Goal: Task Accomplishment & Management: Manage account settings

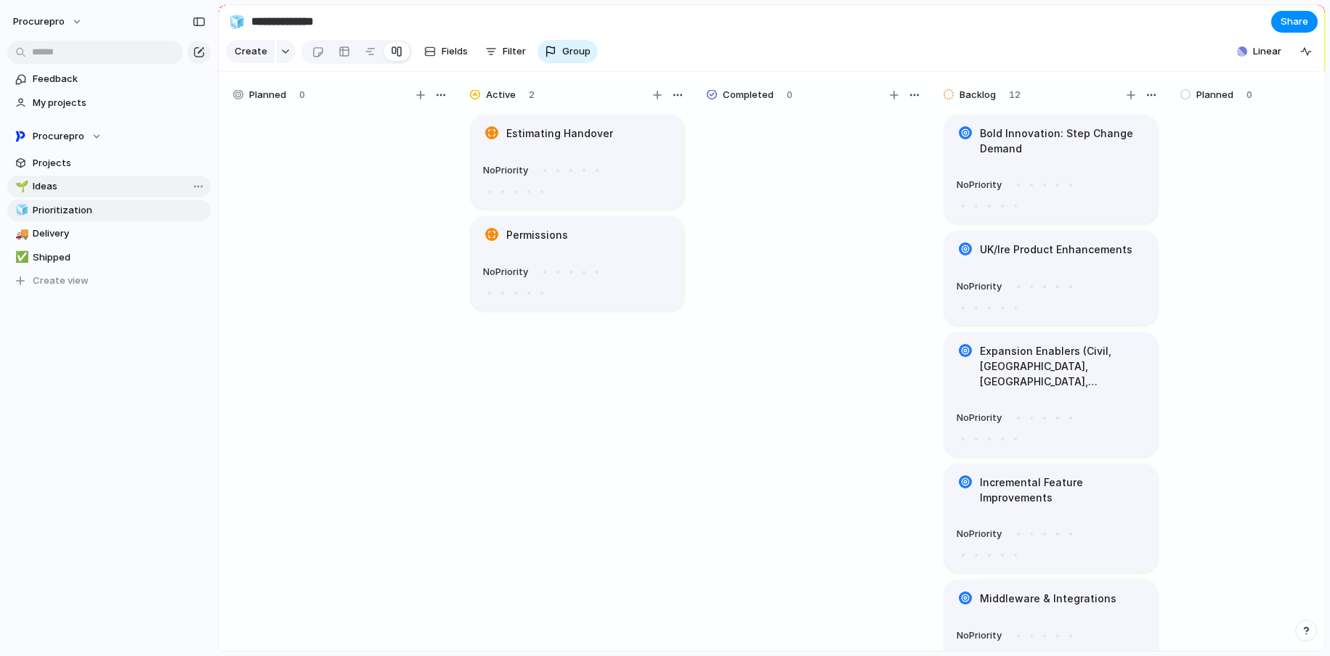
click at [48, 180] on span "Ideas" at bounding box center [119, 186] width 173 height 15
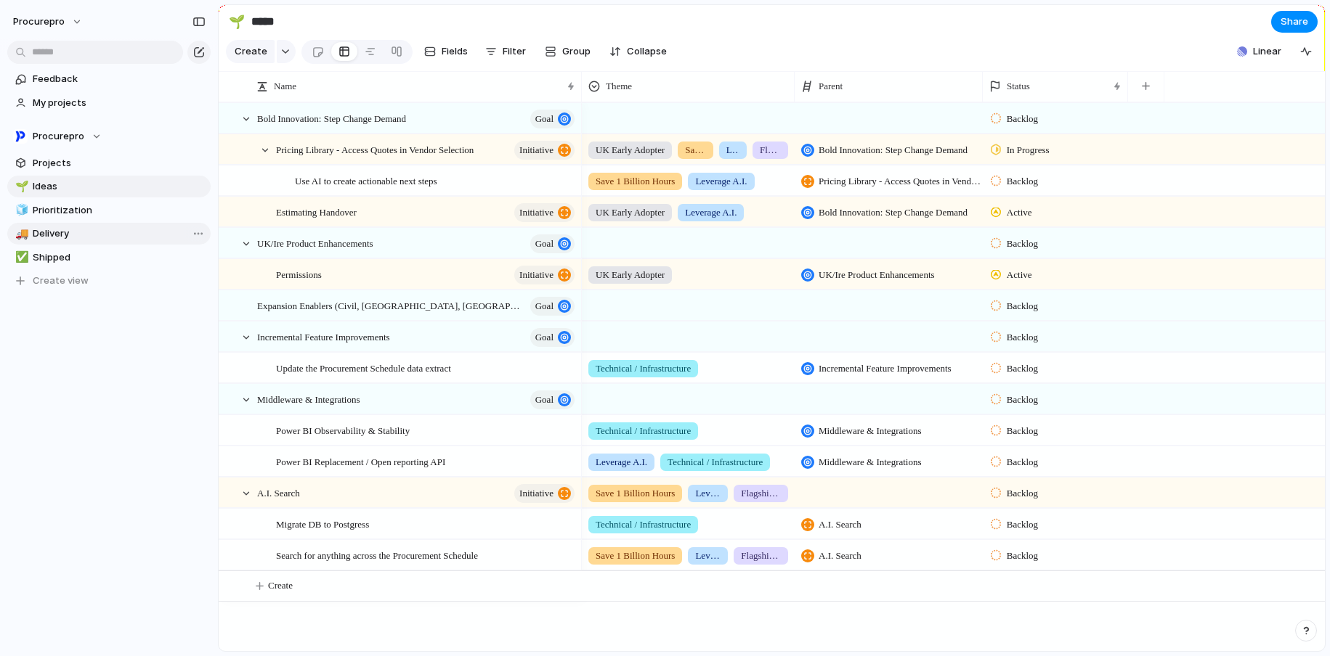
click at [55, 232] on span "Delivery" at bounding box center [119, 234] width 173 height 15
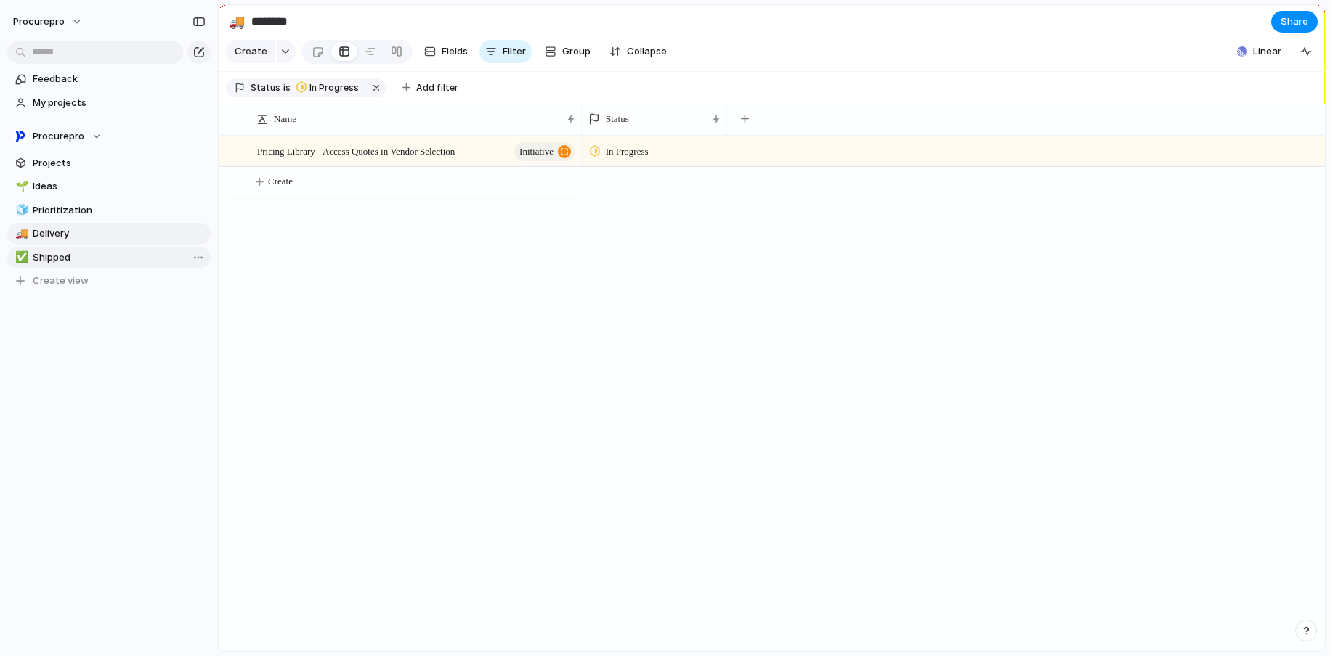
click at [54, 258] on span "Shipped" at bounding box center [119, 258] width 173 height 15
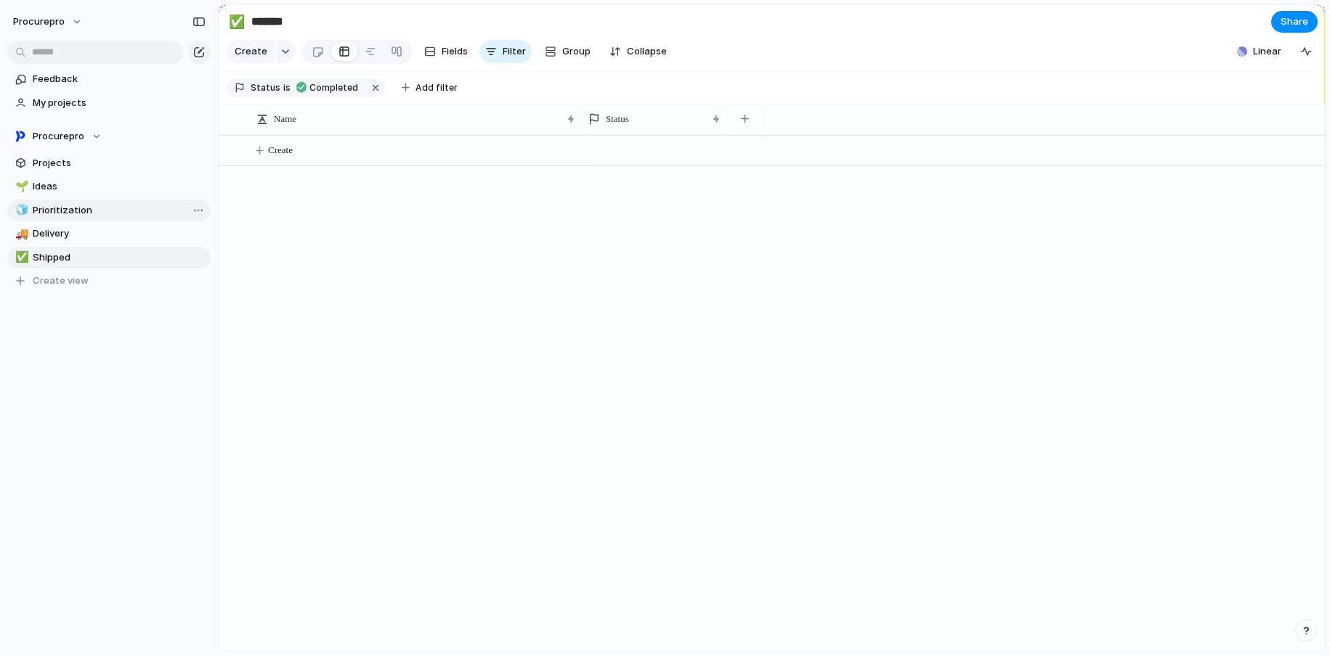
click at [56, 212] on span "Prioritization" at bounding box center [119, 210] width 173 height 15
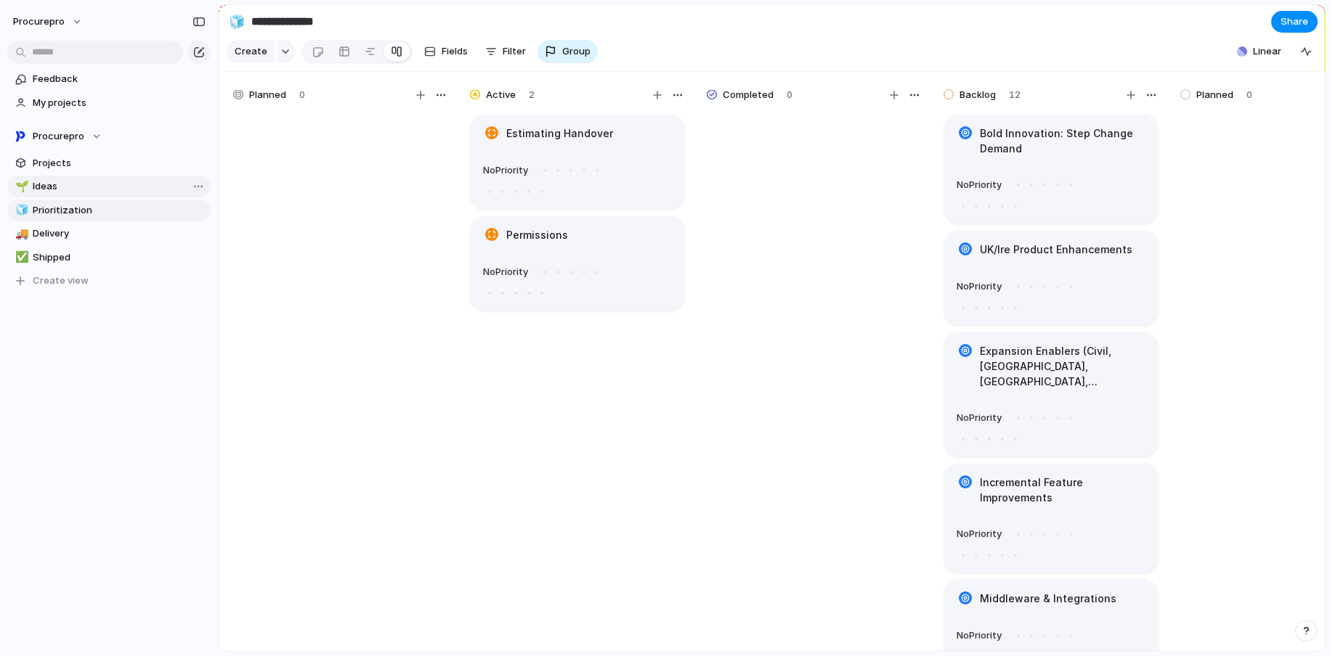
click at [60, 184] on span "Ideas" at bounding box center [119, 186] width 173 height 15
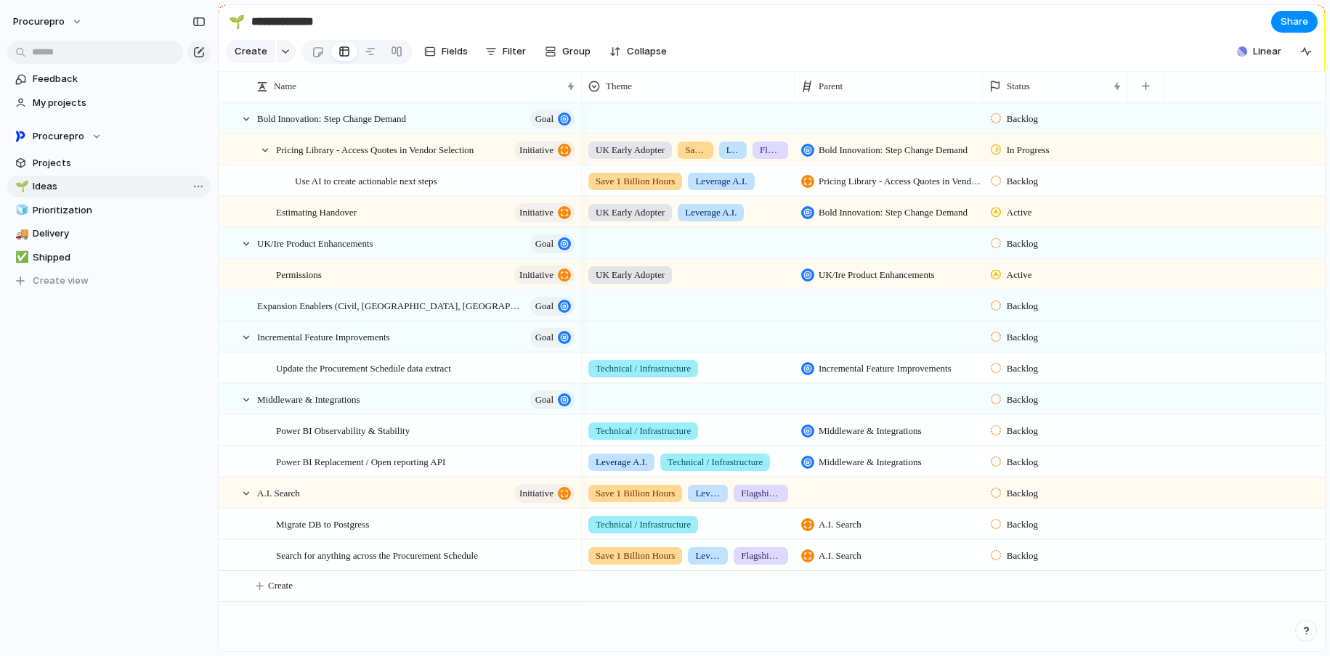
type input "*****"
click at [60, 164] on span "Projects" at bounding box center [119, 163] width 173 height 15
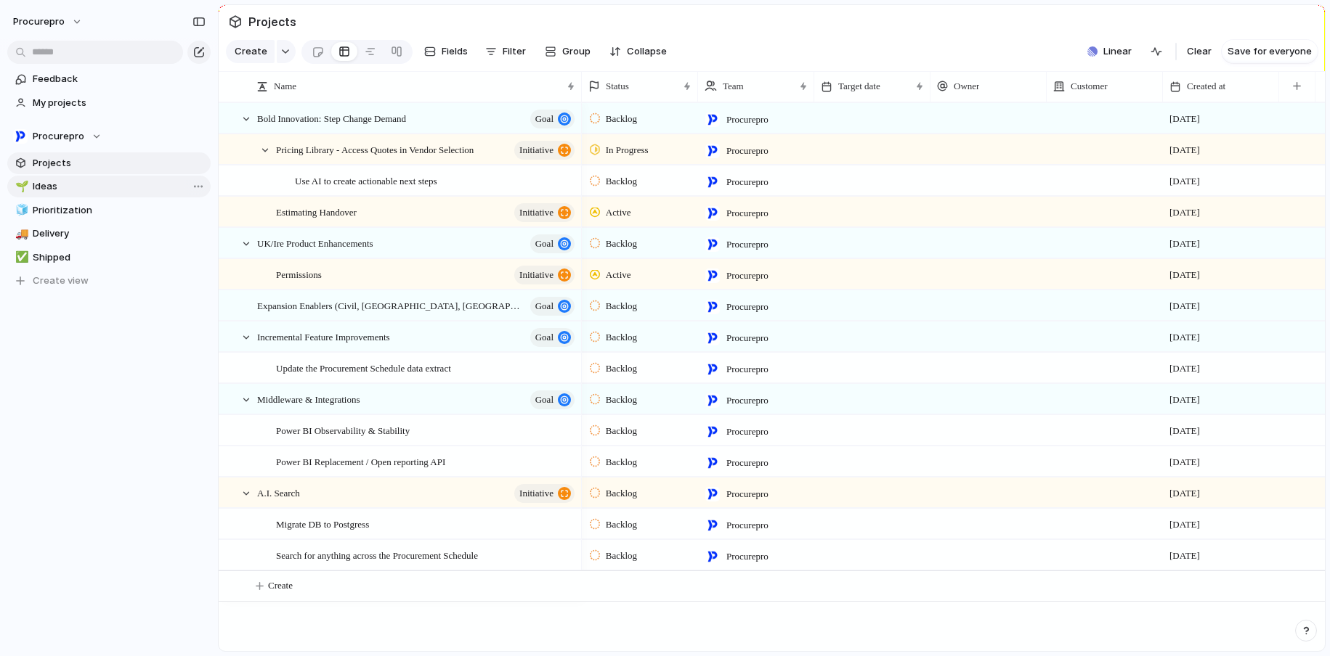
click at [65, 190] on span "Ideas" at bounding box center [119, 186] width 173 height 15
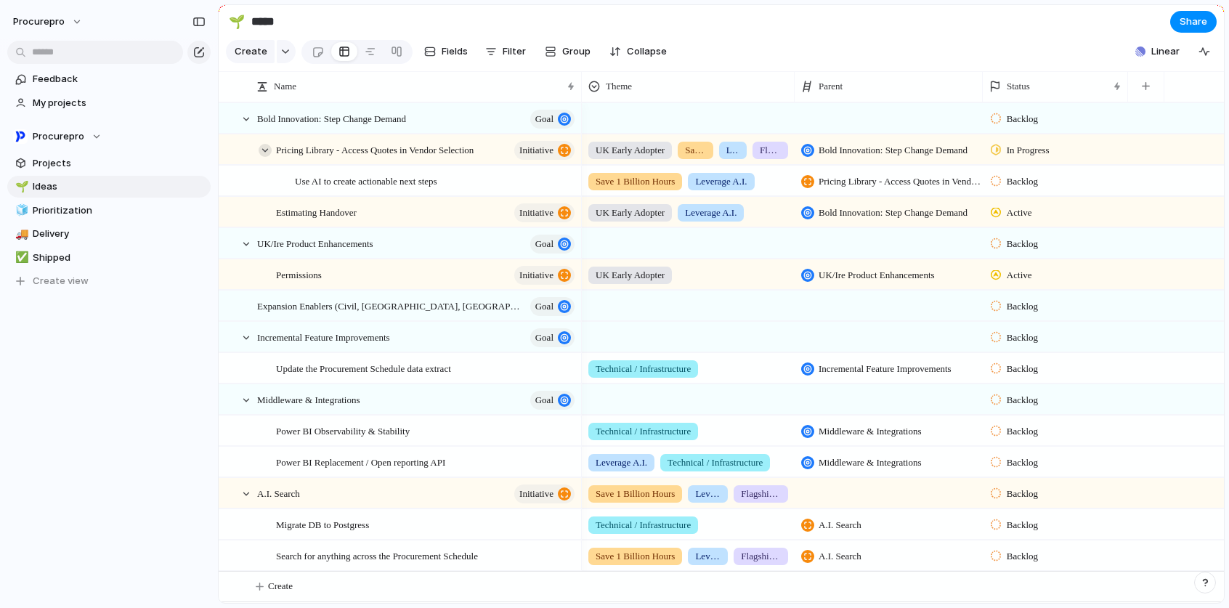
click at [269, 157] on div at bounding box center [264, 150] width 13 height 13
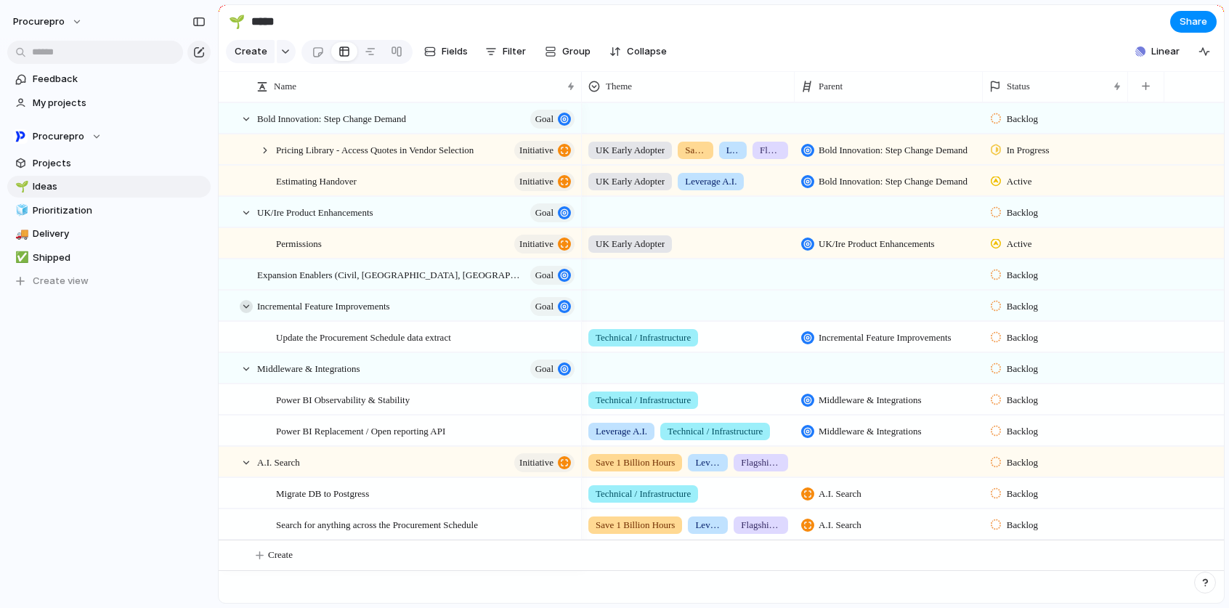
click at [243, 313] on div at bounding box center [246, 306] width 13 height 13
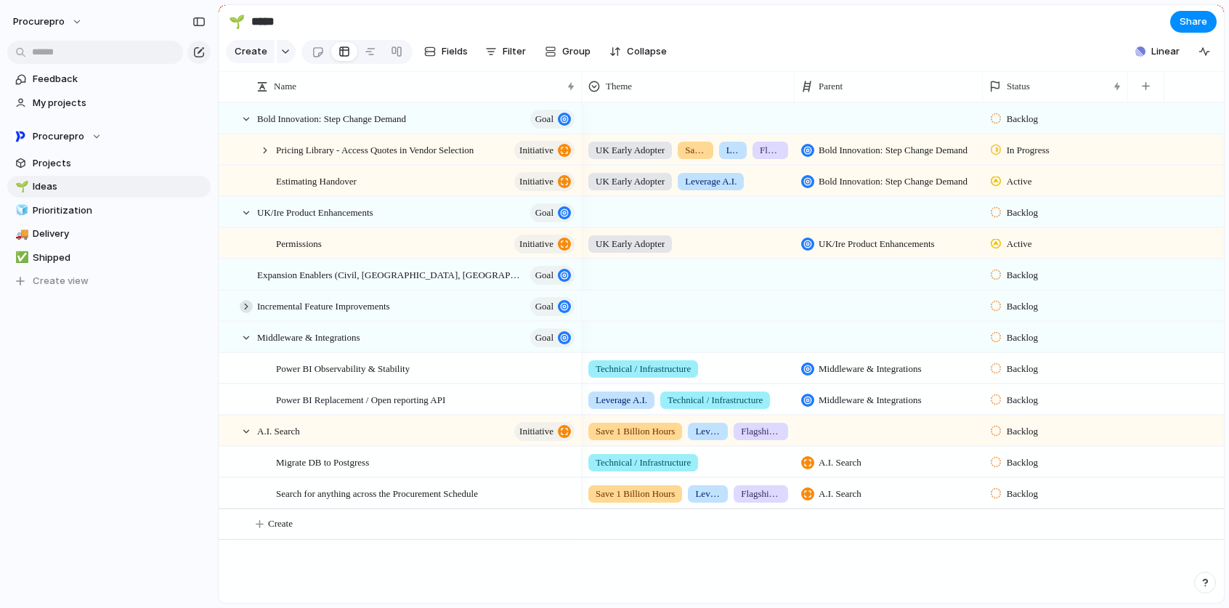
click at [245, 313] on div at bounding box center [246, 306] width 13 height 13
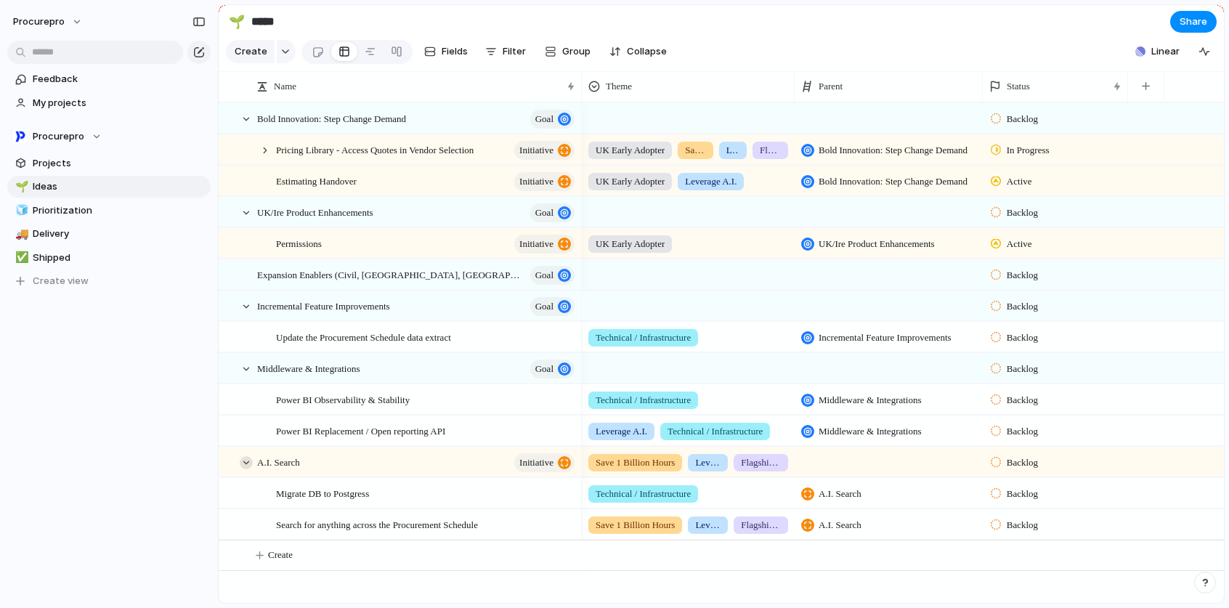
click at [240, 469] on div at bounding box center [246, 462] width 13 height 13
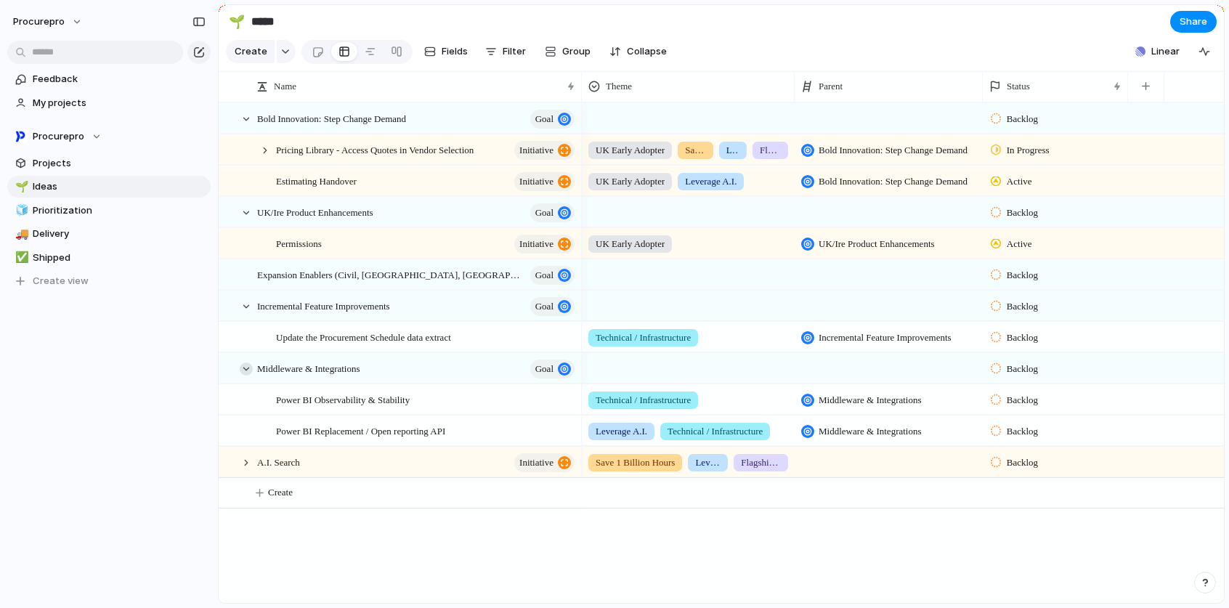
click at [248, 375] on div at bounding box center [246, 368] width 13 height 13
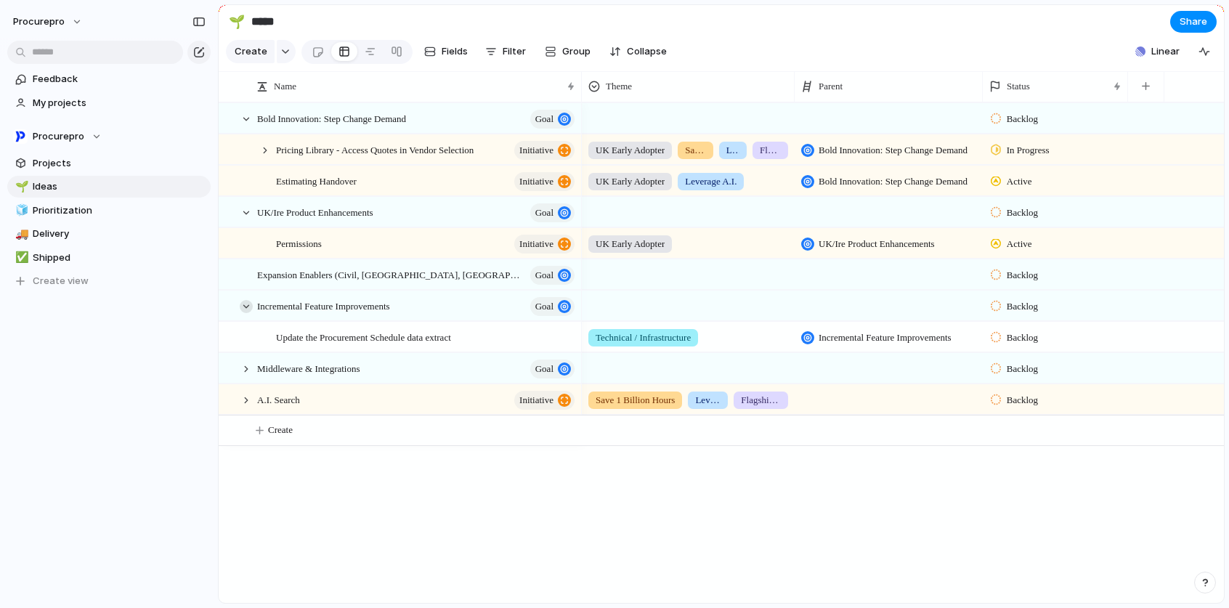
click at [247, 313] on div at bounding box center [246, 306] width 13 height 13
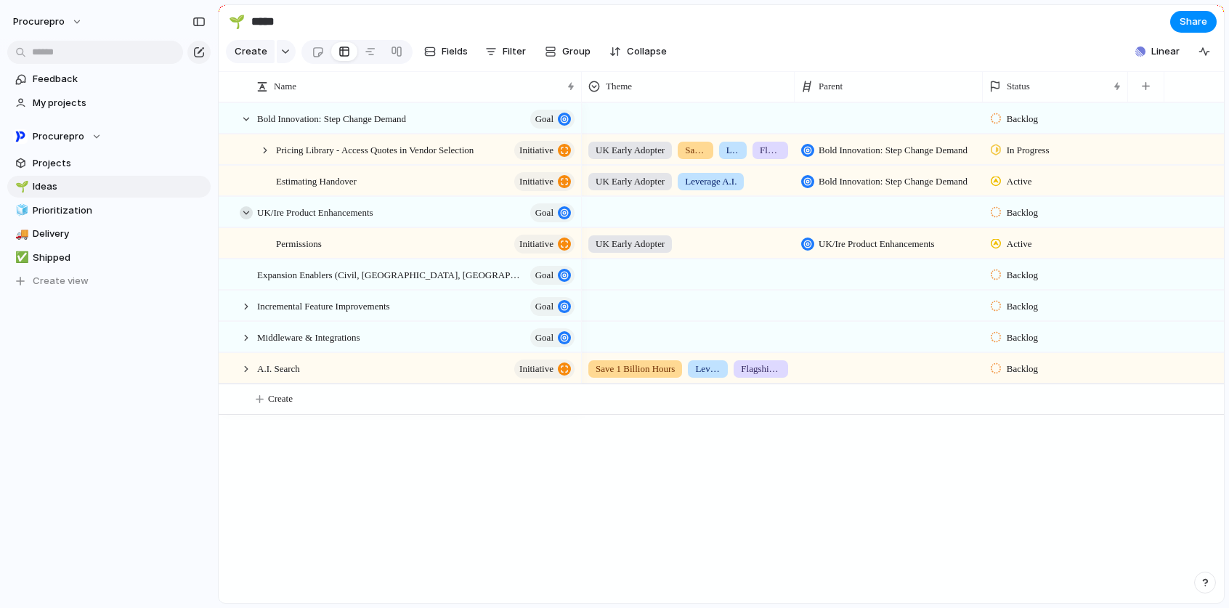
click at [245, 219] on div at bounding box center [246, 212] width 13 height 13
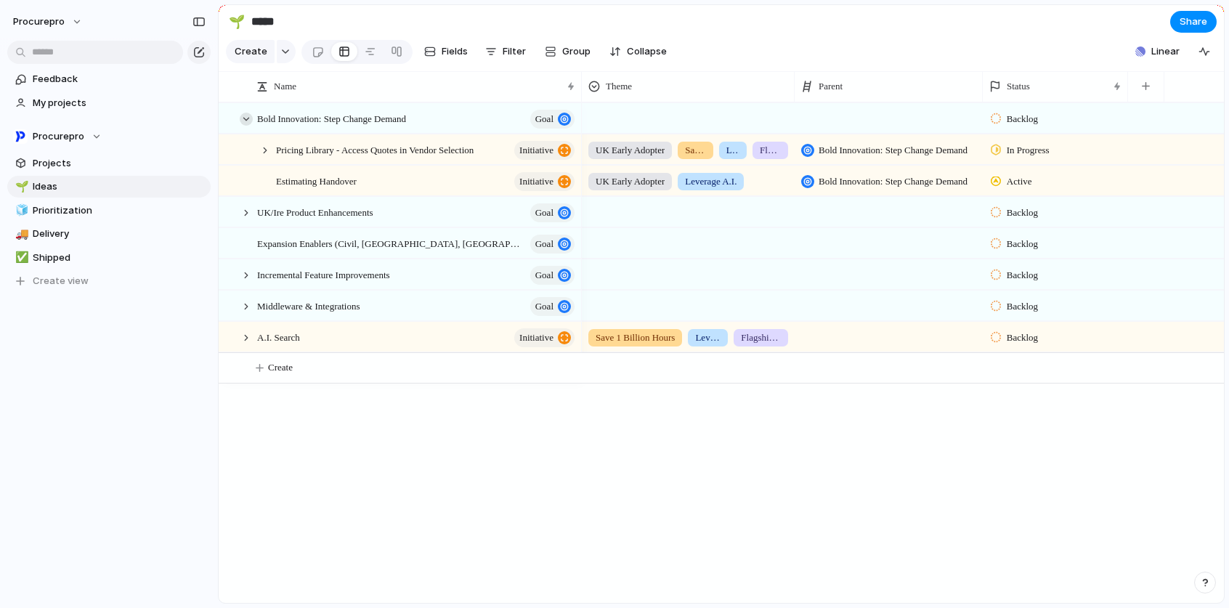
click at [249, 126] on div at bounding box center [246, 119] width 13 height 13
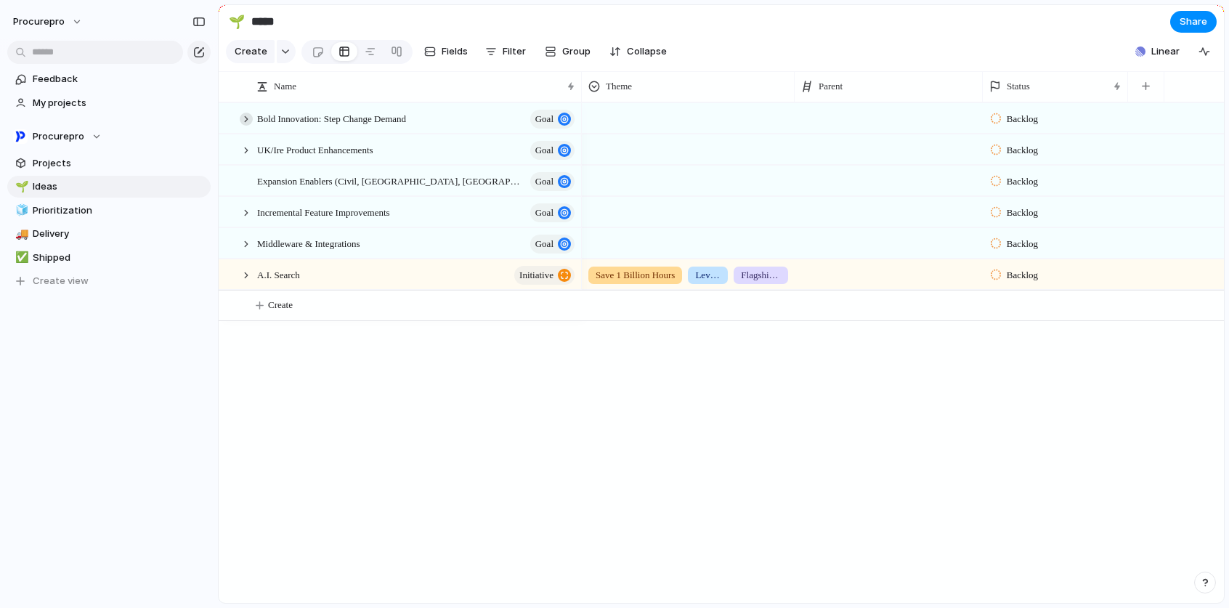
click at [249, 126] on div at bounding box center [246, 119] width 13 height 13
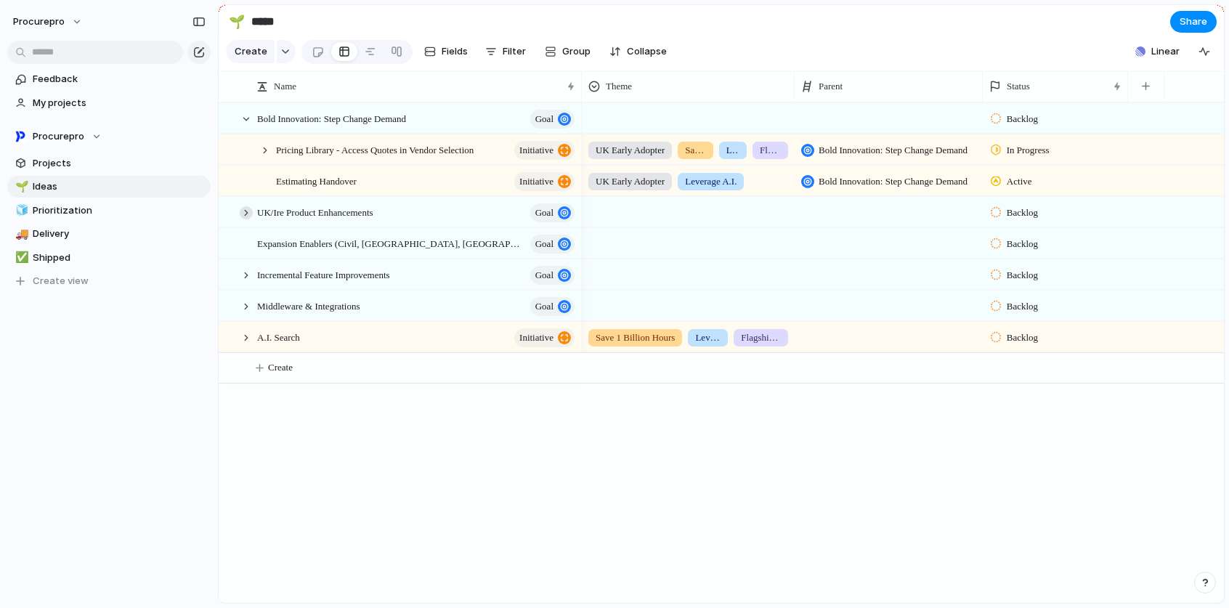
click at [247, 219] on div at bounding box center [246, 212] width 13 height 13
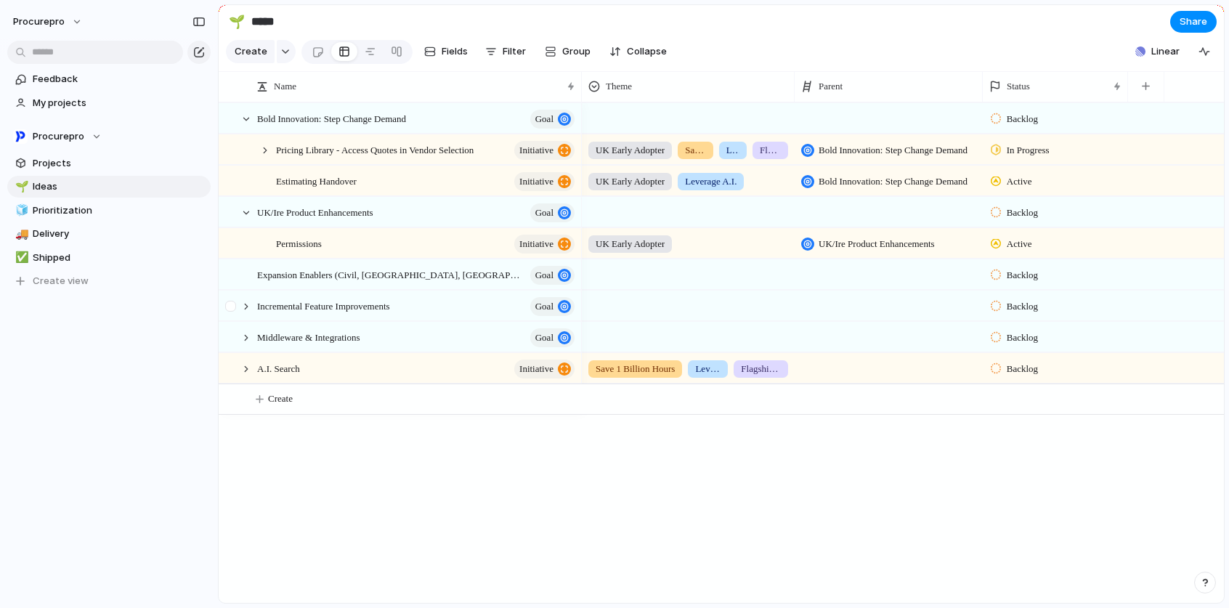
click at [258, 313] on div at bounding box center [238, 306] width 39 height 30
click at [249, 313] on div at bounding box center [246, 306] width 13 height 13
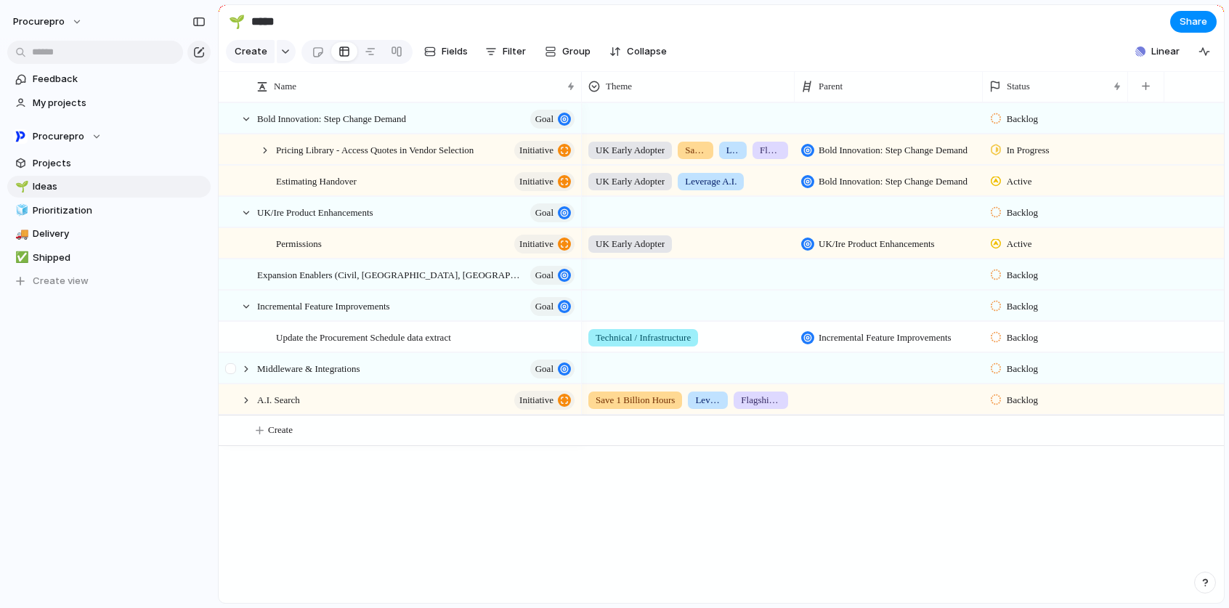
click at [247, 383] on div at bounding box center [238, 369] width 39 height 30
click at [249, 375] on div at bounding box center [246, 368] width 13 height 13
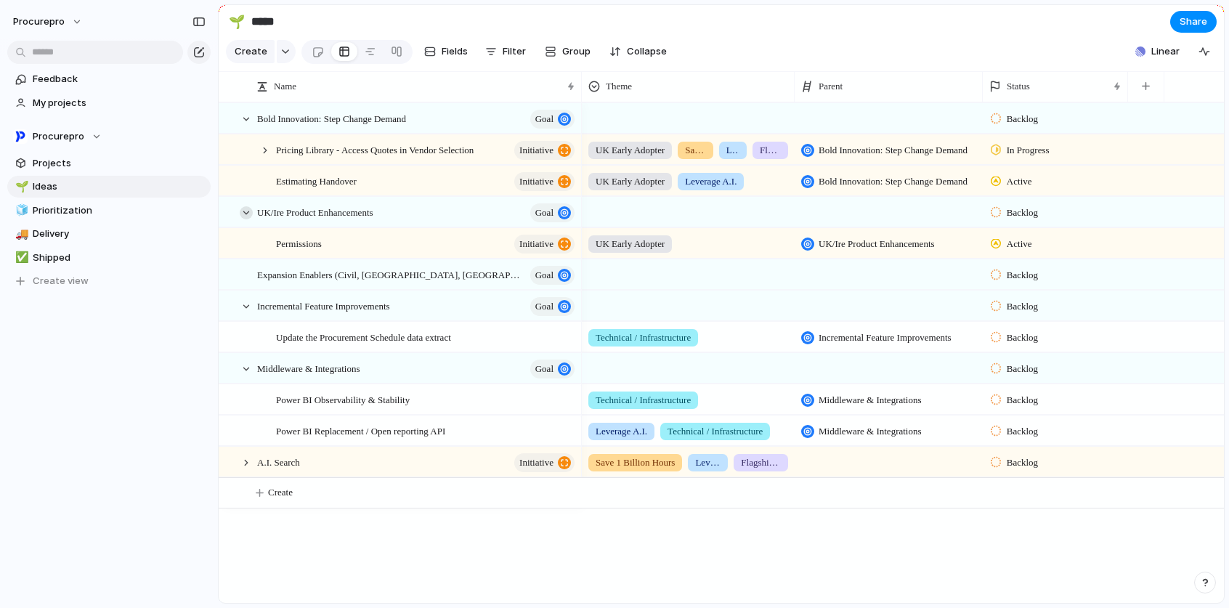
click at [245, 219] on div at bounding box center [246, 212] width 13 height 13
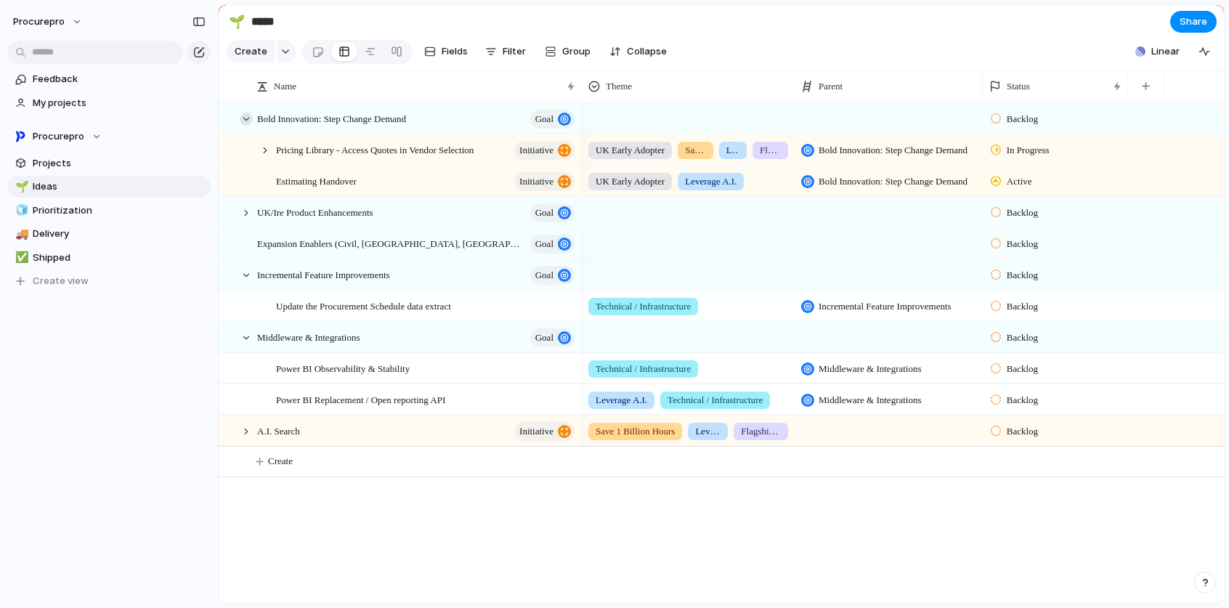
click at [248, 126] on div at bounding box center [246, 119] width 13 height 13
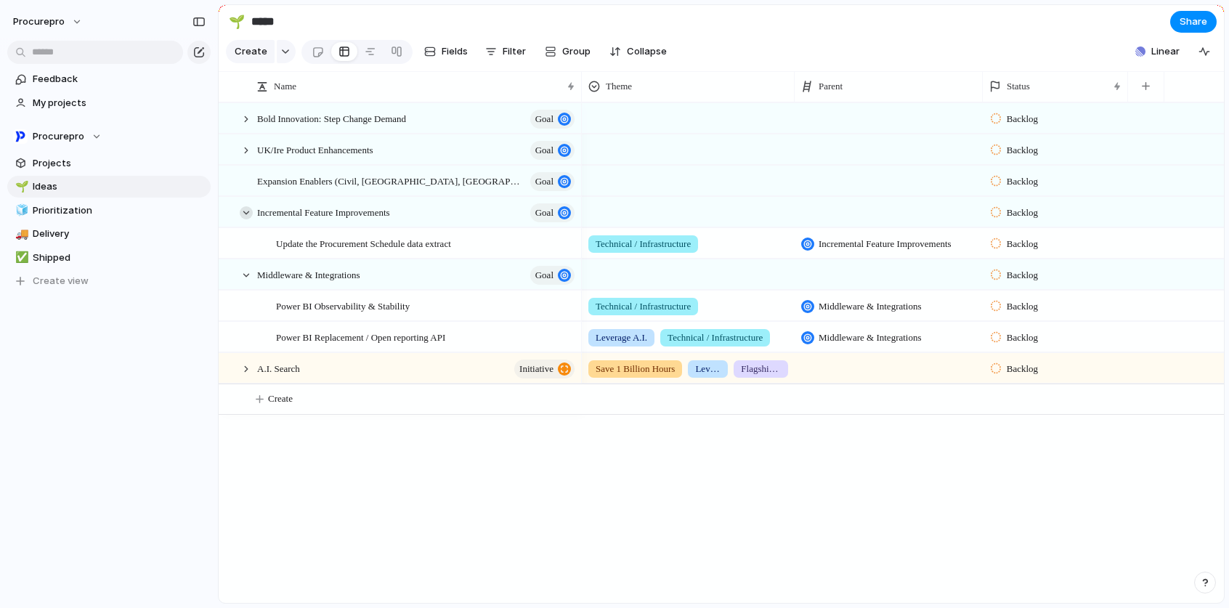
click at [244, 219] on div at bounding box center [246, 212] width 13 height 13
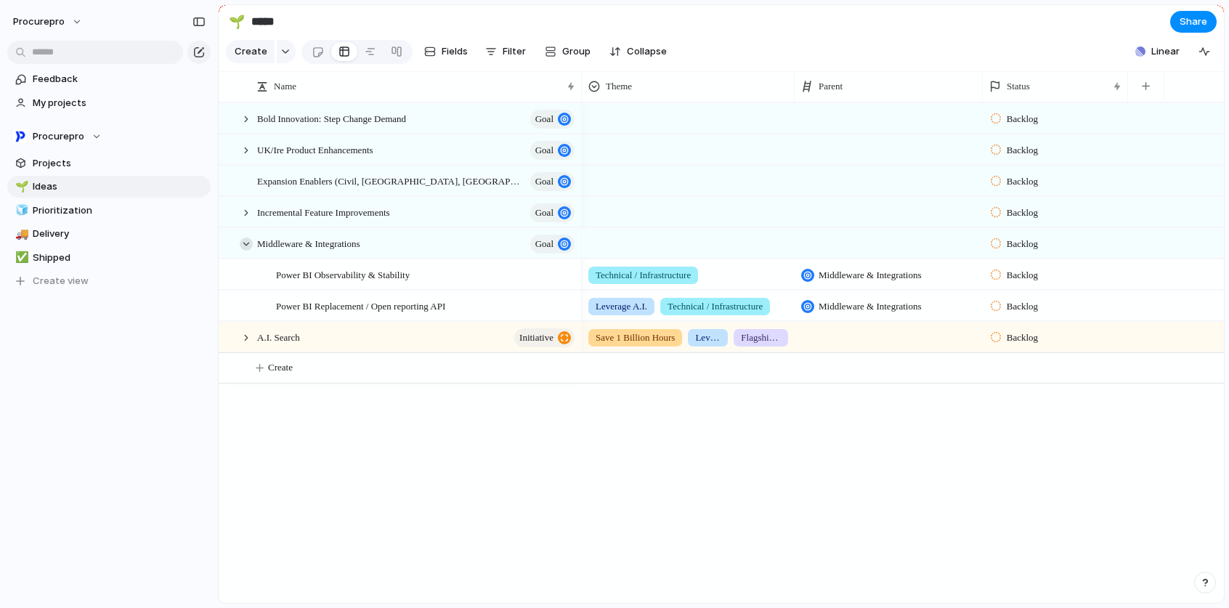
click at [243, 251] on div at bounding box center [246, 243] width 13 height 13
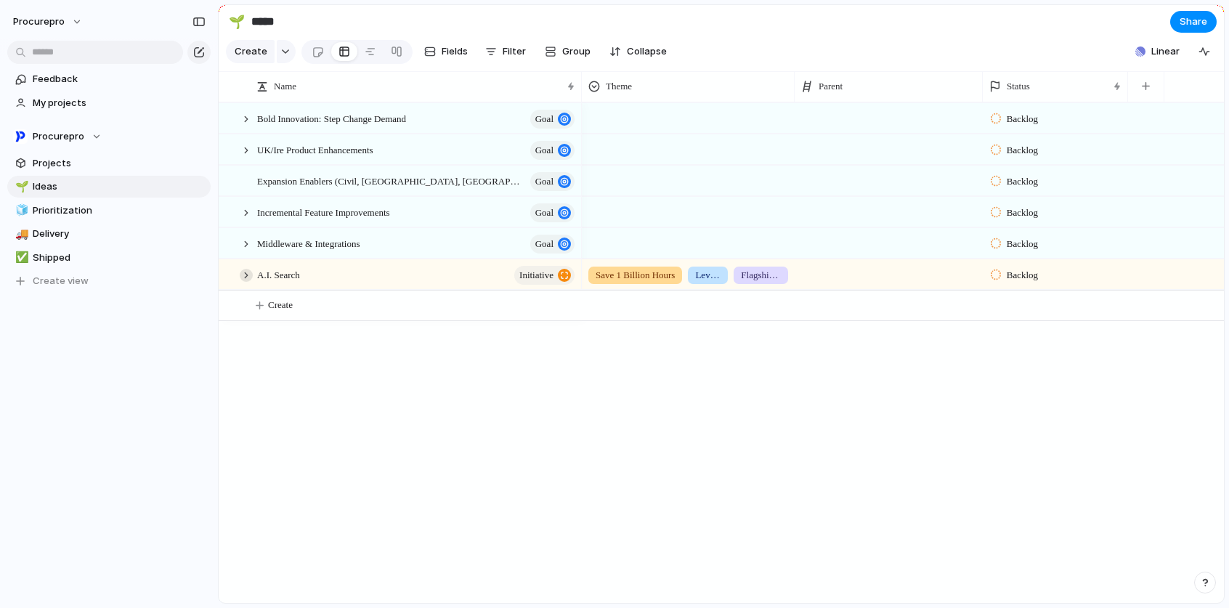
click at [245, 282] on div at bounding box center [246, 275] width 13 height 13
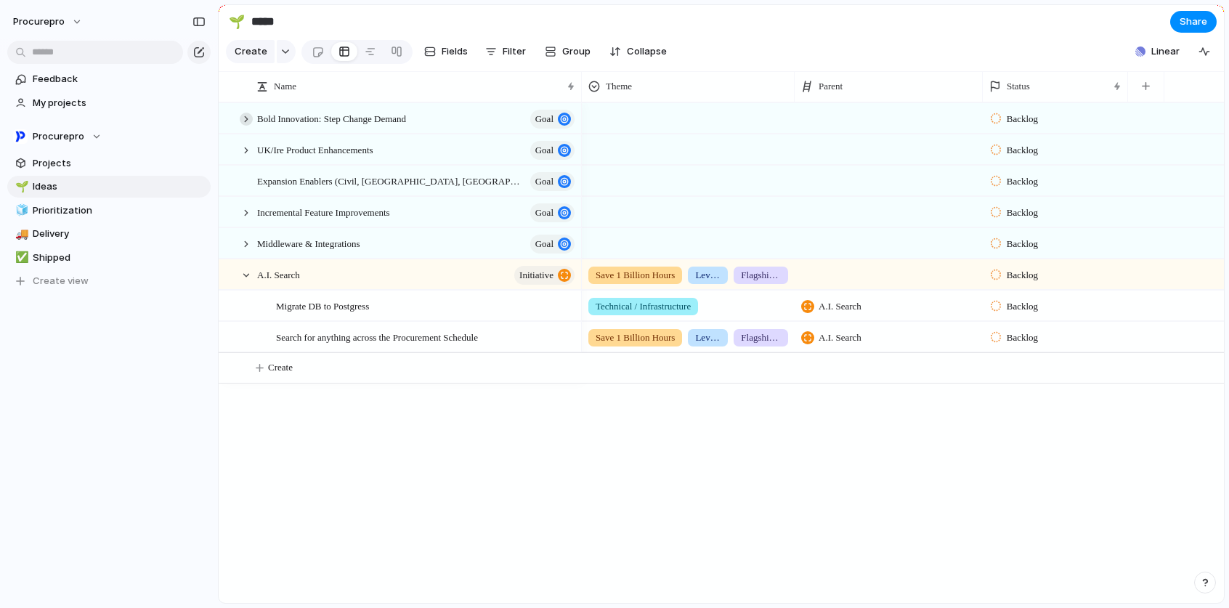
click at [248, 126] on div at bounding box center [246, 119] width 13 height 13
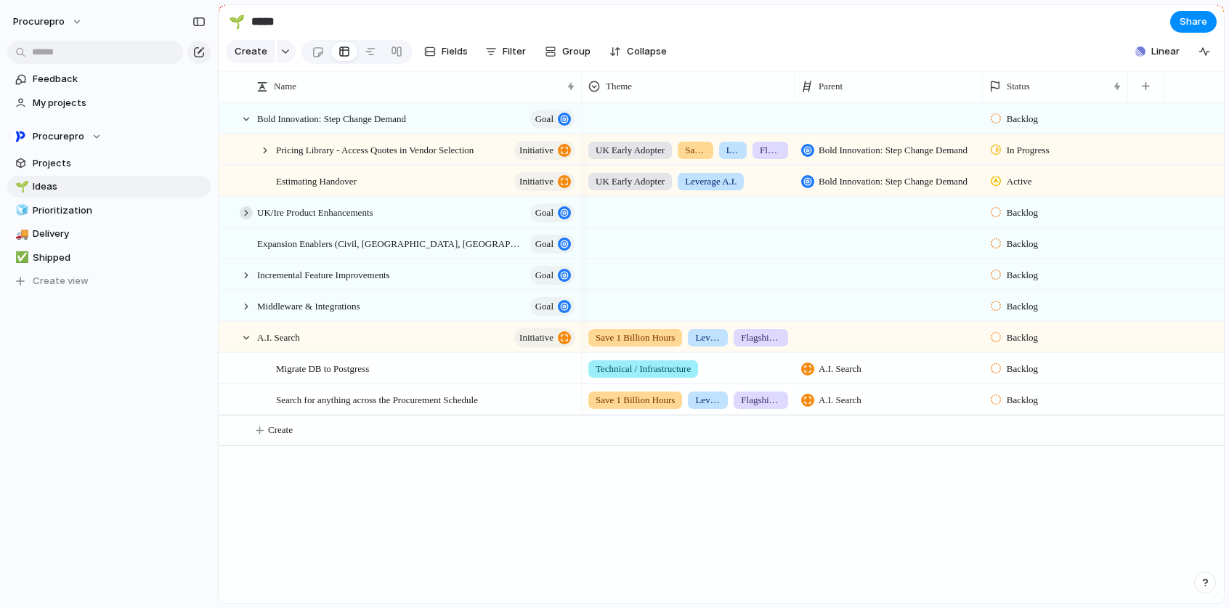
click at [249, 219] on div at bounding box center [246, 212] width 13 height 13
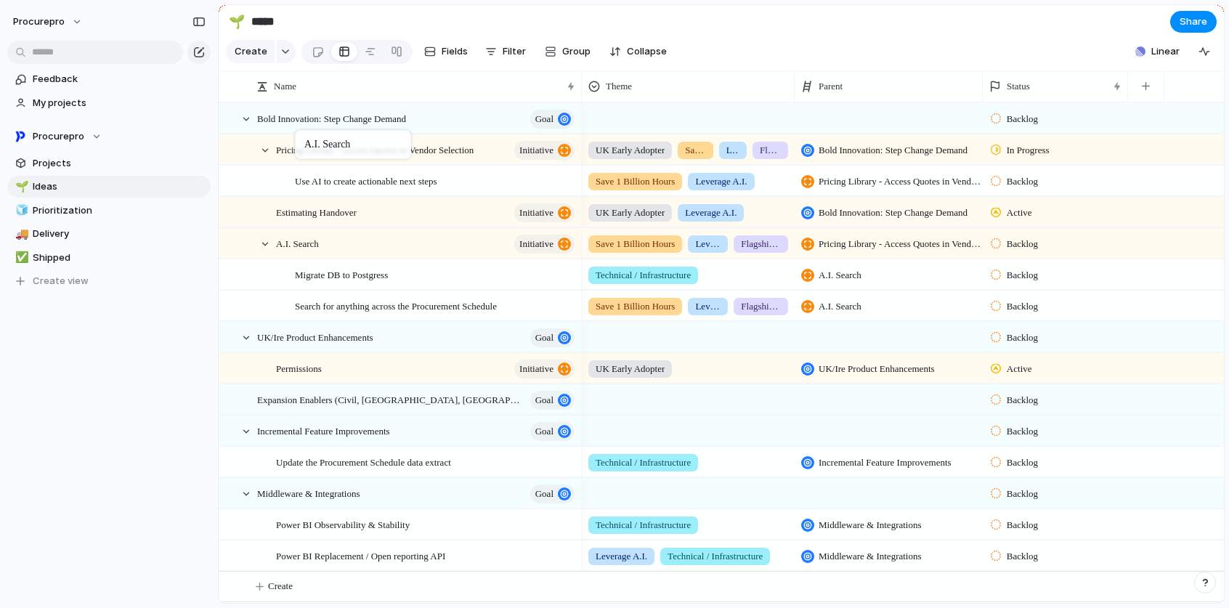
drag, startPoint x: 276, startPoint y: 379, endPoint x: 302, endPoint y: 133, distance: 247.5
click at [264, 157] on div at bounding box center [264, 150] width 13 height 13
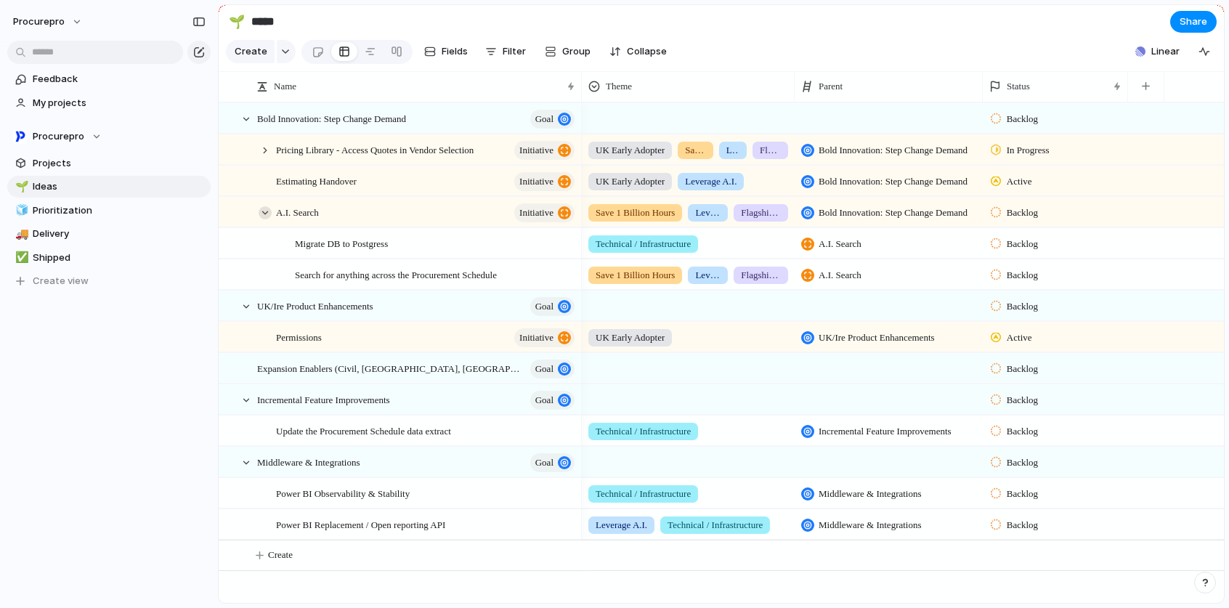
click at [269, 219] on div at bounding box center [264, 212] width 13 height 13
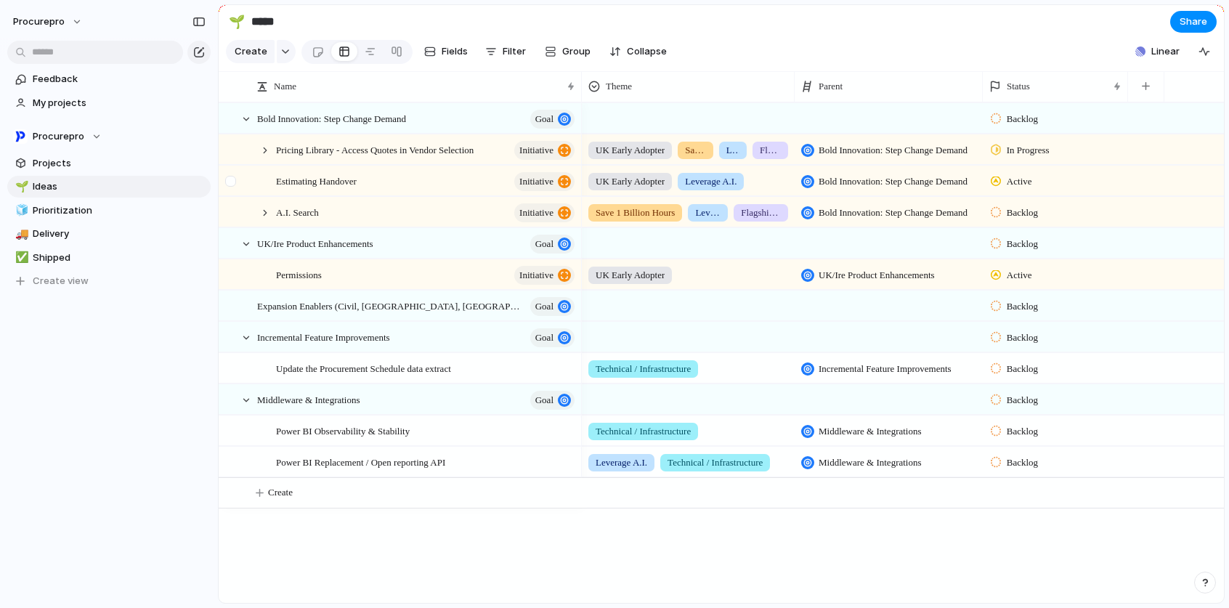
click at [265, 219] on div at bounding box center [264, 212] width 13 height 13
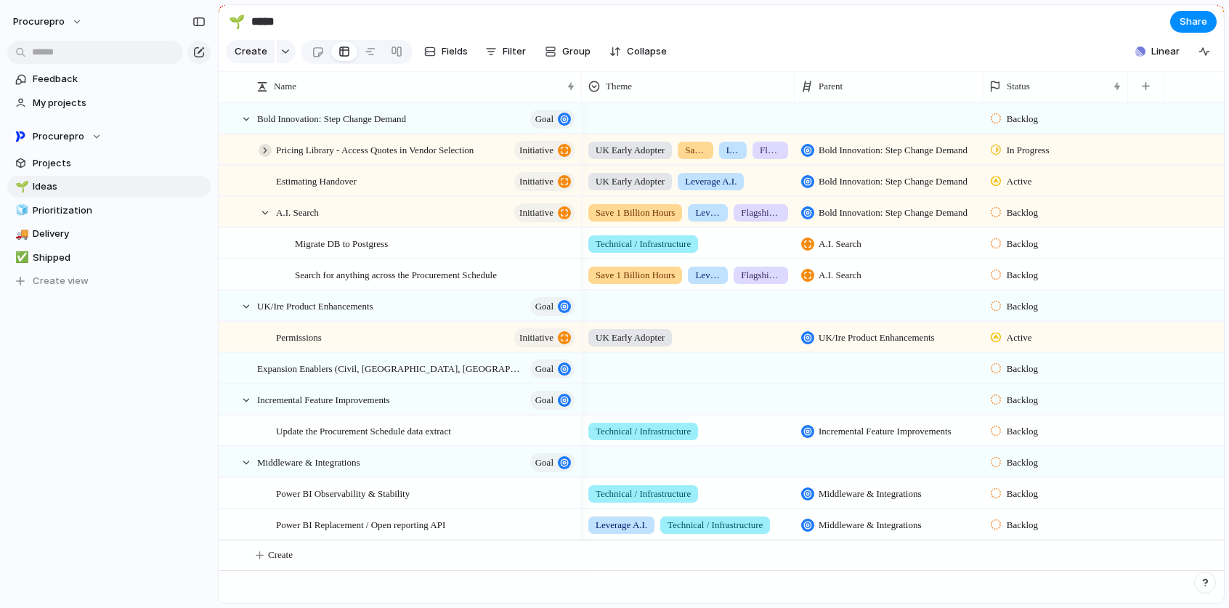
click at [264, 156] on div at bounding box center [264, 150] width 13 height 13
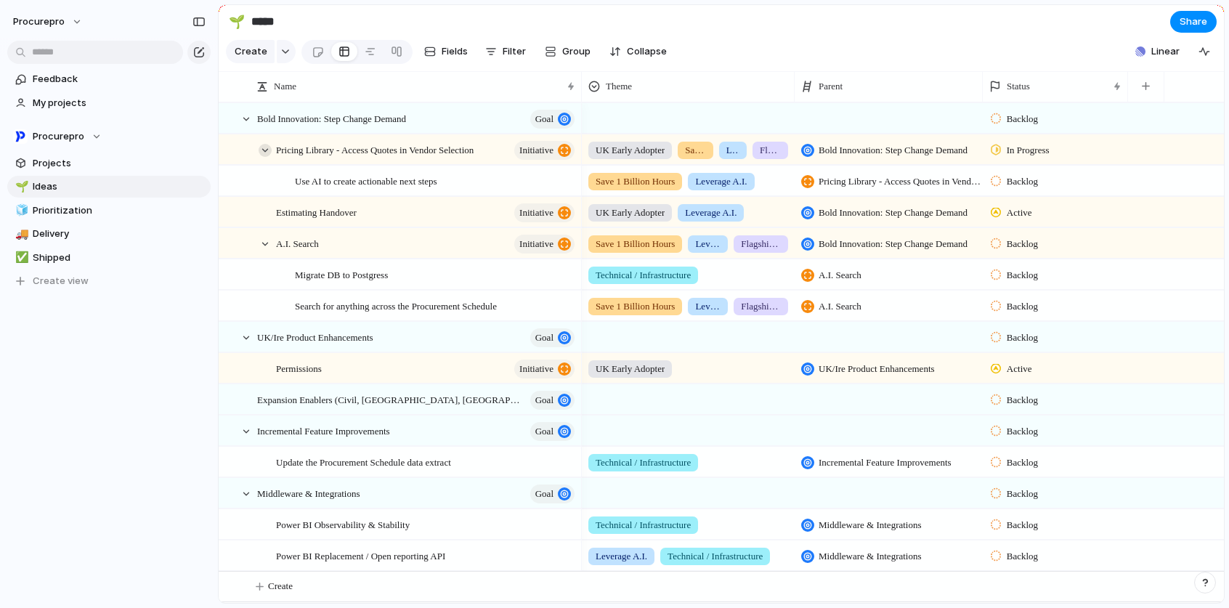
click at [265, 157] on div at bounding box center [264, 150] width 13 height 13
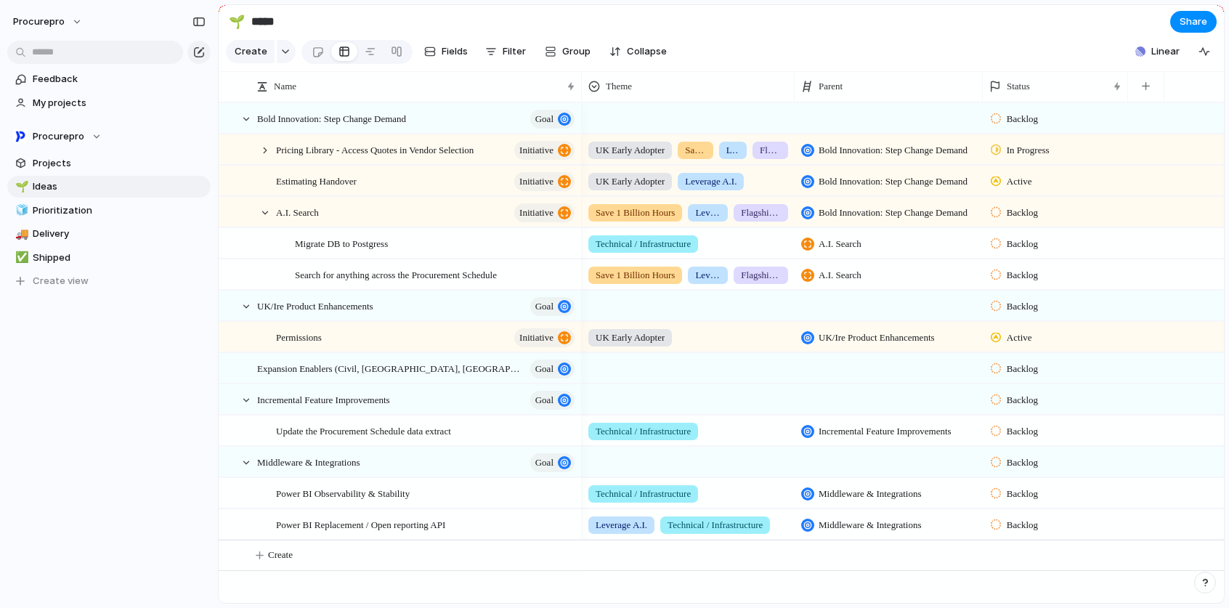
drag, startPoint x: 265, startPoint y: 222, endPoint x: 265, endPoint y: 235, distance: 13.1
click at [266, 219] on div at bounding box center [264, 212] width 13 height 13
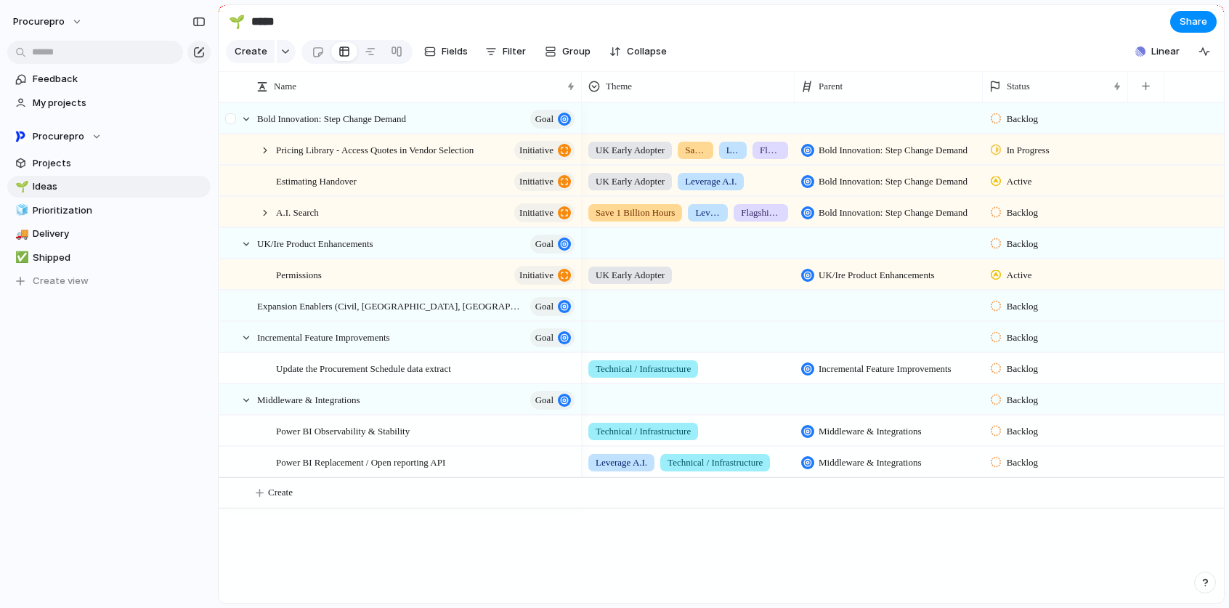
click at [248, 126] on div at bounding box center [246, 119] width 13 height 13
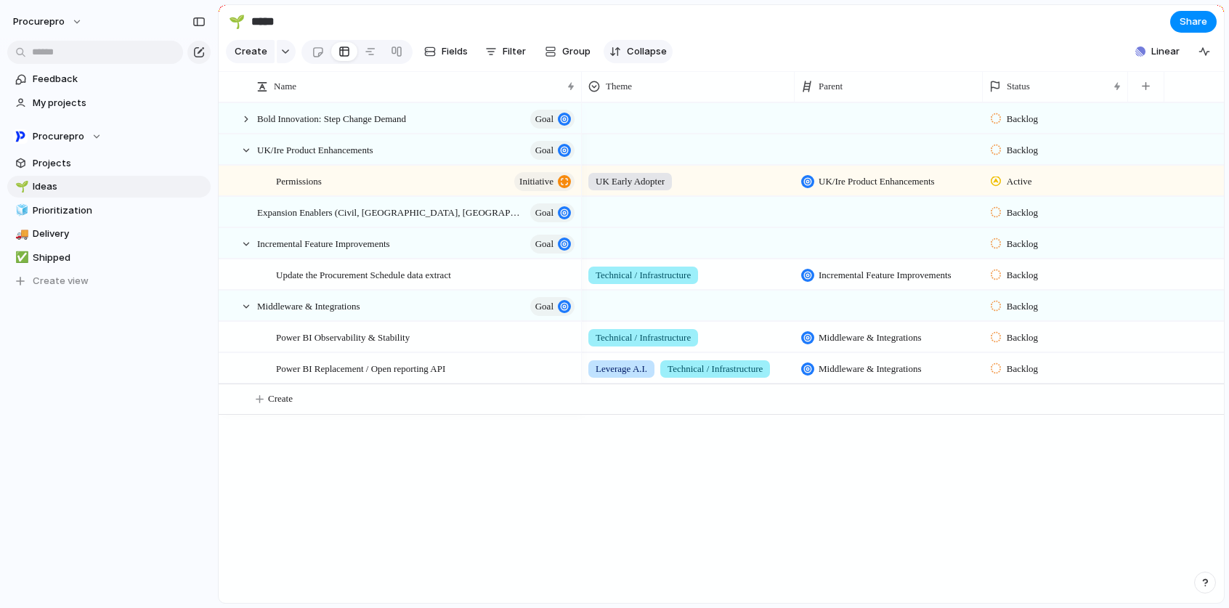
click at [638, 56] on span "Collapse" at bounding box center [647, 51] width 40 height 15
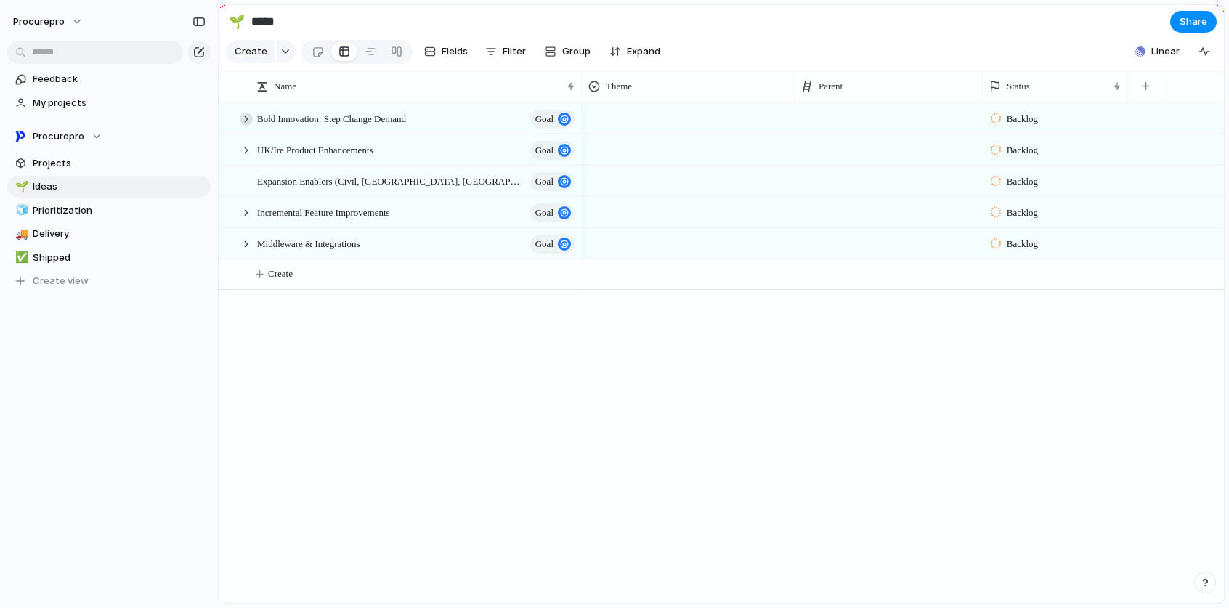
click at [249, 126] on div at bounding box center [246, 119] width 13 height 13
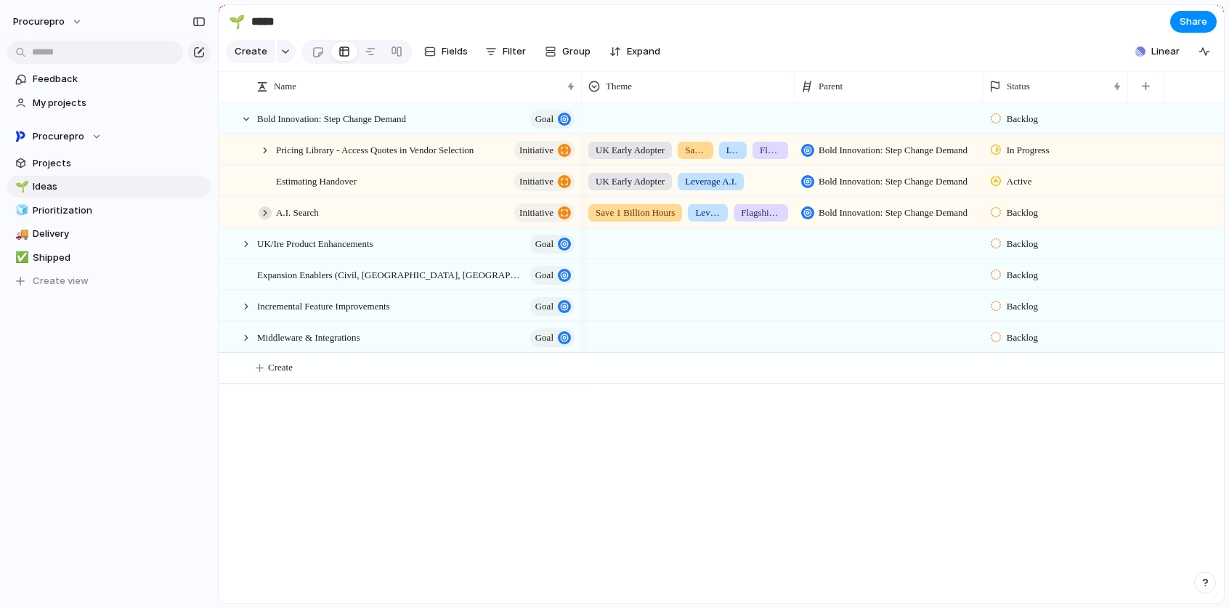
click at [266, 219] on div at bounding box center [264, 212] width 13 height 13
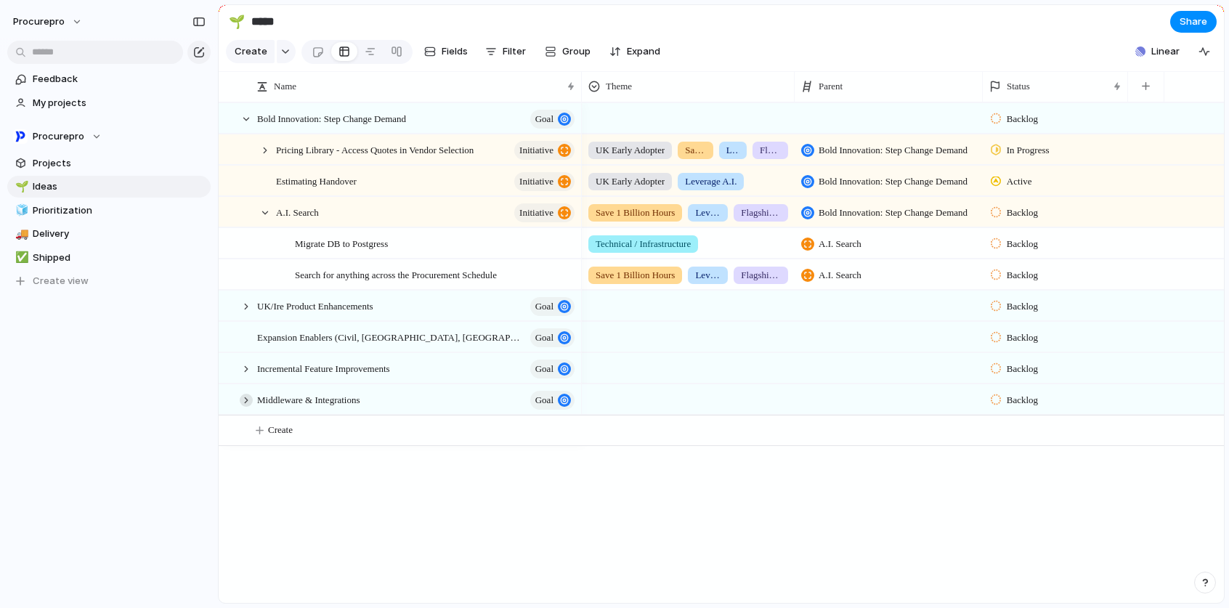
click at [247, 407] on div at bounding box center [246, 400] width 13 height 13
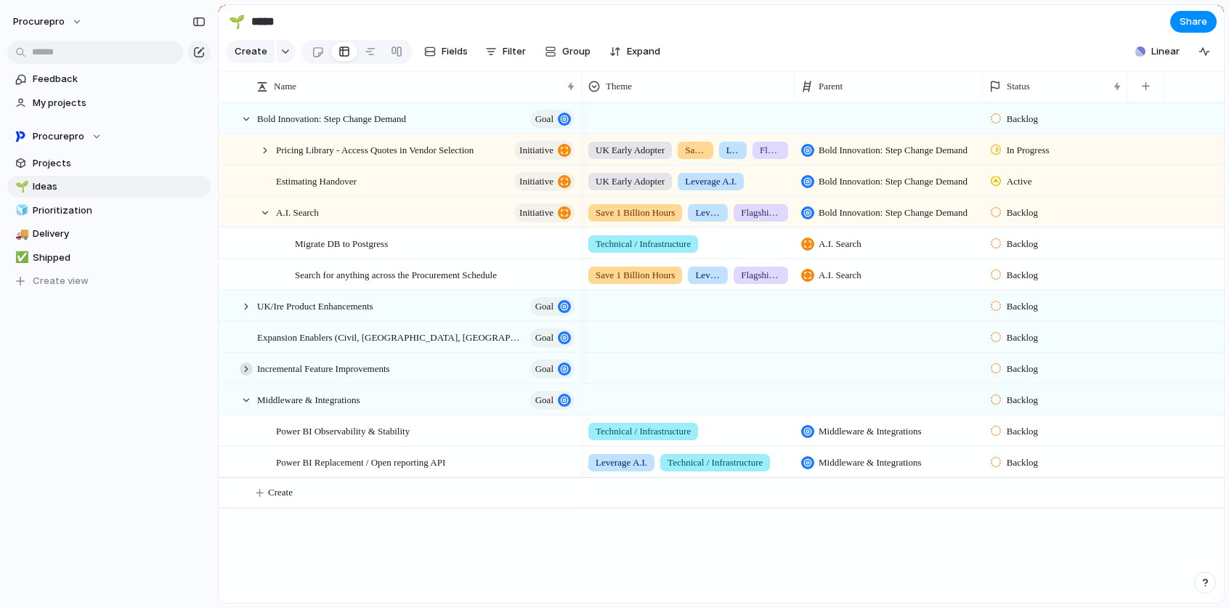
click at [247, 372] on div at bounding box center [246, 368] width 13 height 13
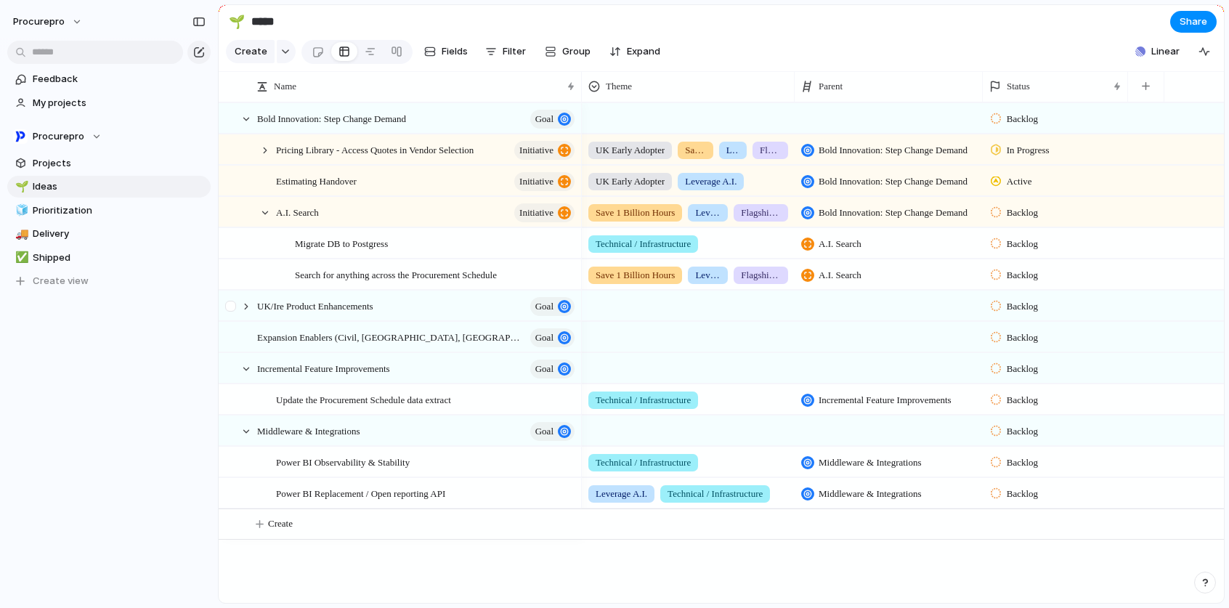
click at [242, 309] on div at bounding box center [232, 310] width 26 height 39
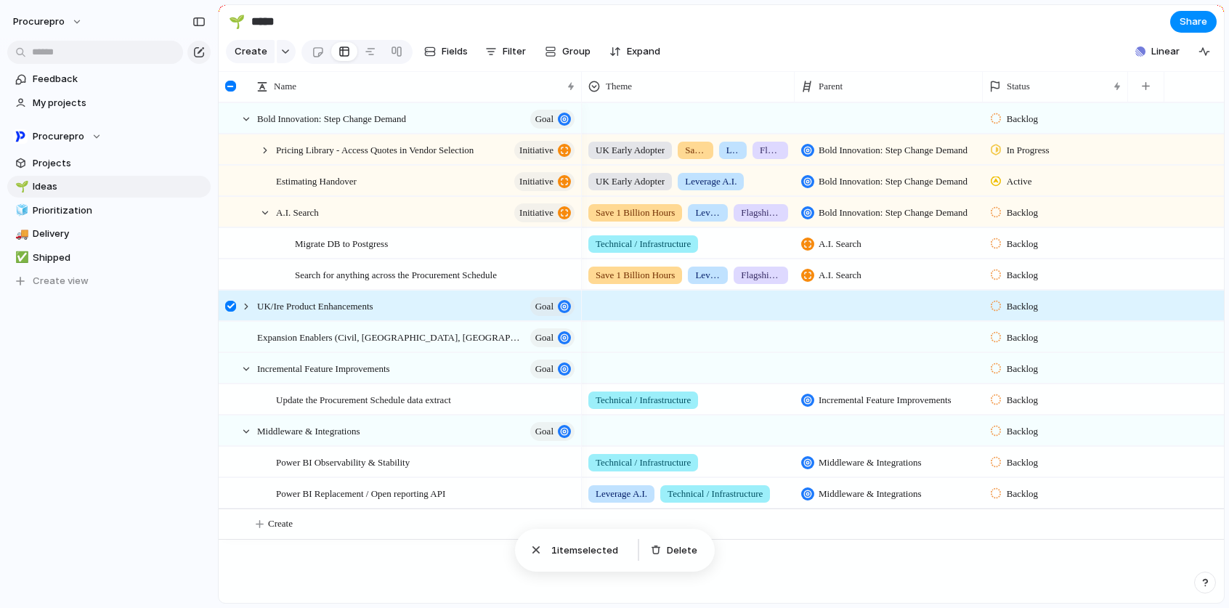
click at [234, 312] on div at bounding box center [230, 306] width 11 height 11
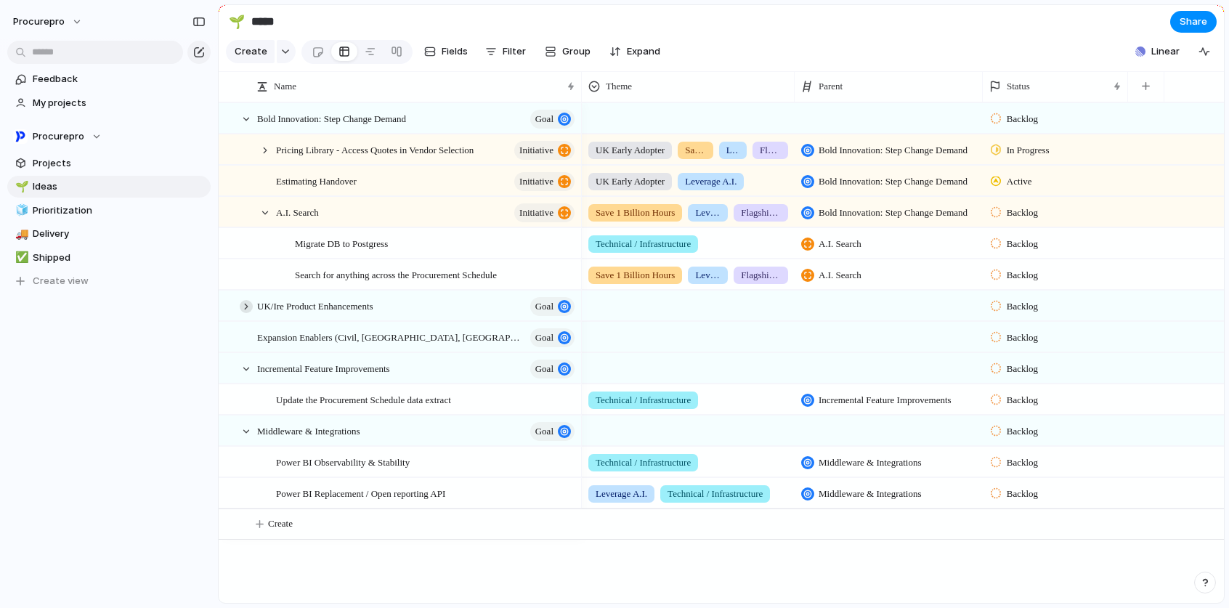
click at [253, 315] on div at bounding box center [238, 306] width 39 height 30
click at [245, 313] on div at bounding box center [246, 306] width 13 height 13
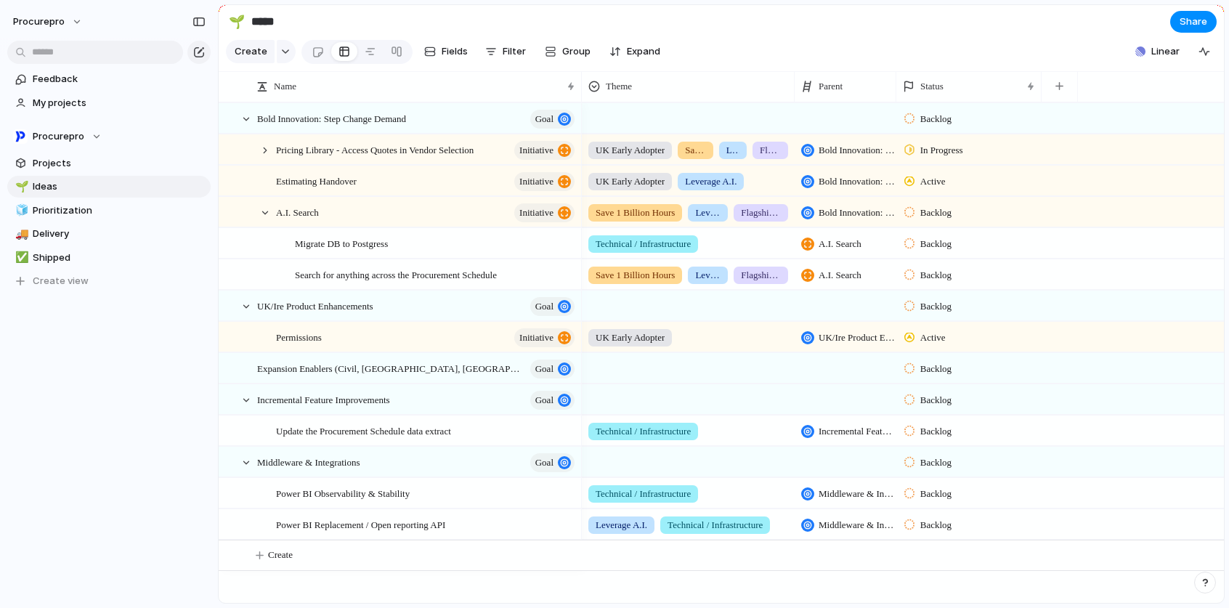
drag, startPoint x: 983, startPoint y: 94, endPoint x: 897, endPoint y: 105, distance: 87.1
click at [897, 102] on div at bounding box center [895, 86] width 7 height 30
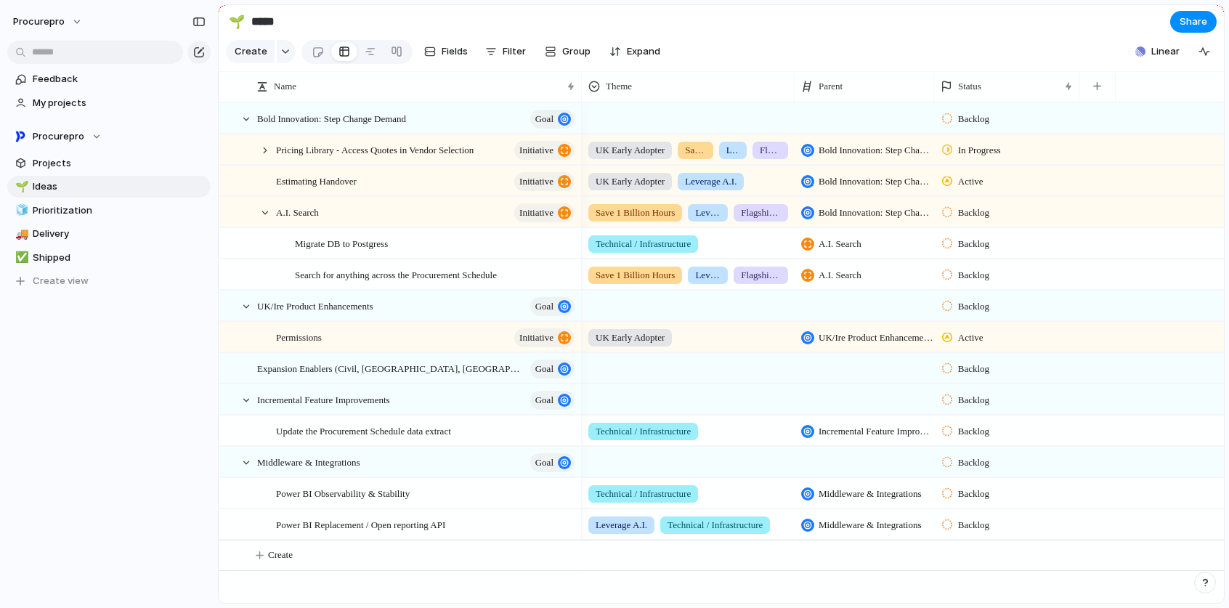
drag, startPoint x: 897, startPoint y: 105, endPoint x: 935, endPoint y: 102, distance: 37.8
click at [935, 102] on div at bounding box center [932, 86] width 7 height 30
click at [62, 84] on span "Feedback" at bounding box center [119, 79] width 173 height 15
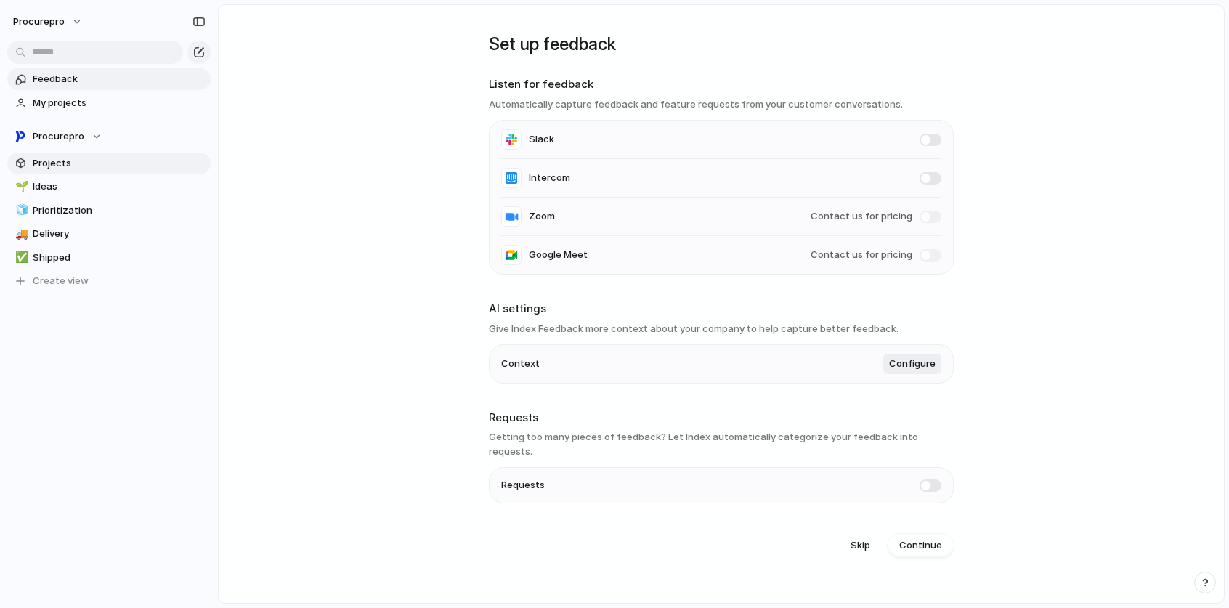
click at [54, 165] on span "Projects" at bounding box center [119, 163] width 173 height 15
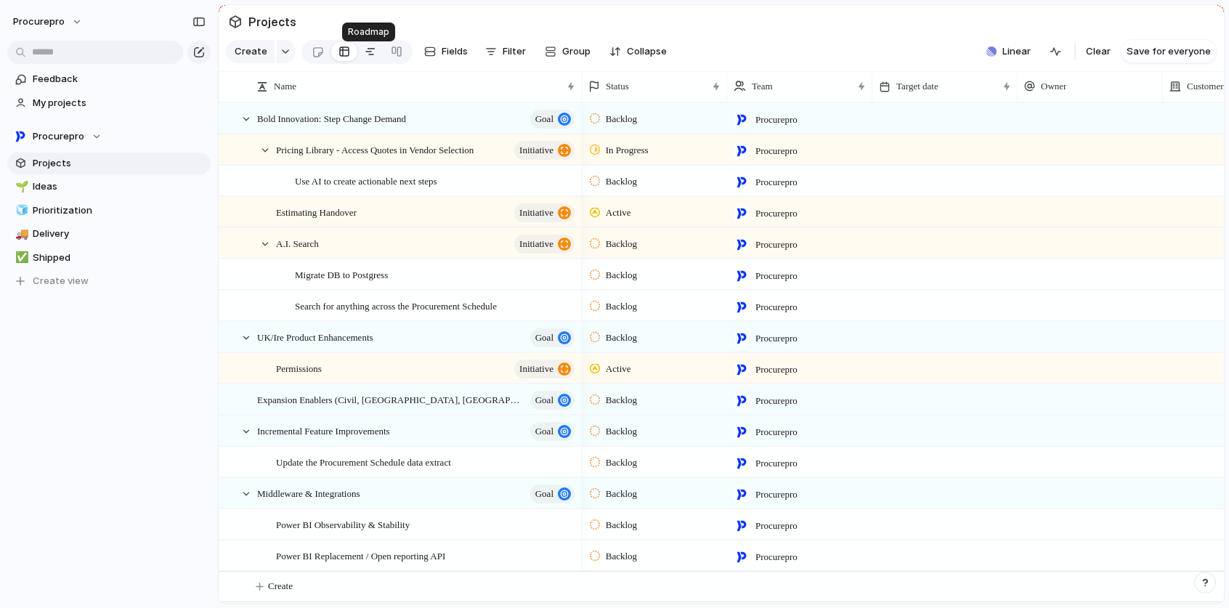
click at [368, 58] on div at bounding box center [371, 51] width 12 height 23
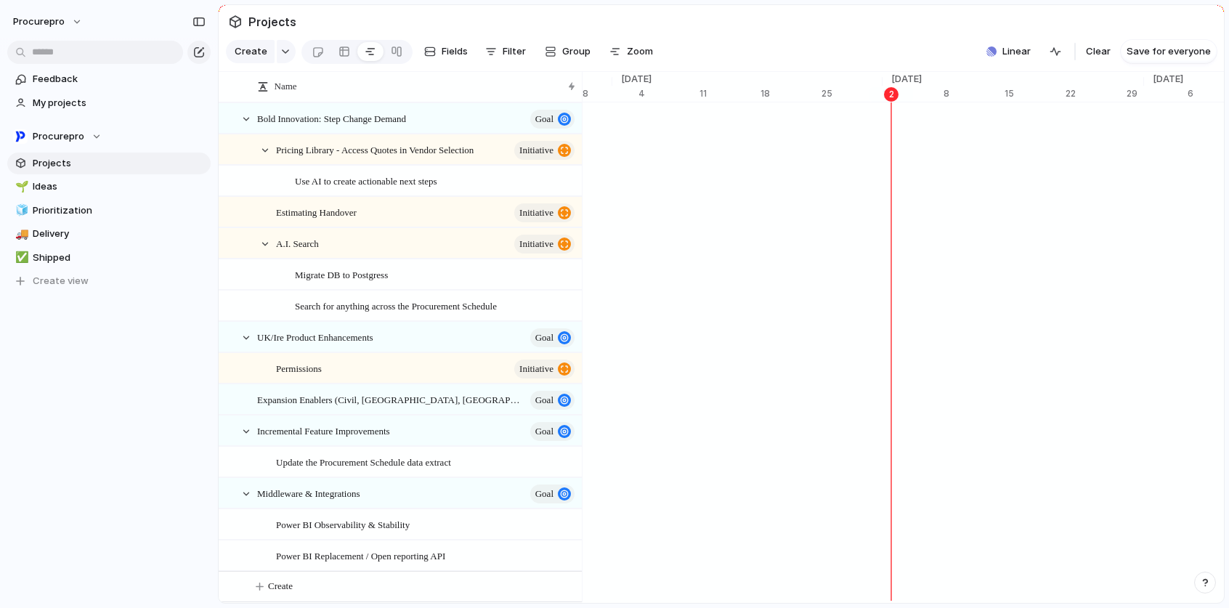
click at [457, 42] on div "Create Fields Filter Group Zoom" at bounding box center [442, 52] width 433 height 30
click at [454, 49] on button "Fields" at bounding box center [445, 51] width 55 height 23
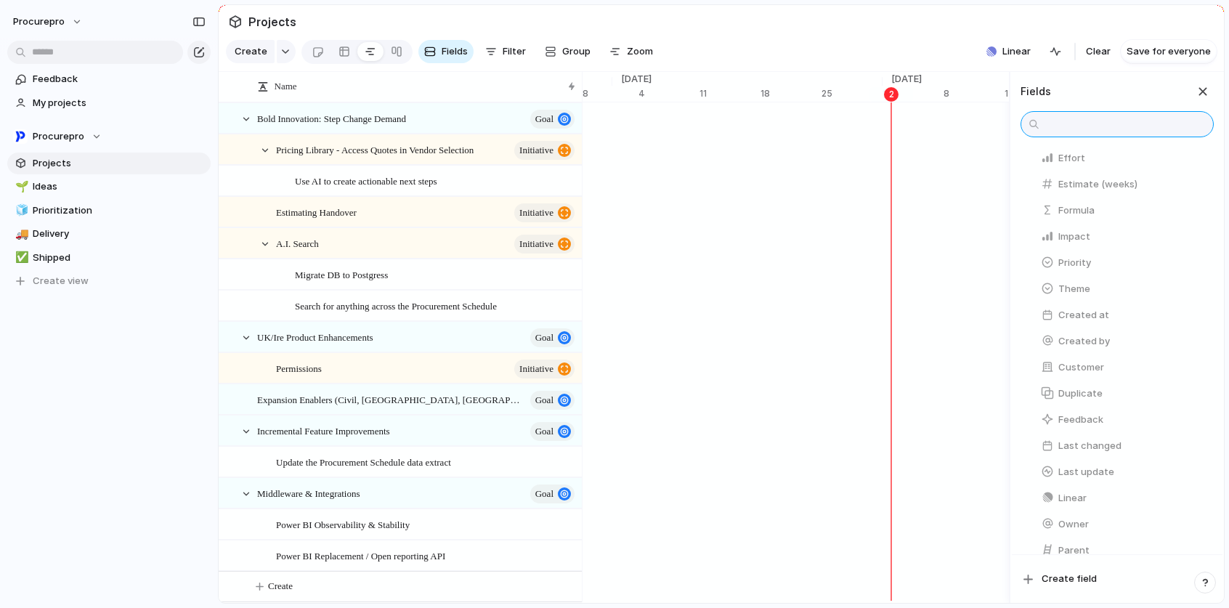
scroll to position [290, 0]
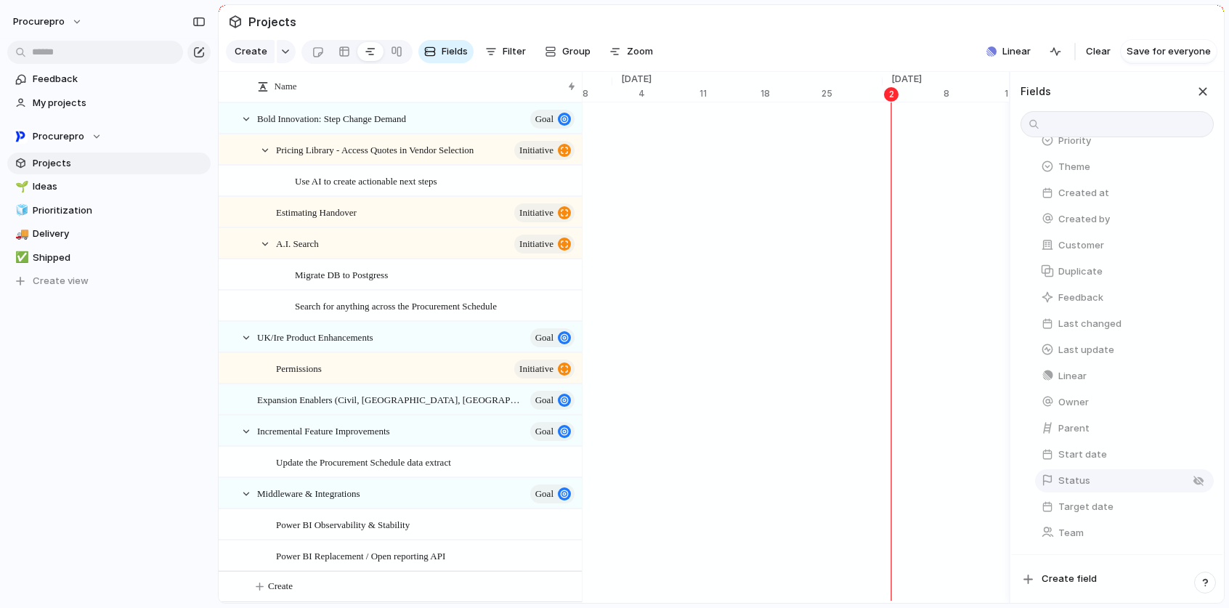
click at [1075, 475] on span "Status" at bounding box center [1074, 480] width 32 height 15
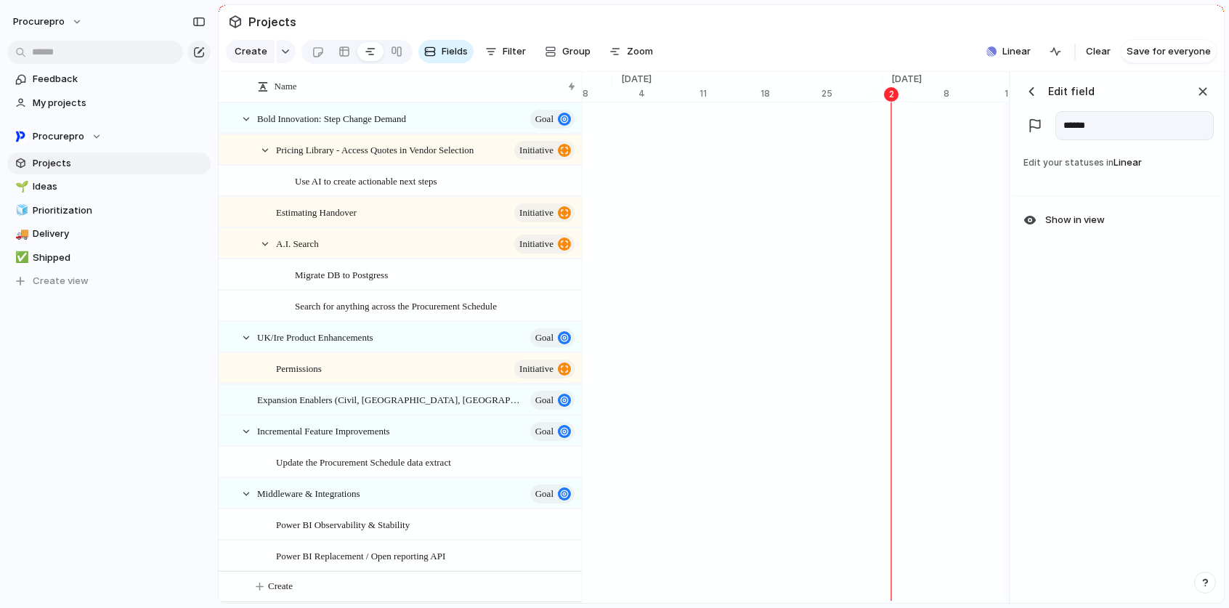
click at [1197, 99] on div "button" at bounding box center [1202, 92] width 16 height 16
click at [443, 56] on span "Fields" at bounding box center [454, 51] width 26 height 15
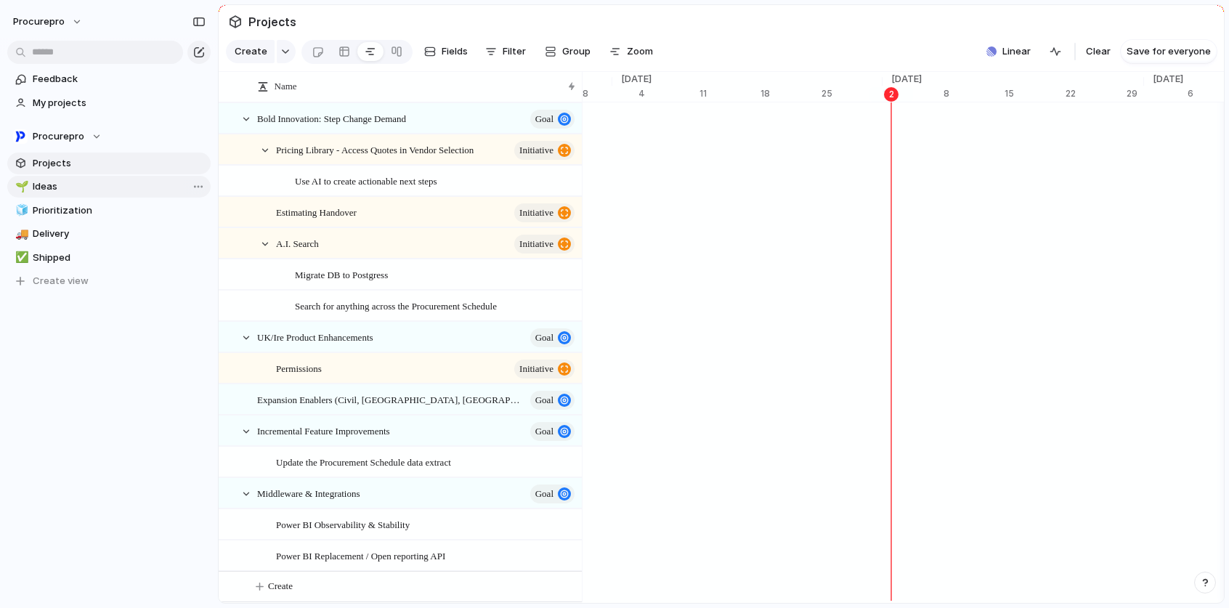
click at [44, 189] on span "Ideas" at bounding box center [119, 186] width 173 height 15
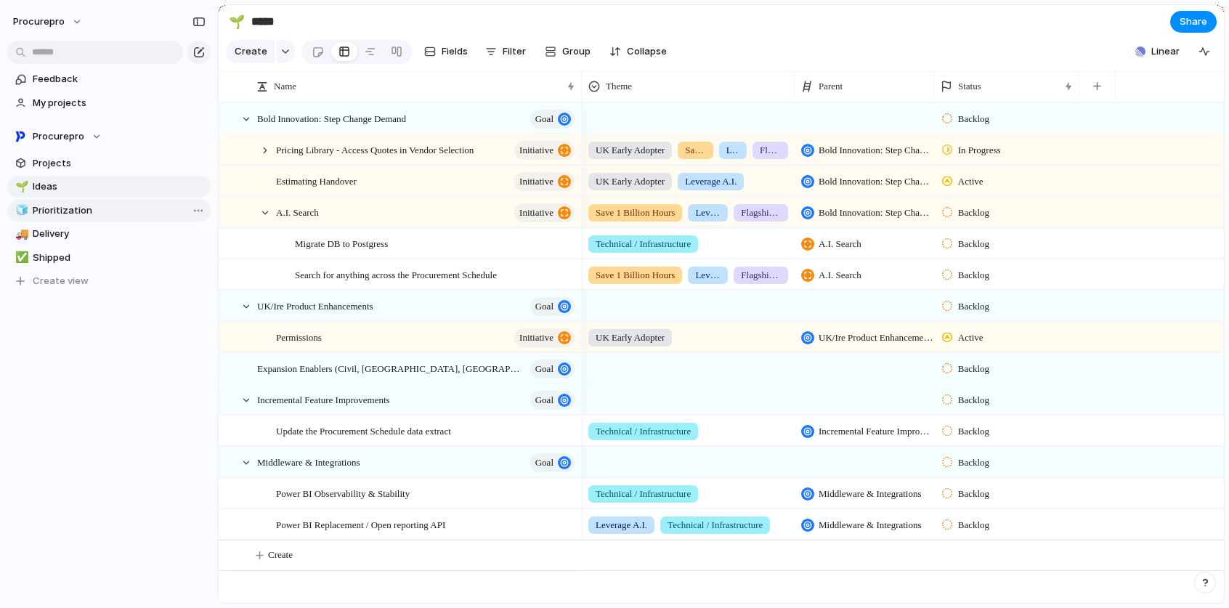
click at [57, 204] on span "Prioritization" at bounding box center [119, 210] width 173 height 15
type input "**********"
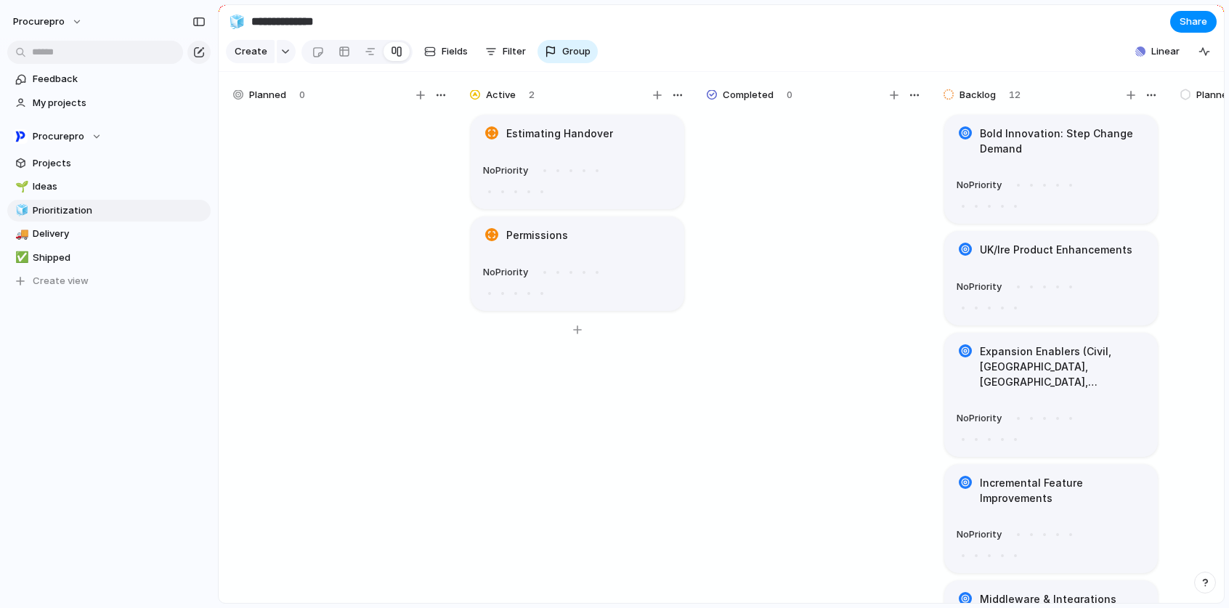
drag, startPoint x: 269, startPoint y: 107, endPoint x: 479, endPoint y: 126, distance: 210.6
click at [479, 126] on div "Planned 0 Active 2 Estimating Handover No Priority Permissions No Priority Comp…" at bounding box center [1169, 341] width 1901 height 539
click at [76, 28] on button "procurepro" at bounding box center [49, 21] width 84 height 23
click at [47, 54] on span "Settings" at bounding box center [53, 54] width 40 height 15
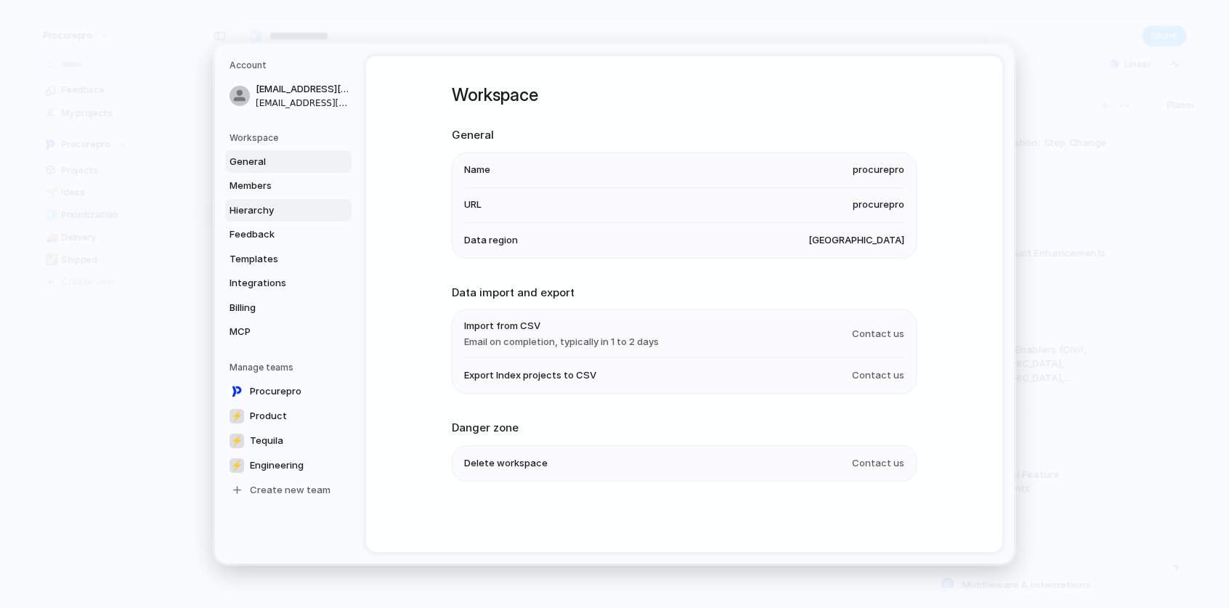
click at [249, 208] on span "Hierarchy" at bounding box center [275, 210] width 93 height 15
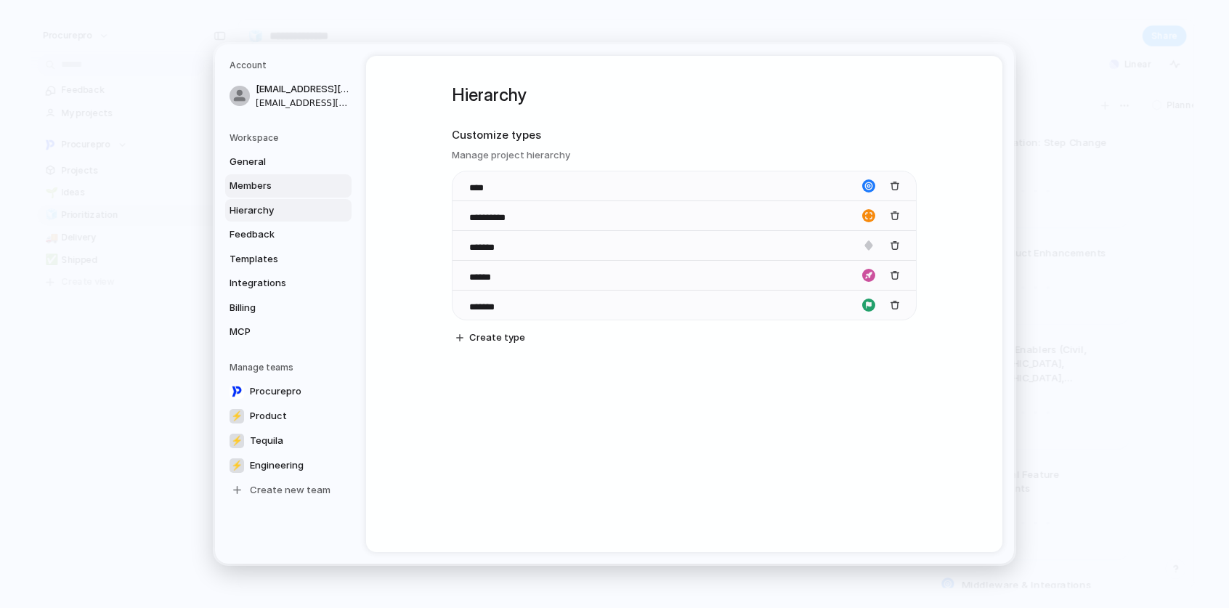
click at [253, 179] on span "Members" at bounding box center [275, 186] width 93 height 15
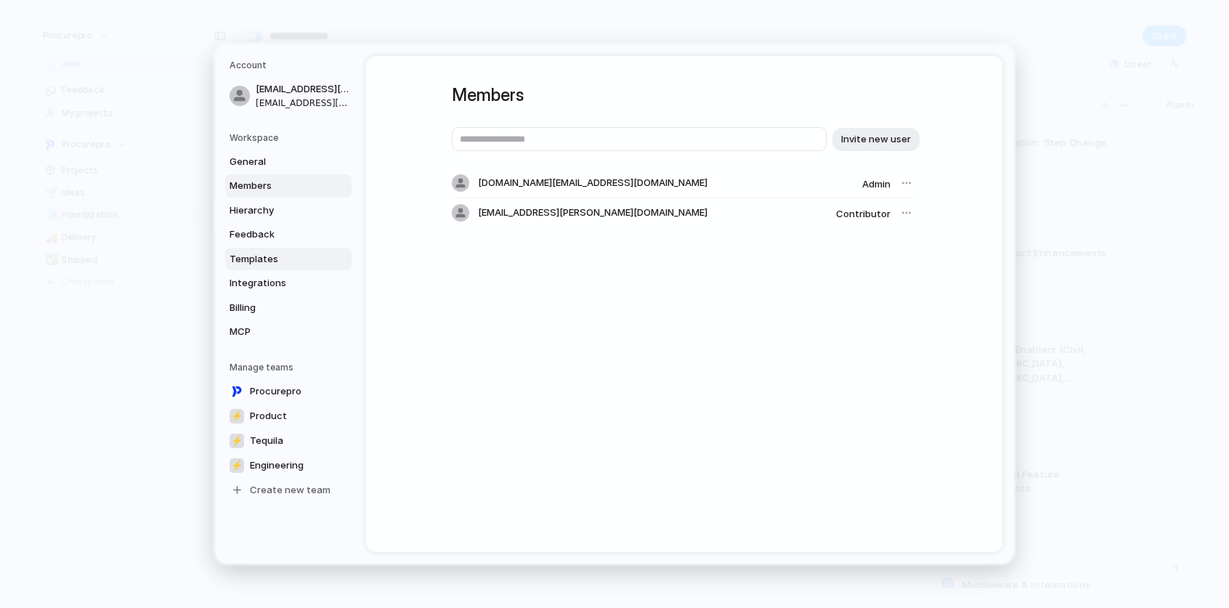
click at [248, 250] on link "Templates" at bounding box center [288, 259] width 126 height 23
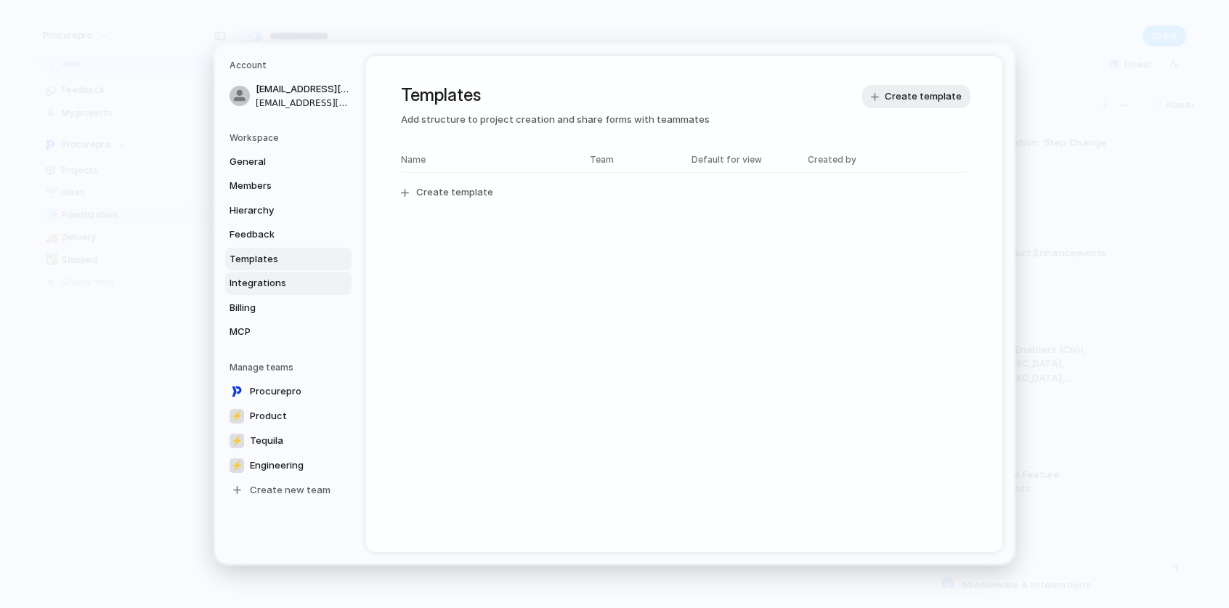
click at [243, 292] on link "Integrations" at bounding box center [288, 283] width 126 height 23
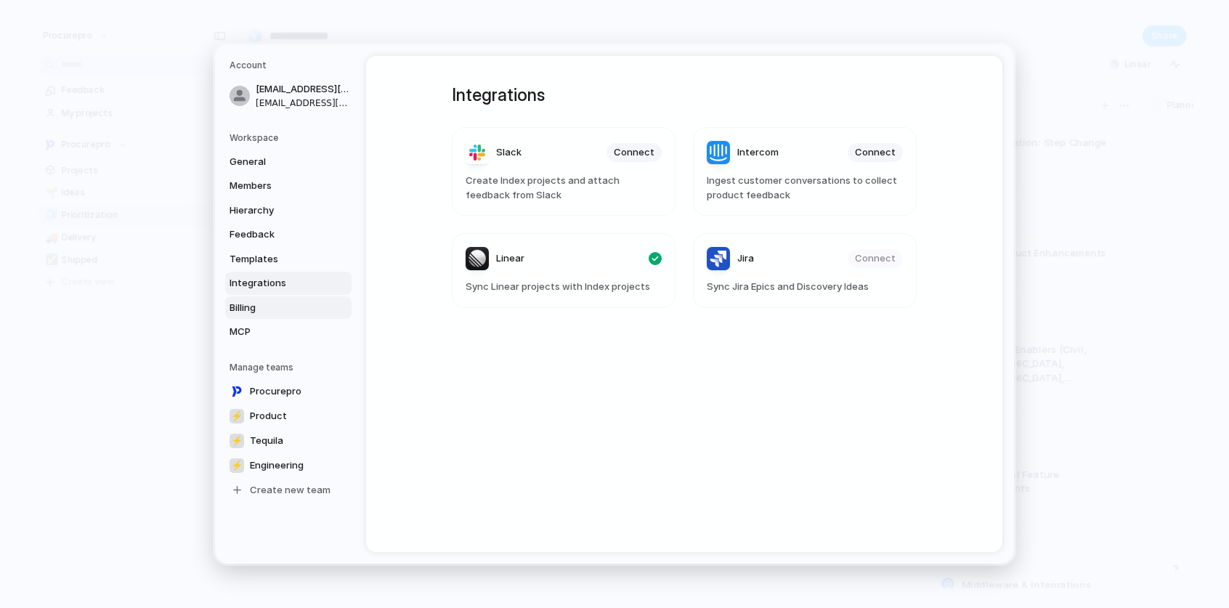
click at [241, 306] on span "Billing" at bounding box center [275, 308] width 93 height 15
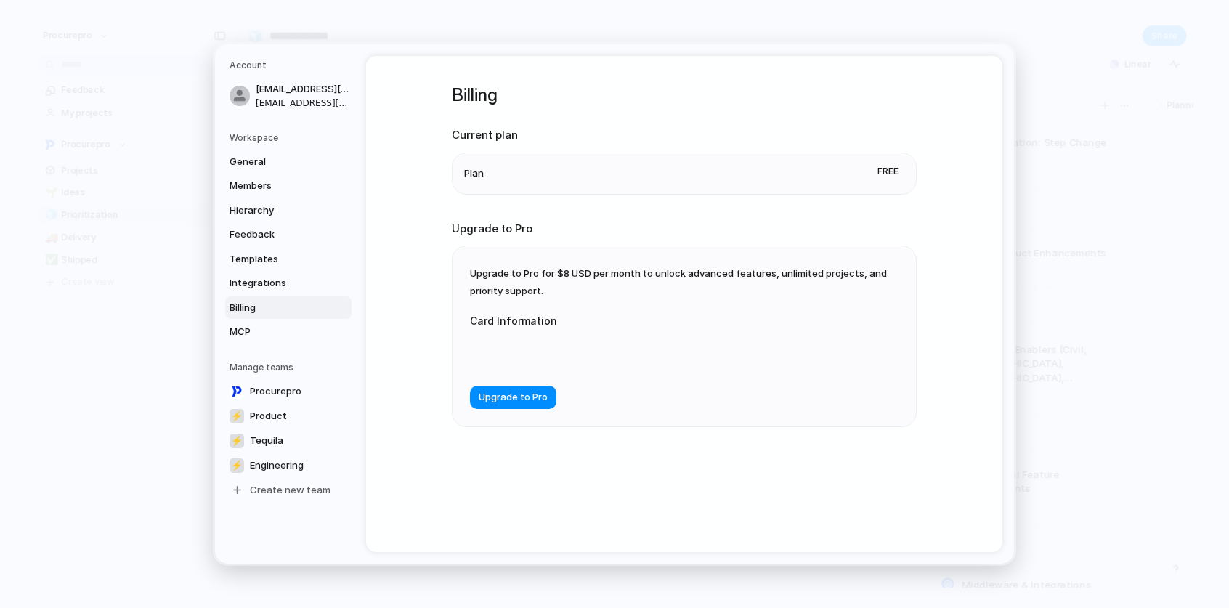
click at [255, 143] on h5 "Workspace" at bounding box center [290, 137] width 122 height 13
click at [255, 155] on span "General" at bounding box center [275, 162] width 93 height 15
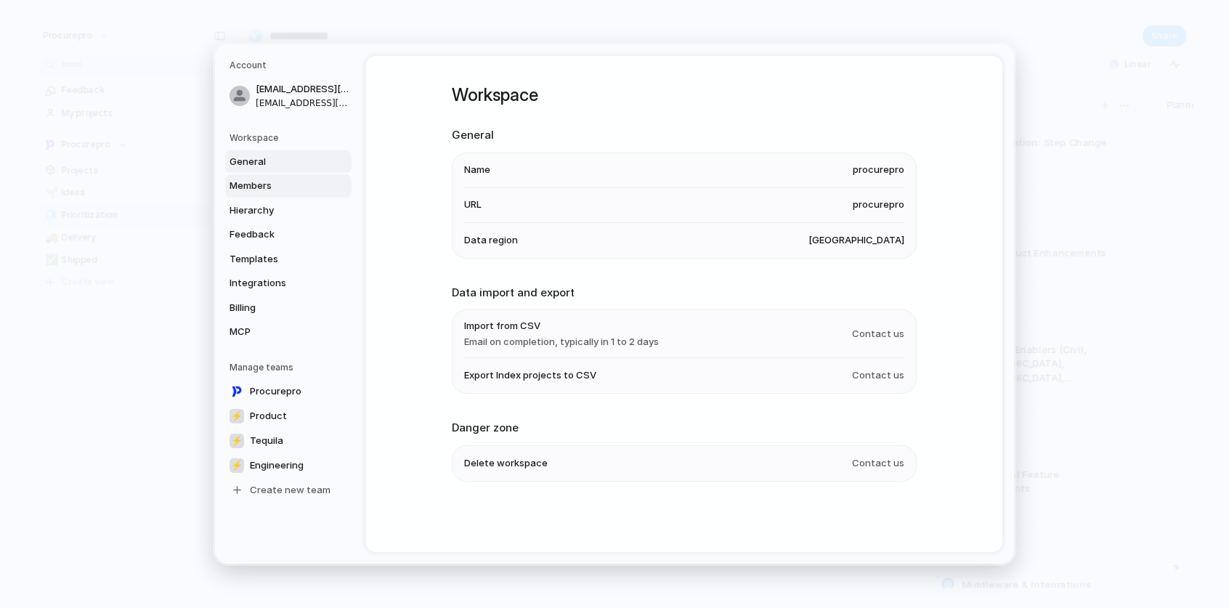
click at [259, 187] on span "Members" at bounding box center [275, 186] width 93 height 15
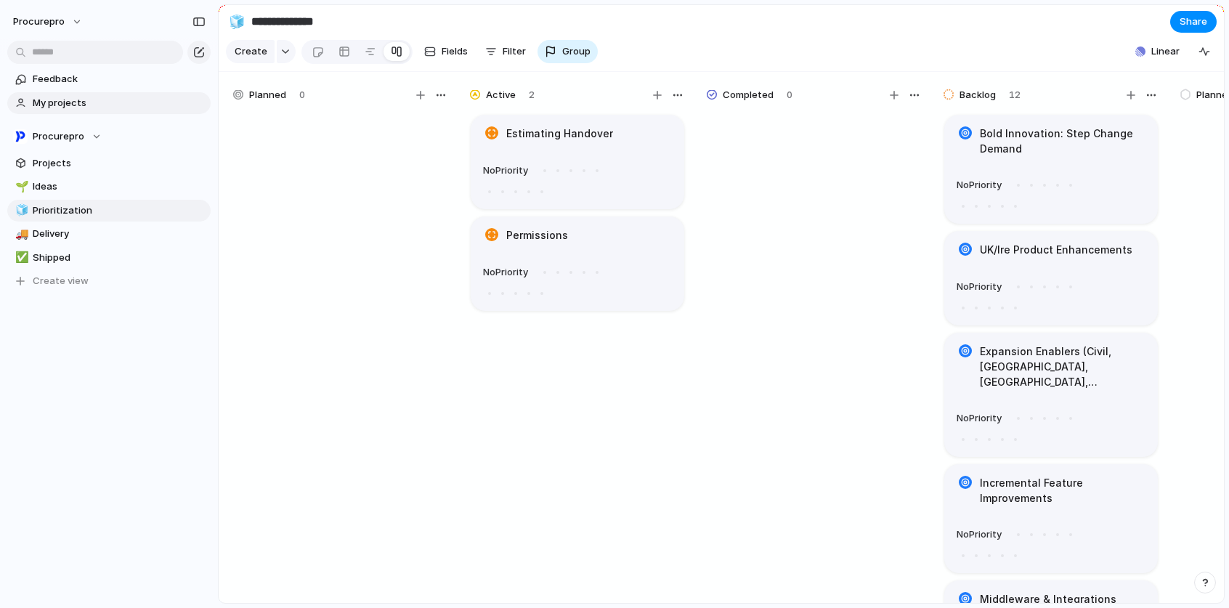
click at [65, 105] on span "My projects" at bounding box center [119, 103] width 173 height 15
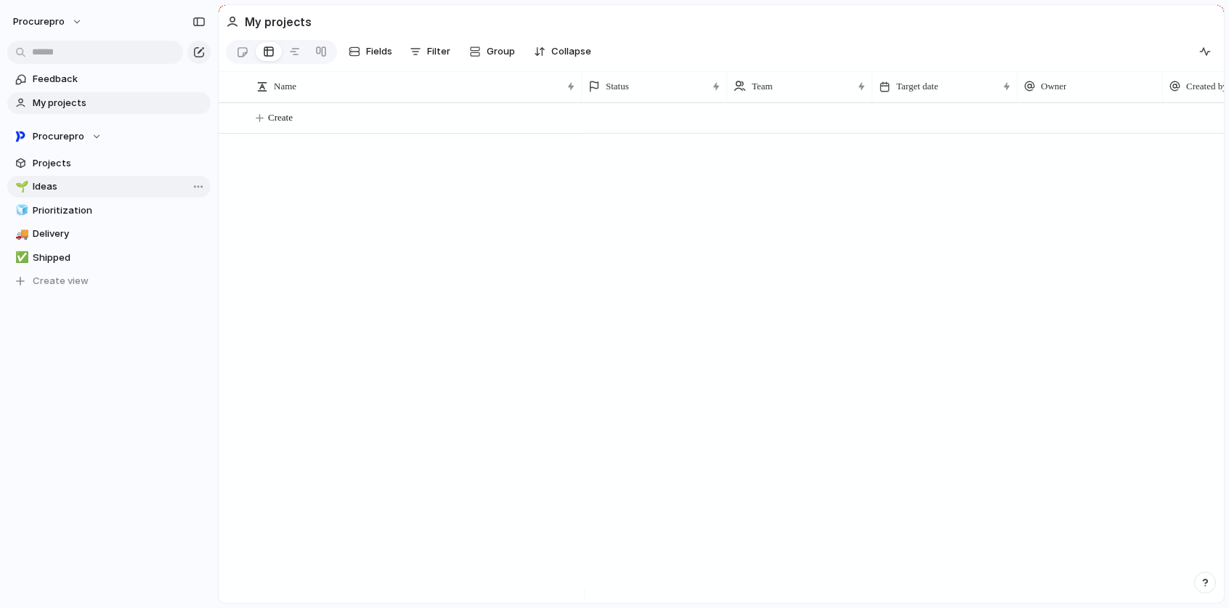
click at [40, 185] on span "Ideas" at bounding box center [119, 186] width 173 height 15
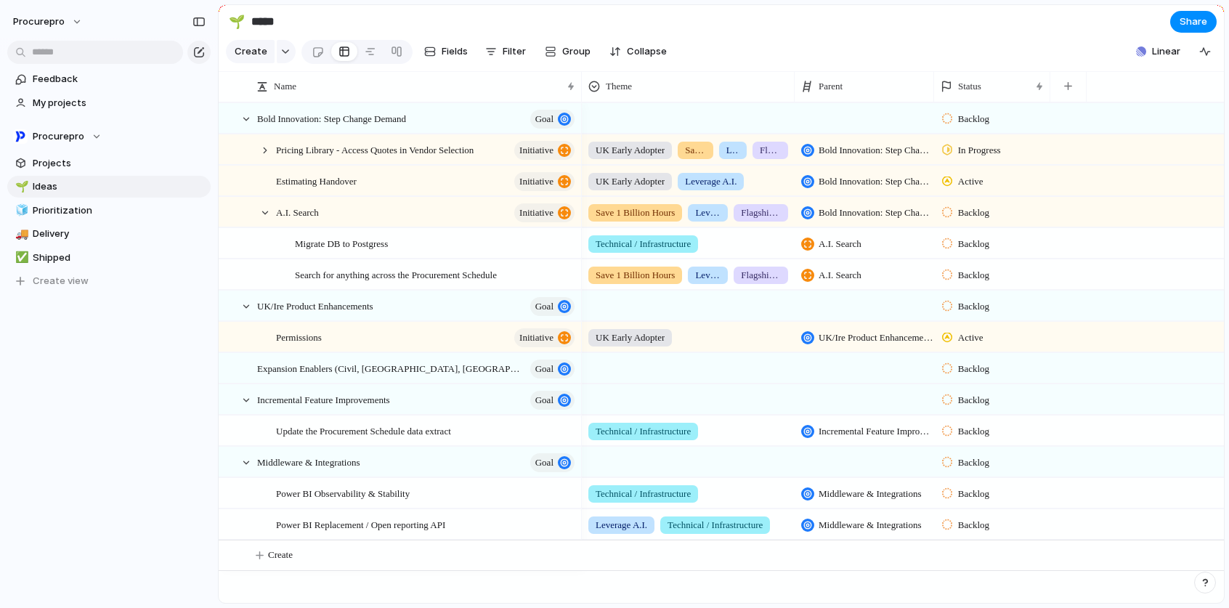
click at [964, 158] on span "In Progress" at bounding box center [979, 150] width 43 height 15
click at [980, 133] on div "Planned Active Completed" at bounding box center [614, 304] width 1229 height 608
click at [965, 126] on span "Backlog" at bounding box center [973, 119] width 31 height 15
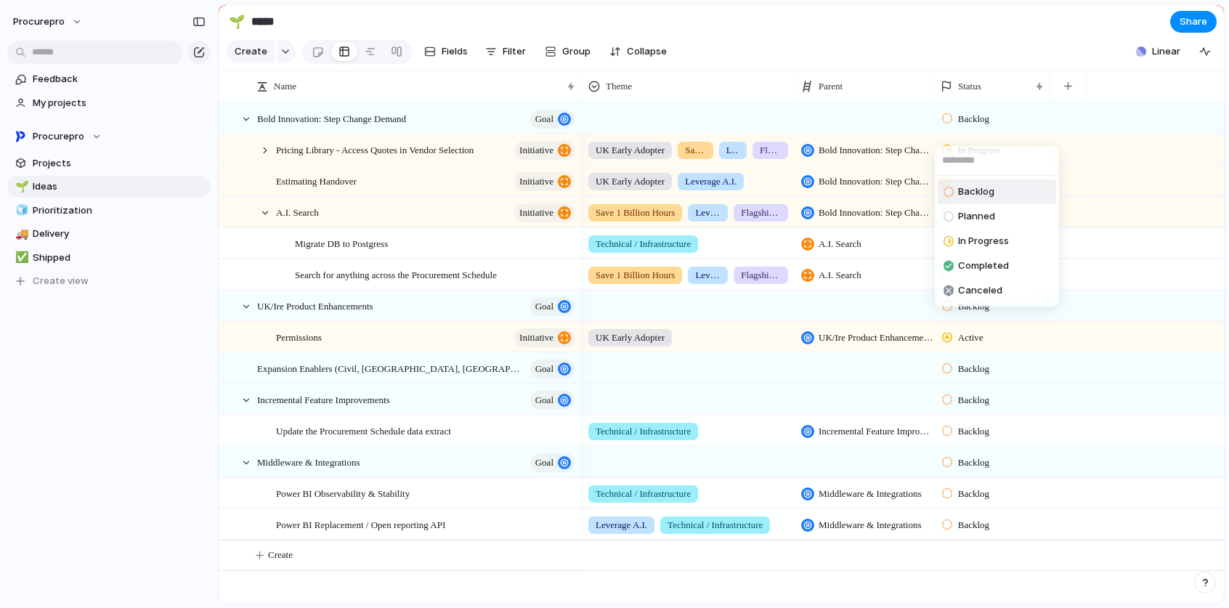
click at [934, 20] on div "Backlog Planned In Progress Completed Canceled" at bounding box center [614, 304] width 1229 height 608
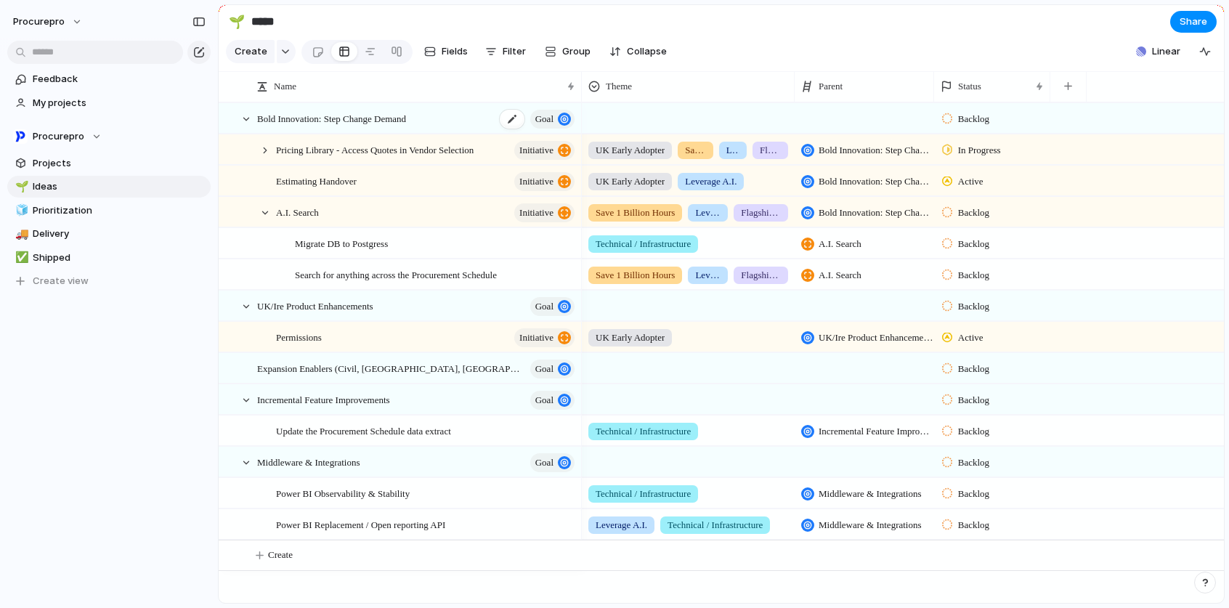
click at [545, 126] on span "Goal" at bounding box center [544, 119] width 18 height 20
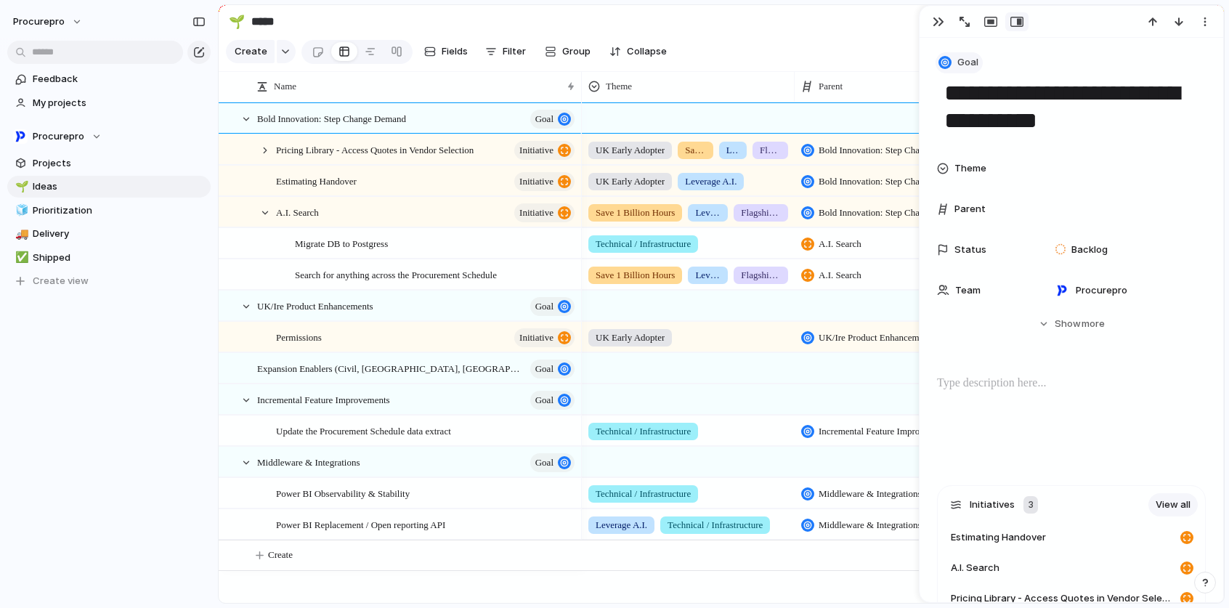
click at [975, 66] on span "Goal" at bounding box center [967, 62] width 21 height 15
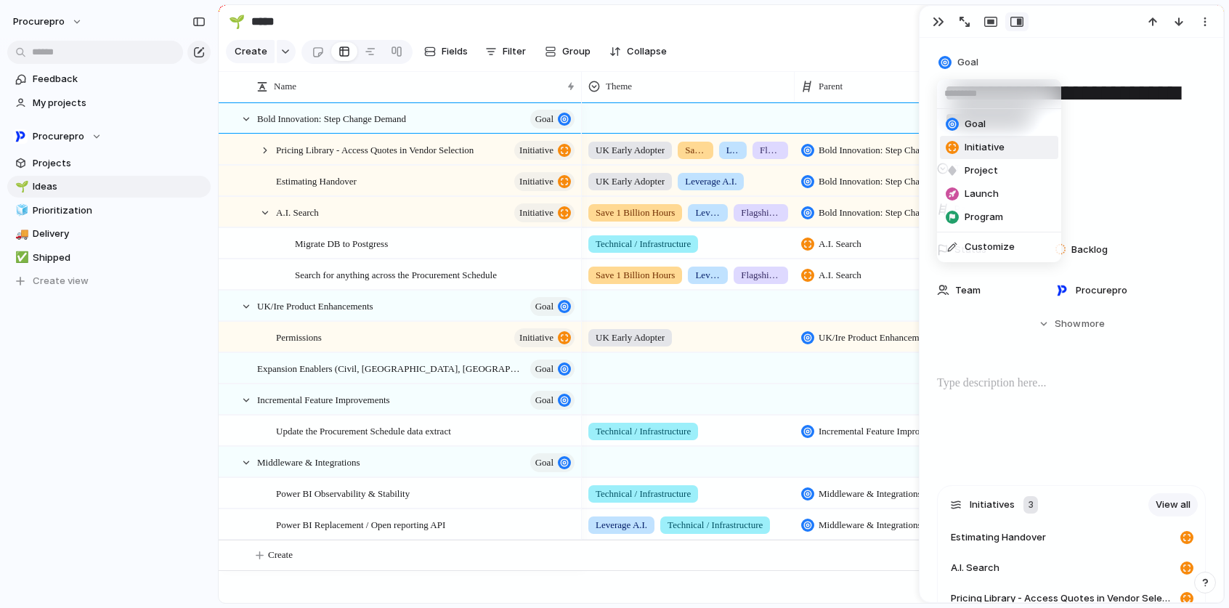
click at [989, 144] on span "Initiative" at bounding box center [984, 147] width 40 height 15
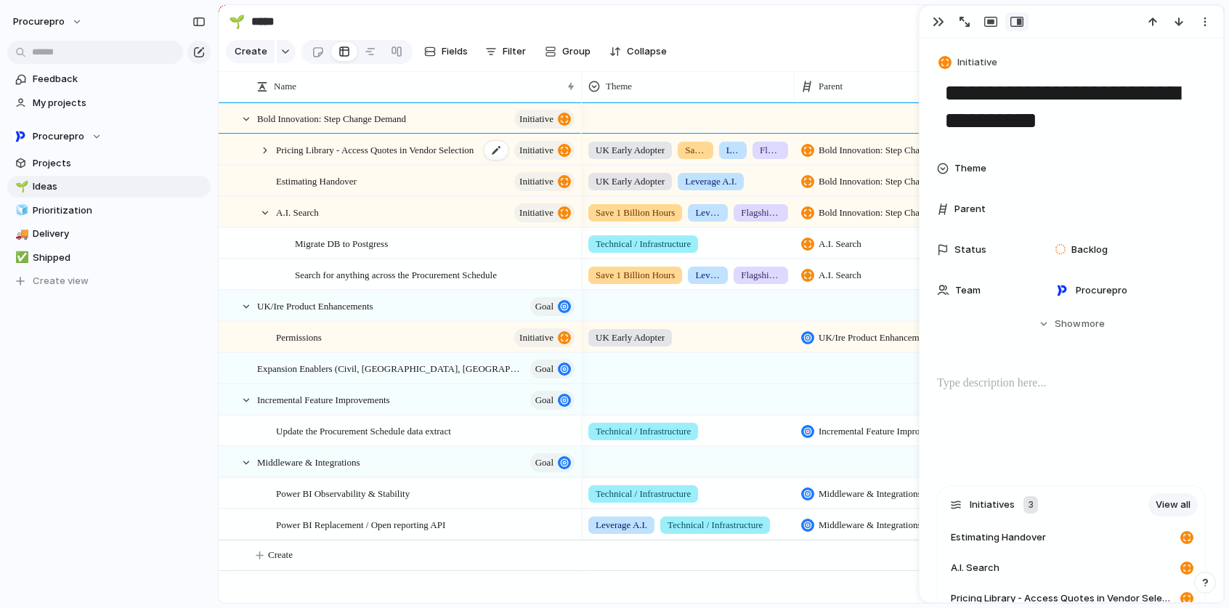
click at [534, 160] on span "initiative" at bounding box center [536, 150] width 34 height 20
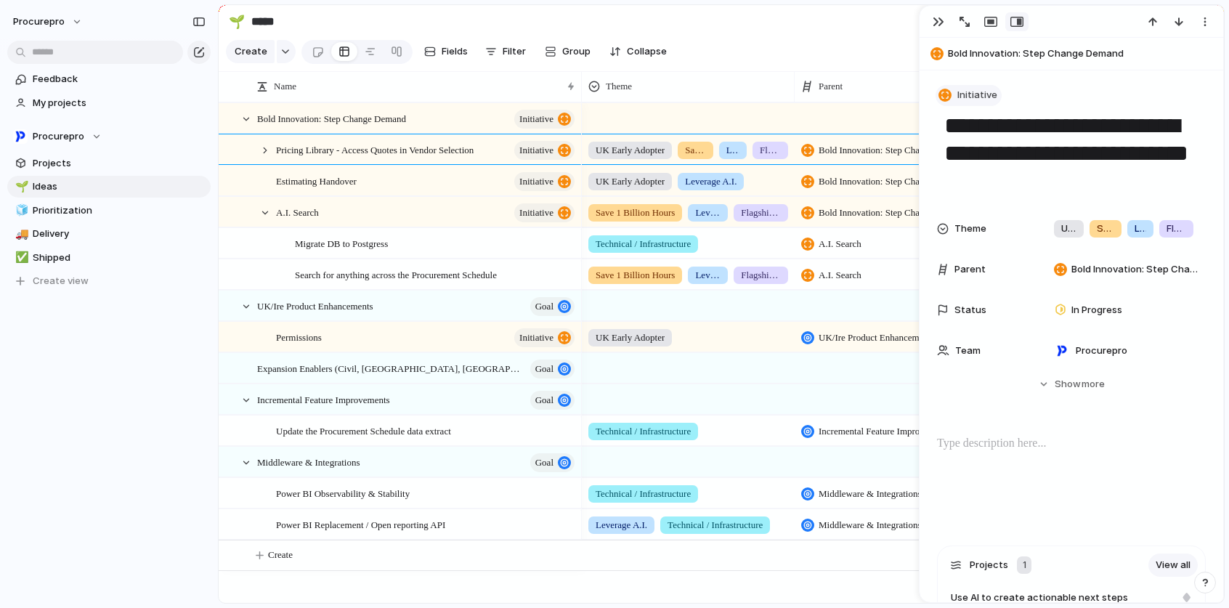
click at [981, 92] on span "Initiative" at bounding box center [977, 95] width 40 height 15
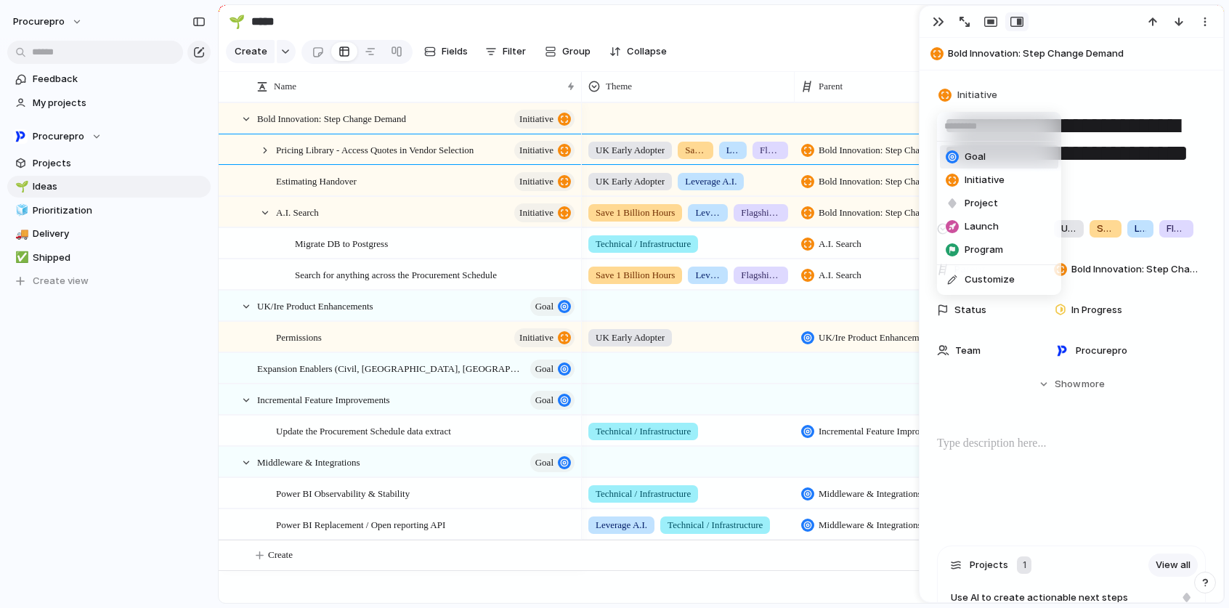
click at [975, 157] on span "Goal" at bounding box center [974, 157] width 21 height 15
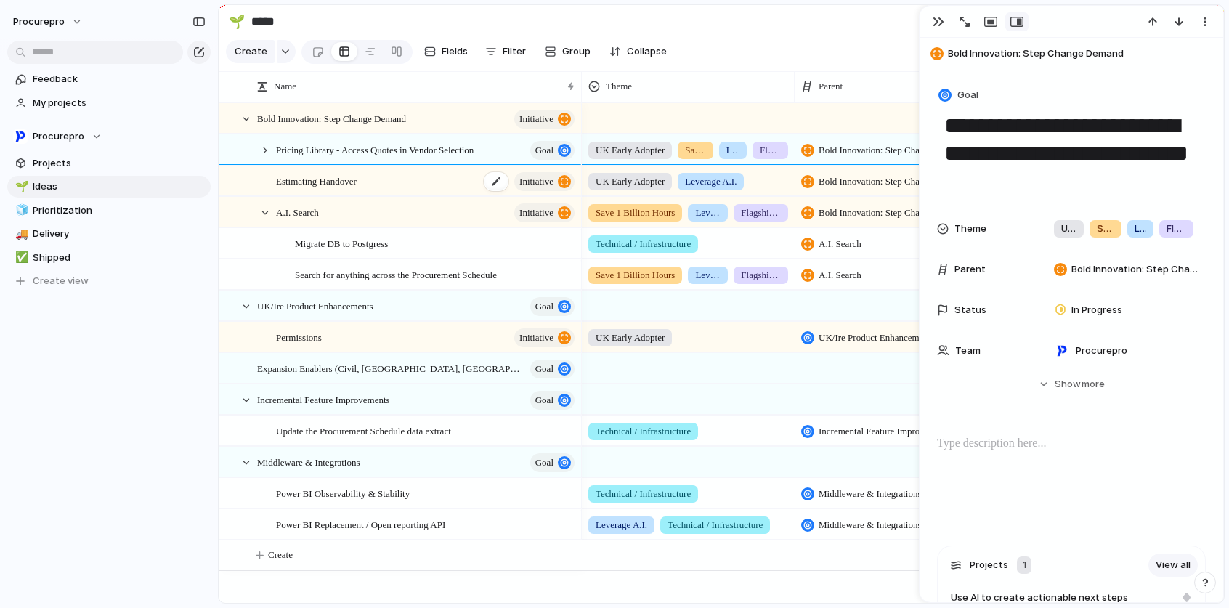
click at [540, 192] on span "initiative" at bounding box center [536, 181] width 34 height 20
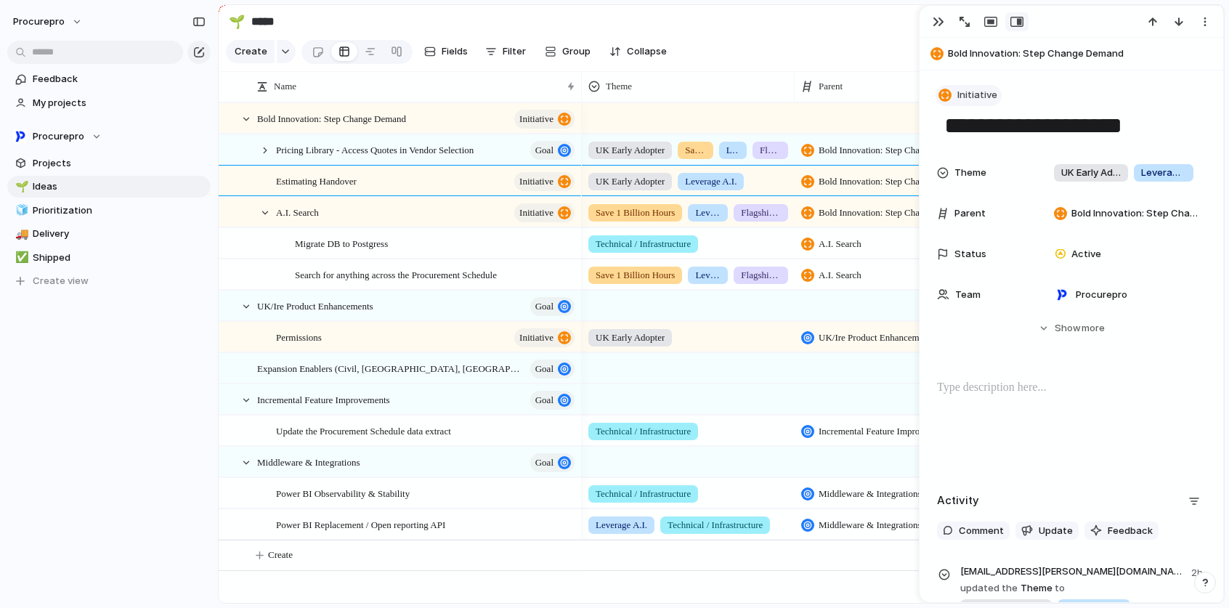
click at [995, 94] on button "Initiative" at bounding box center [968, 95] width 66 height 21
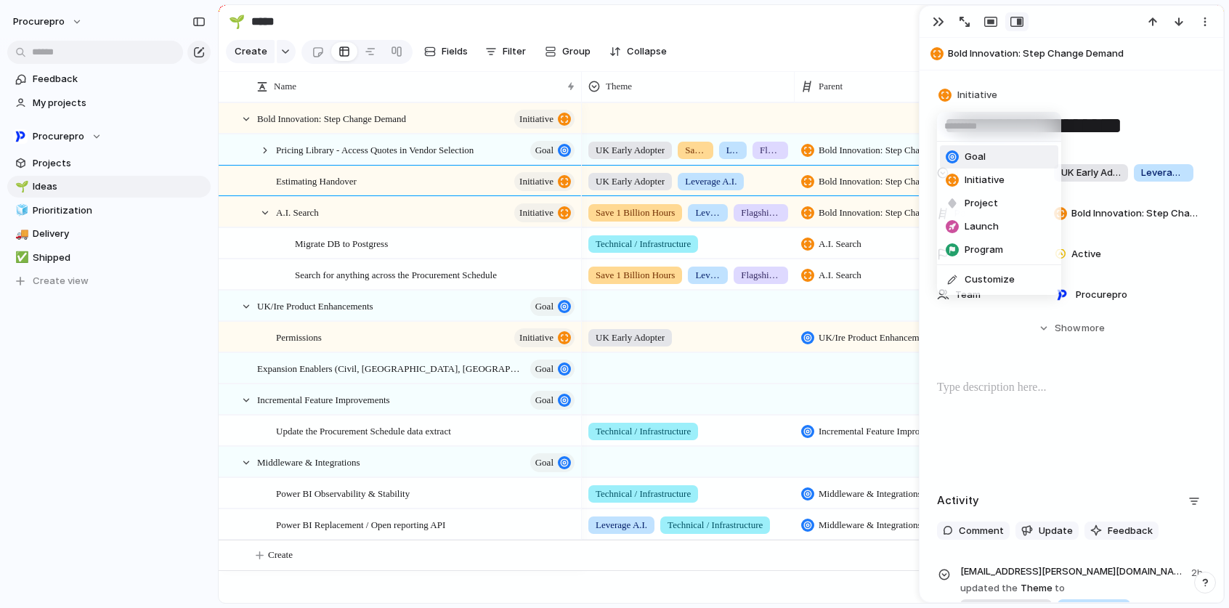
drag, startPoint x: 977, startPoint y: 156, endPoint x: 814, endPoint y: 184, distance: 165.7
click at [977, 156] on span "Goal" at bounding box center [974, 157] width 21 height 15
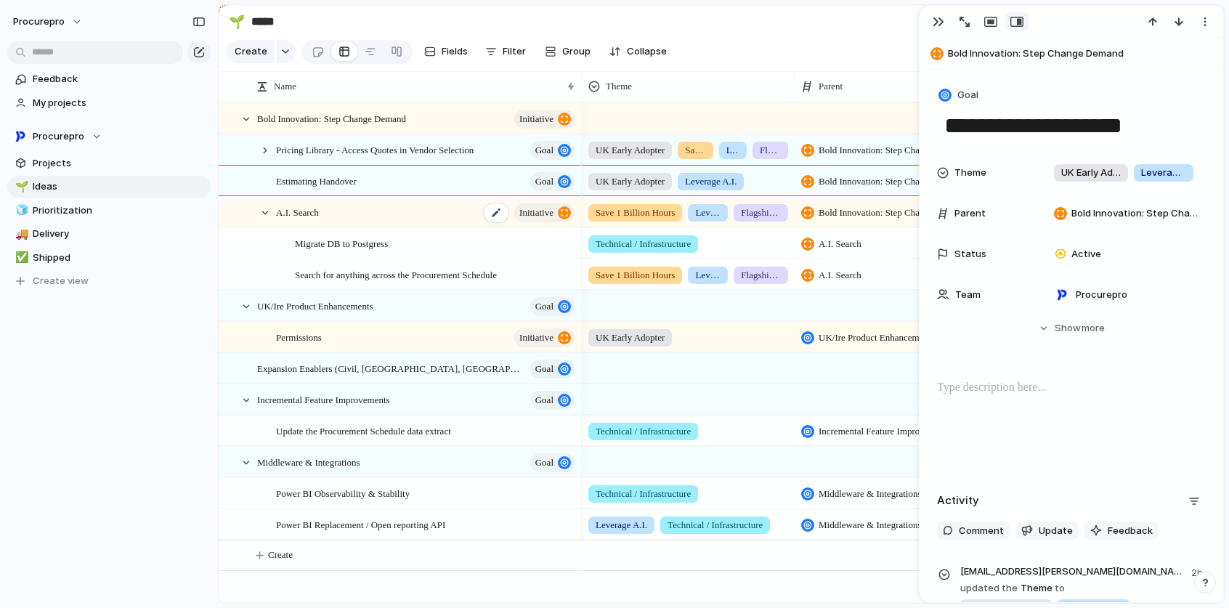
click at [535, 223] on span "initiative" at bounding box center [536, 213] width 34 height 20
type textarea "**********"
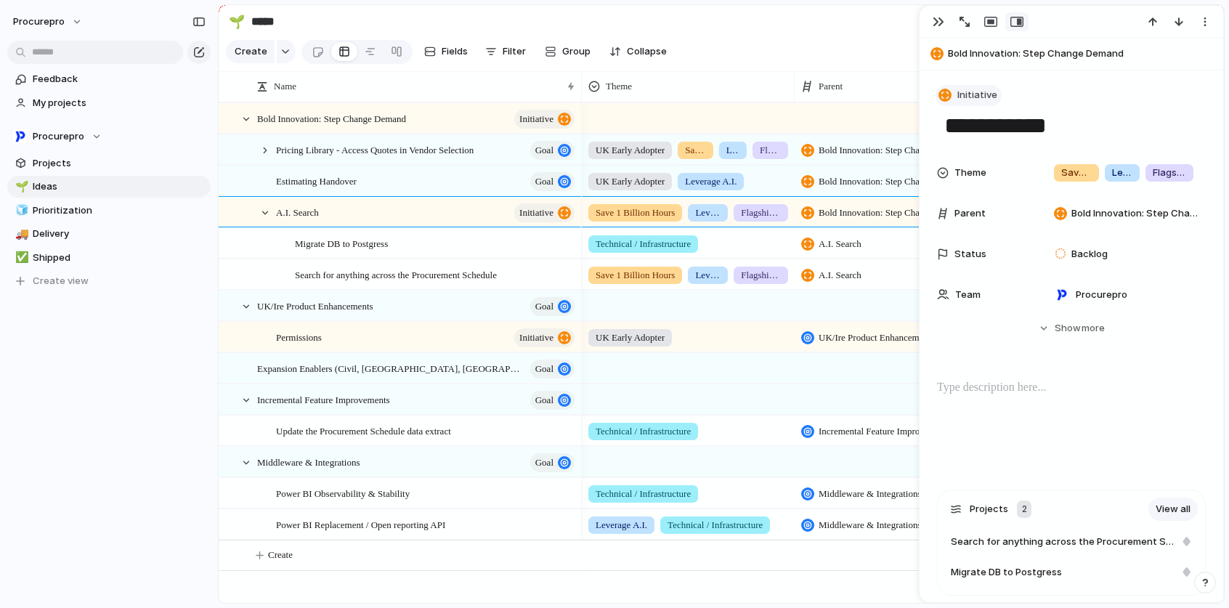
click at [990, 97] on span "Initiative" at bounding box center [977, 95] width 40 height 15
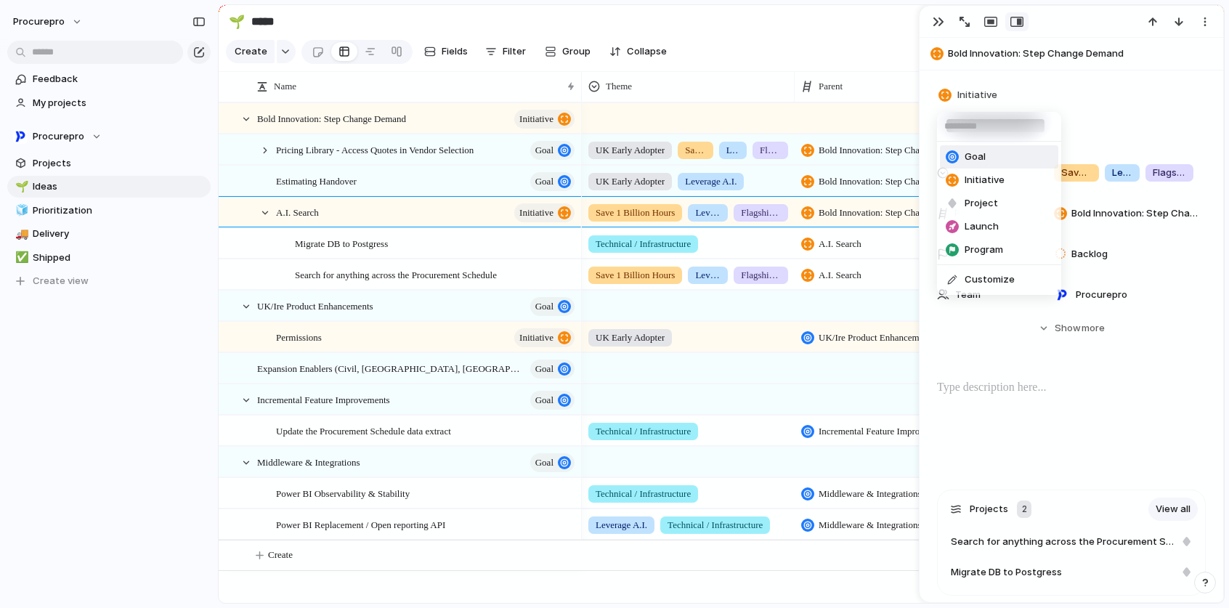
click at [977, 158] on span "Goal" at bounding box center [974, 157] width 21 height 15
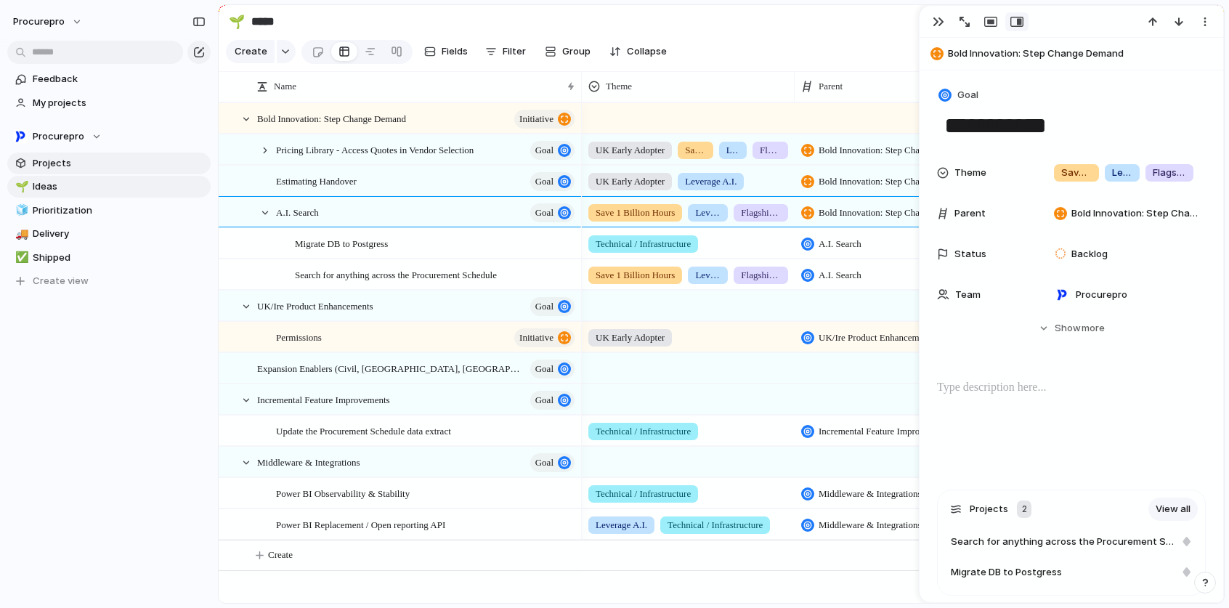
click at [58, 160] on span "Projects" at bounding box center [119, 163] width 173 height 15
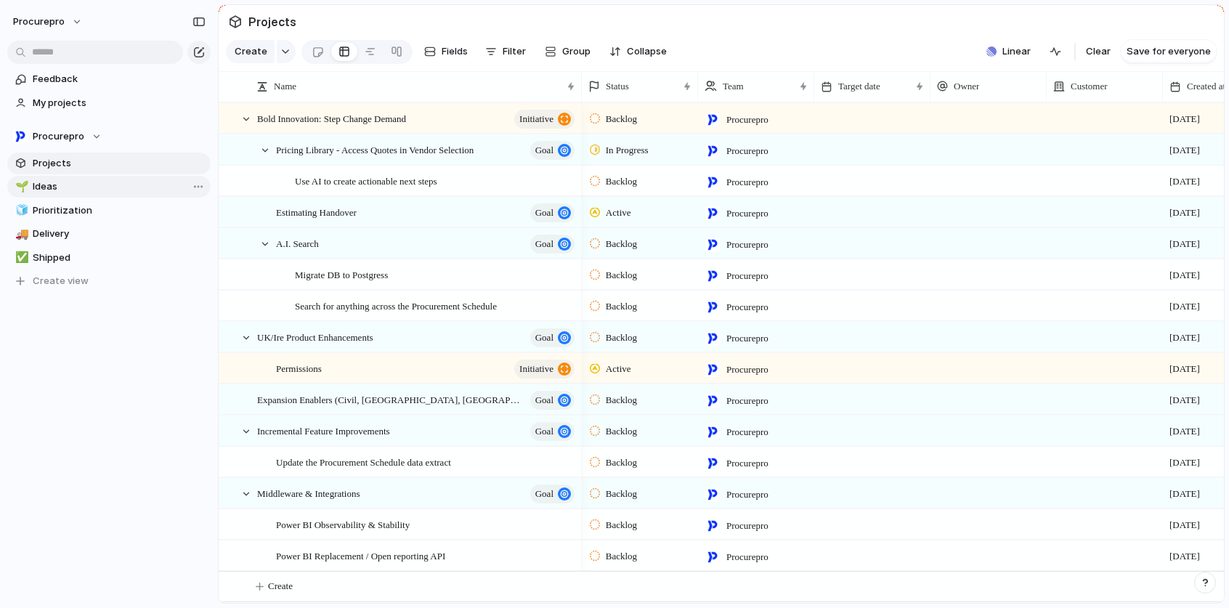
click at [42, 185] on span "Ideas" at bounding box center [119, 186] width 173 height 15
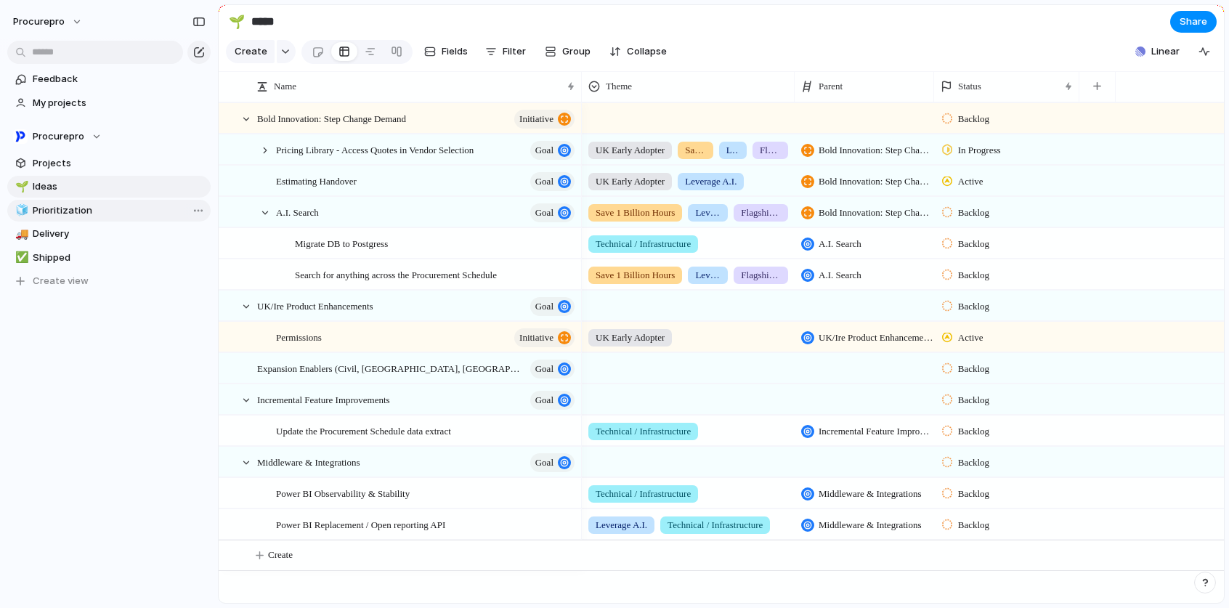
click at [57, 208] on div "🌱 Ideas 🧊 Prioritization 🚚 Delivery ✅ Shipped To pick up a draggable item, pres…" at bounding box center [108, 234] width 203 height 116
click at [60, 201] on link "🧊 Prioritization" at bounding box center [108, 211] width 203 height 22
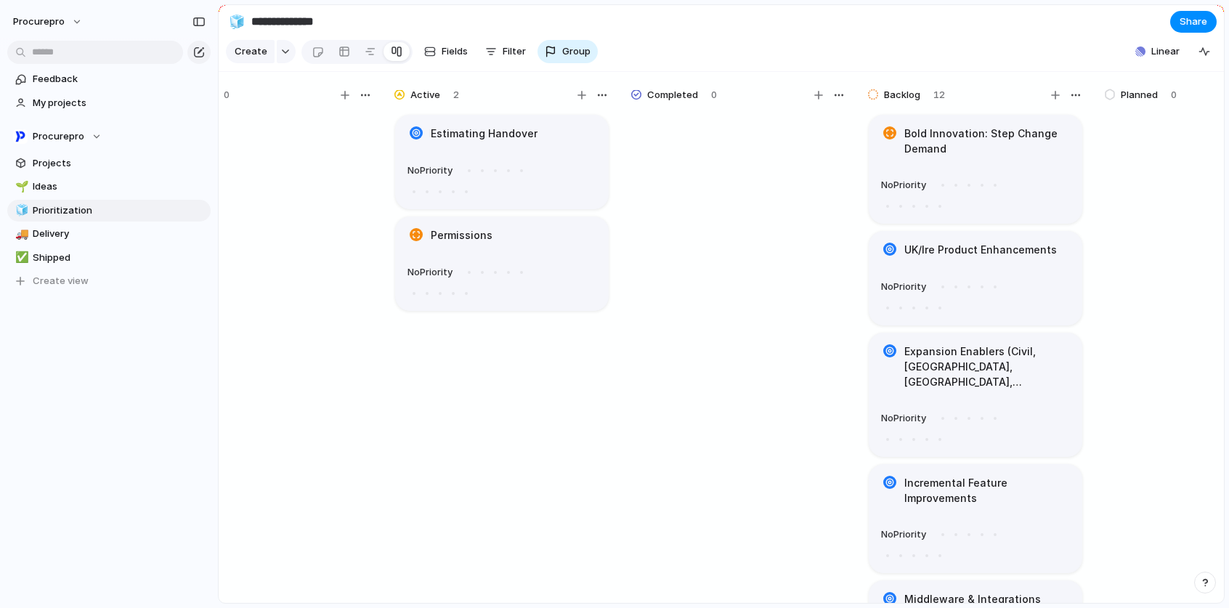
scroll to position [0, 44]
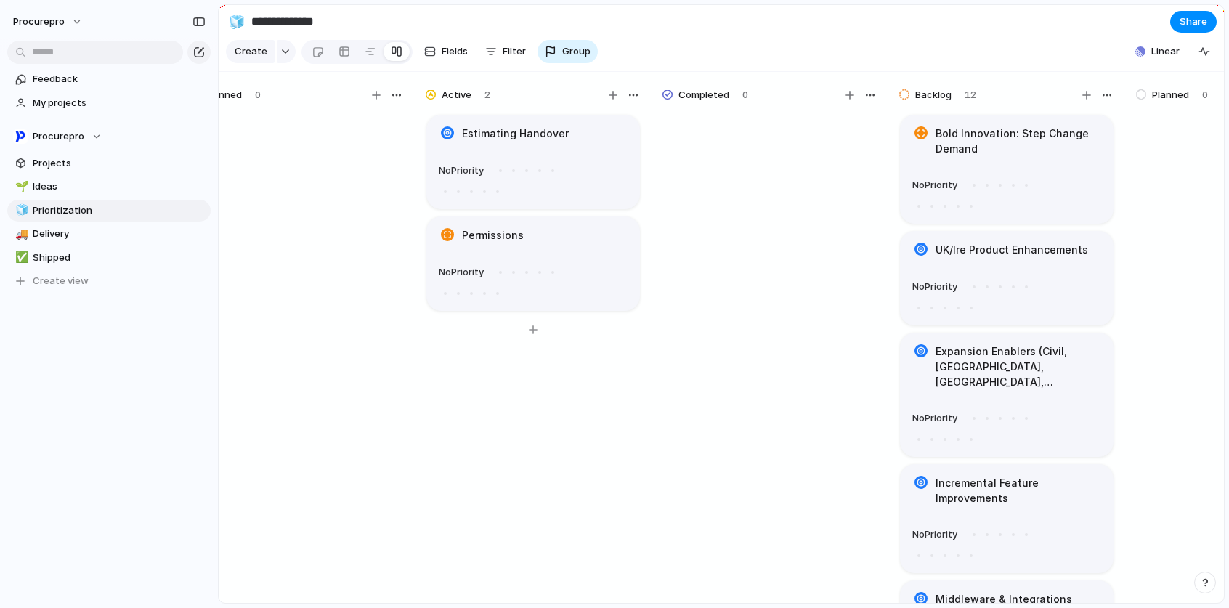
click at [465, 102] on span "Active" at bounding box center [456, 95] width 30 height 15
click at [499, 105] on div "Active 2" at bounding box center [533, 95] width 218 height 20
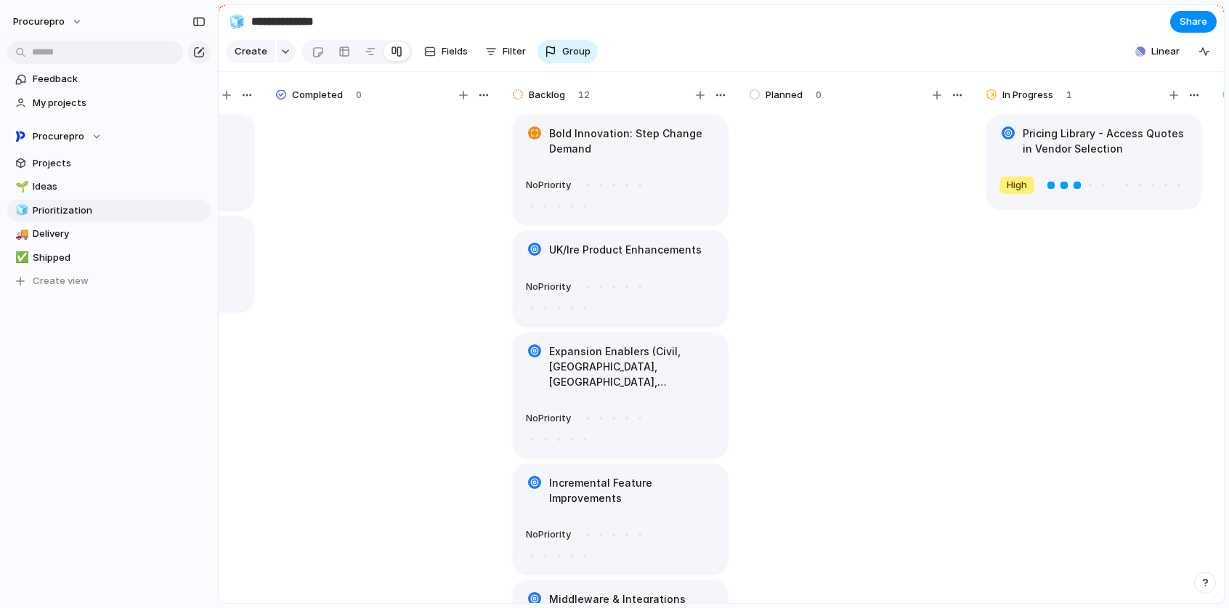
scroll to position [0, 0]
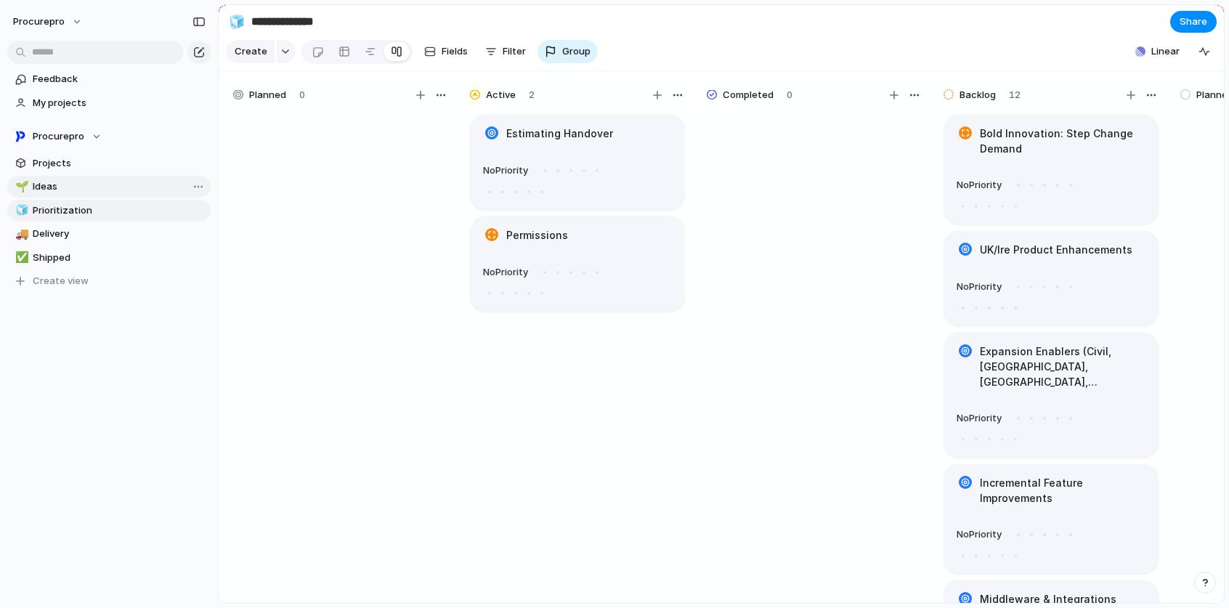
click at [60, 176] on link "🌱 Ideas" at bounding box center [108, 187] width 203 height 22
type input "*****"
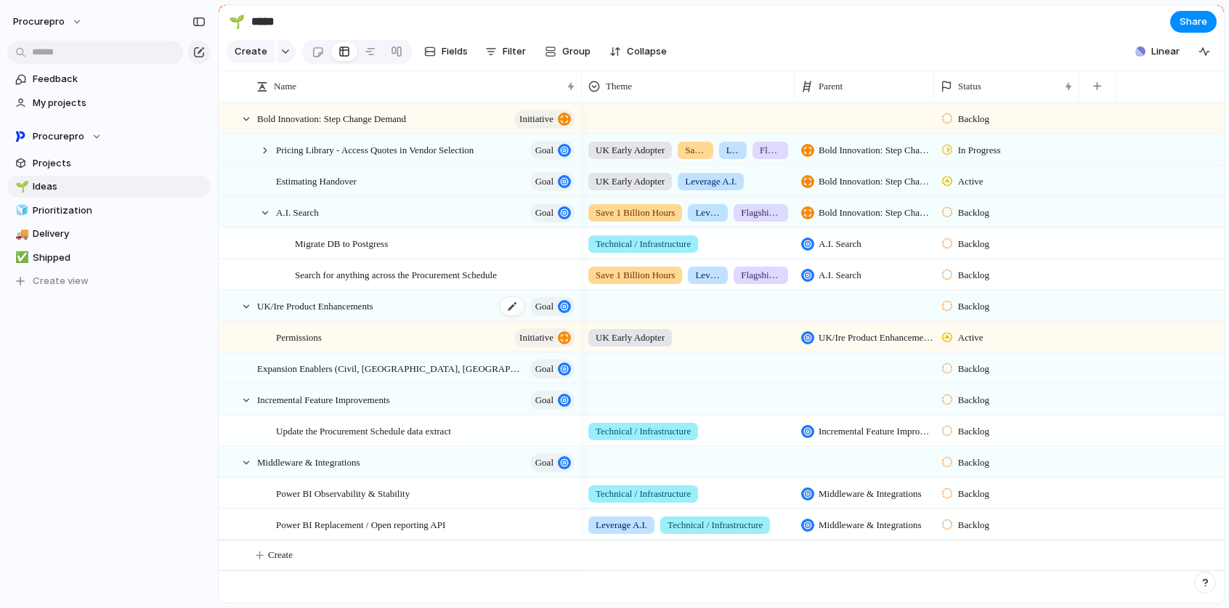
click at [545, 317] on span "Goal" at bounding box center [544, 306] width 18 height 20
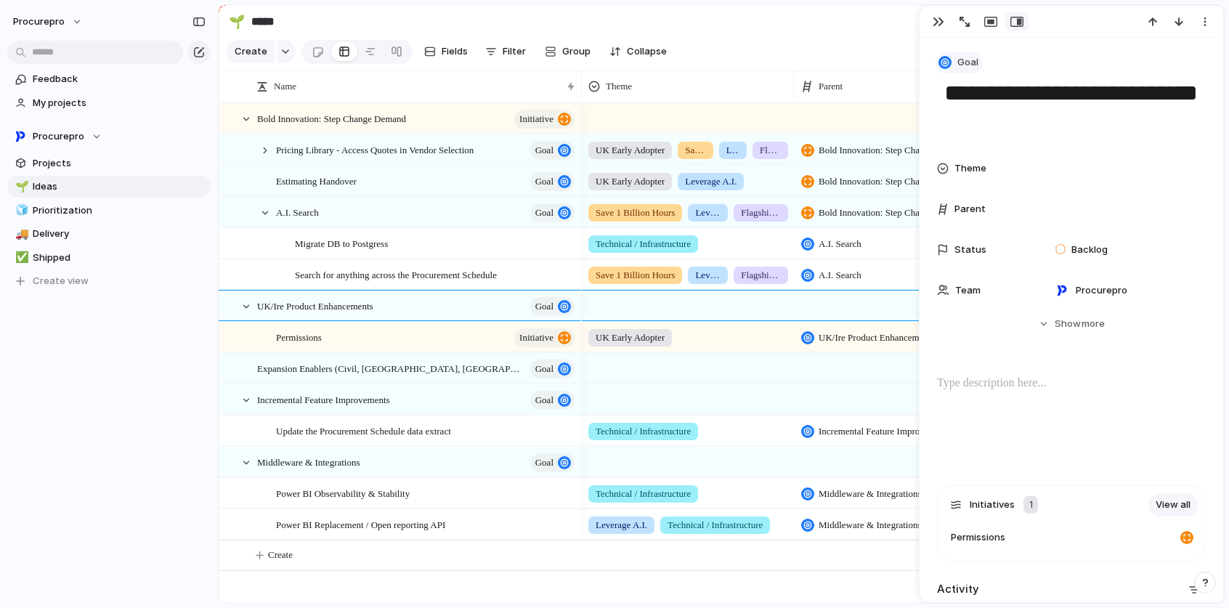
click at [976, 63] on span "Goal" at bounding box center [967, 62] width 21 height 15
click at [998, 150] on span "Initiative" at bounding box center [984, 147] width 40 height 15
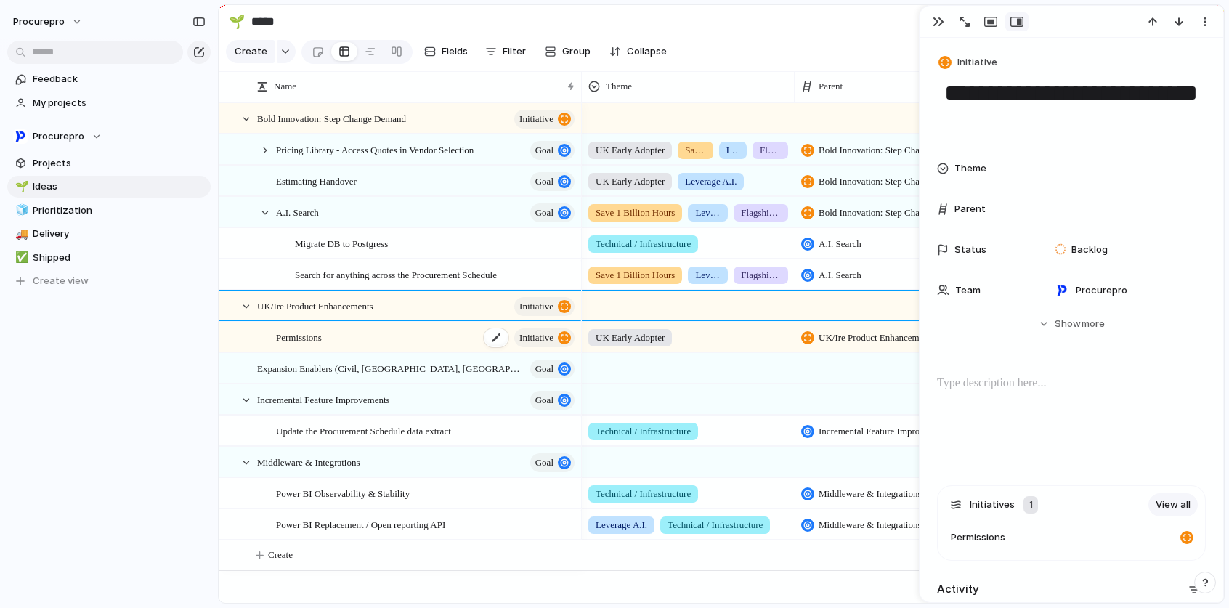
click at [537, 348] on span "initiative" at bounding box center [536, 337] width 34 height 20
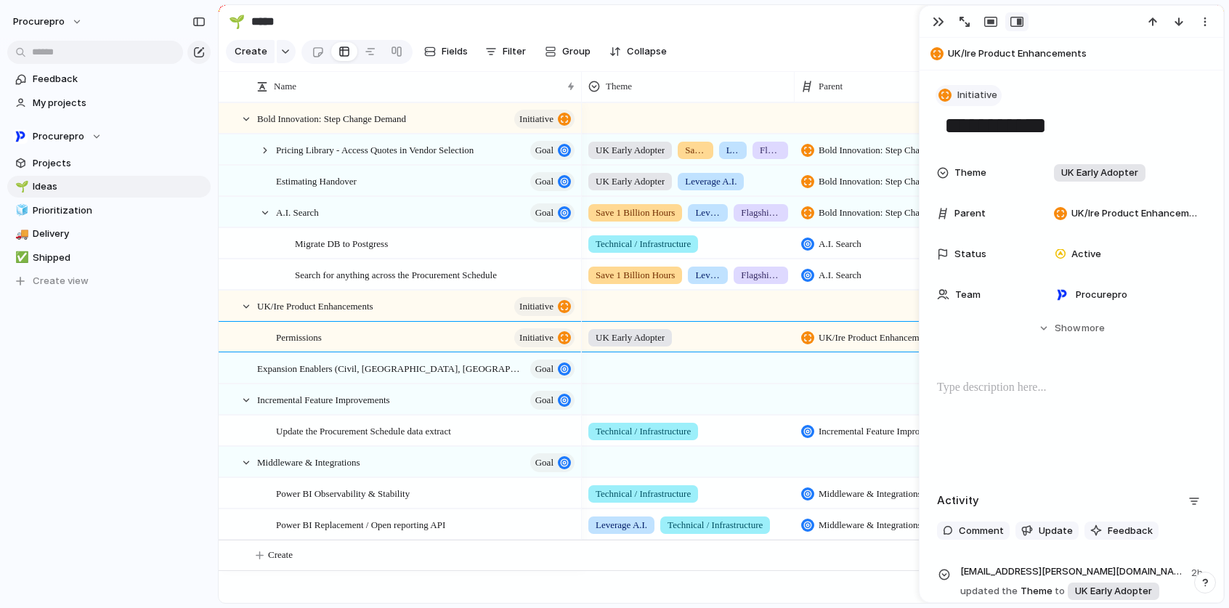
click at [989, 91] on span "Initiative" at bounding box center [977, 95] width 40 height 15
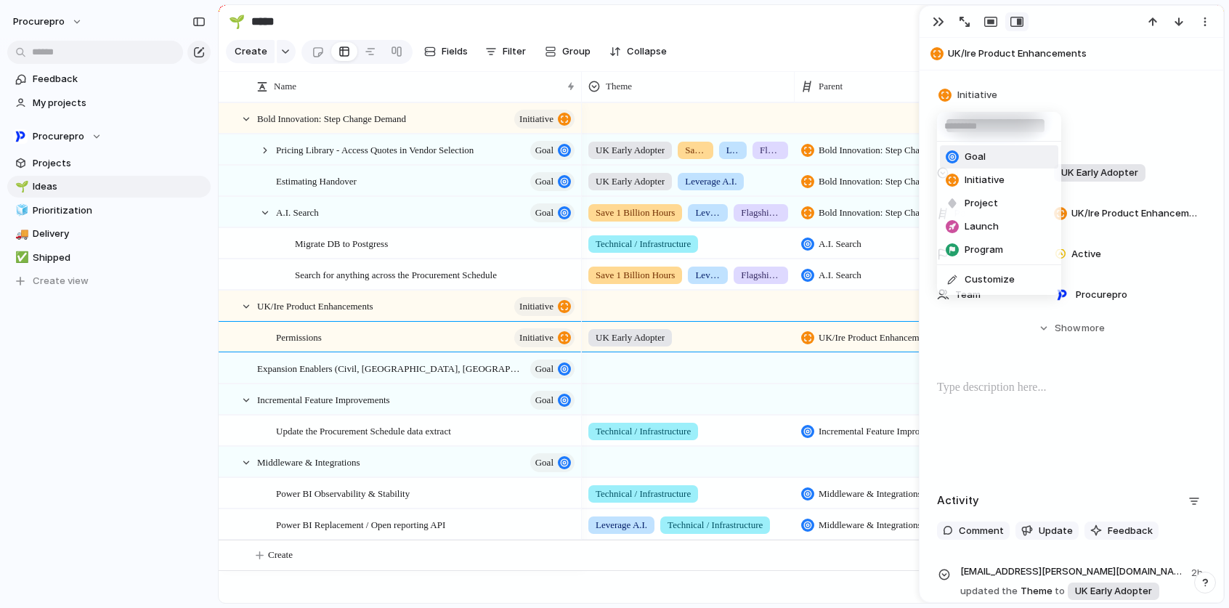
drag, startPoint x: 969, startPoint y: 156, endPoint x: 940, endPoint y: 176, distance: 35.0
click at [969, 156] on span "Goal" at bounding box center [974, 157] width 21 height 15
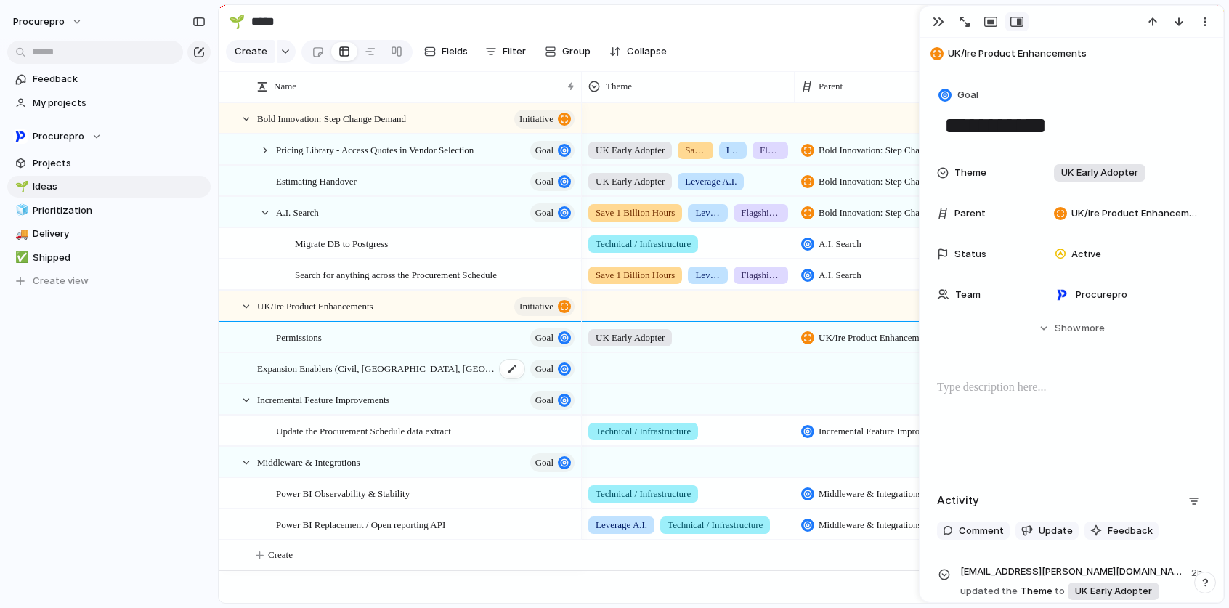
click at [542, 379] on span "Goal" at bounding box center [544, 369] width 18 height 20
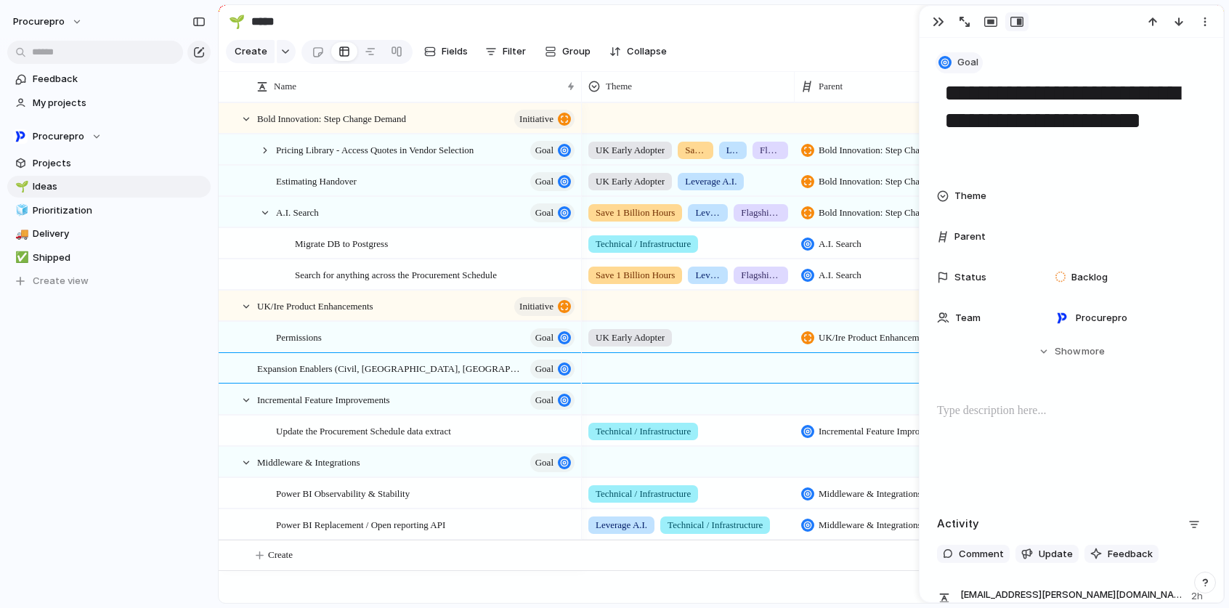
click at [966, 70] on button "Goal" at bounding box center [958, 62] width 47 height 21
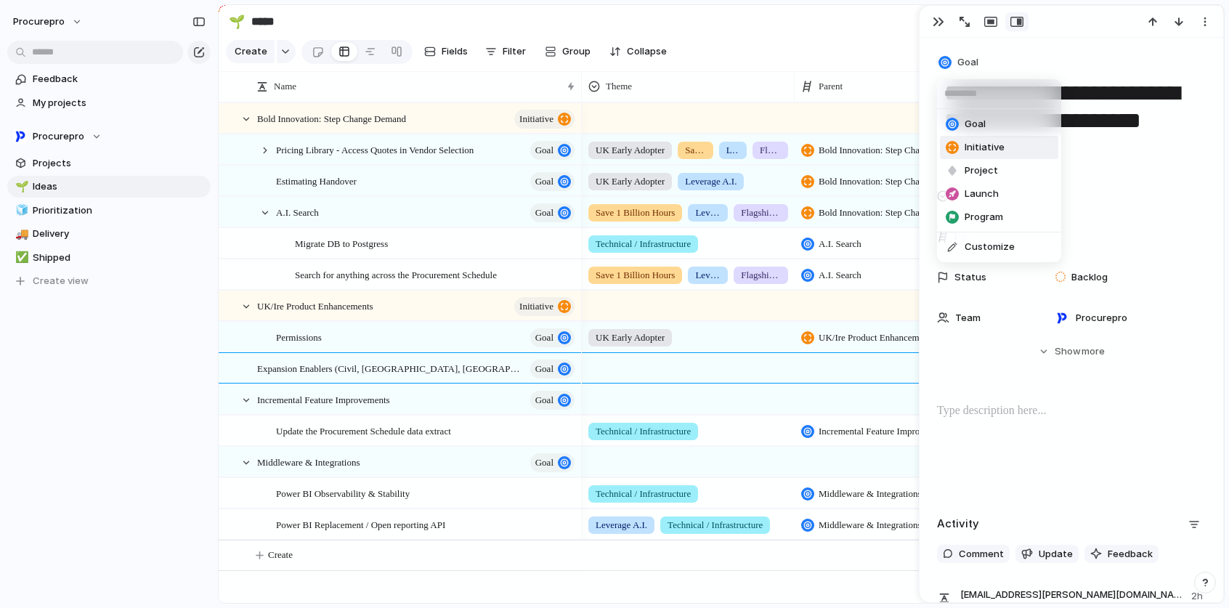
click at [998, 147] on span "Initiative" at bounding box center [984, 147] width 40 height 15
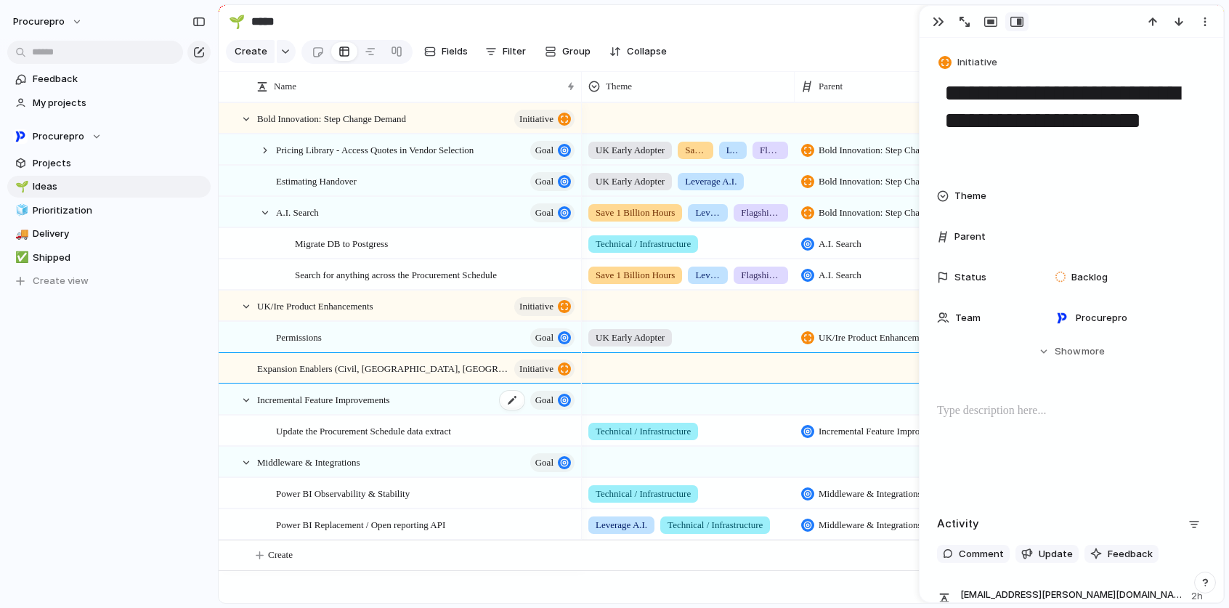
click at [537, 410] on span "Goal" at bounding box center [544, 400] width 18 height 20
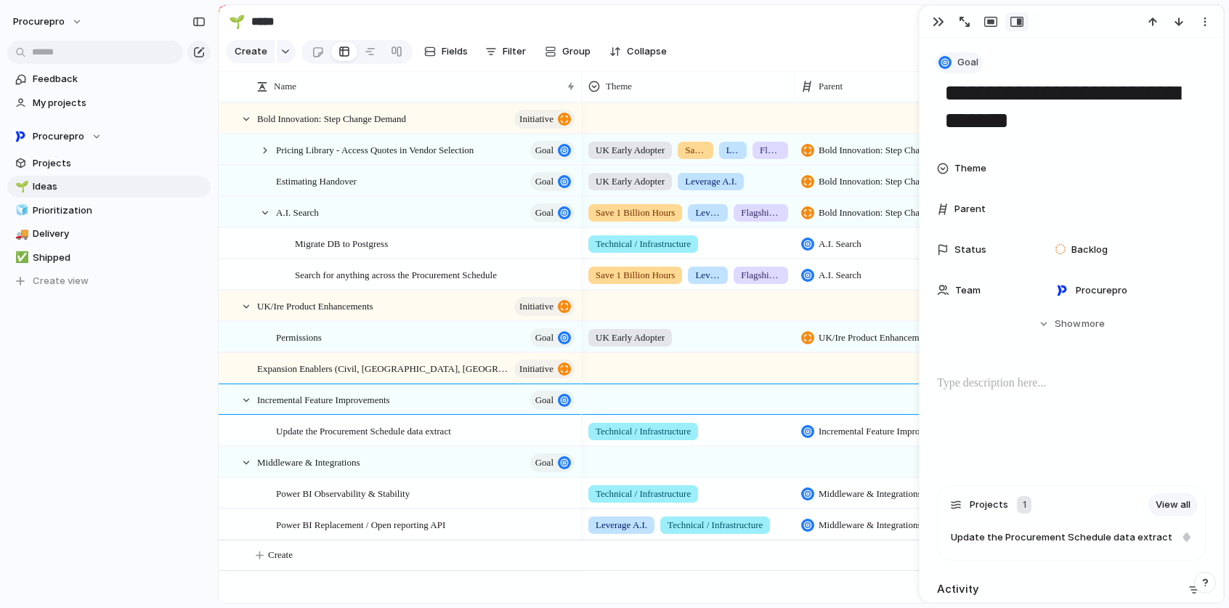
click at [969, 52] on button "Goal" at bounding box center [958, 62] width 47 height 21
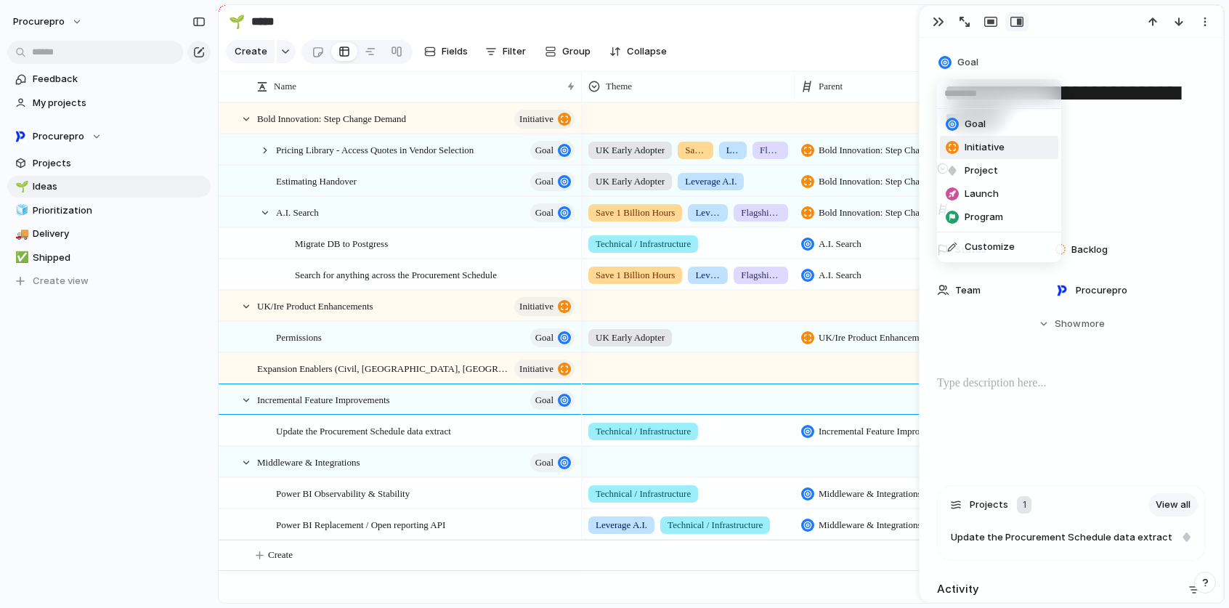
click at [973, 142] on span "Initiative" at bounding box center [984, 147] width 40 height 15
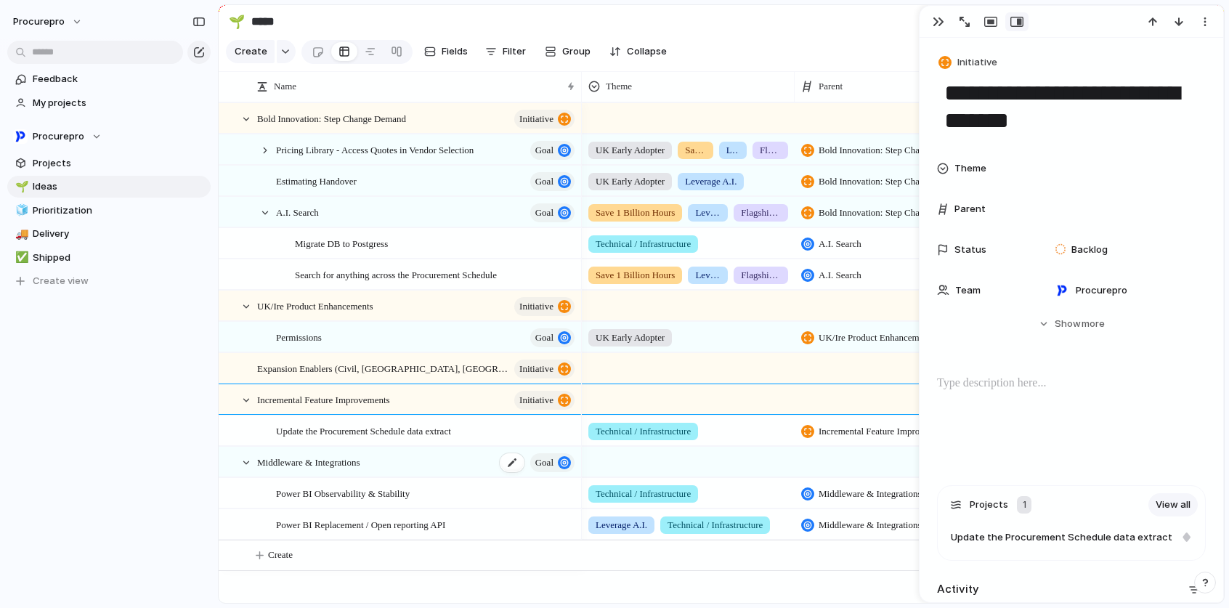
click at [545, 473] on span "Goal" at bounding box center [544, 462] width 18 height 20
type textarea "**********"
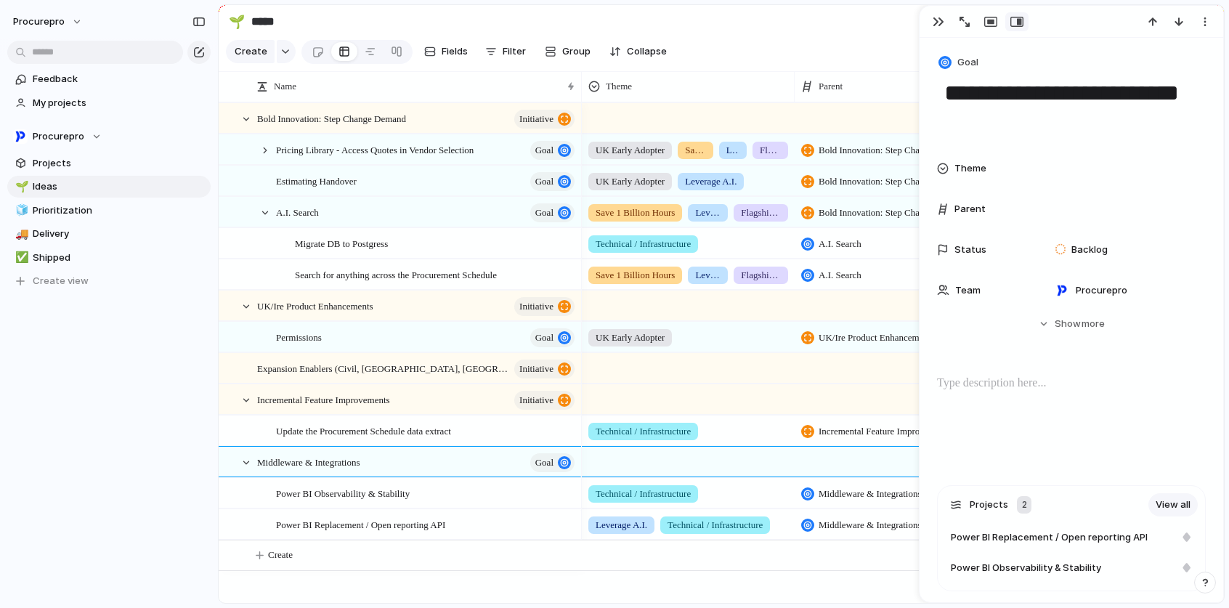
click at [982, 61] on div "Goal" at bounding box center [1071, 62] width 269 height 21
click at [951, 68] on button "Goal" at bounding box center [958, 62] width 47 height 21
click at [1007, 145] on li "Initiative" at bounding box center [999, 147] width 118 height 23
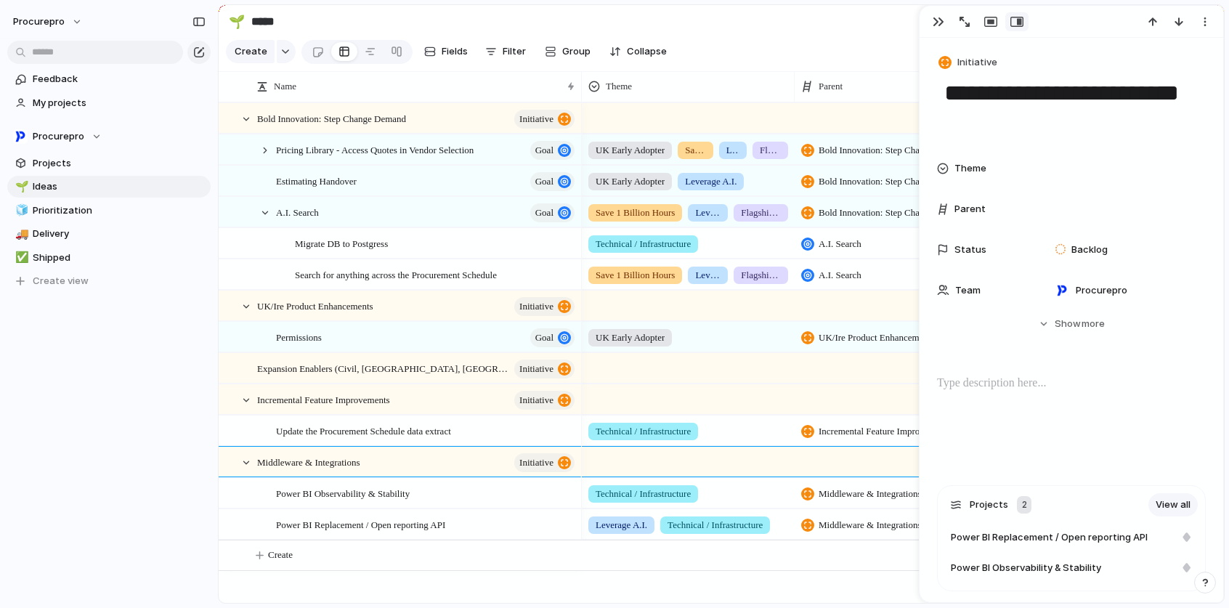
click at [846, 30] on section "🌱 ***** Share" at bounding box center [721, 21] width 1005 height 33
click at [935, 17] on div "button" at bounding box center [938, 22] width 12 height 12
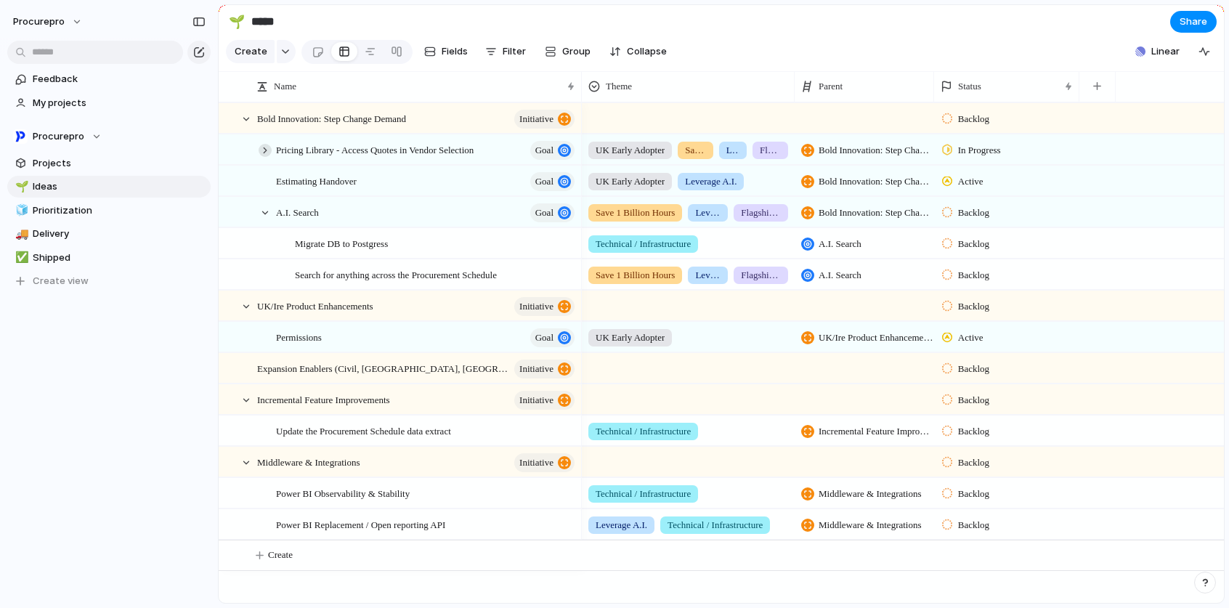
click at [269, 157] on div at bounding box center [264, 150] width 13 height 13
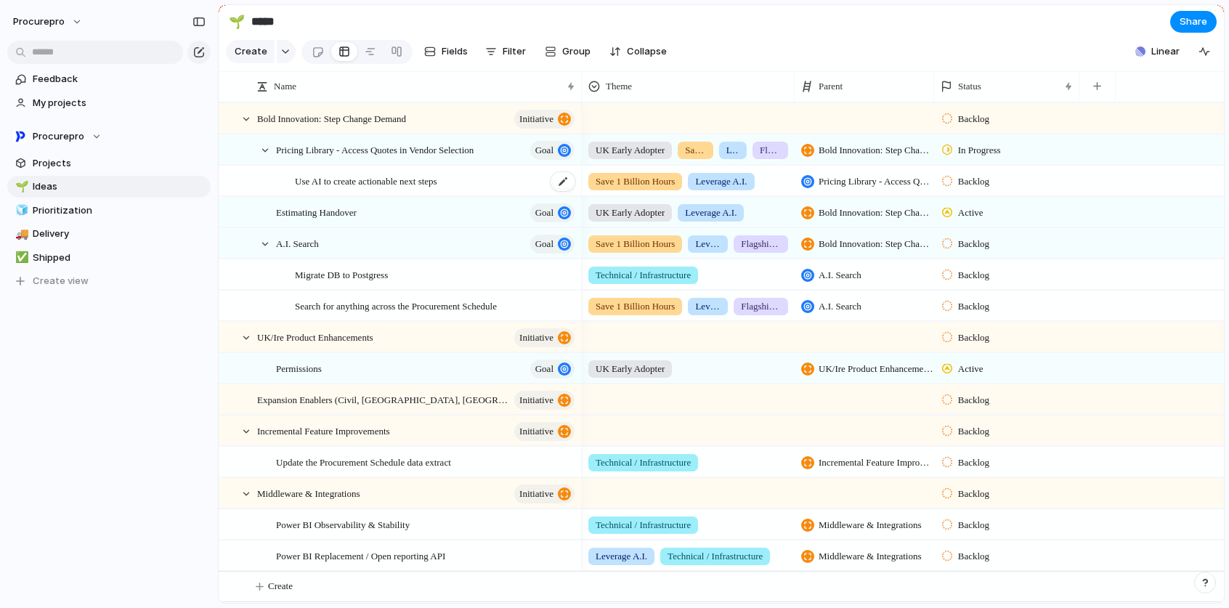
click at [437, 188] on span "Use AI to create actionable next steps" at bounding box center [366, 180] width 142 height 17
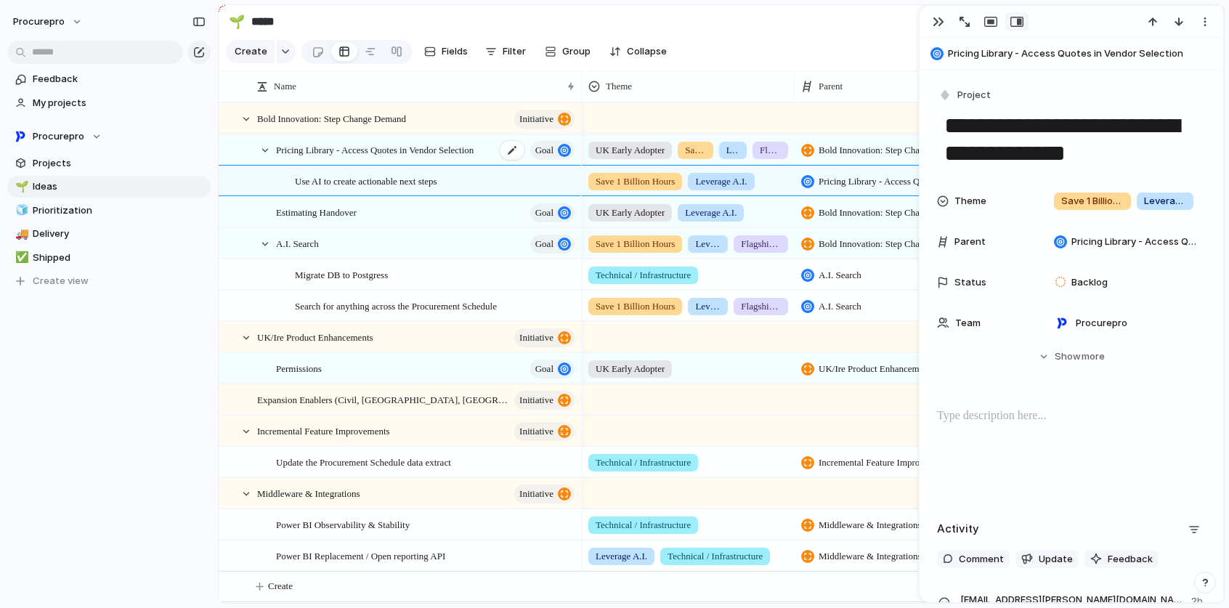
click at [537, 160] on span "Goal" at bounding box center [544, 150] width 18 height 20
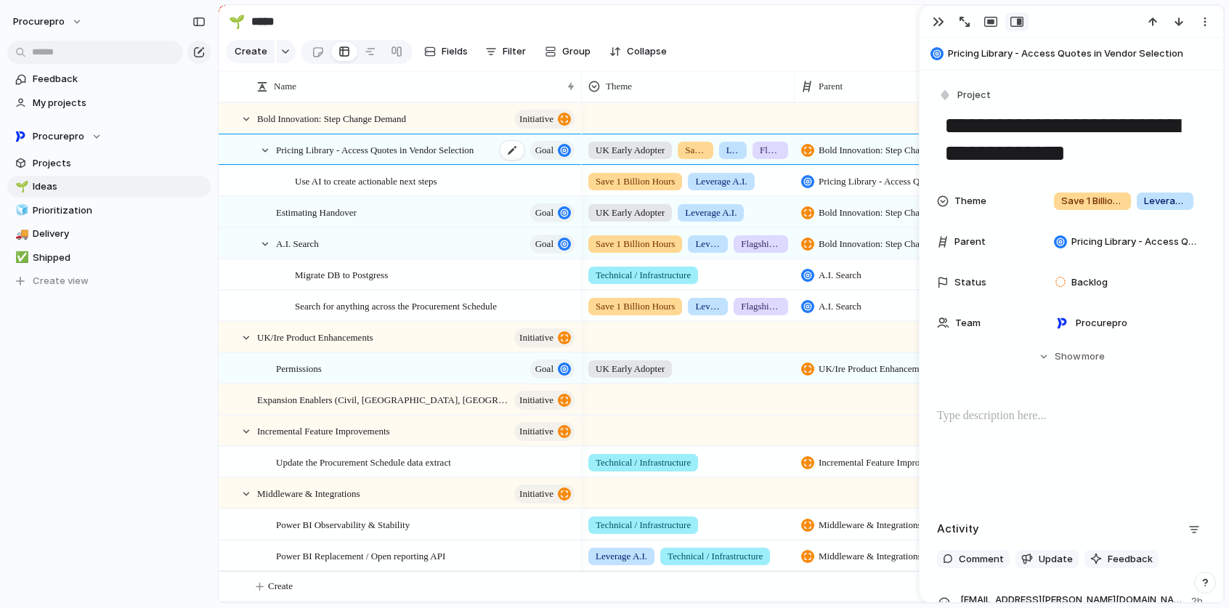
type textarea "**********"
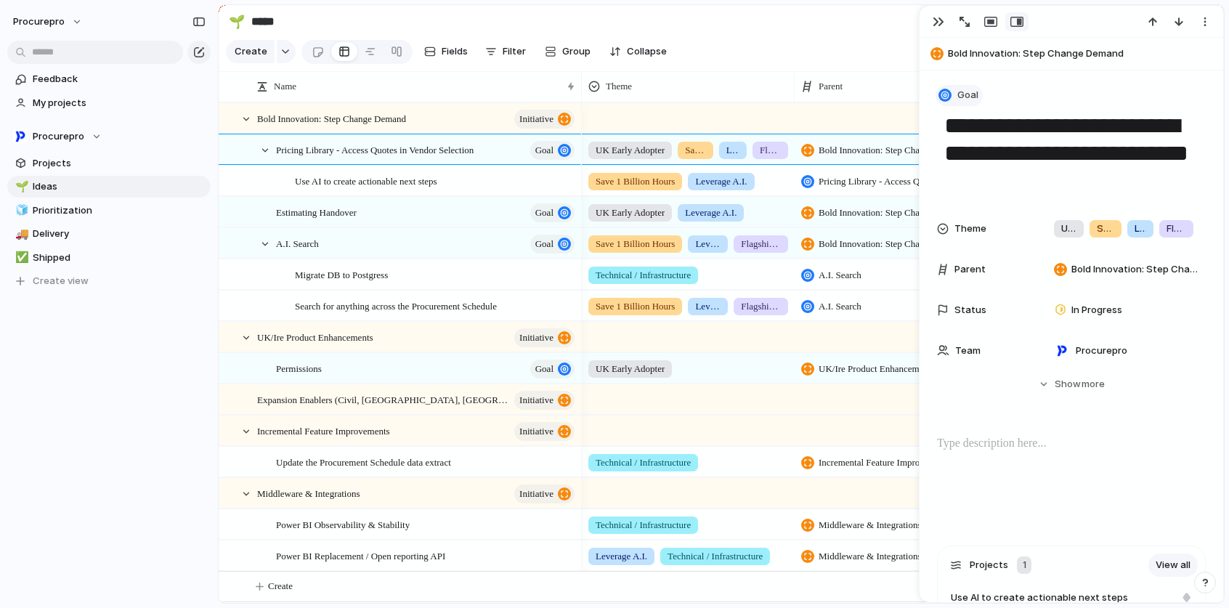
click at [968, 97] on span "Goal" at bounding box center [967, 95] width 21 height 15
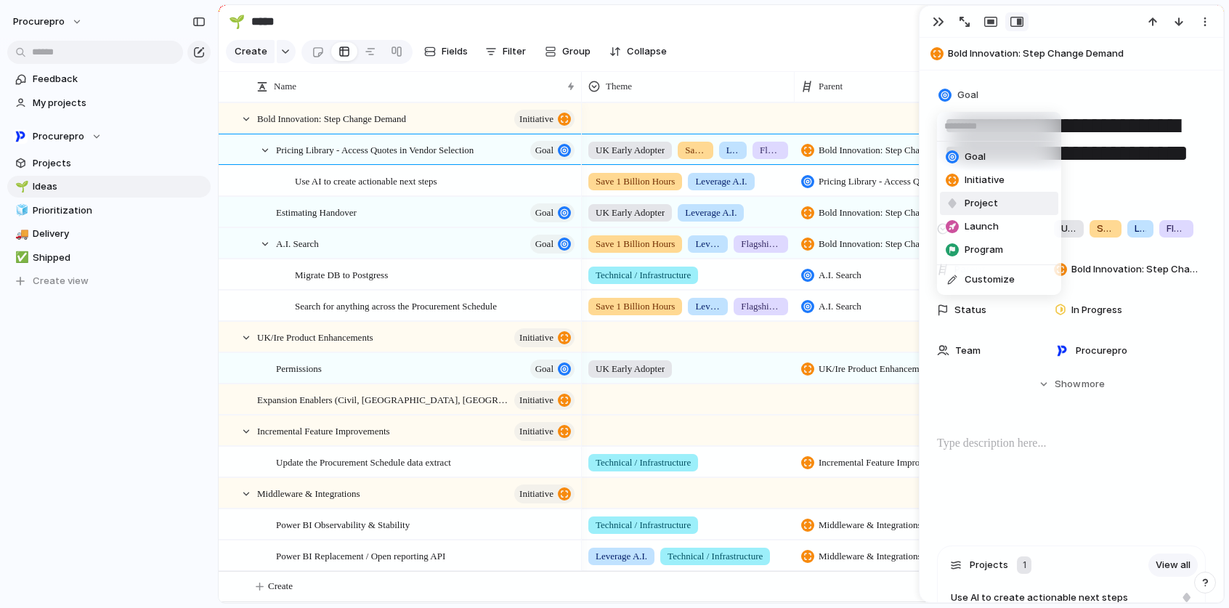
click at [988, 199] on span "Project" at bounding box center [980, 203] width 33 height 15
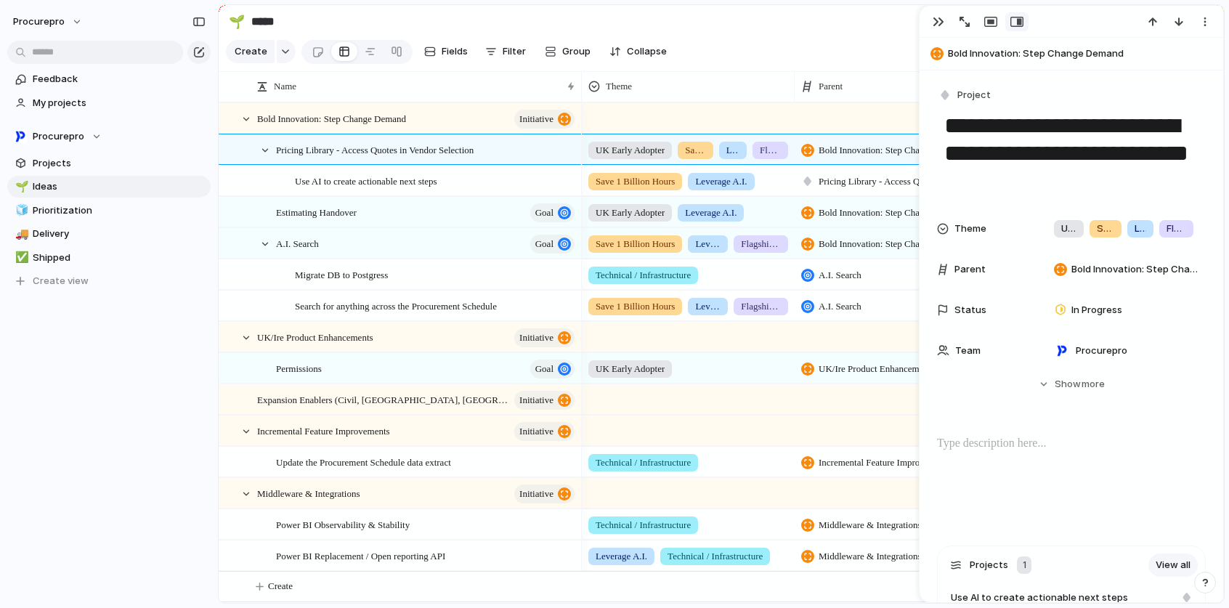
click at [739, 33] on section "🌱 ***** Share" at bounding box center [721, 21] width 1005 height 33
click at [56, 216] on span "Prioritization" at bounding box center [119, 210] width 173 height 15
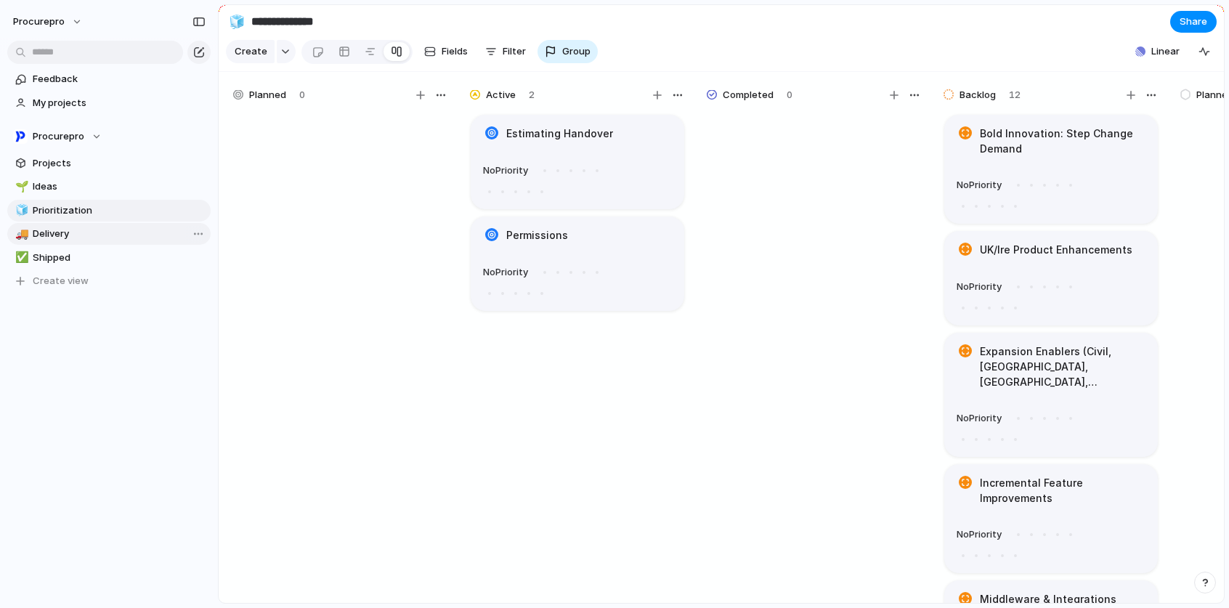
click at [51, 234] on span "Delivery" at bounding box center [119, 234] width 173 height 15
type input "********"
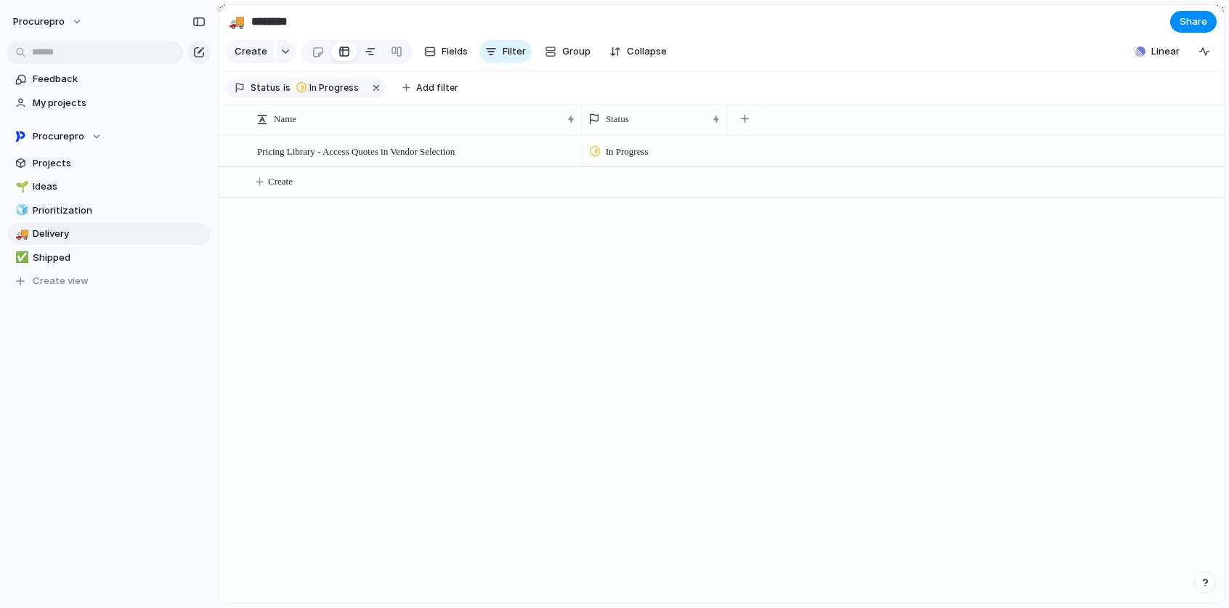
click at [367, 54] on div at bounding box center [371, 51] width 12 height 23
click at [399, 57] on link at bounding box center [396, 51] width 26 height 23
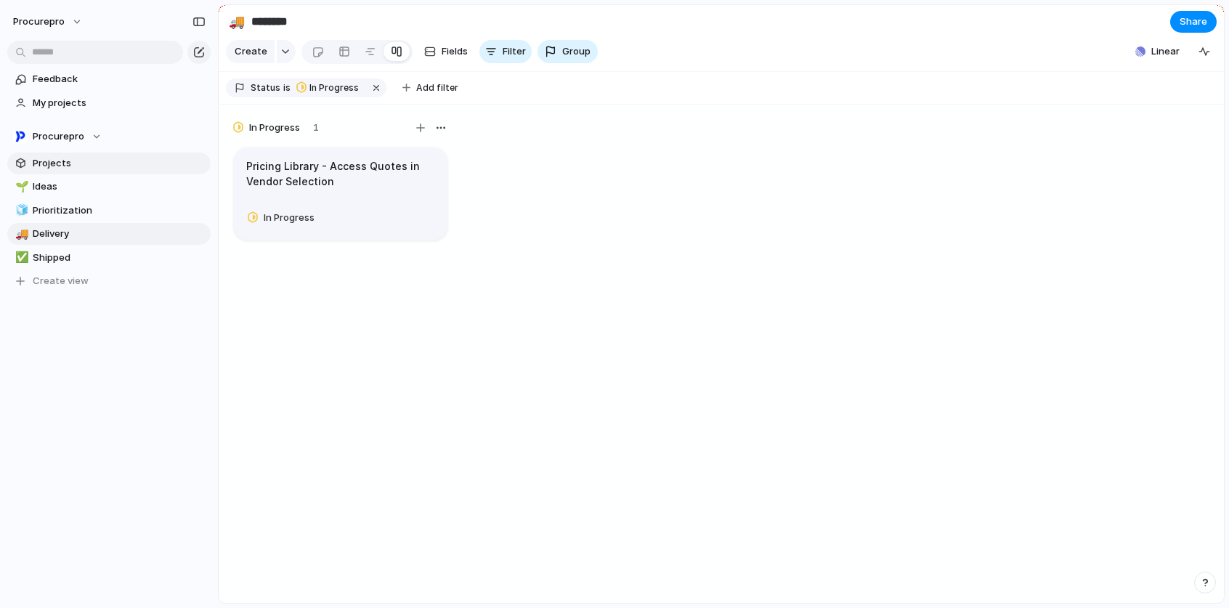
click at [47, 164] on span "Projects" at bounding box center [119, 163] width 173 height 15
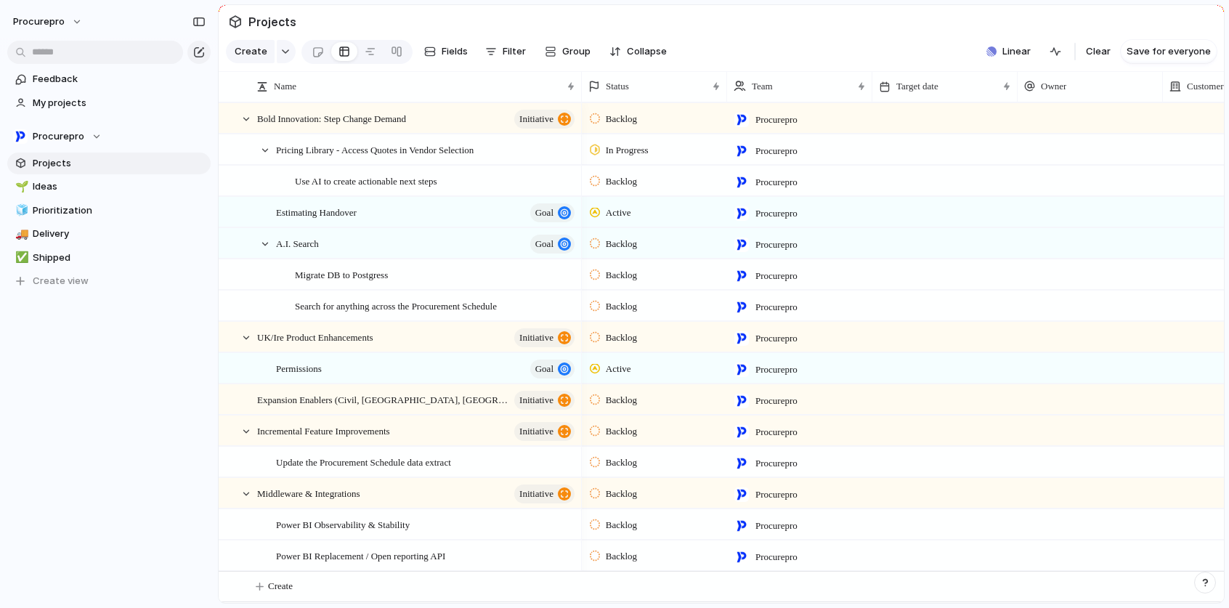
click at [648, 191] on div "Backlog" at bounding box center [654, 178] width 144 height 25
drag, startPoint x: 43, startPoint y: 217, endPoint x: 51, endPoint y: 217, distance: 8.0
click at [44, 216] on div "Backlog Planned In Progress Completed Canceled" at bounding box center [614, 304] width 1229 height 608
click at [48, 227] on span "Delivery" at bounding box center [119, 234] width 173 height 15
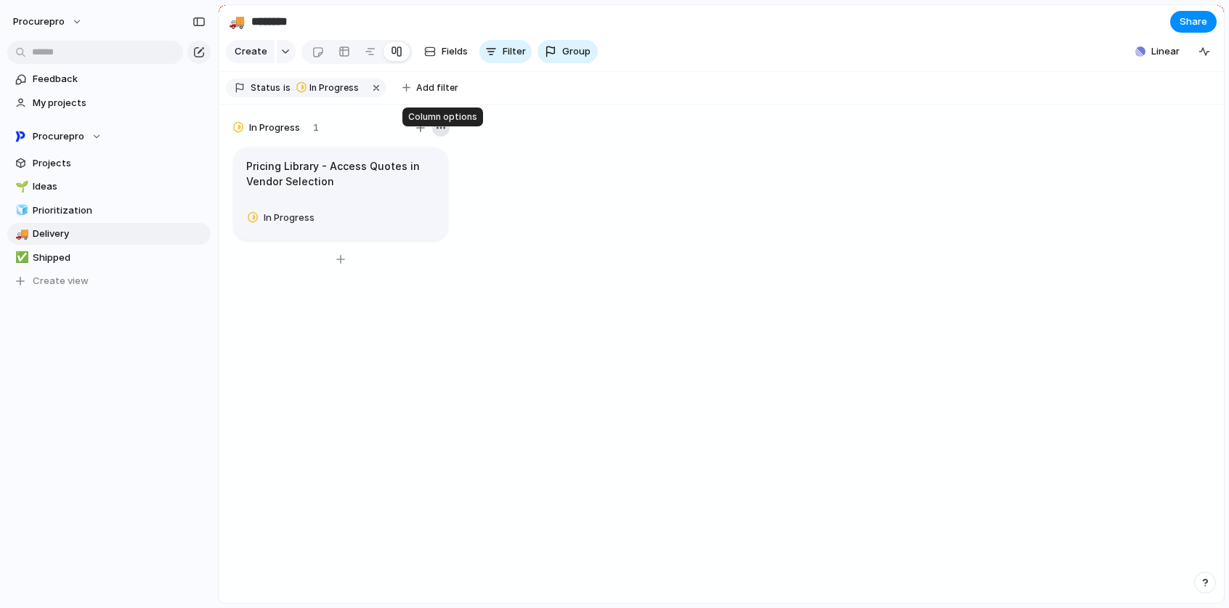
click at [439, 134] on div "button" at bounding box center [441, 128] width 12 height 12
click at [989, 130] on div "Change color" at bounding box center [614, 304] width 1229 height 608
click at [349, 94] on span "In Progress" at bounding box center [333, 87] width 49 height 13
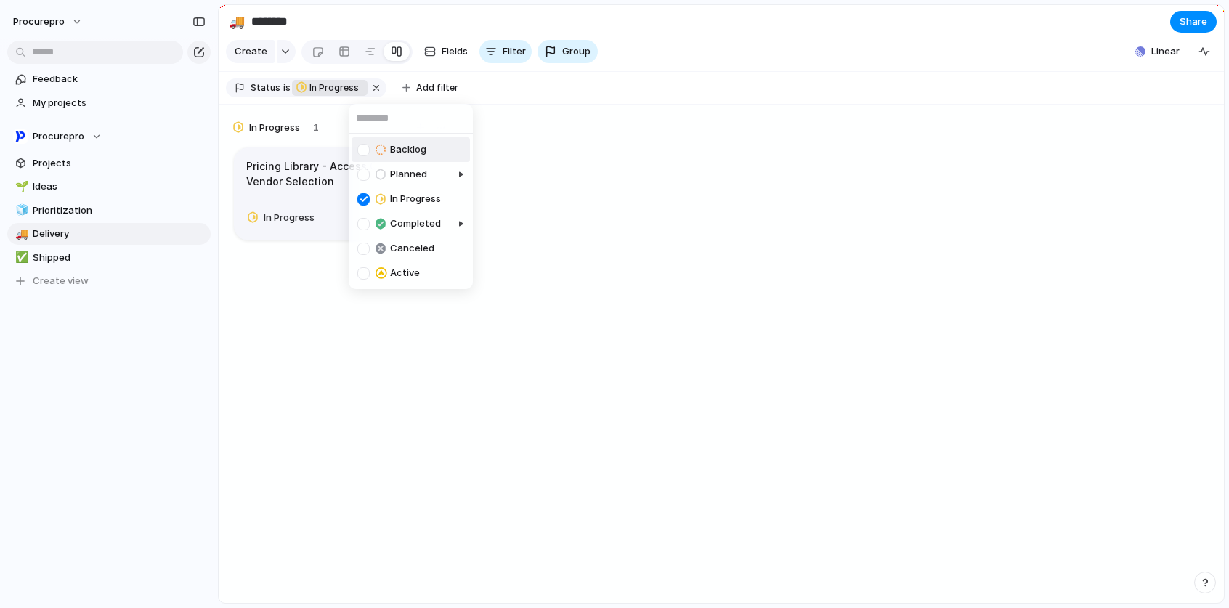
click at [368, 152] on div at bounding box center [363, 150] width 12 height 12
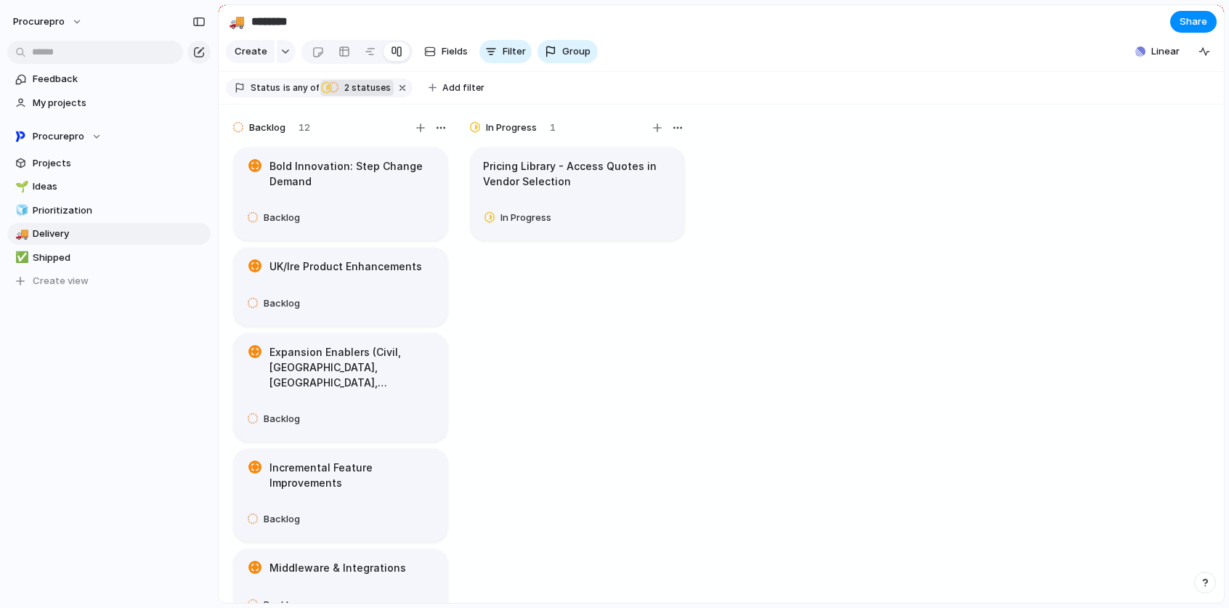
click at [861, 31] on div "Backlog Planned In Progress Completed Canceled Active" at bounding box center [614, 304] width 1229 height 608
click at [362, 92] on span "2 statuses" at bounding box center [365, 87] width 51 height 13
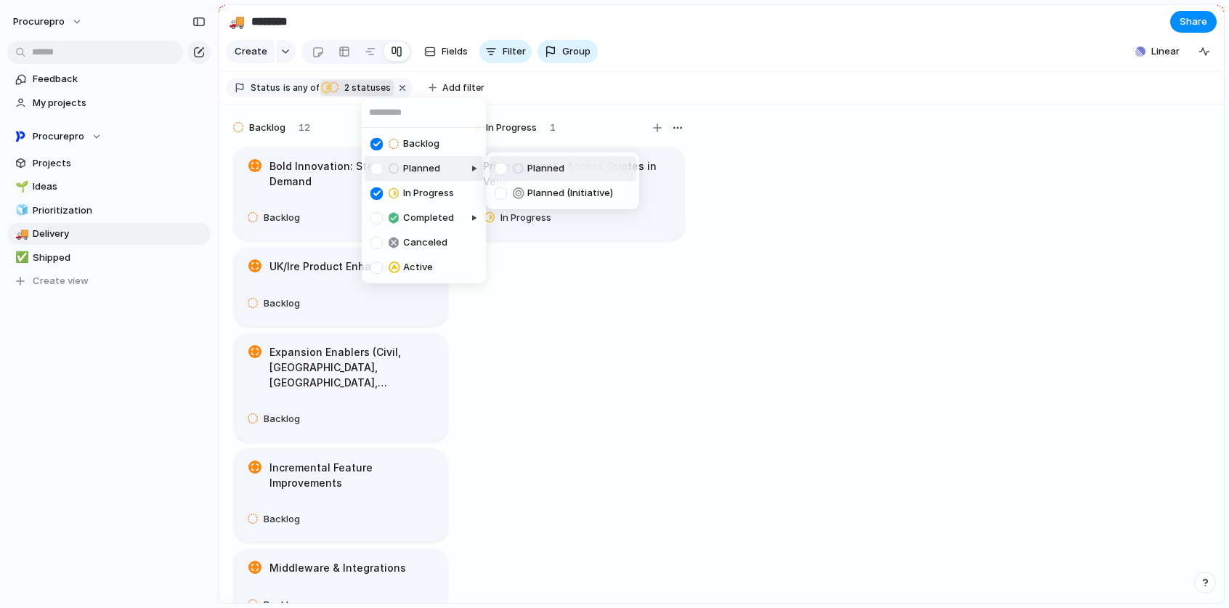
click at [374, 167] on div at bounding box center [376, 169] width 12 height 12
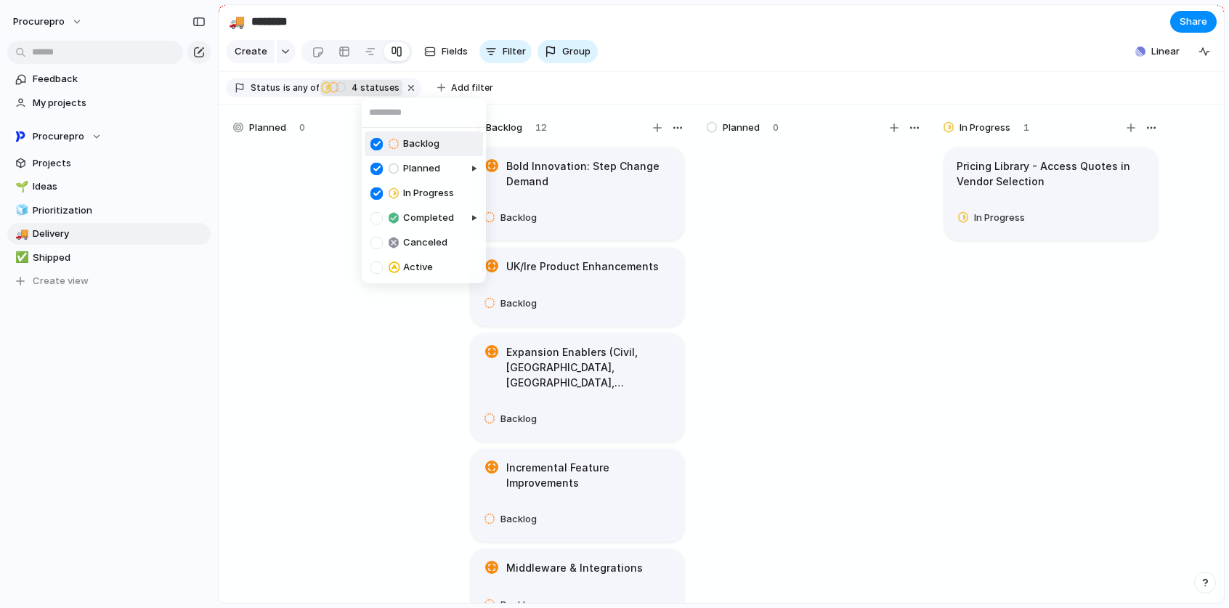
click at [378, 144] on div at bounding box center [376, 144] width 12 height 12
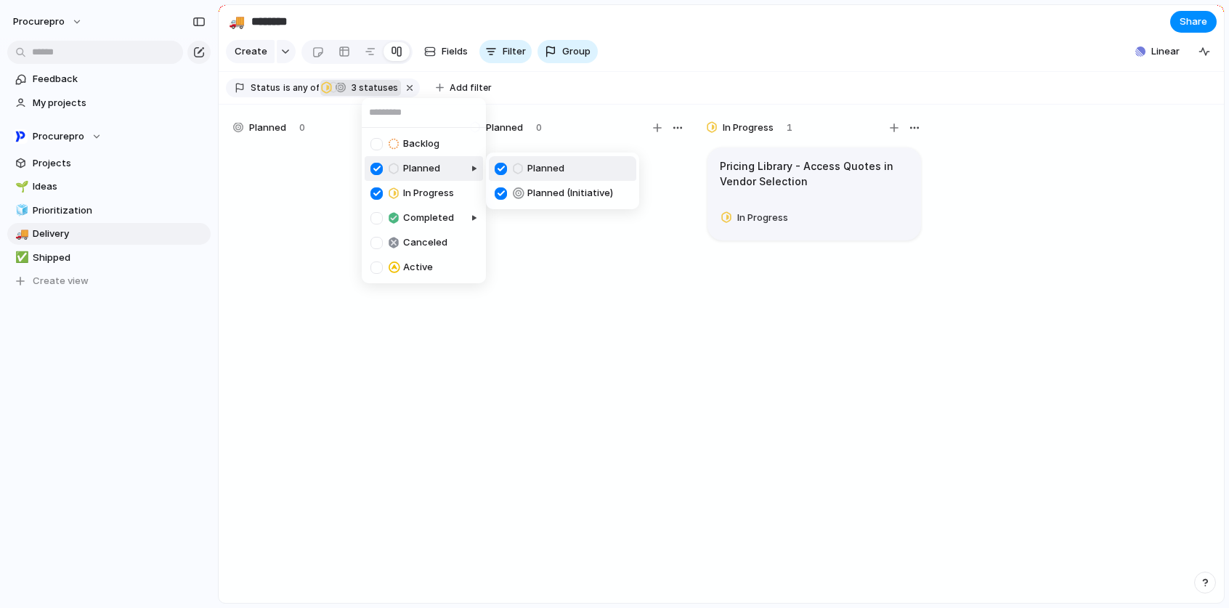
click at [814, 42] on div "Backlog Planned In Progress Completed Canceled Active" at bounding box center [614, 304] width 1229 height 608
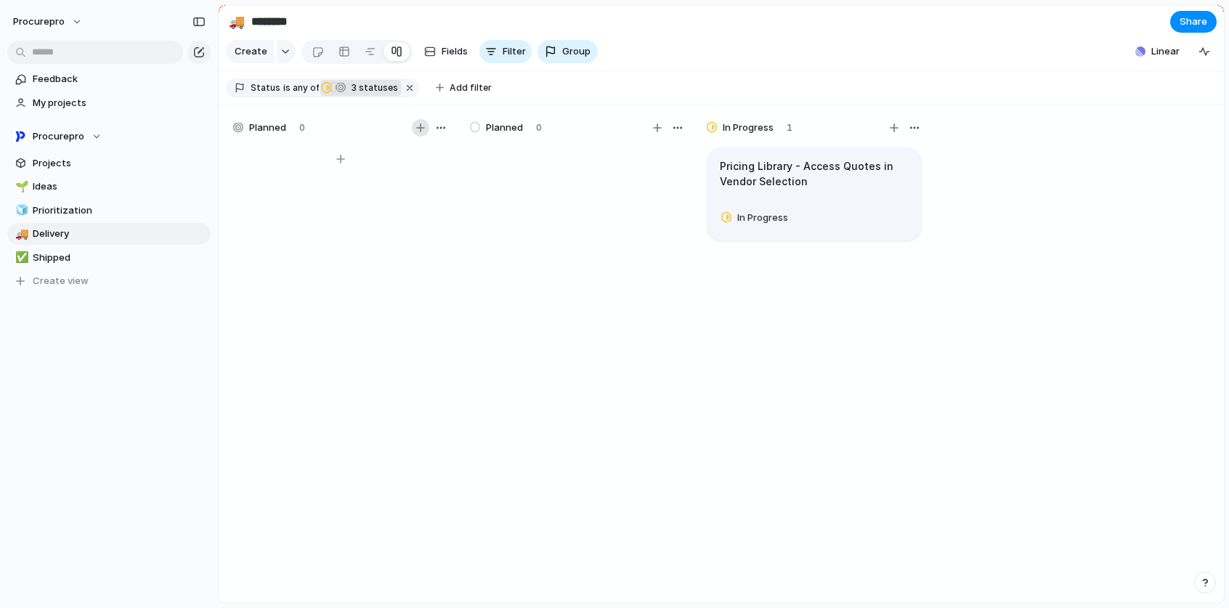
click at [423, 132] on div "button" at bounding box center [420, 127] width 9 height 9
click at [654, 132] on div "button" at bounding box center [657, 127] width 9 height 9
click at [701, 62] on section "Create Fields Filter Group Zoom Linear Clear Save for everyone" at bounding box center [721, 54] width 1005 height 35
click at [401, 94] on button "button" at bounding box center [410, 87] width 19 height 19
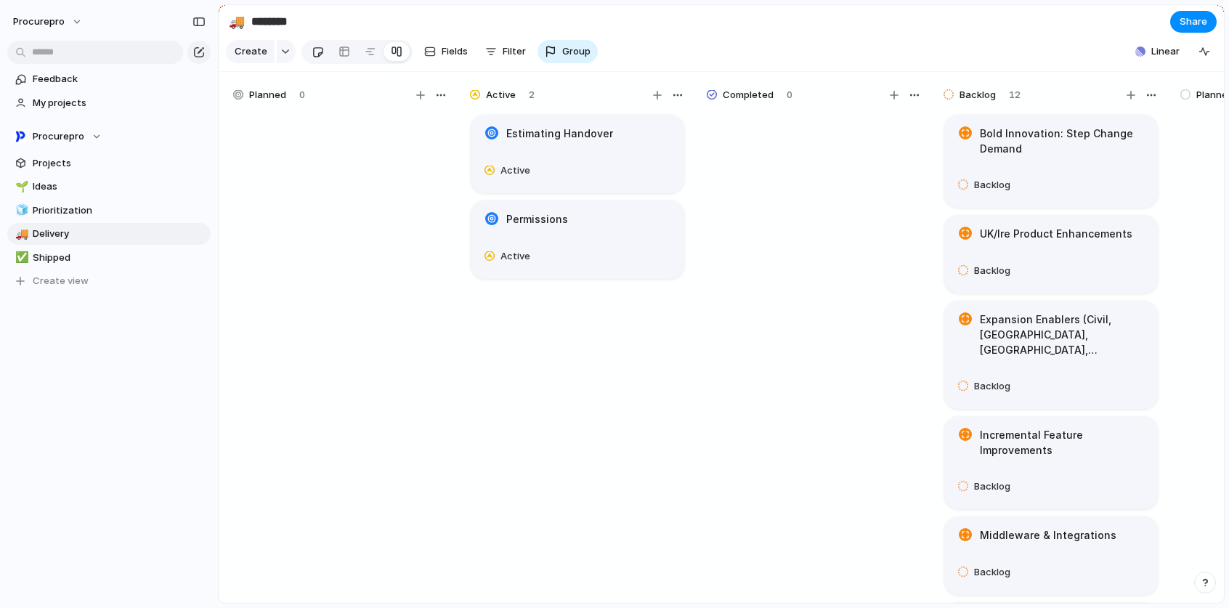
click at [322, 62] on link at bounding box center [317, 51] width 27 height 23
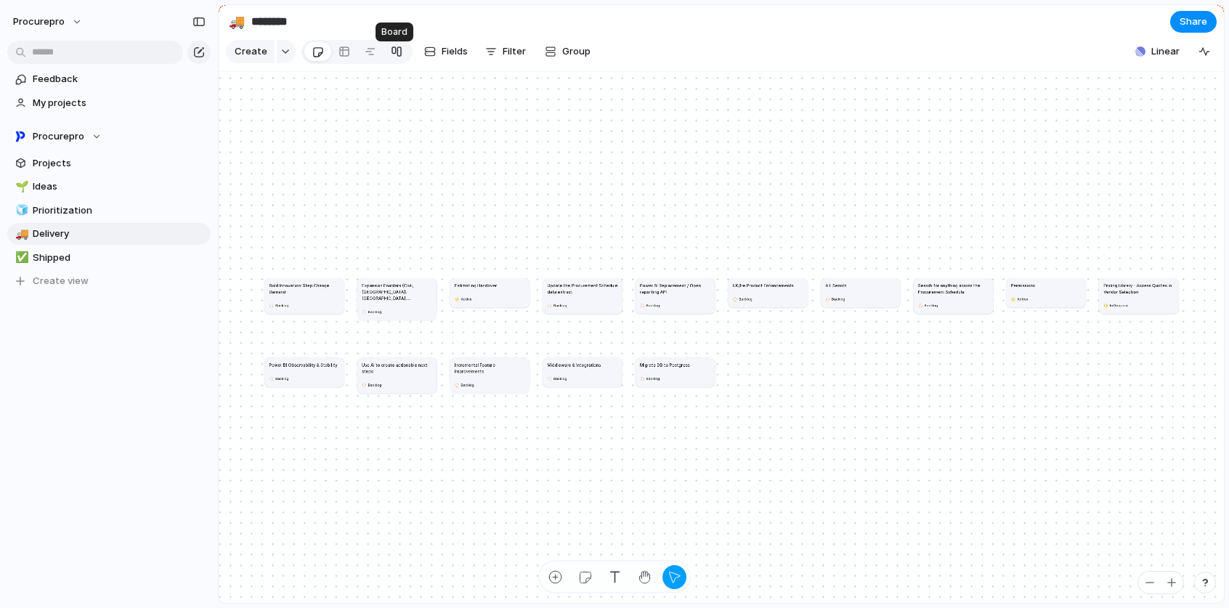
click at [396, 60] on div at bounding box center [397, 51] width 12 height 23
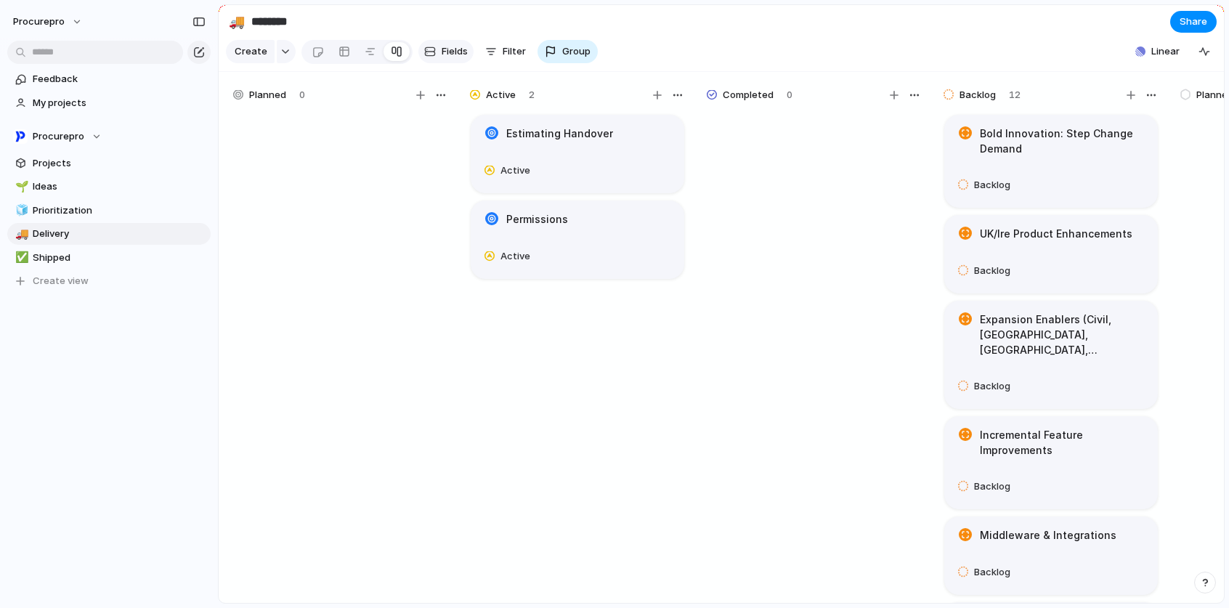
click at [448, 59] on span "Fields" at bounding box center [454, 51] width 26 height 15
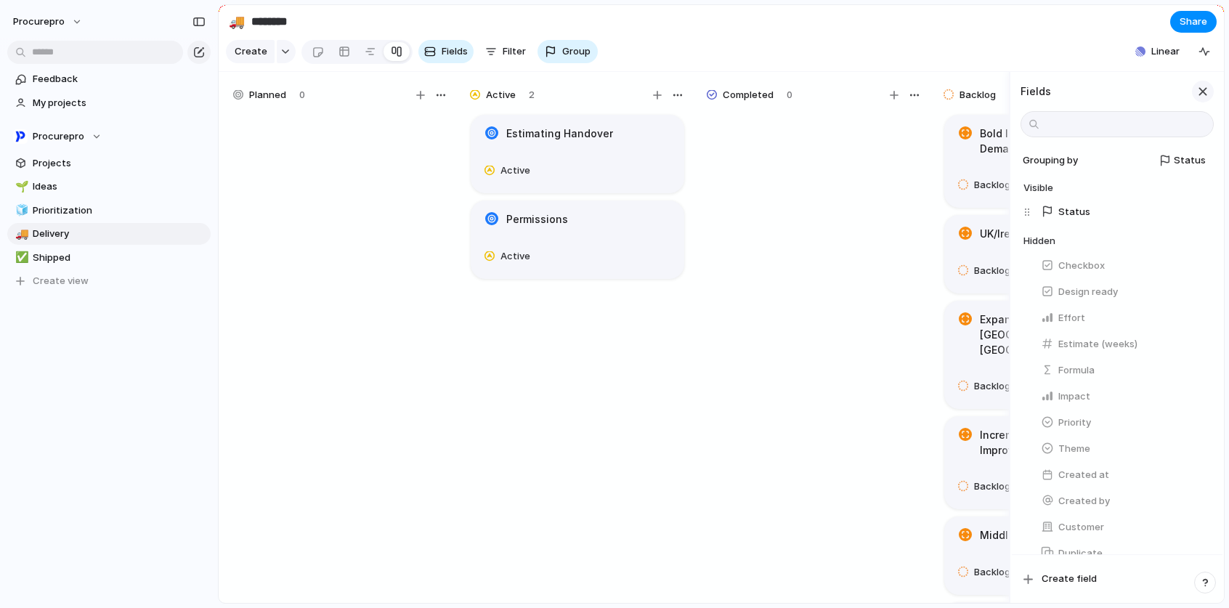
click at [1202, 99] on div "button" at bounding box center [1202, 92] width 16 height 16
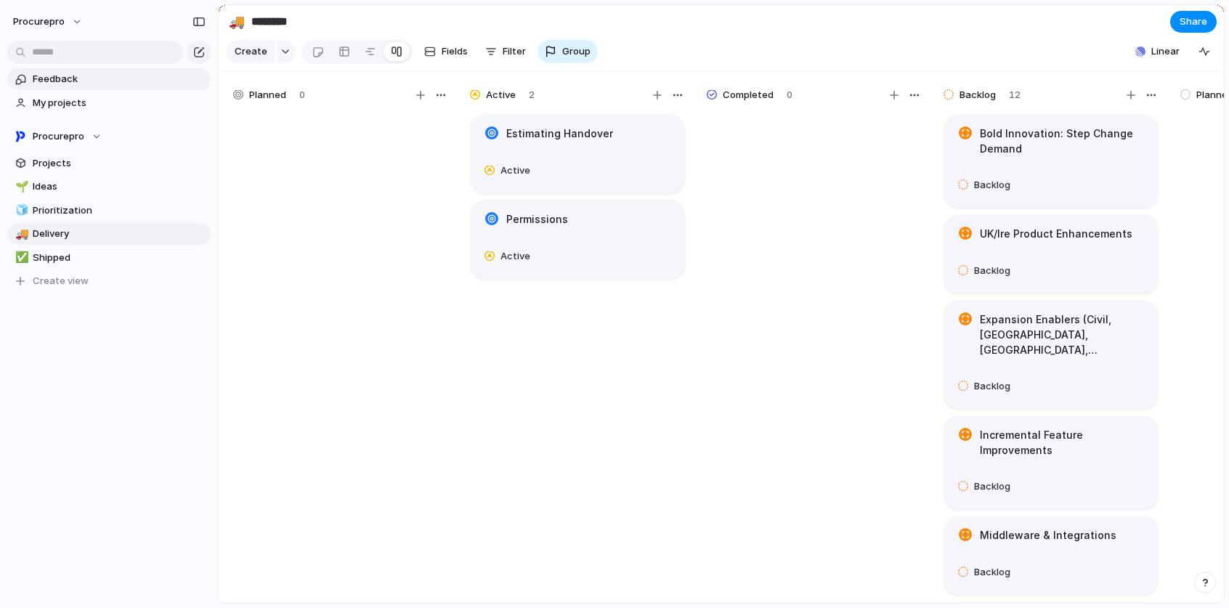
click at [57, 74] on span "Feedback" at bounding box center [119, 79] width 173 height 15
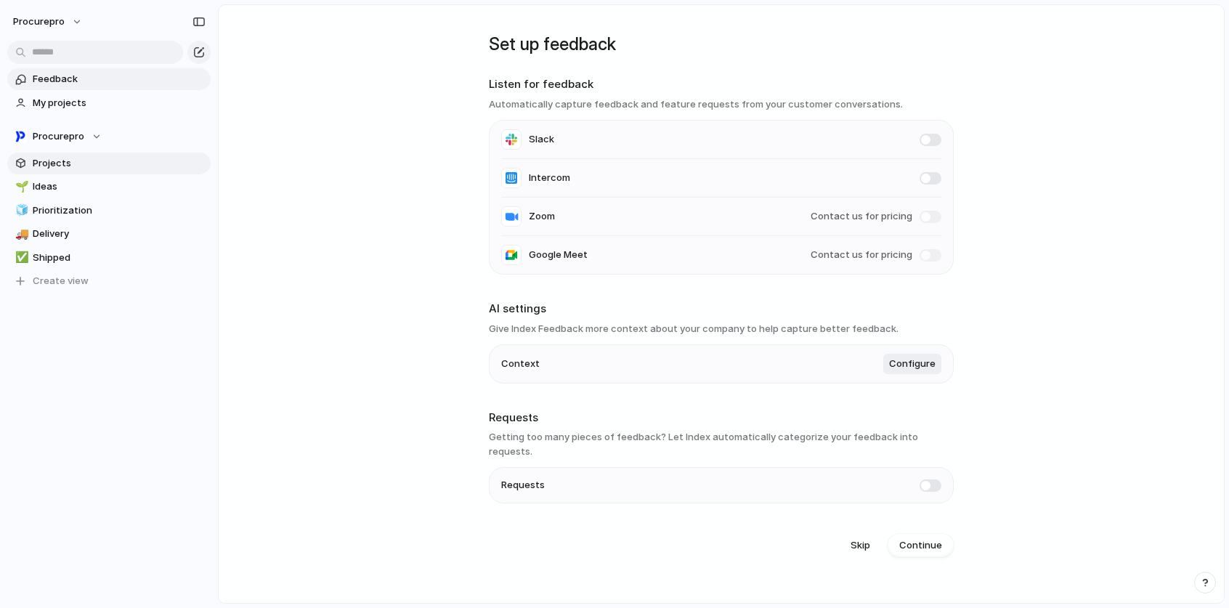
click at [49, 164] on span "Projects" at bounding box center [119, 163] width 173 height 15
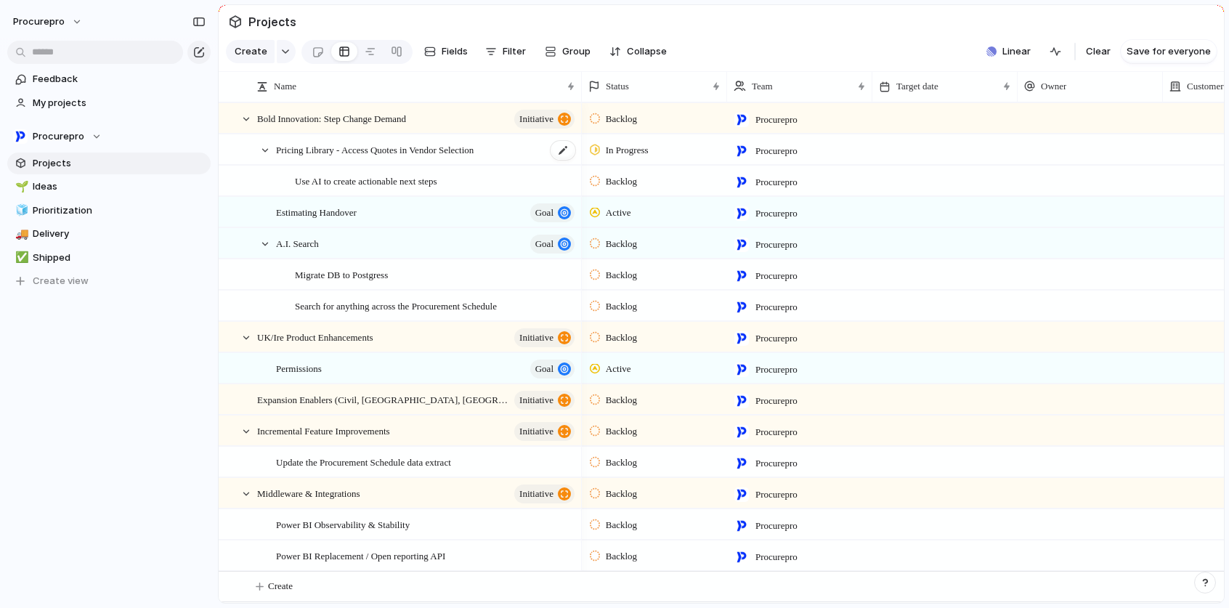
click at [361, 158] on span "Pricing Library - Access Quotes in Vendor Selection" at bounding box center [375, 149] width 198 height 17
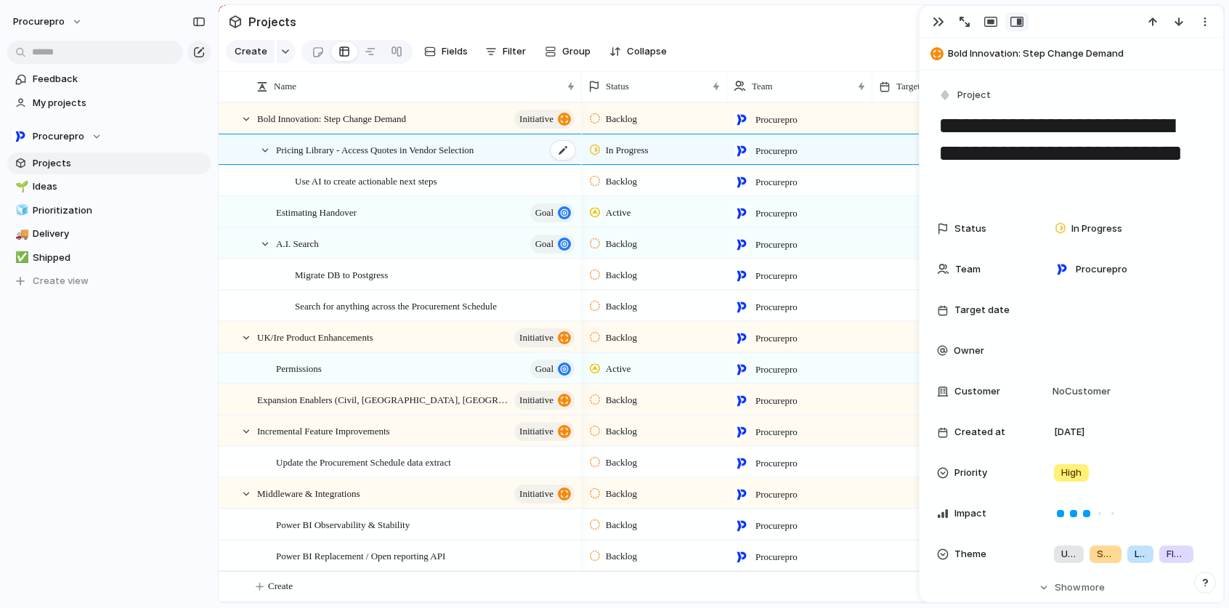
click at [361, 158] on span "Pricing Library - Access Quotes in Vendor Selection" at bounding box center [375, 149] width 198 height 17
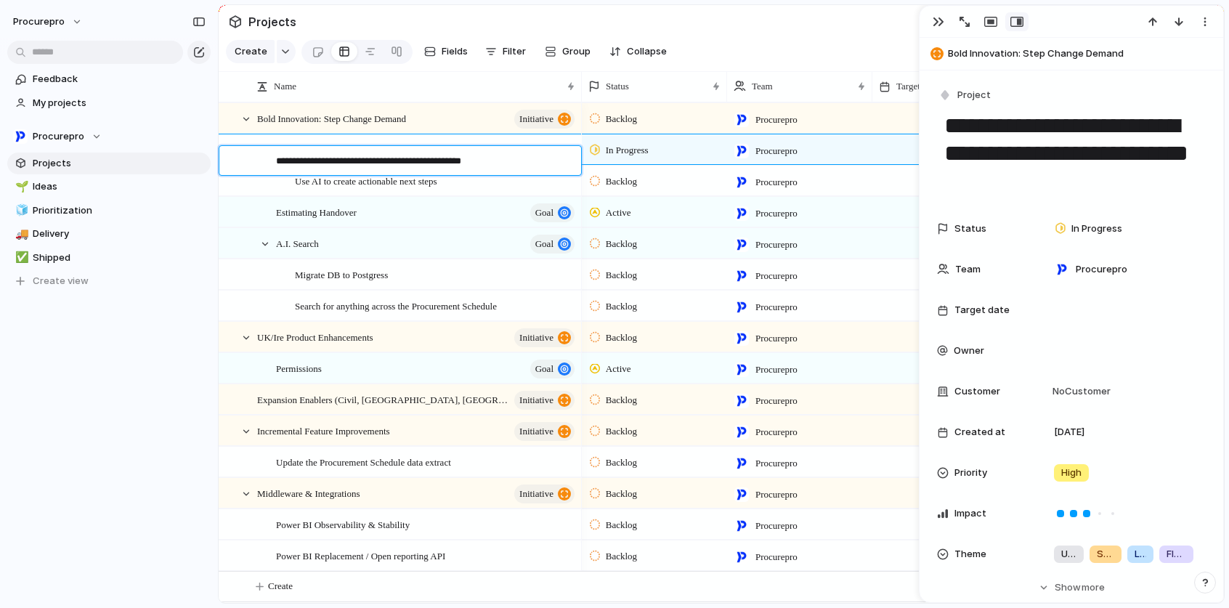
drag, startPoint x: 346, startPoint y: 161, endPoint x: 520, endPoint y: 157, distance: 174.3
click at [520, 157] on textarea "**********" at bounding box center [423, 162] width 295 height 17
type textarea "**********"
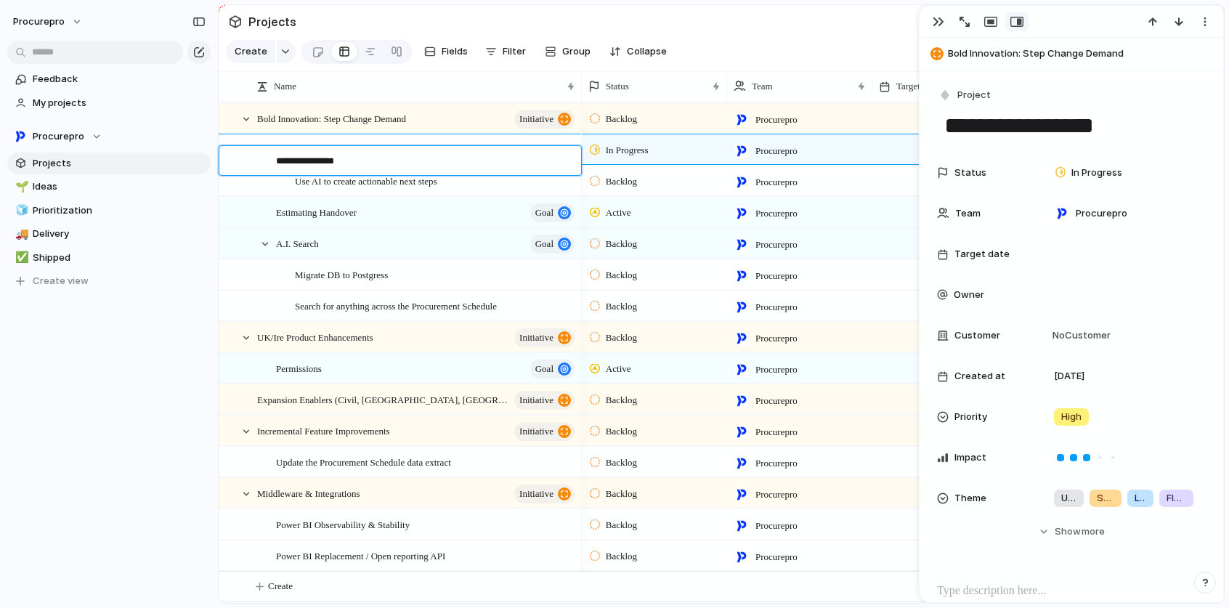
click at [546, 161] on textarea "**********" at bounding box center [423, 162] width 295 height 17
type textarea "**********"
click at [966, 97] on span "Project" at bounding box center [973, 95] width 33 height 15
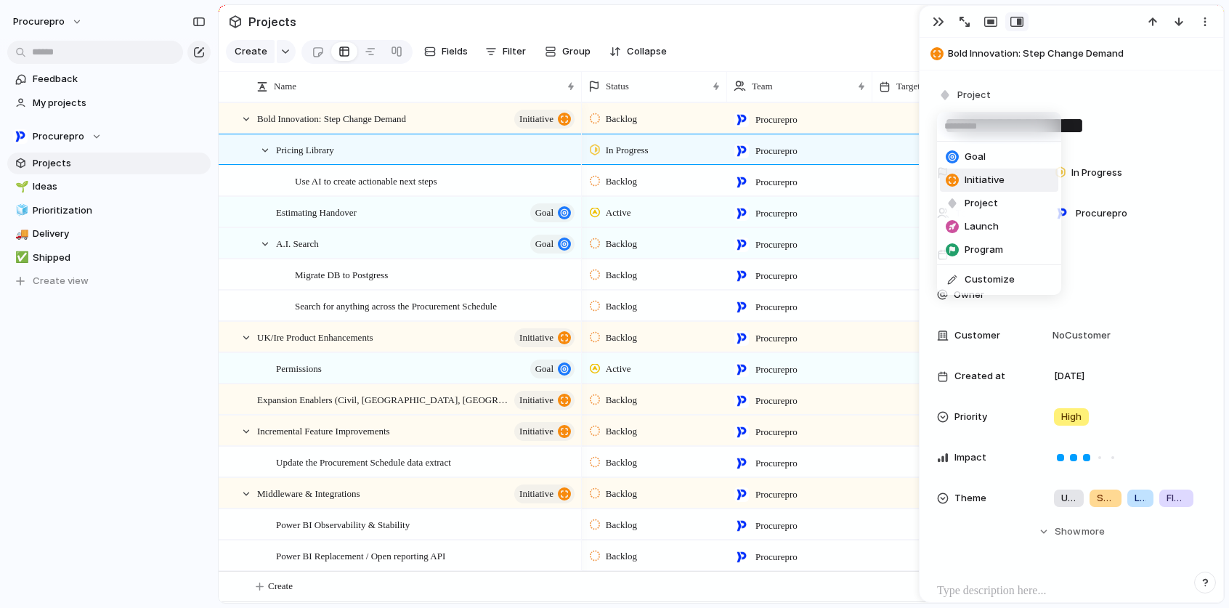
click at [996, 175] on span "Initiative" at bounding box center [984, 180] width 40 height 15
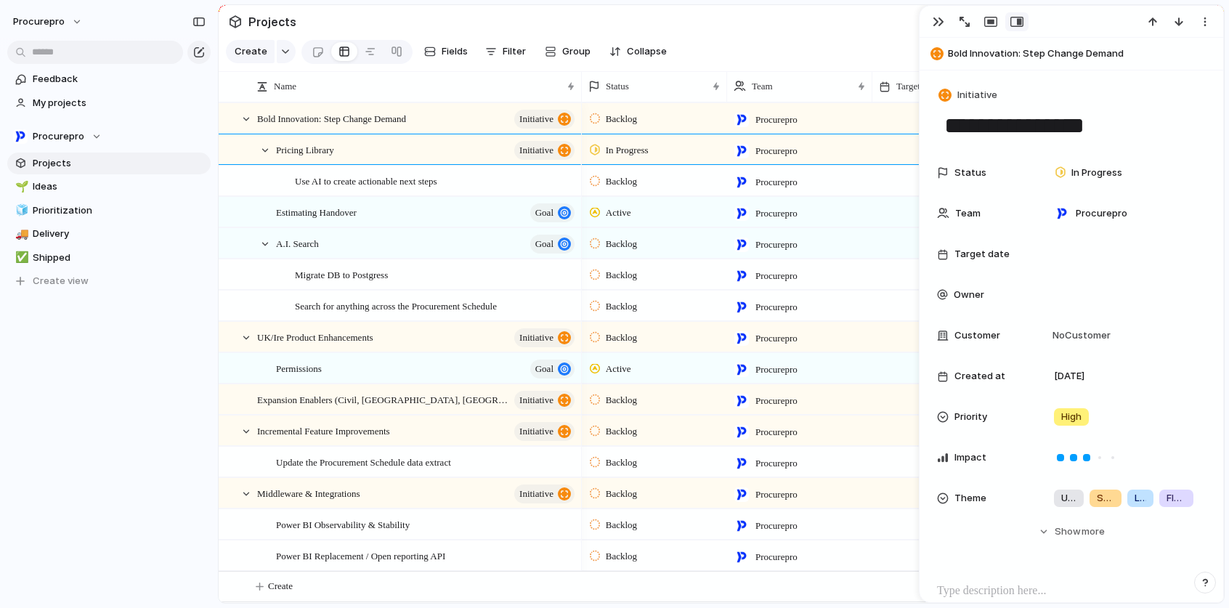
click at [746, 21] on section "Projects" at bounding box center [721, 21] width 1005 height 33
click at [934, 25] on div "button" at bounding box center [938, 22] width 12 height 12
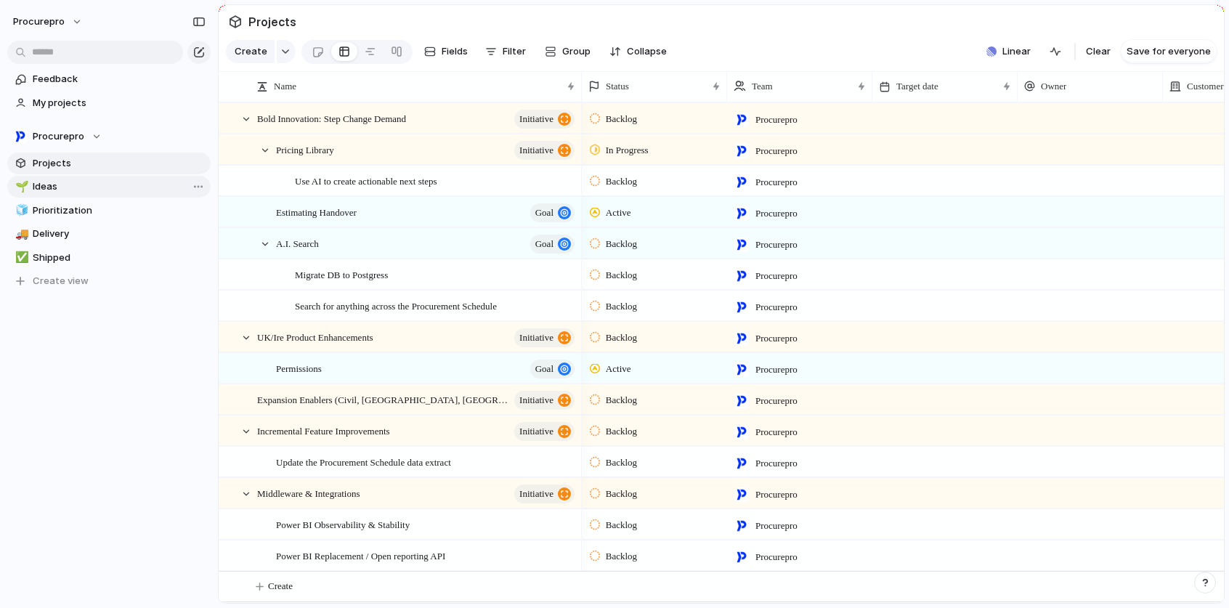
click at [41, 184] on span "Ideas" at bounding box center [119, 186] width 173 height 15
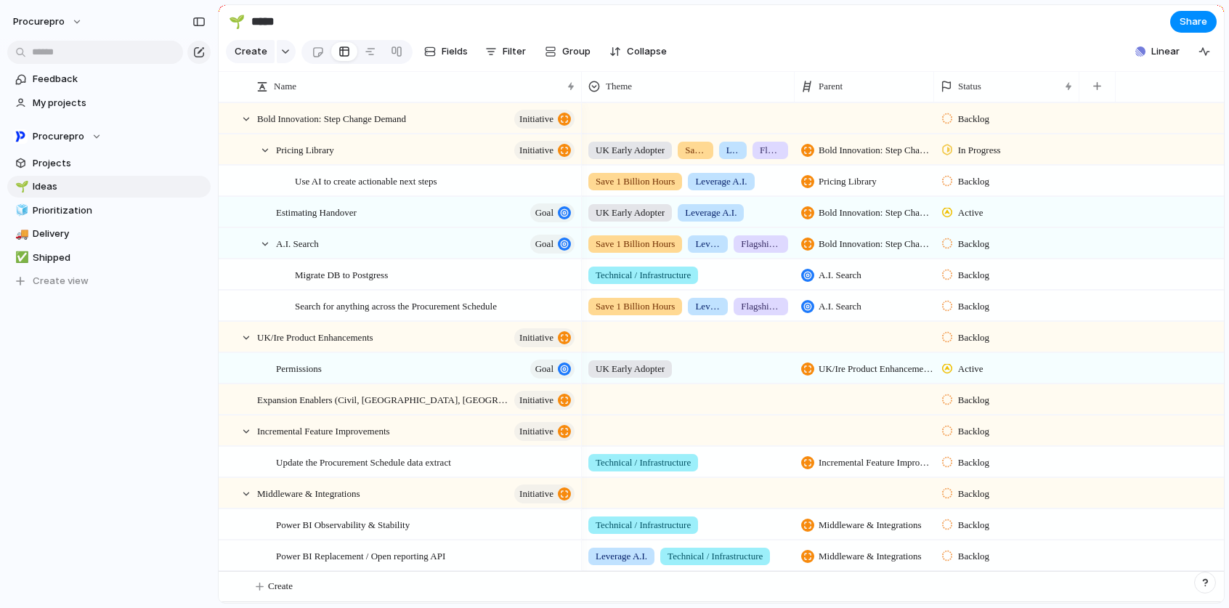
click at [809, 44] on section "Create Fields Filter Group Zoom Collapse Linear Clear Save for everyone" at bounding box center [721, 54] width 1005 height 35
click at [248, 191] on div at bounding box center [238, 181] width 39 height 30
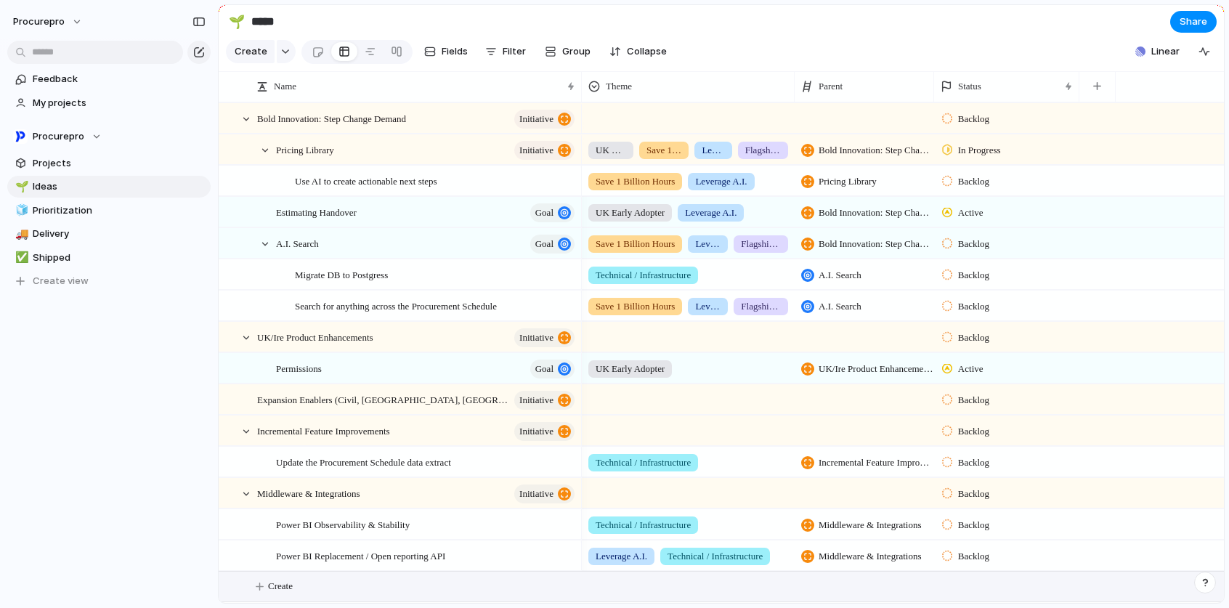
click at [272, 583] on span "Create" at bounding box center [280, 586] width 25 height 15
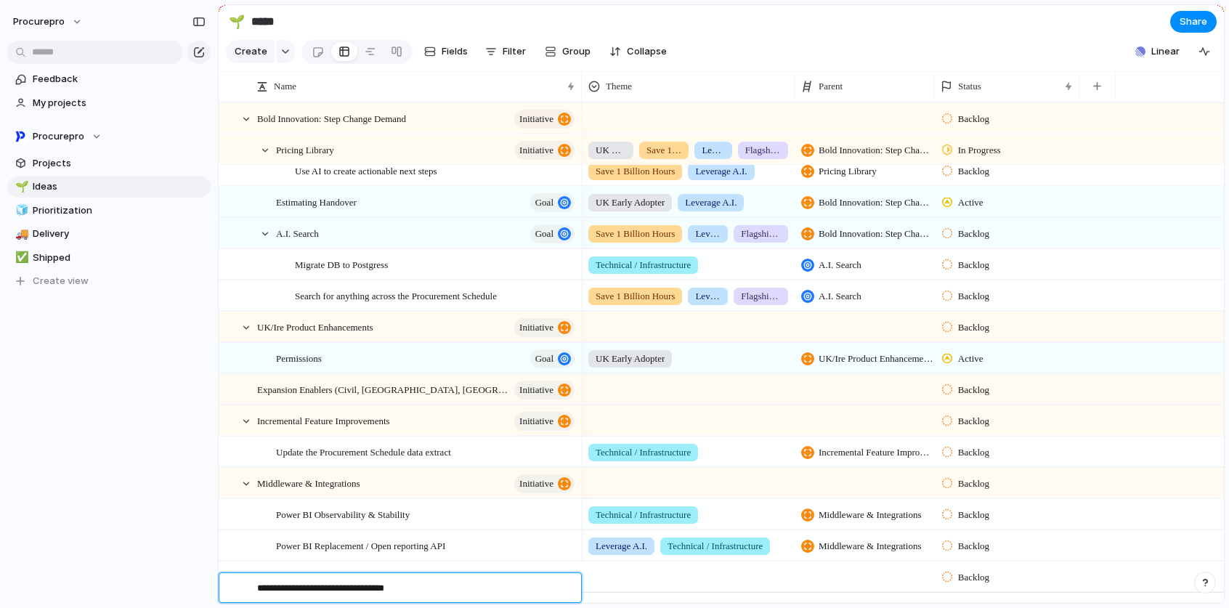
type textarea "**********"
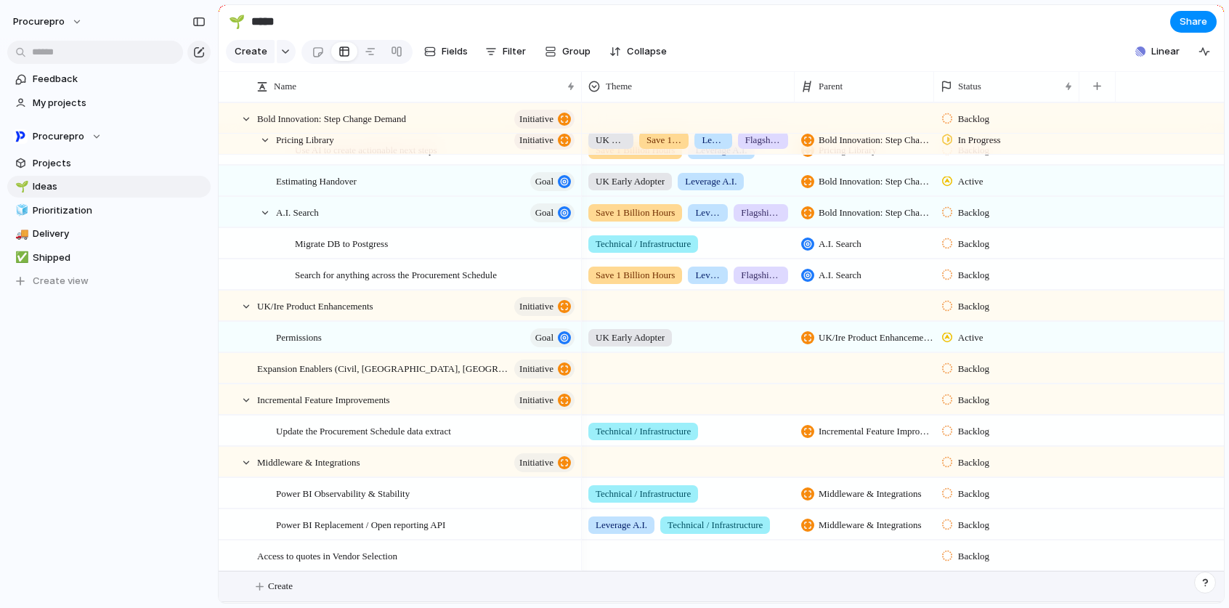
scroll to position [41, 0]
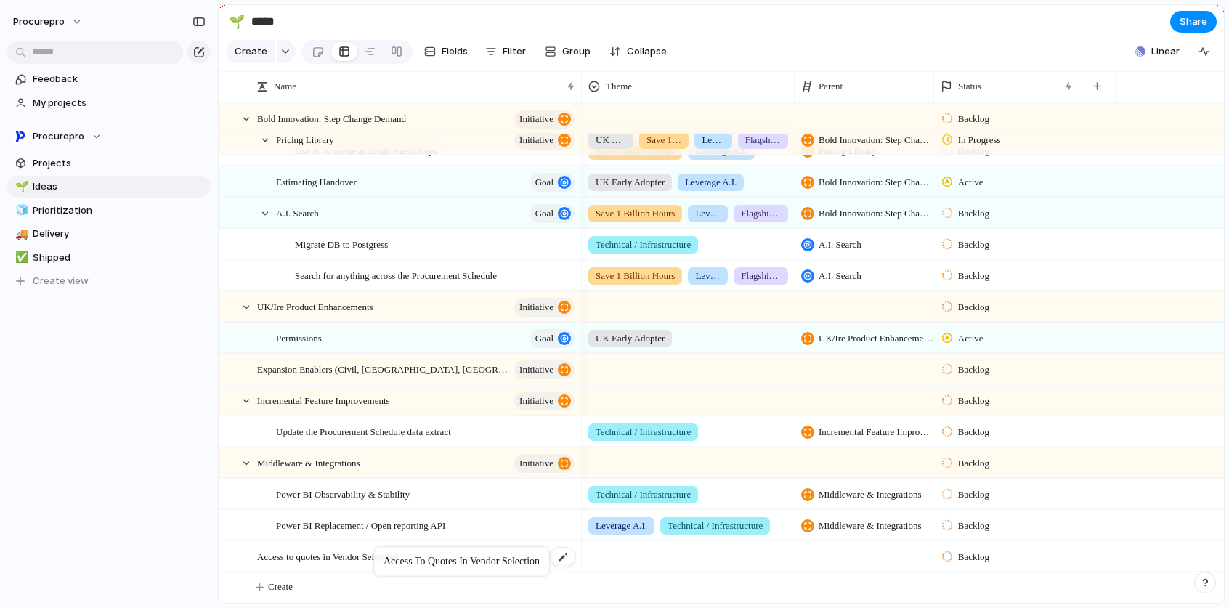
drag, startPoint x: 323, startPoint y: 560, endPoint x: 354, endPoint y: 548, distance: 33.3
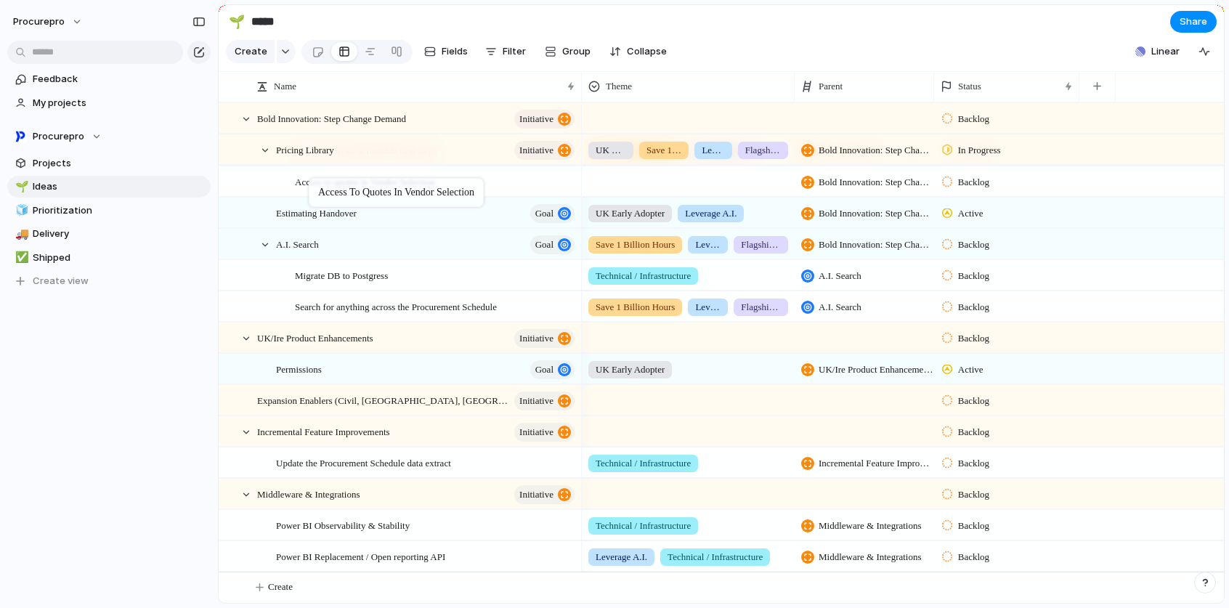
drag, startPoint x: 310, startPoint y: 557, endPoint x: 316, endPoint y: 181, distance: 376.2
click at [166, 447] on div "procurepro Feedback My projects Procurepro Projects 🌱 Ideas 🧊 Prioritization 🚚 …" at bounding box center [109, 304] width 218 height 608
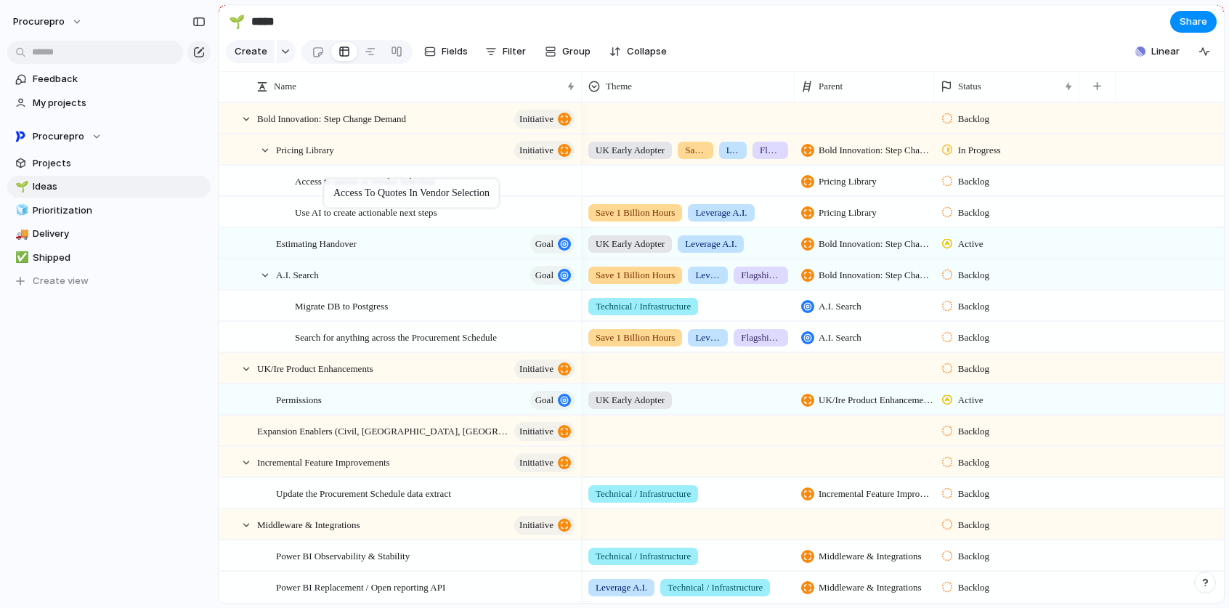
drag, startPoint x: 327, startPoint y: 225, endPoint x: 331, endPoint y: 182, distance: 43.8
click at [632, 190] on div at bounding box center [687, 178] width 211 height 24
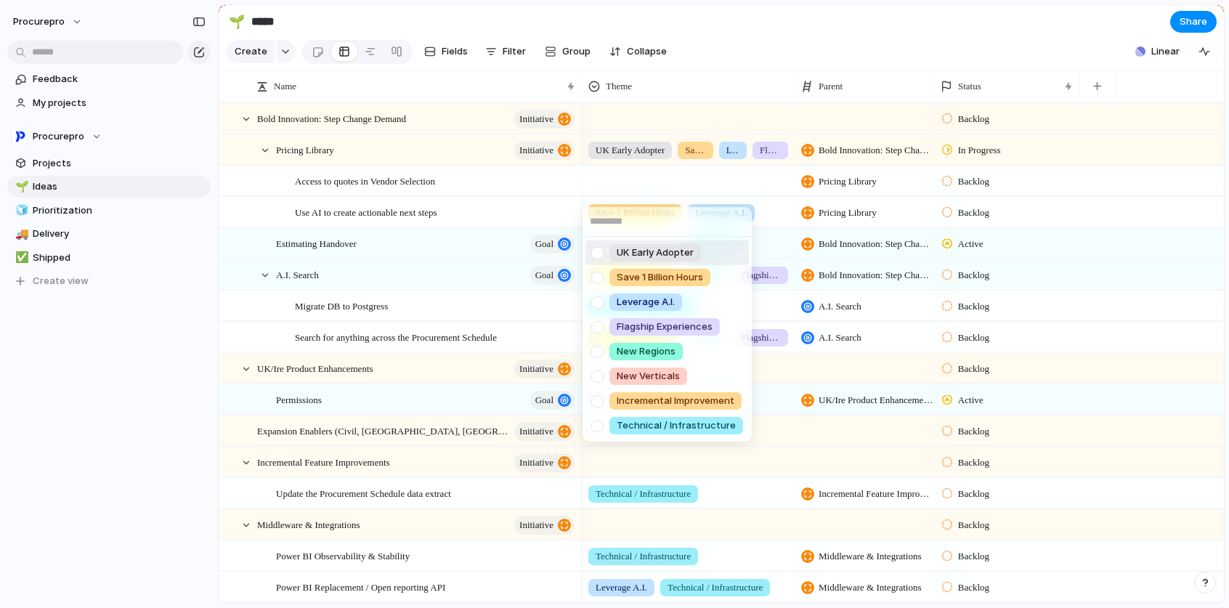
click at [593, 257] on div at bounding box center [597, 252] width 25 height 25
click at [598, 274] on div at bounding box center [597, 277] width 25 height 25
click at [601, 304] on div at bounding box center [597, 302] width 25 height 25
click at [752, 12] on div "UK Early Adopter Save 1 Billion Hours Leverage A.I. Flagship Experiences New Re…" at bounding box center [614, 304] width 1229 height 608
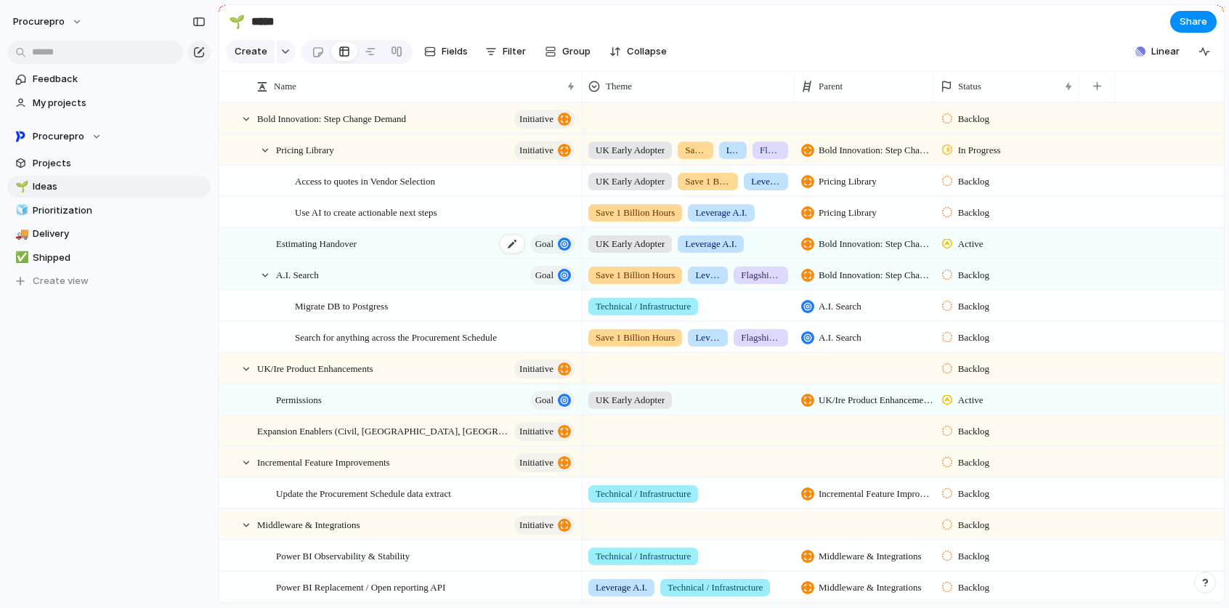
click at [553, 253] on span "Goal" at bounding box center [544, 244] width 18 height 20
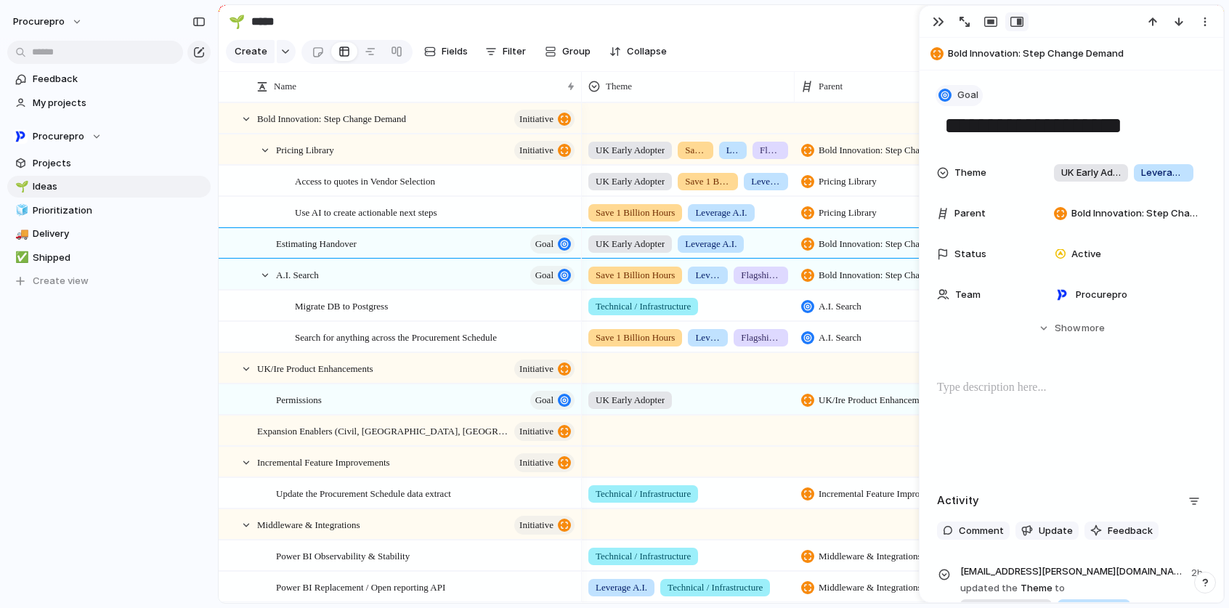
click at [962, 95] on span "Goal" at bounding box center [967, 95] width 21 height 15
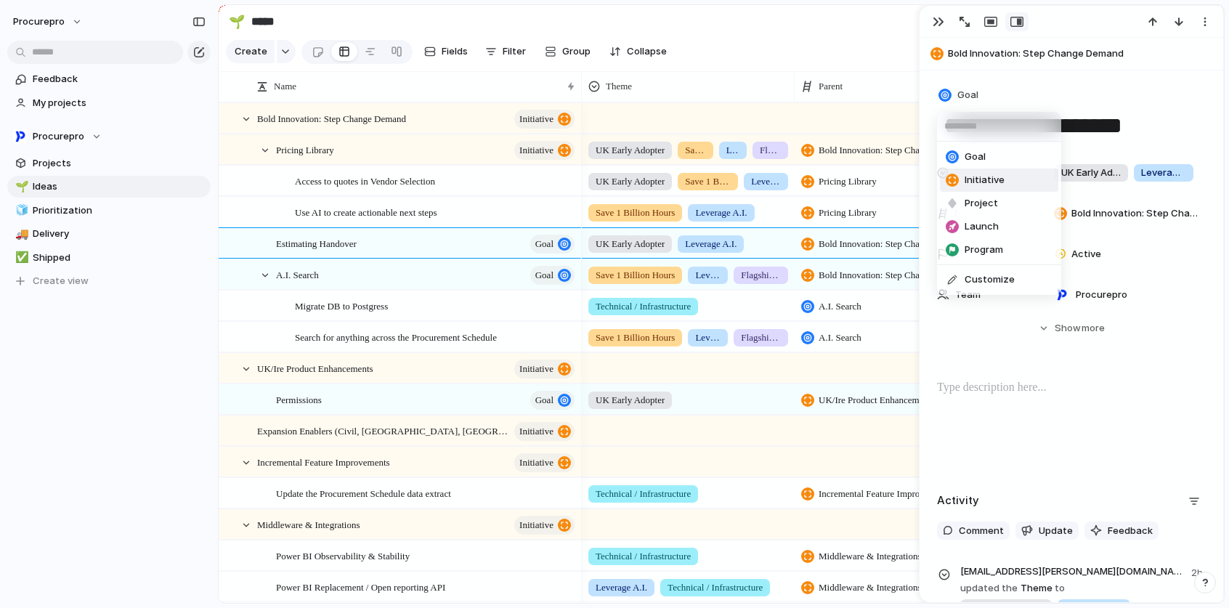
click at [988, 181] on span "Initiative" at bounding box center [984, 180] width 40 height 15
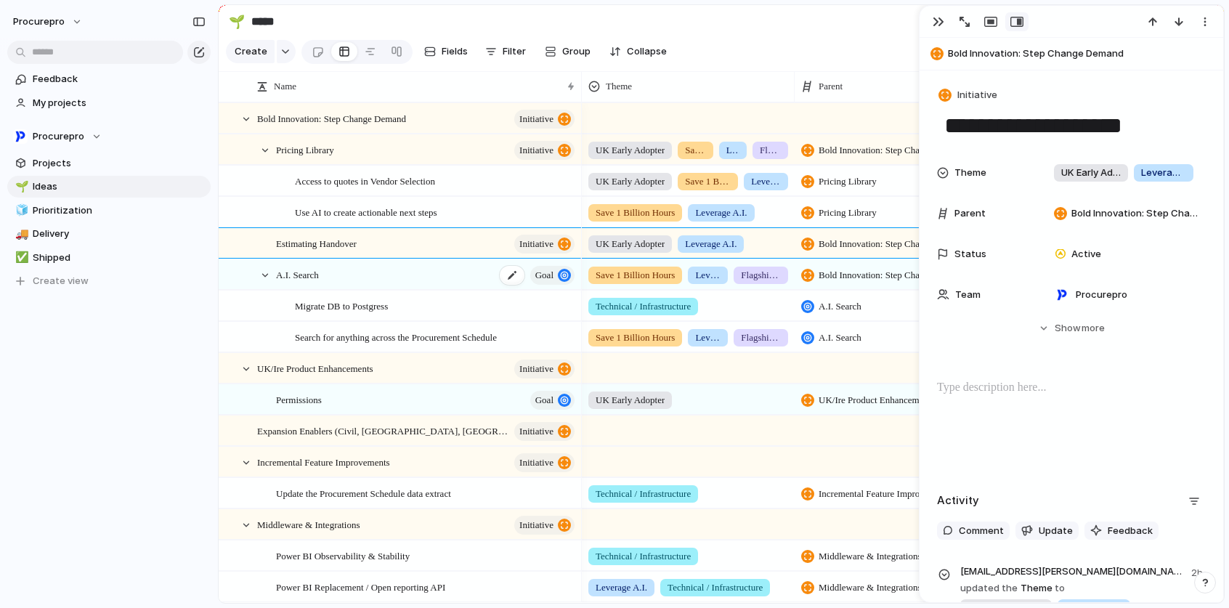
click at [554, 285] on button "Goal" at bounding box center [552, 275] width 44 height 19
type textarea "**********"
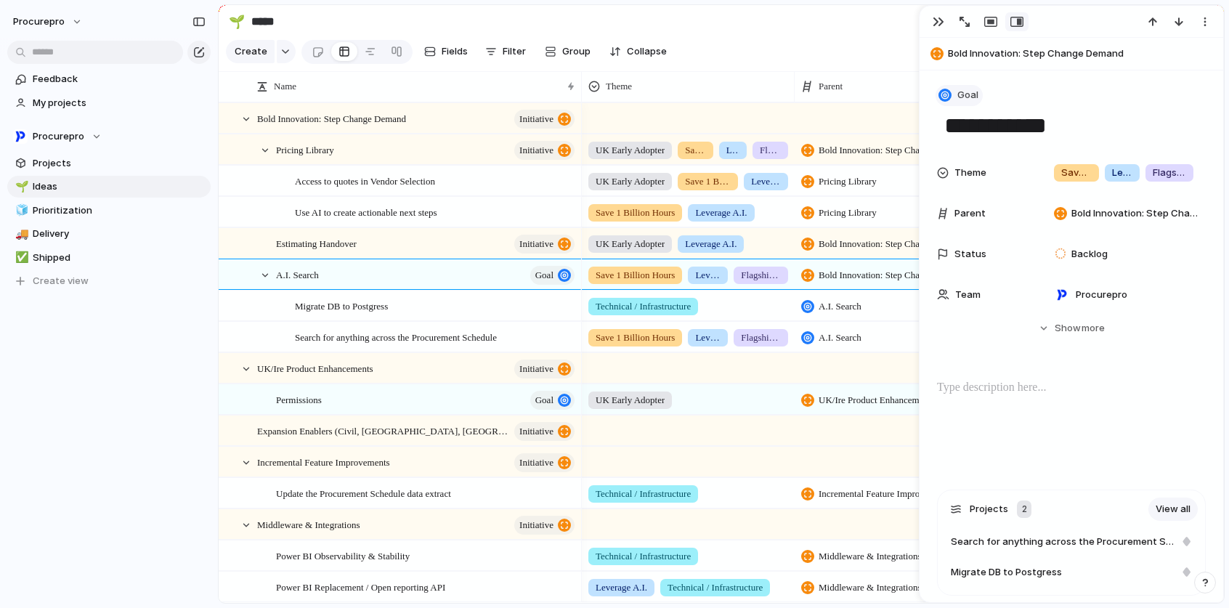
click at [960, 91] on span "Goal" at bounding box center [967, 95] width 21 height 15
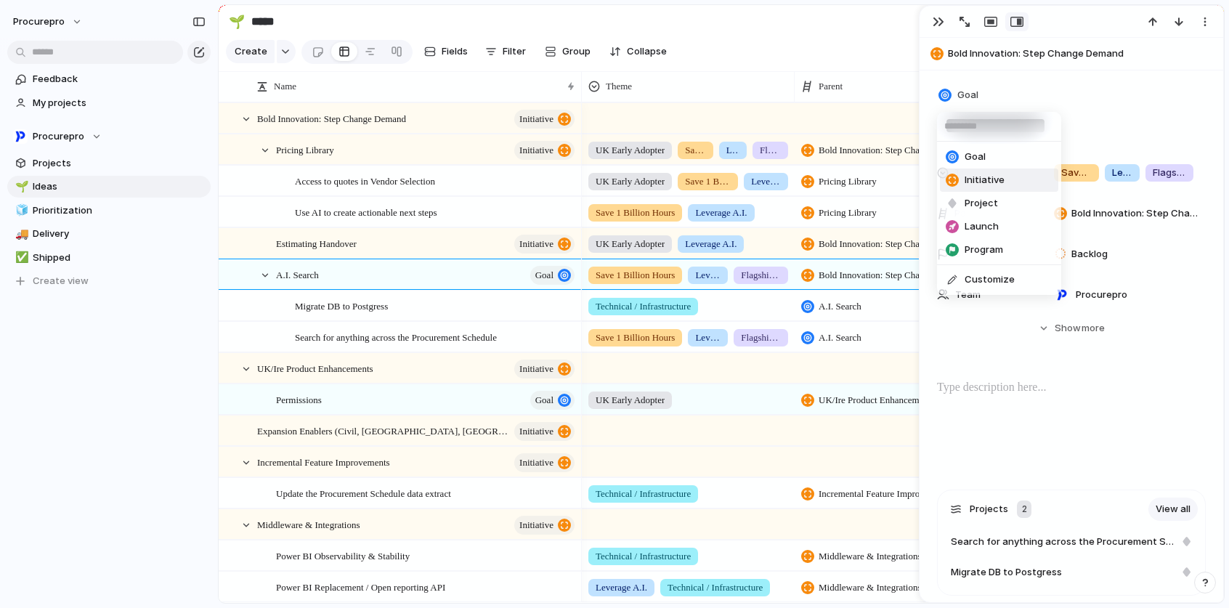
click at [996, 173] on span "Initiative" at bounding box center [984, 180] width 40 height 15
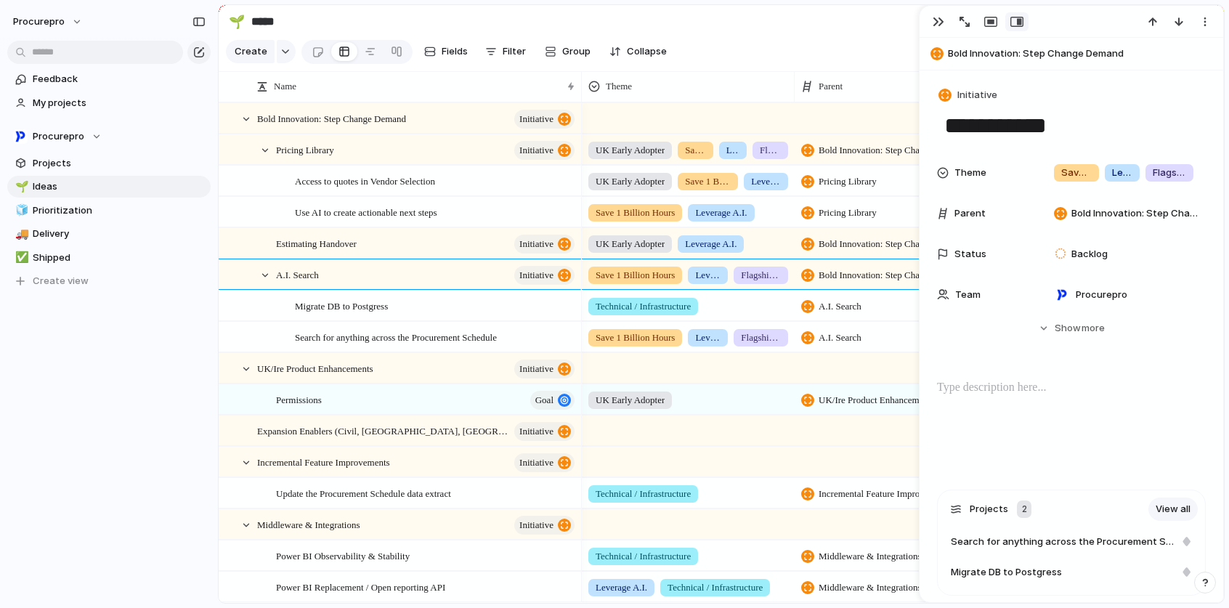
drag, startPoint x: 760, startPoint y: 28, endPoint x: 747, endPoint y: 36, distance: 14.7
click at [760, 28] on section "🌱 ***** Share" at bounding box center [721, 21] width 1005 height 33
click at [777, 15] on section "🌱 ***** Share" at bounding box center [721, 21] width 1005 height 33
click at [943, 25] on div "button" at bounding box center [938, 22] width 12 height 12
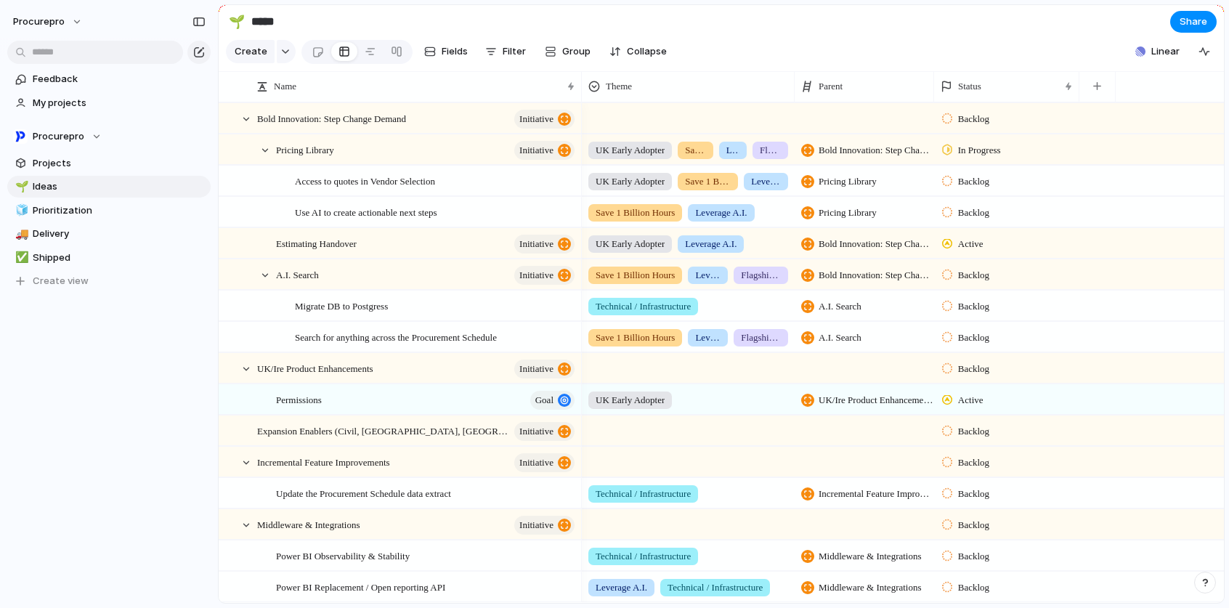
click at [996, 158] on span "In Progress" at bounding box center [979, 150] width 43 height 15
click at [987, 242] on li "Active" at bounding box center [996, 247] width 118 height 25
click at [982, 218] on span "Backlog" at bounding box center [973, 212] width 31 height 15
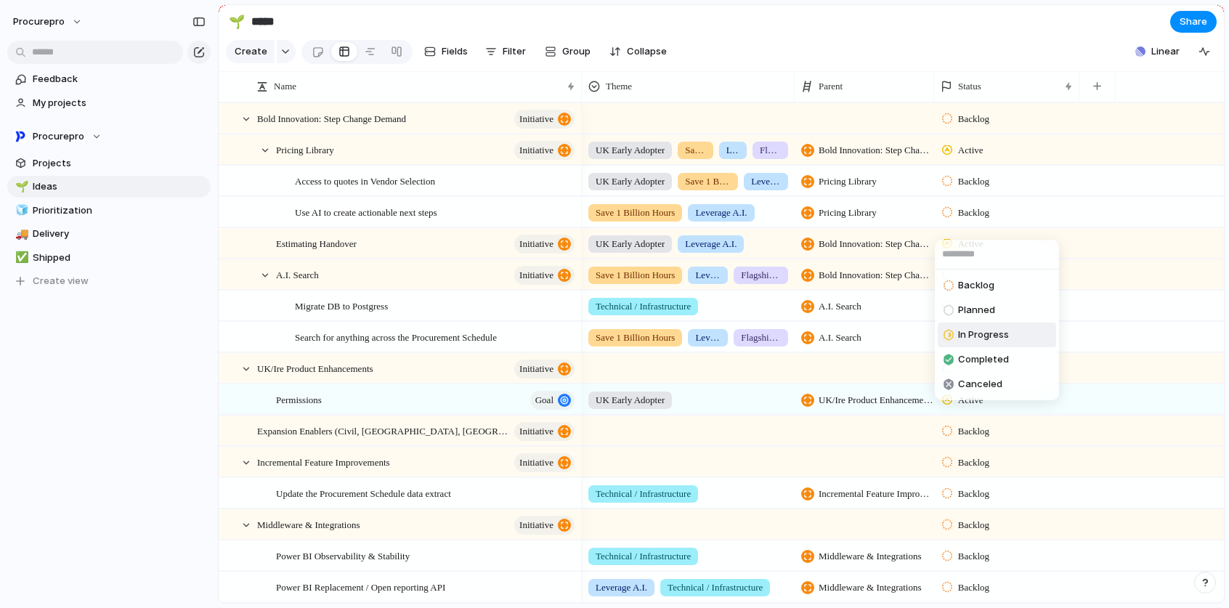
drag, startPoint x: 959, startPoint y: 335, endPoint x: 1017, endPoint y: 314, distance: 61.4
click at [960, 335] on span "In Progress" at bounding box center [983, 334] width 51 height 15
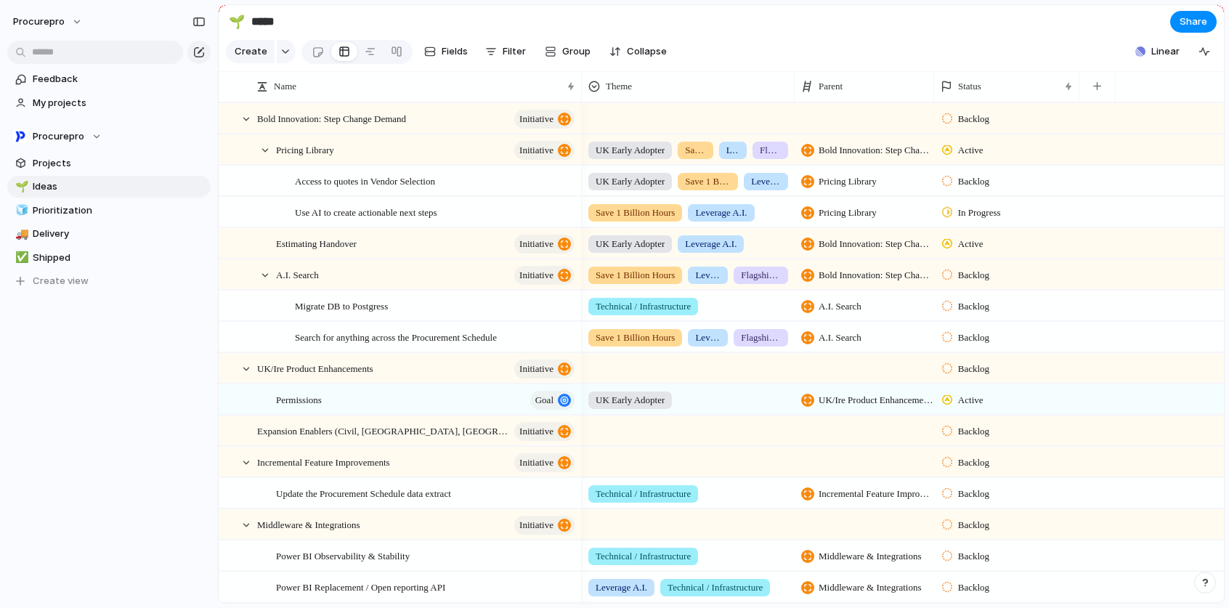
click at [989, 220] on span "In Progress" at bounding box center [979, 212] width 43 height 15
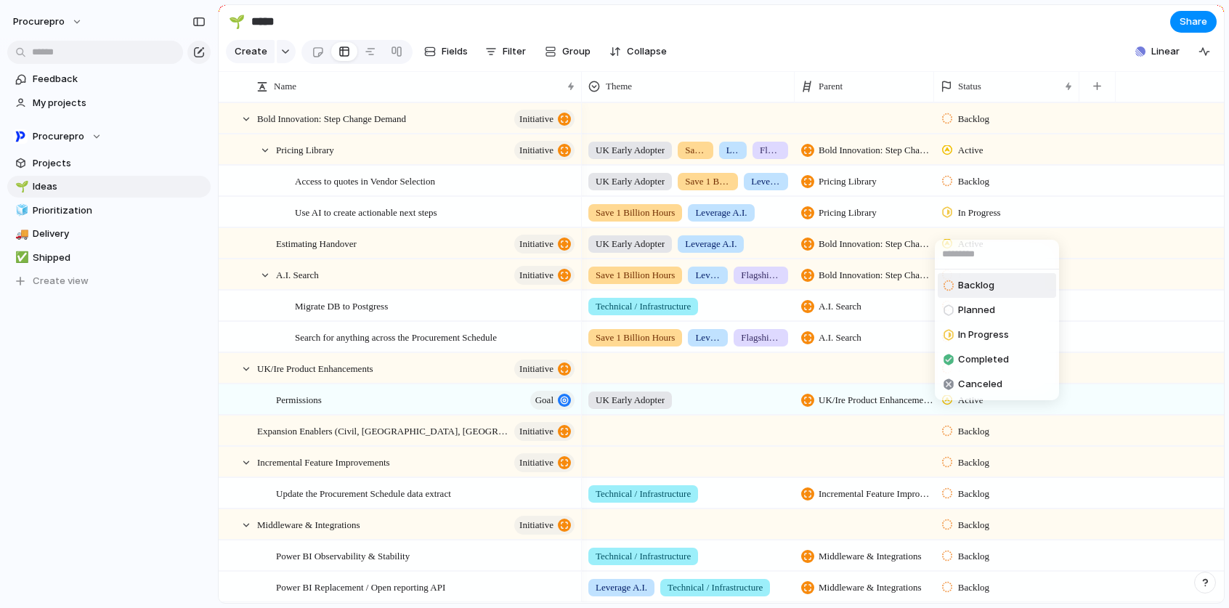
click at [974, 280] on span "Backlog" at bounding box center [976, 285] width 36 height 15
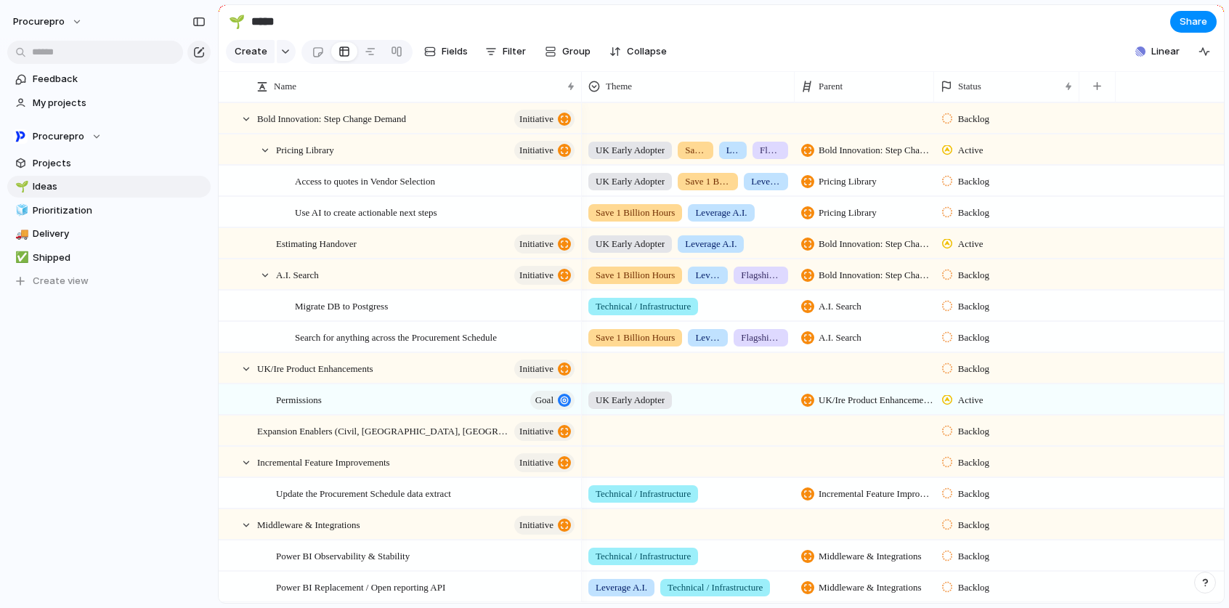
click at [983, 189] on span "Backlog" at bounding box center [973, 181] width 31 height 15
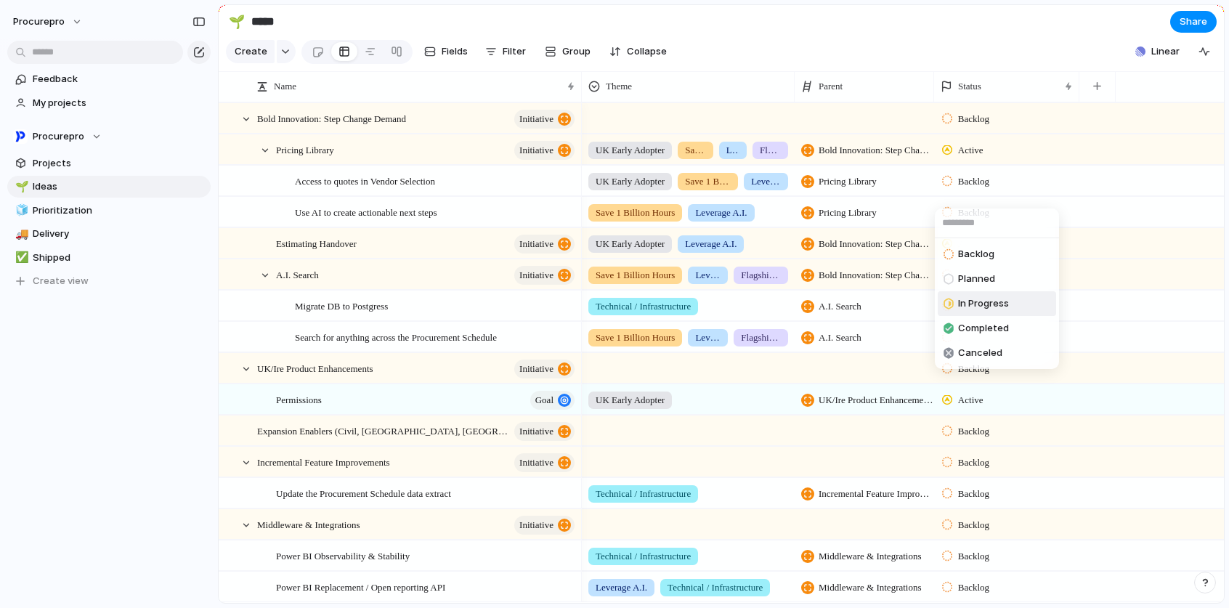
click at [986, 306] on span "In Progress" at bounding box center [983, 303] width 51 height 15
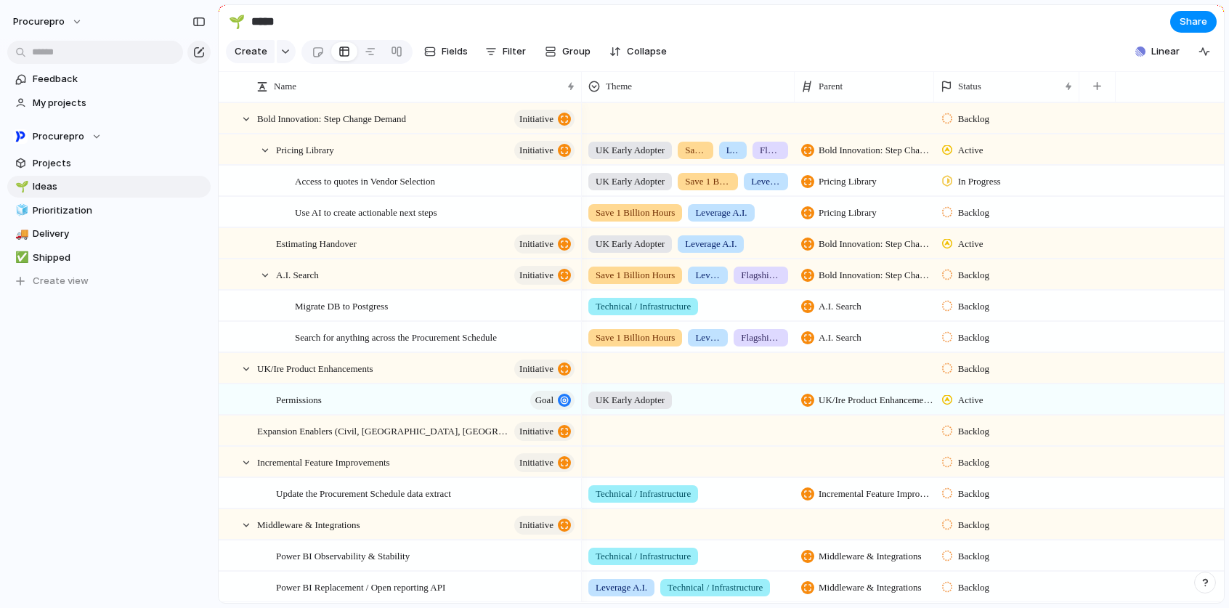
click at [812, 30] on section "🌱 ***** Share" at bounding box center [721, 21] width 1005 height 33
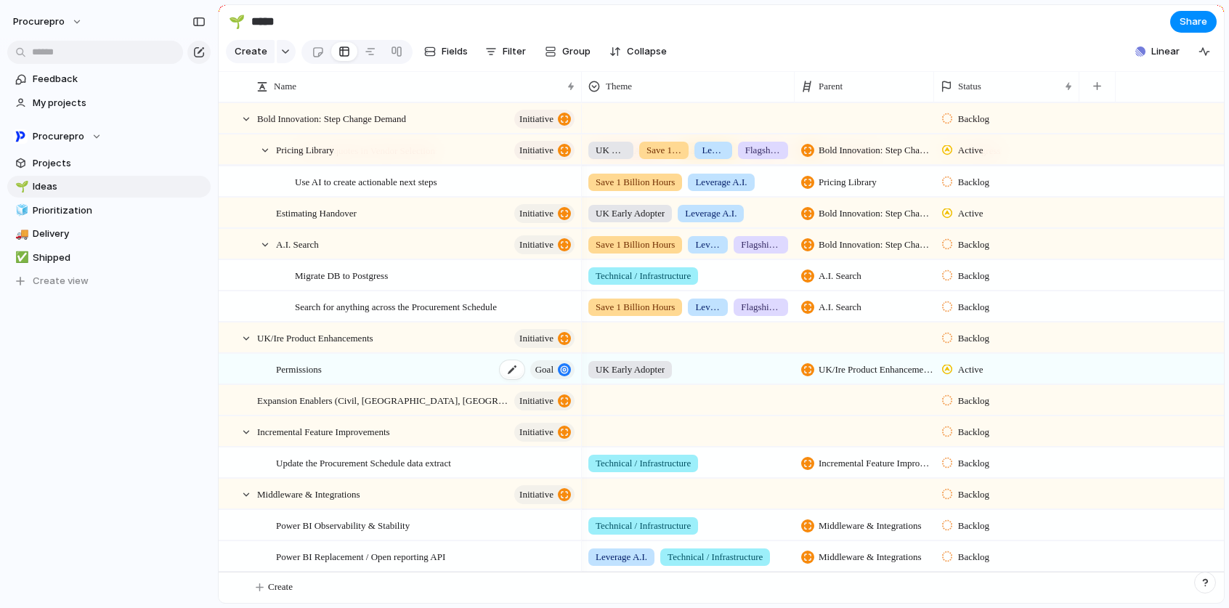
click at [559, 376] on div "button" at bounding box center [564, 369] width 13 height 13
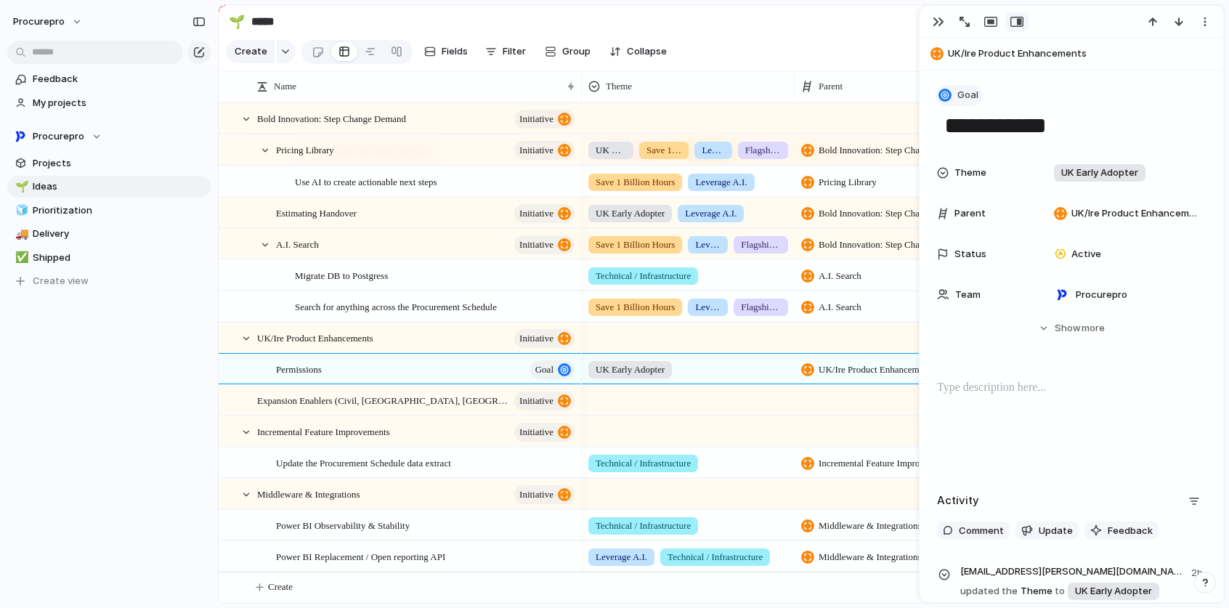
click at [969, 104] on button "Goal" at bounding box center [958, 95] width 47 height 21
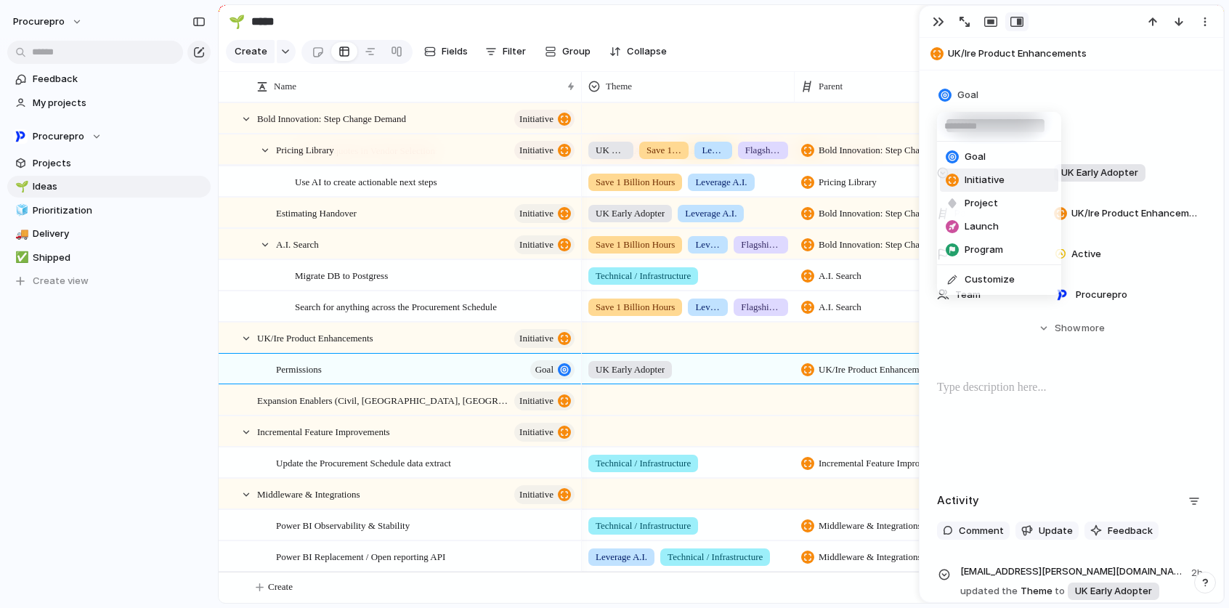
click at [1003, 181] on li "Initiative" at bounding box center [999, 179] width 118 height 23
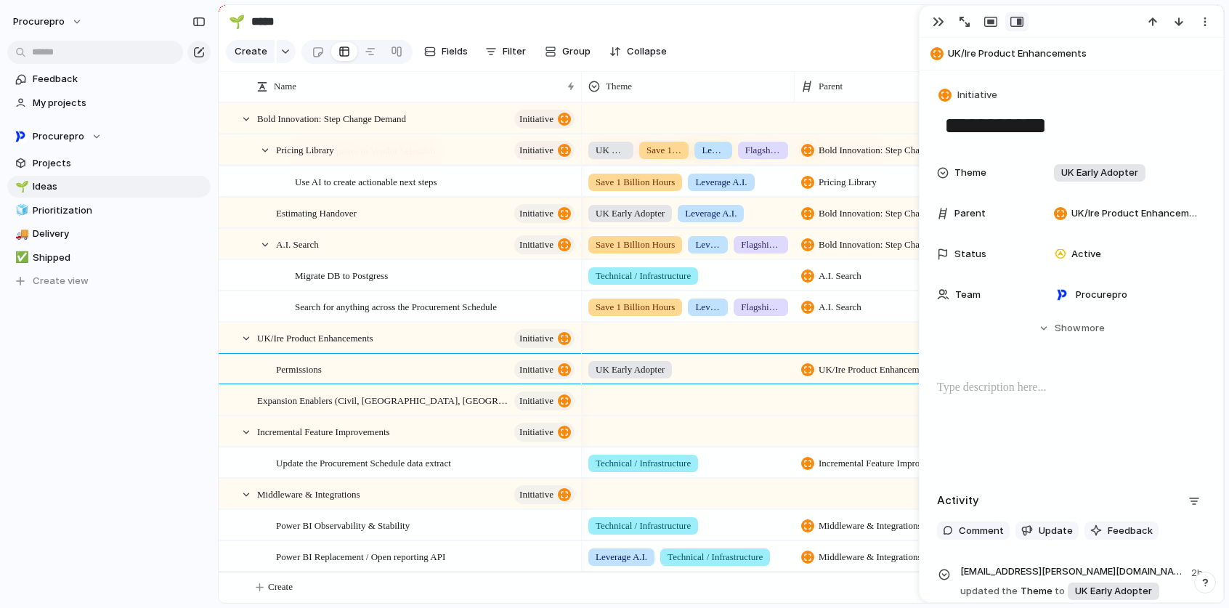
click at [796, 32] on section "🌱 ***** Share" at bounding box center [721, 21] width 1005 height 33
click at [937, 19] on div "button" at bounding box center [938, 22] width 12 height 12
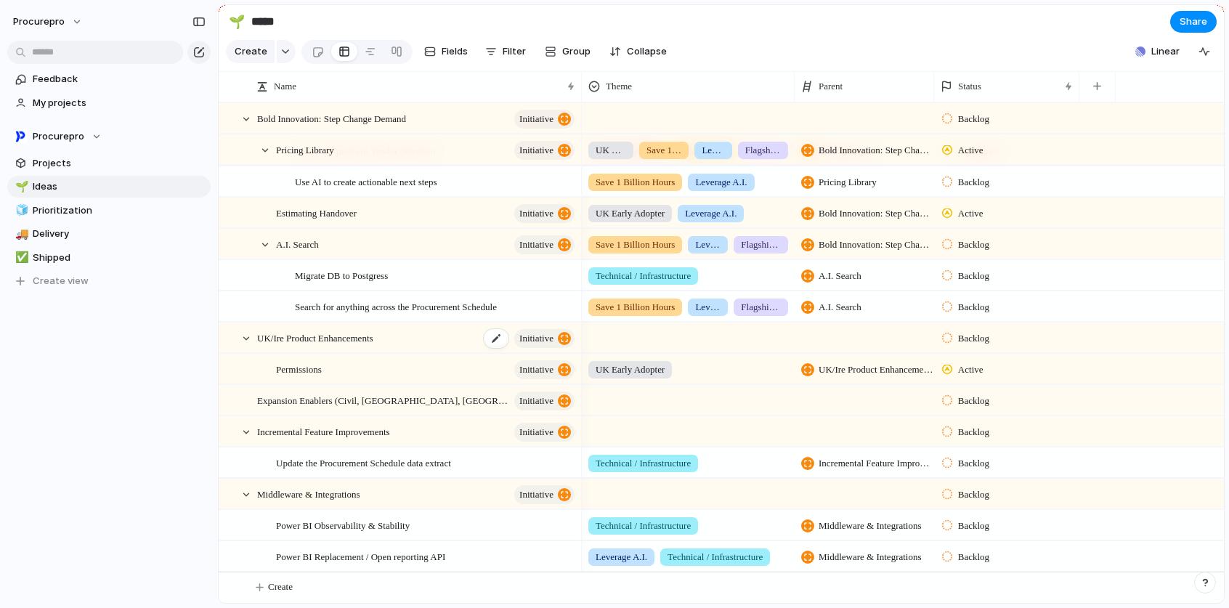
click at [526, 348] on span "initiative" at bounding box center [536, 338] width 34 height 20
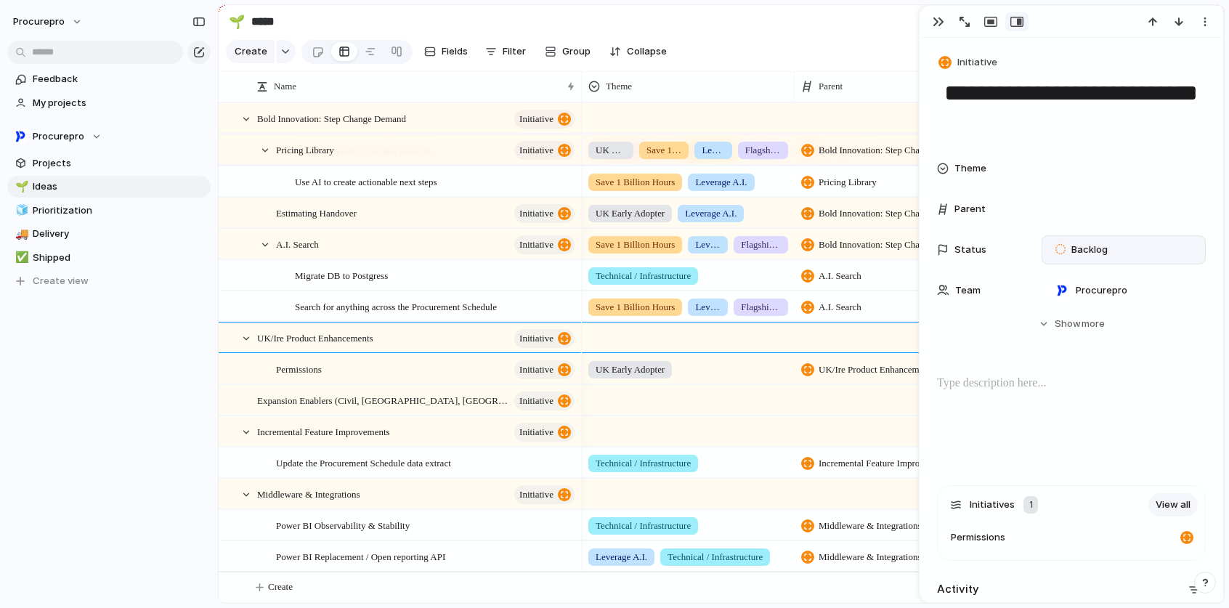
click at [1106, 251] on span "Backlog" at bounding box center [1089, 250] width 36 height 15
click at [816, 16] on div "Planned Active Completed" at bounding box center [614, 304] width 1229 height 608
click at [1091, 258] on div "Backlog" at bounding box center [1083, 250] width 71 height 20
click at [1080, 338] on span "Active" at bounding box center [1086, 336] width 30 height 15
click at [807, 1] on div "🌱 ***** Share Create Fields Filter Group Zoom Collapse Linear Clear Save for ev…" at bounding box center [723, 304] width 1011 height 608
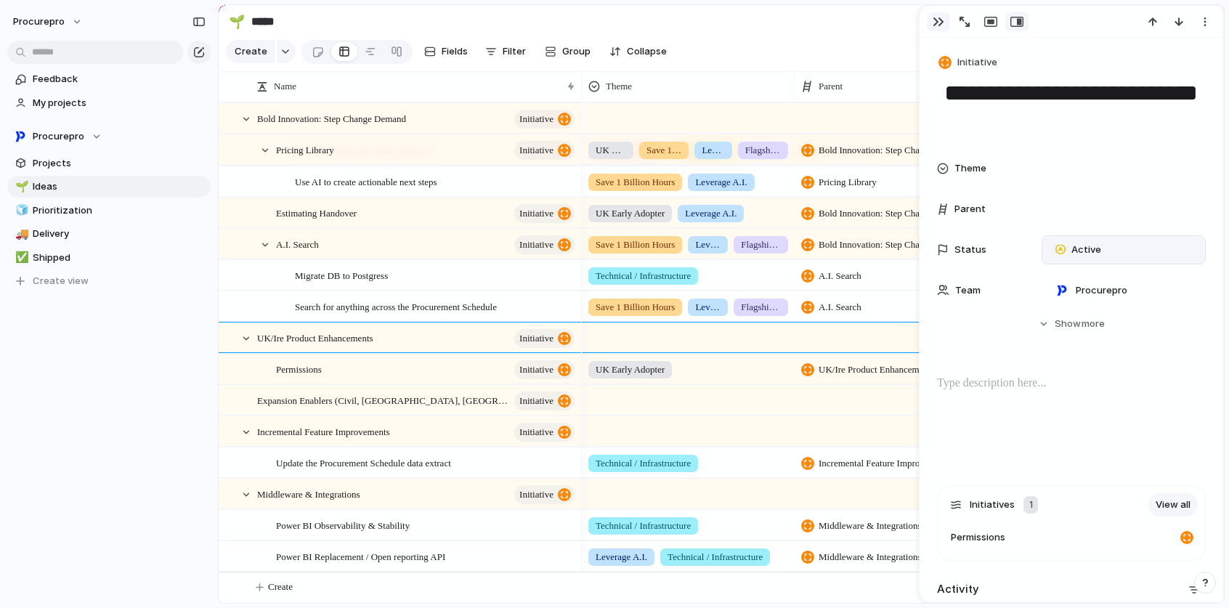
click at [935, 25] on div "button" at bounding box center [938, 22] width 12 height 12
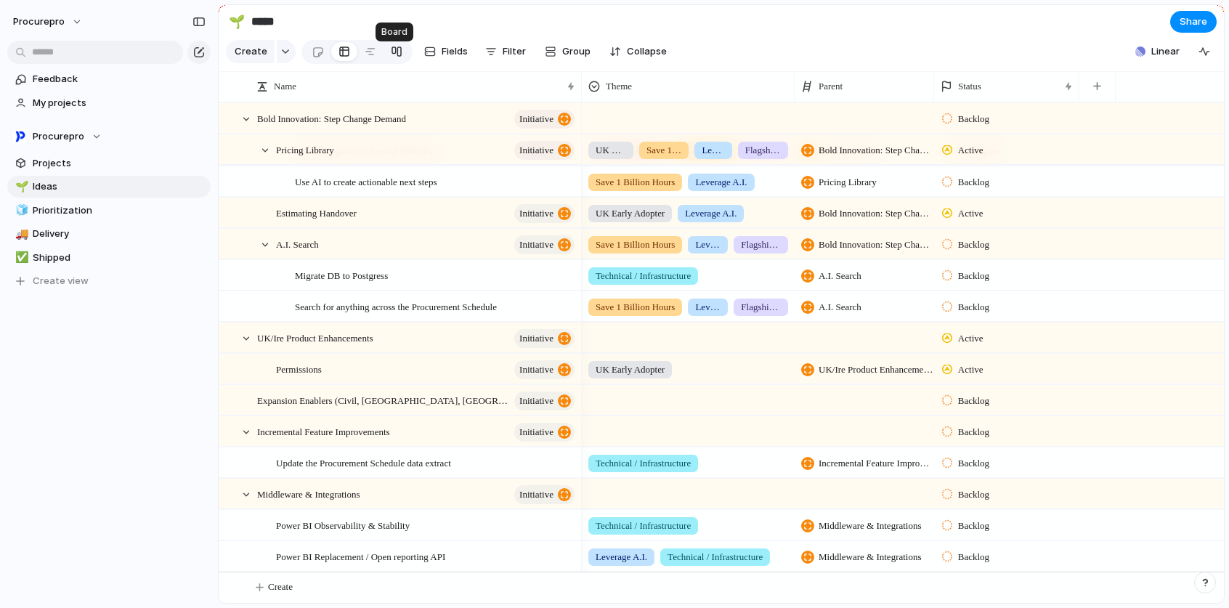
click at [394, 60] on div at bounding box center [397, 51] width 12 height 23
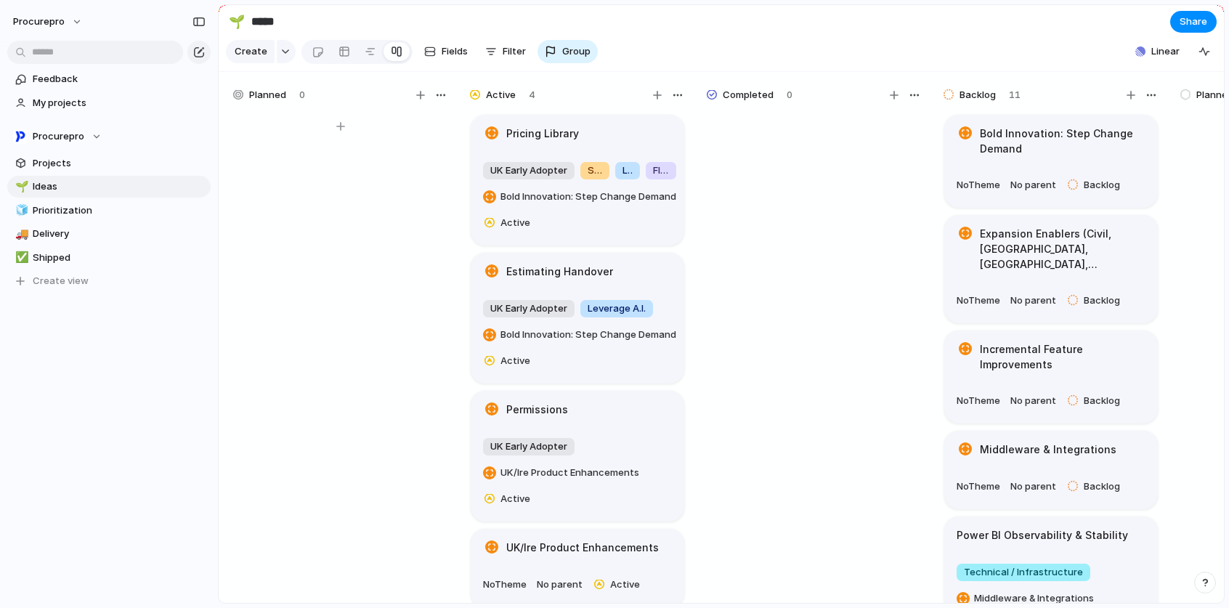
drag, startPoint x: 982, startPoint y: 105, endPoint x: 359, endPoint y: 123, distance: 624.0
click at [399, 128] on div "Planned 0 Active 4 Pricing Library [GEOGRAPHIC_DATA] Early Adopter Save 1 Billi…" at bounding box center [1169, 341] width 1901 height 539
drag, startPoint x: 256, startPoint y: 103, endPoint x: 498, endPoint y: 110, distance: 242.6
click at [498, 110] on div "Planned 0 Active 4 Pricing Library [GEOGRAPHIC_DATA] Early Adopter Save 1 Billi…" at bounding box center [1169, 341] width 1901 height 539
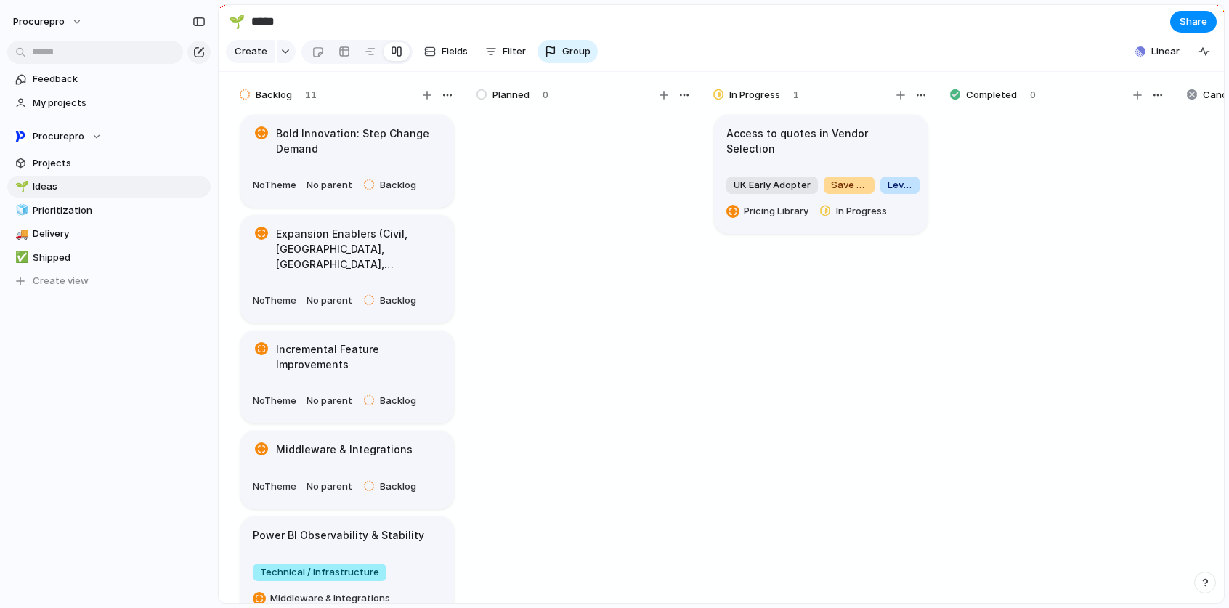
scroll to position [0, 584]
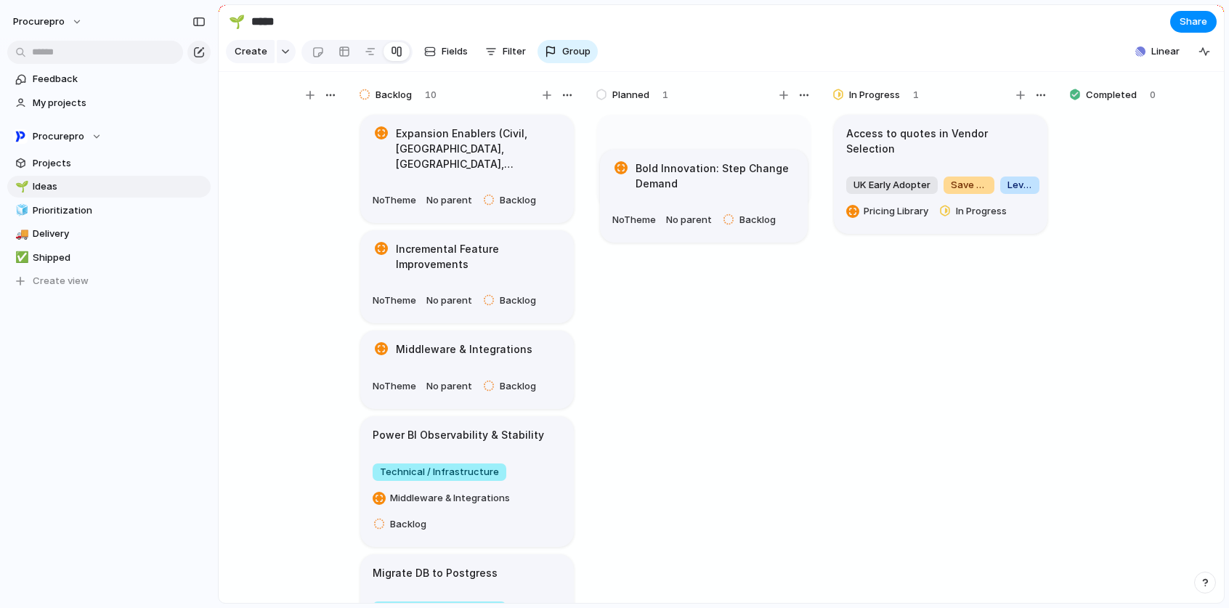
drag, startPoint x: 437, startPoint y: 160, endPoint x: 677, endPoint y: 184, distance: 240.8
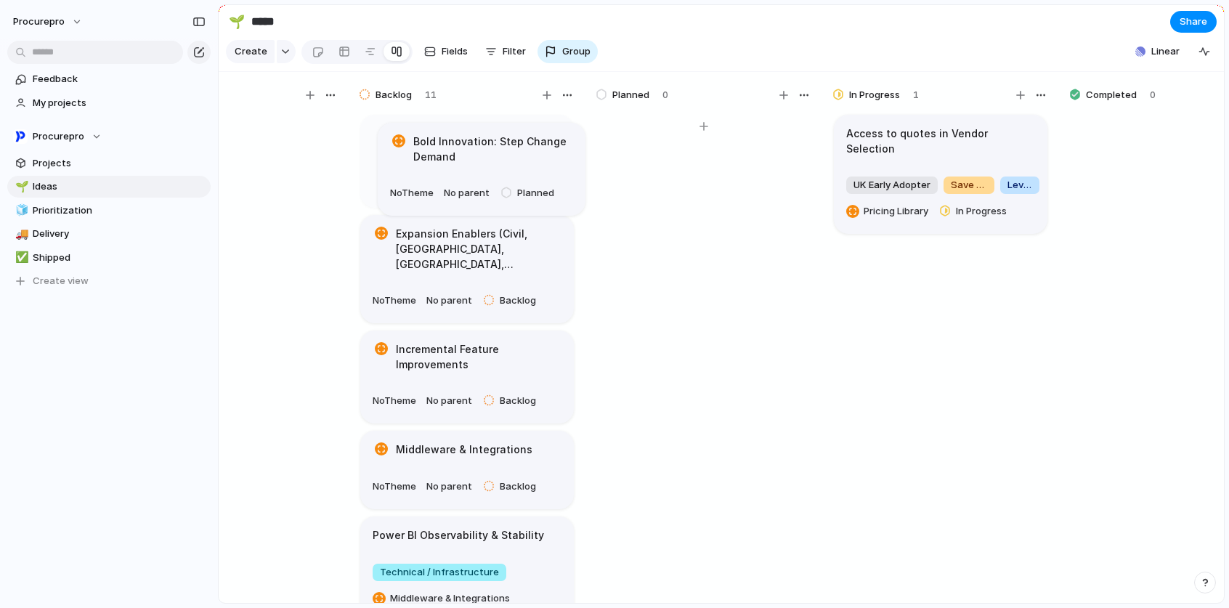
drag, startPoint x: 701, startPoint y: 153, endPoint x: 482, endPoint y: 150, distance: 219.3
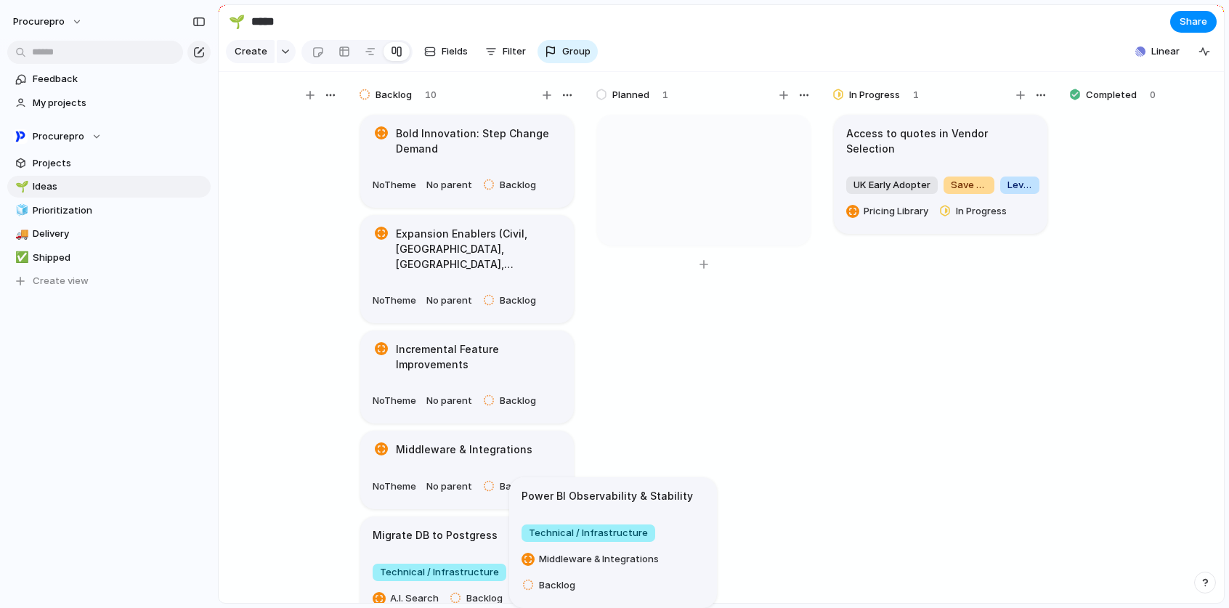
scroll to position [0, 596]
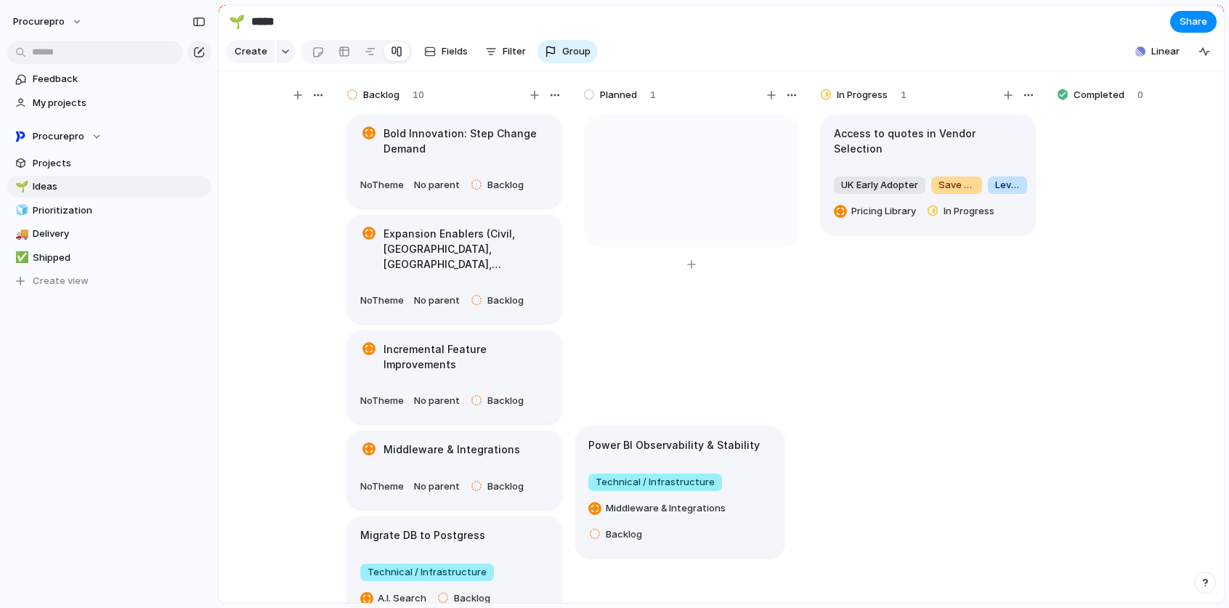
drag, startPoint x: 455, startPoint y: 535, endPoint x: 671, endPoint y: 449, distance: 232.1
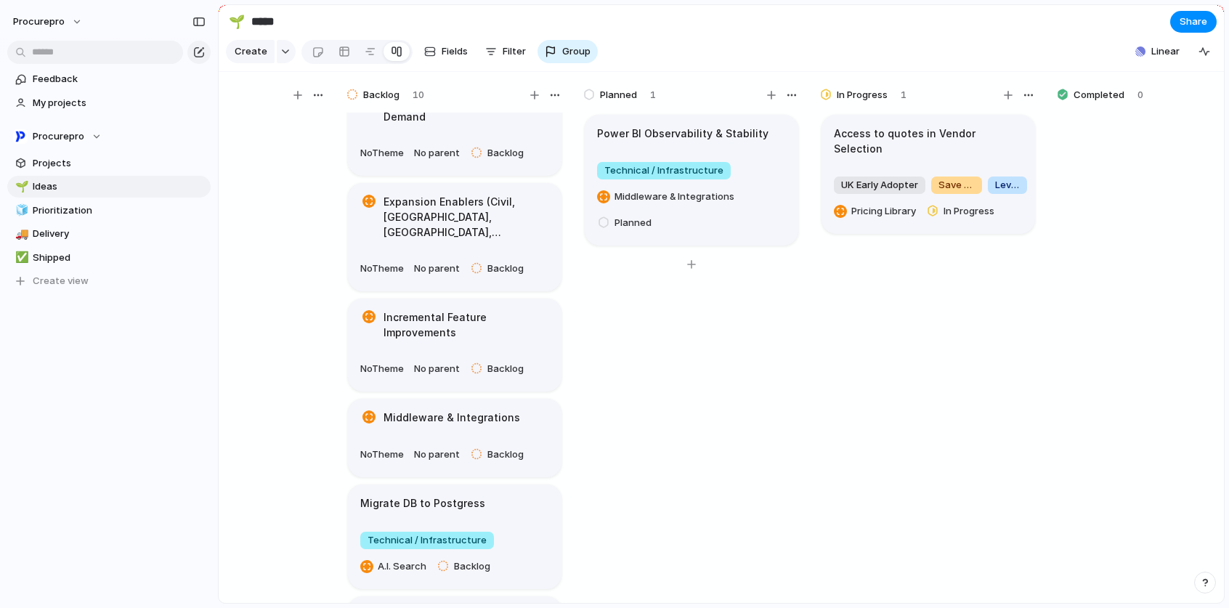
scroll to position [349, 0]
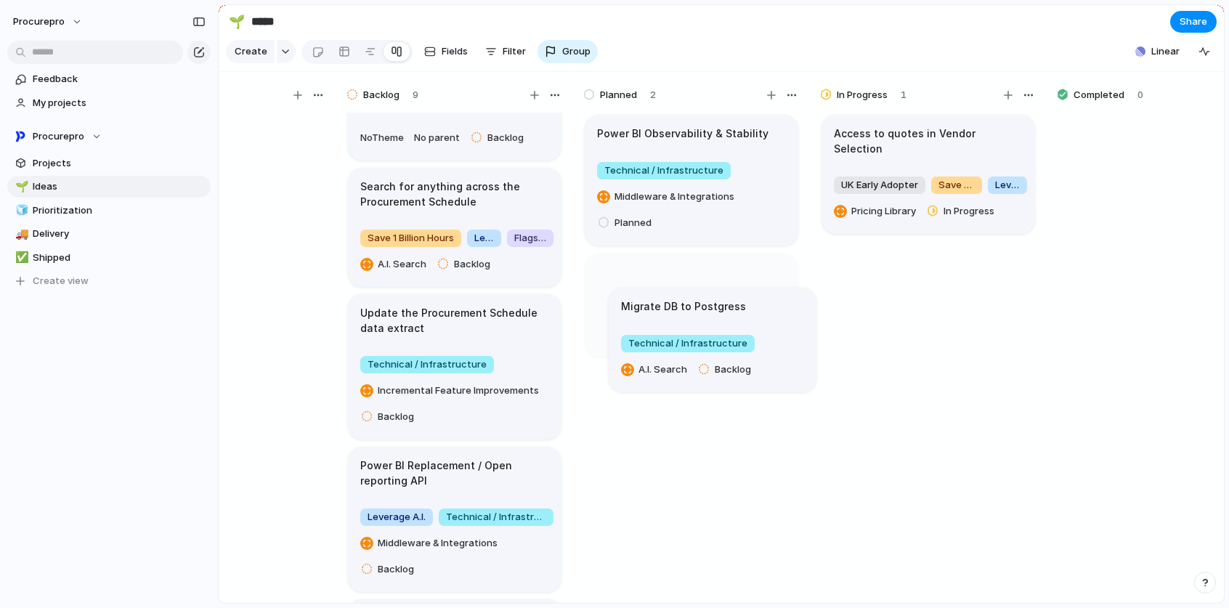
drag, startPoint x: 433, startPoint y: 178, endPoint x: 671, endPoint y: 288, distance: 262.2
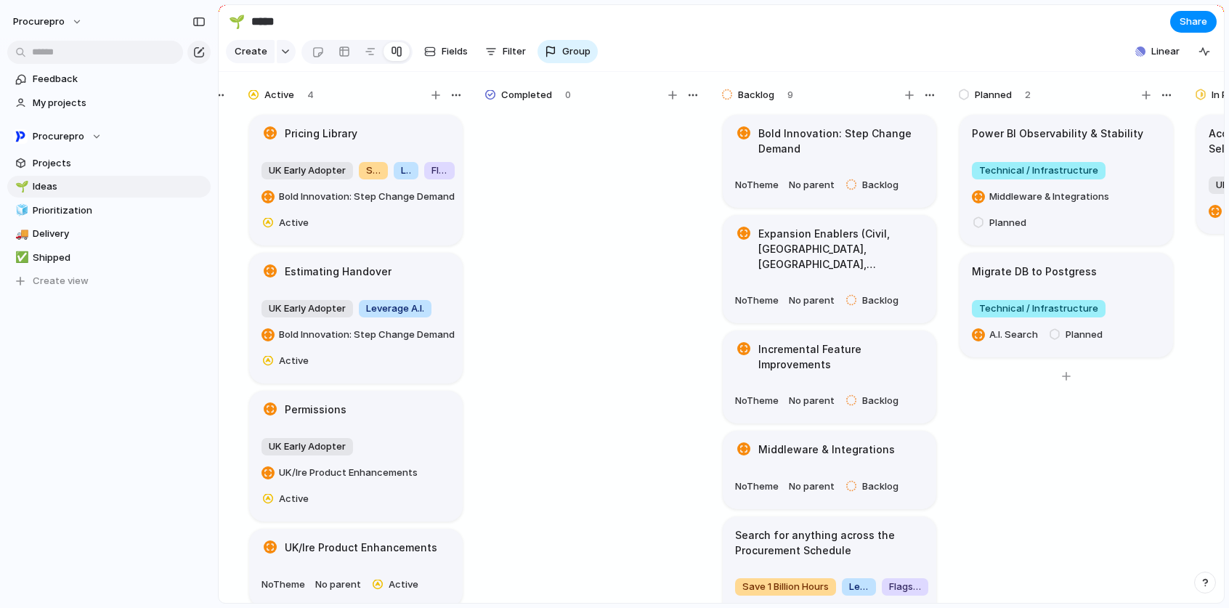
scroll to position [0, 0]
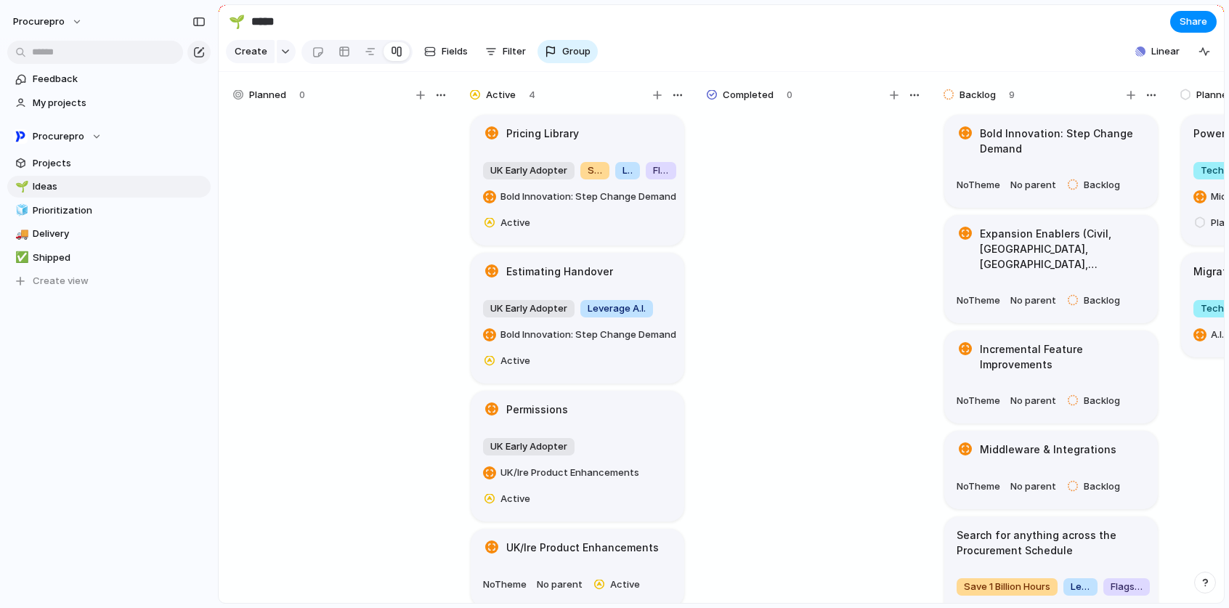
click at [518, 142] on h1 "Pricing Library" at bounding box center [542, 134] width 73 height 16
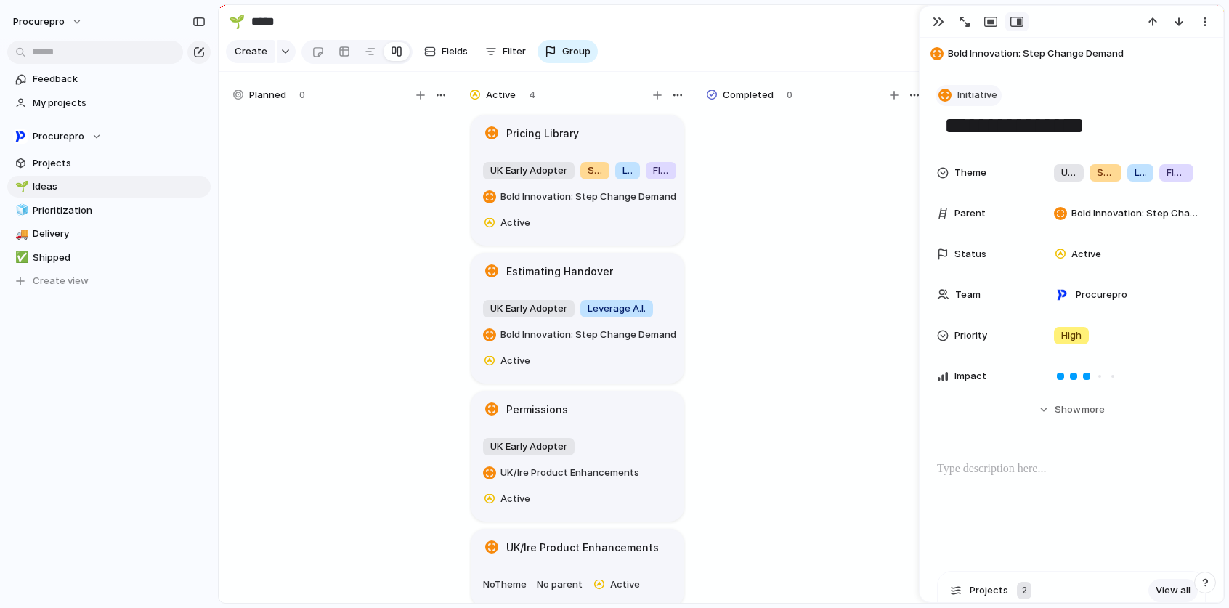
click at [987, 98] on span "Initiative" at bounding box center [977, 95] width 40 height 15
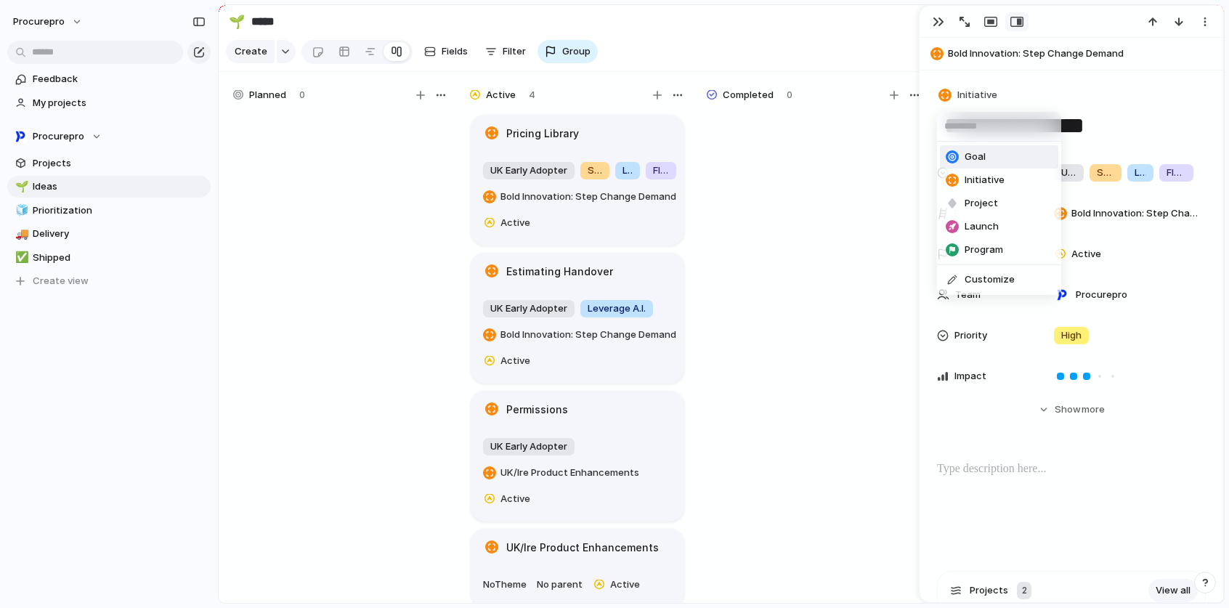
click at [982, 157] on span "Goal" at bounding box center [974, 157] width 21 height 15
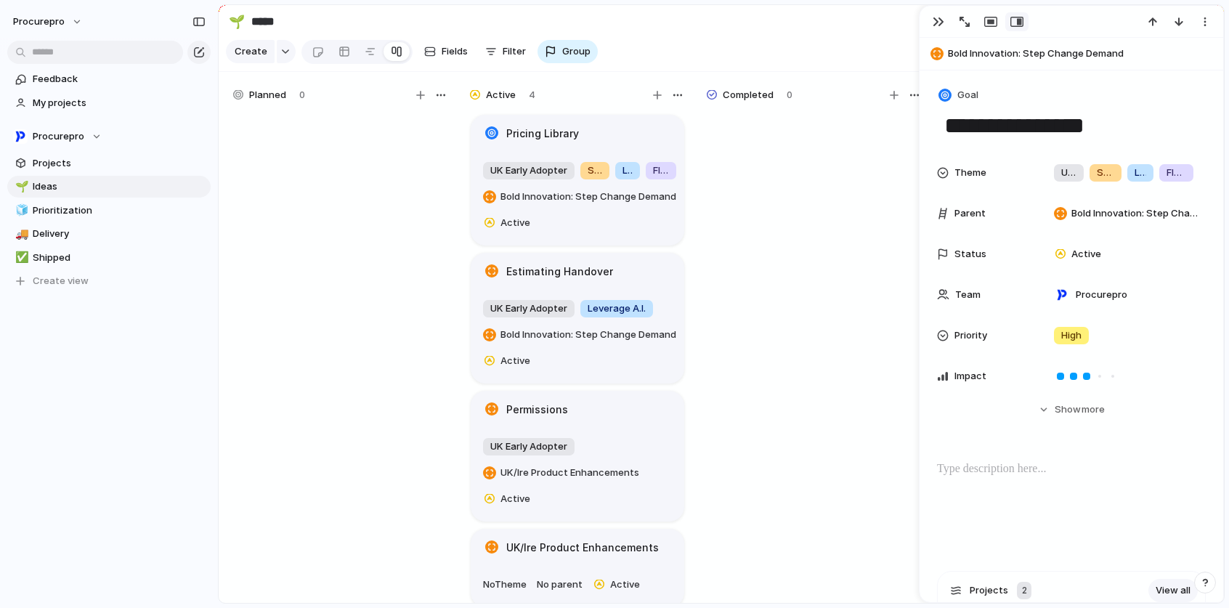
click at [547, 280] on h1 "Estimating Handover" at bounding box center [559, 272] width 107 height 16
click at [526, 141] on h1 "Pricing Library" at bounding box center [542, 134] width 73 height 16
type textarea "**********"
click at [980, 99] on button "Goal" at bounding box center [958, 95] width 47 height 21
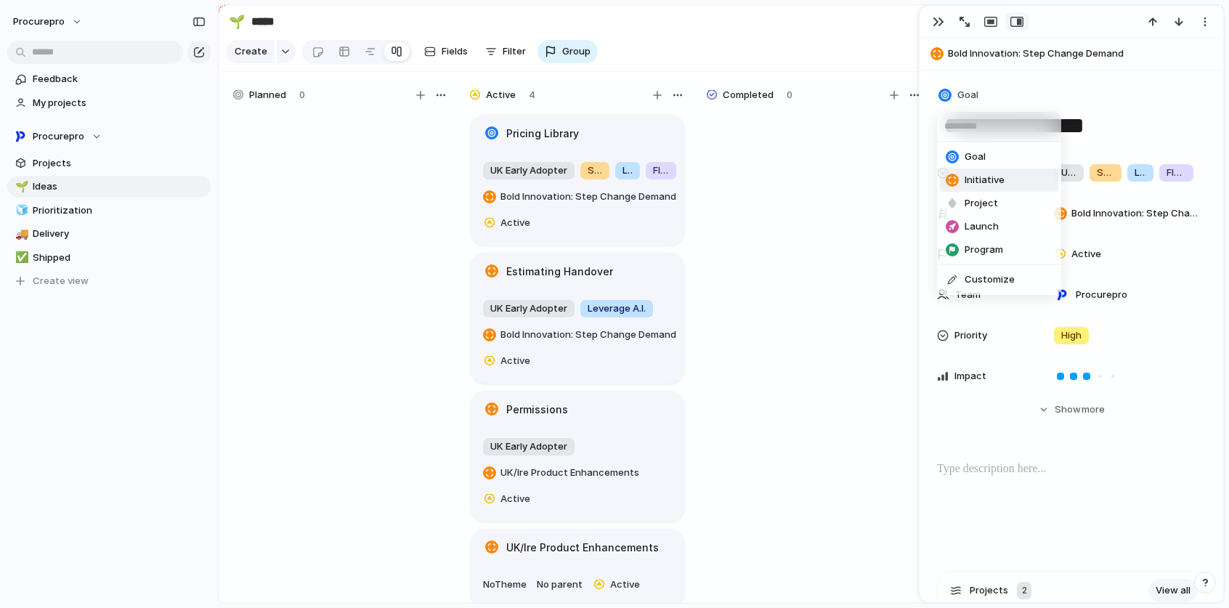
click at [1010, 179] on li "Initiative" at bounding box center [999, 179] width 118 height 23
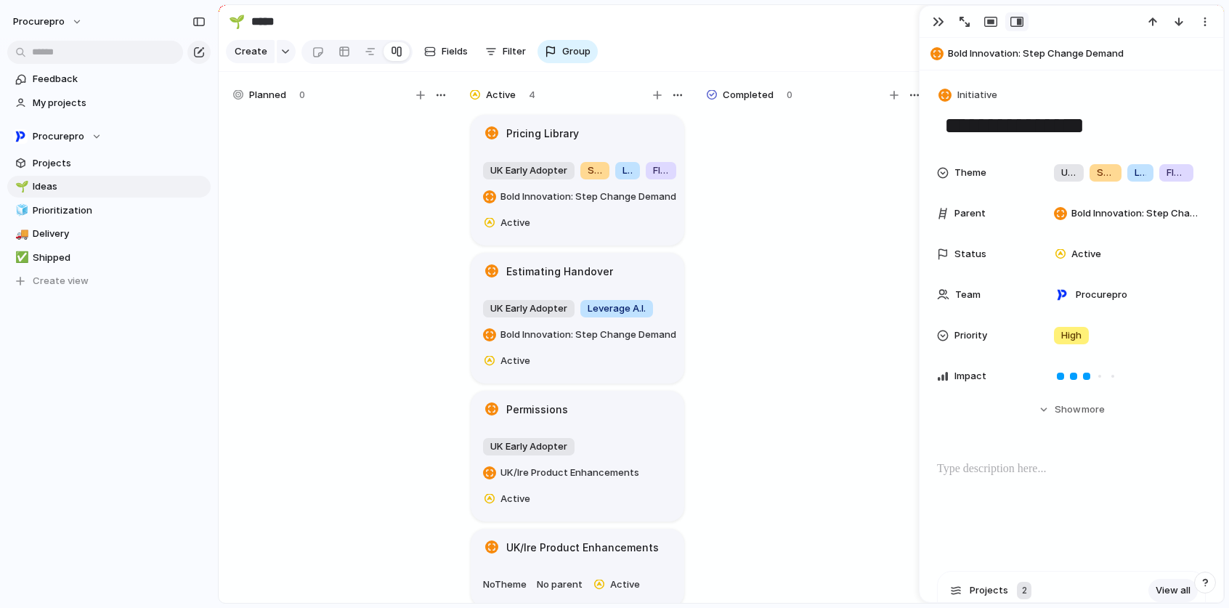
click at [806, 28] on section "🌱 ***** Share" at bounding box center [721, 21] width 1005 height 33
click at [773, 280] on div at bounding box center [814, 365] width 218 height 504
click at [949, 23] on button "button" at bounding box center [938, 21] width 23 height 19
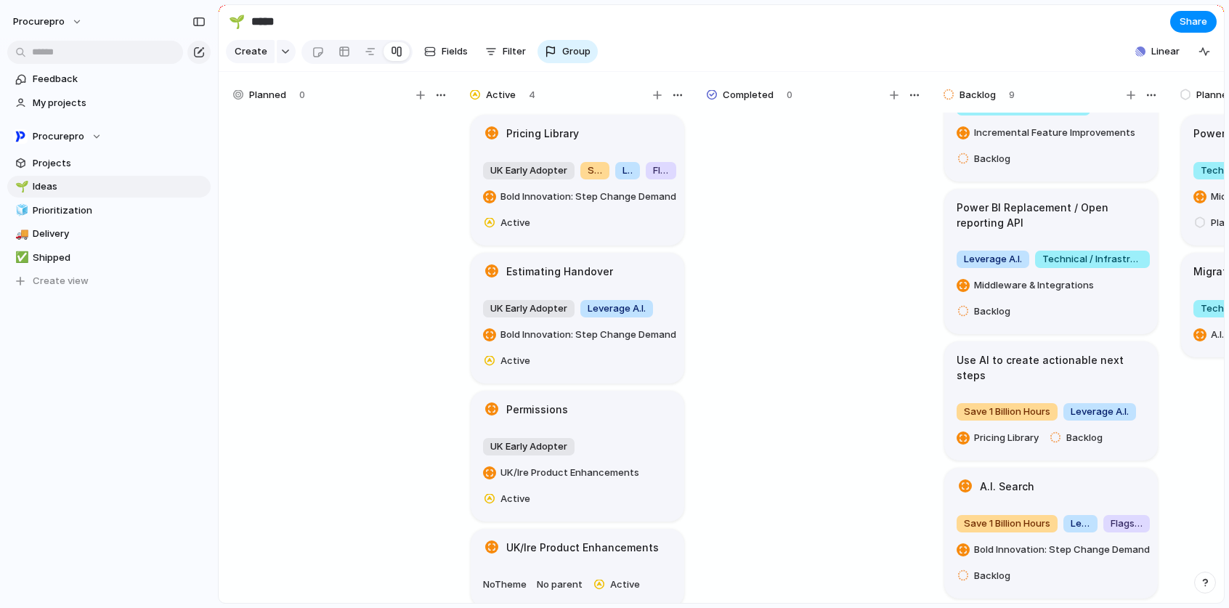
click at [578, 555] on h1 "UK/Ire Product Enhancements" at bounding box center [582, 548] width 152 height 16
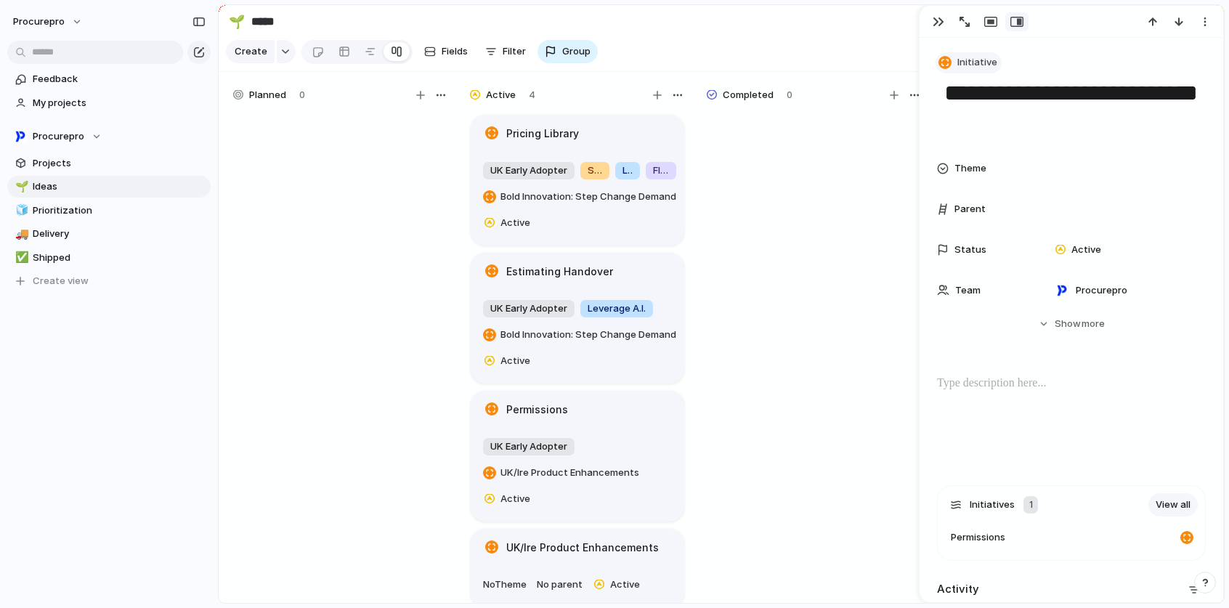
click at [949, 65] on div "button" at bounding box center [944, 62] width 13 height 13
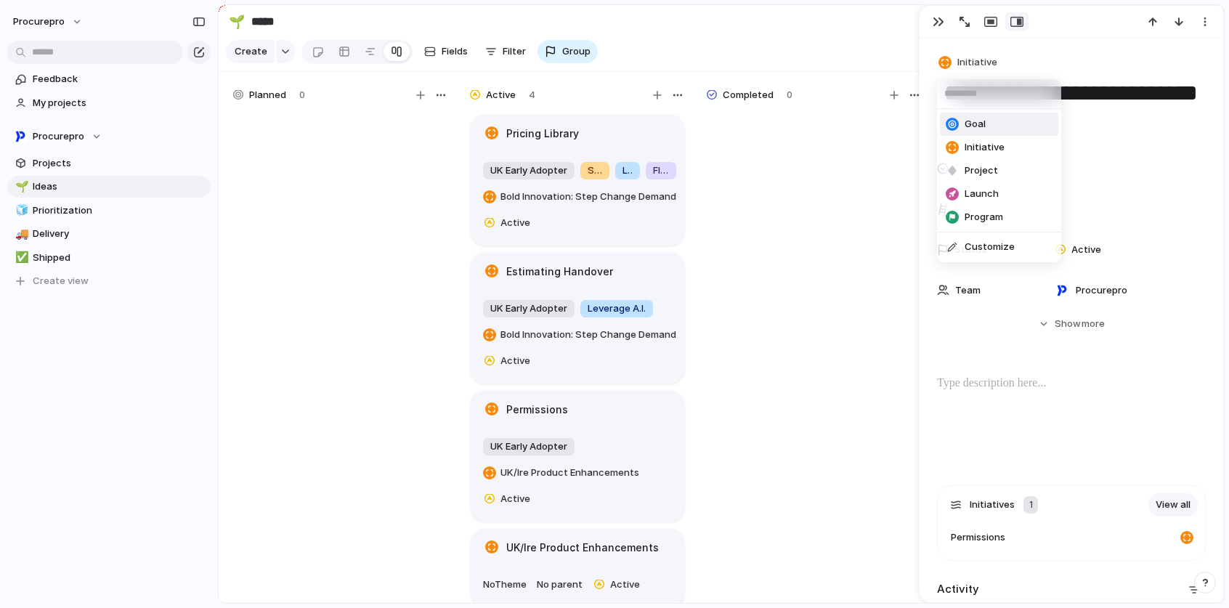
click at [964, 124] on span "Goal" at bounding box center [974, 124] width 21 height 15
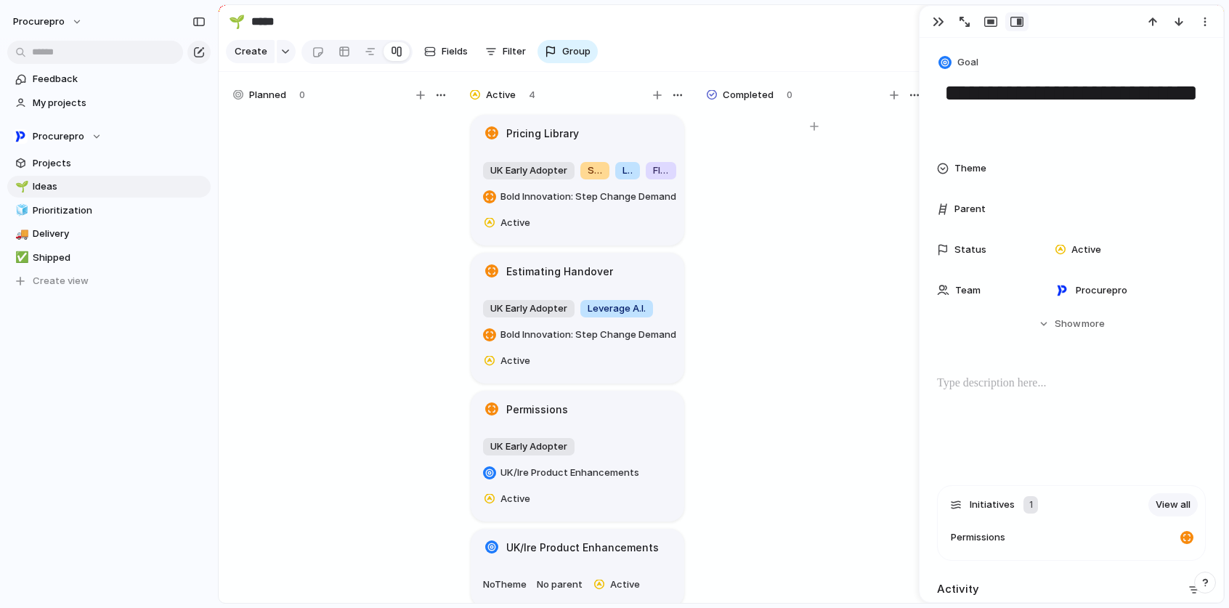
click at [778, 407] on div at bounding box center [814, 365] width 218 height 504
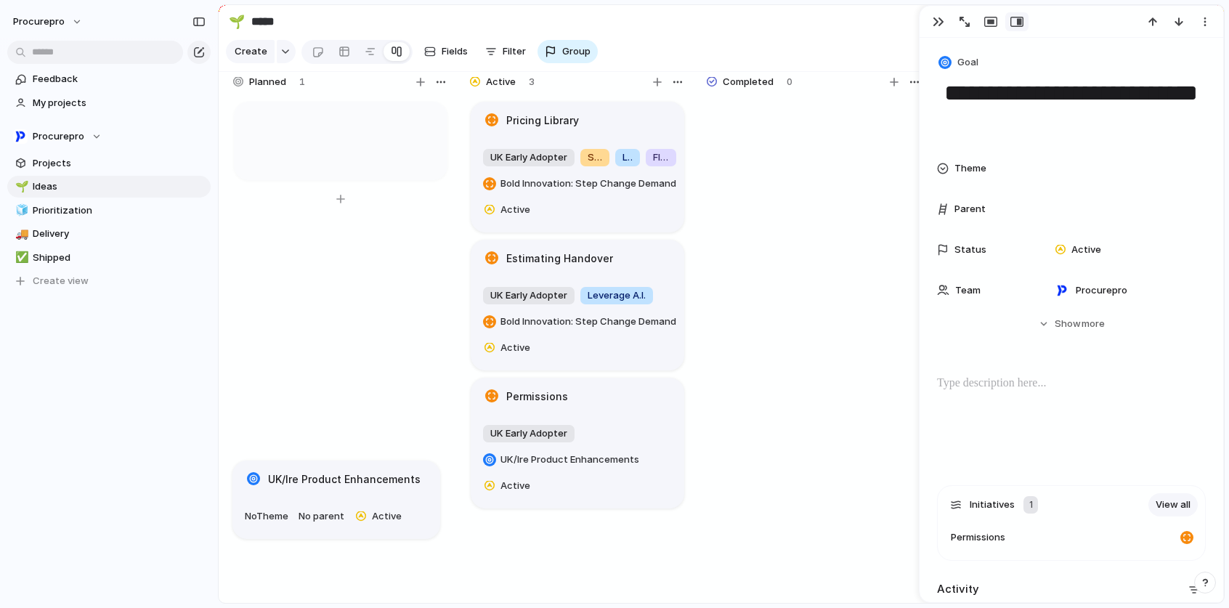
drag, startPoint x: 546, startPoint y: 561, endPoint x: 309, endPoint y: 479, distance: 250.5
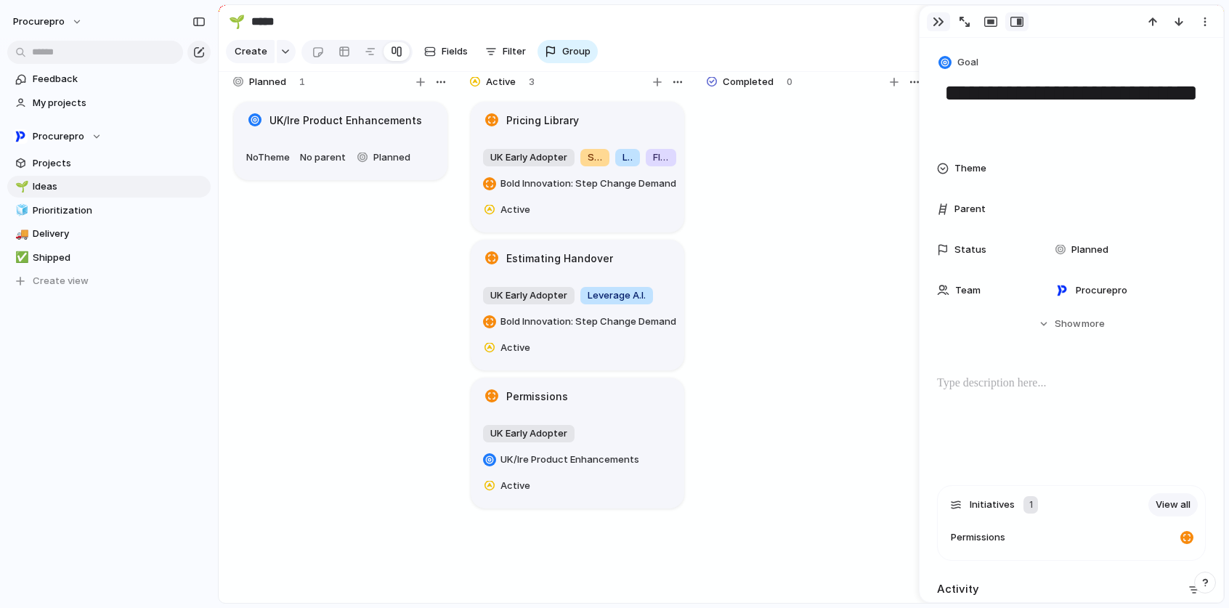
click at [939, 25] on div "button" at bounding box center [938, 22] width 12 height 12
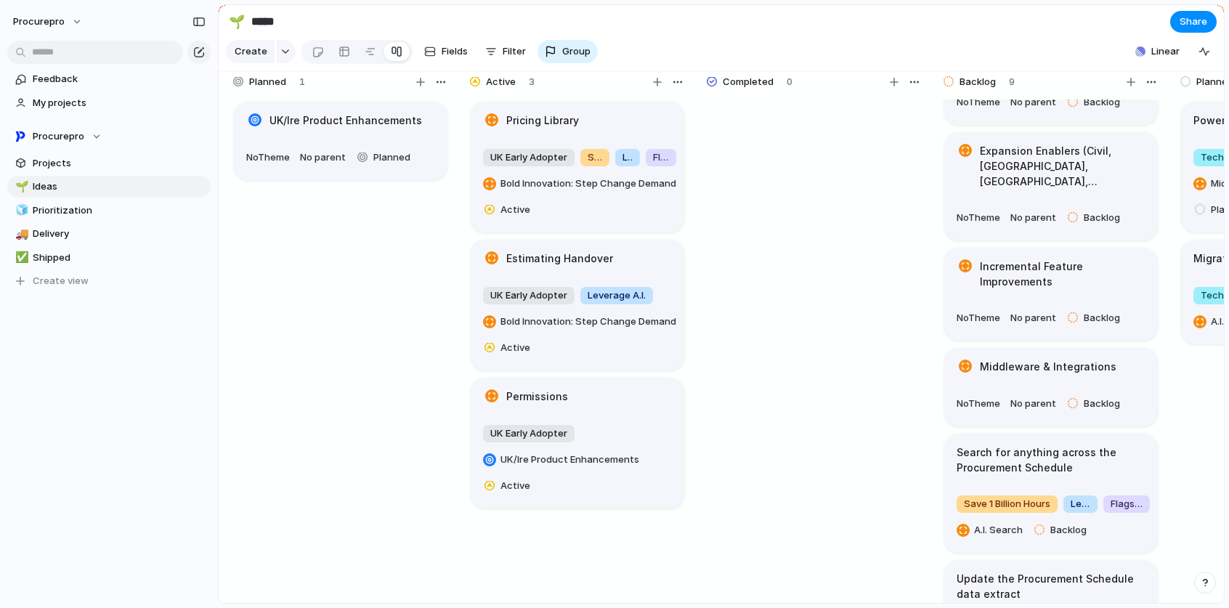
scroll to position [65, 0]
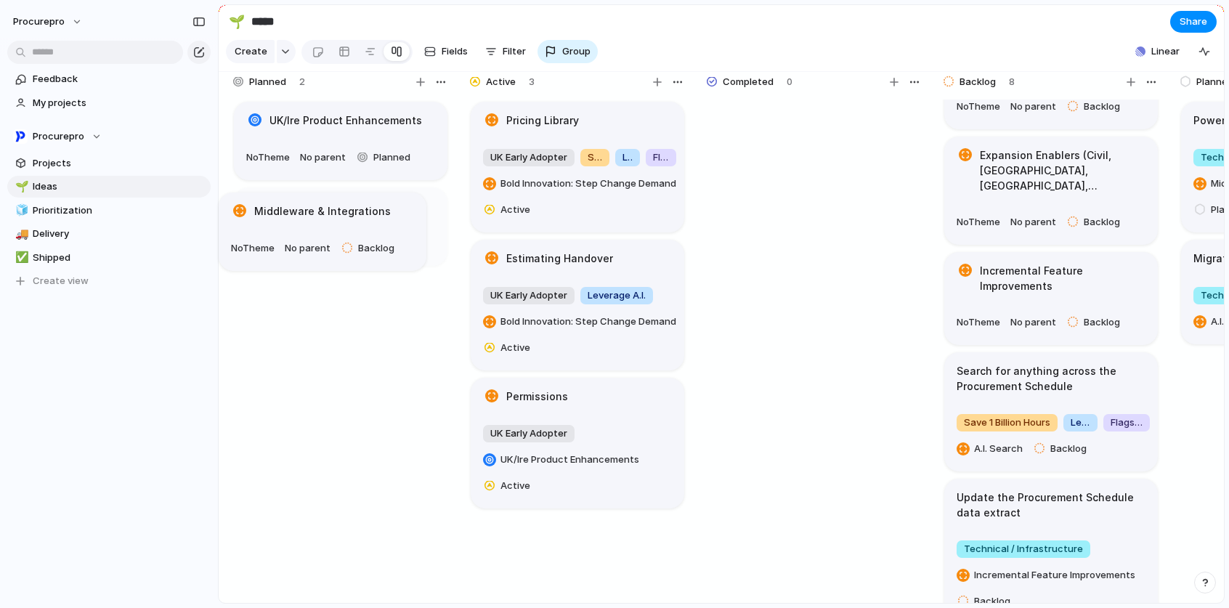
drag, startPoint x: 1043, startPoint y: 364, endPoint x: 321, endPoint y: 209, distance: 738.9
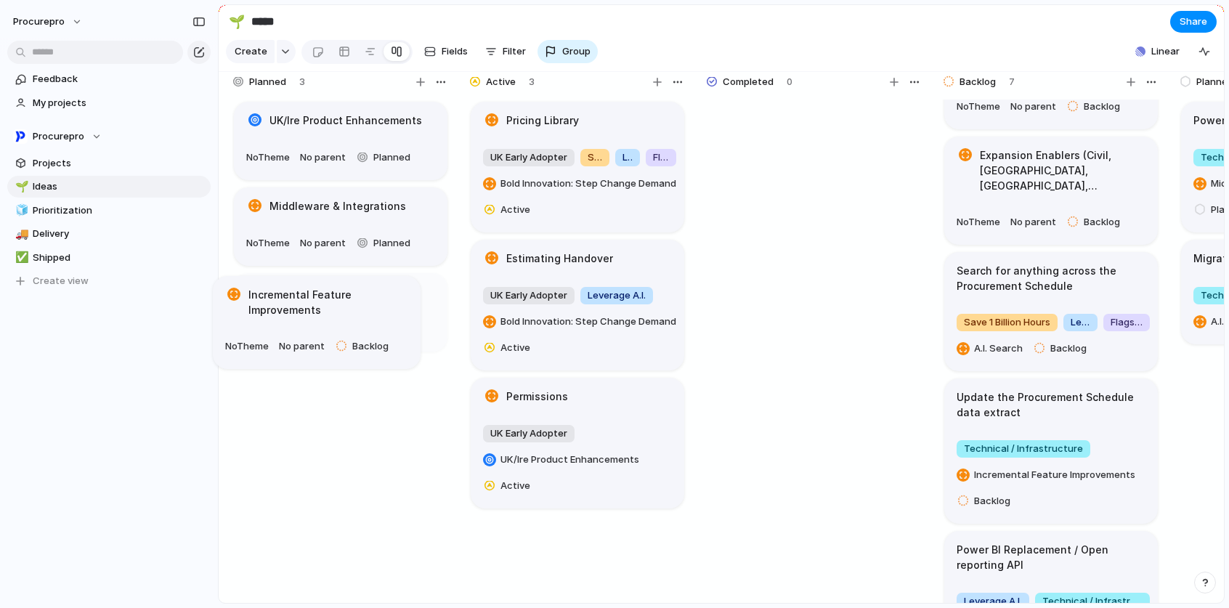
drag, startPoint x: 1035, startPoint y: 267, endPoint x: 304, endPoint y: 296, distance: 731.7
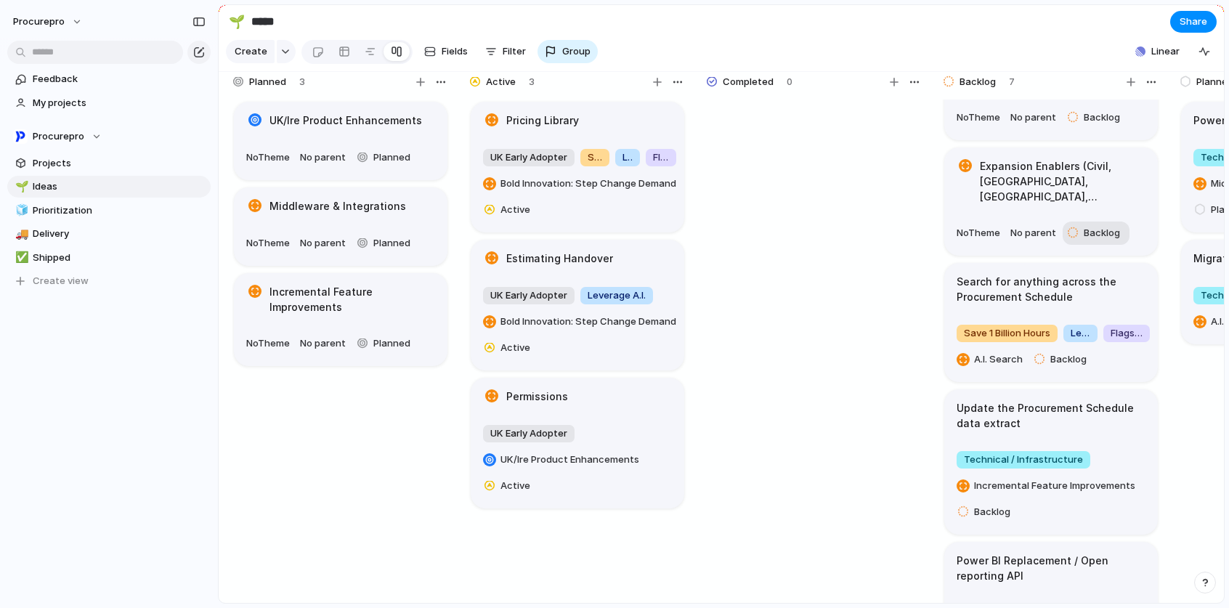
scroll to position [40, 0]
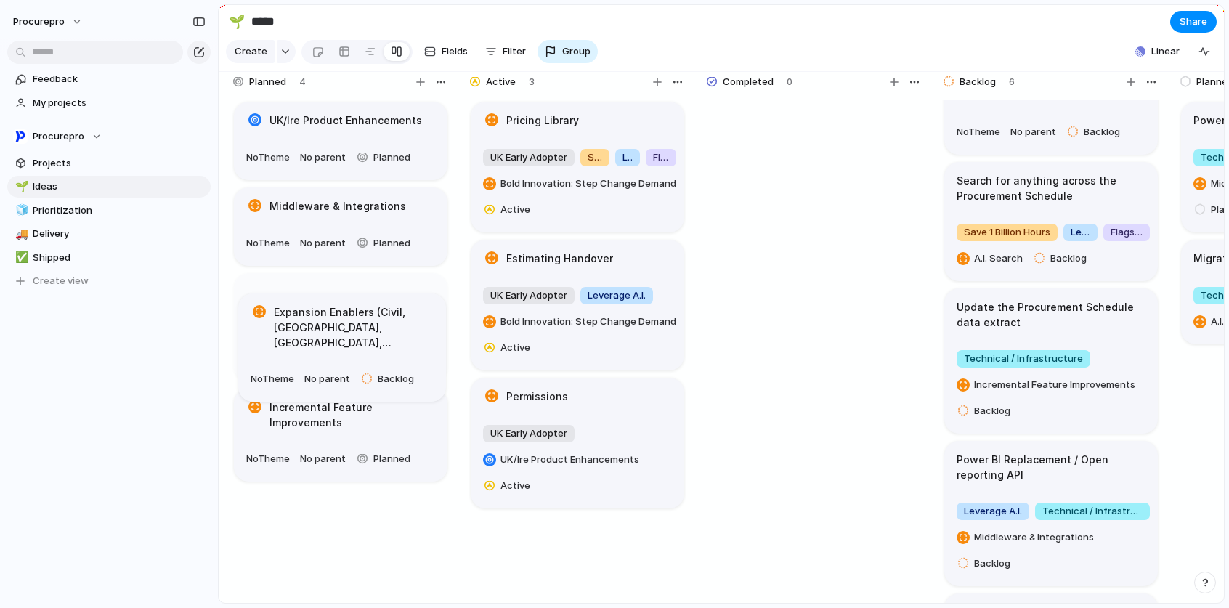
drag, startPoint x: 1025, startPoint y: 199, endPoint x: 350, endPoint y: 319, distance: 686.0
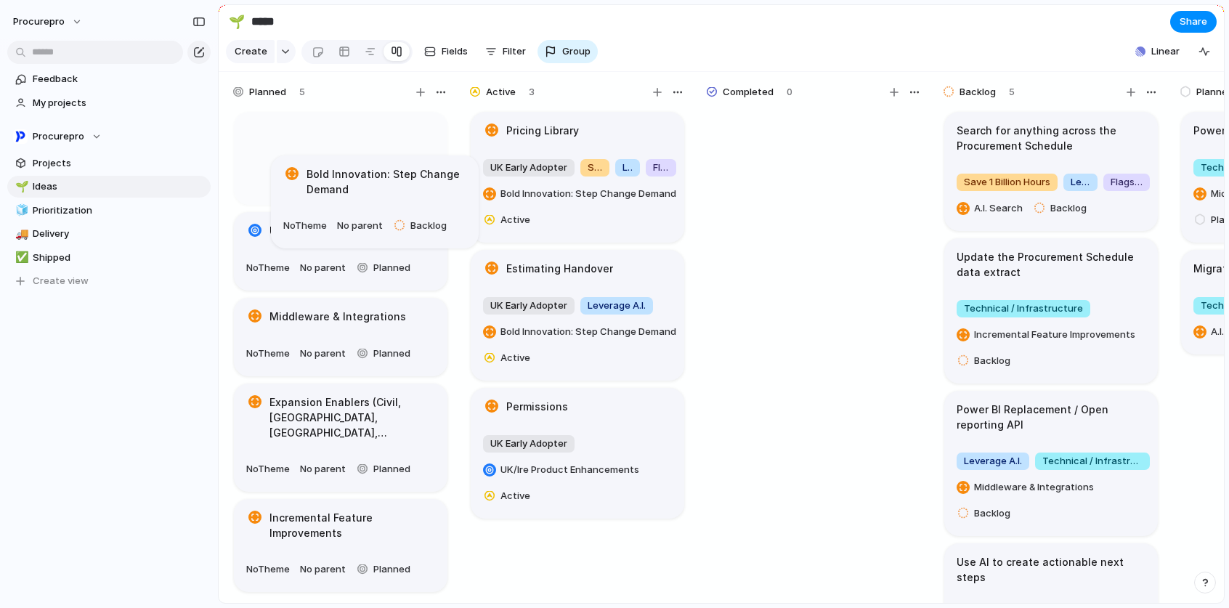
scroll to position [0, 0]
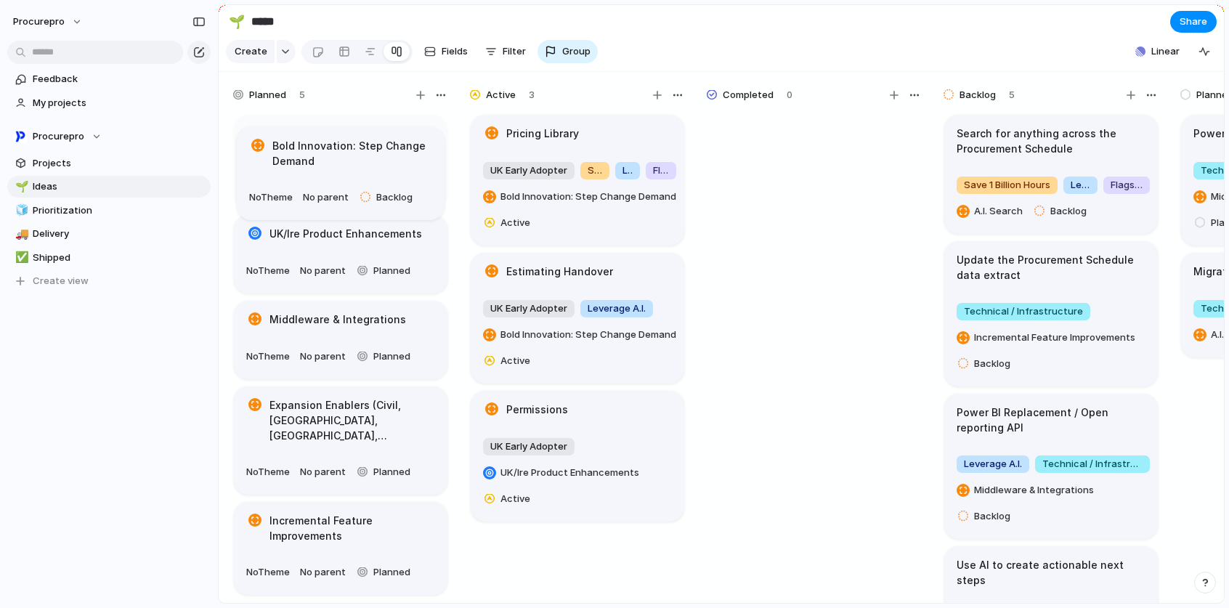
drag, startPoint x: 997, startPoint y: 133, endPoint x: 303, endPoint y: 148, distance: 694.3
click at [293, 144] on h1 "Bold Innovation: Step Change Demand" at bounding box center [352, 141] width 166 height 30
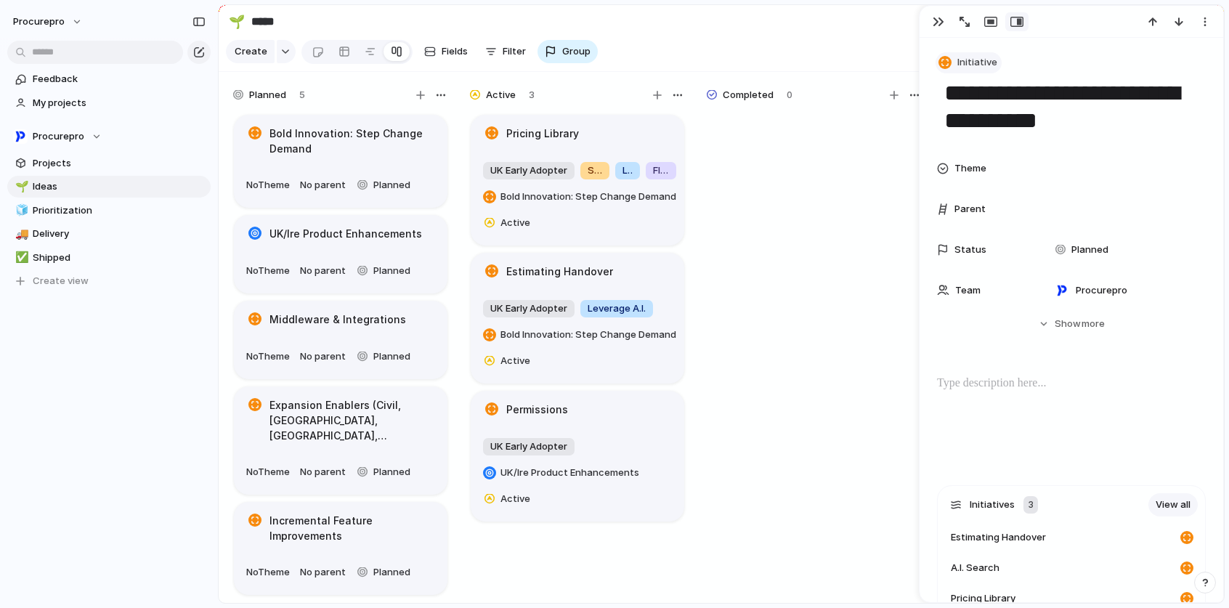
click at [967, 62] on span "Initiative" at bounding box center [977, 62] width 40 height 15
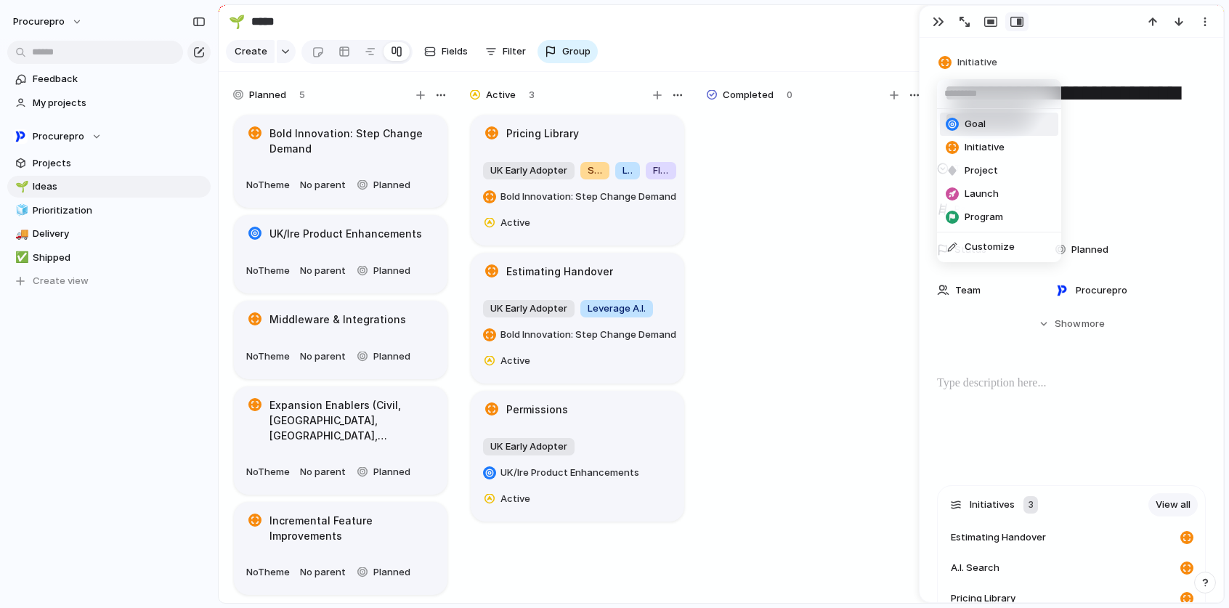
click at [998, 123] on li "Goal" at bounding box center [999, 124] width 118 height 23
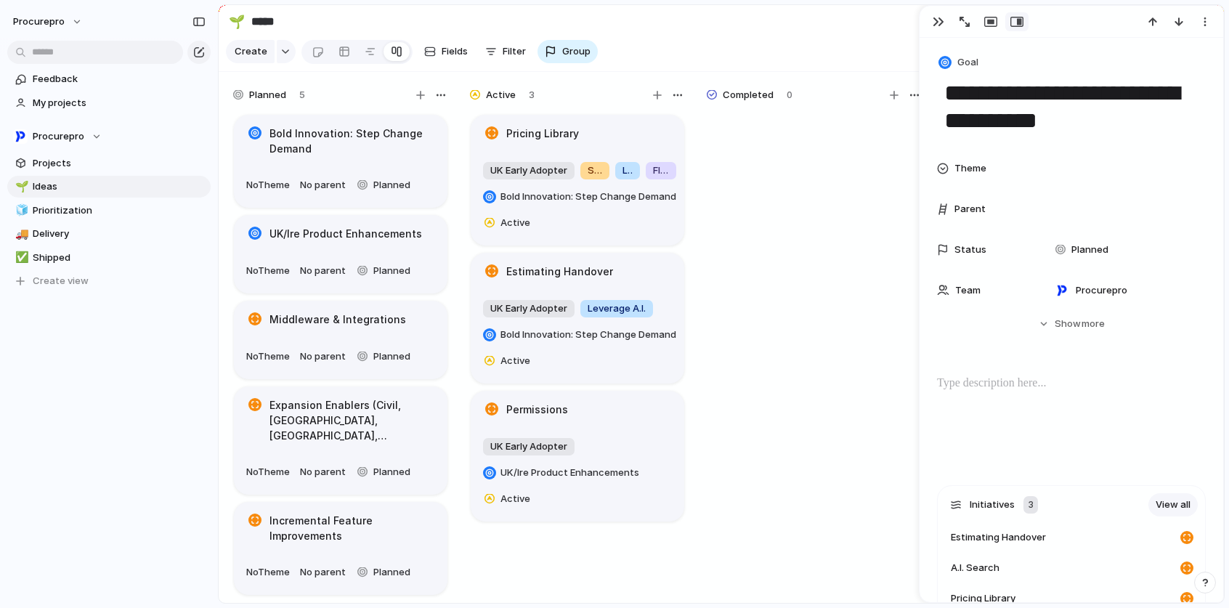
click at [296, 324] on h1 "Middleware & Integrations" at bounding box center [337, 320] width 137 height 16
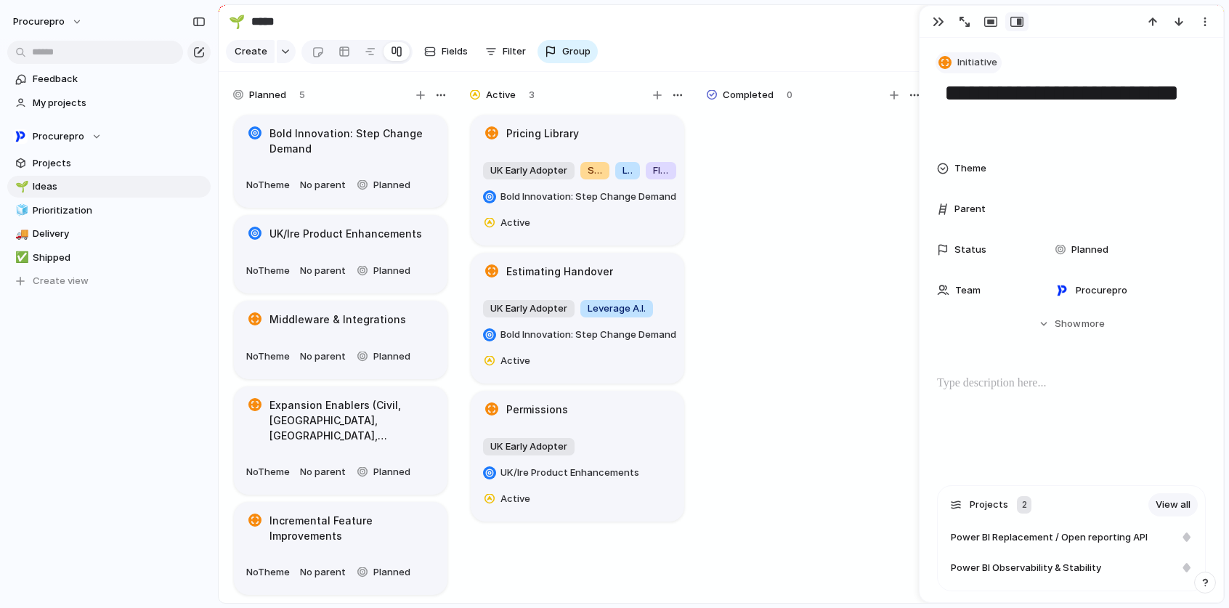
click at [968, 60] on span "Initiative" at bounding box center [977, 62] width 40 height 15
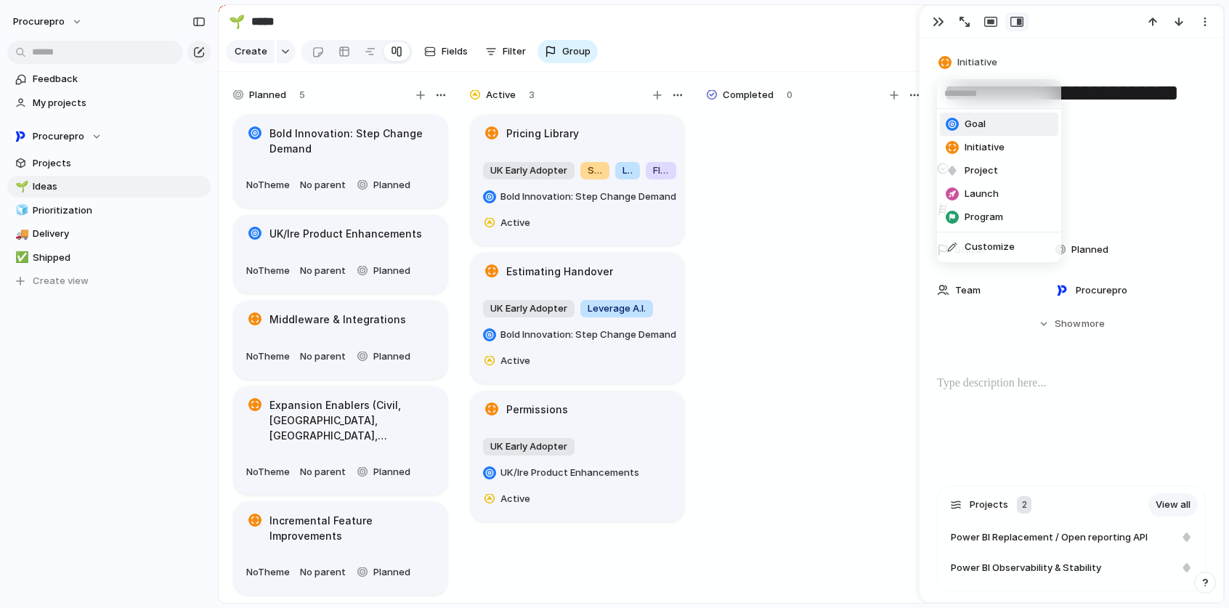
click at [985, 119] on li "Goal" at bounding box center [999, 124] width 118 height 23
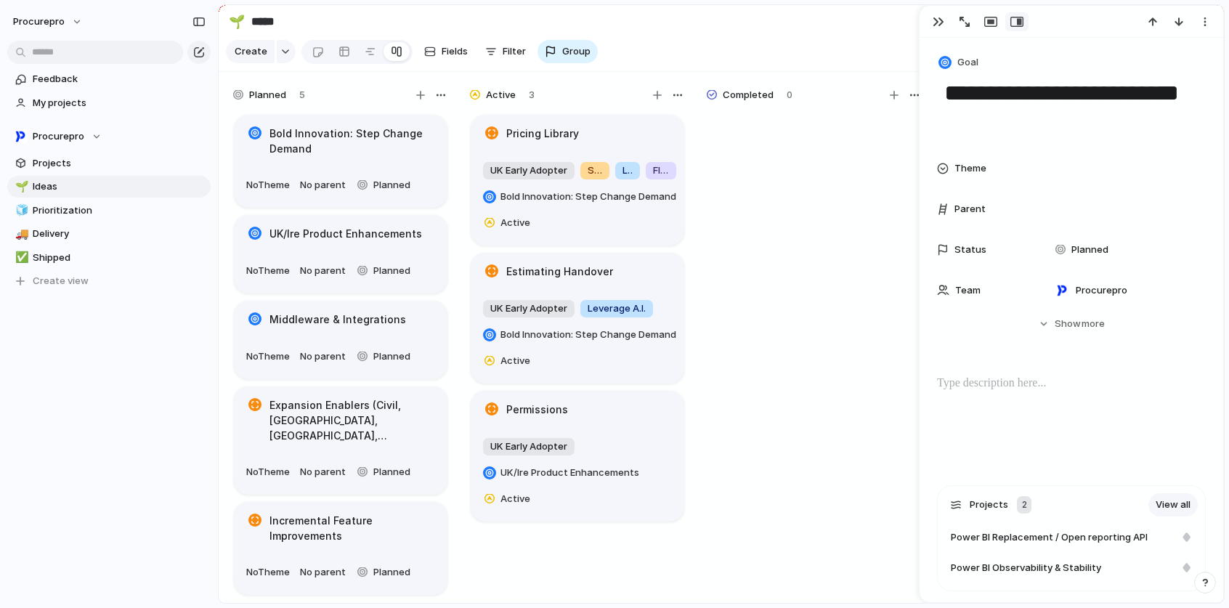
click at [326, 420] on h1 "Expansion Enablers (Civil, [GEOGRAPHIC_DATA], [GEOGRAPHIC_DATA], [GEOGRAPHIC_DA…" at bounding box center [352, 420] width 166 height 46
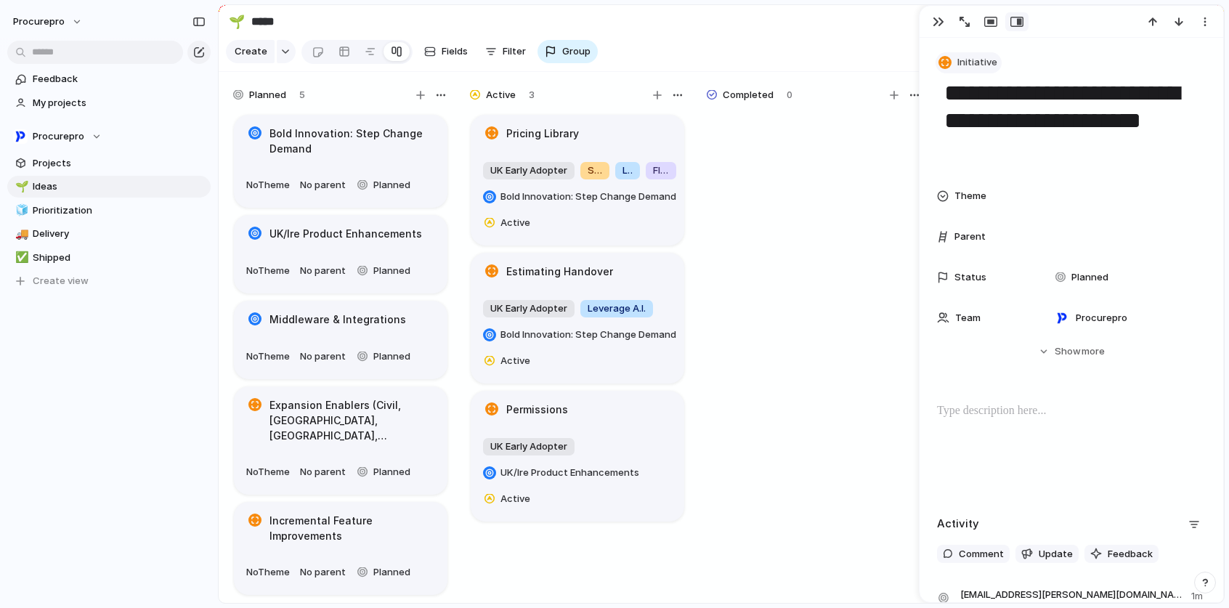
click at [974, 57] on span "Initiative" at bounding box center [977, 62] width 40 height 15
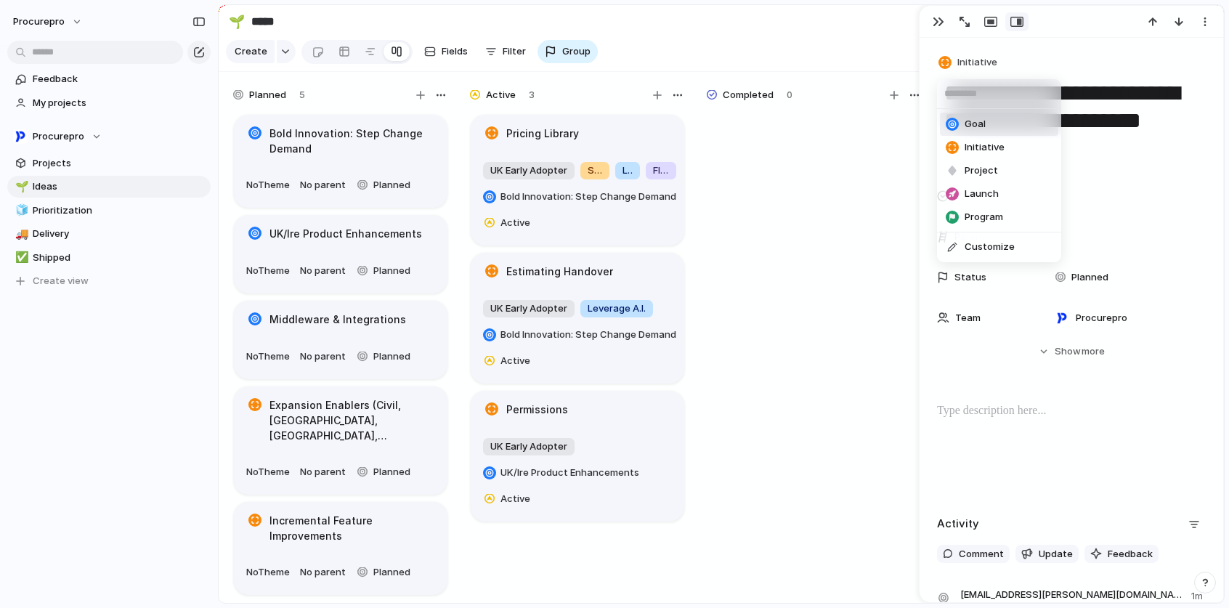
click at [958, 126] on div at bounding box center [951, 124] width 13 height 13
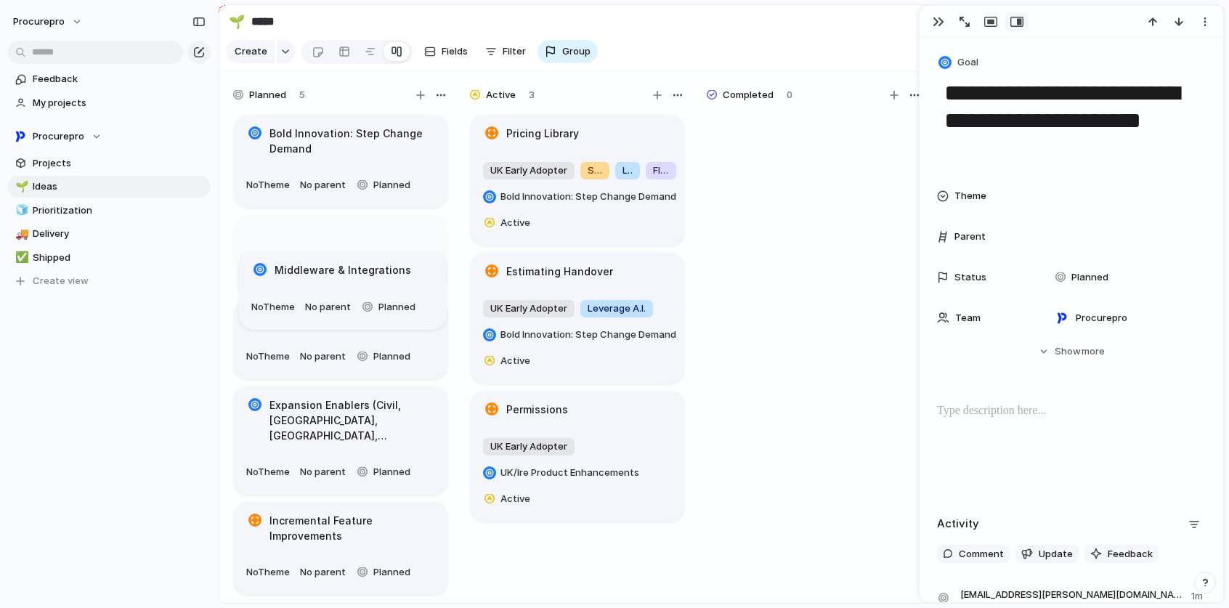
drag, startPoint x: 324, startPoint y: 335, endPoint x: 330, endPoint y: 209, distance: 125.8
click at [330, 209] on body "procurepro Feedback My projects Procurepro Projects 🌱 Ideas 🧊 Prioritization 🚚 …" at bounding box center [614, 304] width 1229 height 608
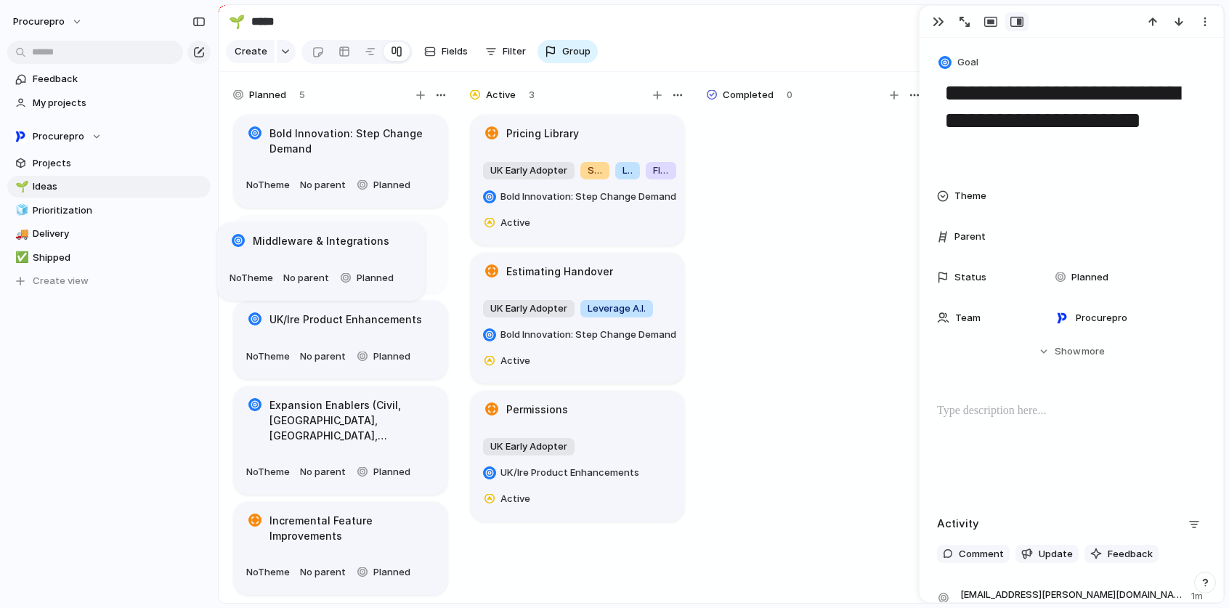
drag, startPoint x: 331, startPoint y: 152, endPoint x: 316, endPoint y: 241, distance: 89.9
click at [295, 523] on h1 "Incremental Feature Improvements" at bounding box center [352, 528] width 166 height 30
type textarea "**********"
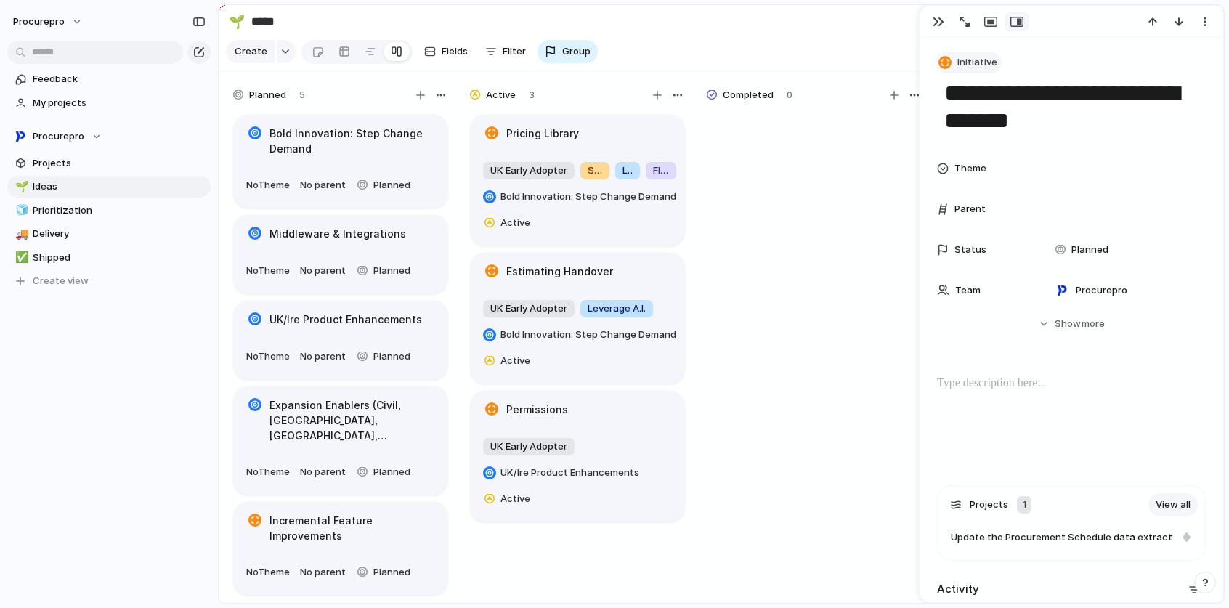
click at [979, 54] on button "Initiative" at bounding box center [968, 62] width 66 height 21
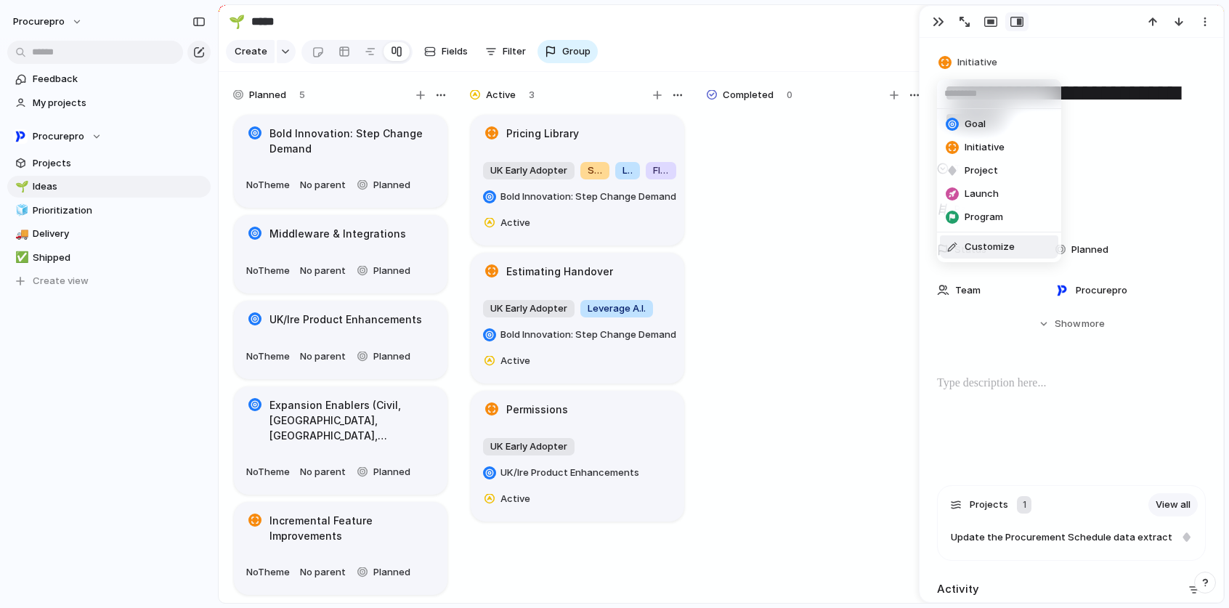
click at [999, 232] on hr at bounding box center [999, 232] width 124 height 1
click at [994, 245] on span "Customize" at bounding box center [989, 247] width 50 height 15
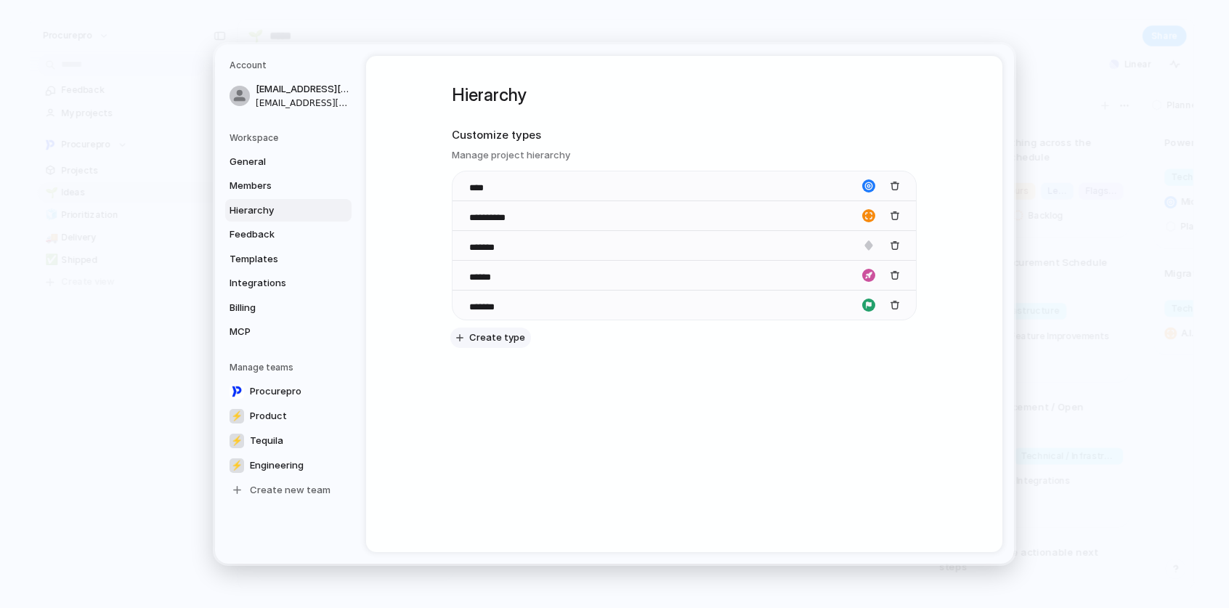
click at [491, 339] on span "Create type" at bounding box center [497, 337] width 56 height 15
drag, startPoint x: 476, startPoint y: 338, endPoint x: 529, endPoint y: 380, distance: 68.7
click at [476, 338] on input "**********" at bounding box center [520, 337] width 103 height 15
type input "**********"
click at [508, 423] on div "**********" at bounding box center [684, 243] width 465 height 374
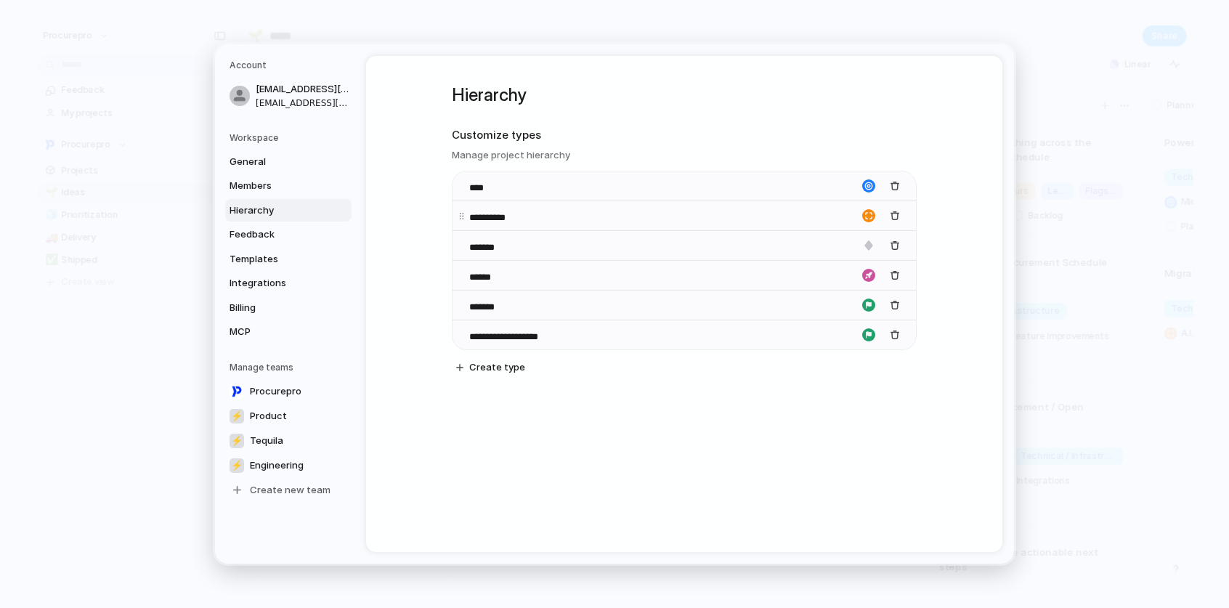
drag, startPoint x: 533, startPoint y: 344, endPoint x: 518, endPoint y: 200, distance: 144.6
click at [518, 200] on div "**********" at bounding box center [683, 260] width 463 height 179
drag, startPoint x: 458, startPoint y: 335, endPoint x: 441, endPoint y: 171, distance: 164.2
click at [441, 171] on body "procurepro Feedback My projects Procurepro Projects 🌱 Ideas 🧊 Prioritization 🚚 …" at bounding box center [614, 304] width 1229 height 608
click at [704, 452] on div "**********" at bounding box center [684, 304] width 636 height 496
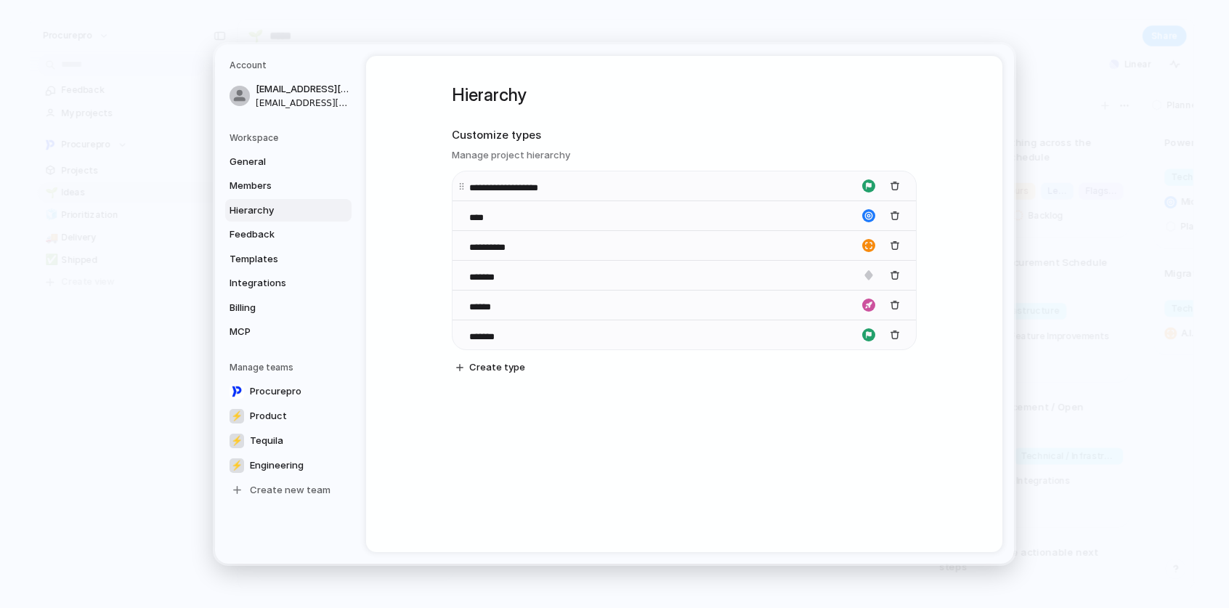
click at [868, 185] on div "button" at bounding box center [868, 185] width 13 height 13
click at [831, 257] on div "button" at bounding box center [830, 255] width 9 height 13
click at [866, 185] on div "button" at bounding box center [868, 185] width 13 height 13
click at [835, 224] on div at bounding box center [839, 223] width 76 height 41
click at [828, 232] on button "button" at bounding box center [829, 231] width 13 height 13
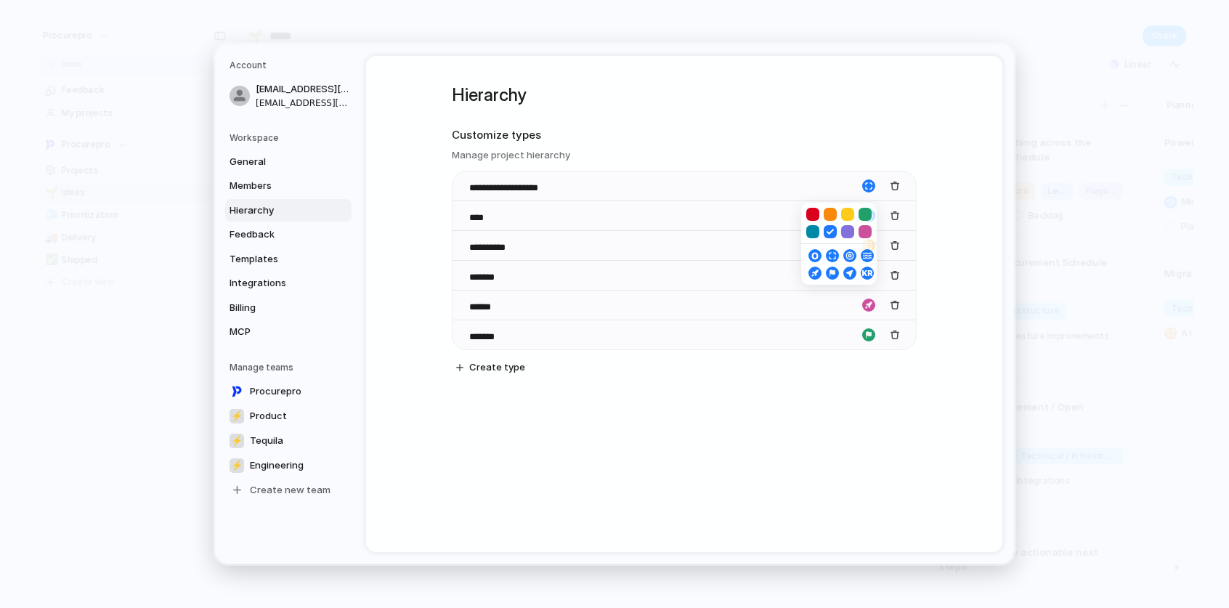
click at [810, 216] on button "button" at bounding box center [812, 214] width 13 height 13
click at [813, 274] on div "button" at bounding box center [812, 272] width 9 height 13
click at [865, 185] on div "button" at bounding box center [868, 185] width 13 height 13
click at [868, 274] on div "button" at bounding box center [864, 272] width 9 height 13
click at [866, 187] on div "button" at bounding box center [868, 185] width 13 height 13
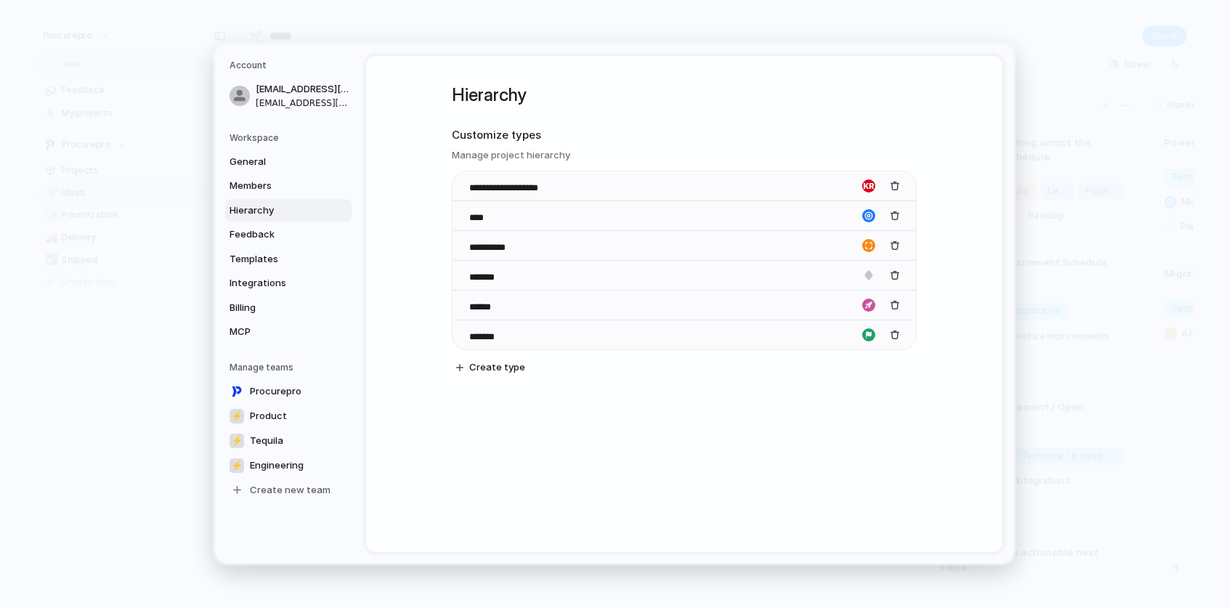
click at [807, 137] on div at bounding box center [614, 304] width 1229 height 608
click at [864, 190] on div "button" at bounding box center [868, 185] width 13 height 13
click at [835, 276] on button "button" at bounding box center [829, 272] width 13 height 13
click at [803, 110] on div "**********" at bounding box center [684, 243] width 465 height 374
click at [254, 179] on span "Members" at bounding box center [275, 186] width 93 height 15
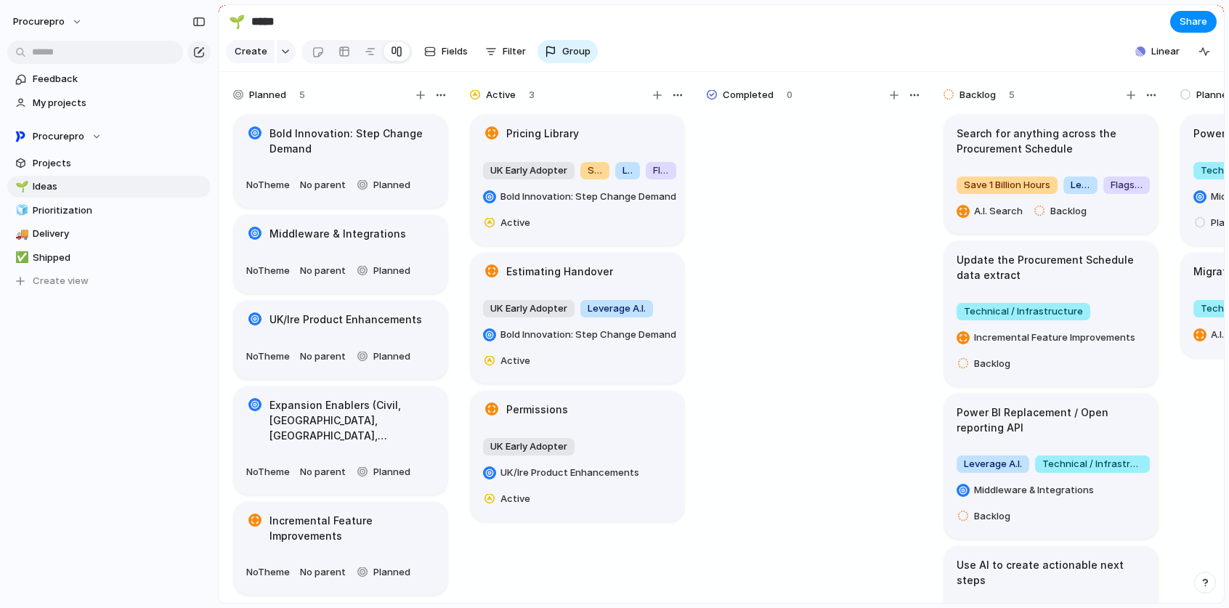
click at [311, 153] on h1 "Bold Innovation: Step Change Demand" at bounding box center [352, 141] width 166 height 30
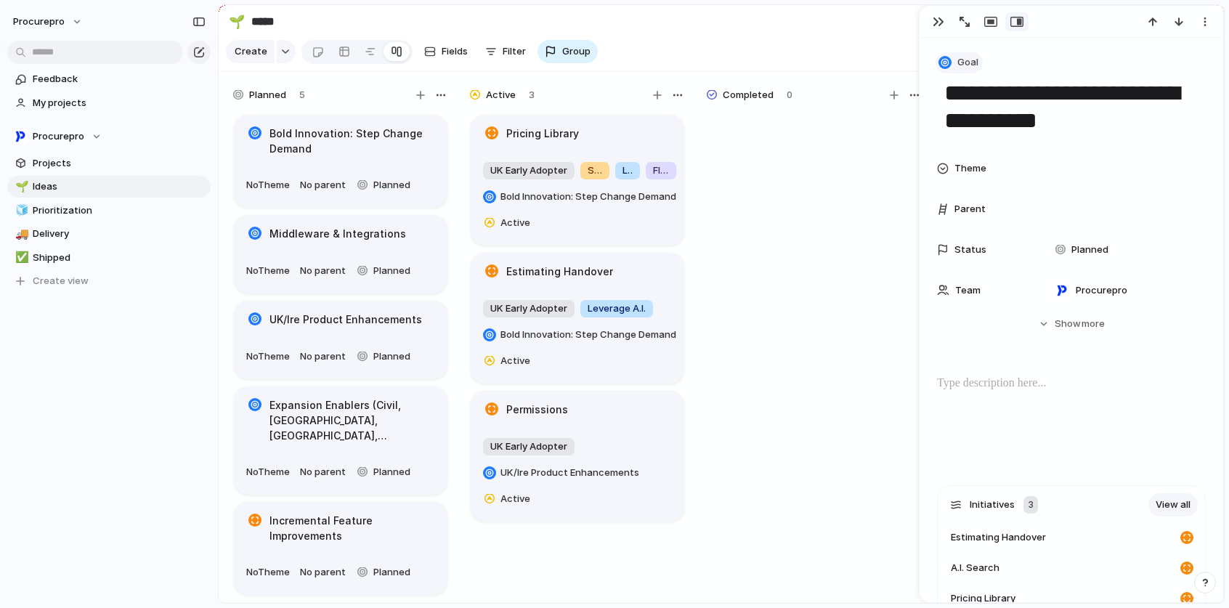
click at [955, 63] on button "Goal" at bounding box center [958, 62] width 47 height 21
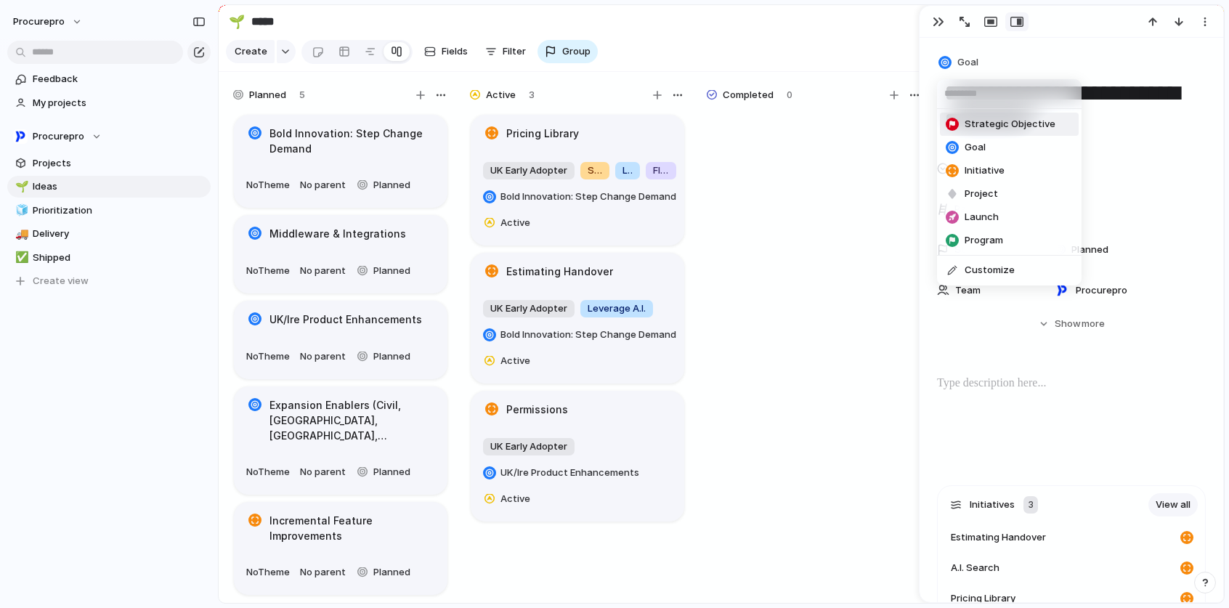
click at [990, 128] on span "Strategic Objective" at bounding box center [1009, 124] width 91 height 15
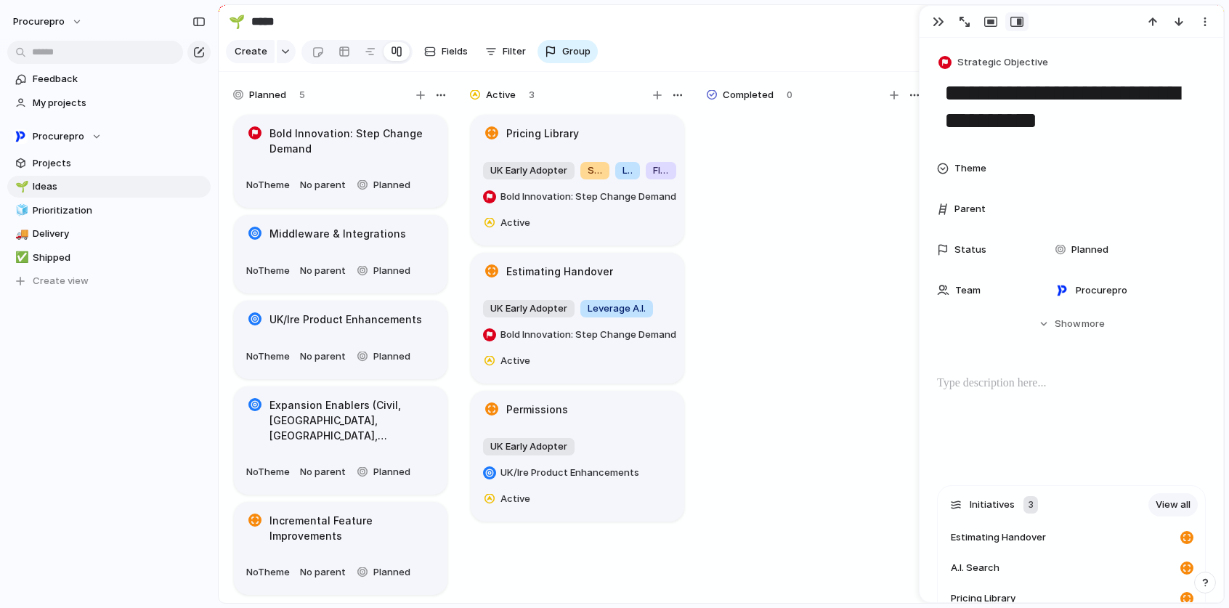
click at [769, 38] on section "🌱 ***** Share" at bounding box center [721, 21] width 1005 height 33
click at [327, 242] on h1 "Middleware & Integrations" at bounding box center [337, 234] width 137 height 16
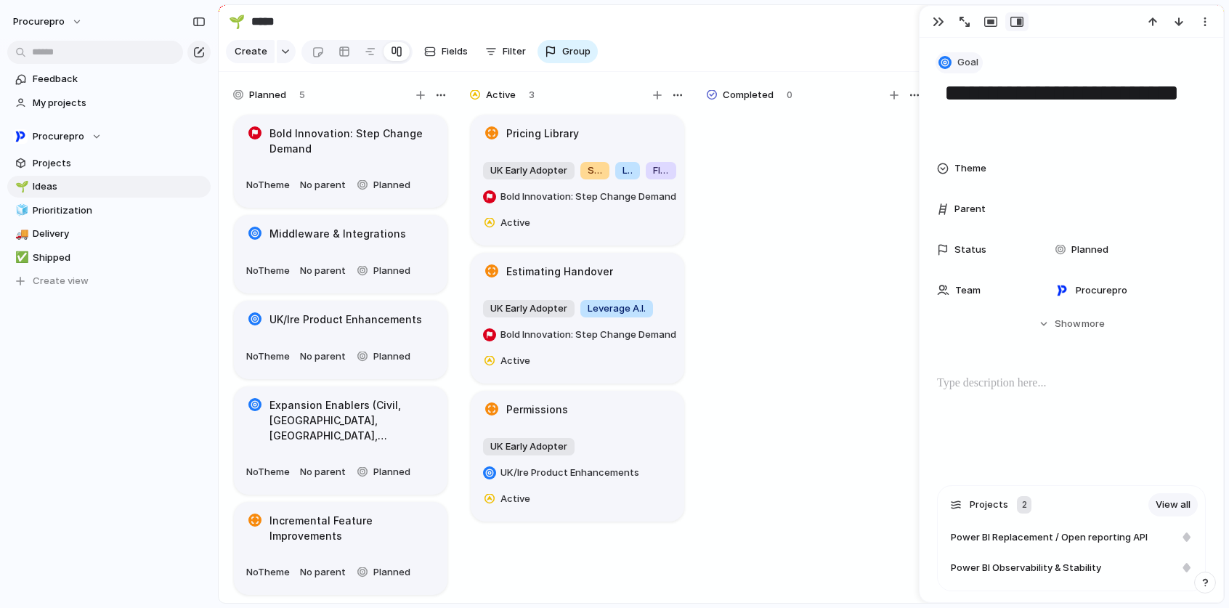
click at [948, 65] on div "button" at bounding box center [944, 62] width 13 height 13
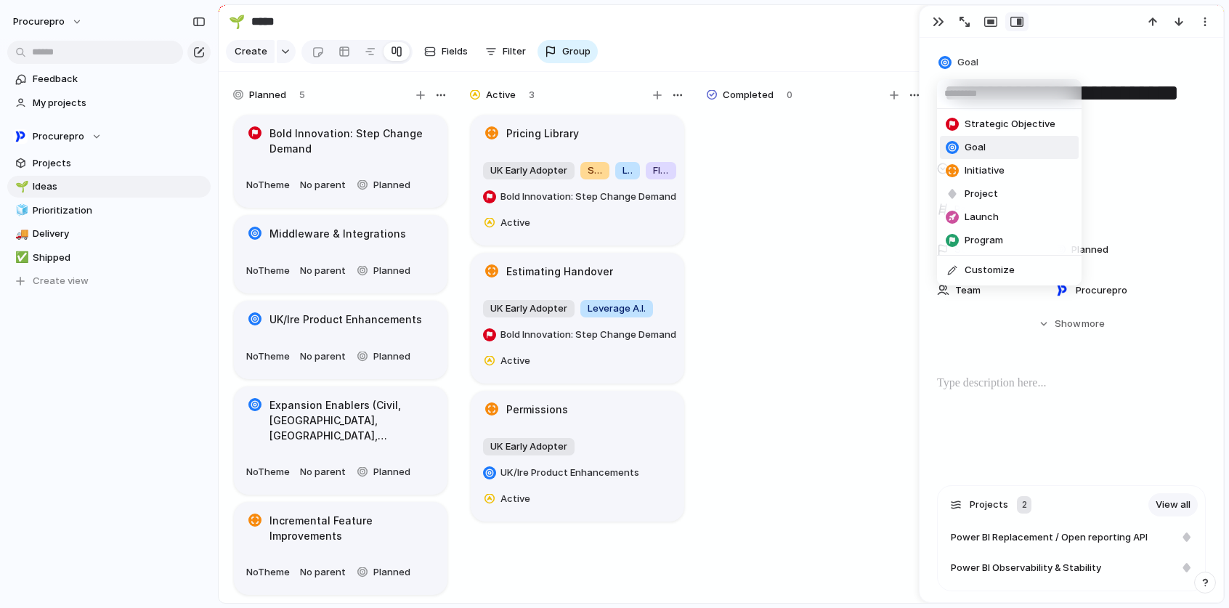
click at [992, 126] on span "Strategic Objective" at bounding box center [1009, 124] width 91 height 15
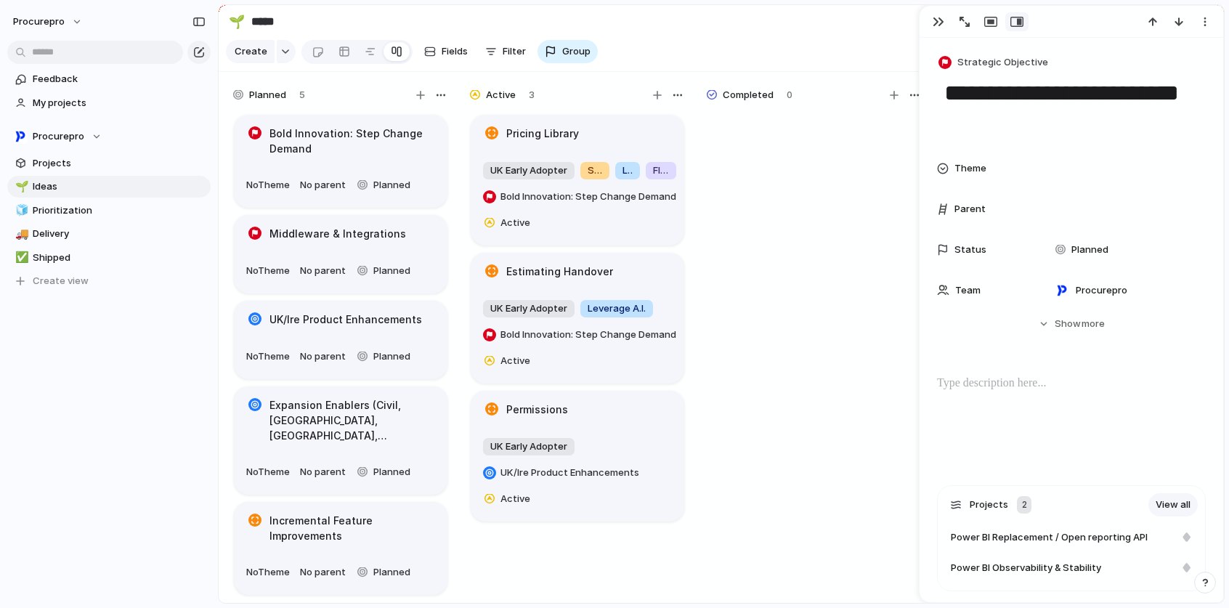
click at [315, 327] on h1 "UK/Ire Product Enhancements" at bounding box center [345, 320] width 152 height 16
click at [967, 61] on span "Goal" at bounding box center [967, 62] width 21 height 15
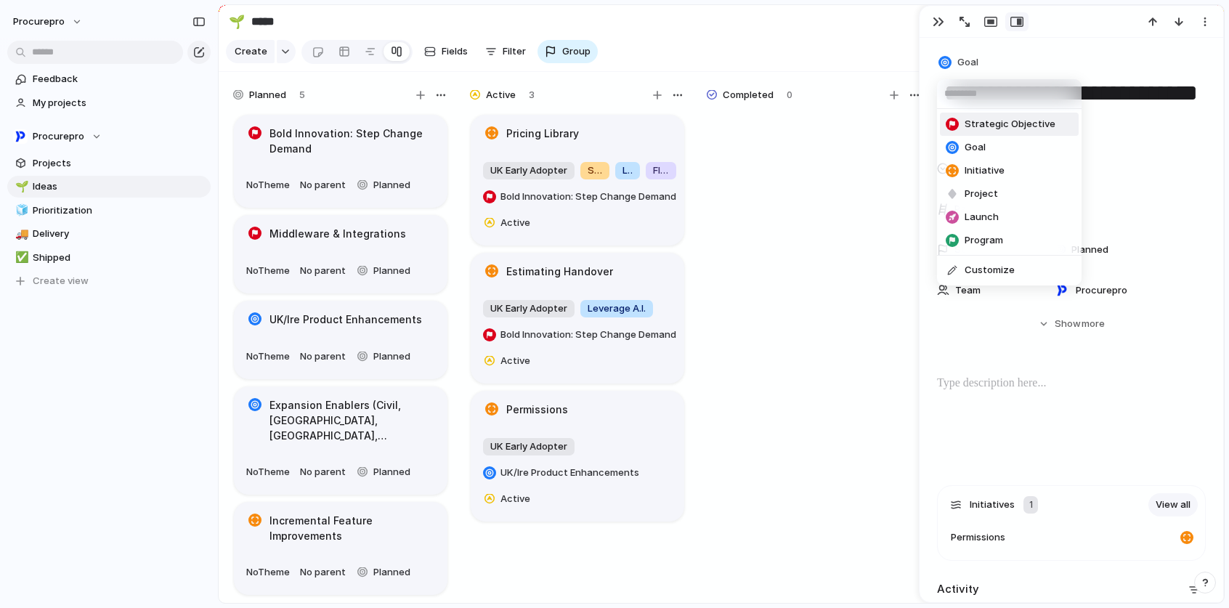
click at [1011, 123] on span "Strategic Objective" at bounding box center [1009, 124] width 91 height 15
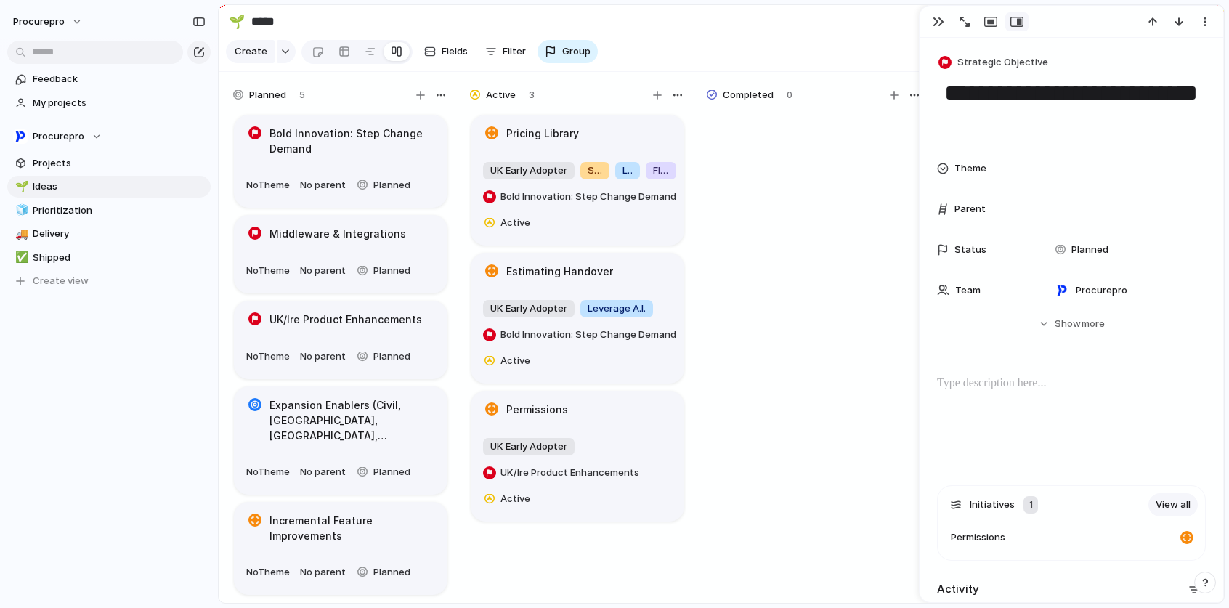
click at [293, 423] on h1 "Expansion Enablers (Civil, [GEOGRAPHIC_DATA], [GEOGRAPHIC_DATA], [GEOGRAPHIC_DA…" at bounding box center [352, 420] width 166 height 46
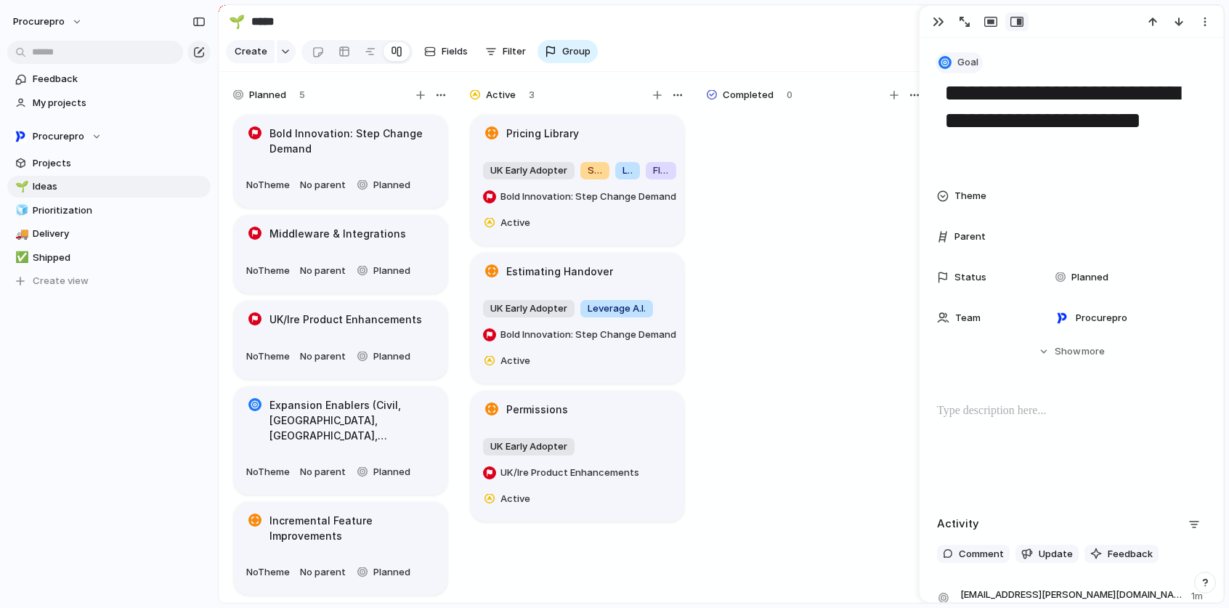
click at [954, 60] on button "Goal" at bounding box center [958, 62] width 47 height 21
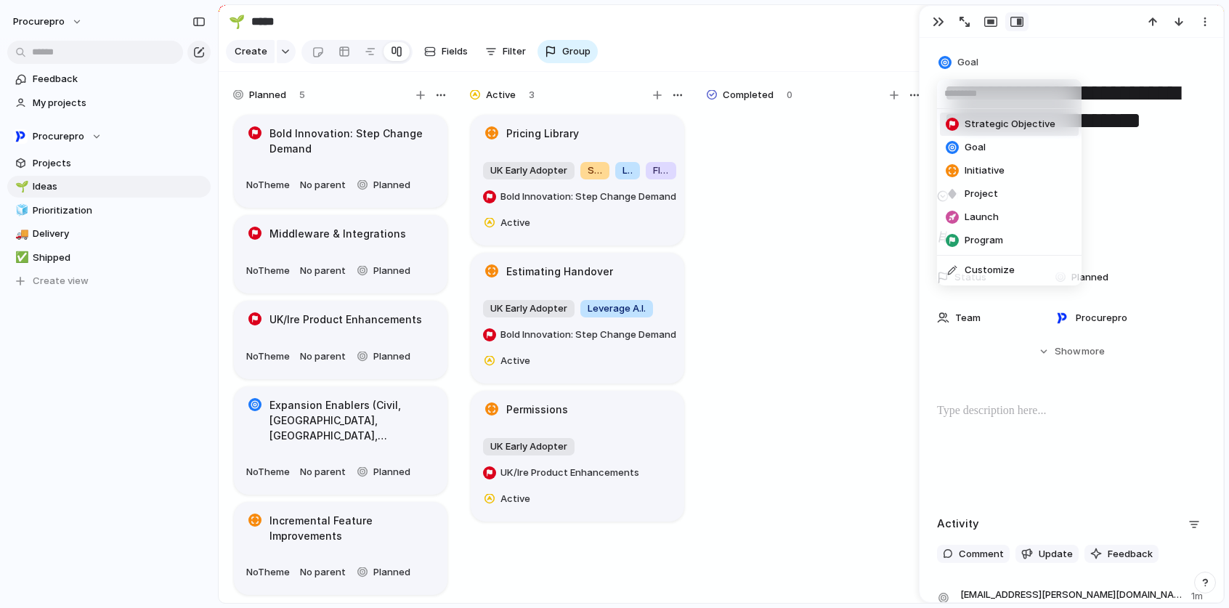
drag, startPoint x: 1002, startPoint y: 122, endPoint x: 936, endPoint y: 137, distance: 67.7
click at [1002, 122] on span "Strategic Objective" at bounding box center [1009, 124] width 91 height 15
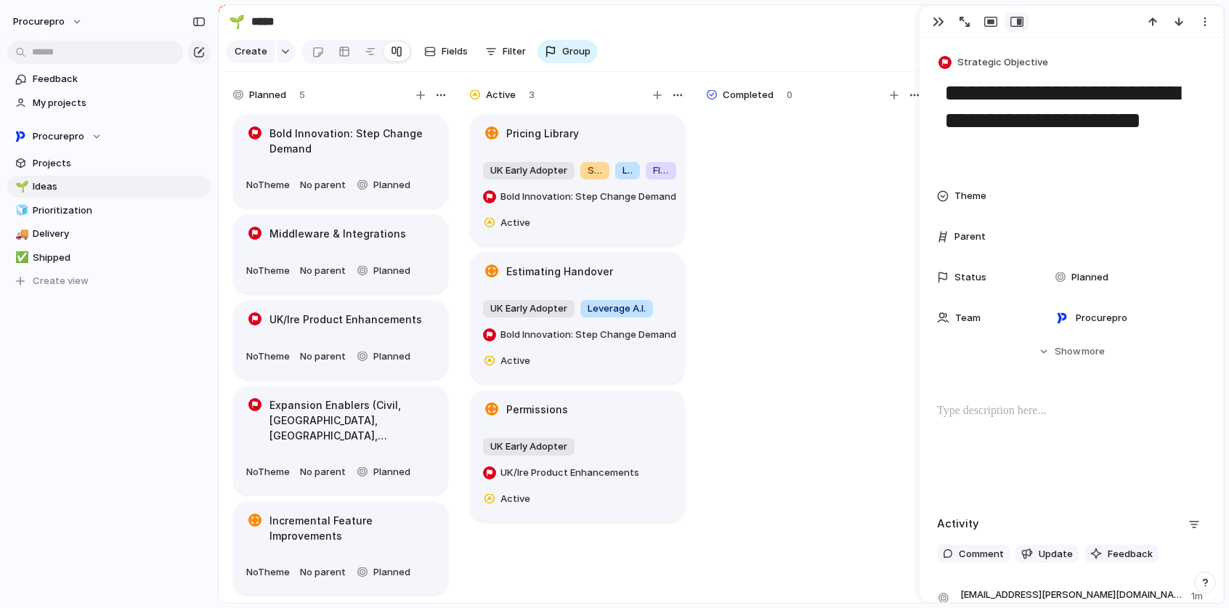
click at [304, 518] on h1 "Incremental Feature Improvements" at bounding box center [352, 528] width 166 height 30
type textarea "**********"
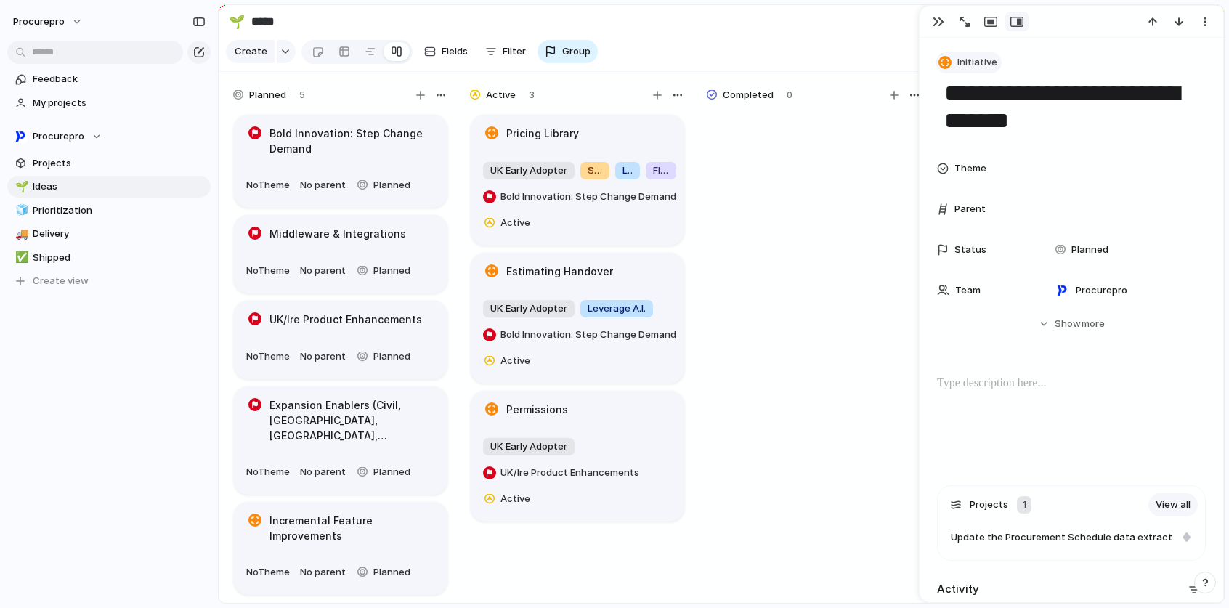
click at [959, 52] on button "Initiative" at bounding box center [968, 62] width 66 height 21
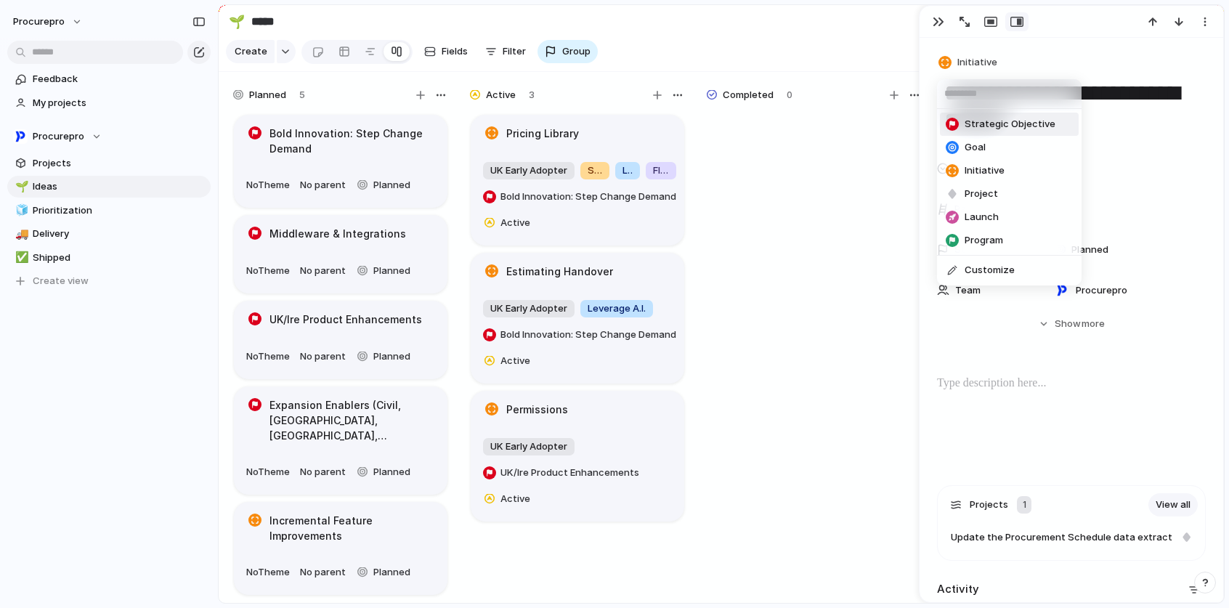
click at [977, 123] on span "Strategic Objective" at bounding box center [1009, 124] width 91 height 15
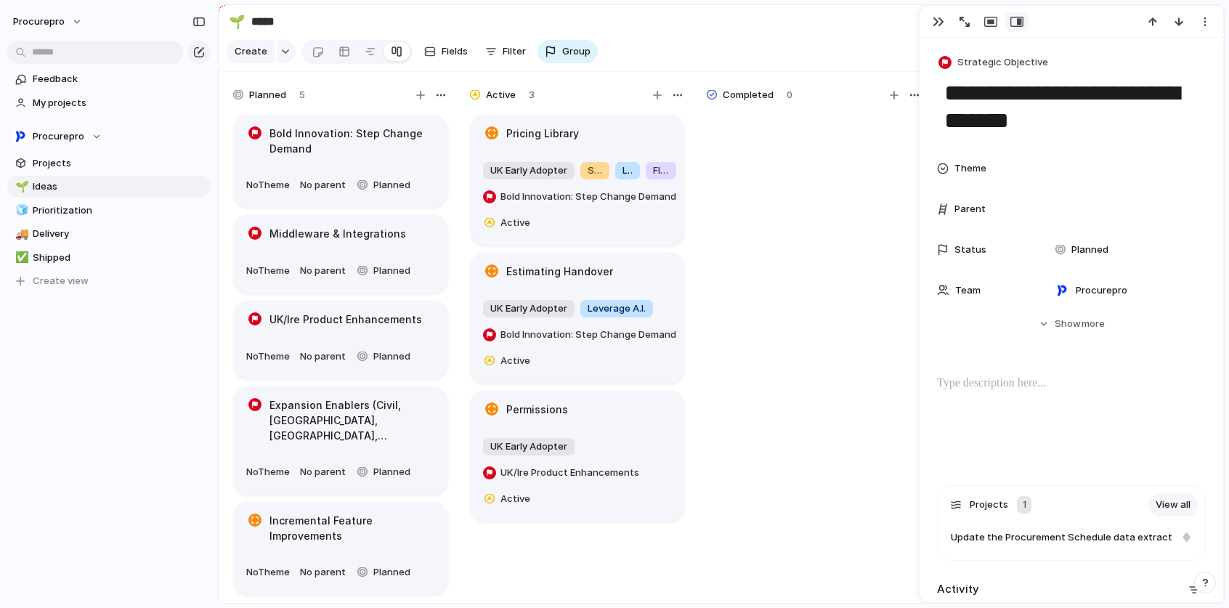
click at [762, 46] on section "Create Fields Filter Group Zoom Linear Clear Save for everyone" at bounding box center [721, 54] width 1005 height 35
click at [935, 20] on div "button" at bounding box center [938, 22] width 12 height 12
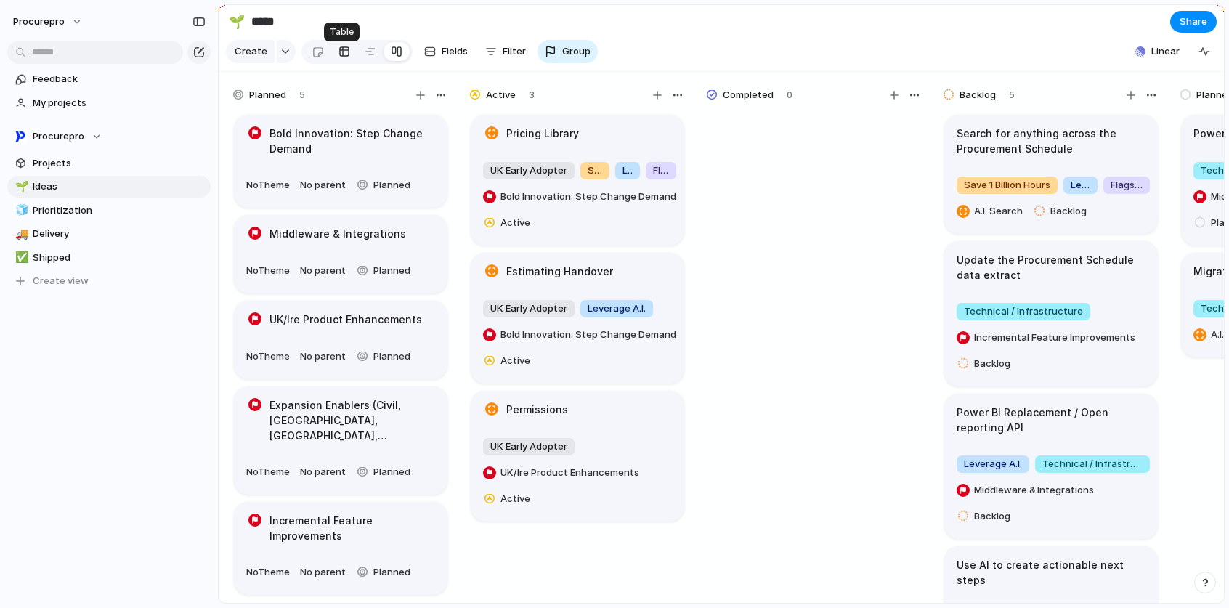
click at [340, 59] on div at bounding box center [344, 51] width 12 height 23
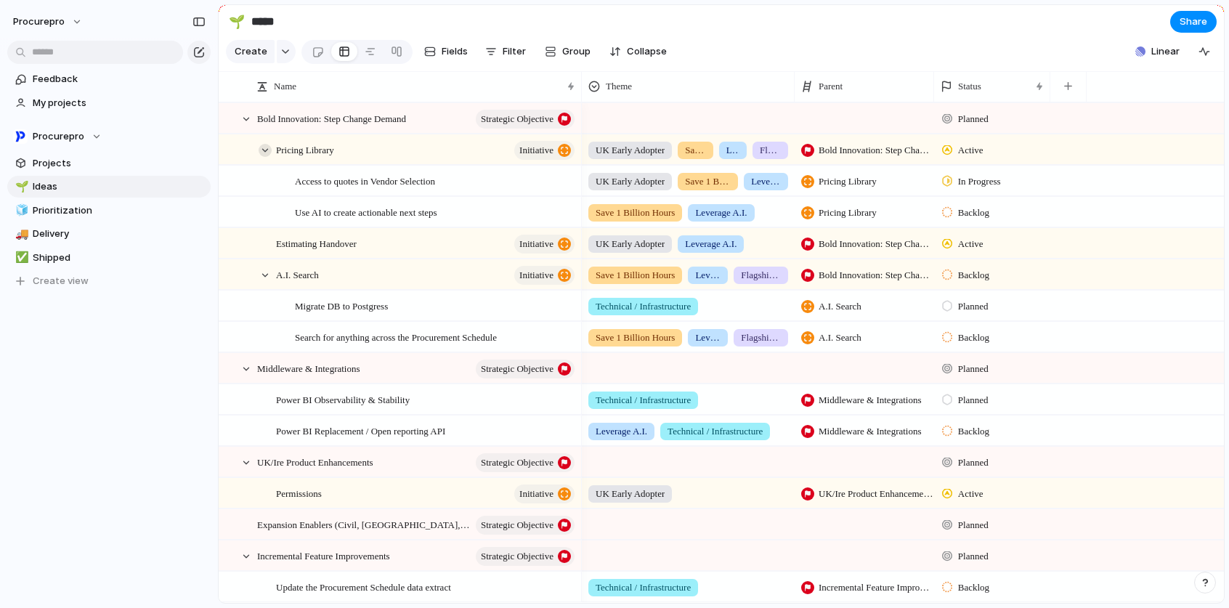
click at [263, 157] on div at bounding box center [264, 150] width 13 height 13
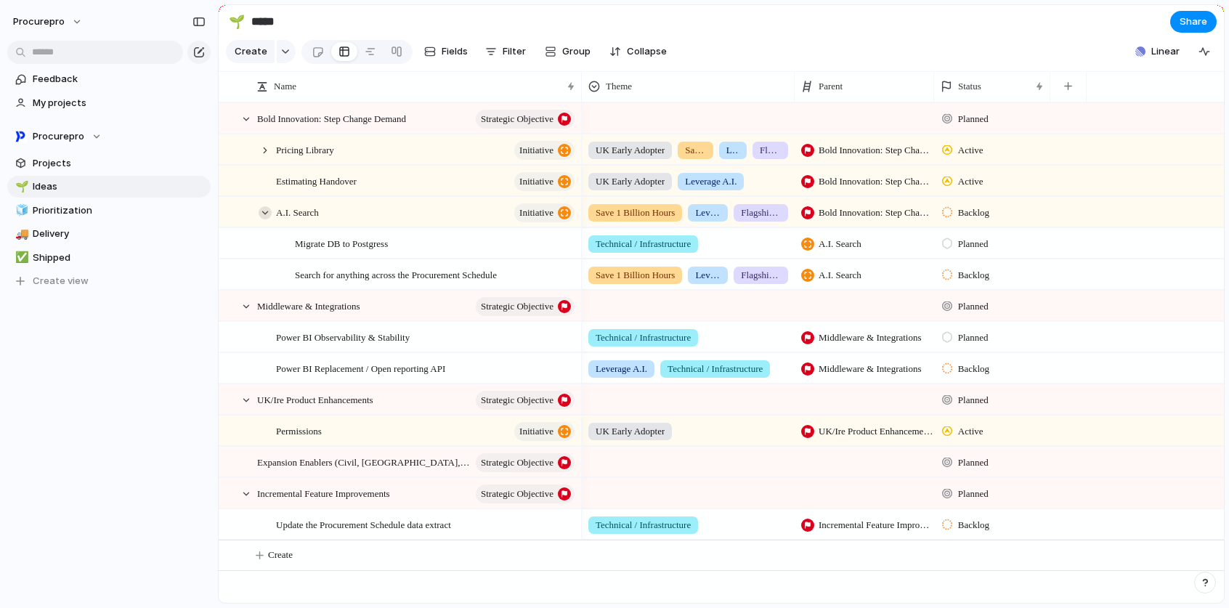
click at [261, 219] on div at bounding box center [264, 212] width 13 height 13
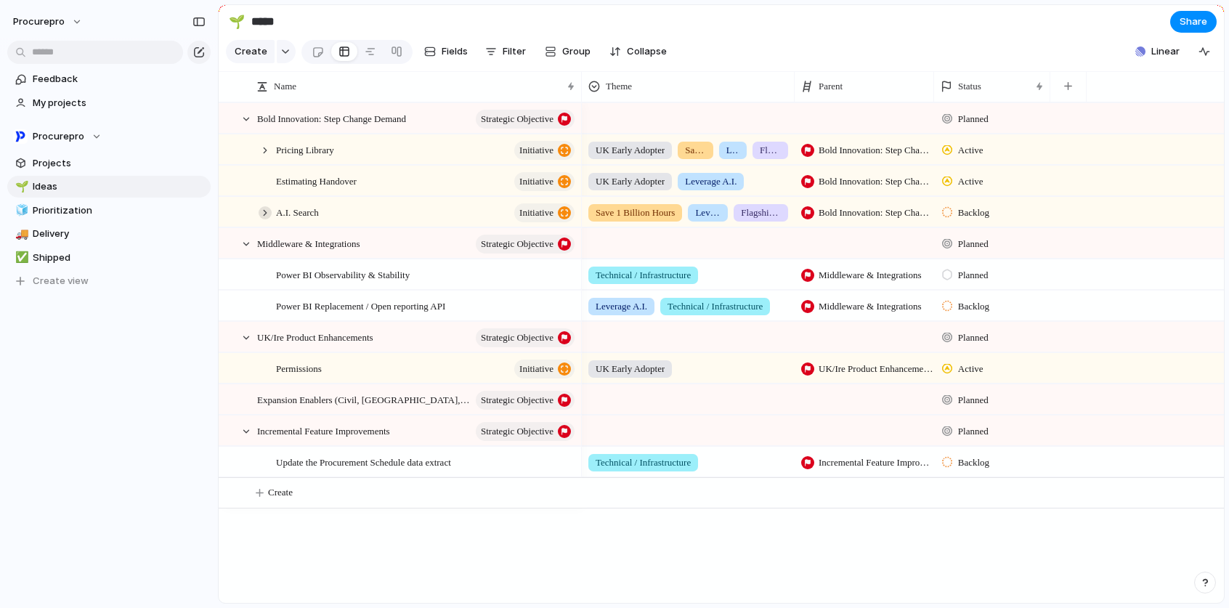
click at [263, 219] on div at bounding box center [264, 212] width 13 height 13
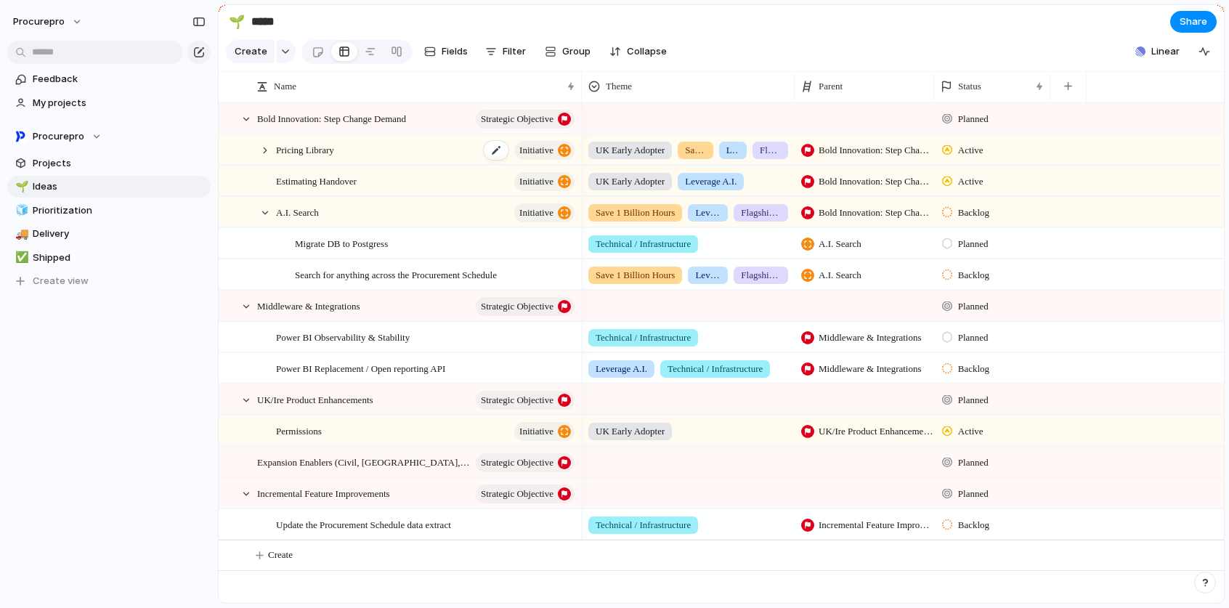
click at [277, 158] on span "Pricing Library" at bounding box center [305, 149] width 58 height 17
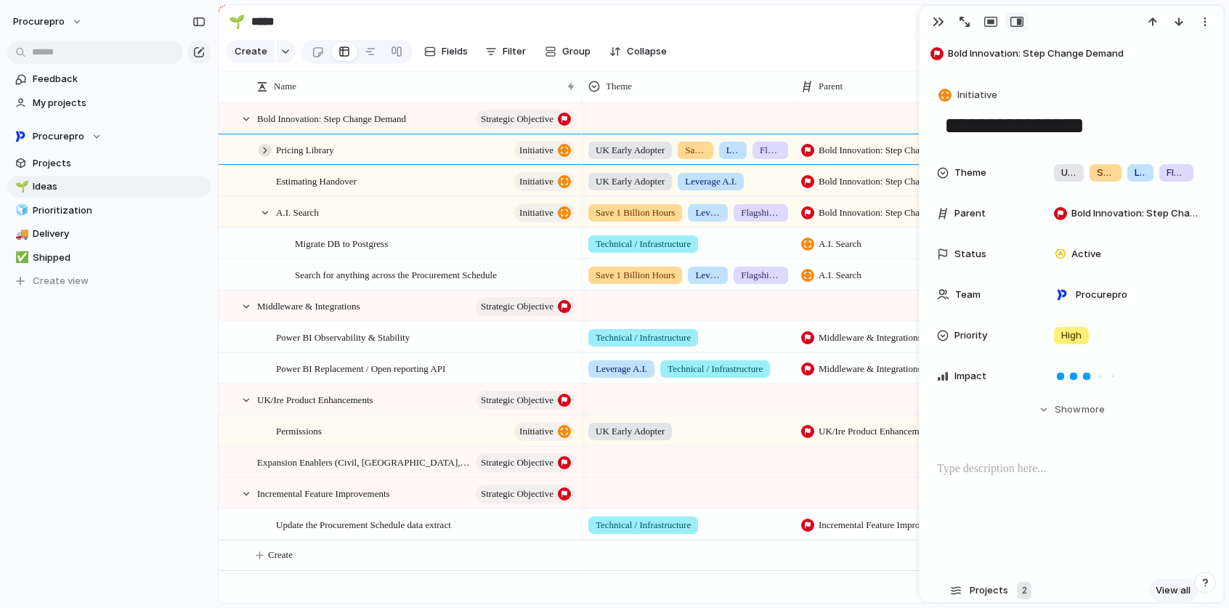
click at [268, 157] on div at bounding box center [264, 150] width 13 height 13
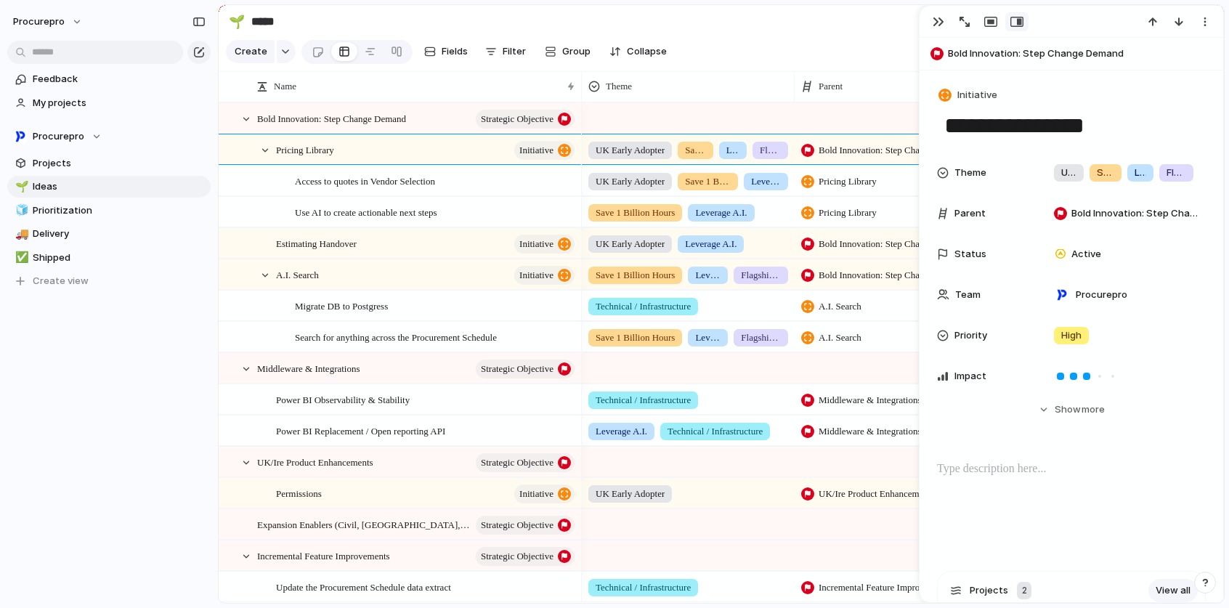
click at [756, 30] on section "🌱 ***** Share" at bounding box center [721, 21] width 1005 height 33
click at [1190, 181] on div "UK Early Adopter Save 1 Billion Hours Leverage A.I. Flagship Experiences" at bounding box center [1123, 172] width 164 height 29
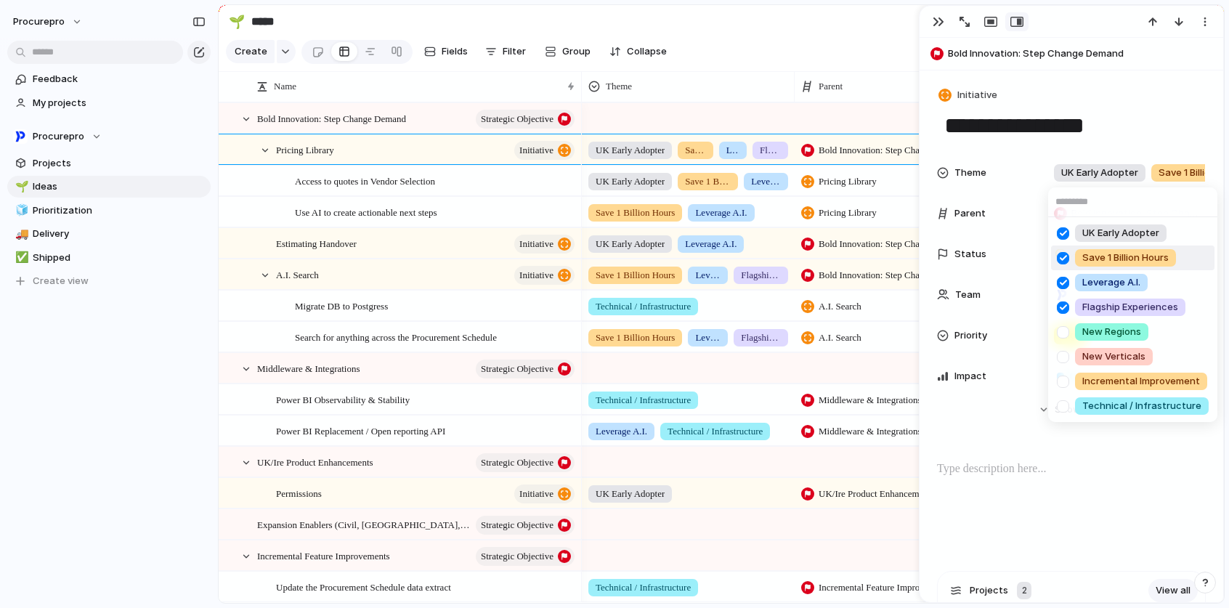
click at [824, 34] on div "UK Early Adopter Save 1 Billion Hours Leverage A.I. Flagship Experiences New Re…" at bounding box center [614, 304] width 1229 height 608
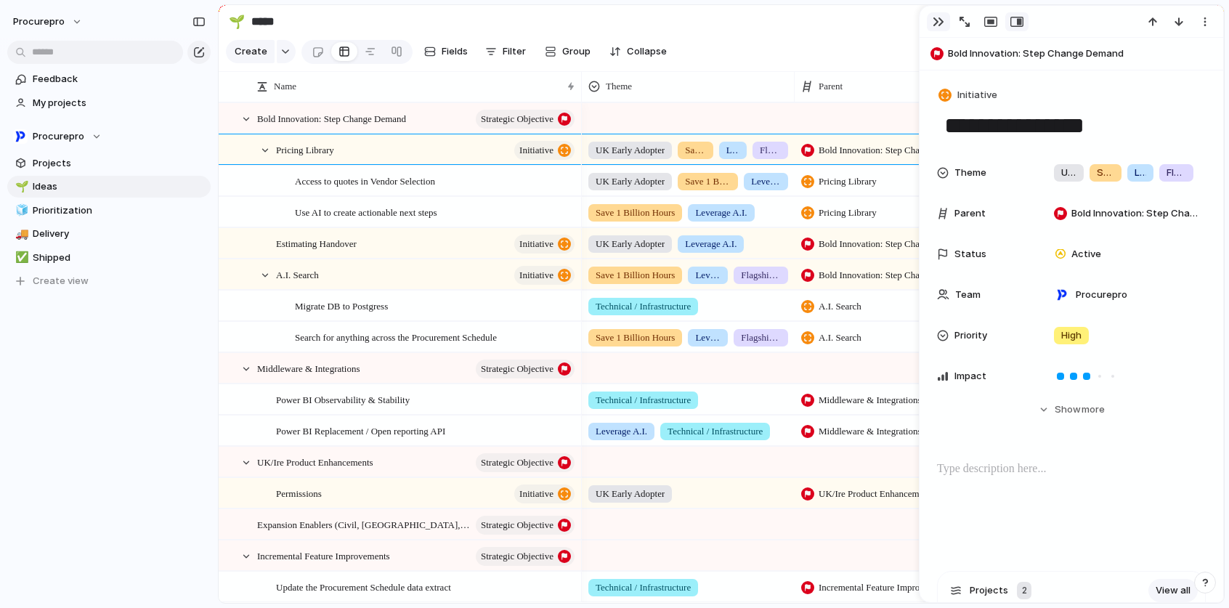
click at [938, 26] on div "button" at bounding box center [938, 22] width 12 height 12
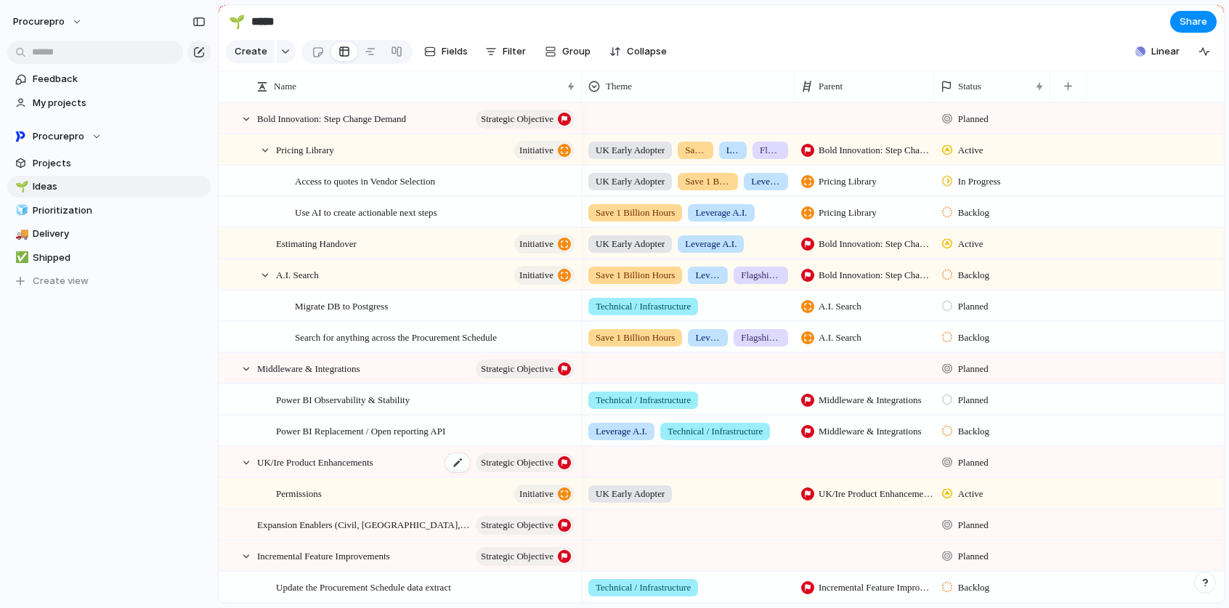
click at [423, 472] on div "UK/Ire Product Enhancements Strategic Objective" at bounding box center [416, 462] width 319 height 30
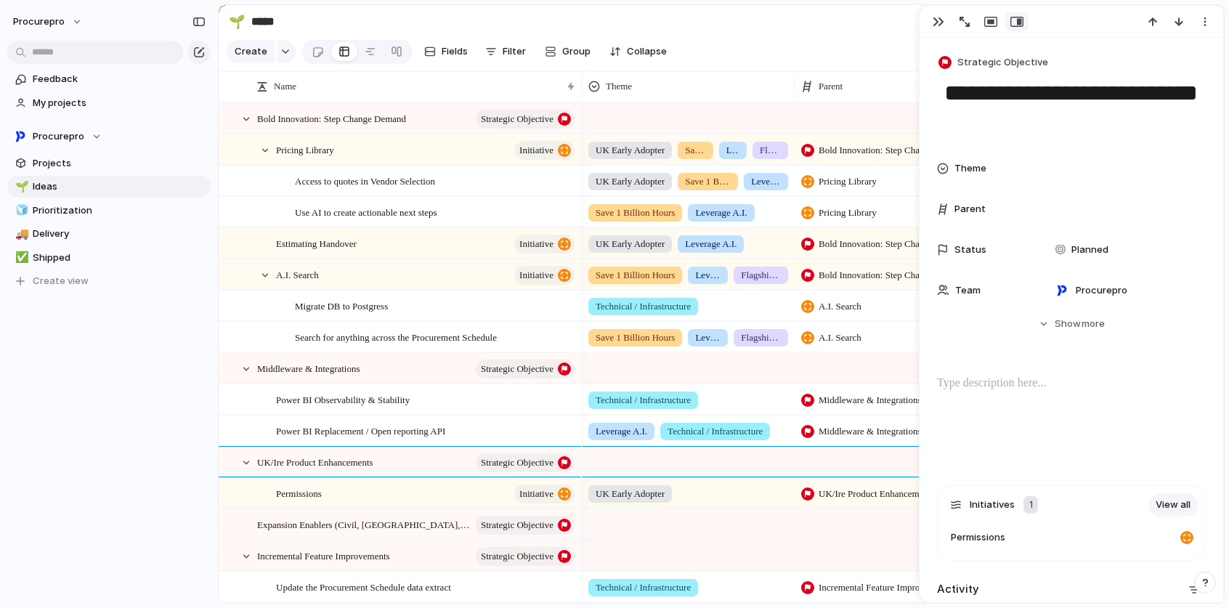
click at [778, 16] on section "🌱 ***** Share" at bounding box center [721, 21] width 1005 height 33
click at [763, 28] on section "🌱 ***** Share" at bounding box center [721, 21] width 1005 height 33
click at [54, 239] on span "Delivery" at bounding box center [119, 234] width 173 height 15
type input "********"
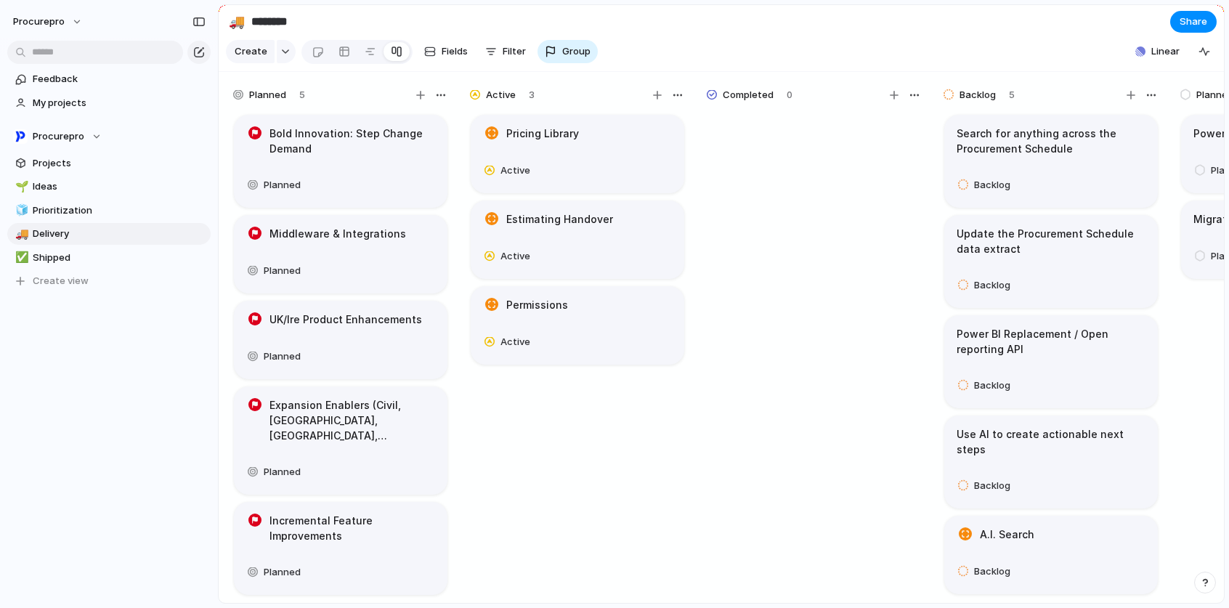
drag, startPoint x: 728, startPoint y: 603, endPoint x: 1128, endPoint y: 581, distance: 400.7
click at [1128, 581] on main "🚚 ******** Share Create Fields Filter Group Zoom Linear Clear Save for everyone…" at bounding box center [721, 303] width 1006 height 599
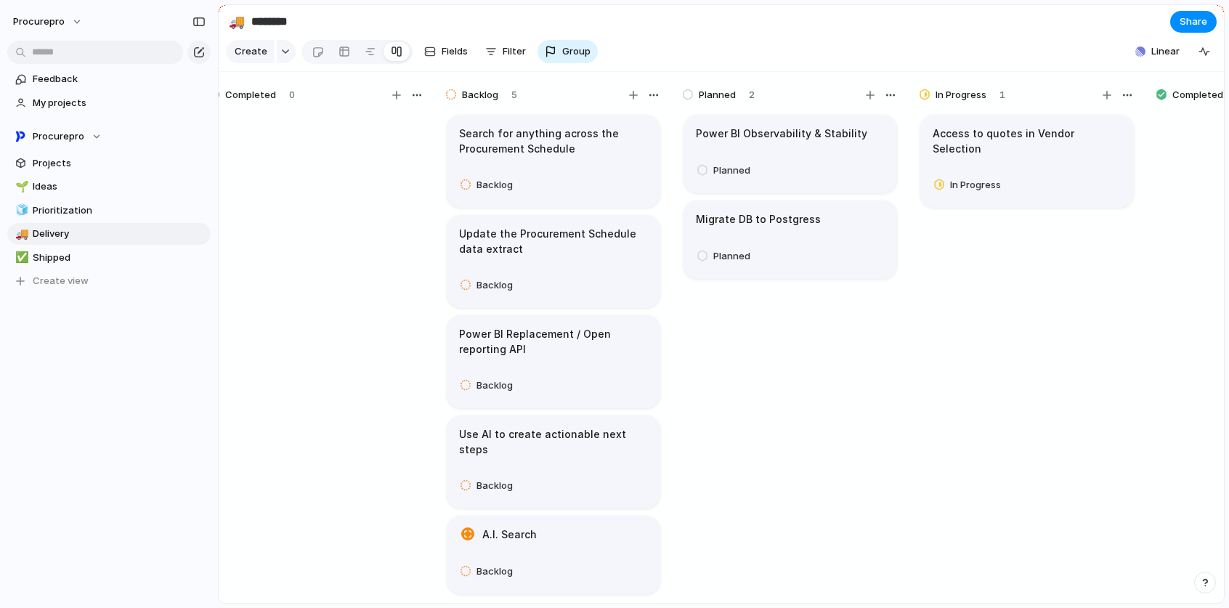
scroll to position [12, 0]
click at [504, 537] on h1 "A.I. Search" at bounding box center [509, 534] width 54 height 16
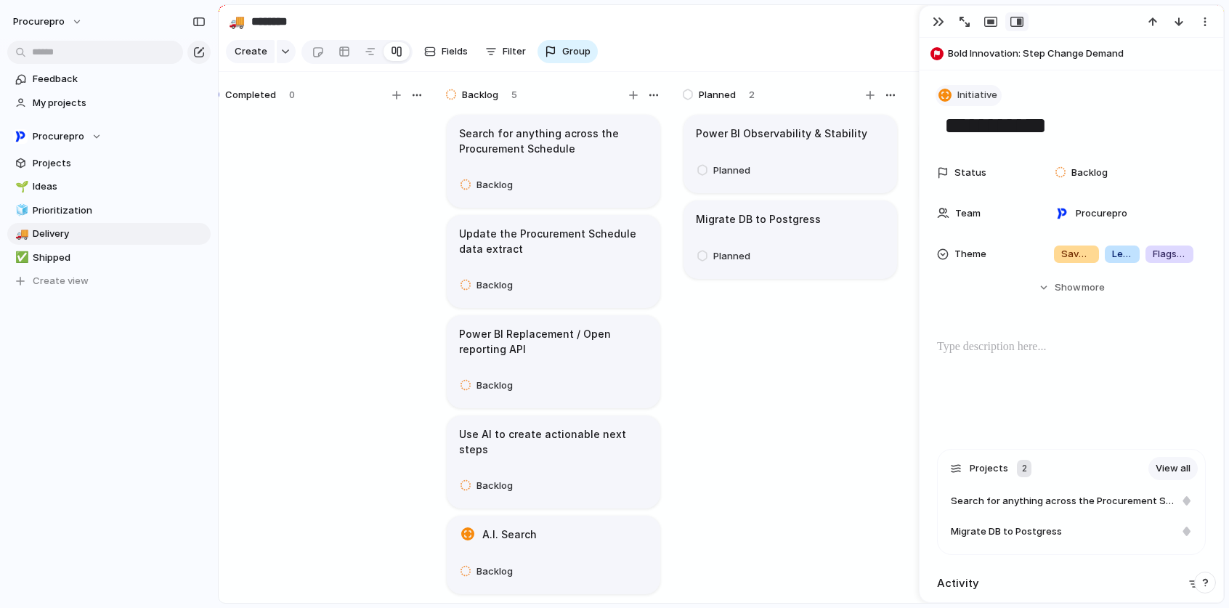
click at [983, 96] on span "Initiative" at bounding box center [977, 95] width 40 height 15
click at [1109, 87] on div "Strategic Objective Goal Initiative Project Launch Program Customize" at bounding box center [614, 304] width 1229 height 608
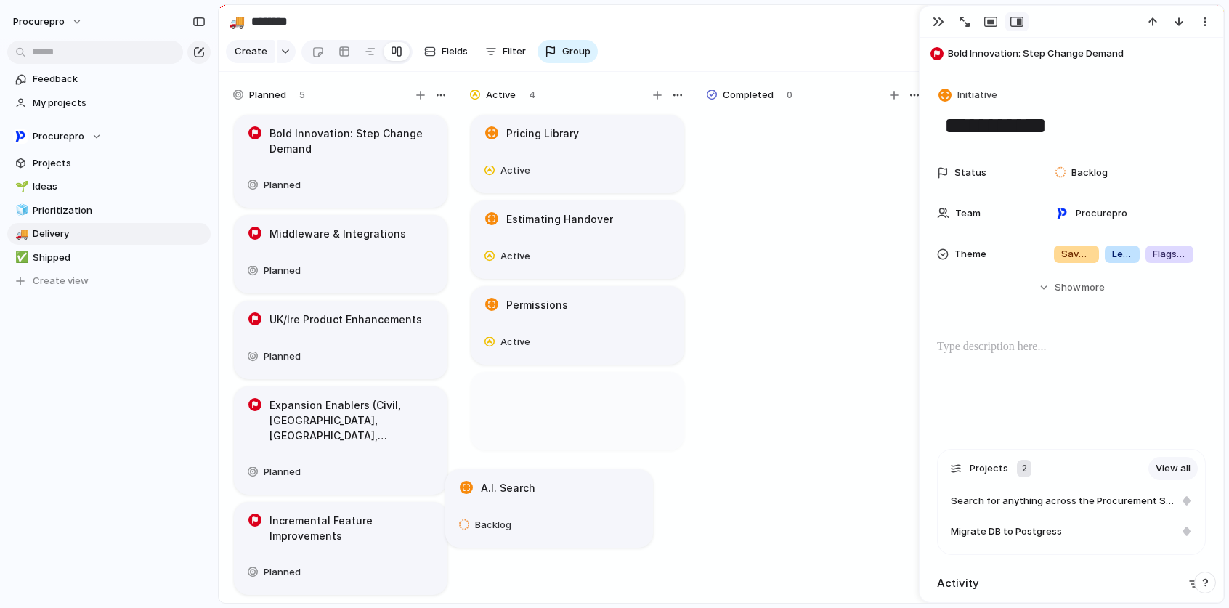
drag, startPoint x: 556, startPoint y: 535, endPoint x: 555, endPoint y: 496, distance: 39.2
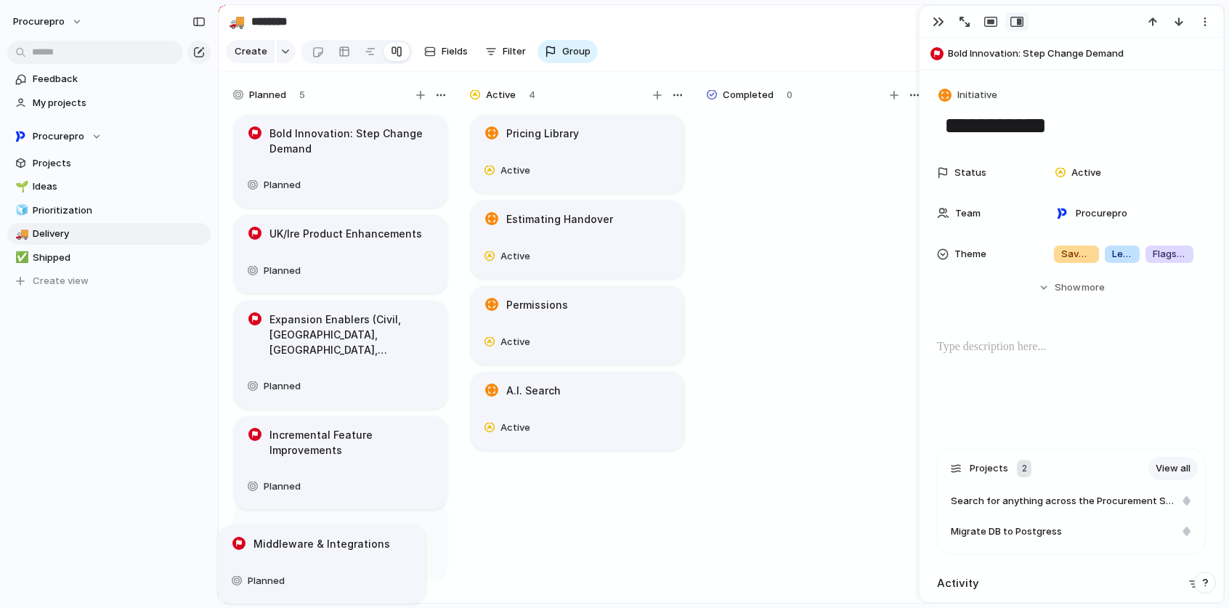
scroll to position [13, 0]
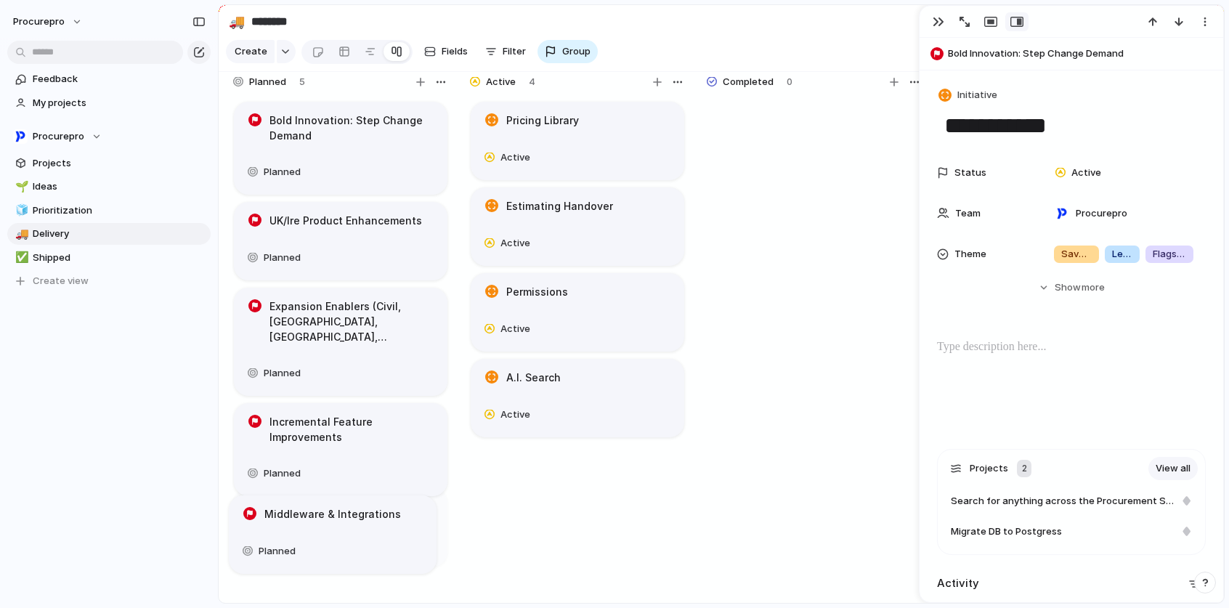
drag, startPoint x: 370, startPoint y: 269, endPoint x: 365, endPoint y: 538, distance: 269.4
click at [263, 89] on span "Planned" at bounding box center [267, 82] width 37 height 15
click at [440, 88] on div "button" at bounding box center [441, 82] width 12 height 12
click at [407, 122] on span "Change color" at bounding box center [401, 122] width 62 height 15
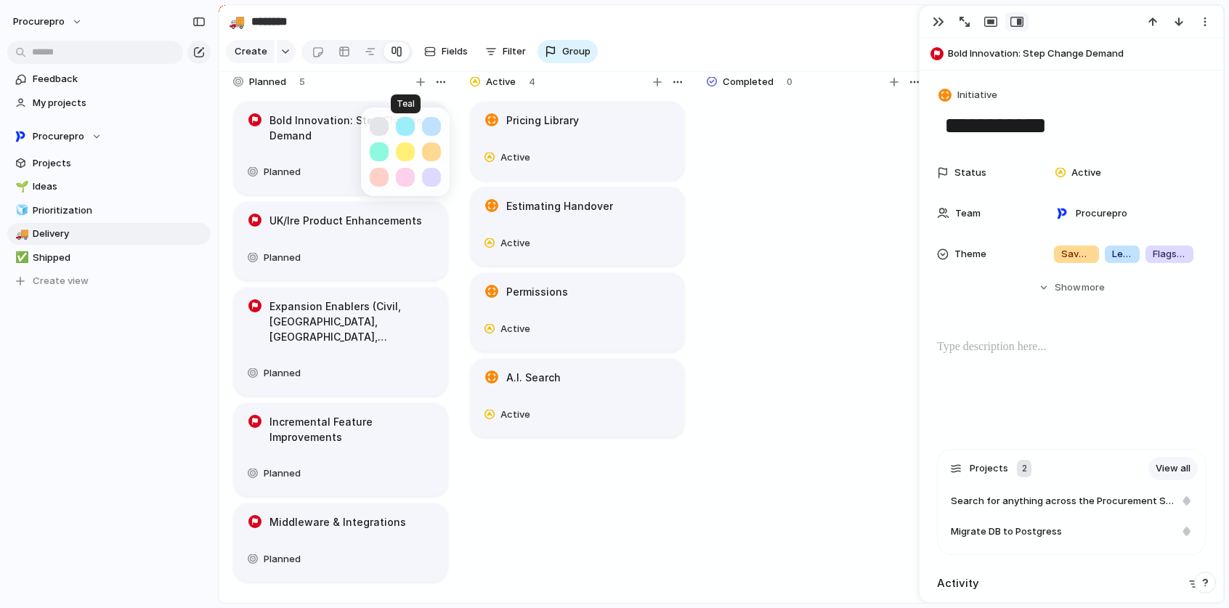
click at [407, 122] on button "button" at bounding box center [405, 126] width 19 height 19
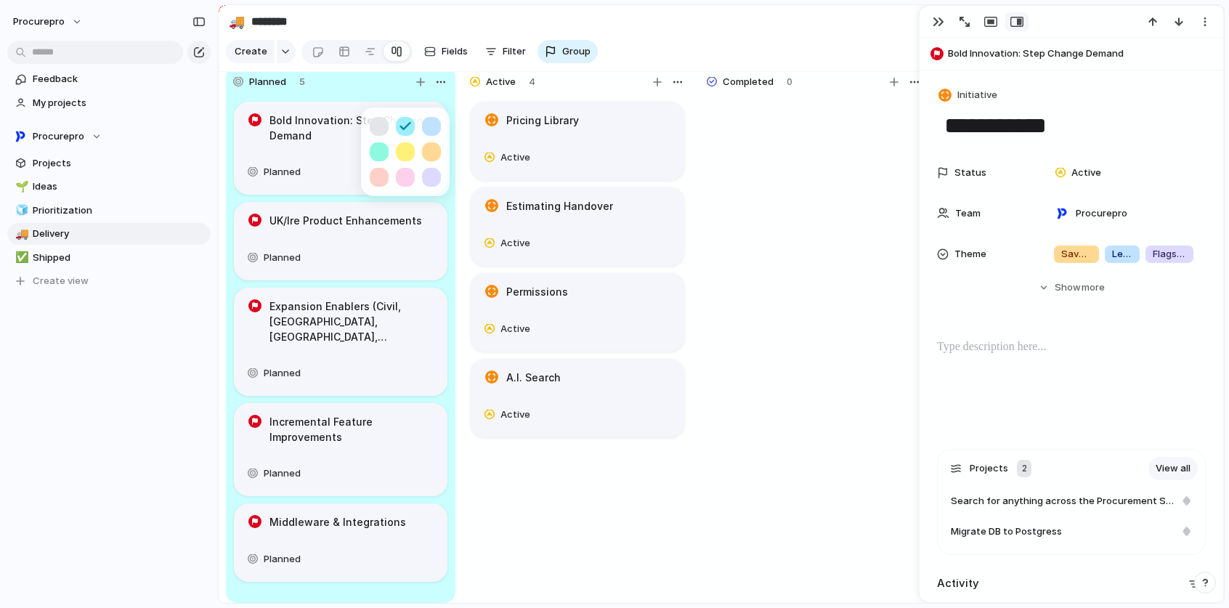
click at [679, 29] on div at bounding box center [614, 304] width 1229 height 608
click at [935, 27] on div "button" at bounding box center [938, 22] width 12 height 12
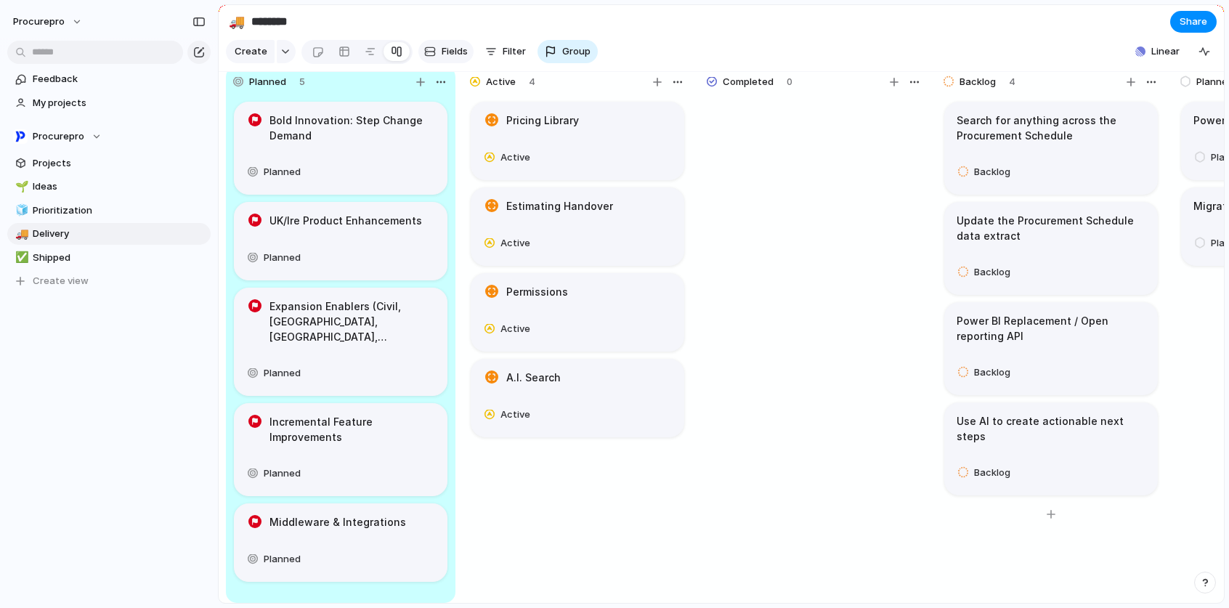
click at [430, 57] on div "button" at bounding box center [430, 52] width 12 height 12
click at [493, 54] on div "button" at bounding box center [491, 52] width 12 height 12
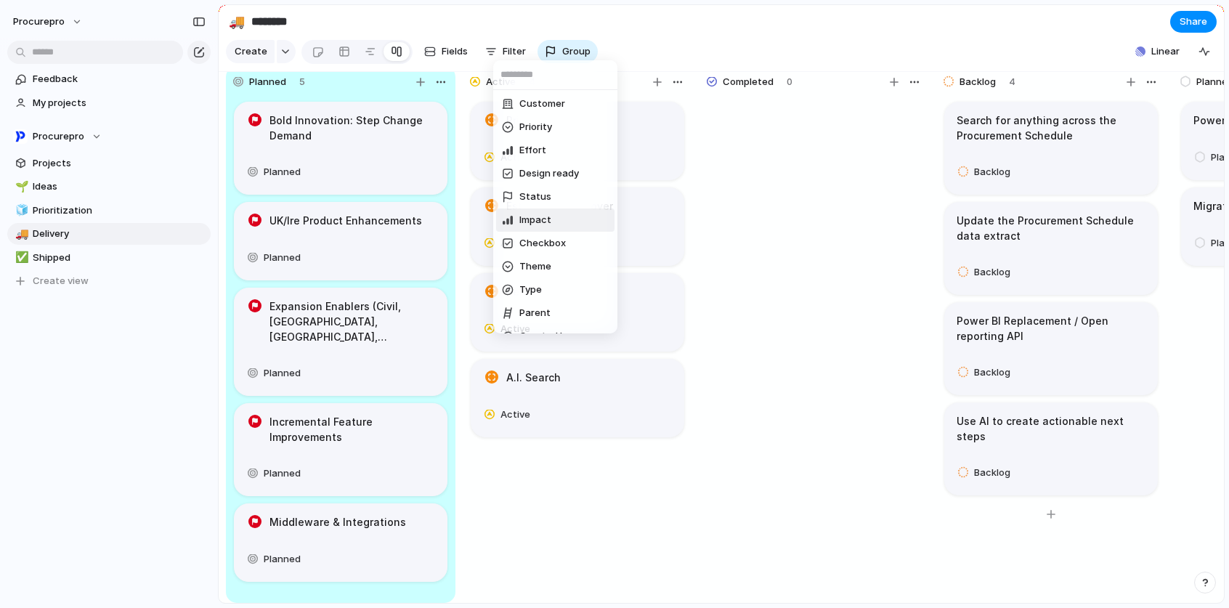
scroll to position [182, 0]
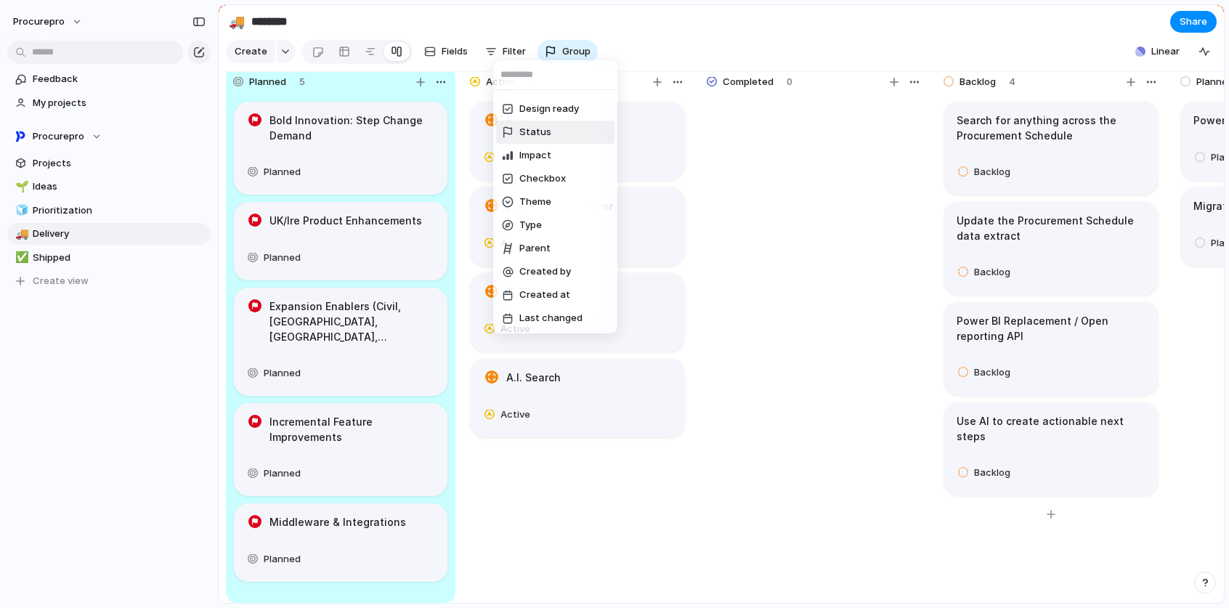
click at [549, 135] on li "Status" at bounding box center [555, 132] width 118 height 23
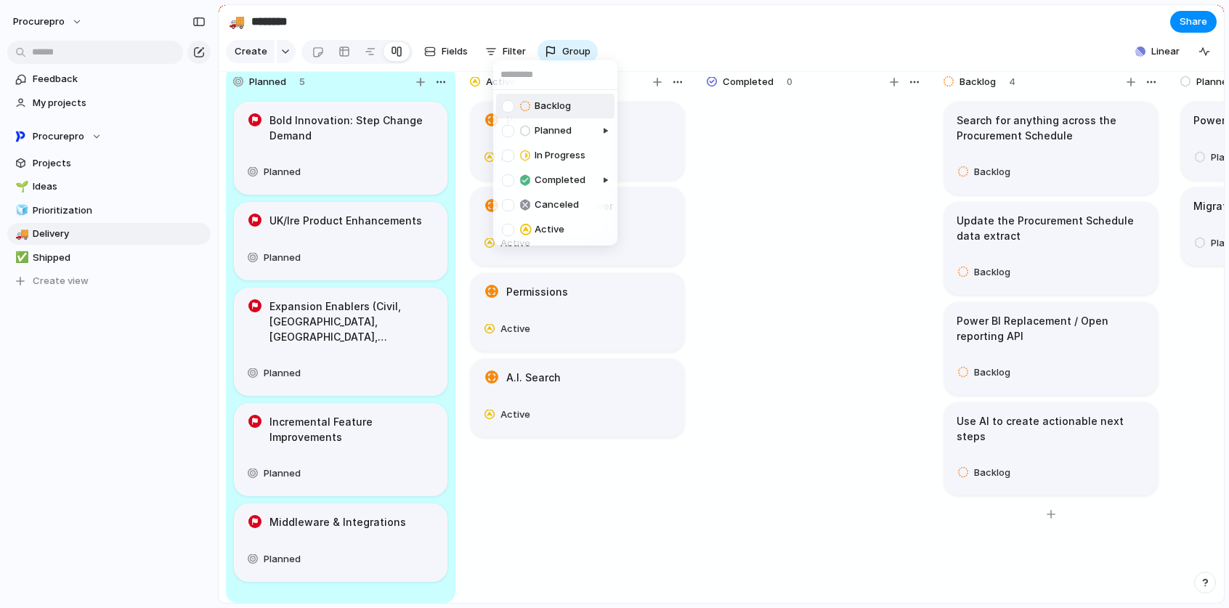
click at [753, 37] on div "Backlog Planned In Progress Completed Canceled Active" at bounding box center [614, 304] width 1229 height 608
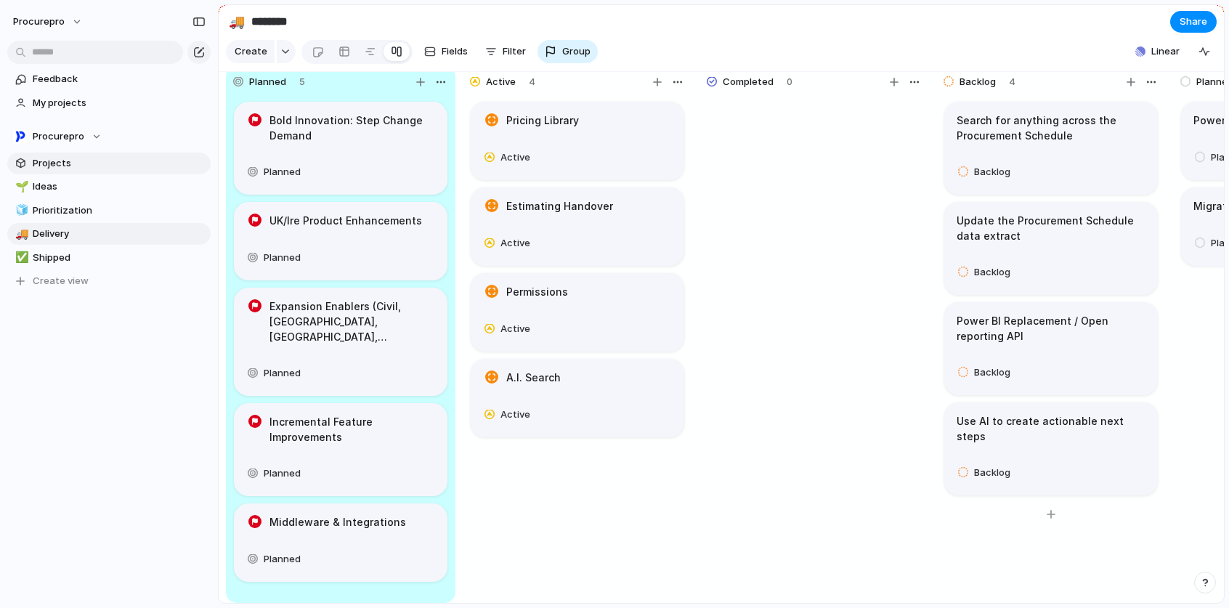
click at [70, 171] on link "Projects" at bounding box center [108, 163] width 203 height 22
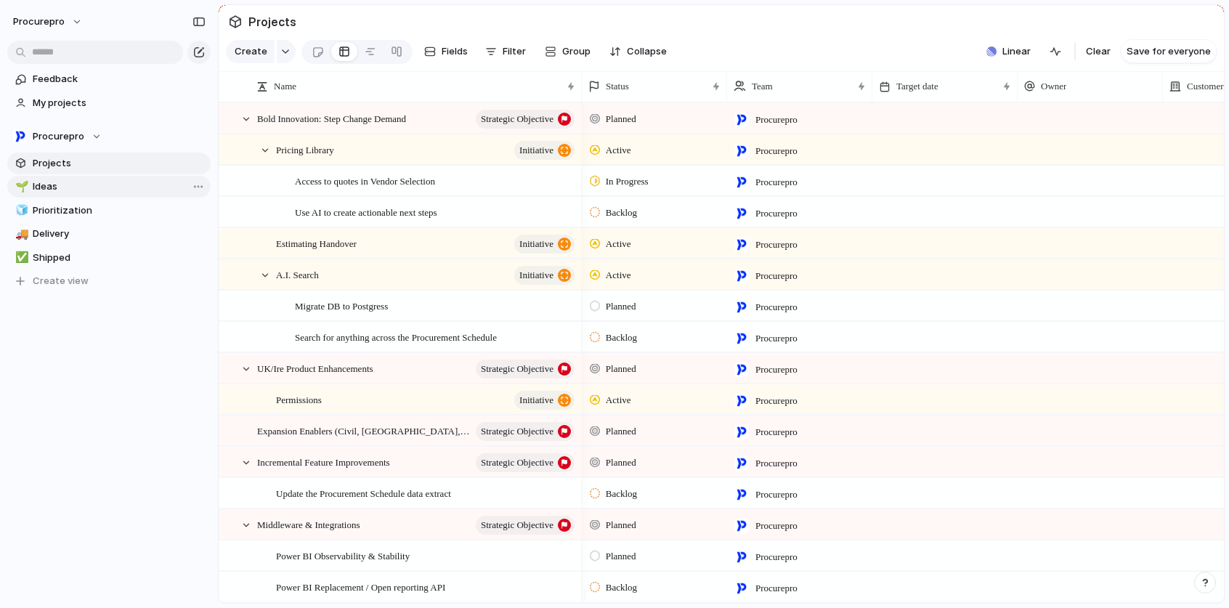
click at [61, 181] on span "Ideas" at bounding box center [119, 186] width 173 height 15
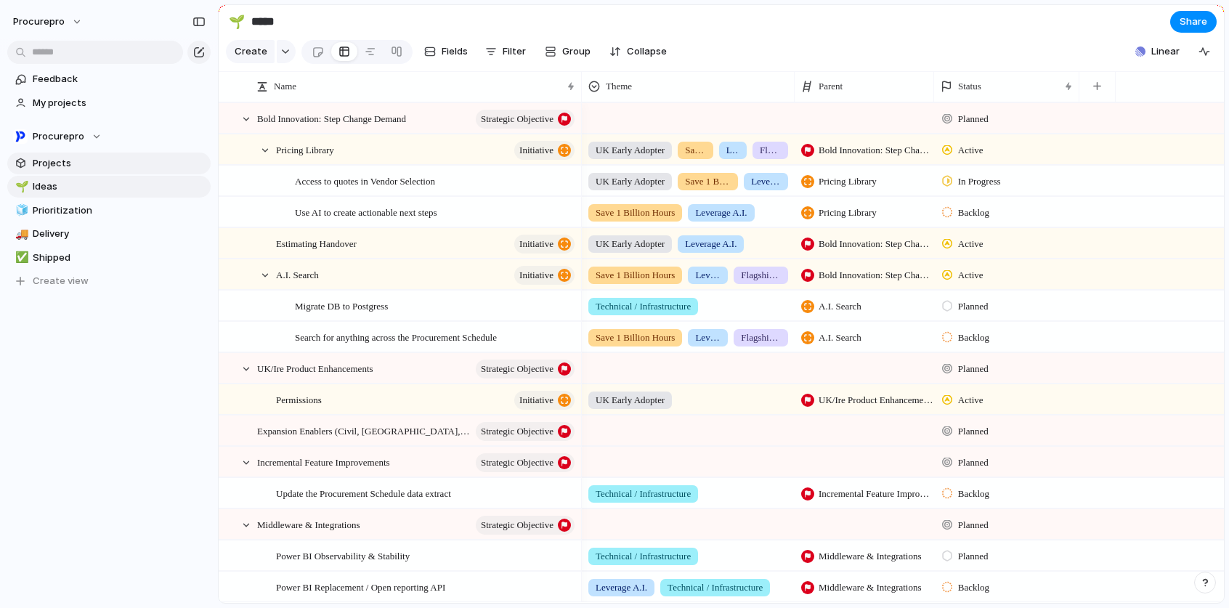
click at [62, 162] on span "Projects" at bounding box center [119, 163] width 173 height 15
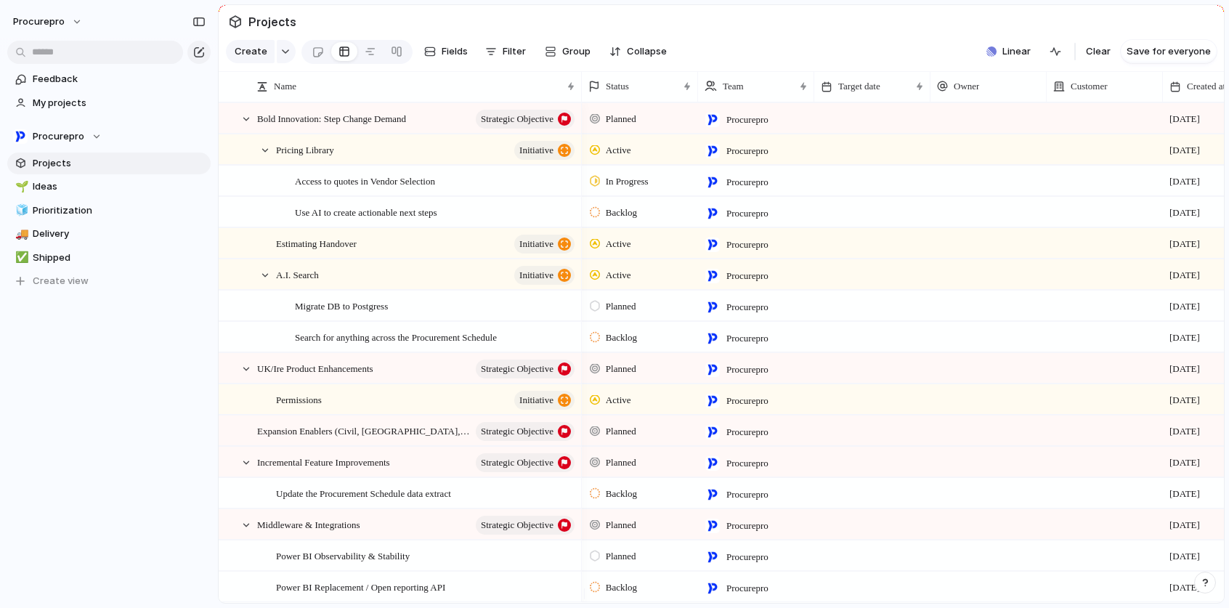
scroll to position [0, 91]
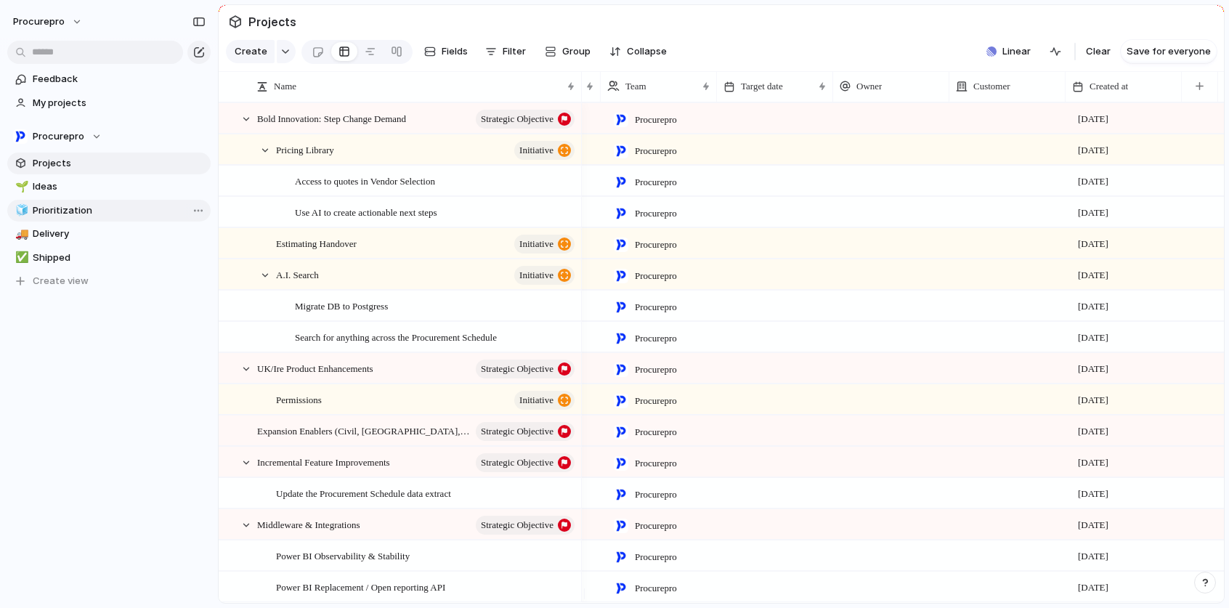
click at [46, 204] on span "Prioritization" at bounding box center [119, 210] width 173 height 15
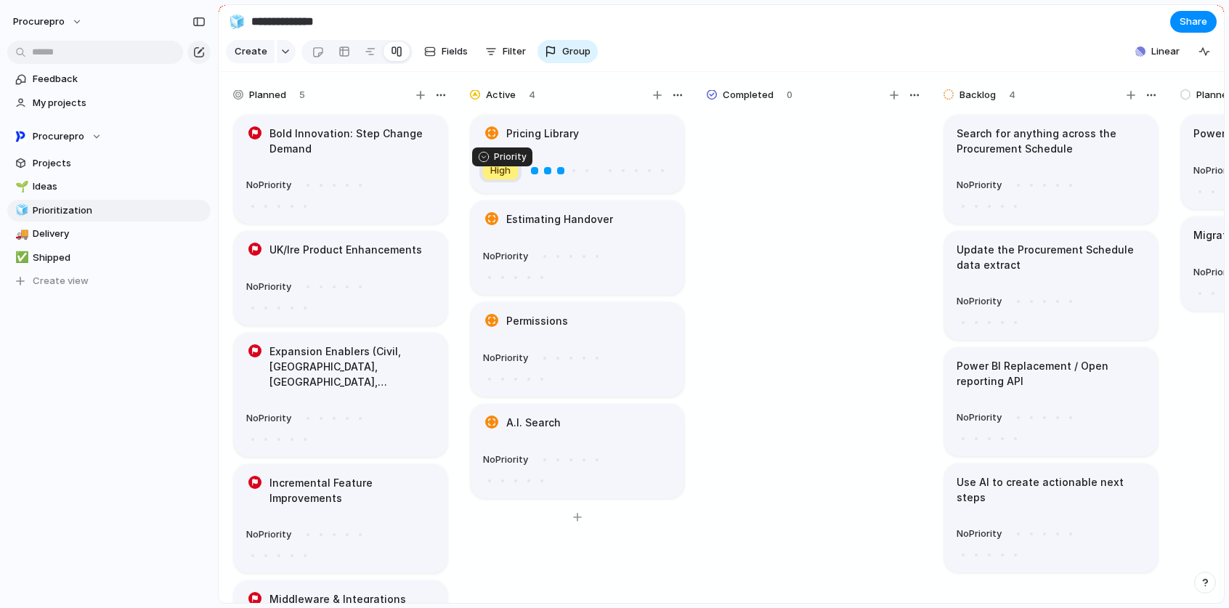
click at [508, 178] on span "High" at bounding box center [500, 170] width 20 height 15
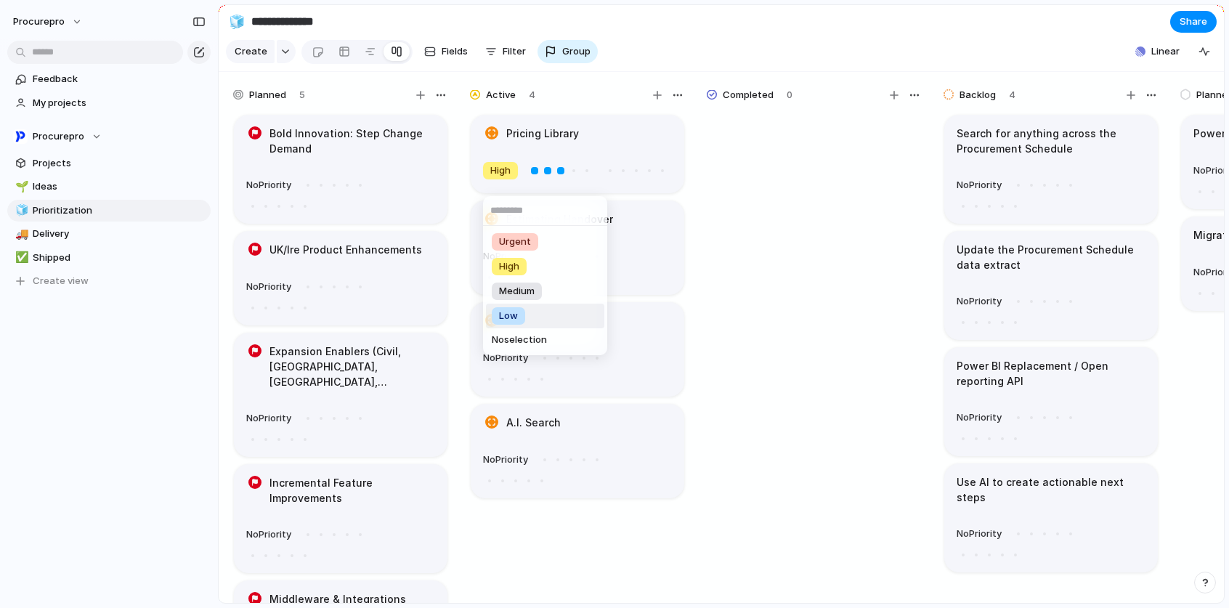
click at [565, 330] on li "No selection" at bounding box center [545, 339] width 118 height 23
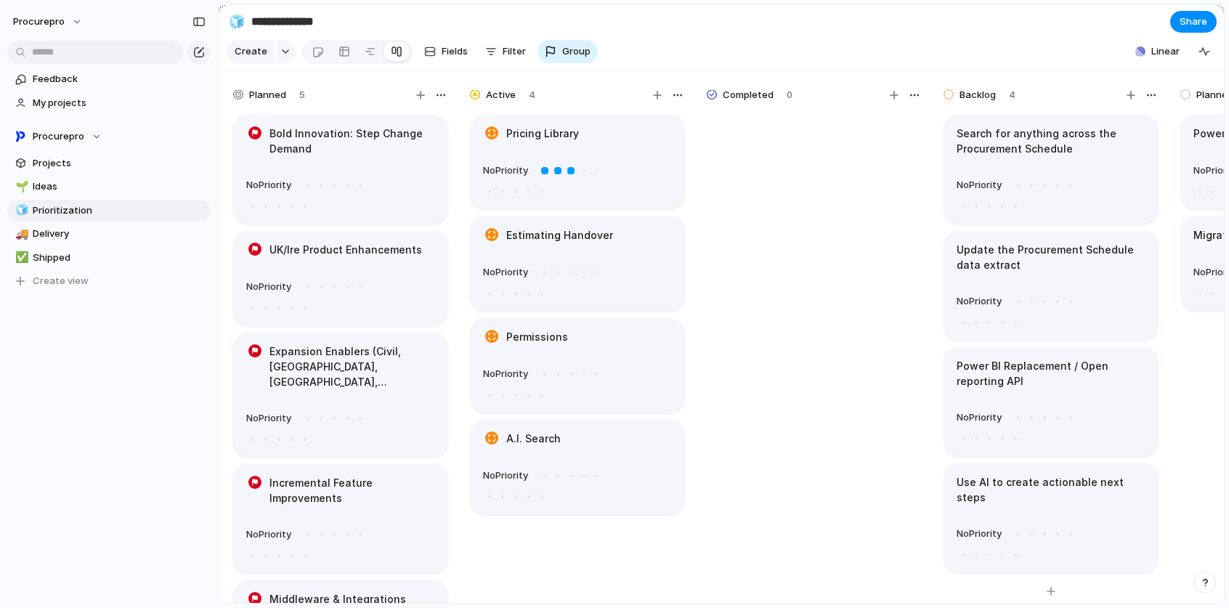
click at [1021, 156] on h1 "Search for anything across the Procurement Schedule" at bounding box center [1050, 141] width 189 height 30
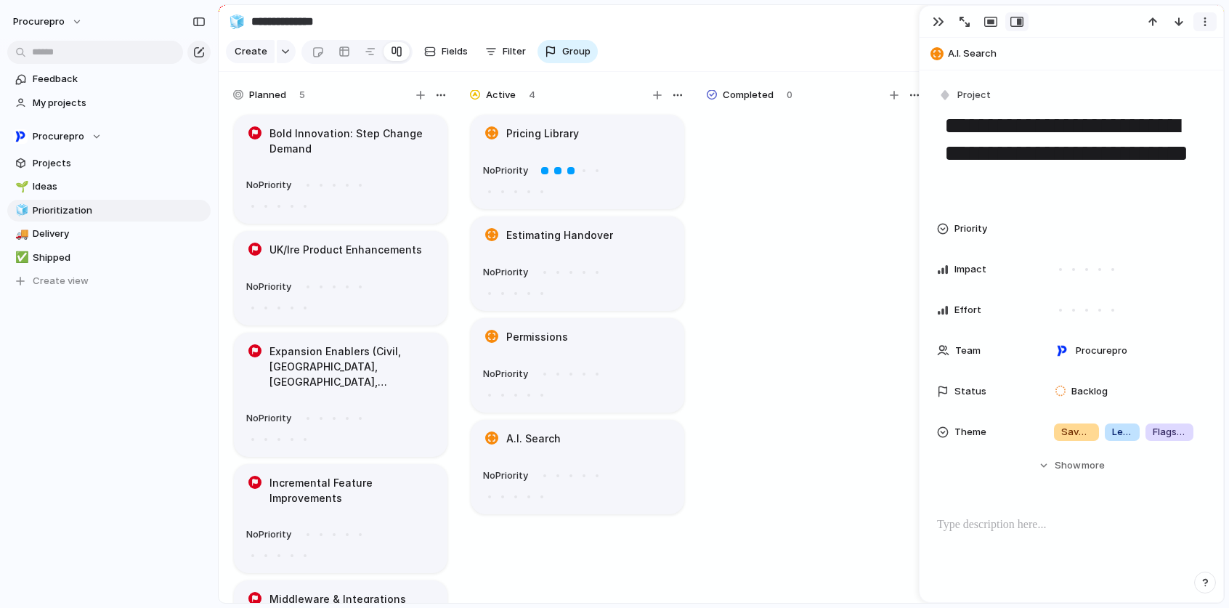
click at [1202, 25] on div "button" at bounding box center [1205, 22] width 12 height 12
click at [945, 25] on div "Mark as duplicate Delete" at bounding box center [614, 304] width 1229 height 608
click at [942, 22] on div "button" at bounding box center [938, 22] width 12 height 12
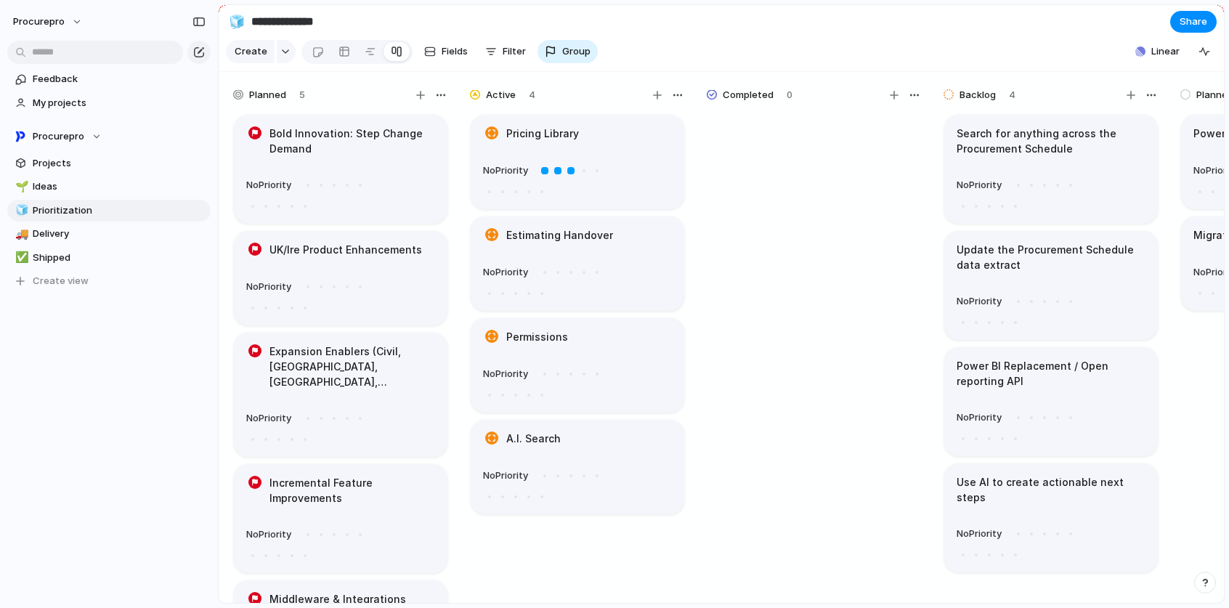
click at [882, 30] on section "**********" at bounding box center [721, 21] width 1005 height 33
click at [28, 277] on button "Create view" at bounding box center [108, 281] width 203 height 22
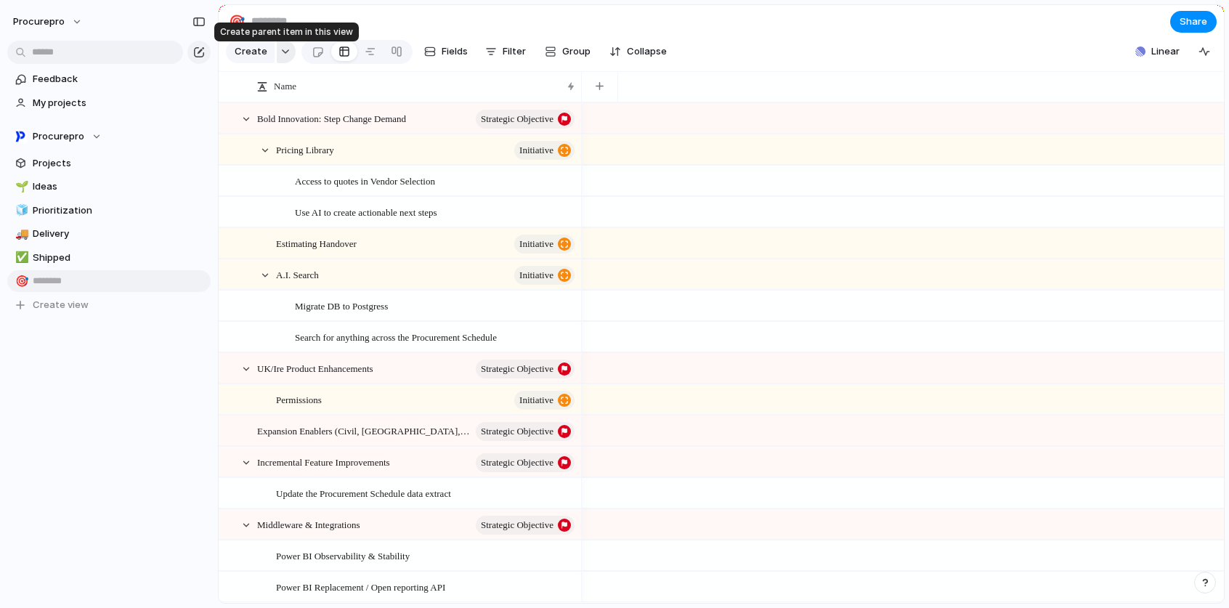
click at [290, 59] on button "button" at bounding box center [286, 51] width 19 height 23
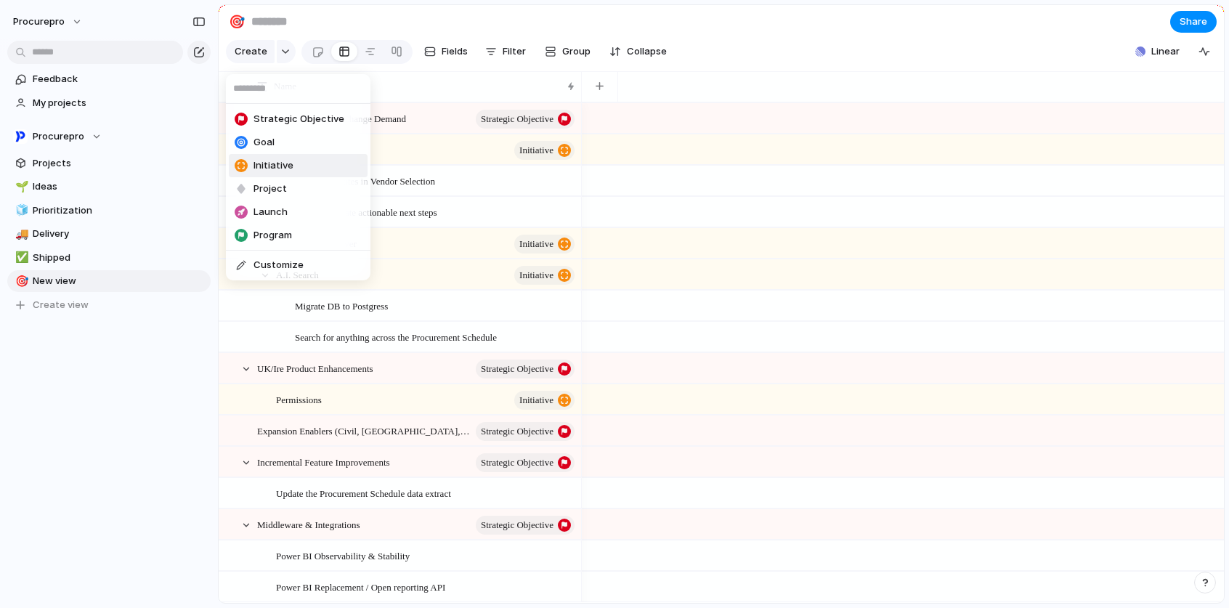
click at [52, 285] on div "Strategic Objective Goal Initiative Project Launch Program Customize" at bounding box center [614, 304] width 1229 height 608
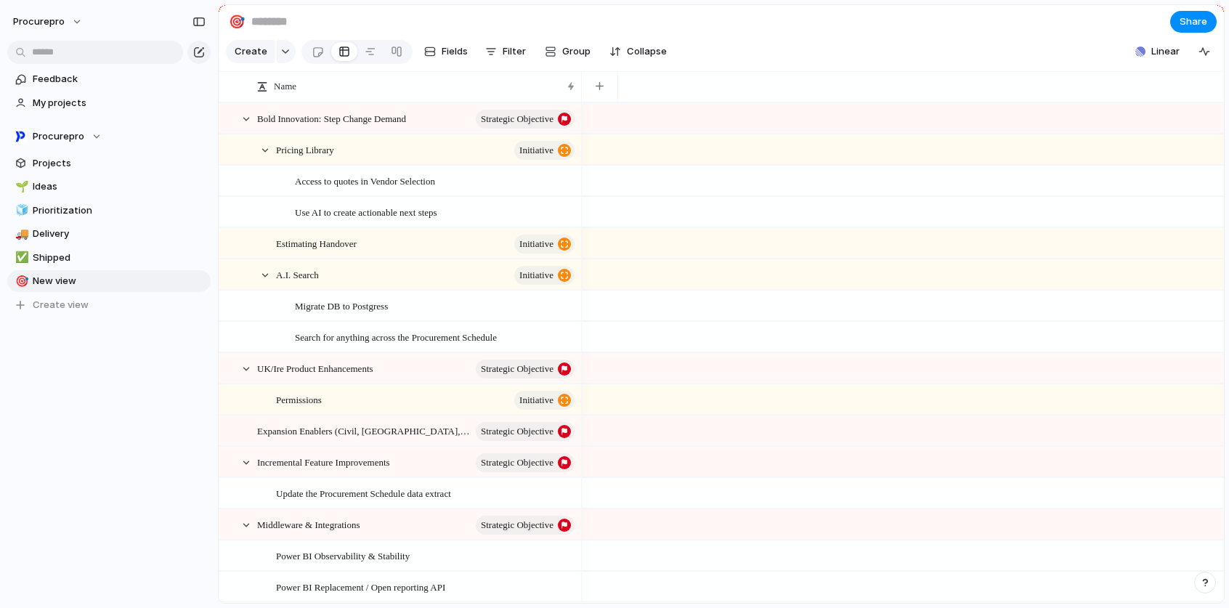
click at [52, 285] on span "New view" at bounding box center [119, 281] width 173 height 15
type input "**********"
click at [77, 401] on div "**********" at bounding box center [109, 216] width 218 height 433
drag, startPoint x: 70, startPoint y: 282, endPoint x: 65, endPoint y: 182, distance: 100.3
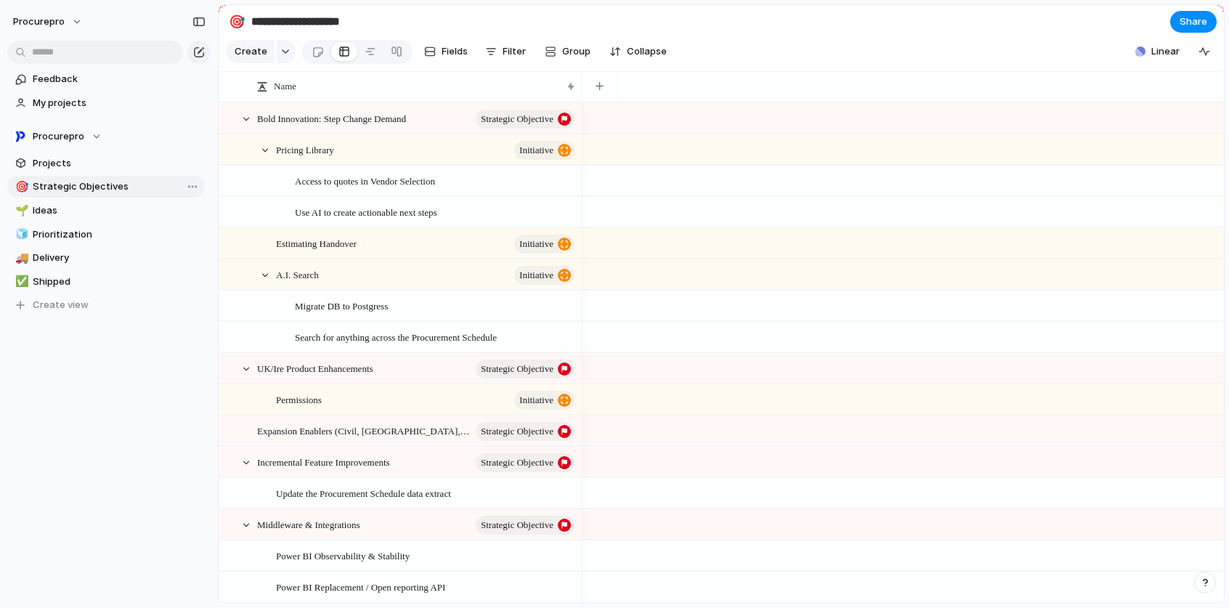
click at [66, 182] on div "🌱 Ideas 🧊 Prioritization 🚚 Delivery ✅ Shipped 🎯 Strategic Objectives 🎯 Strategi…" at bounding box center [108, 246] width 203 height 140
click at [508, 54] on span "Filter" at bounding box center [513, 51] width 23 height 15
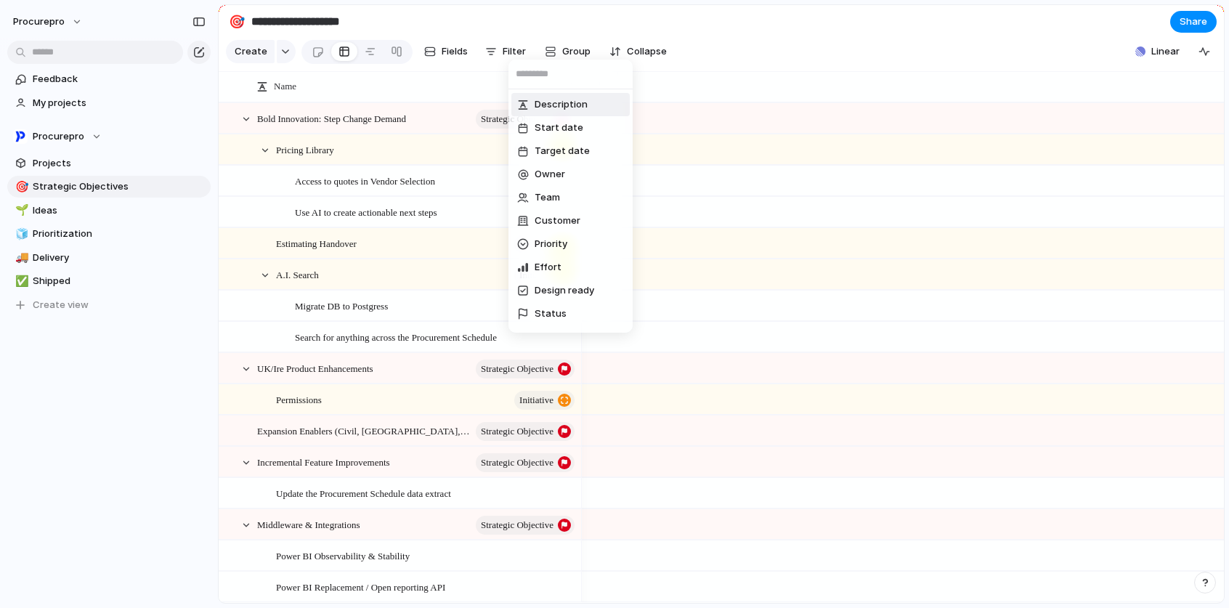
click at [349, 56] on div "Description Start date Target date Owner Team Customer Priority Effort Design r…" at bounding box center [614, 304] width 1229 height 608
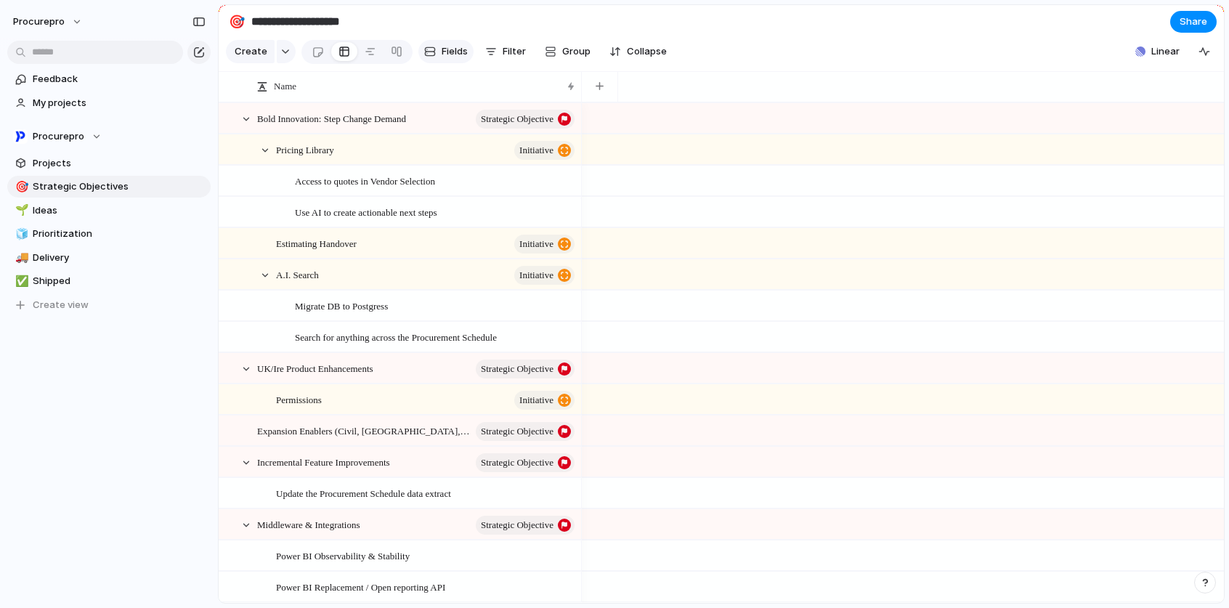
click at [441, 57] on span "Fields" at bounding box center [454, 51] width 26 height 15
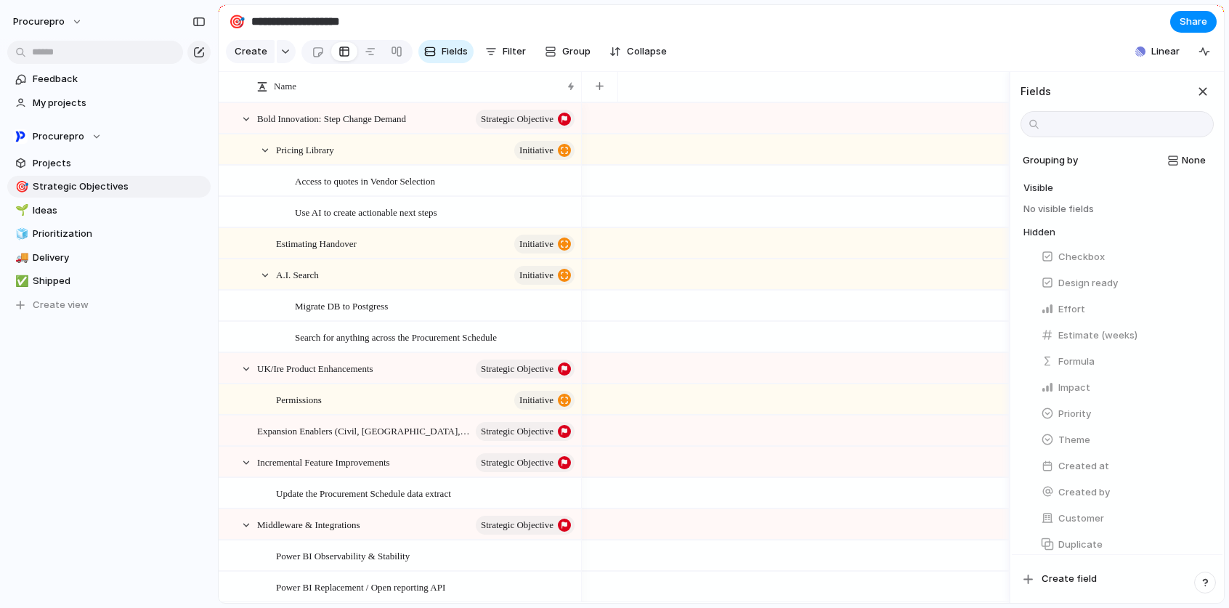
click at [762, 52] on section "Create Fields Filter Group Zoom Collapse Linear Clear Save for everyone" at bounding box center [721, 54] width 1005 height 35
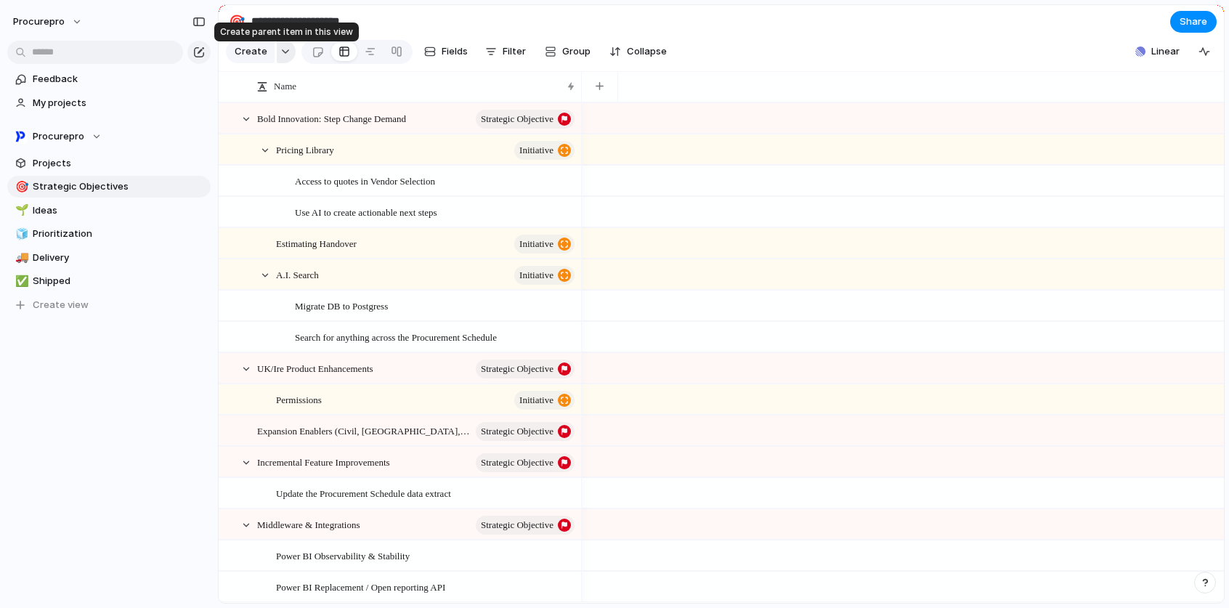
click at [282, 60] on button "button" at bounding box center [286, 51] width 19 height 23
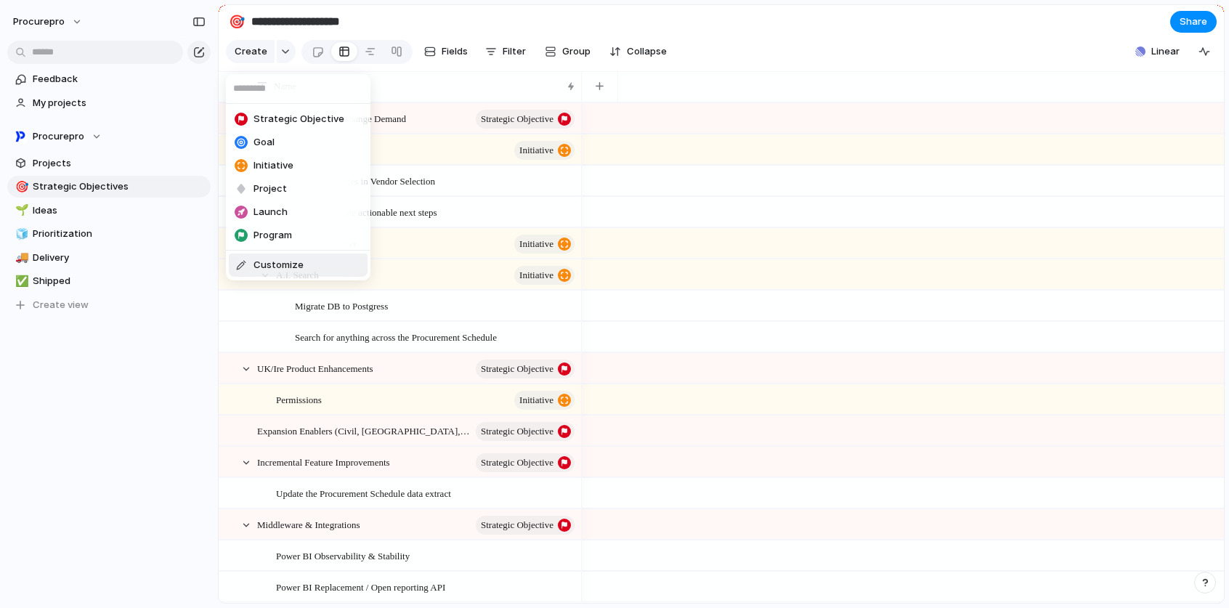
click at [317, 57] on div "Strategic Objective Goal Initiative Project Launch Program Customize" at bounding box center [614, 304] width 1229 height 608
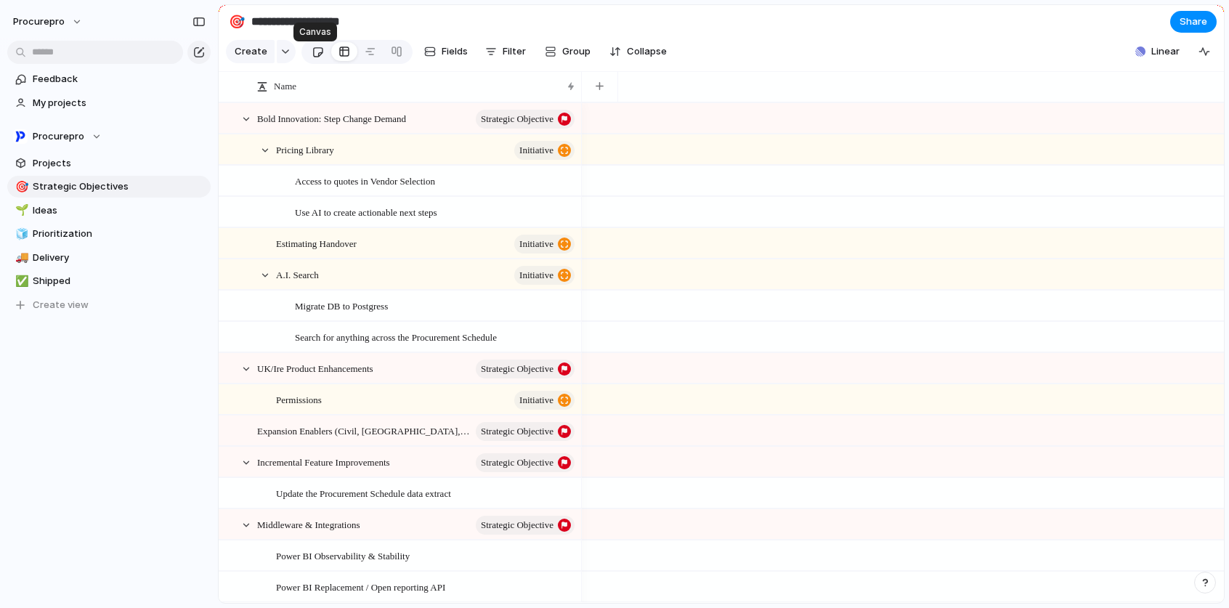
click at [316, 57] on div at bounding box center [318, 52] width 12 height 24
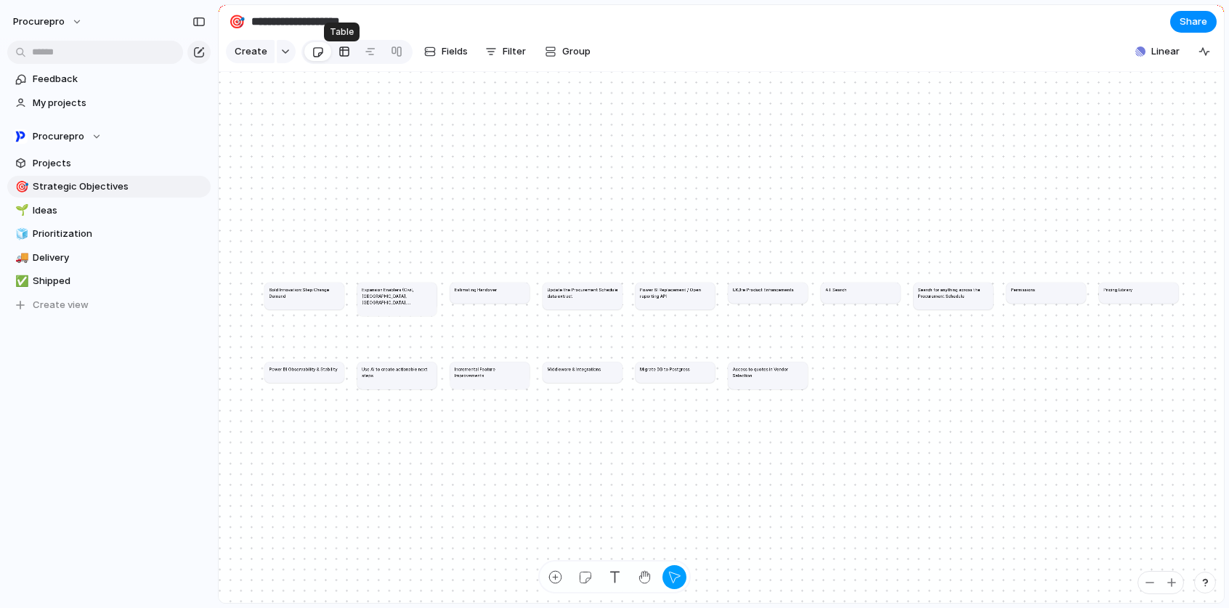
click at [338, 57] on div at bounding box center [344, 51] width 12 height 23
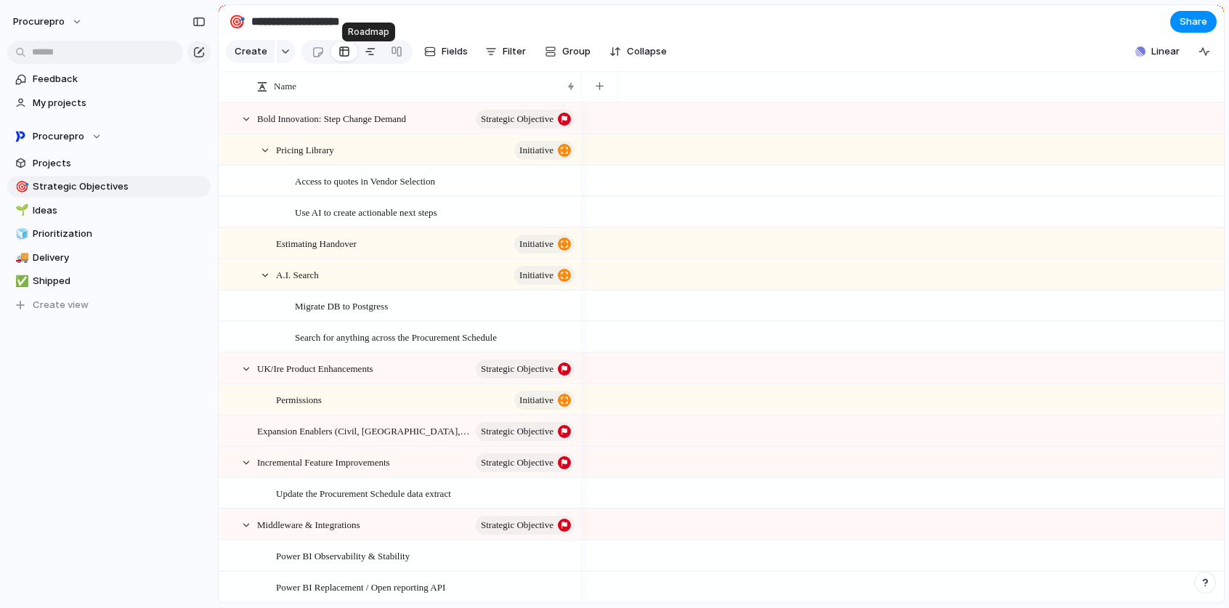
click at [372, 61] on div at bounding box center [371, 51] width 12 height 23
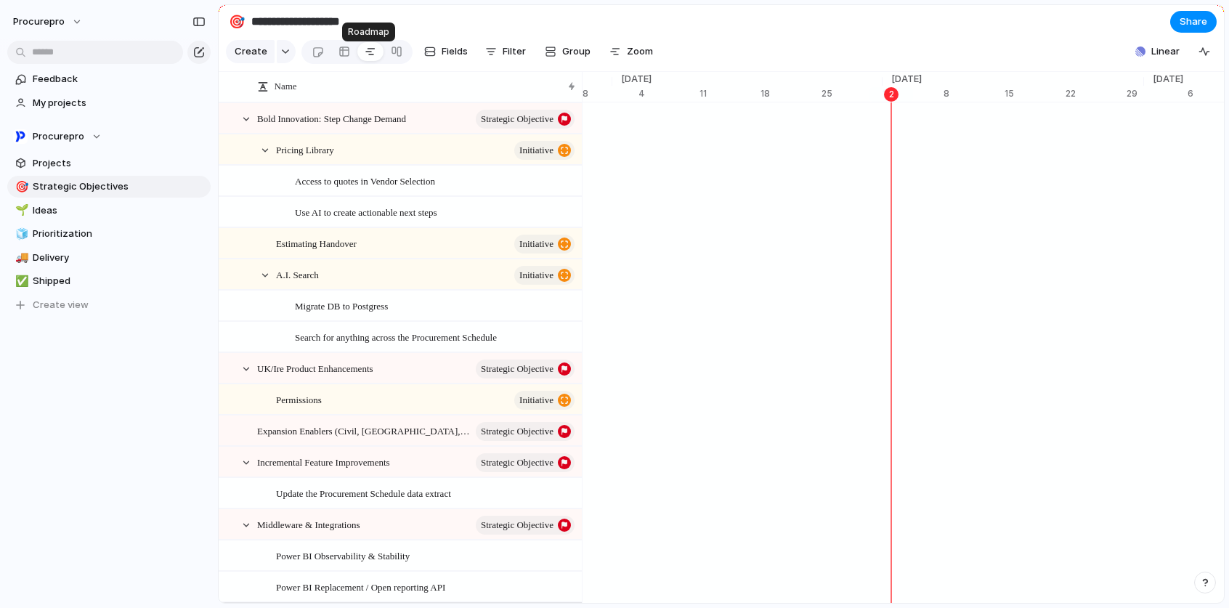
scroll to position [0, 9250]
click at [344, 59] on div at bounding box center [344, 51] width 12 height 23
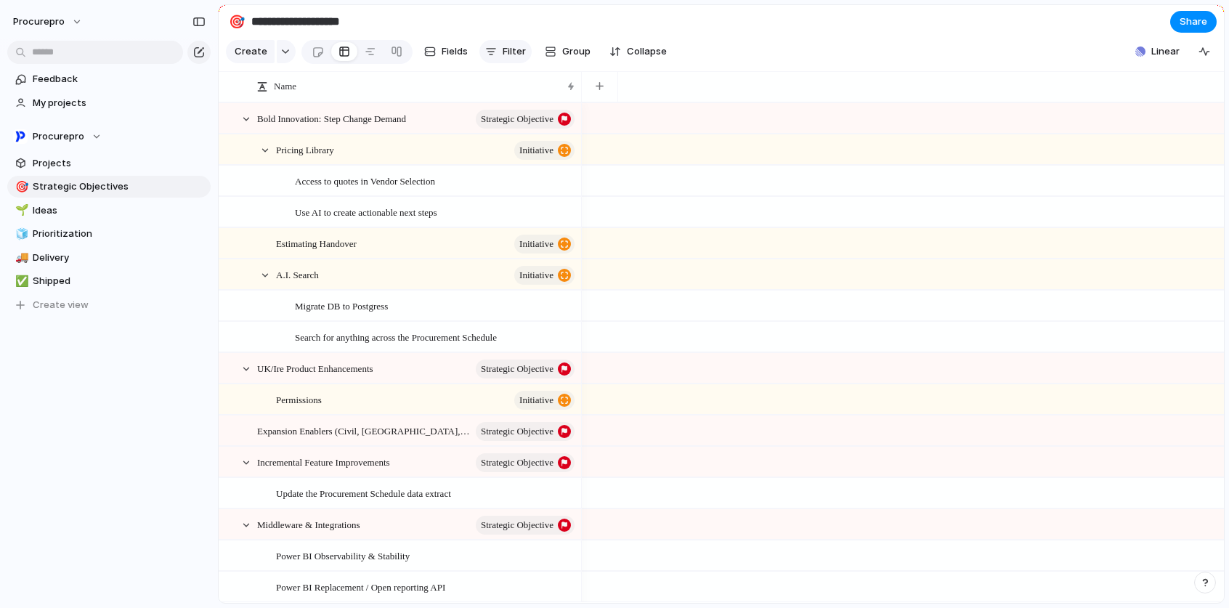
click at [518, 56] on span "Filter" at bounding box center [513, 51] width 23 height 15
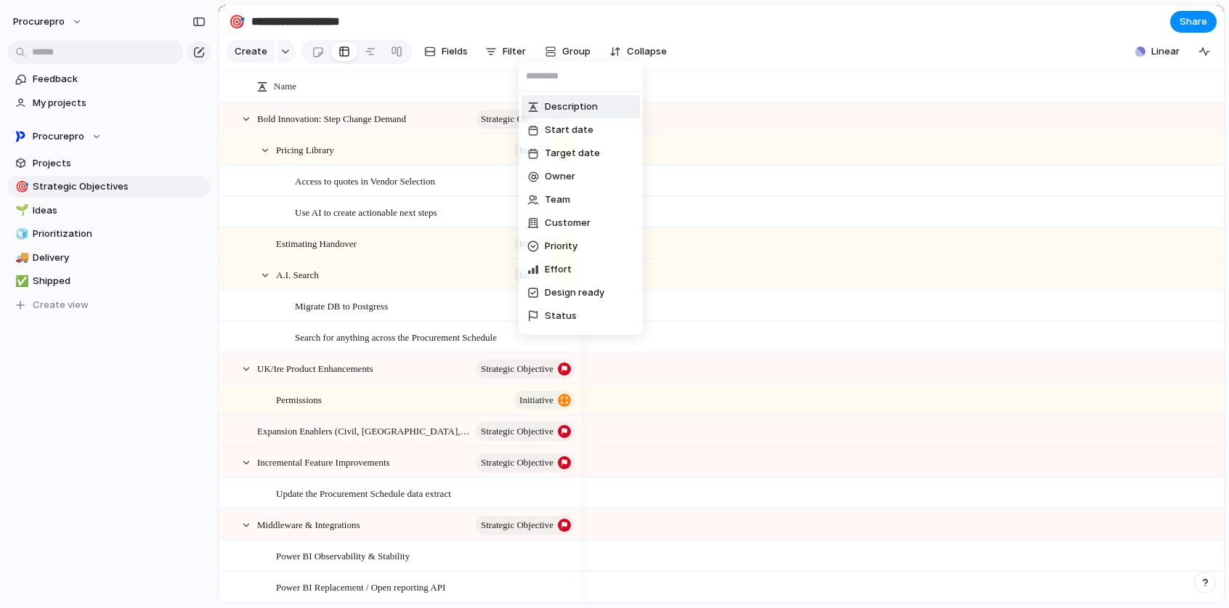
click at [569, 54] on div "Description Start date Target date Owner Team Customer Priority Effort Design r…" at bounding box center [614, 304] width 1229 height 608
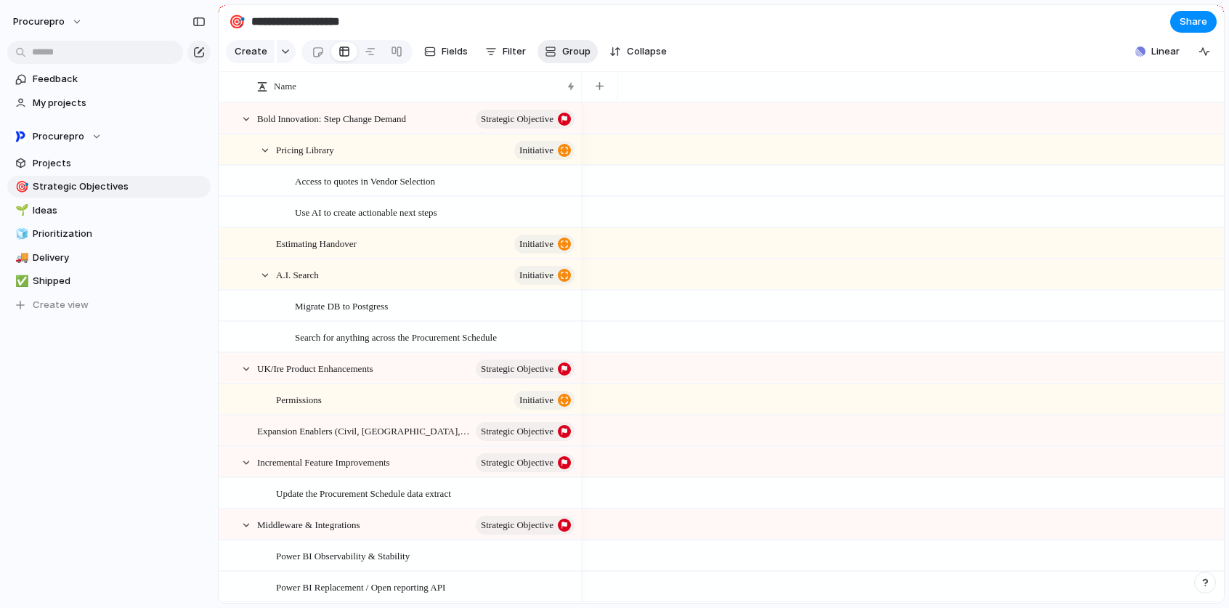
click at [572, 54] on span "Group" at bounding box center [576, 51] width 28 height 15
click at [448, 59] on div "Owner Team Customer Priority Effort Design ready Status Impact Checkbox Theme C…" at bounding box center [614, 304] width 1229 height 608
click at [448, 59] on span "Fields" at bounding box center [454, 51] width 26 height 15
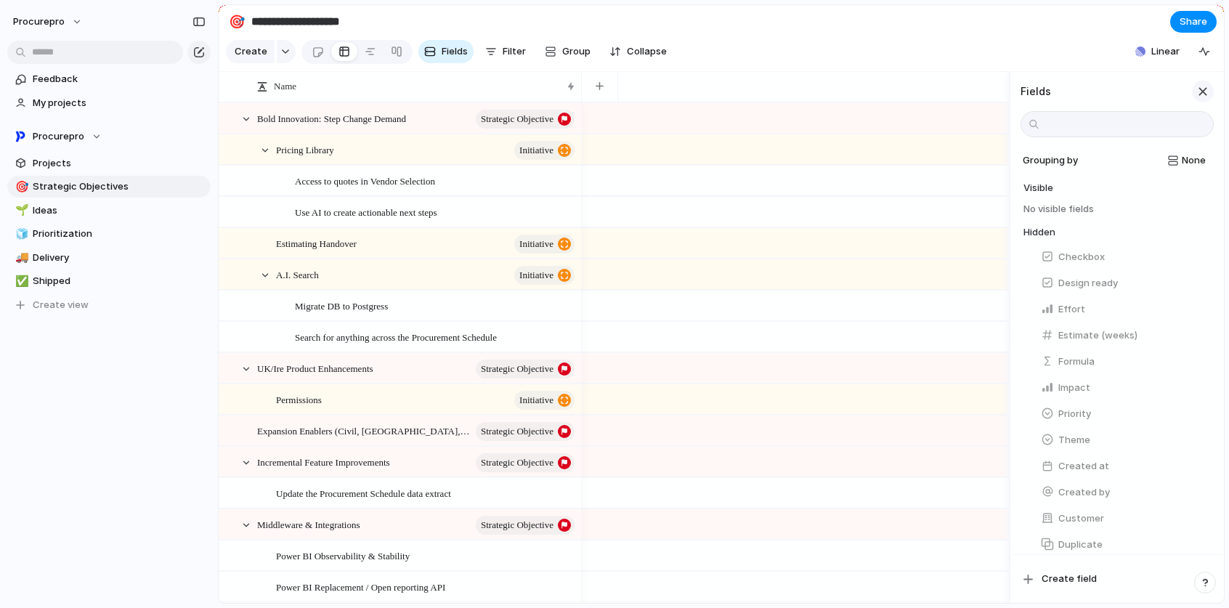
click at [1204, 99] on div "button" at bounding box center [1202, 92] width 16 height 16
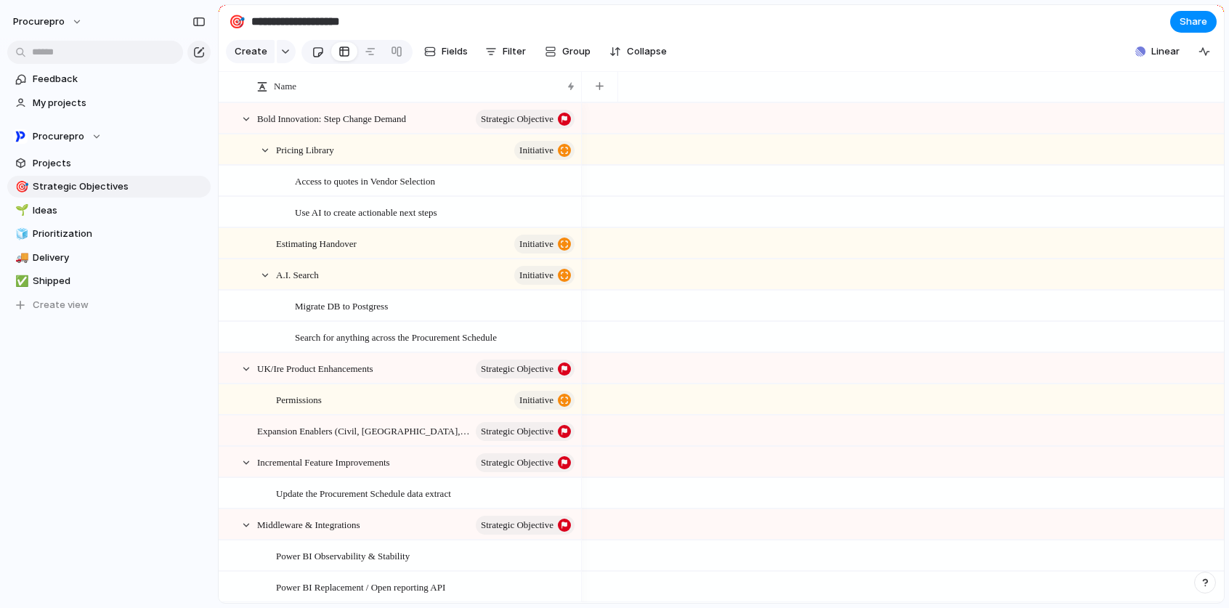
click at [312, 57] on div at bounding box center [318, 52] width 12 height 24
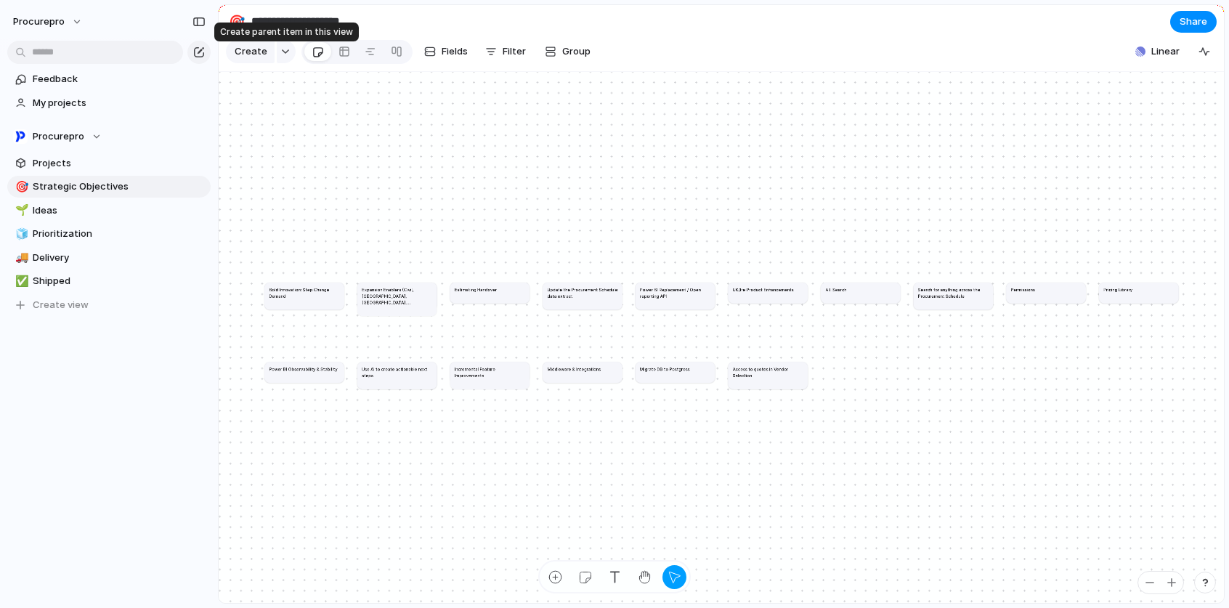
click at [285, 54] on div "button" at bounding box center [285, 52] width 10 height 6
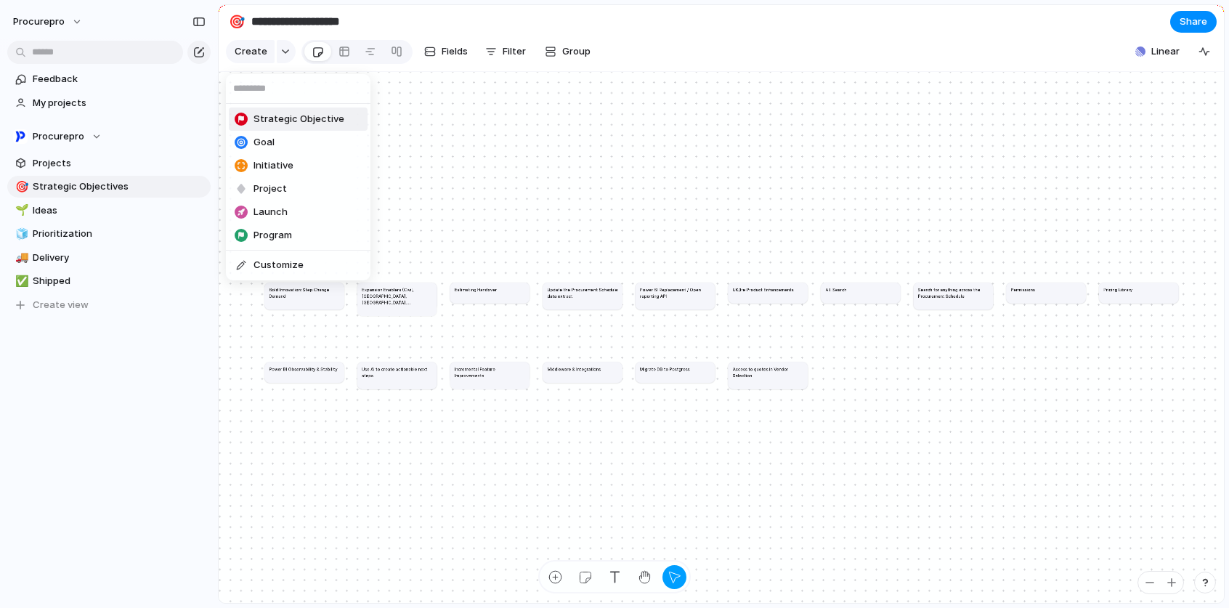
click at [304, 122] on span "Strategic Objective" at bounding box center [298, 119] width 91 height 15
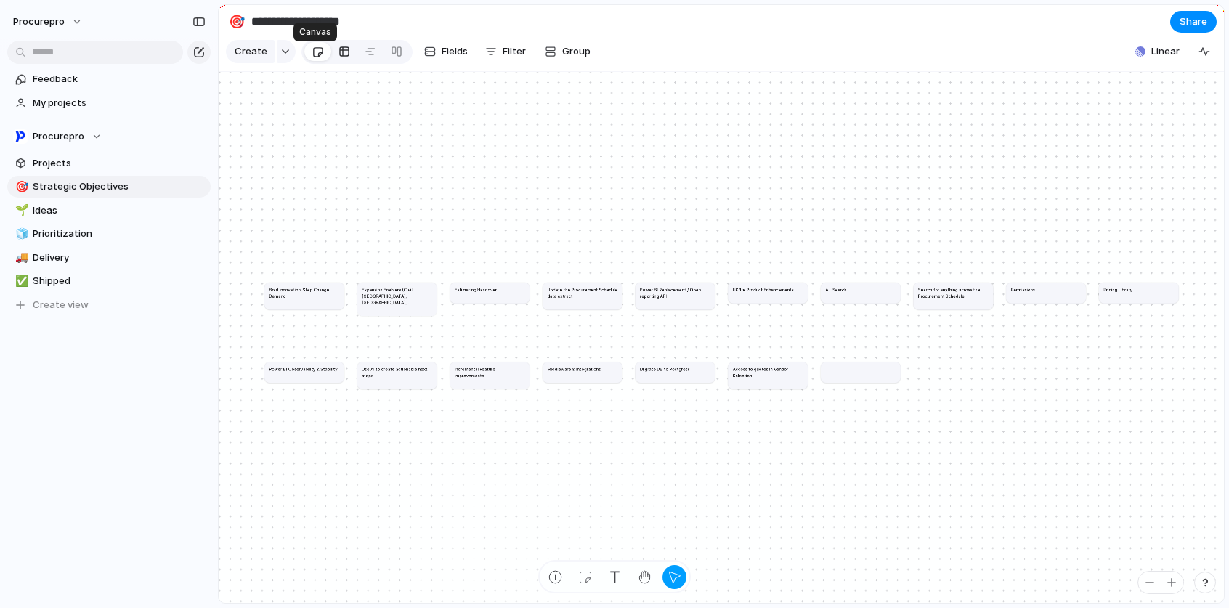
click at [339, 59] on div at bounding box center [344, 51] width 12 height 23
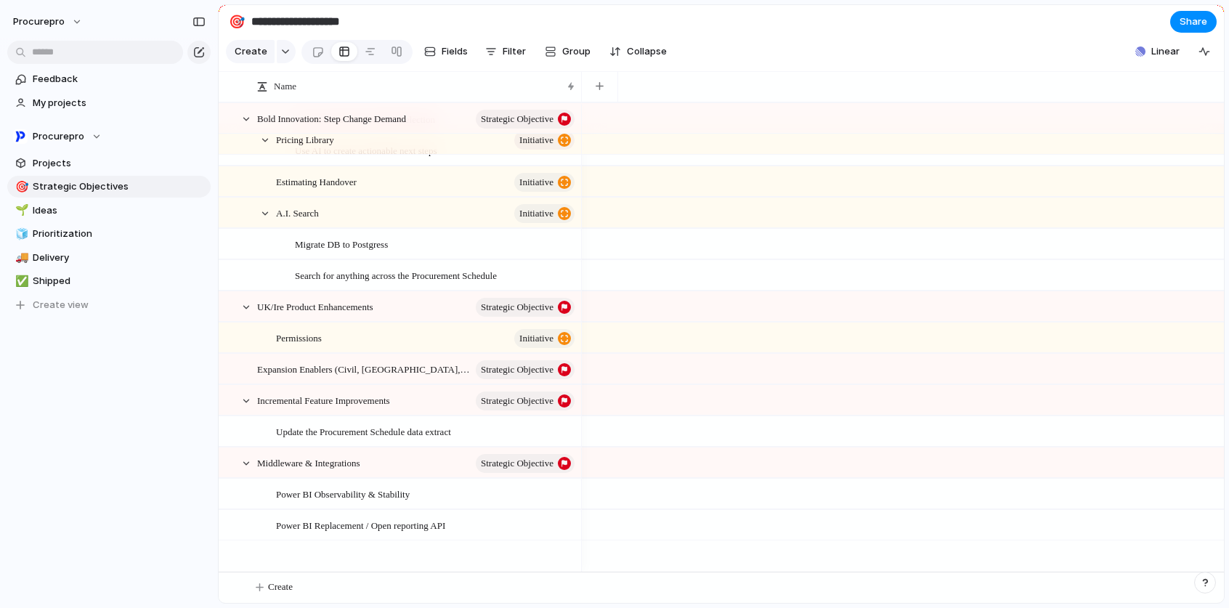
scroll to position [41, 0]
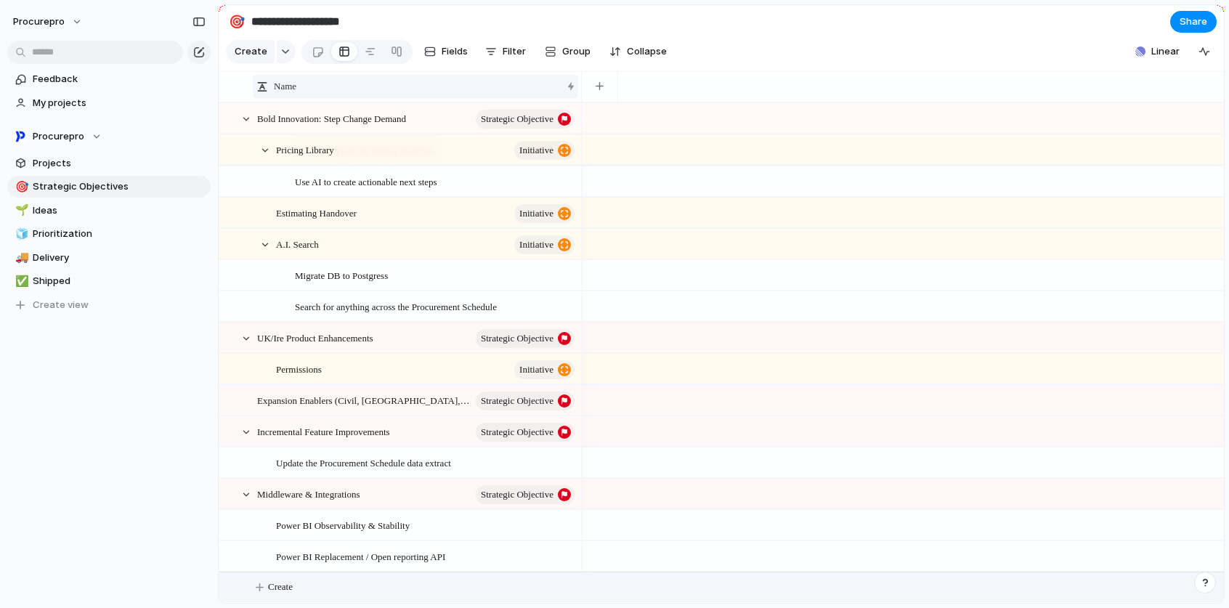
click at [568, 92] on div at bounding box center [570, 87] width 7 height 12
click at [826, 53] on div "Sort ascending Sort descending" at bounding box center [614, 304] width 1229 height 608
click at [248, 126] on div at bounding box center [246, 119] width 13 height 13
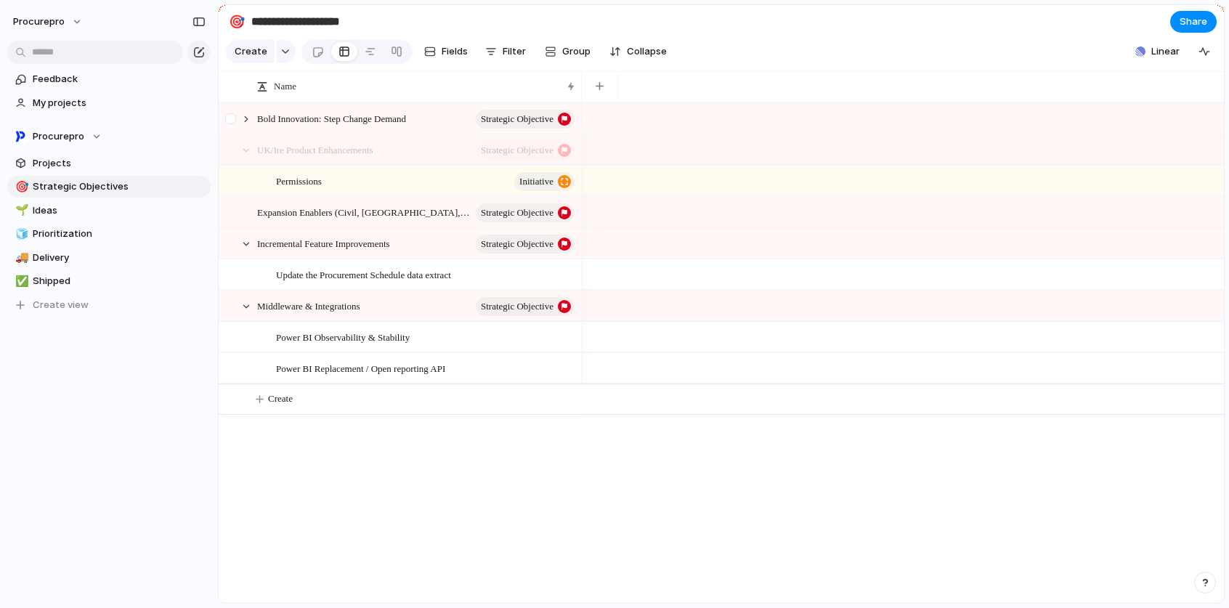
scroll to position [0, 0]
click at [244, 251] on div at bounding box center [246, 243] width 13 height 13
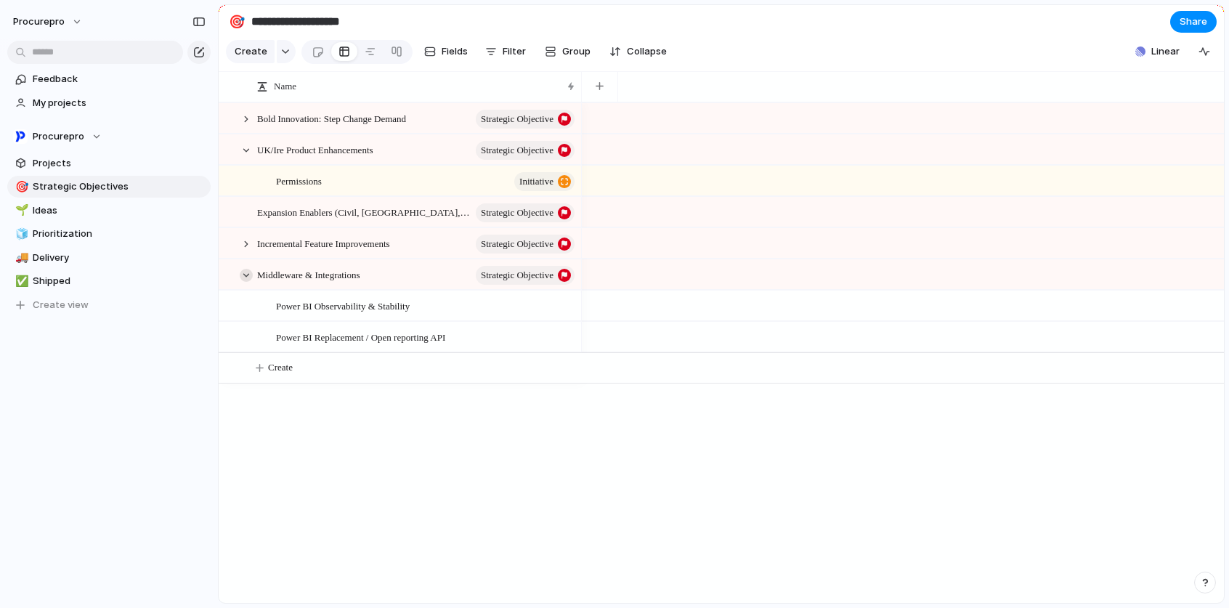
click at [244, 282] on div at bounding box center [246, 275] width 13 height 13
click at [246, 157] on div at bounding box center [246, 150] width 13 height 13
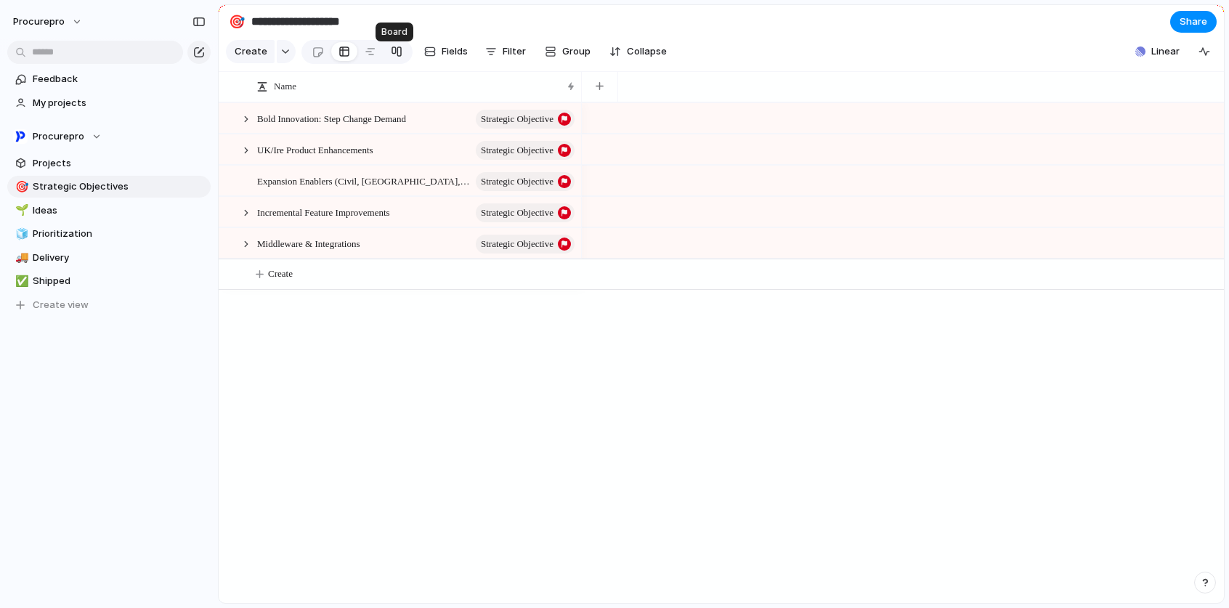
click at [395, 52] on div at bounding box center [397, 51] width 12 height 23
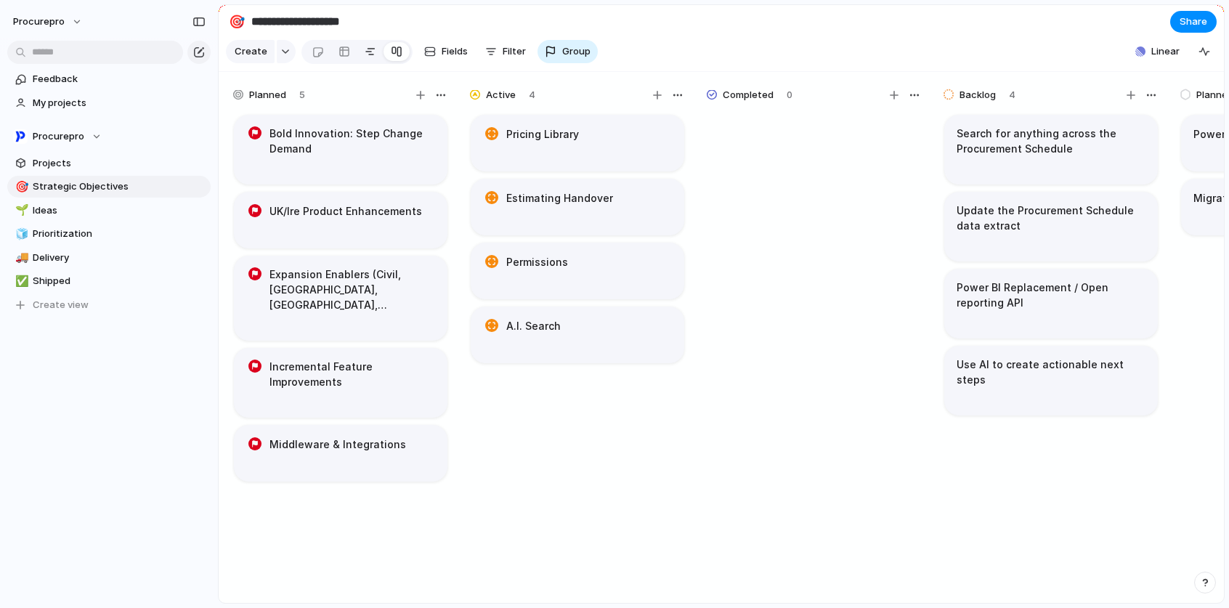
click at [368, 57] on div at bounding box center [371, 51] width 12 height 23
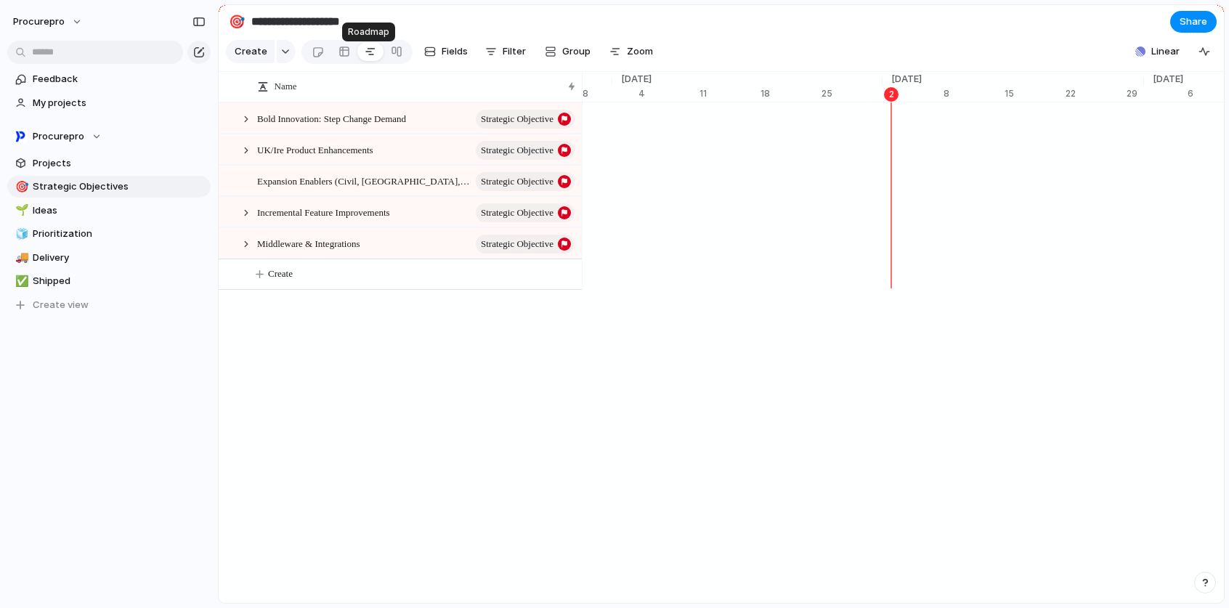
scroll to position [0, 9250]
click at [591, 52] on button "Group" at bounding box center [567, 51] width 60 height 23
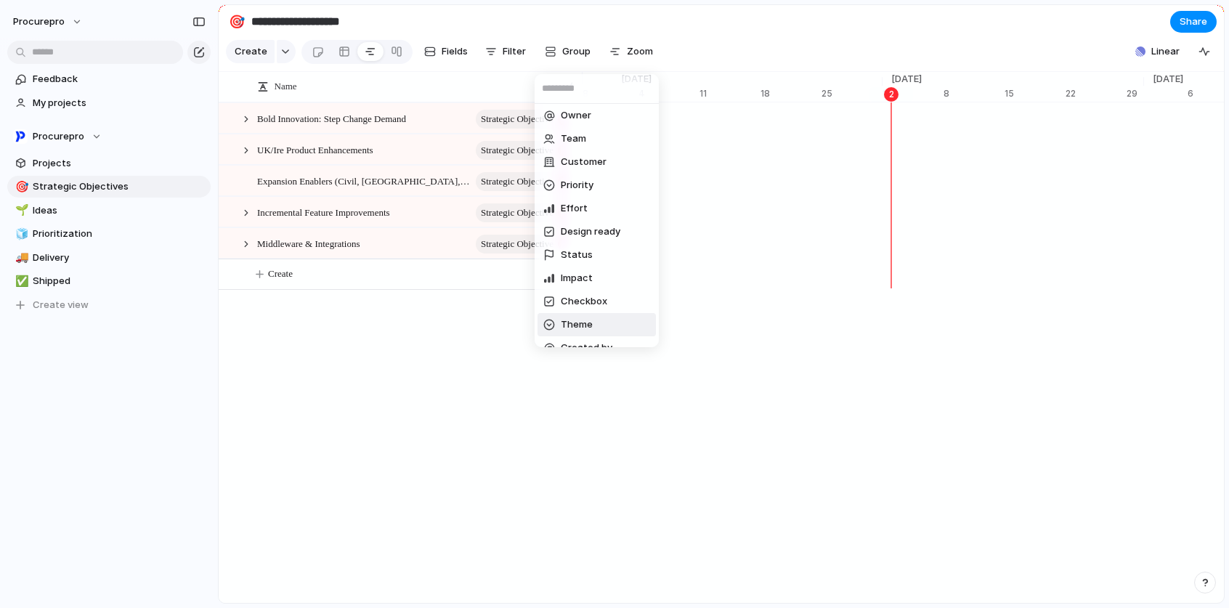
scroll to position [0, 0]
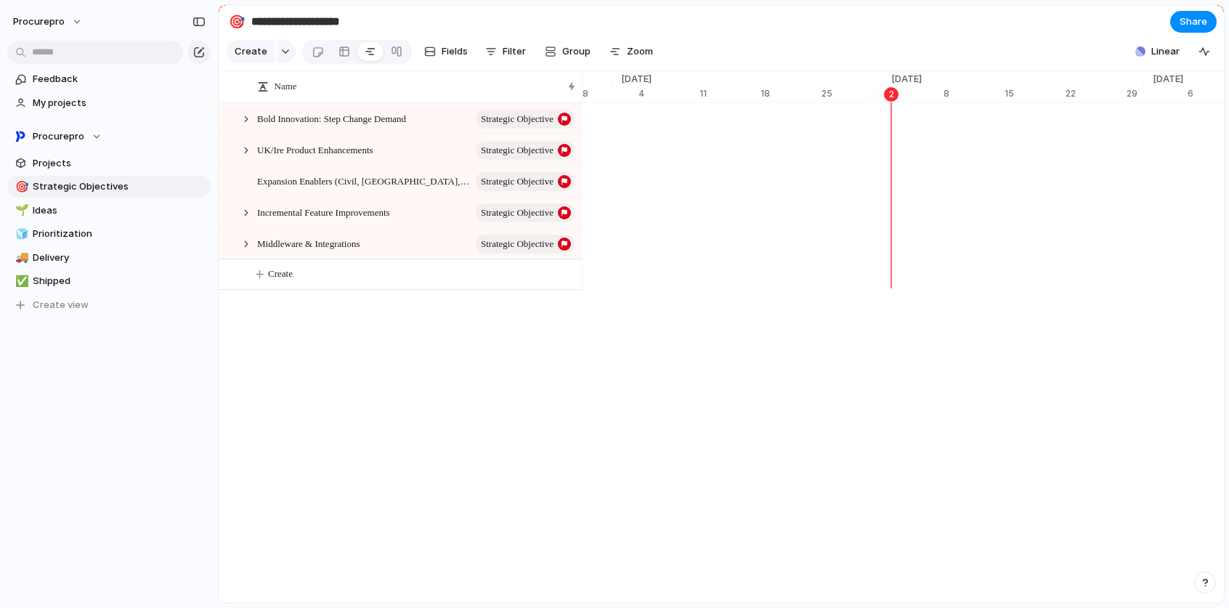
click at [508, 64] on div "Owner Team Customer Priority Effort Design ready Status Impact Checkbox Theme C…" at bounding box center [614, 304] width 1229 height 608
click at [510, 52] on span "Filter" at bounding box center [513, 51] width 23 height 15
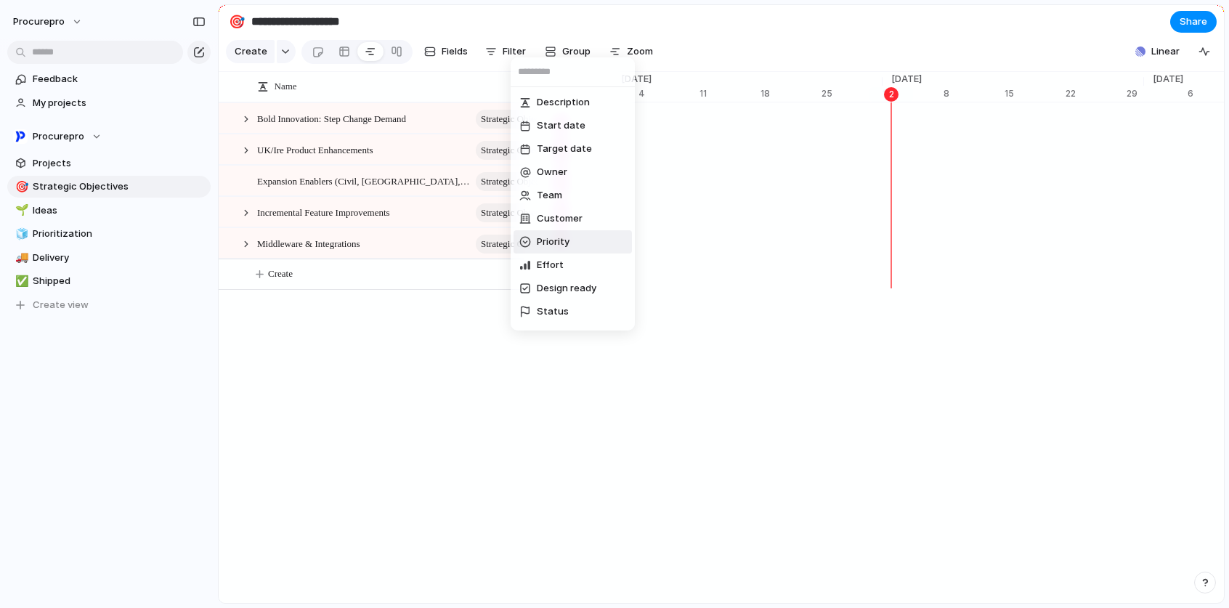
click at [318, 62] on div "Description Start date Target date Owner Team Customer Priority Effort Design r…" at bounding box center [614, 304] width 1229 height 608
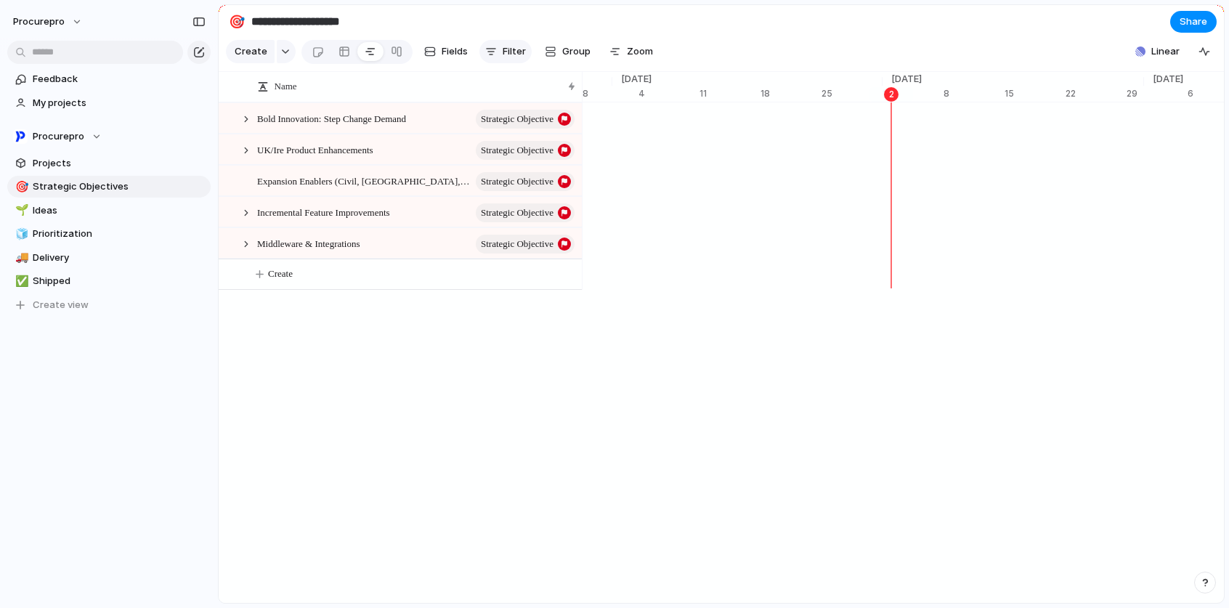
click at [505, 57] on span "Filter" at bounding box center [513, 51] width 23 height 15
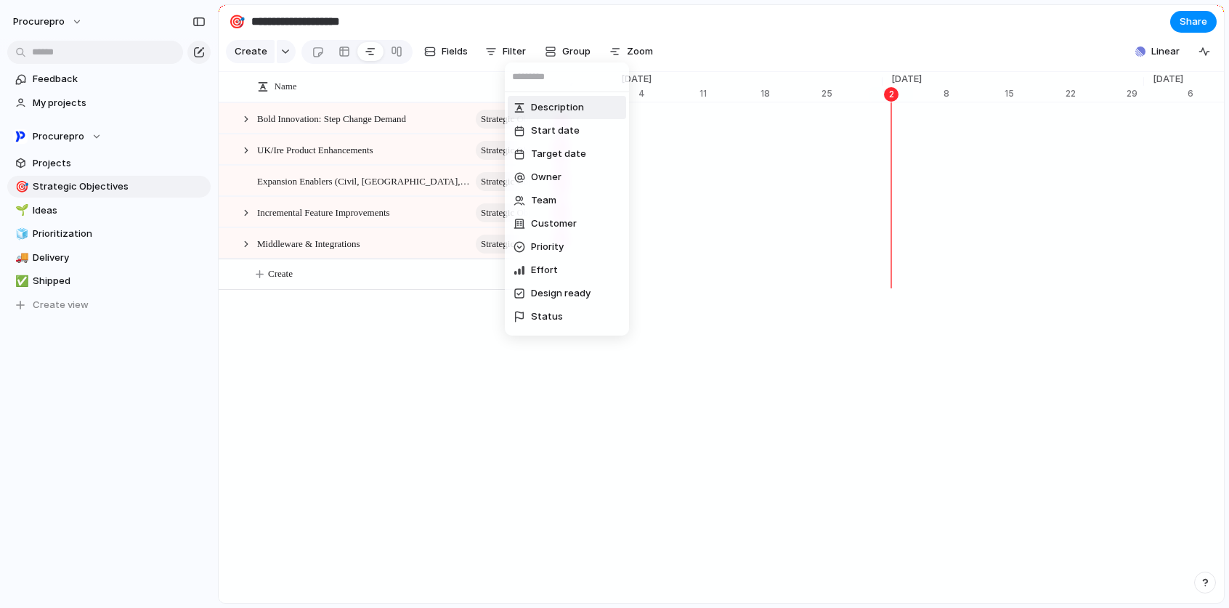
click at [728, 49] on div "Description Start date Target date Owner Team Customer Priority Effort Design r…" at bounding box center [614, 304] width 1229 height 608
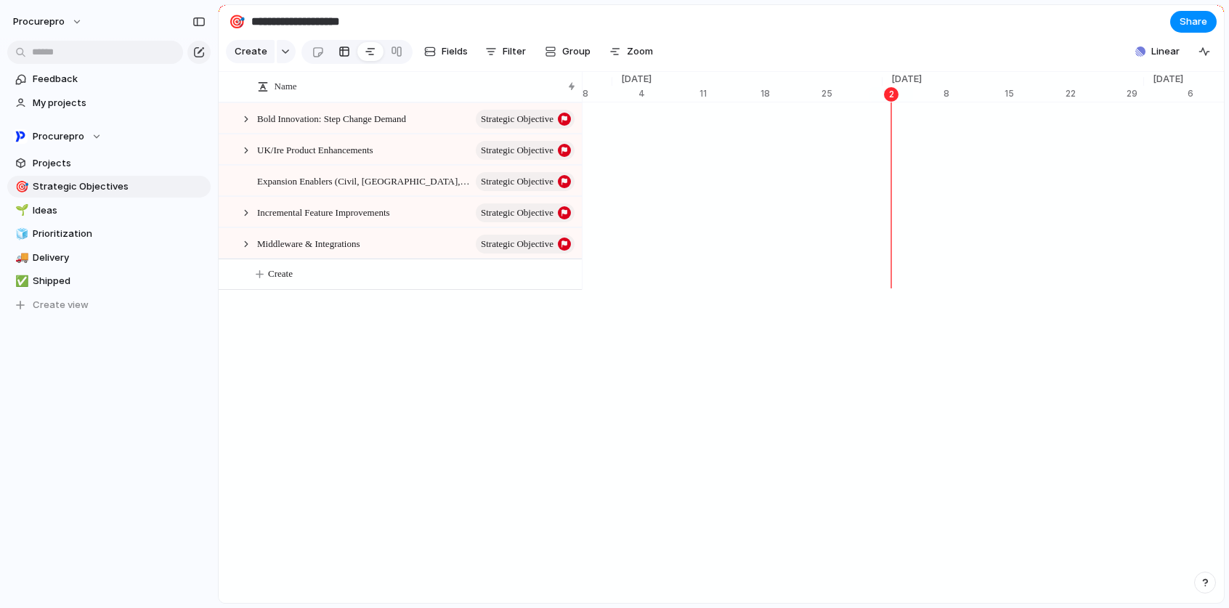
click at [343, 55] on div at bounding box center [344, 51] width 12 height 23
click at [38, 204] on span "Ideas" at bounding box center [119, 210] width 173 height 15
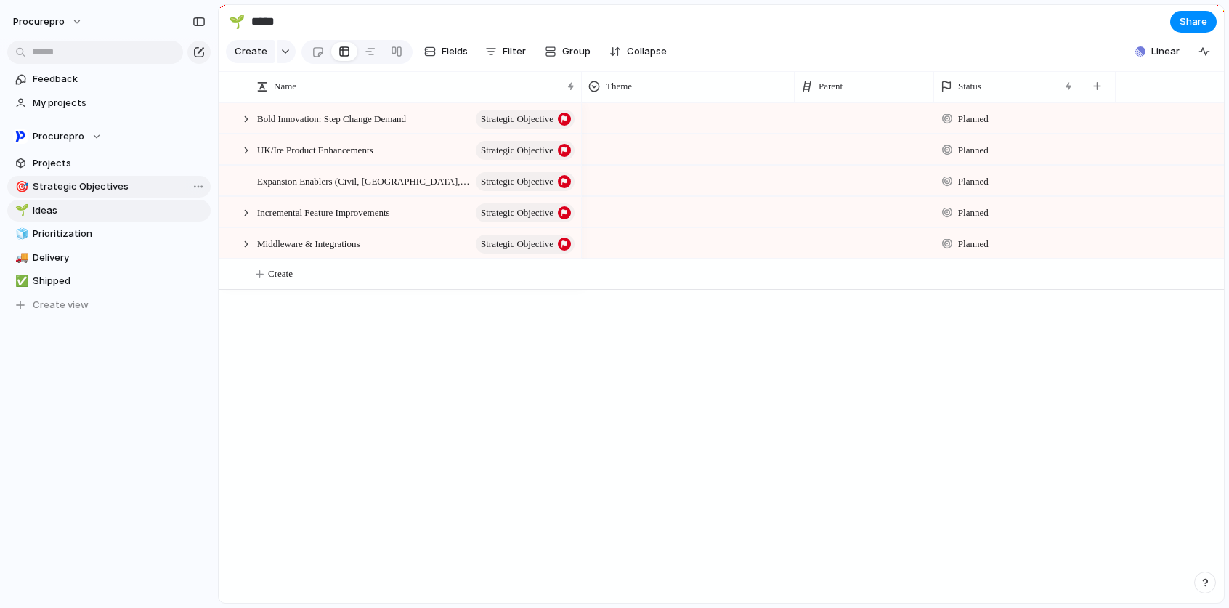
click at [51, 181] on span "Strategic Objectives" at bounding box center [119, 186] width 173 height 15
type input "**********"
click at [50, 157] on span "Projects" at bounding box center [119, 163] width 173 height 15
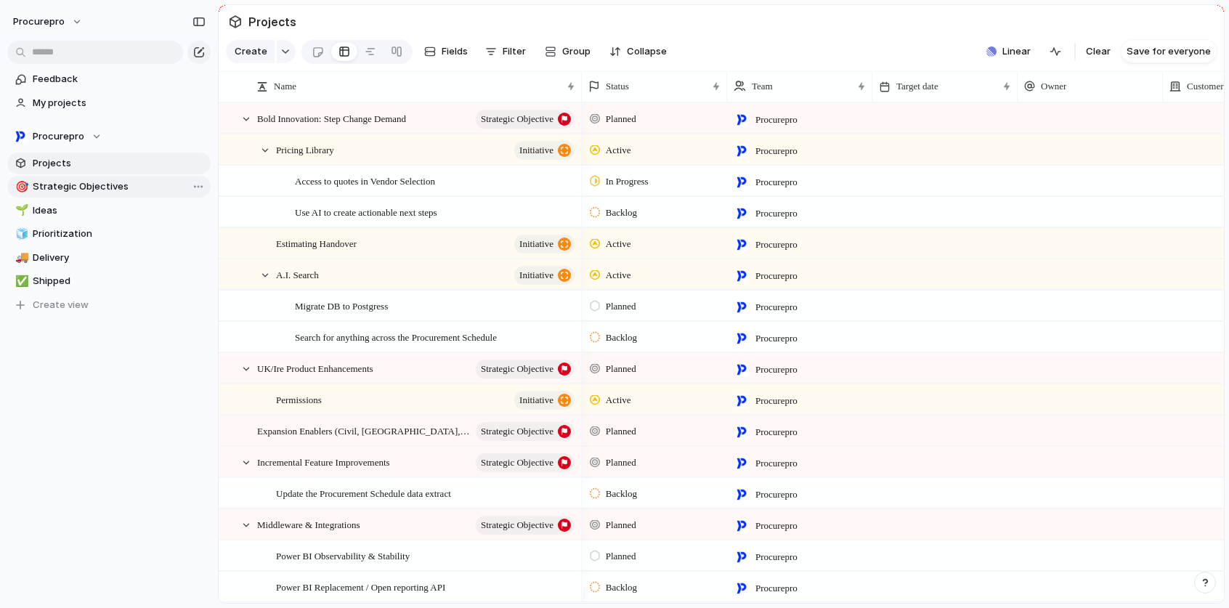
click at [52, 182] on span "Strategic Objectives" at bounding box center [119, 186] width 173 height 15
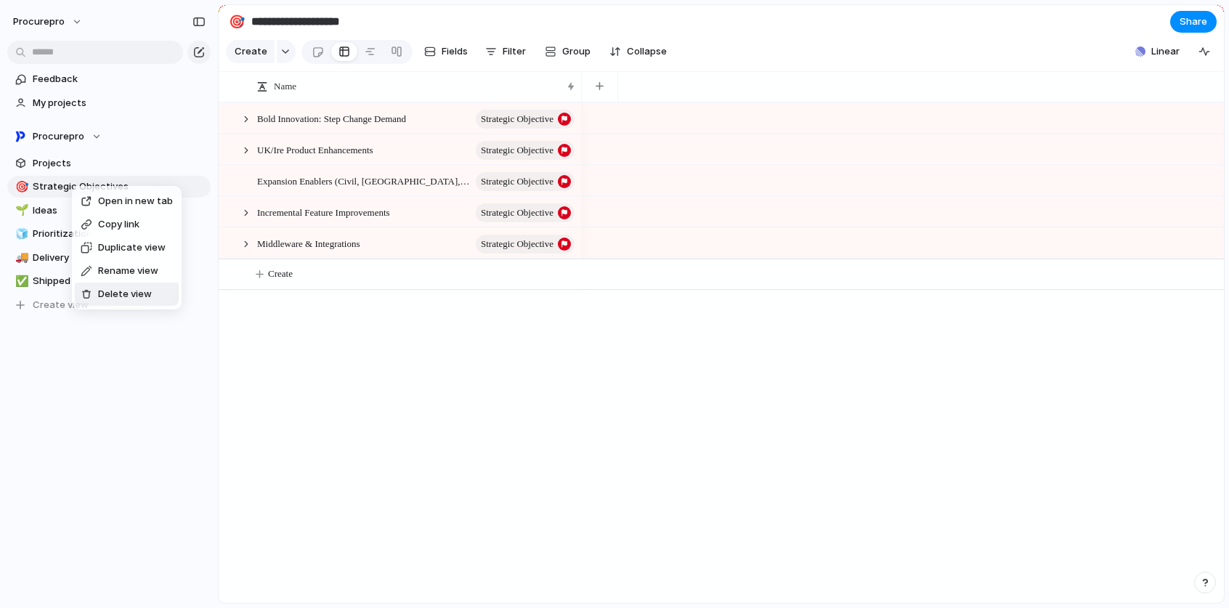
click at [126, 293] on span "Delete view" at bounding box center [125, 294] width 54 height 15
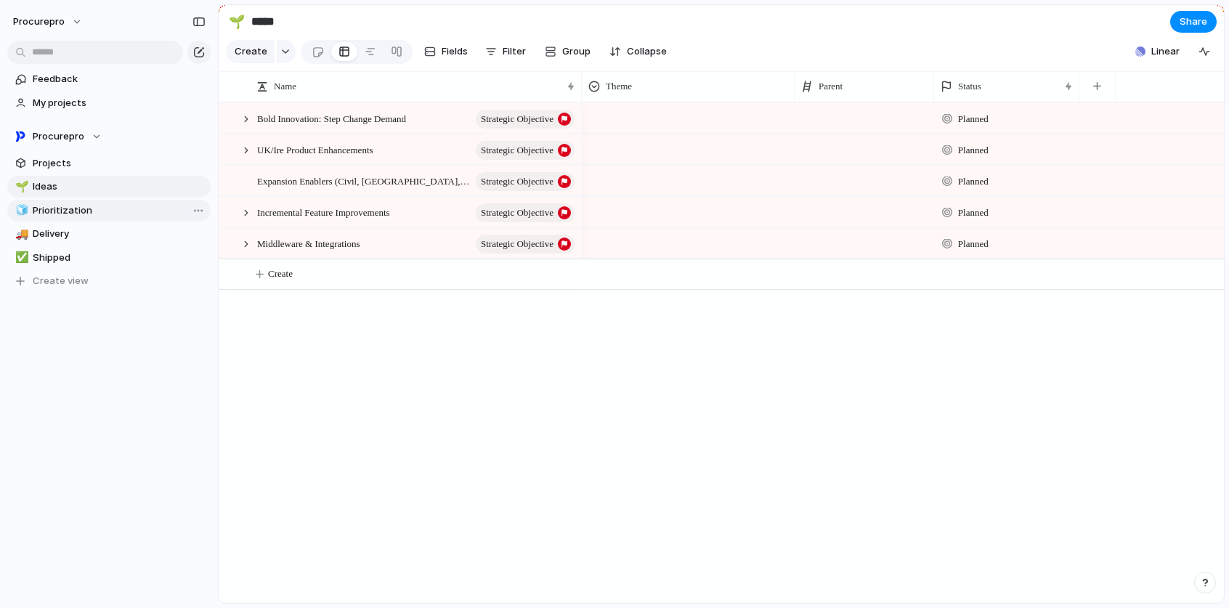
click at [91, 207] on span "Prioritization" at bounding box center [119, 210] width 173 height 15
type input "**********"
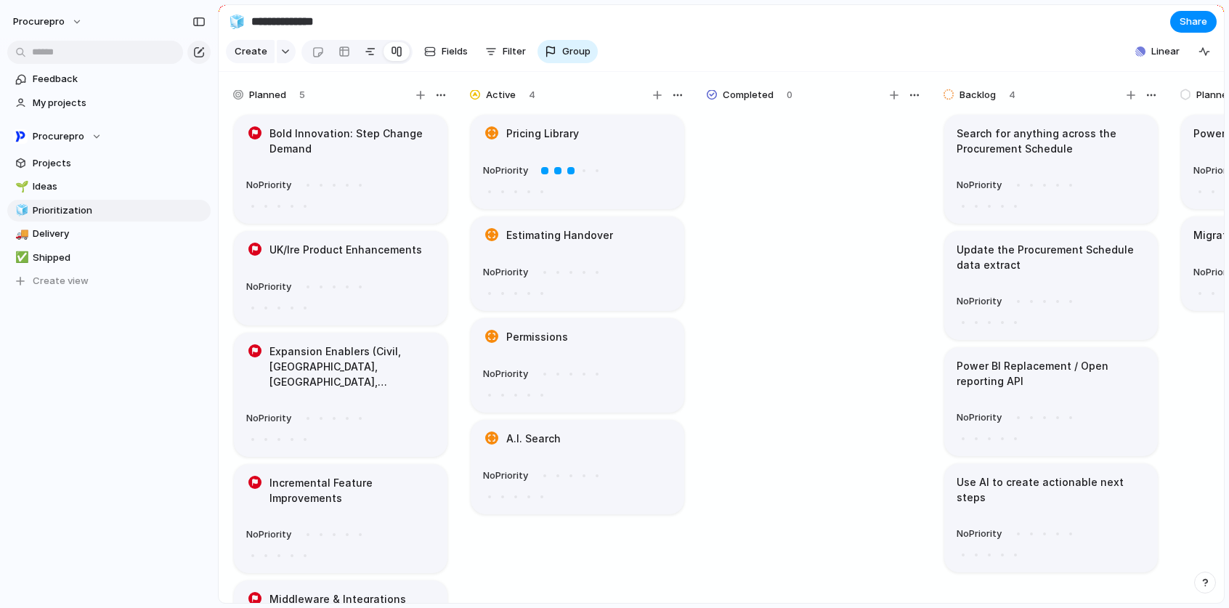
click at [365, 58] on div at bounding box center [371, 51] width 12 height 23
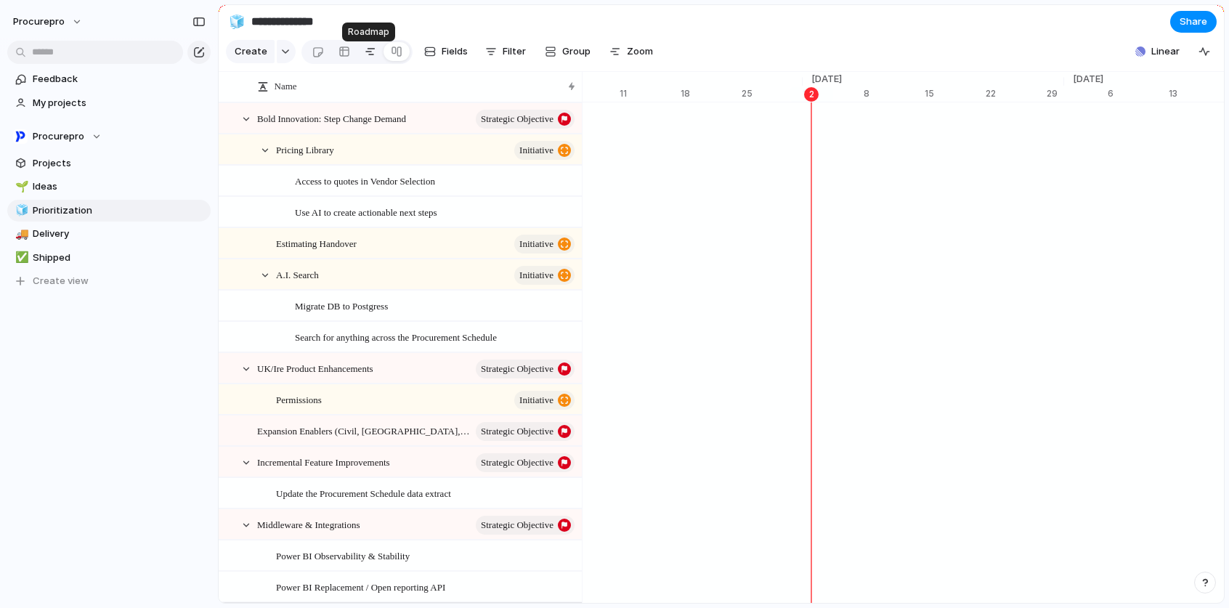
scroll to position [0, 9330]
click at [343, 57] on div at bounding box center [344, 51] width 12 height 23
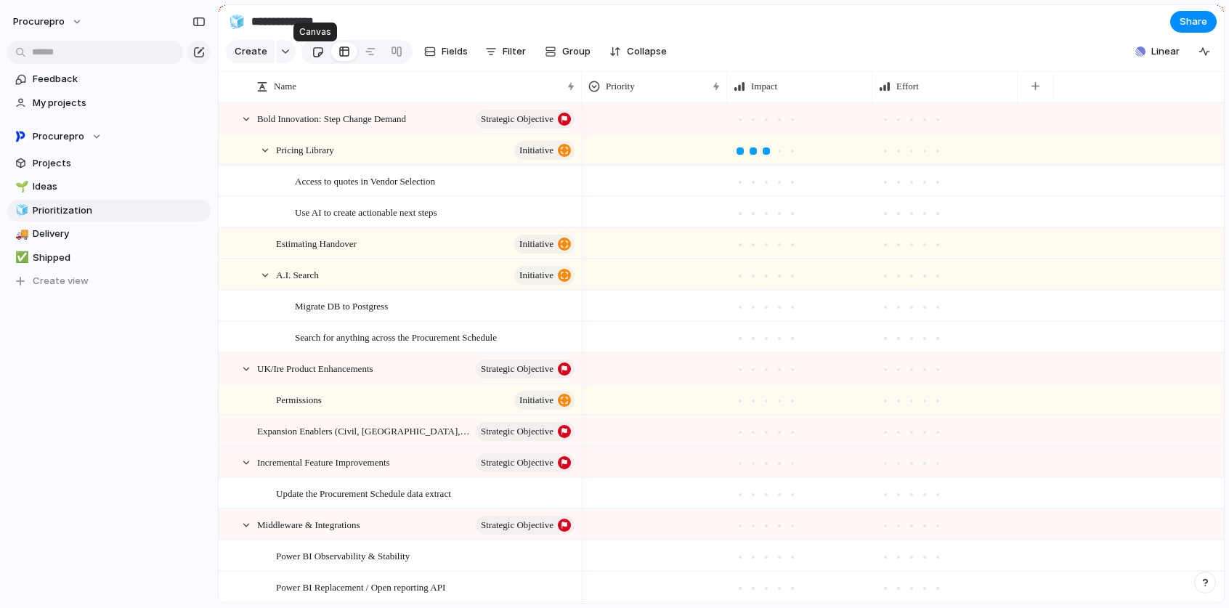
click at [312, 58] on div at bounding box center [318, 52] width 12 height 24
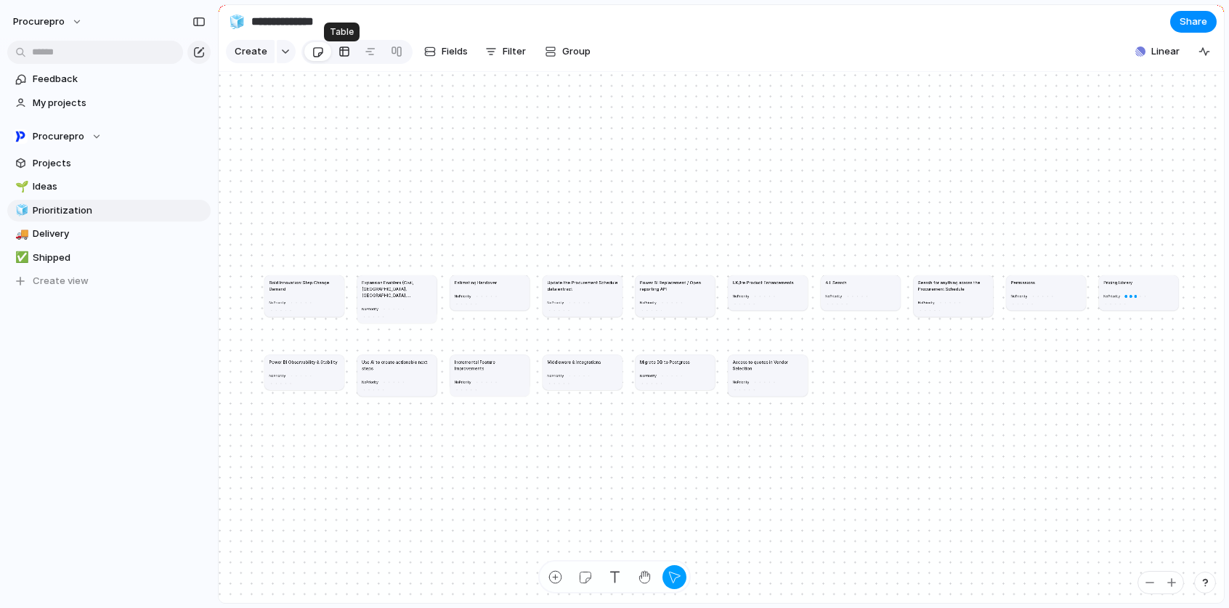
click at [352, 62] on link at bounding box center [344, 51] width 26 height 23
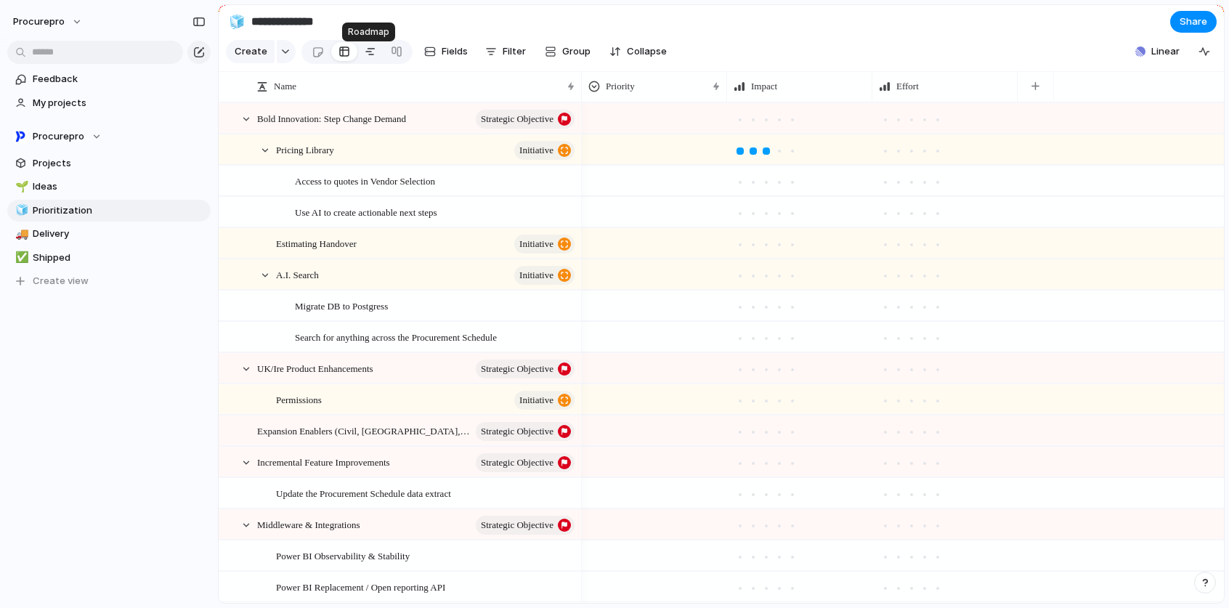
click at [373, 60] on link at bounding box center [370, 51] width 26 height 23
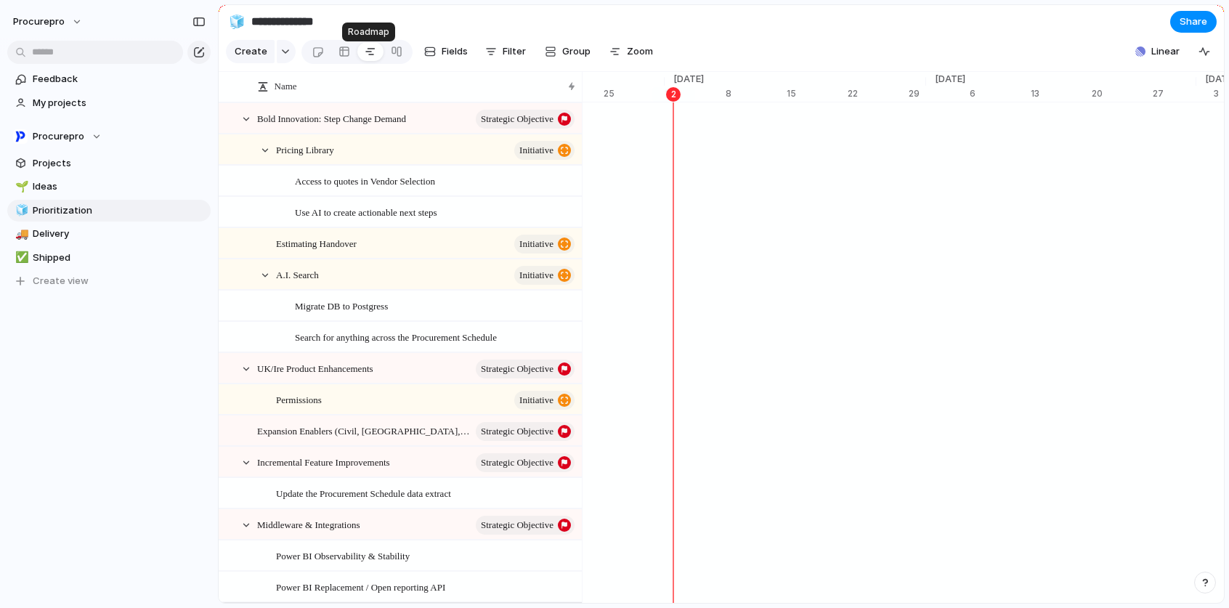
scroll to position [0, 9468]
click at [404, 56] on link at bounding box center [396, 51] width 26 height 23
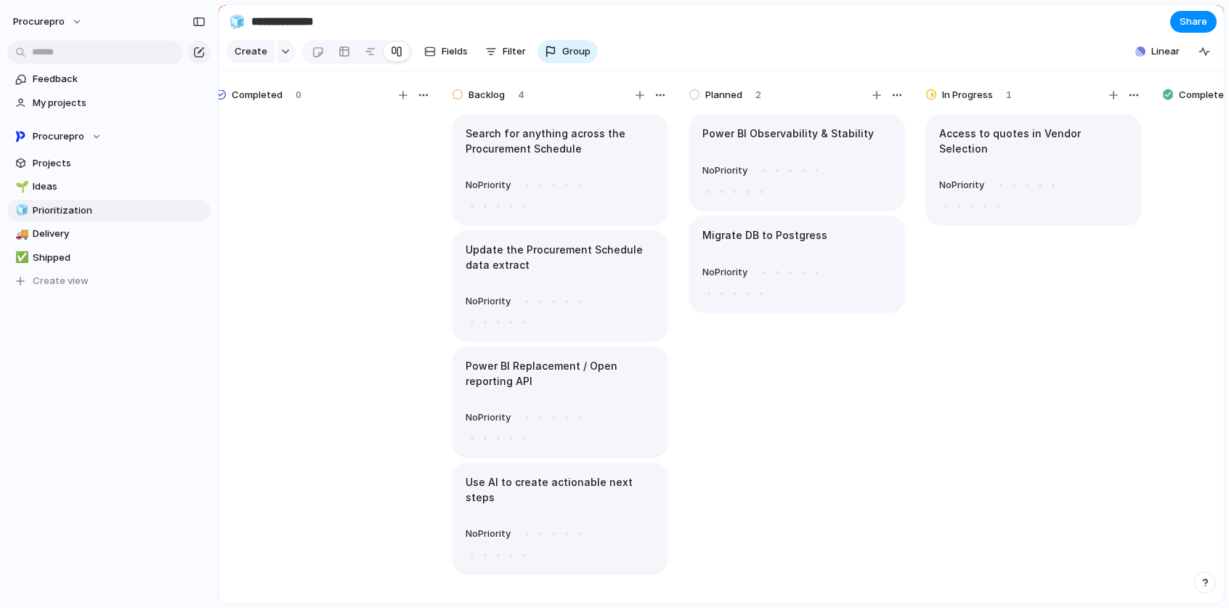
scroll to position [0, 455]
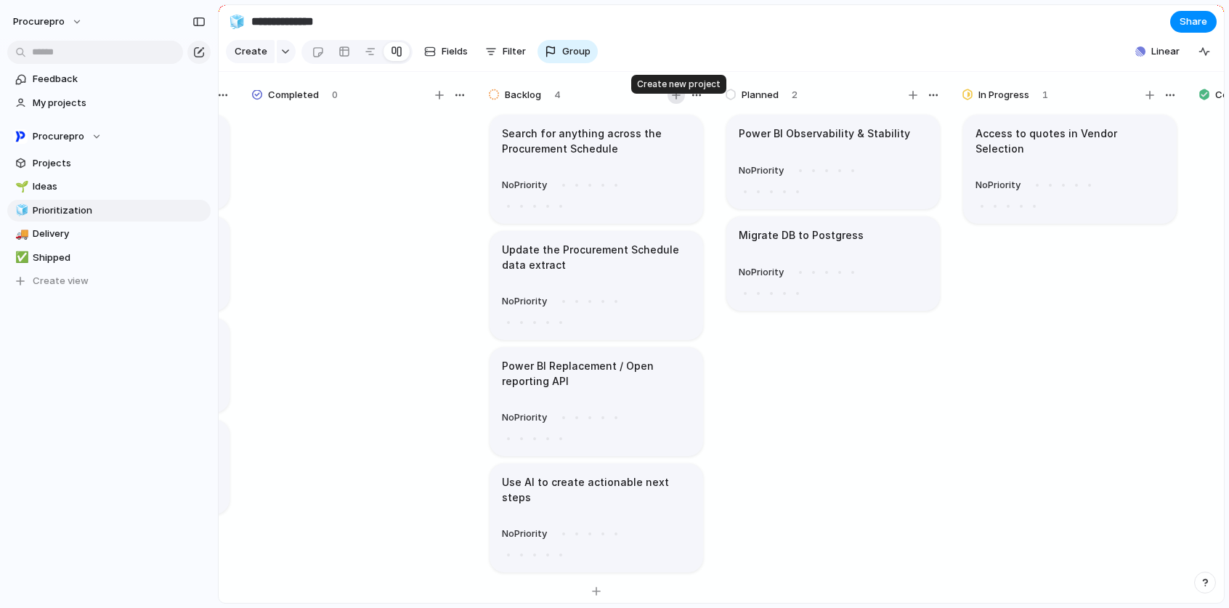
click at [674, 99] on div "button" at bounding box center [676, 95] width 9 height 9
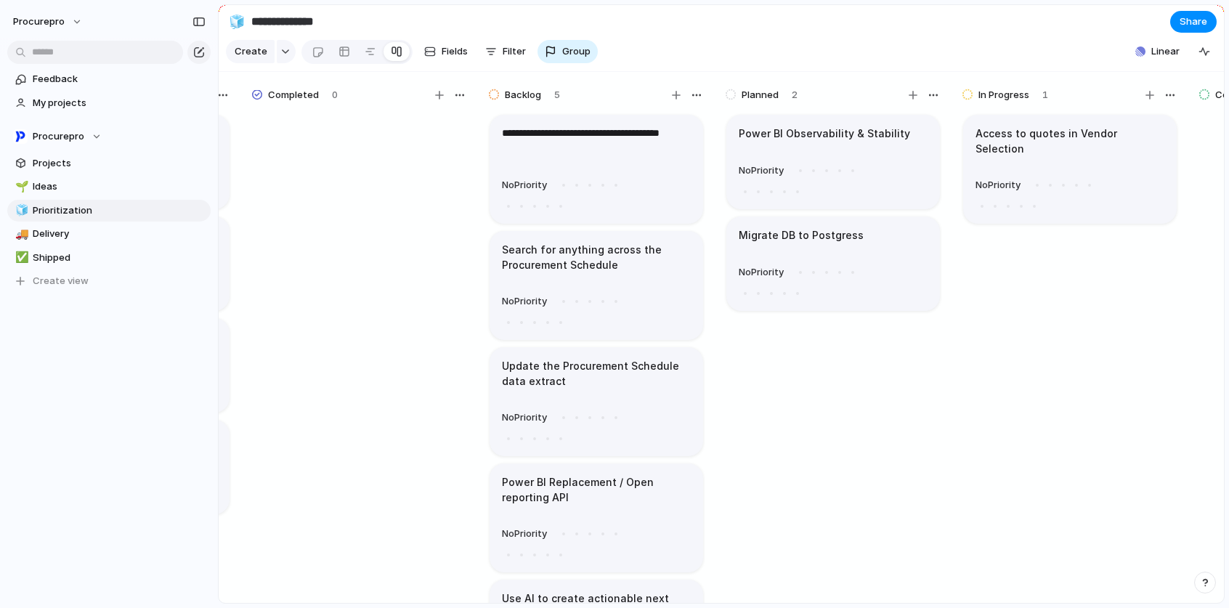
type textarea "**********"
click at [711, 38] on section "**********" at bounding box center [721, 21] width 1005 height 33
click at [542, 166] on article "Search for anything across all of ProcurePro No Priority" at bounding box center [595, 169] width 213 height 109
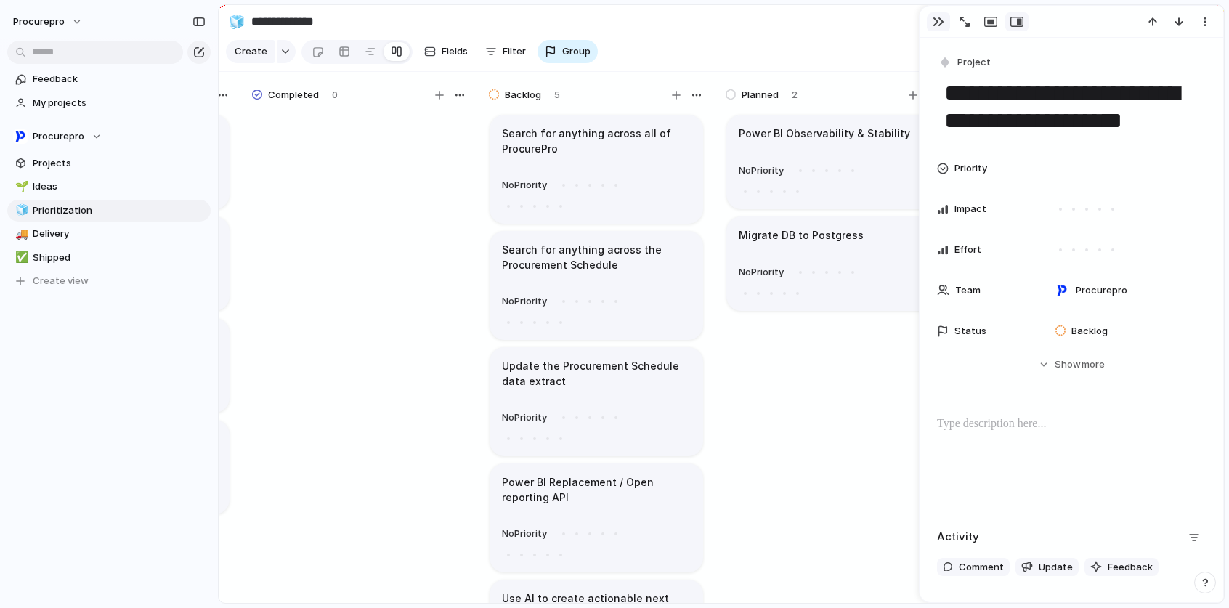
click at [933, 23] on div "button" at bounding box center [938, 22] width 12 height 12
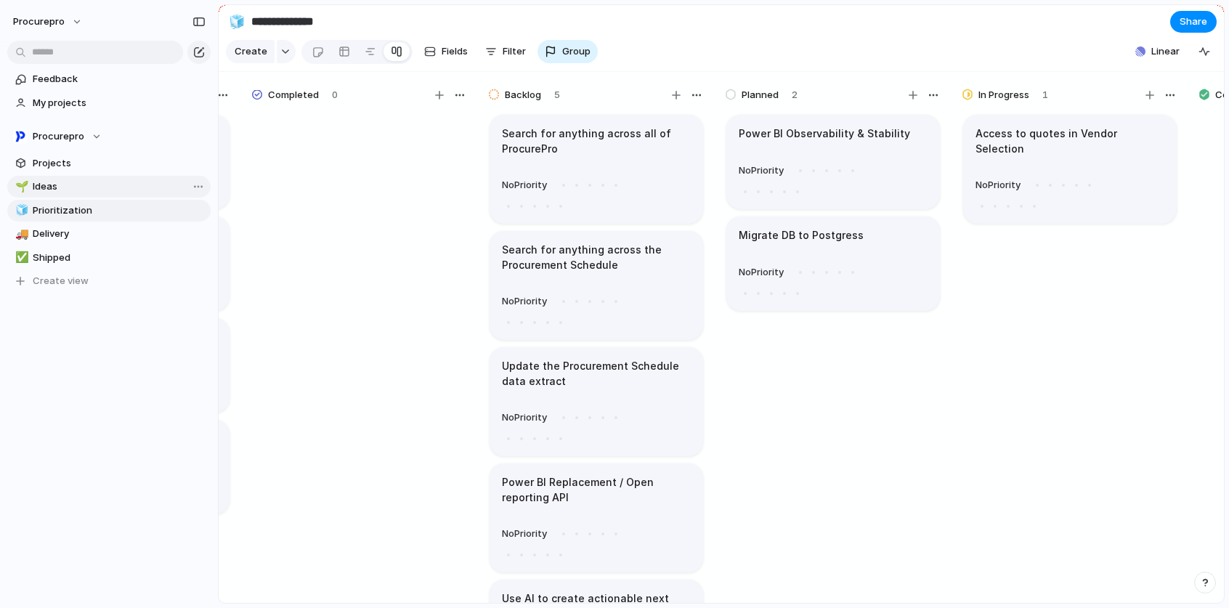
click at [46, 190] on span "Ideas" at bounding box center [119, 186] width 173 height 15
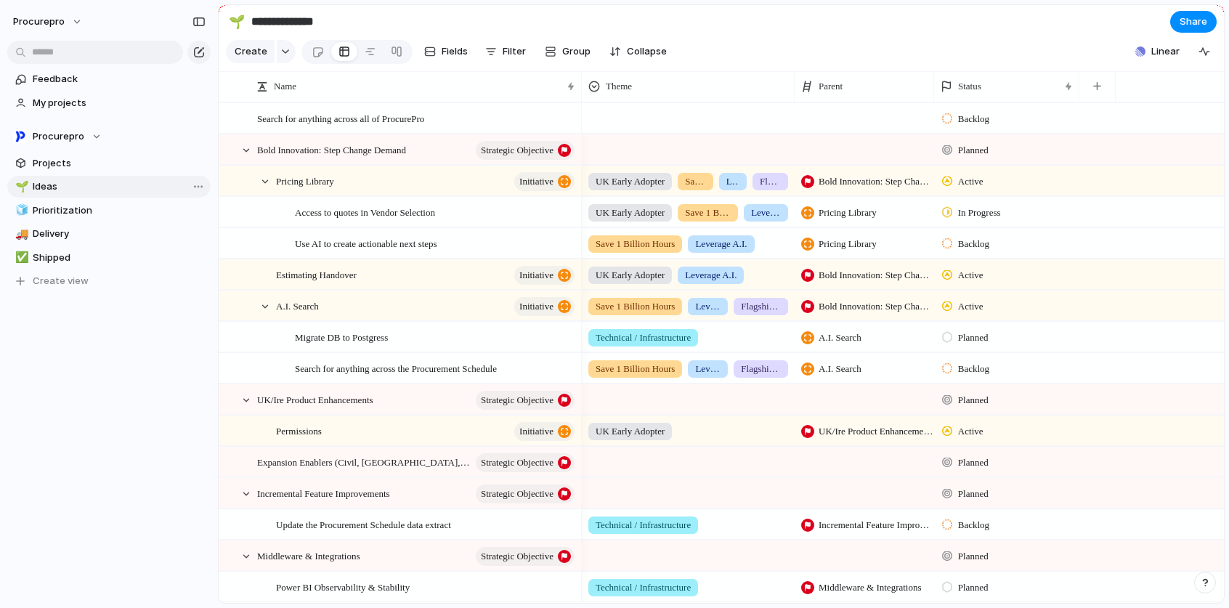
type input "*****"
click at [367, 54] on div at bounding box center [371, 51] width 12 height 23
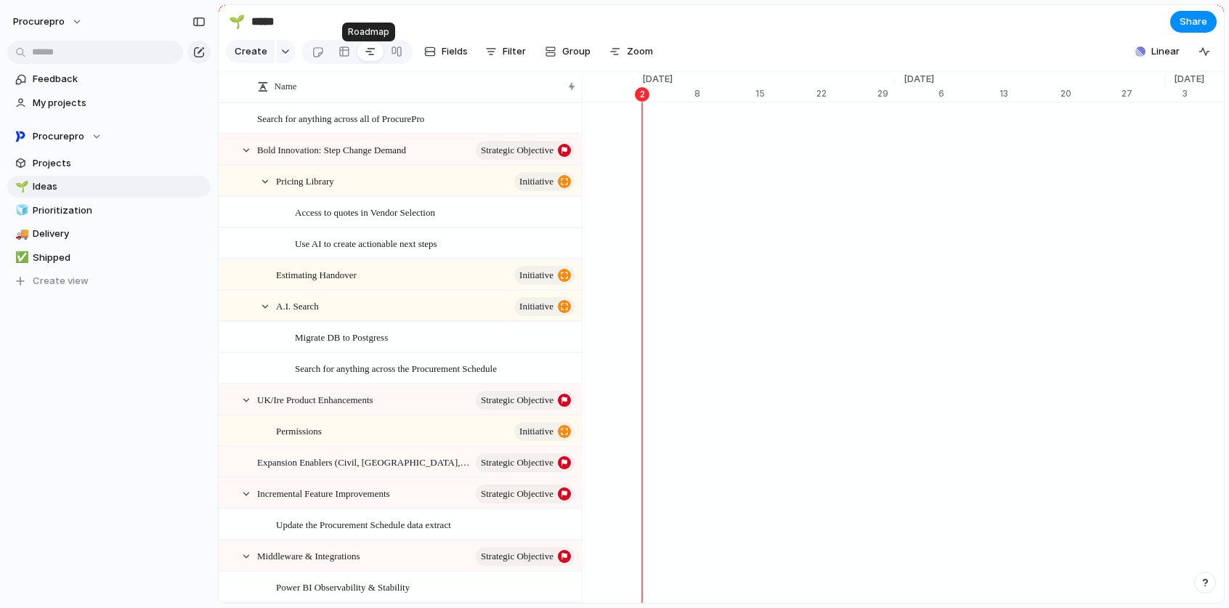
scroll to position [0, 9499]
drag, startPoint x: 492, startPoint y: 229, endPoint x: 974, endPoint y: 213, distance: 483.1
drag, startPoint x: 852, startPoint y: 218, endPoint x: 377, endPoint y: 267, distance: 478.2
click at [377, 267] on div "Name Search for anything across all of ProcurePro Bold Innovation: Step Change …" at bounding box center [721, 370] width 1005 height 597
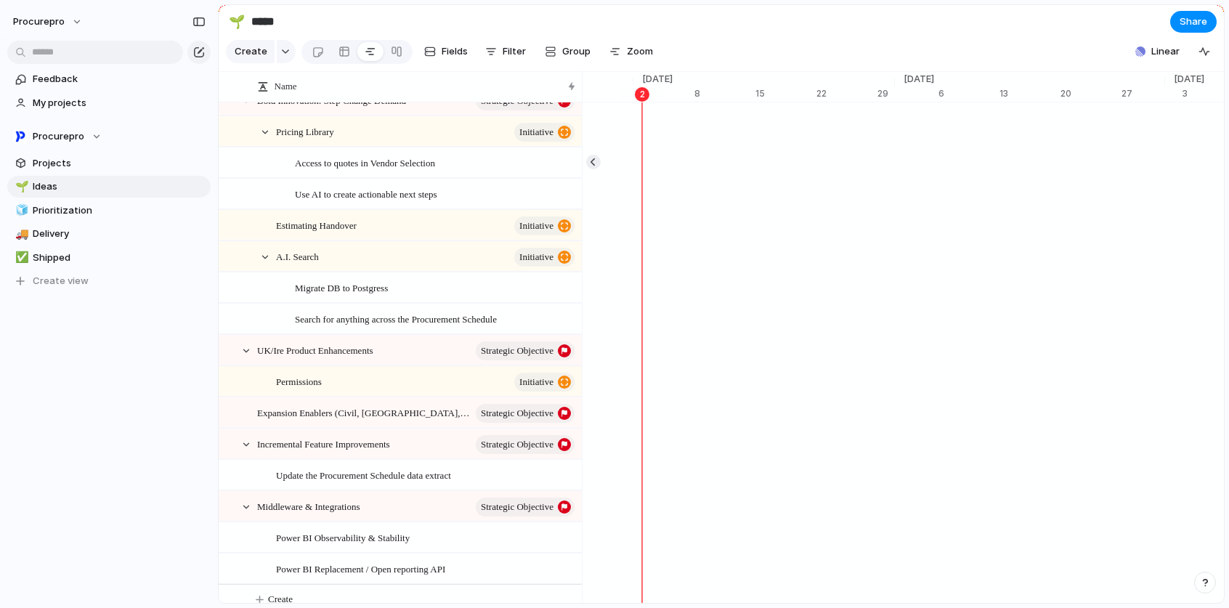
scroll to position [0, 0]
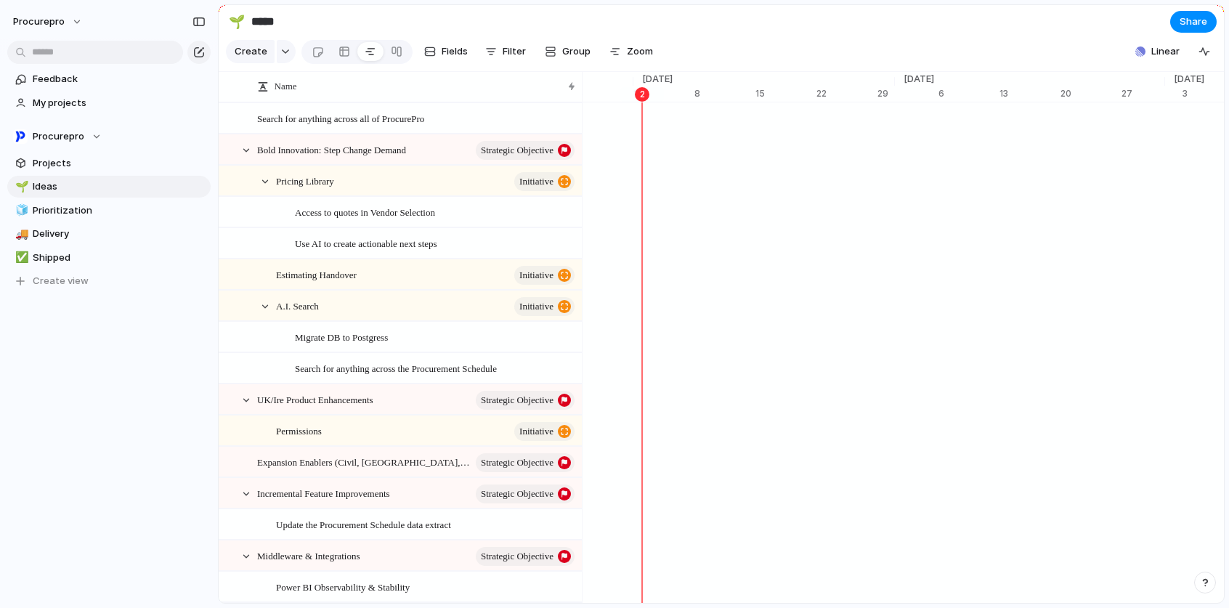
click at [842, 18] on section "🌱 ***** Share" at bounding box center [721, 21] width 1005 height 33
click at [441, 59] on span "Fields" at bounding box center [454, 51] width 26 height 15
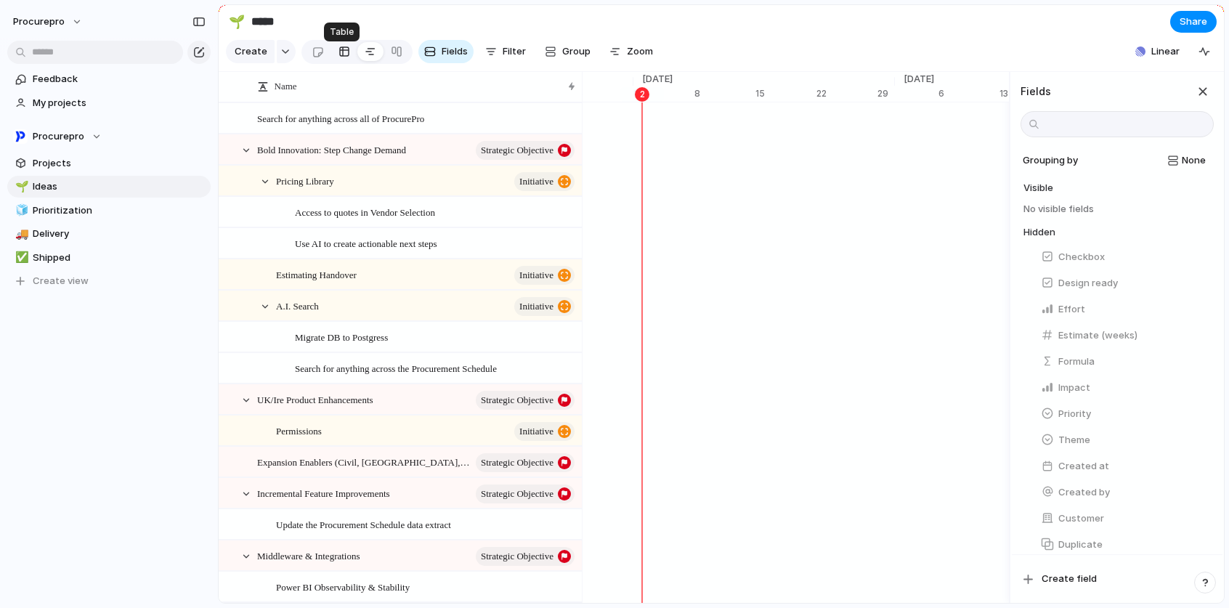
click at [341, 61] on div at bounding box center [344, 51] width 12 height 23
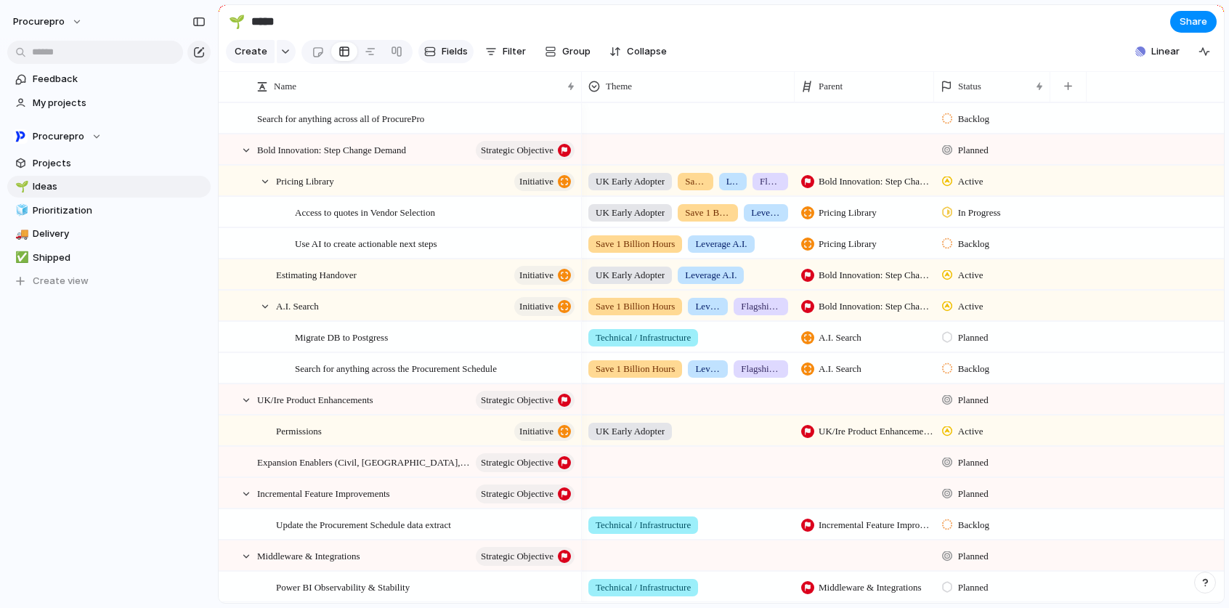
click at [428, 57] on div "button" at bounding box center [430, 52] width 12 height 12
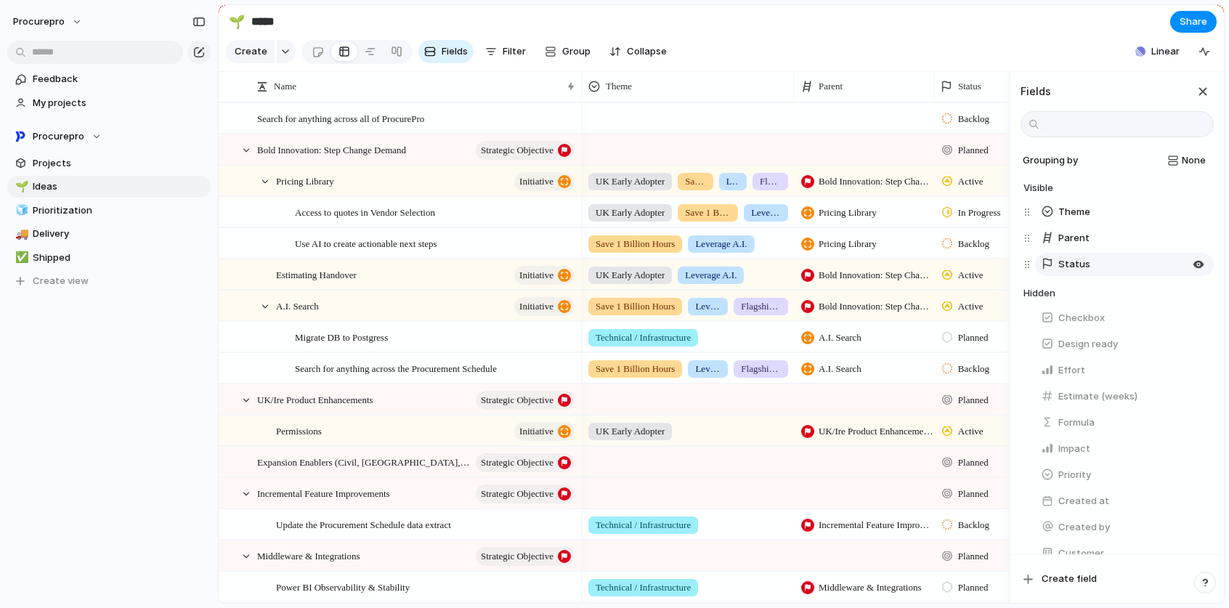
click at [1075, 272] on span "Status" at bounding box center [1074, 264] width 32 height 15
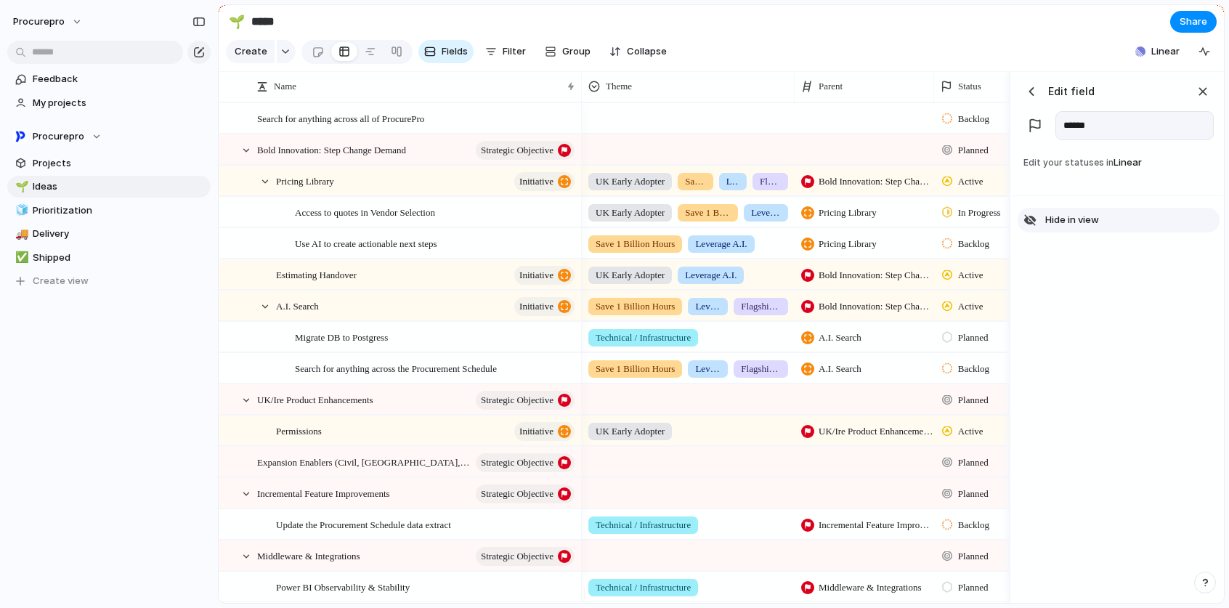
click at [1059, 227] on span "Hide in view" at bounding box center [1072, 220] width 54 height 15
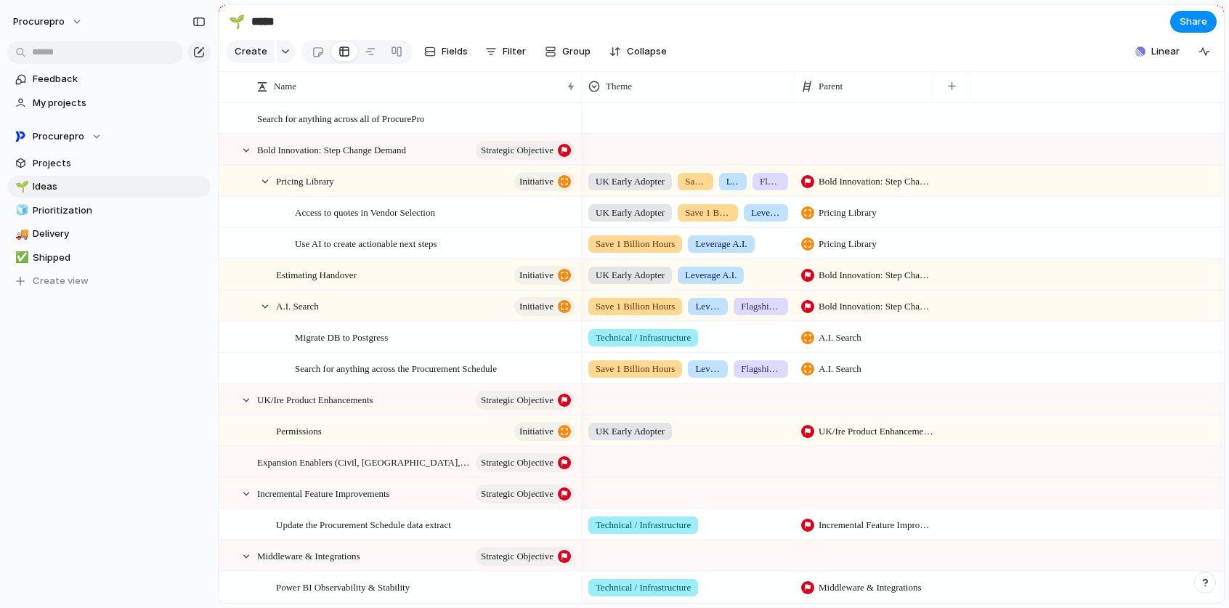
click at [974, 38] on section "🌱 ***** Share" at bounding box center [721, 21] width 1005 height 33
click at [243, 167] on div at bounding box center [232, 154] width 26 height 39
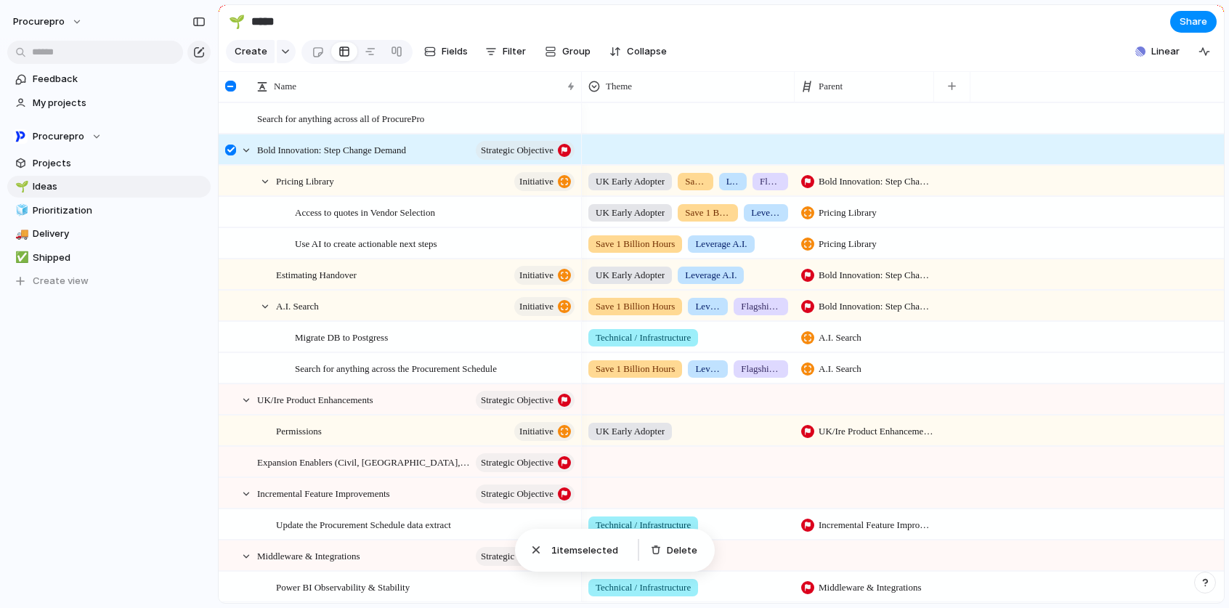
click at [230, 155] on div at bounding box center [230, 149] width 11 height 11
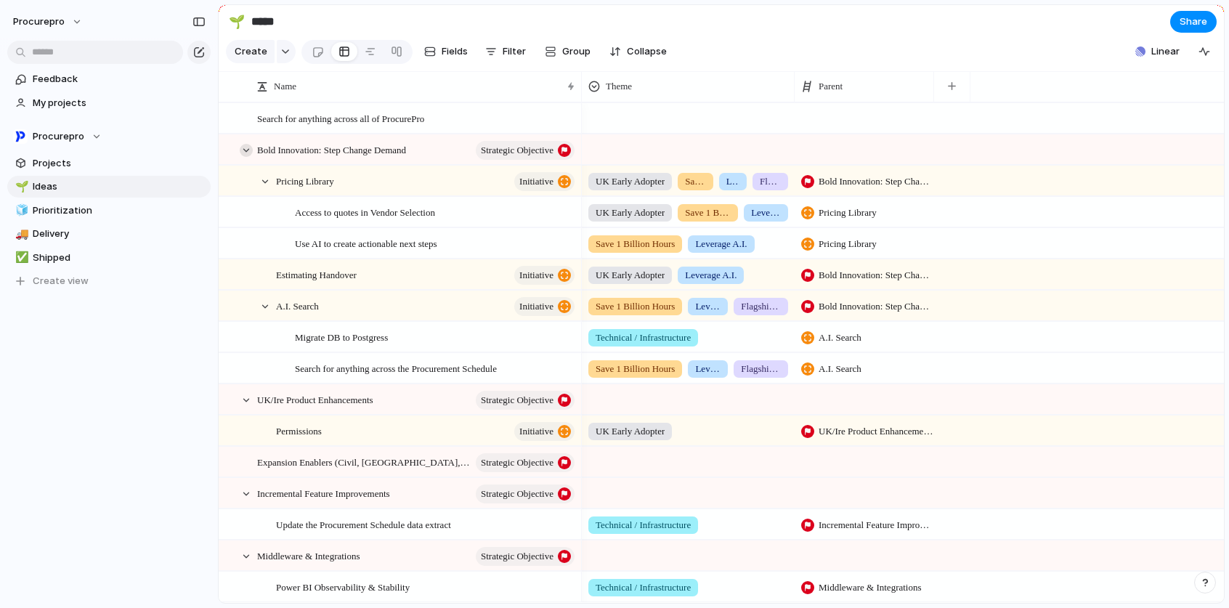
click at [243, 157] on div at bounding box center [246, 150] width 13 height 13
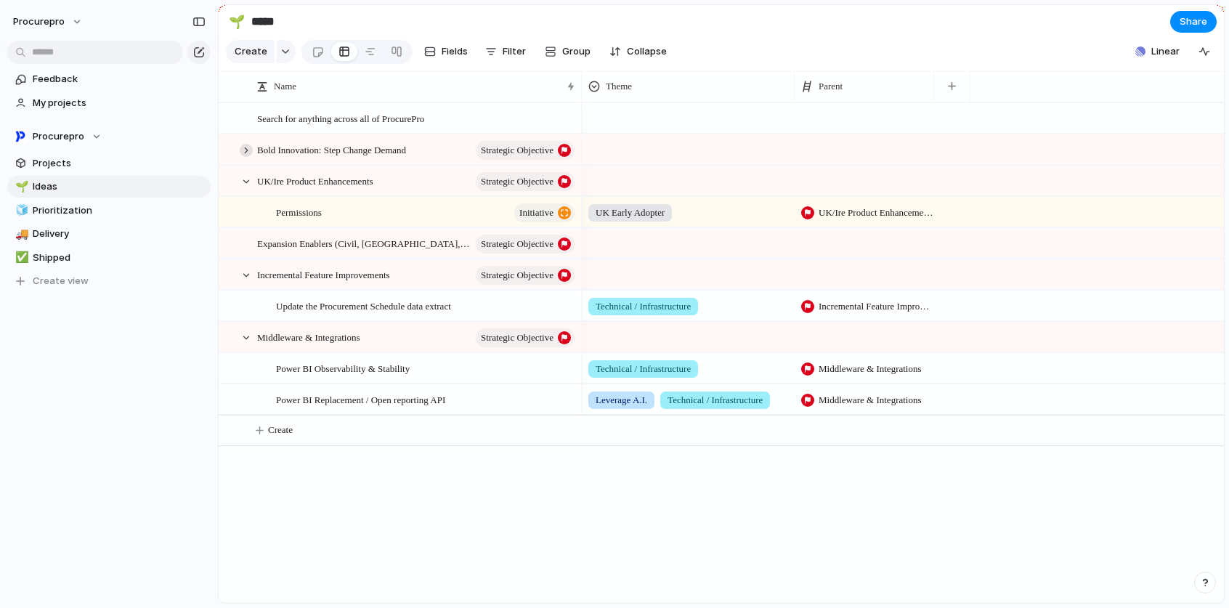
click at [244, 157] on div at bounding box center [246, 150] width 13 height 13
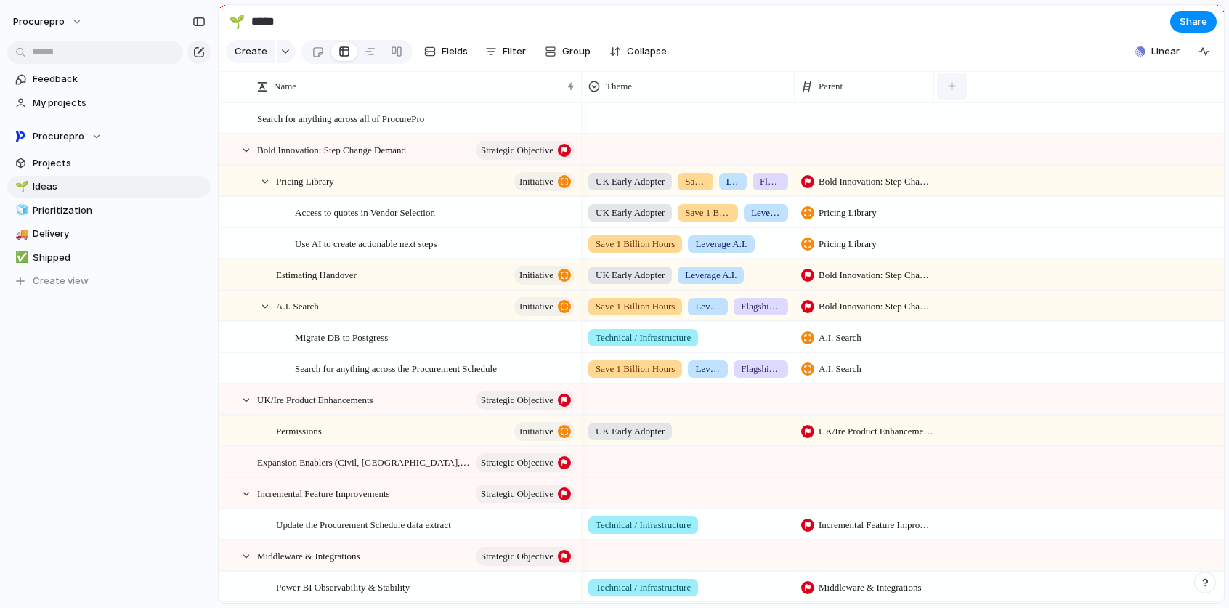
click at [953, 90] on div "button" at bounding box center [952, 86] width 8 height 8
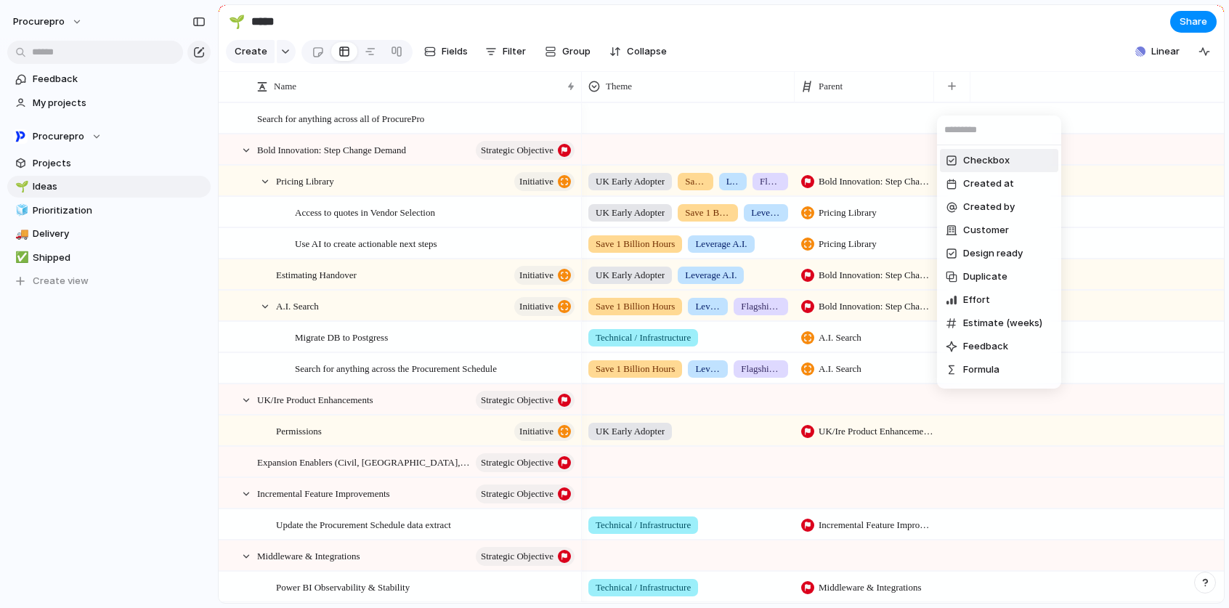
click at [869, 95] on div "Checkbox Created at Created by Customer Design ready Duplicate Effort Estimate …" at bounding box center [614, 304] width 1229 height 608
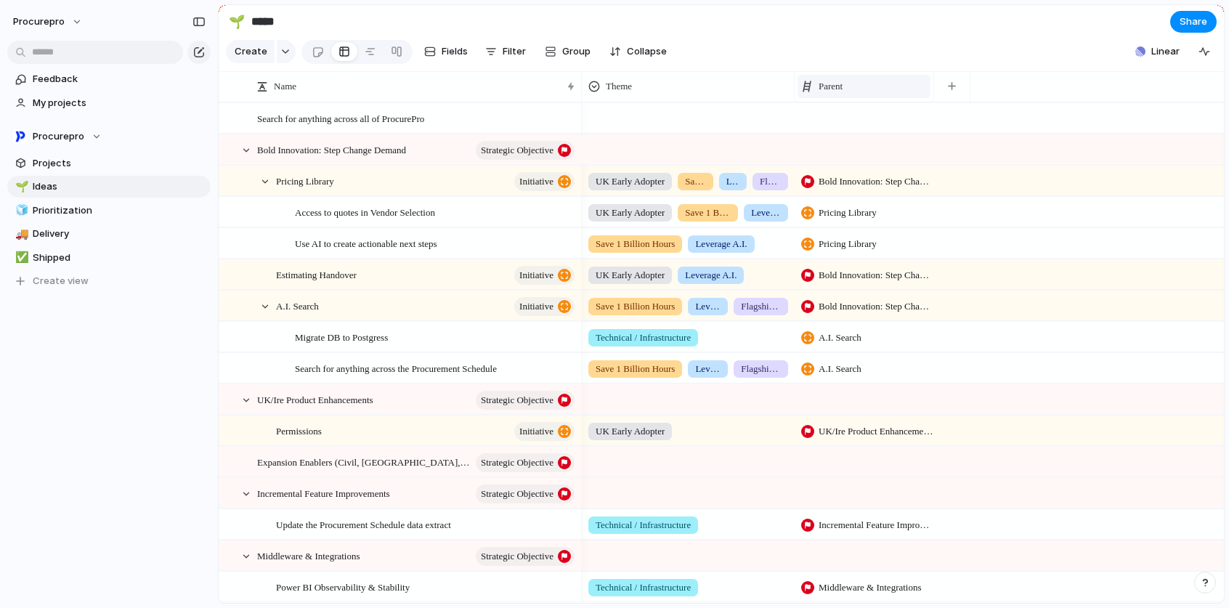
click at [839, 94] on span "Parent" at bounding box center [830, 86] width 24 height 15
click at [831, 157] on span "Hide" at bounding box center [835, 152] width 20 height 15
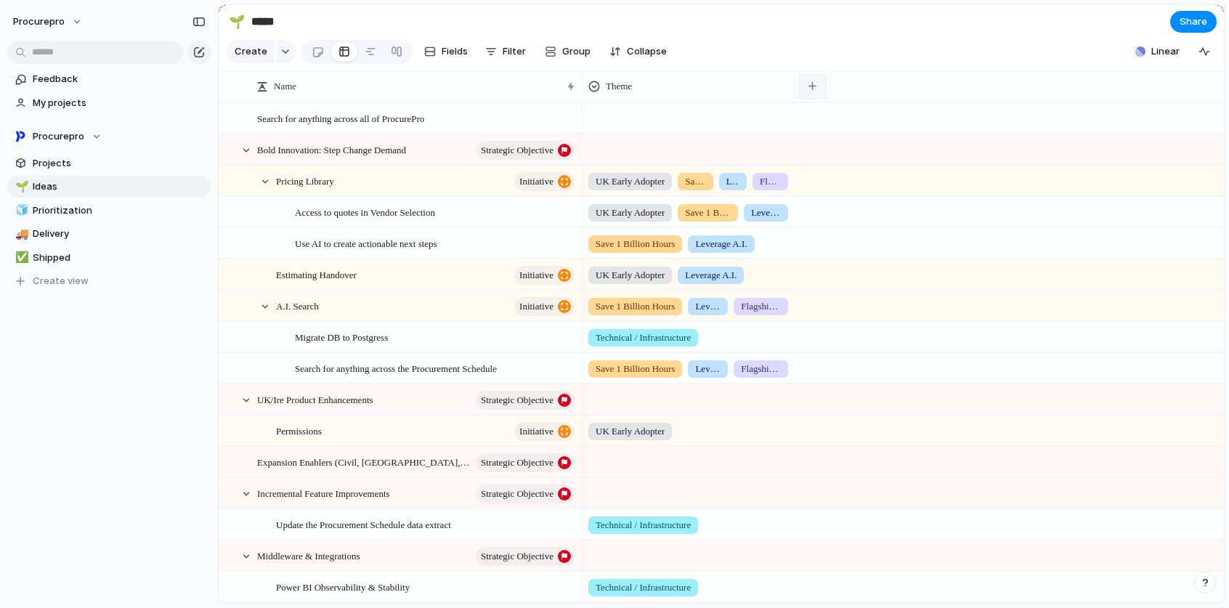
click at [814, 90] on div "button" at bounding box center [812, 86] width 8 height 8
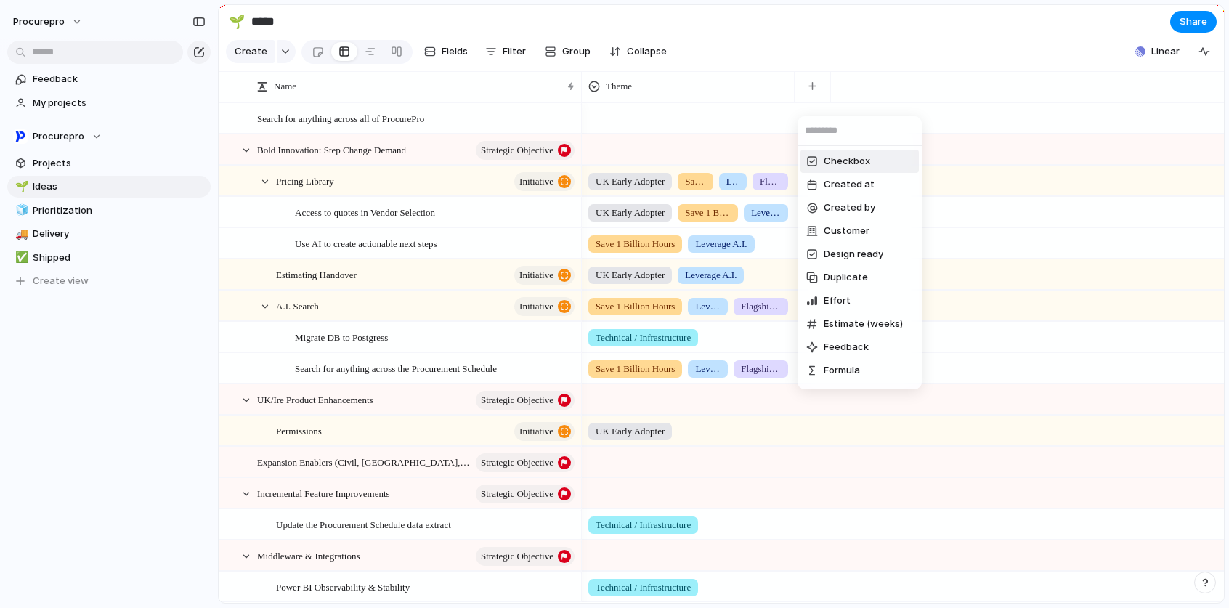
click at [807, 36] on div "Checkbox Created at Created by Customer Design ready Duplicate Effort Estimate …" at bounding box center [614, 304] width 1229 height 608
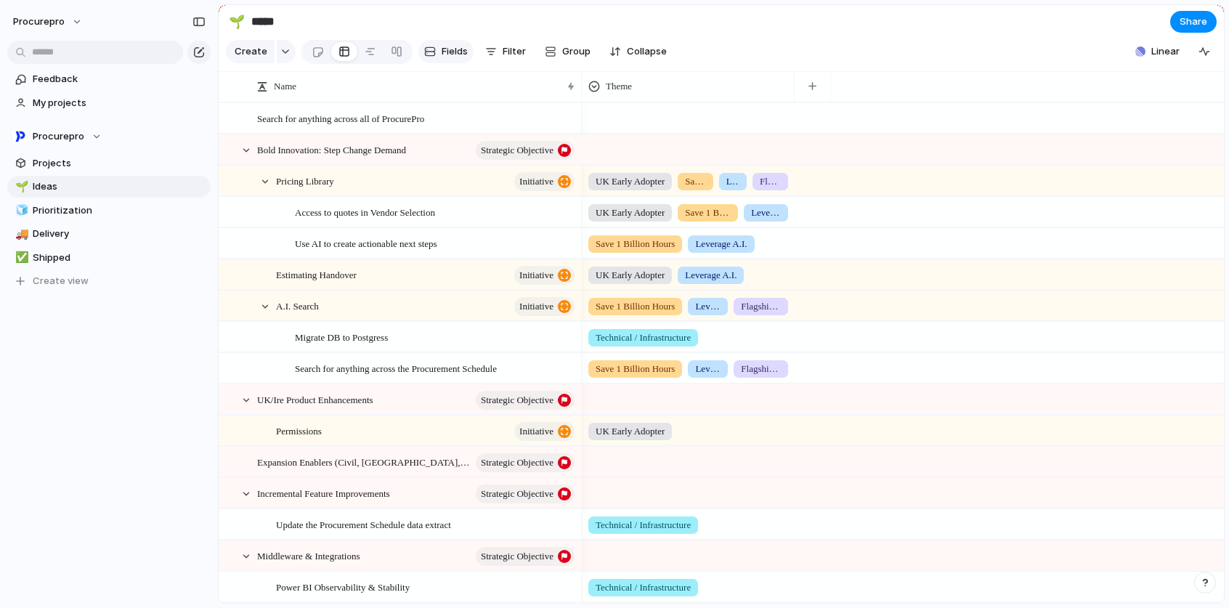
click at [456, 52] on span "Fields" at bounding box center [454, 51] width 26 height 15
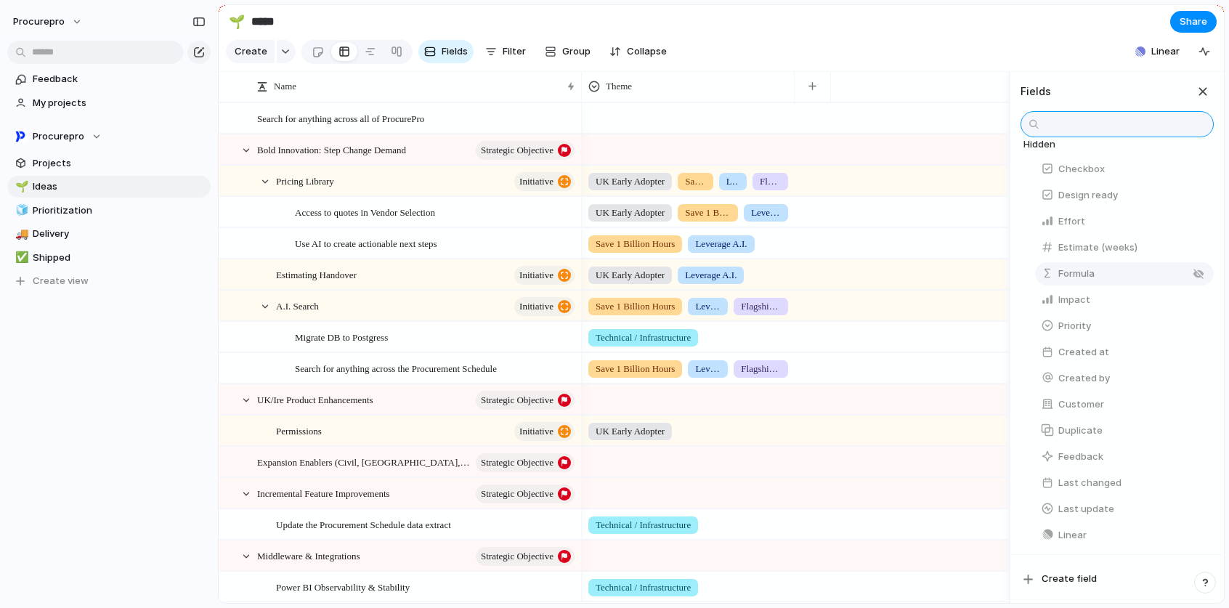
scroll to position [266, 0]
click at [365, 57] on div at bounding box center [371, 51] width 12 height 23
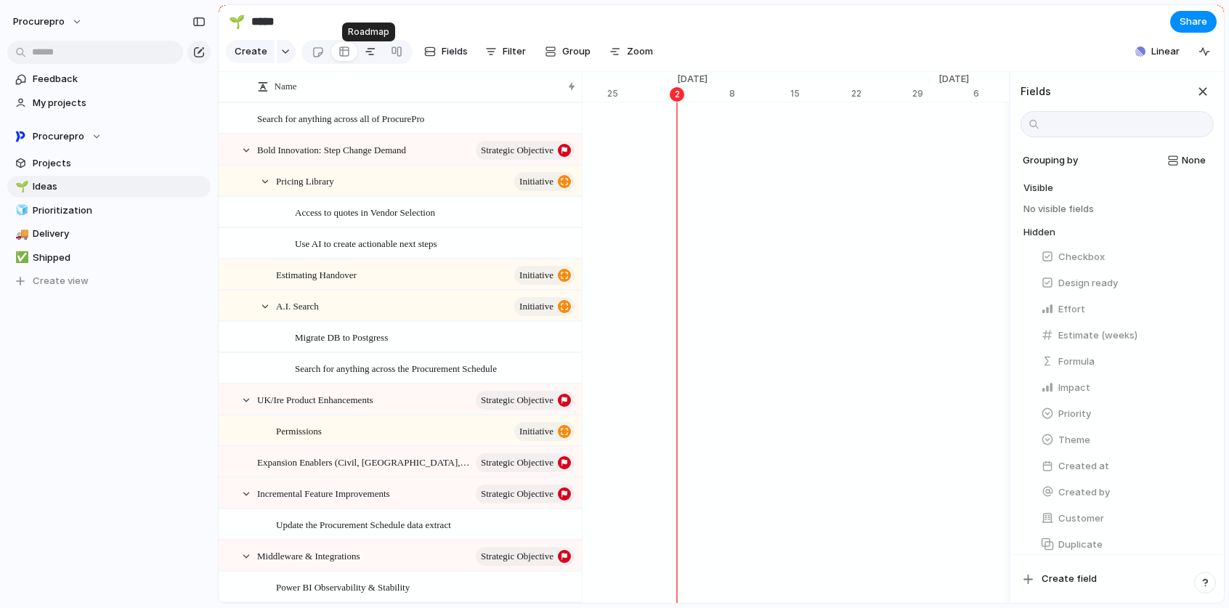
scroll to position [0, 9464]
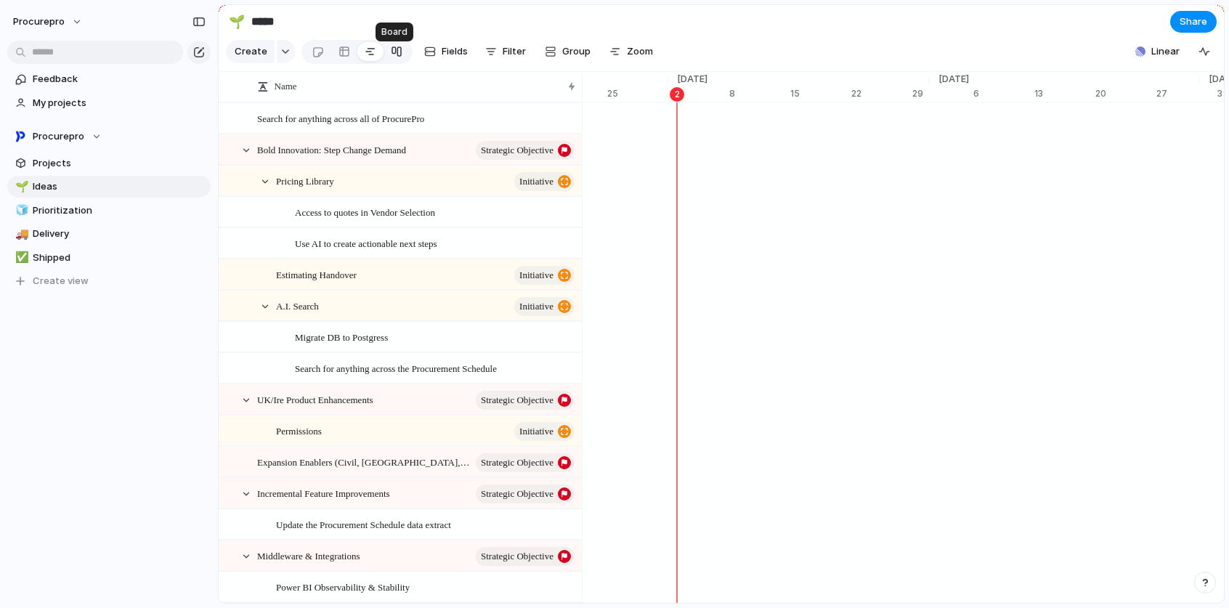
click at [396, 57] on div at bounding box center [397, 51] width 12 height 23
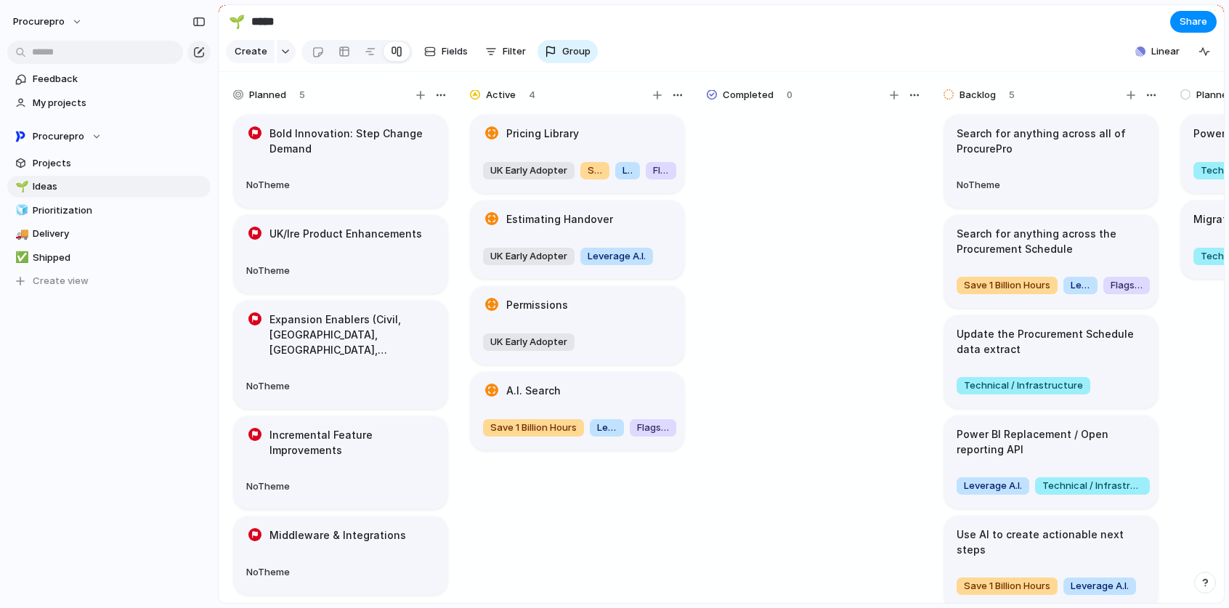
click at [277, 148] on h1 "Bold Innovation: Step Change Demand" at bounding box center [352, 141] width 166 height 30
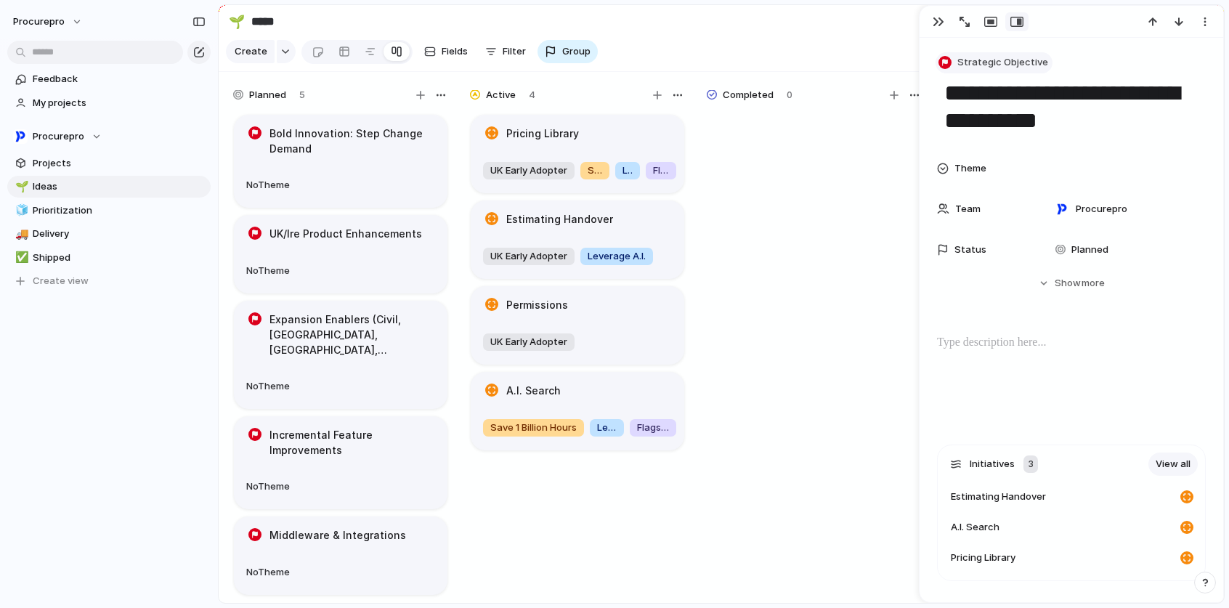
click at [988, 63] on span "Strategic Objective" at bounding box center [1002, 62] width 91 height 15
click at [765, 22] on div "Strategic Objective Goal Initiative Project Launch Program Customize" at bounding box center [614, 304] width 1229 height 608
click at [477, 97] on div "Active" at bounding box center [495, 94] width 50 height 17
click at [500, 100] on span "Active" at bounding box center [501, 95] width 30 height 15
click at [720, 33] on section "🌱 ***** Share" at bounding box center [721, 21] width 1005 height 33
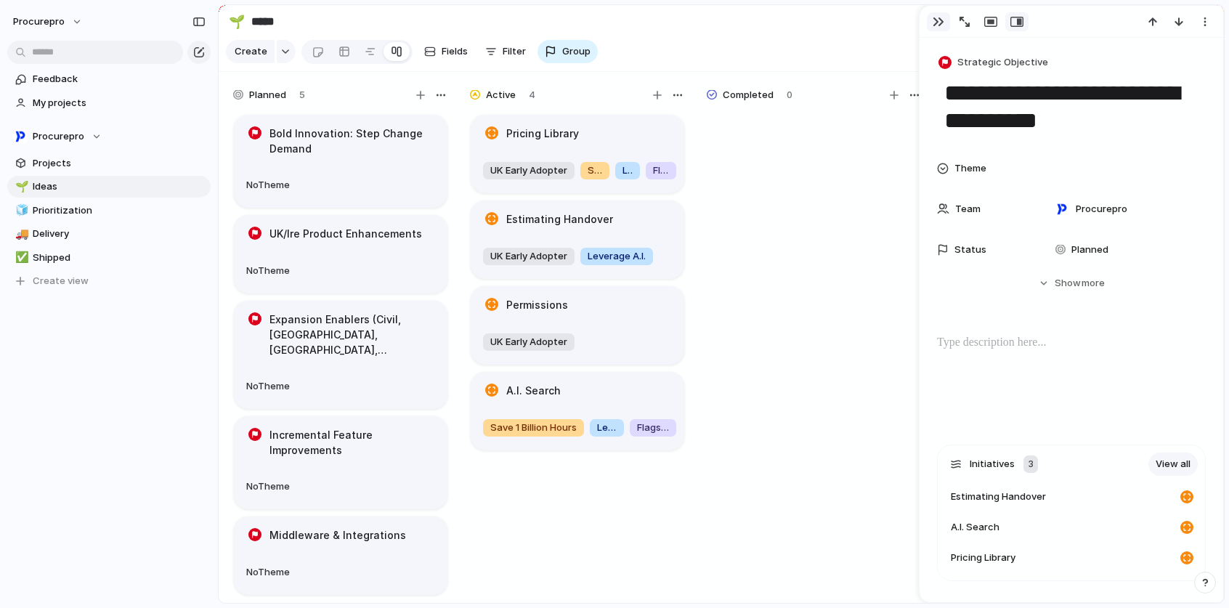
click at [944, 20] on button "button" at bounding box center [938, 21] width 23 height 19
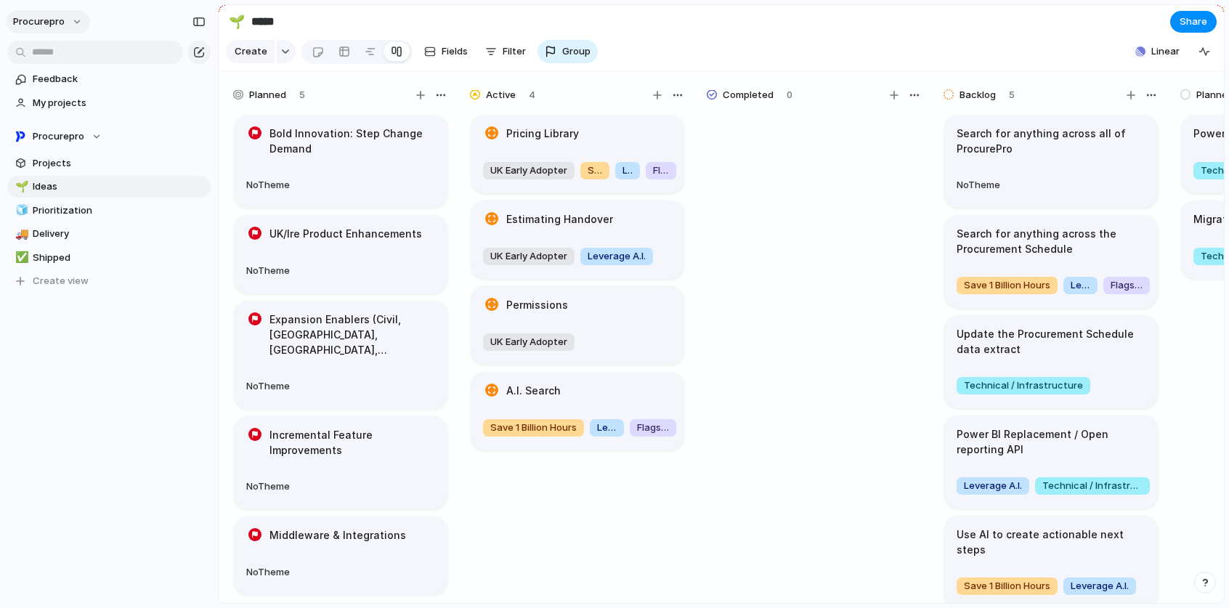
click at [50, 18] on span "procurepro" at bounding box center [39, 22] width 52 height 15
click at [57, 55] on span "Settings" at bounding box center [53, 54] width 40 height 15
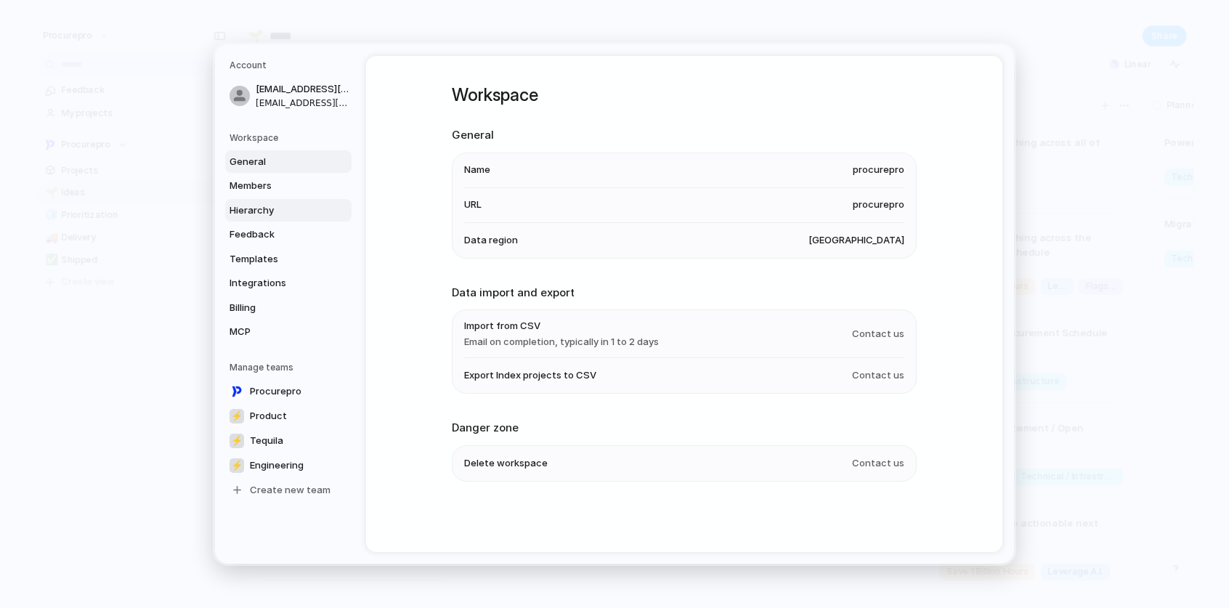
click at [251, 215] on span "Hierarchy" at bounding box center [275, 210] width 93 height 15
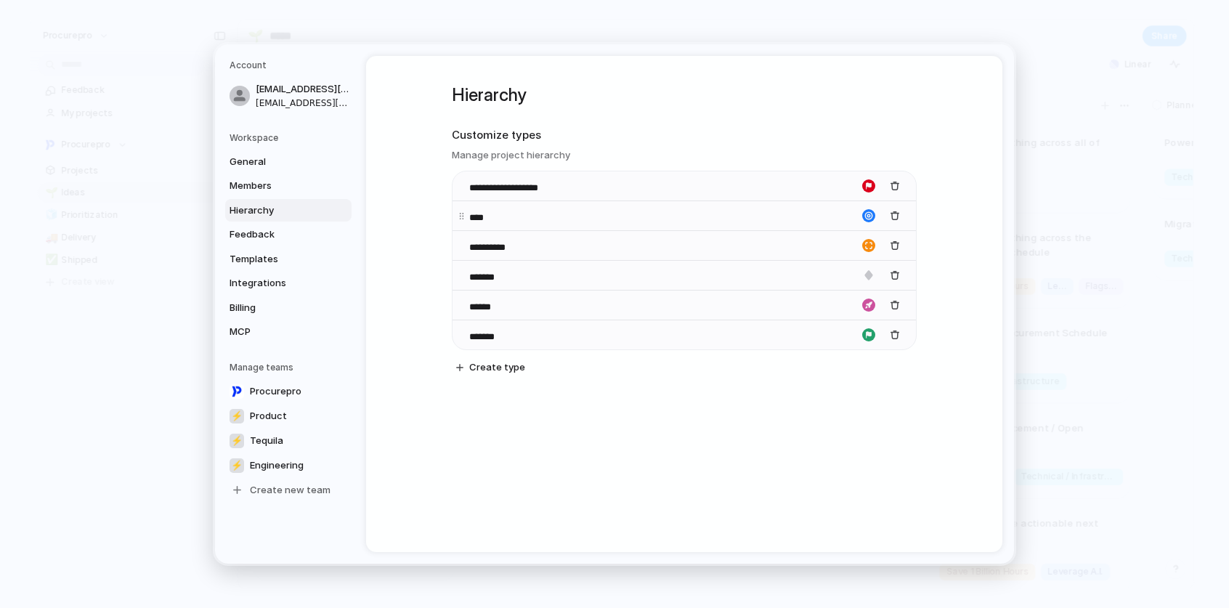
drag, startPoint x: 547, startPoint y: 250, endPoint x: 557, endPoint y: 209, distance: 41.7
click at [557, 209] on div "**********" at bounding box center [683, 260] width 463 height 179
drag, startPoint x: 459, startPoint y: 248, endPoint x: 457, endPoint y: 211, distance: 36.3
click at [457, 211] on body "procurepro Feedback My projects Procurepro Projects 🌱 Ideas 🧊 Prioritization 🚚 …" at bounding box center [614, 304] width 1229 height 608
click at [949, 114] on div "**********" at bounding box center [684, 304] width 636 height 496
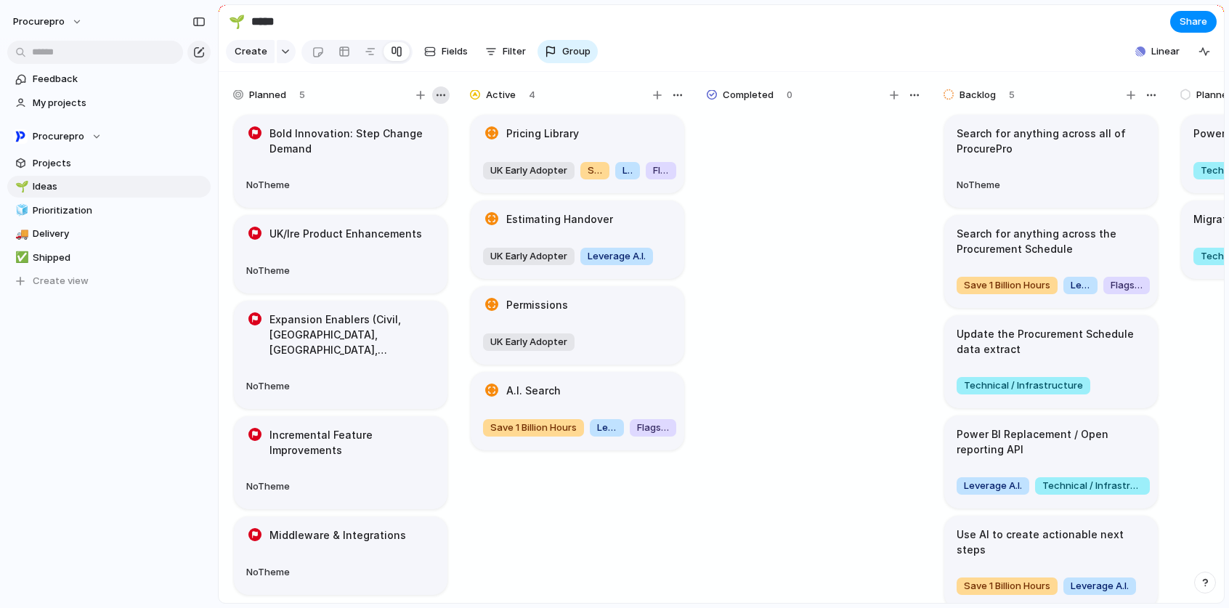
click at [439, 101] on div "button" at bounding box center [441, 95] width 12 height 12
click at [420, 102] on div "Change color" at bounding box center [614, 304] width 1229 height 608
click at [282, 102] on span "Planned" at bounding box center [267, 95] width 37 height 15
click at [319, 104] on div "Planned 5" at bounding box center [341, 95] width 218 height 20
click at [437, 57] on button "Fields" at bounding box center [445, 51] width 55 height 23
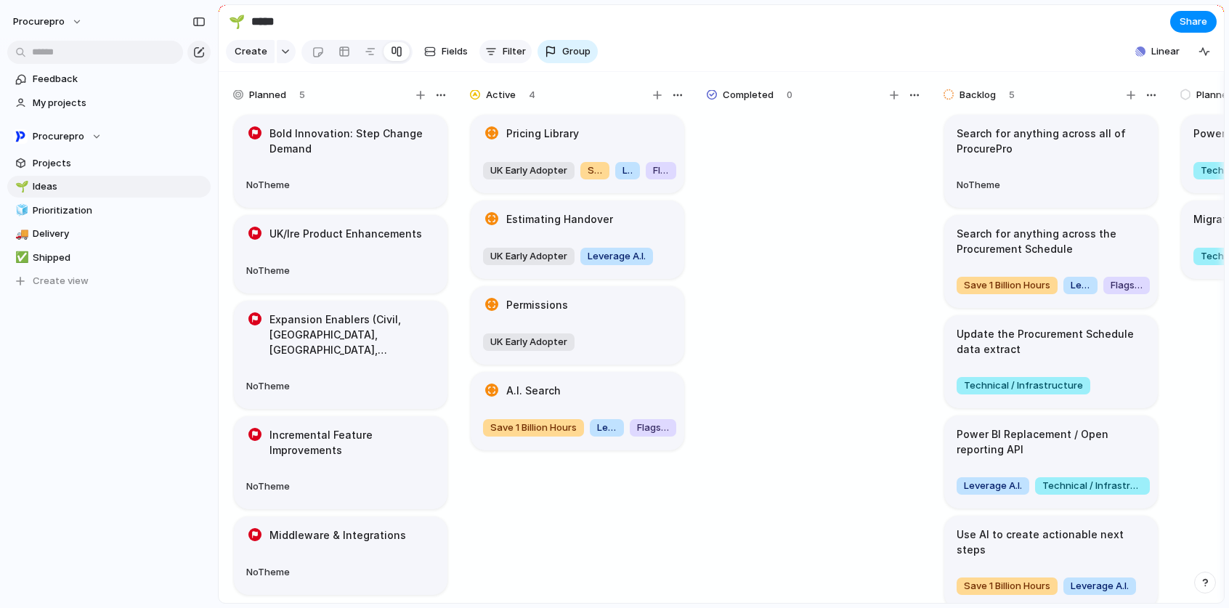
click at [508, 55] on span "Filter" at bounding box center [513, 51] width 23 height 15
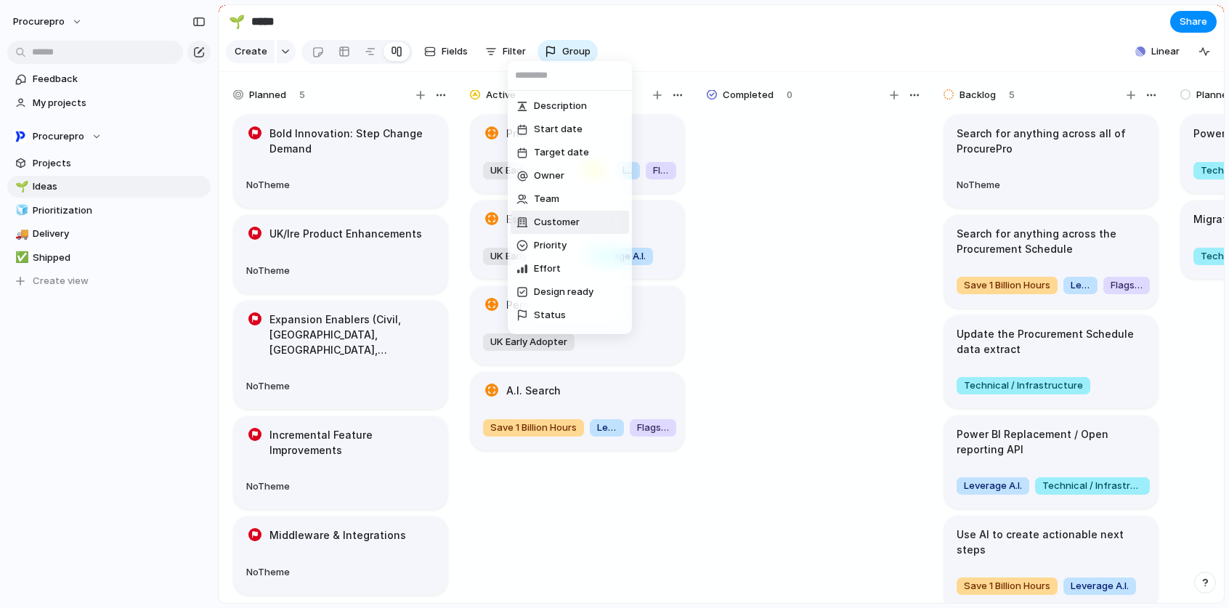
click at [1205, 59] on div "Description Start date Target date Owner Team Customer Priority Effort Design r…" at bounding box center [614, 304] width 1229 height 608
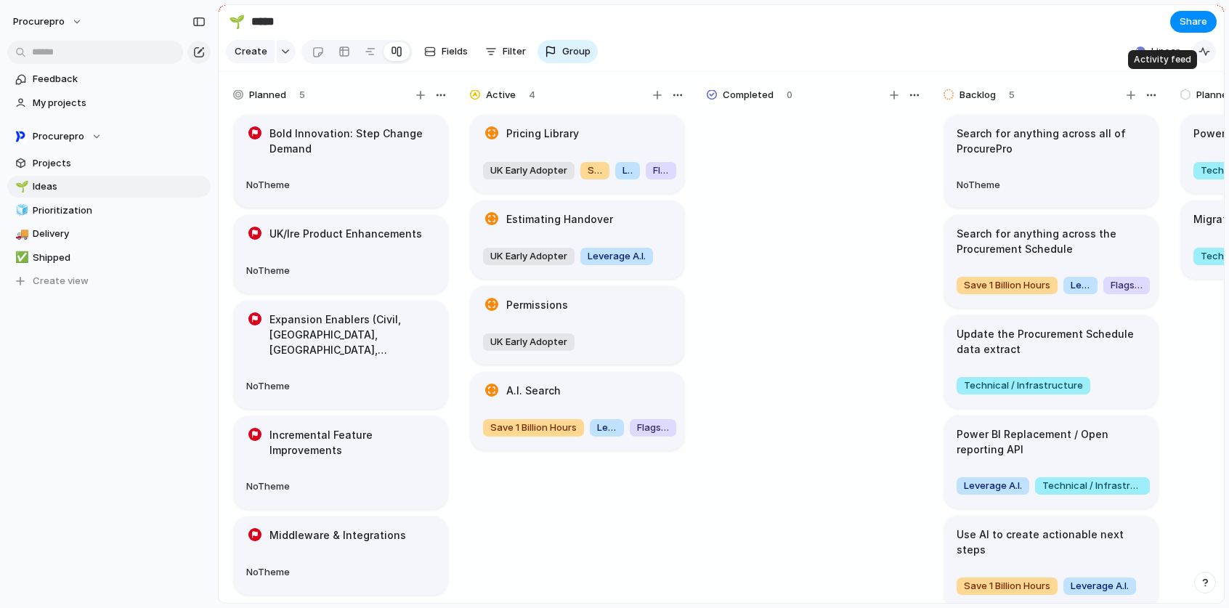
click at [1208, 57] on div "button" at bounding box center [1204, 52] width 12 height 12
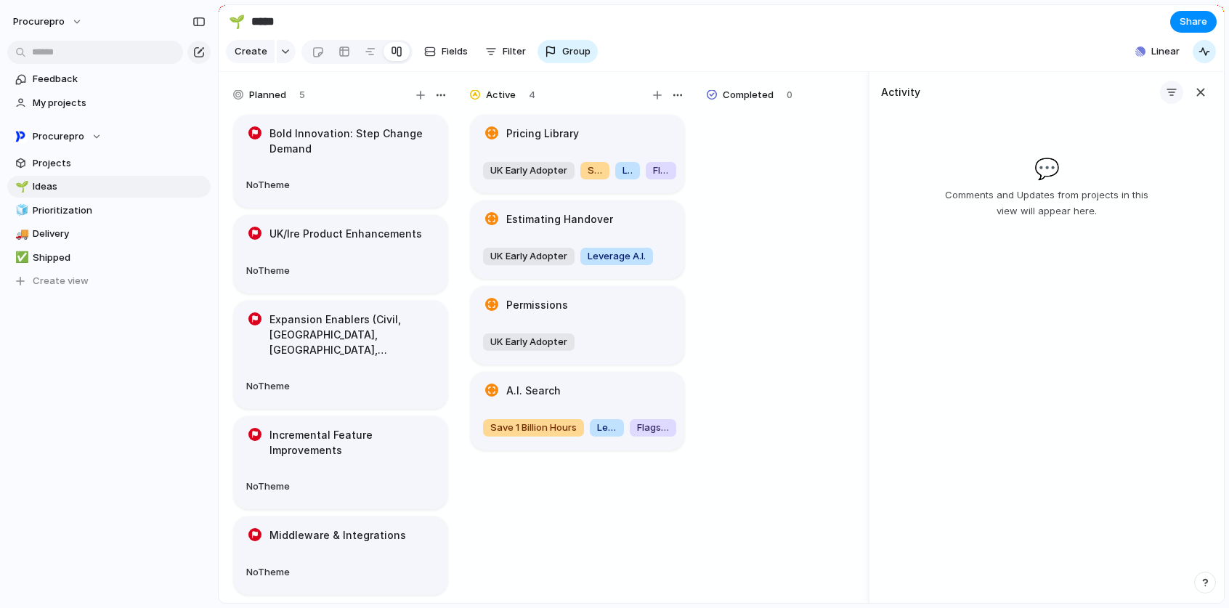
click at [1167, 98] on div "button" at bounding box center [1171, 92] width 12 height 12
click at [1197, 102] on div "Comments Updates Changes Feedback" at bounding box center [614, 304] width 1229 height 608
click at [1213, 63] on button "button" at bounding box center [1203, 51] width 23 height 23
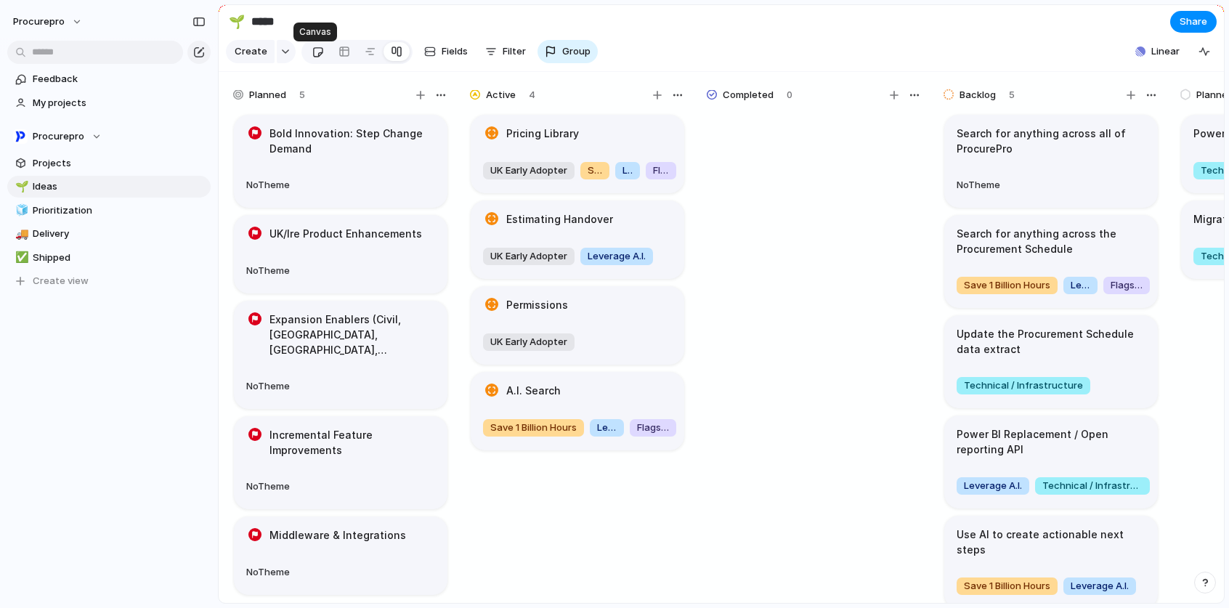
click at [304, 57] on link at bounding box center [317, 51] width 27 height 23
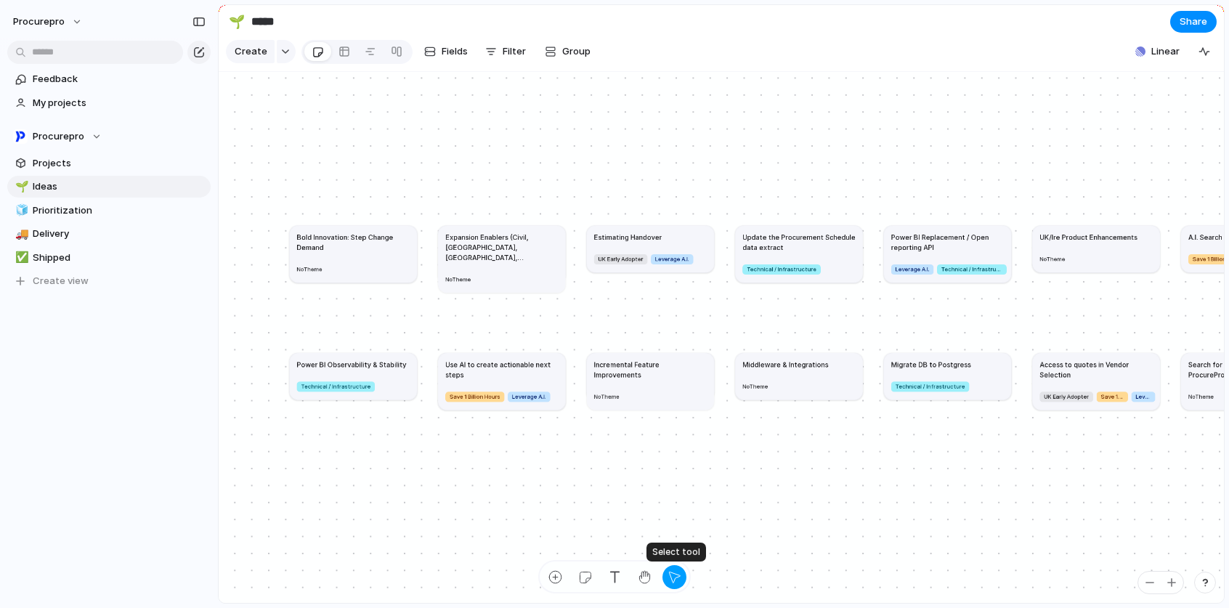
click at [675, 579] on div "button" at bounding box center [674, 576] width 15 height 15
click at [674, 574] on div "button" at bounding box center [674, 576] width 15 height 15
click at [449, 59] on span "Fields" at bounding box center [454, 51] width 26 height 15
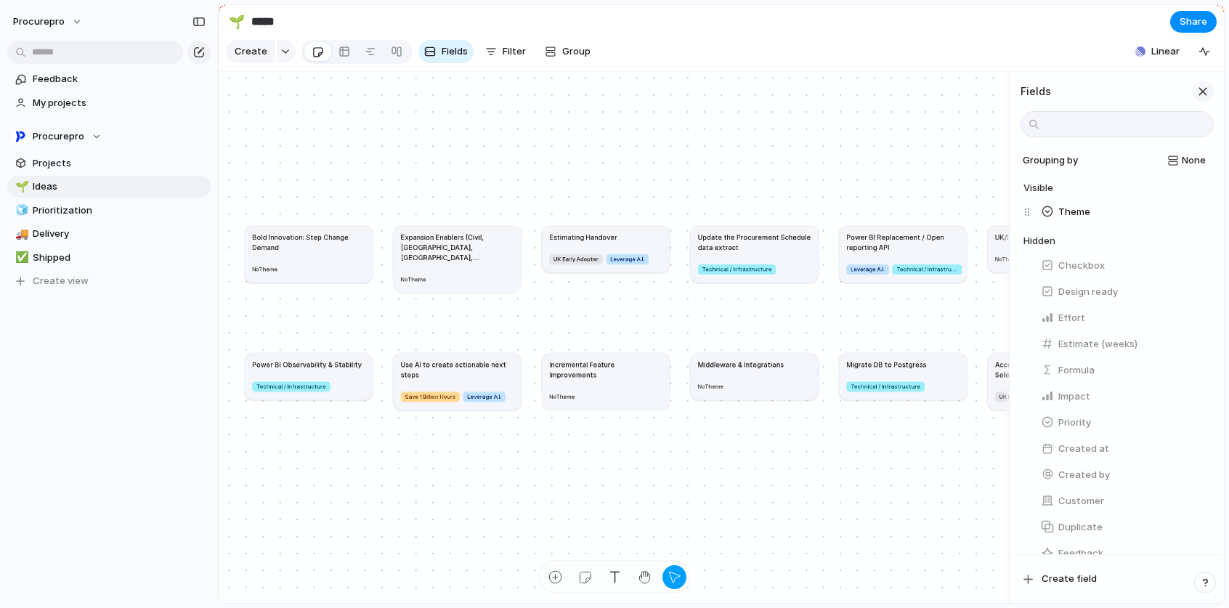
click at [1198, 99] on div "button" at bounding box center [1202, 92] width 16 height 16
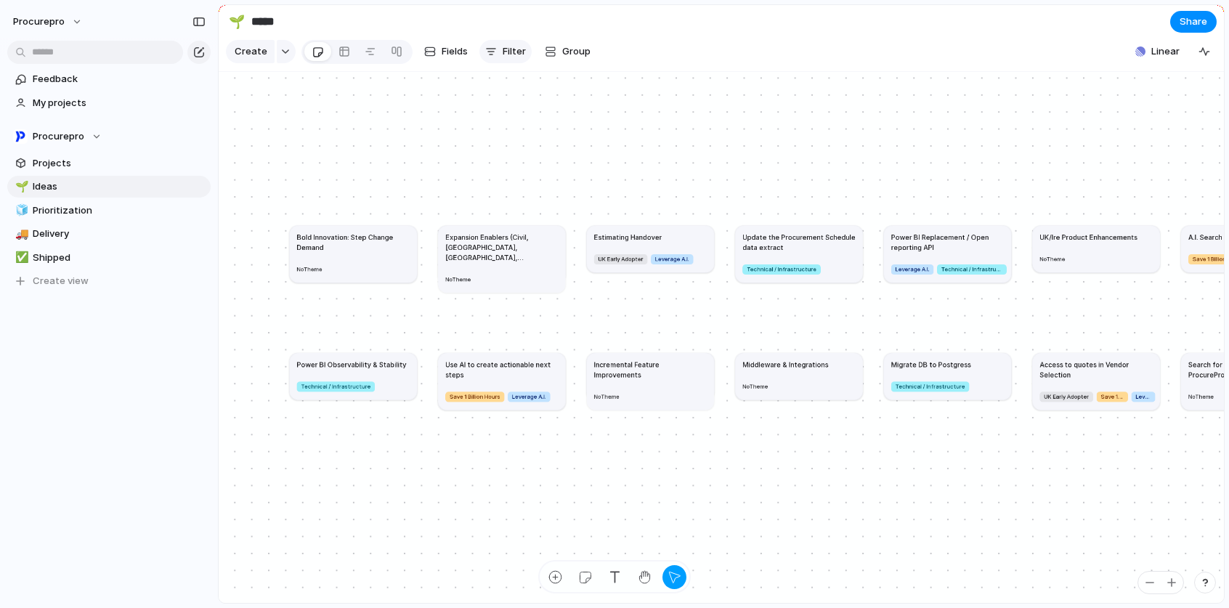
click at [519, 59] on span "Filter" at bounding box center [513, 51] width 23 height 15
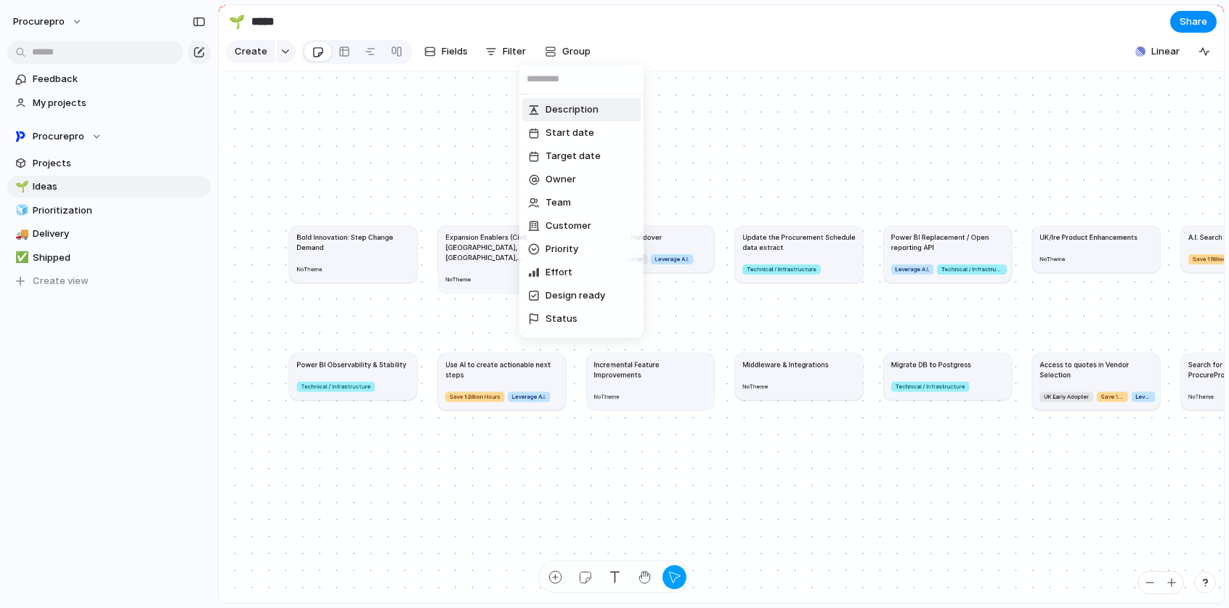
click at [564, 47] on div "Description Start date Target date Owner Team Customer Priority Effort Design r…" at bounding box center [614, 304] width 1229 height 608
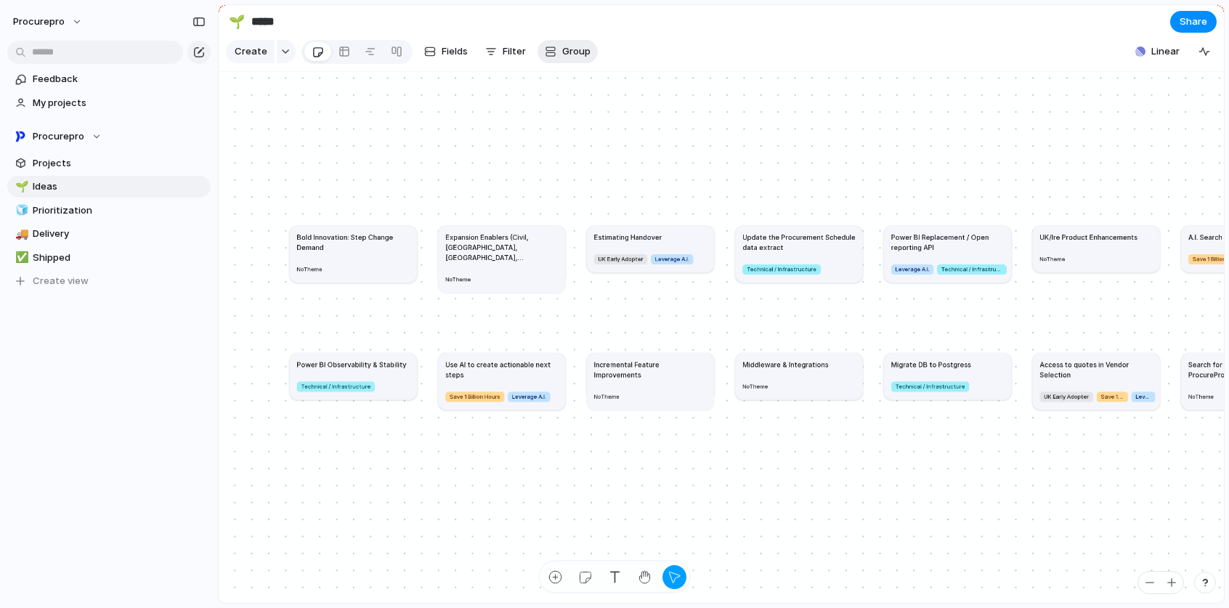
click at [565, 49] on span "Group" at bounding box center [576, 51] width 28 height 15
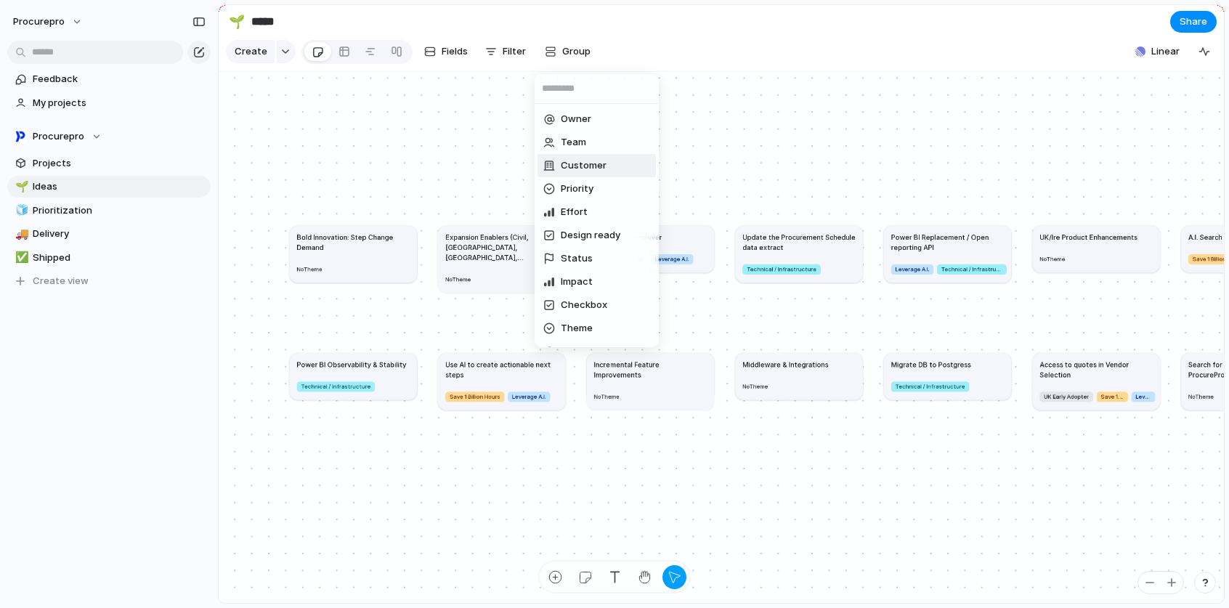
click at [454, 58] on div "Owner Team Customer Priority Effort Design ready Status Impact Checkbox Theme C…" at bounding box center [614, 304] width 1229 height 608
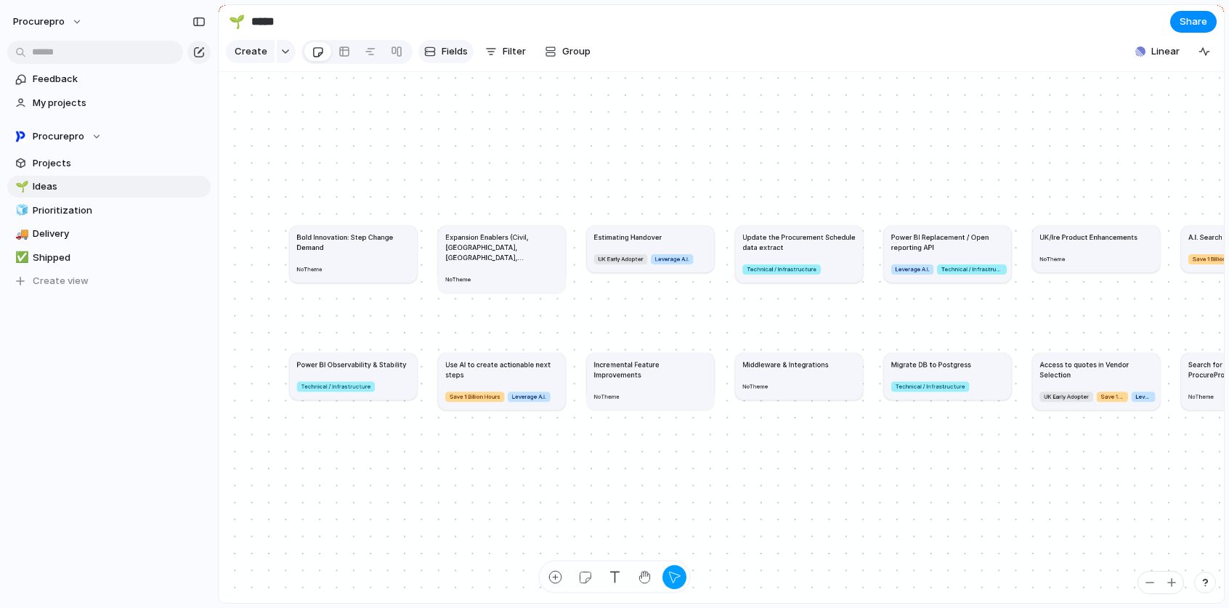
click at [449, 57] on span "Fields" at bounding box center [454, 51] width 26 height 15
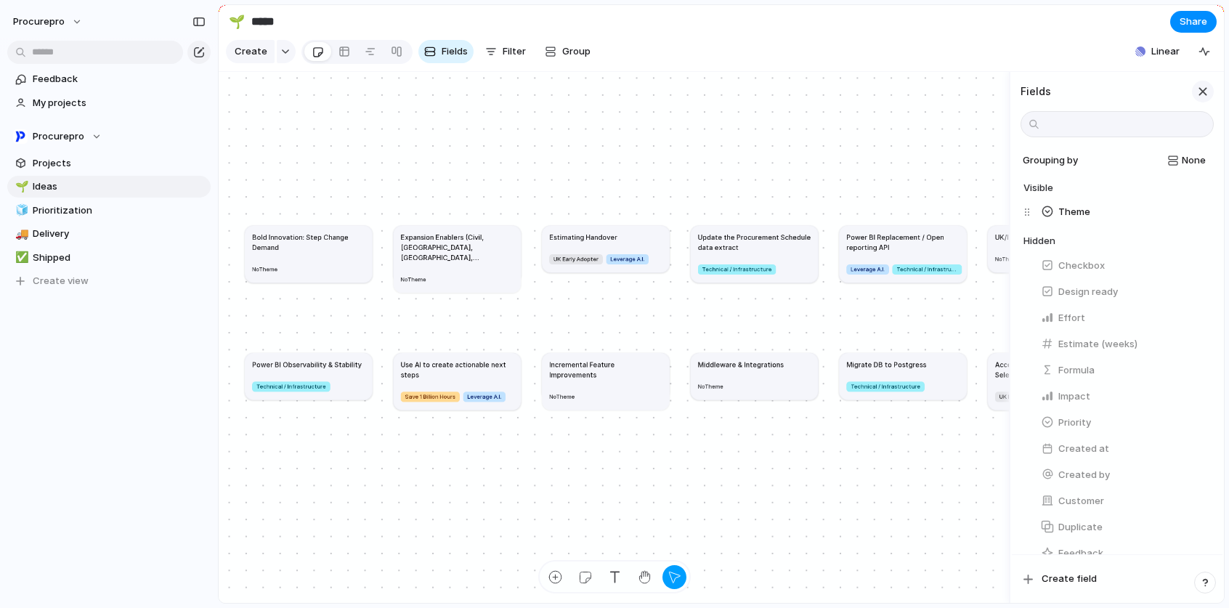
click at [1202, 99] on div "button" at bounding box center [1202, 92] width 16 height 16
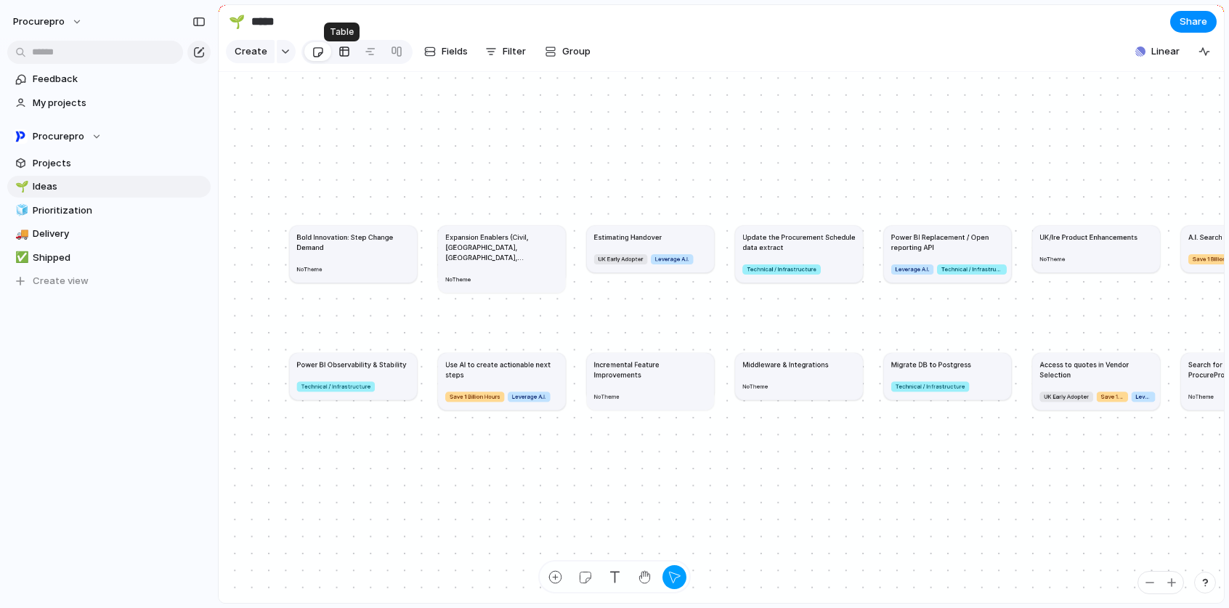
click at [350, 54] on link at bounding box center [344, 51] width 26 height 23
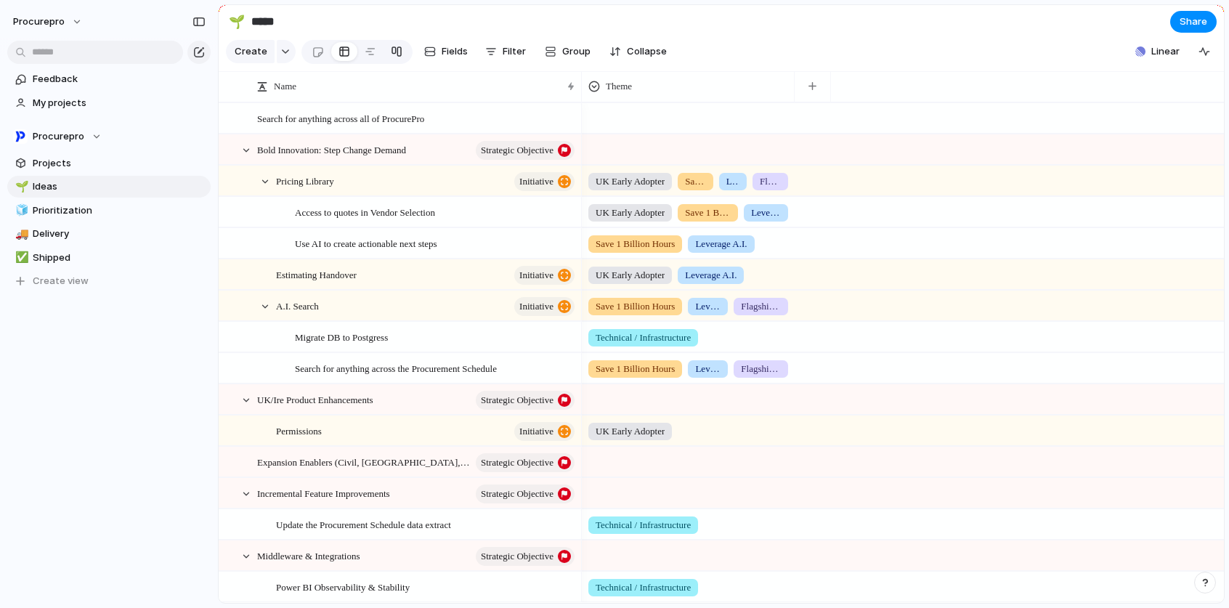
click at [404, 62] on link at bounding box center [396, 51] width 26 height 23
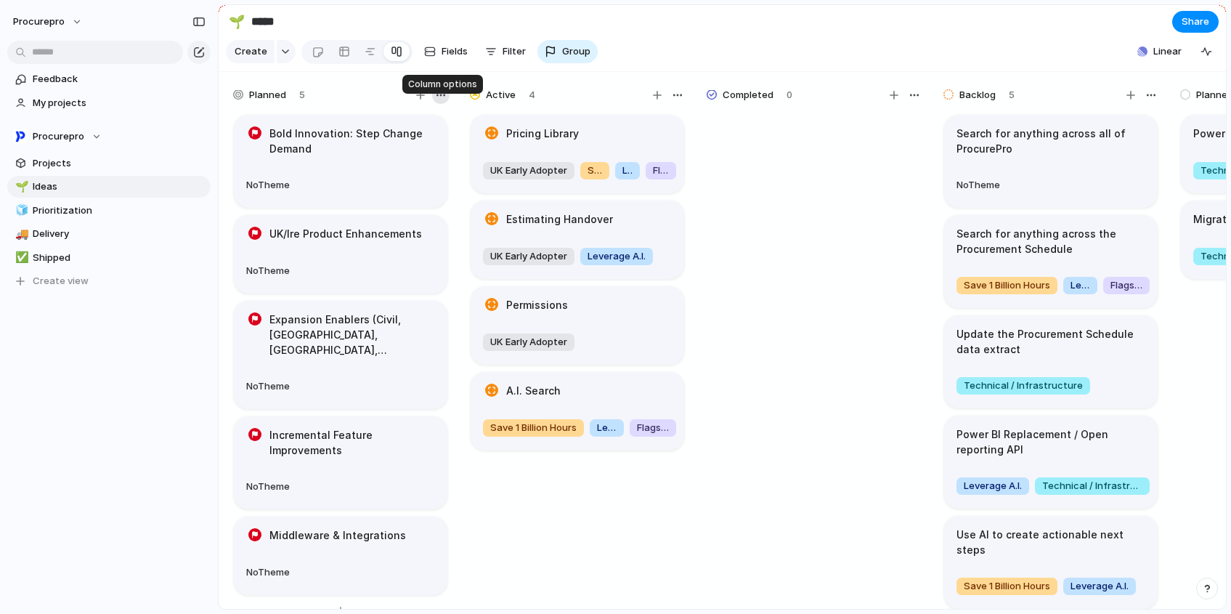
click at [441, 101] on div "button" at bounding box center [441, 95] width 12 height 12
click at [396, 60] on div "Change color" at bounding box center [615, 307] width 1231 height 614
click at [190, 163] on span "Projects" at bounding box center [119, 163] width 173 height 15
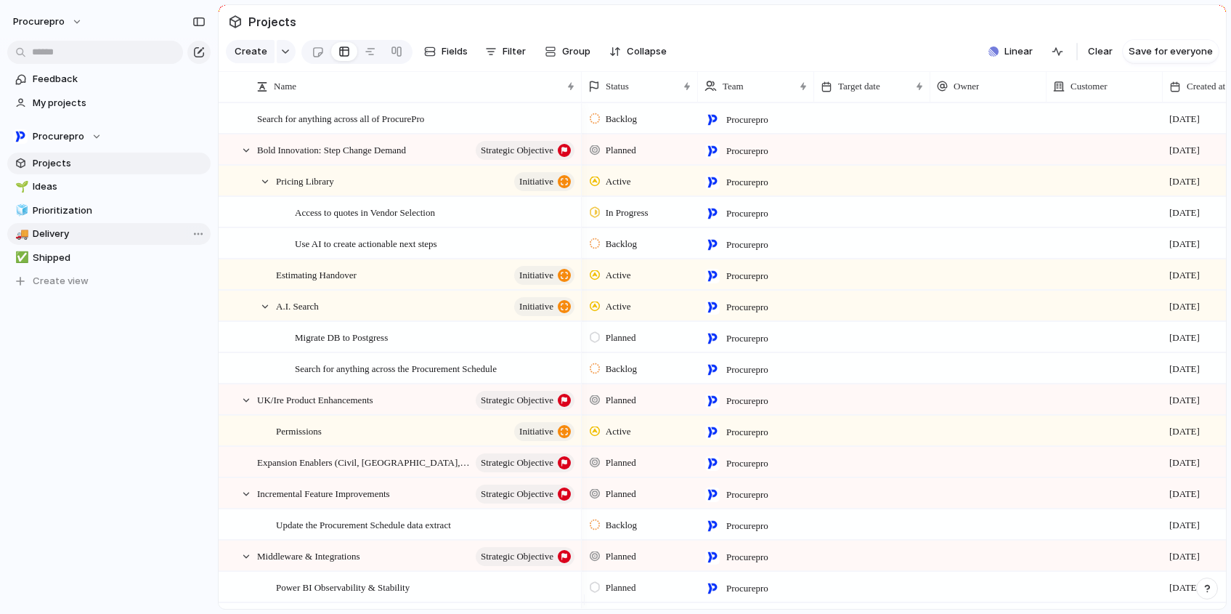
click at [84, 234] on span "Delivery" at bounding box center [119, 234] width 173 height 15
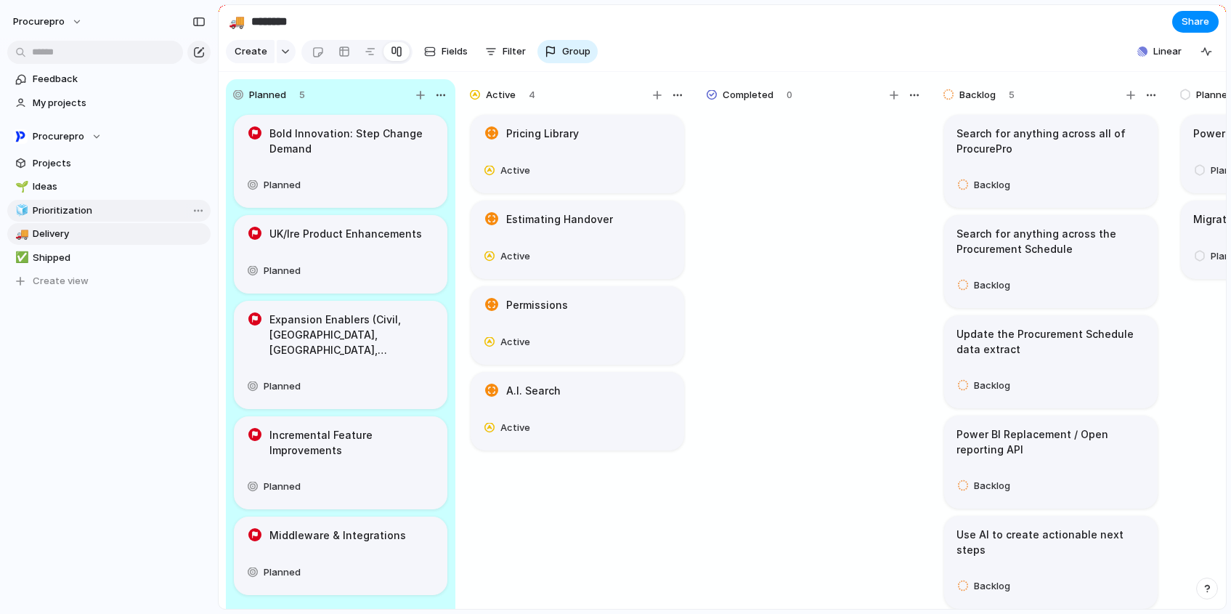
click at [135, 205] on span "Prioritization" at bounding box center [119, 210] width 173 height 15
type input "**********"
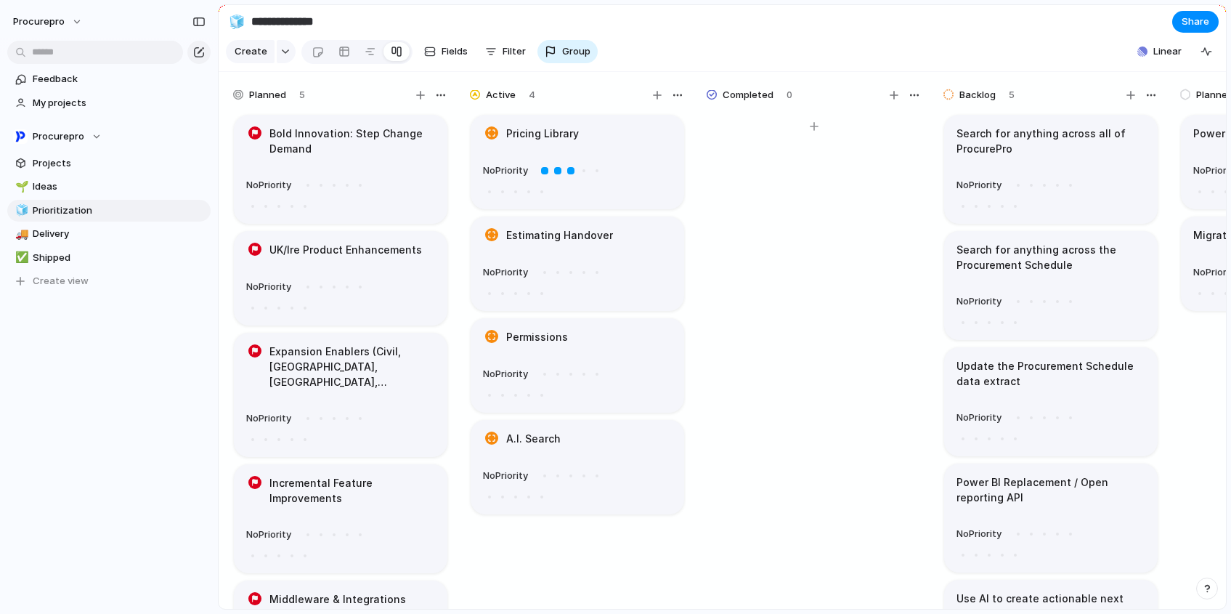
click at [750, 102] on span "Completed" at bounding box center [747, 95] width 51 height 15
click at [707, 101] on div at bounding box center [712, 94] width 10 height 13
click at [911, 101] on div "button" at bounding box center [914, 95] width 12 height 12
click at [76, 23] on div "Change color" at bounding box center [615, 307] width 1231 height 614
click at [76, 23] on button "procurepro" at bounding box center [49, 21] width 84 height 23
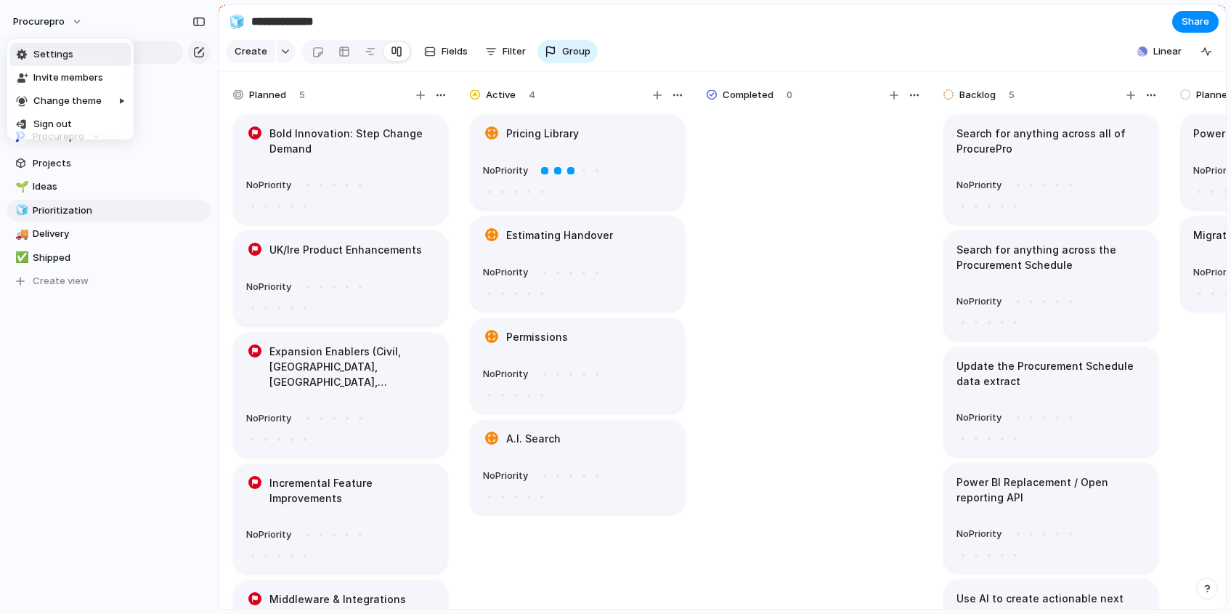
click at [60, 51] on span "Settings" at bounding box center [53, 54] width 40 height 15
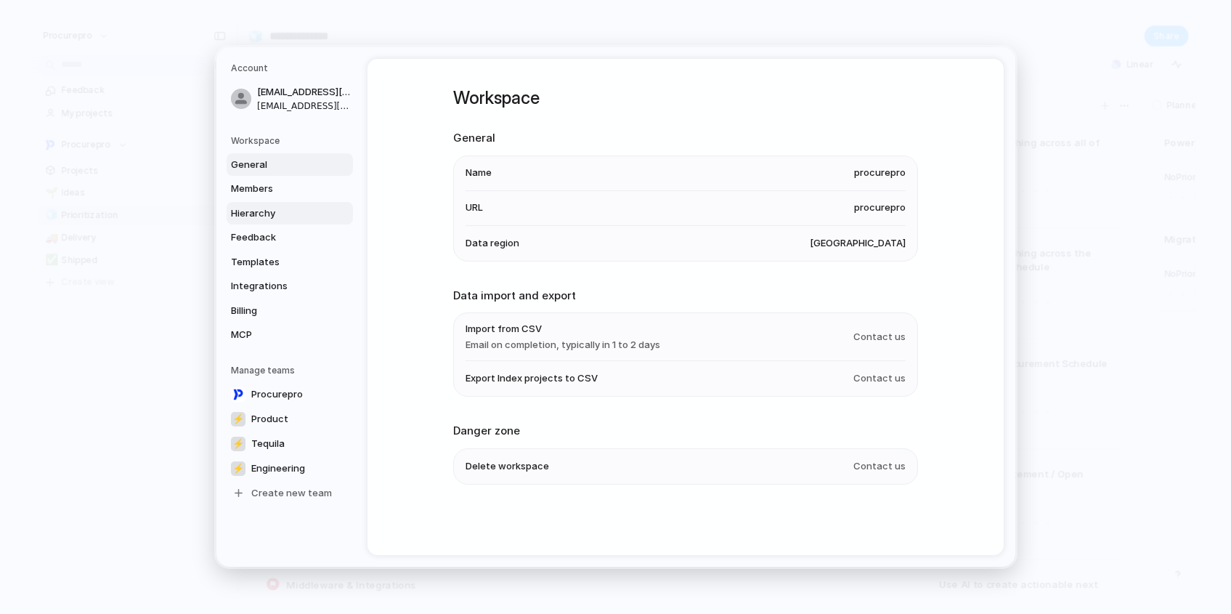
click at [250, 208] on span "Hierarchy" at bounding box center [277, 213] width 93 height 15
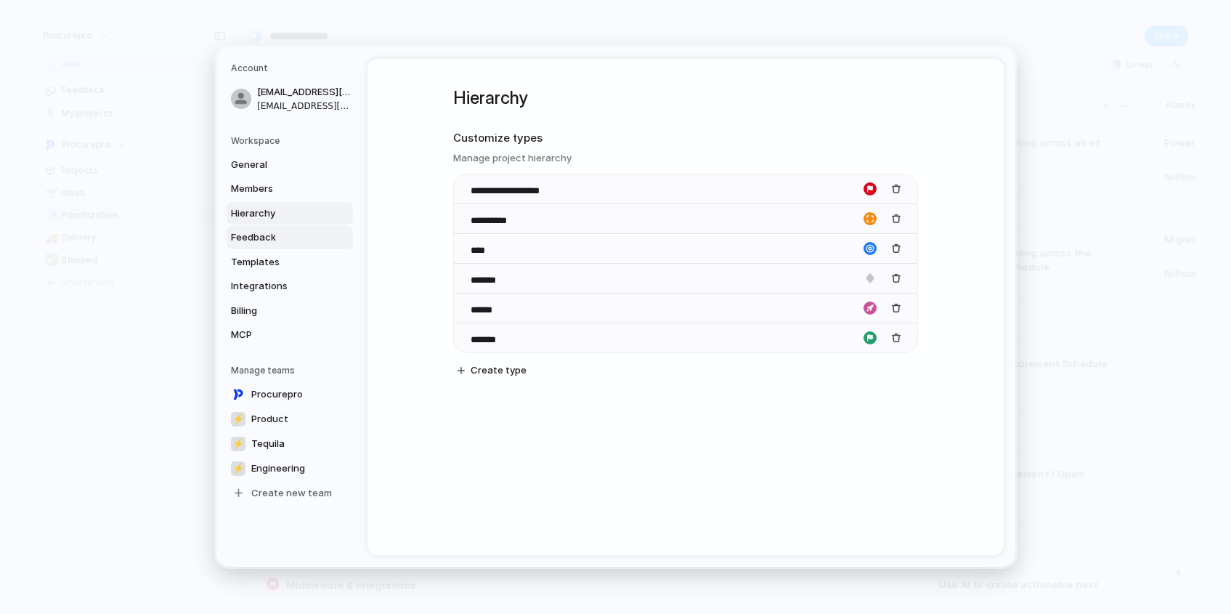
click at [253, 240] on span "Feedback" at bounding box center [277, 237] width 93 height 15
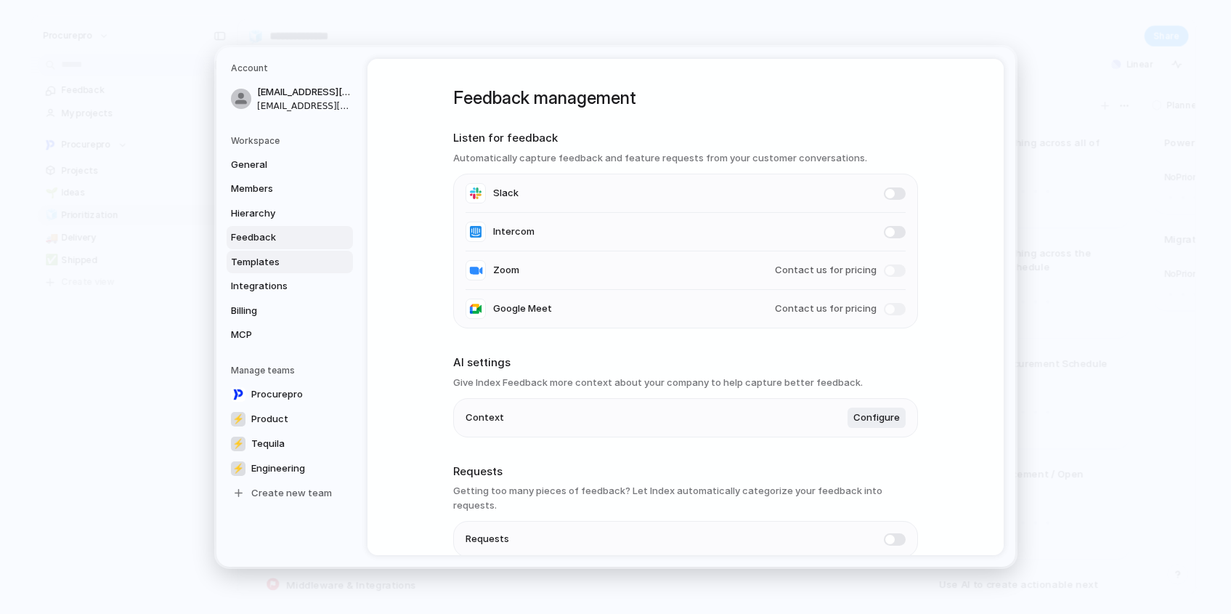
click at [248, 255] on span "Templates" at bounding box center [277, 262] width 93 height 15
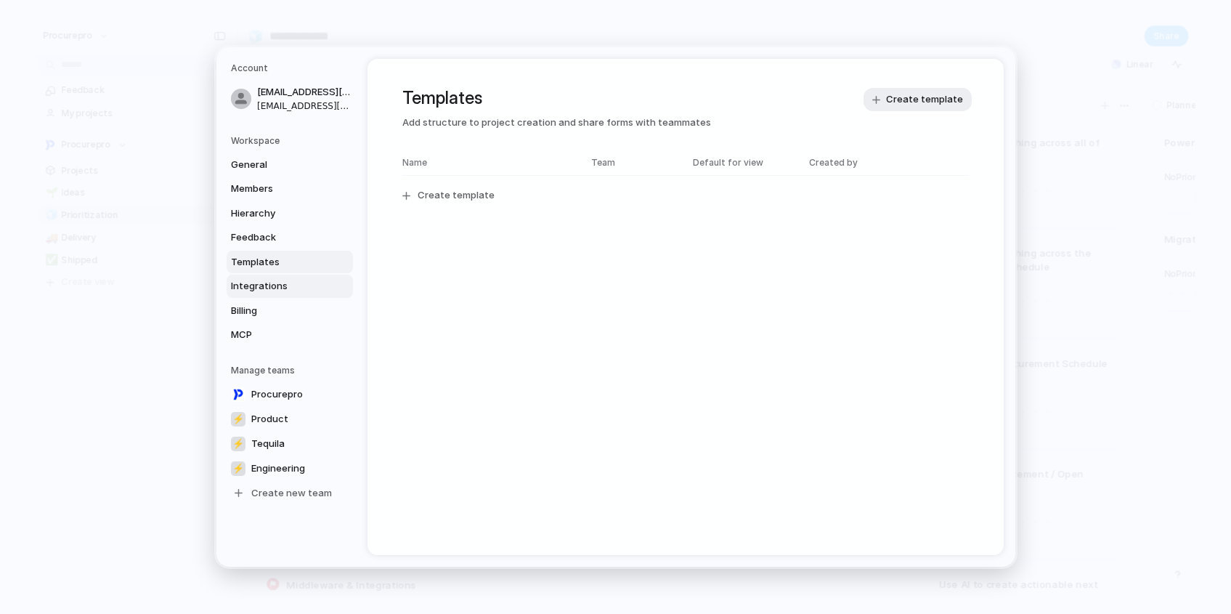
click at [251, 286] on span "Integrations" at bounding box center [277, 286] width 93 height 15
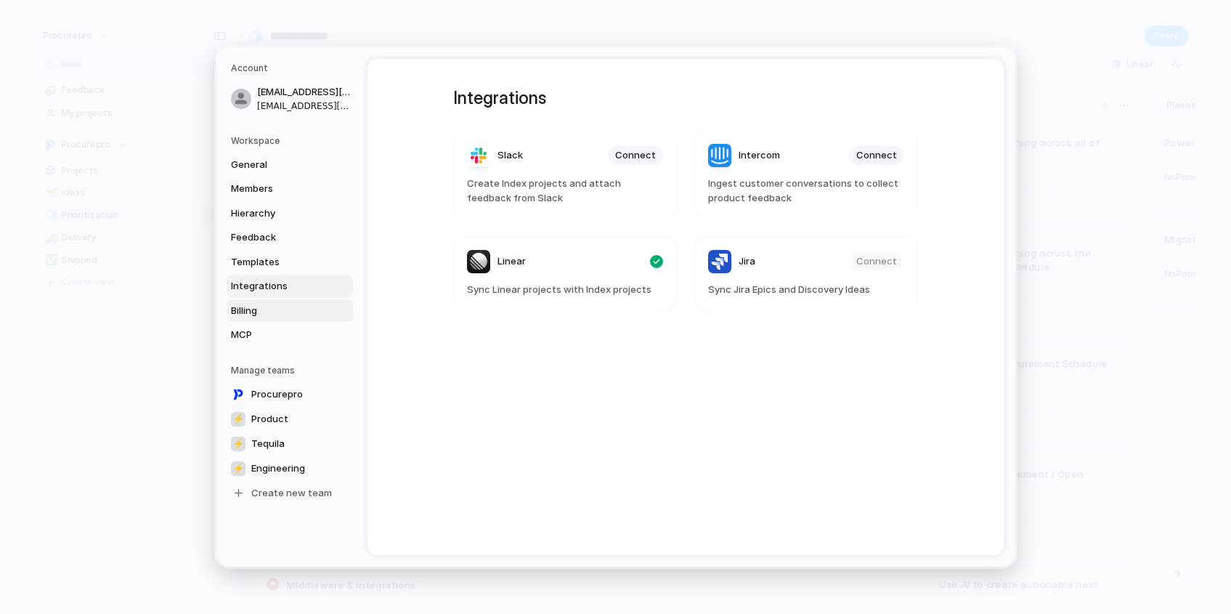
click at [251, 304] on span "Billing" at bounding box center [277, 311] width 93 height 15
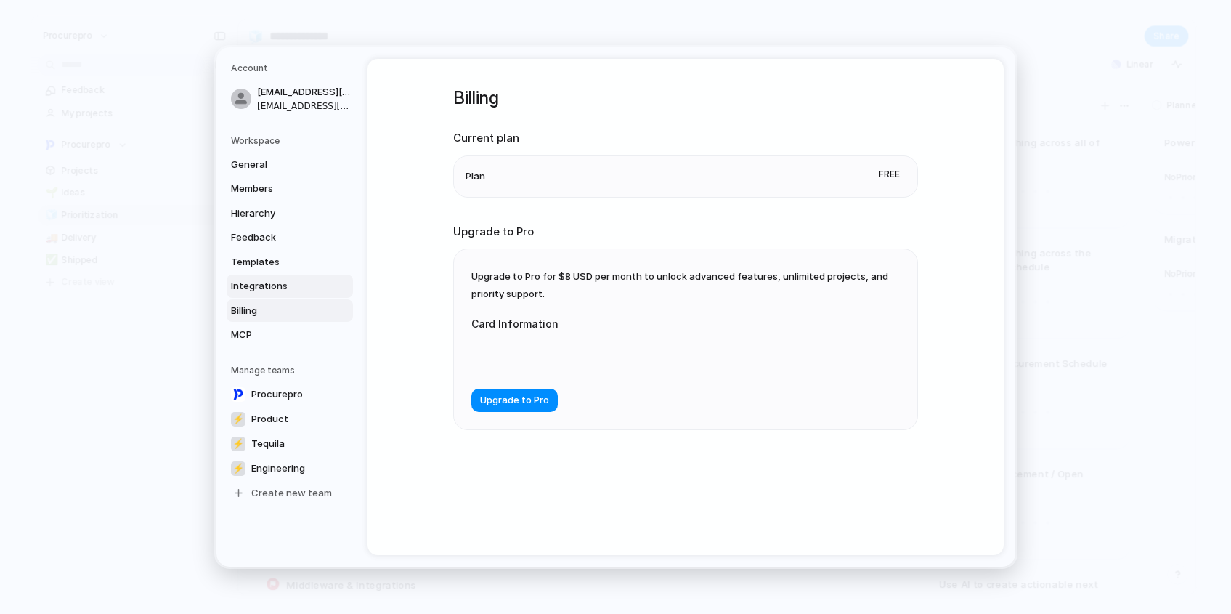
click at [267, 284] on span "Integrations" at bounding box center [277, 286] width 93 height 15
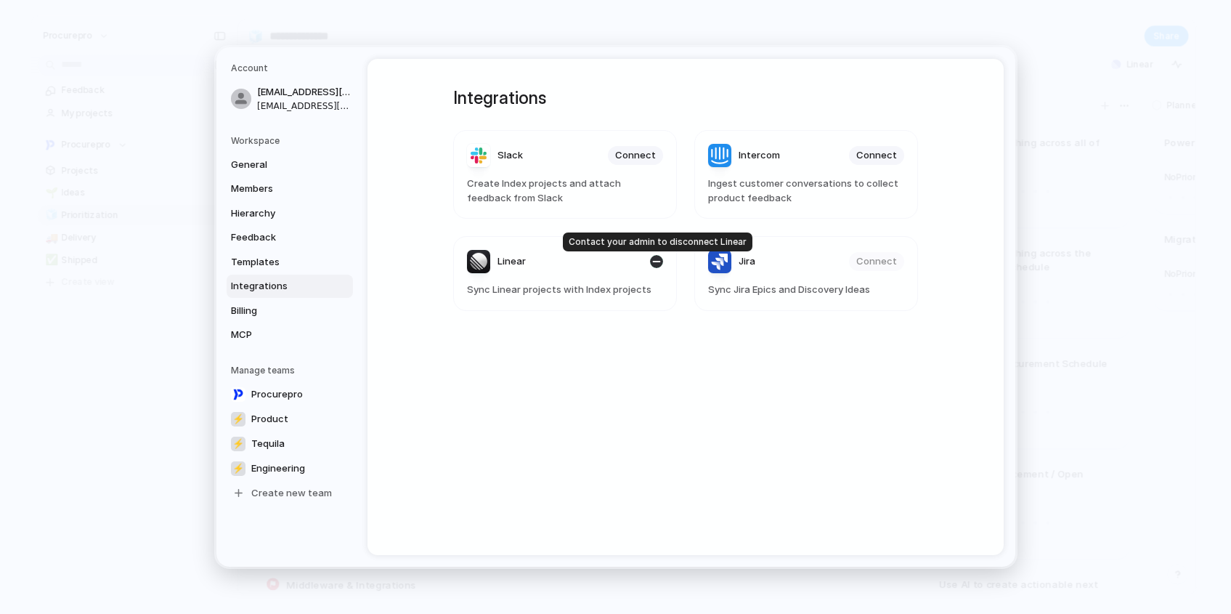
click at [655, 262] on div "button" at bounding box center [656, 261] width 13 height 13
click at [658, 263] on div "button" at bounding box center [656, 261] width 13 height 13
click at [262, 158] on span "General" at bounding box center [277, 165] width 93 height 15
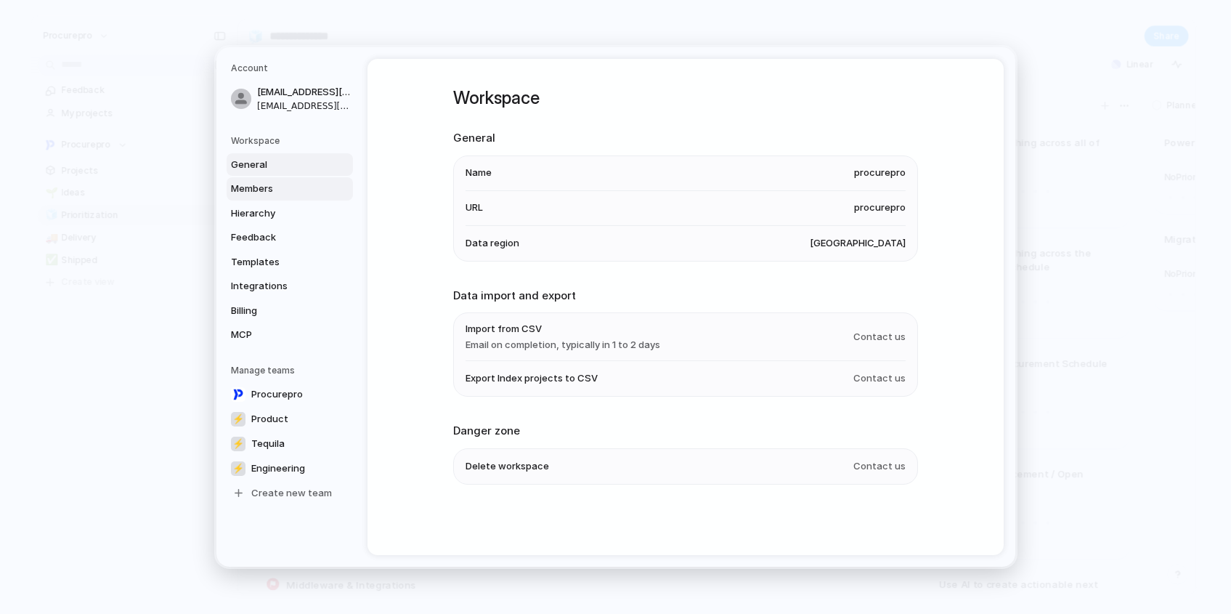
click at [247, 191] on span "Members" at bounding box center [277, 189] width 93 height 15
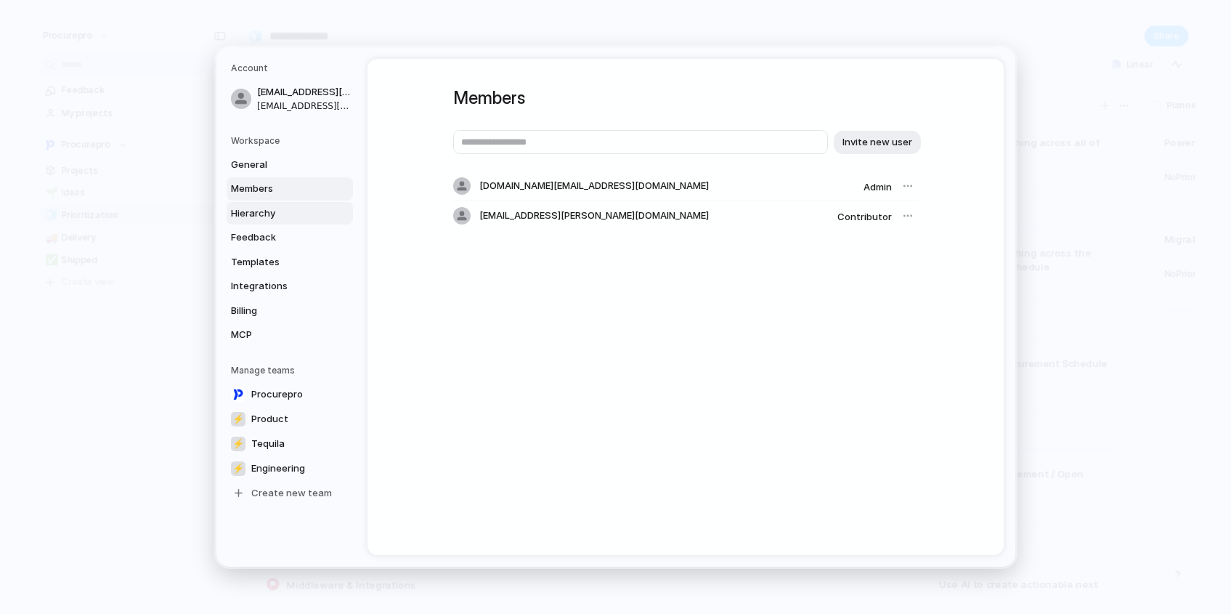
click at [265, 216] on span "Hierarchy" at bounding box center [277, 213] width 93 height 15
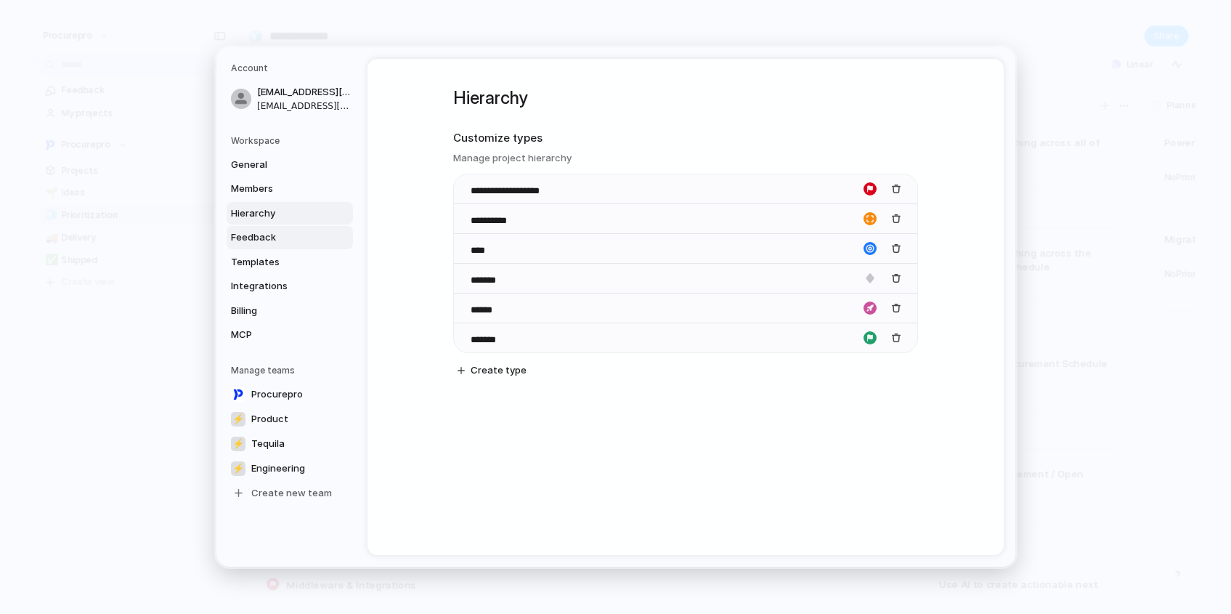
click at [266, 239] on span "Feedback" at bounding box center [277, 237] width 93 height 15
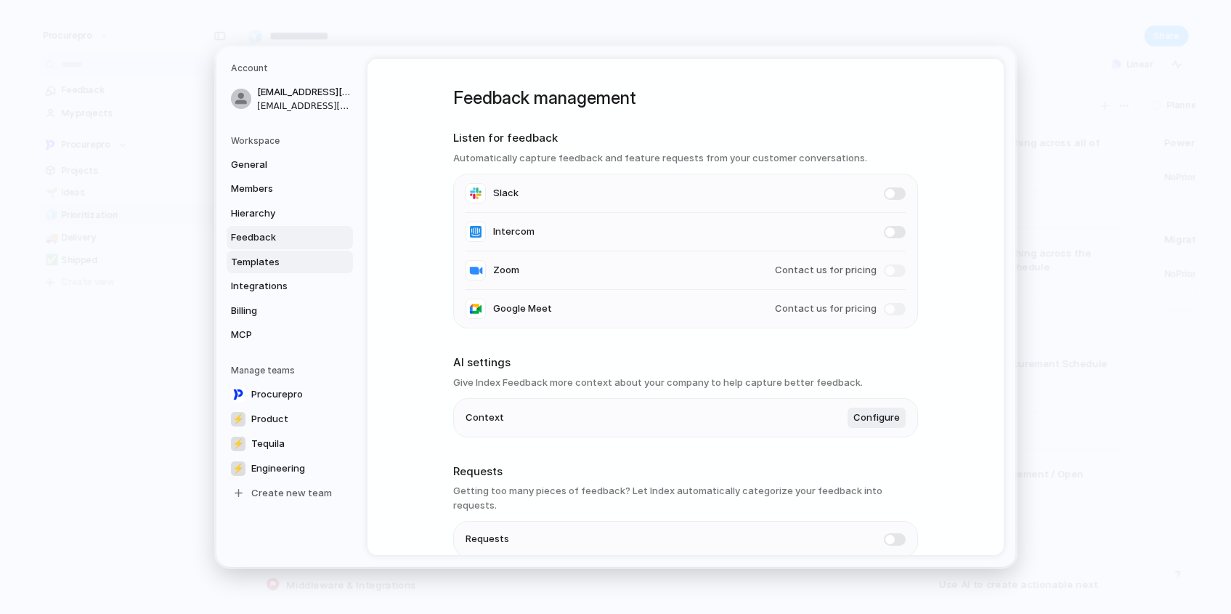
click at [254, 261] on span "Templates" at bounding box center [277, 262] width 93 height 15
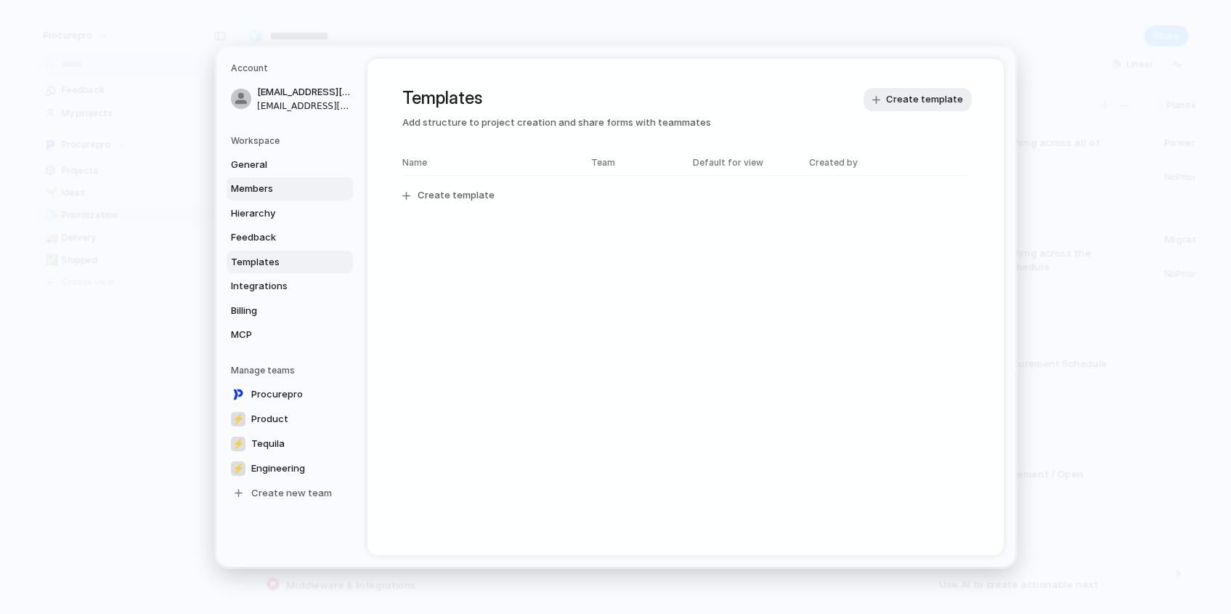
click at [246, 189] on span "Members" at bounding box center [277, 189] width 93 height 15
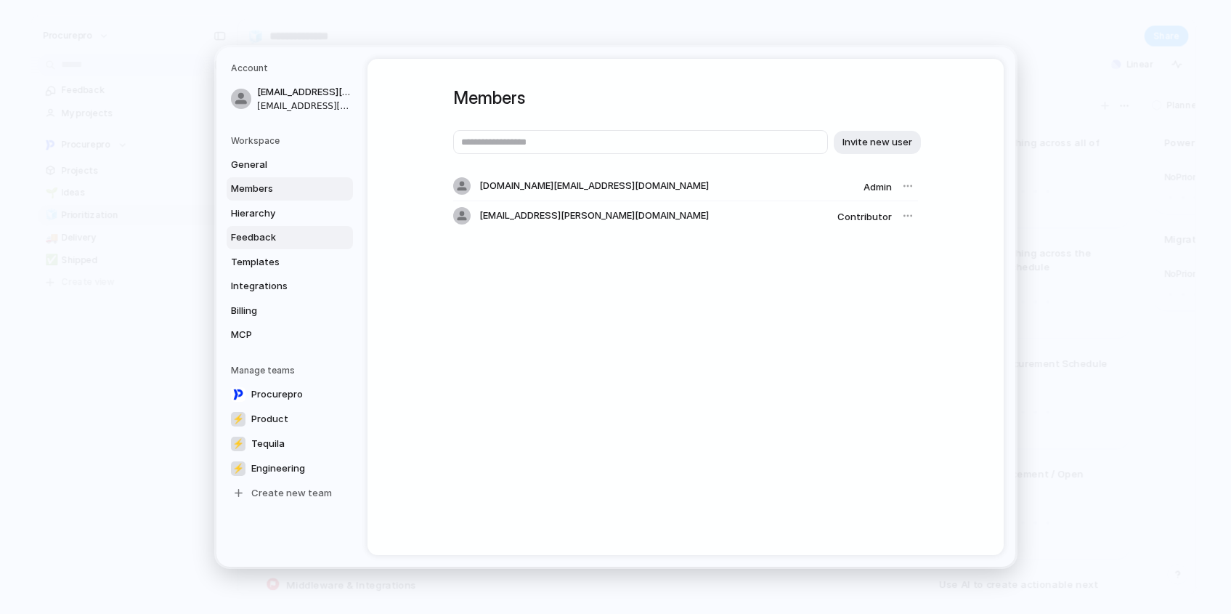
click at [261, 240] on span "Feedback" at bounding box center [277, 237] width 93 height 15
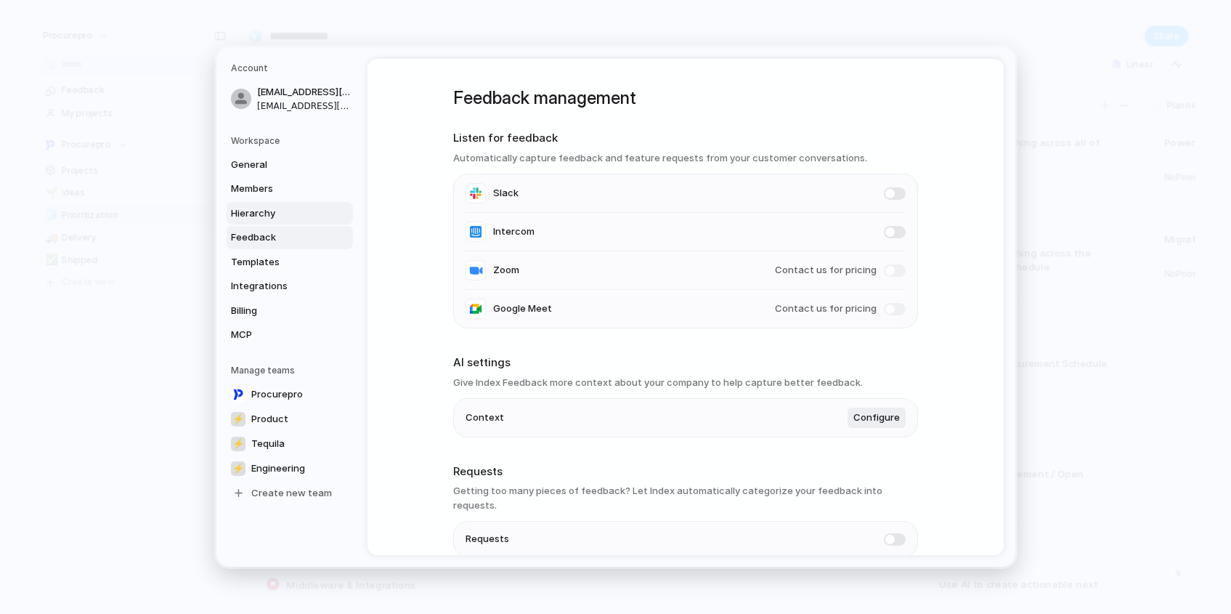
click at [261, 221] on link "Hierarchy" at bounding box center [290, 213] width 126 height 23
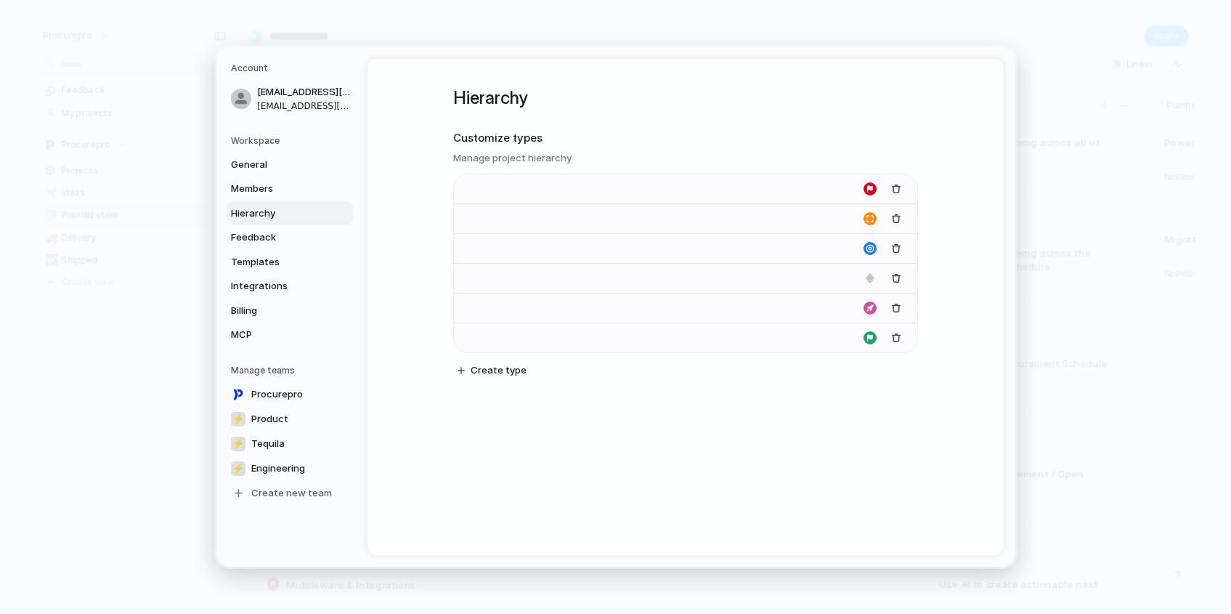
type input "**********"
type input "*******"
drag, startPoint x: 458, startPoint y: 248, endPoint x: 448, endPoint y: 284, distance: 37.0
click at [246, 166] on span "General" at bounding box center [277, 165] width 93 height 15
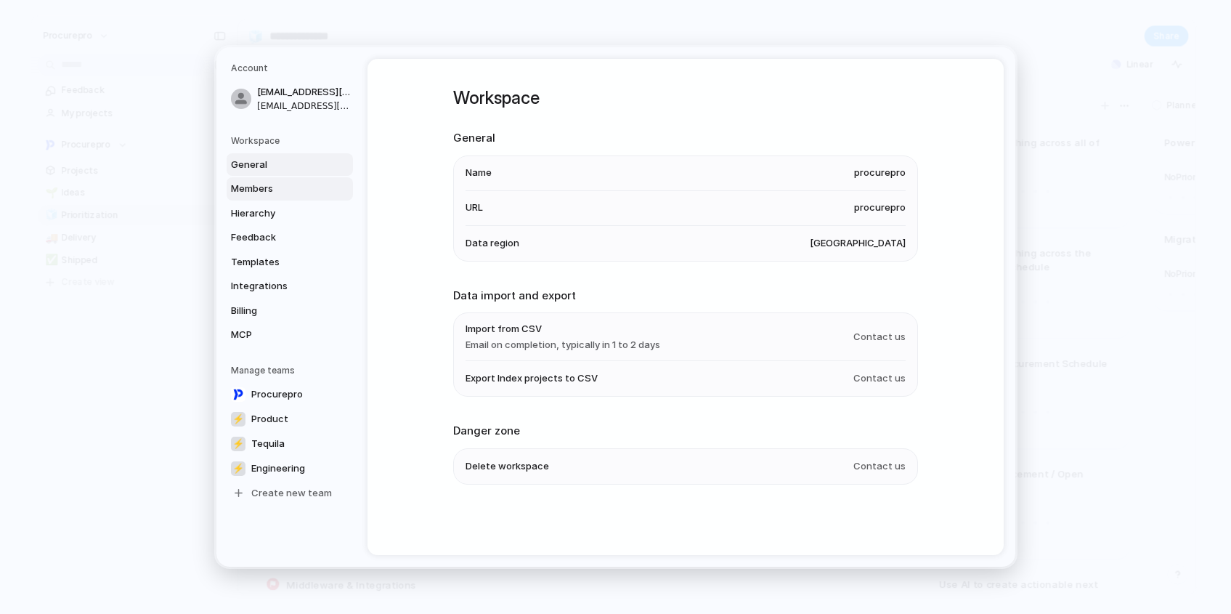
click at [251, 188] on span "Members" at bounding box center [277, 189] width 93 height 15
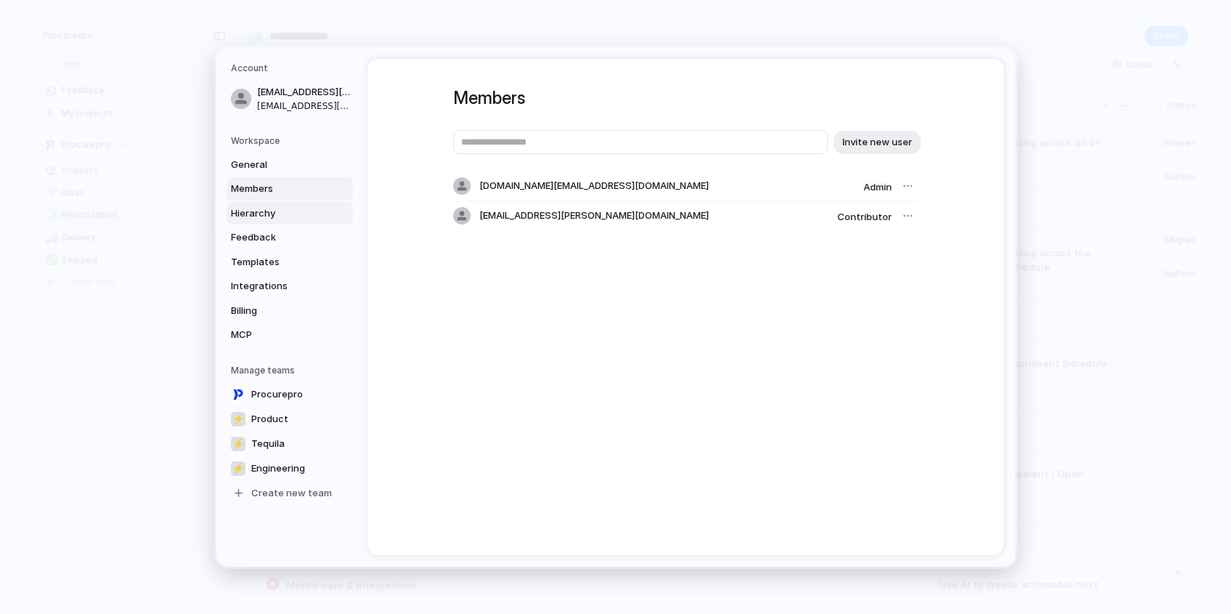
click at [261, 216] on span "Hierarchy" at bounding box center [277, 213] width 93 height 15
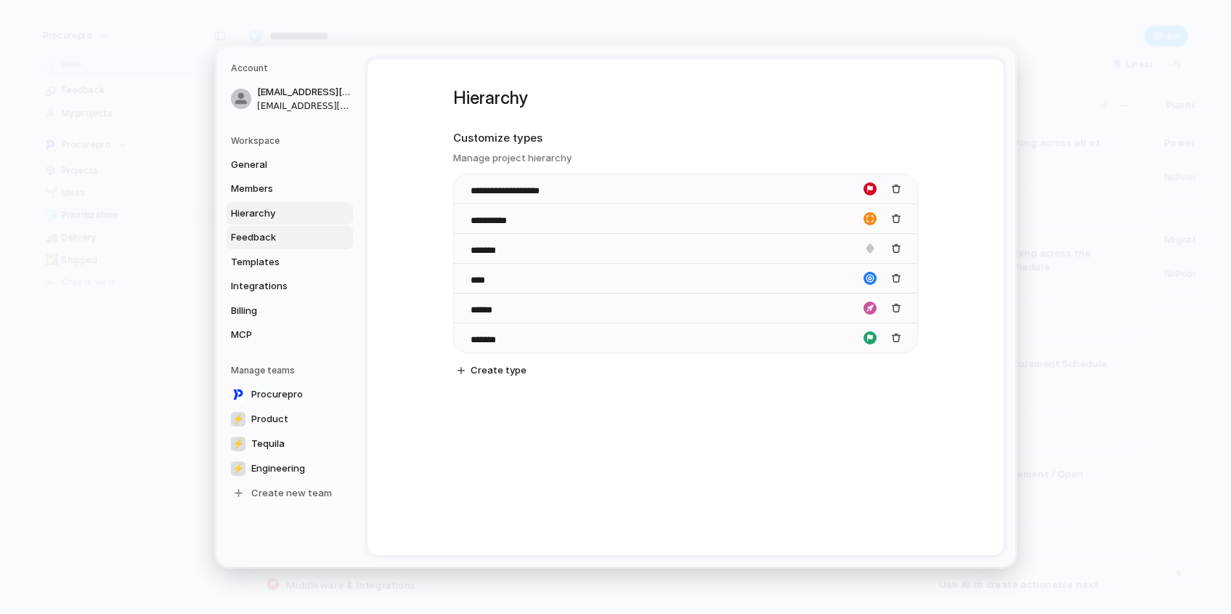
click at [258, 241] on span "Feedback" at bounding box center [277, 237] width 93 height 15
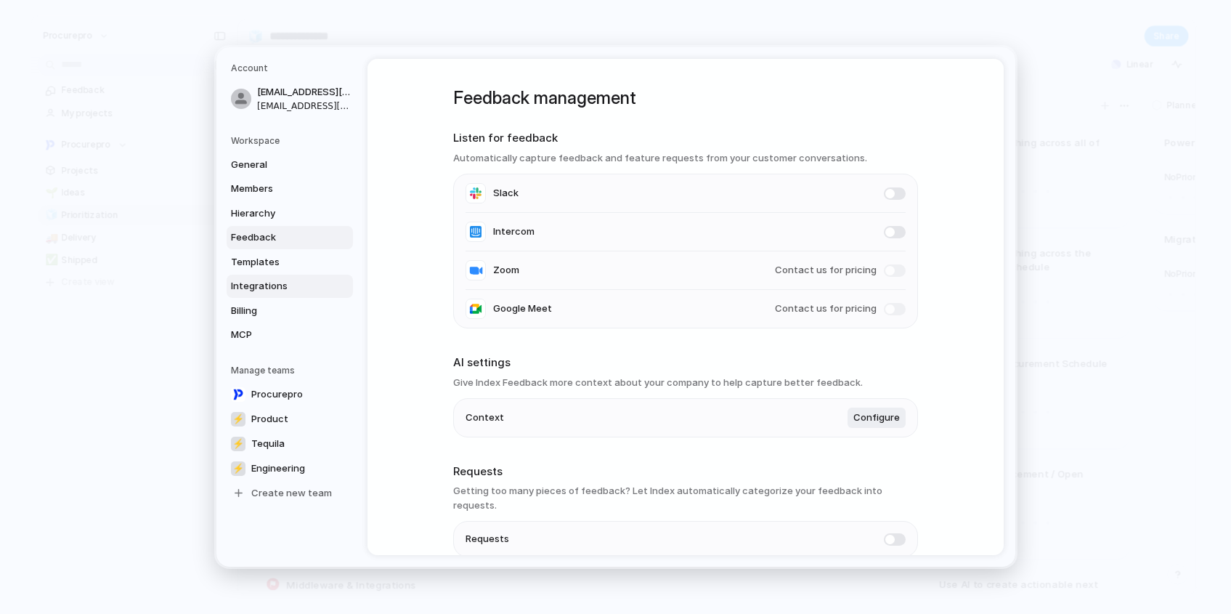
click at [266, 279] on span "Integrations" at bounding box center [277, 286] width 93 height 15
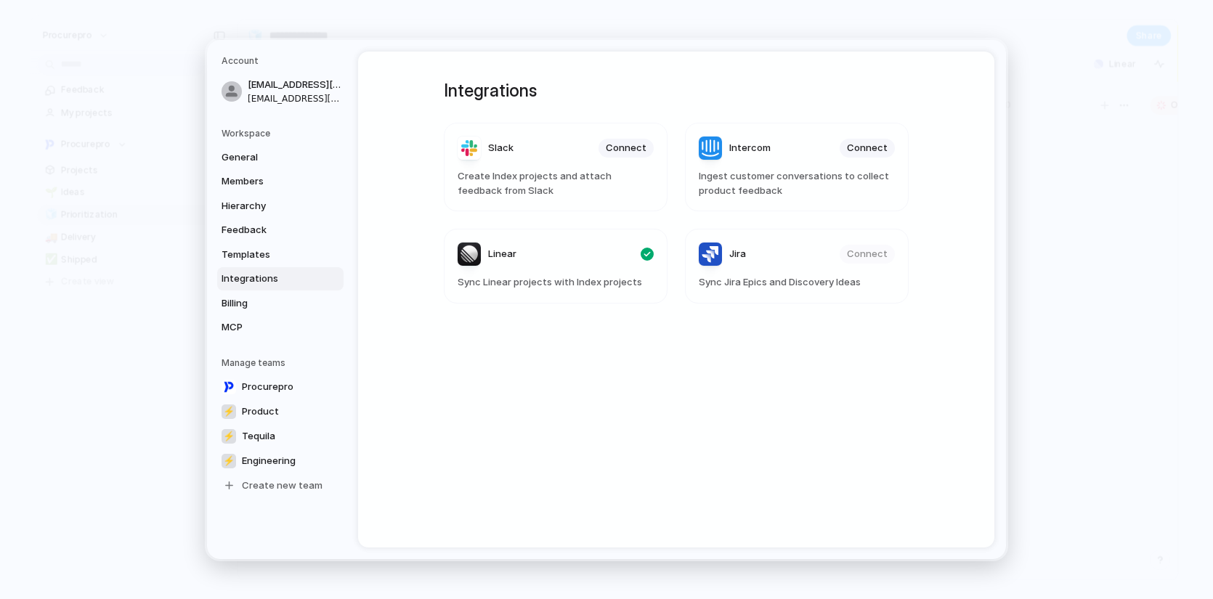
drag, startPoint x: 577, startPoint y: 412, endPoint x: 531, endPoint y: 383, distance: 54.2
click at [578, 411] on div "Integrations Slack Connect Create Index projects and attach feedback from Slack…" at bounding box center [676, 300] width 517 height 496
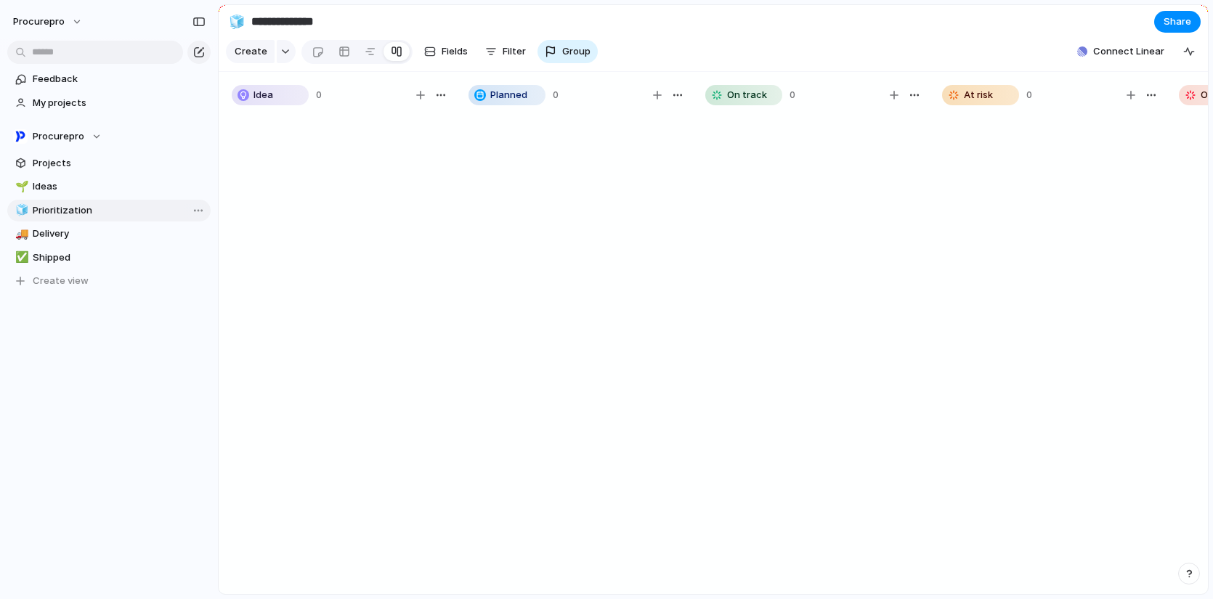
click at [54, 205] on span "Prioritization" at bounding box center [119, 210] width 173 height 15
click at [62, 174] on section "Procurepro Projects 🌱 Ideas 🧊 Prioritization 🚚 Delivery ✅ Shipped To pick up a …" at bounding box center [109, 203] width 218 height 179
click at [57, 182] on span "Ideas" at bounding box center [119, 186] width 173 height 15
type input "*****"
click at [269, 102] on span "Idea" at bounding box center [263, 95] width 20 height 15
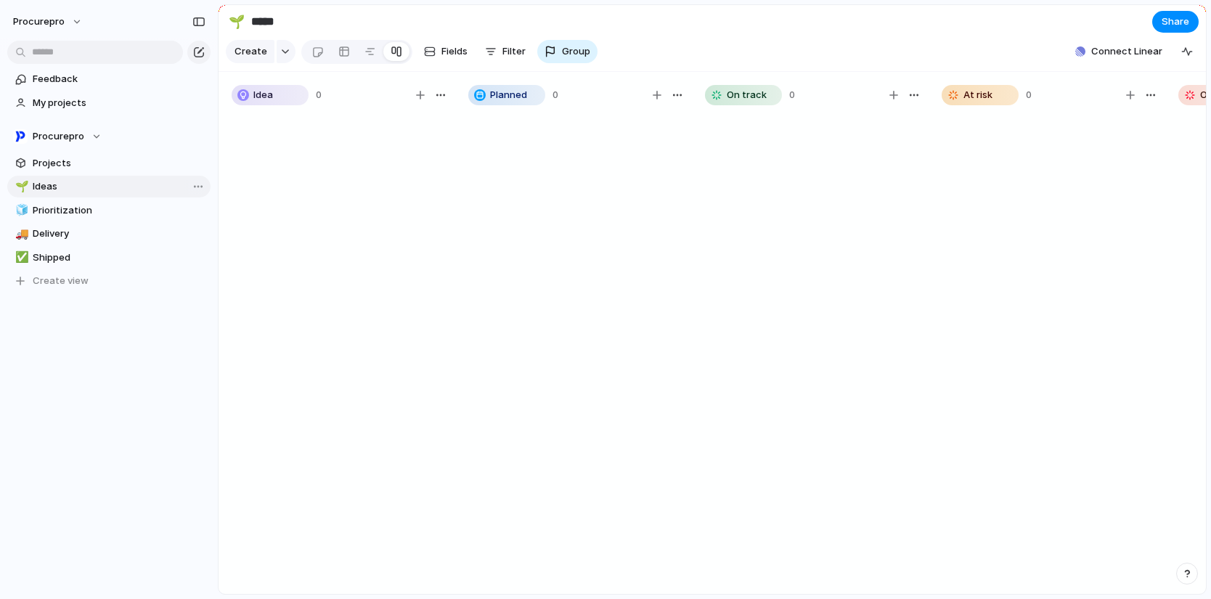
click at [33, 185] on span "Ideas" at bounding box center [119, 186] width 173 height 15
click at [344, 53] on div at bounding box center [344, 51] width 12 height 23
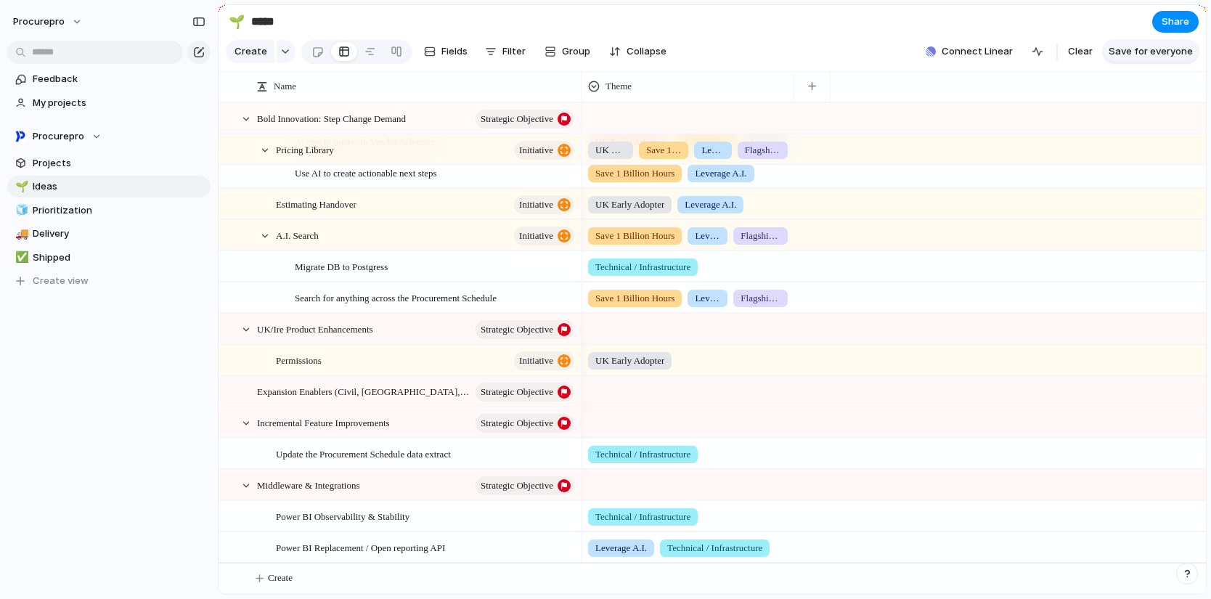
scroll to position [34, 0]
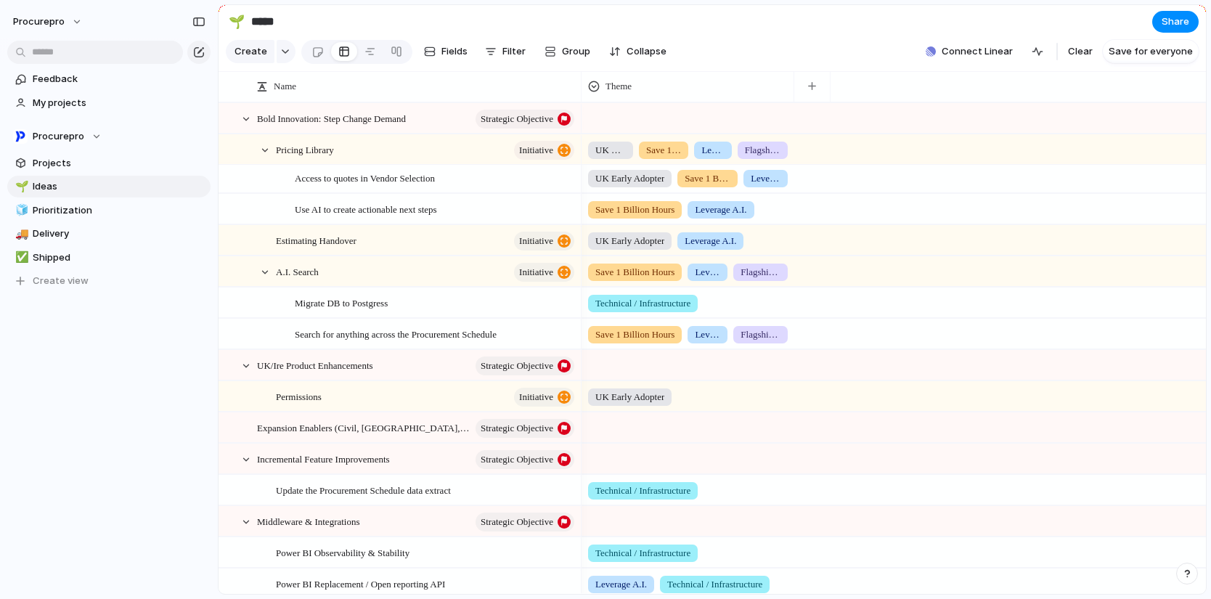
click at [779, 298] on div "Technical / Infrastructure" at bounding box center [687, 300] width 211 height 24
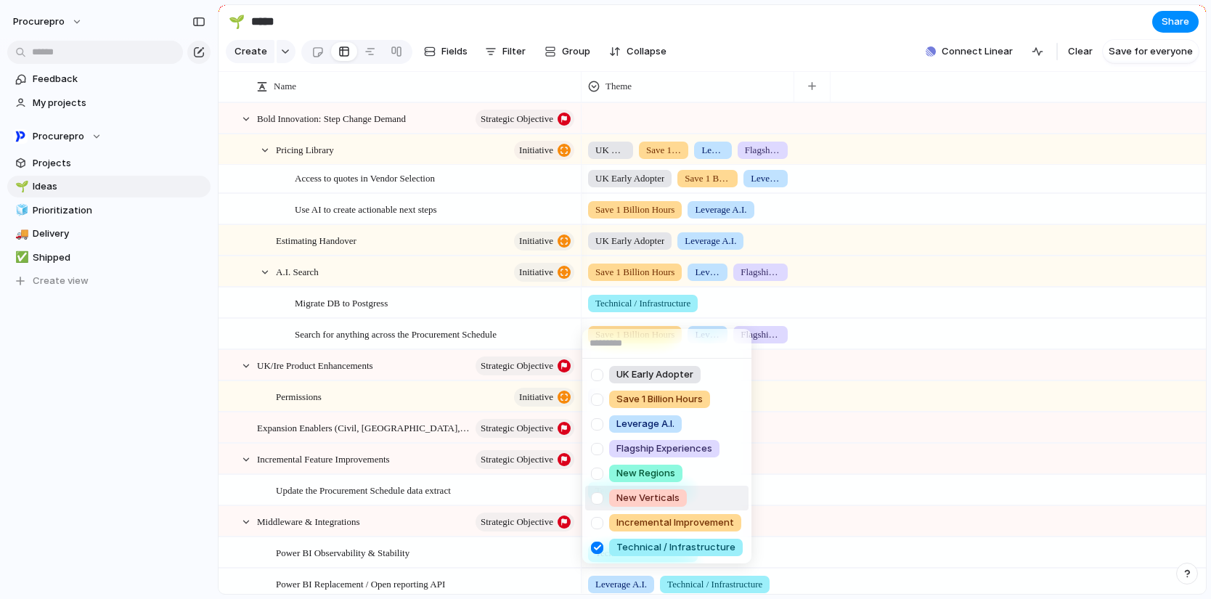
click at [591, 495] on div at bounding box center [597, 498] width 25 height 25
click at [899, 290] on div "UK Early Adopter Save 1 Billion Hours Leverage A.I. Flagship Experiences New Re…" at bounding box center [605, 299] width 1211 height 599
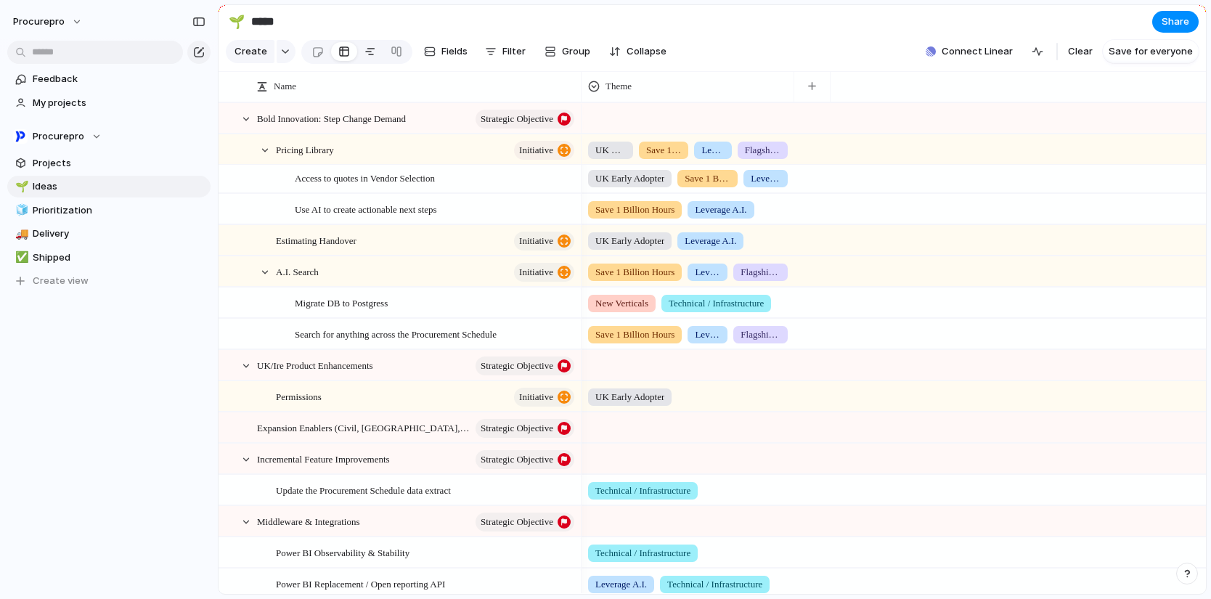
click at [360, 58] on link at bounding box center [370, 51] width 26 height 23
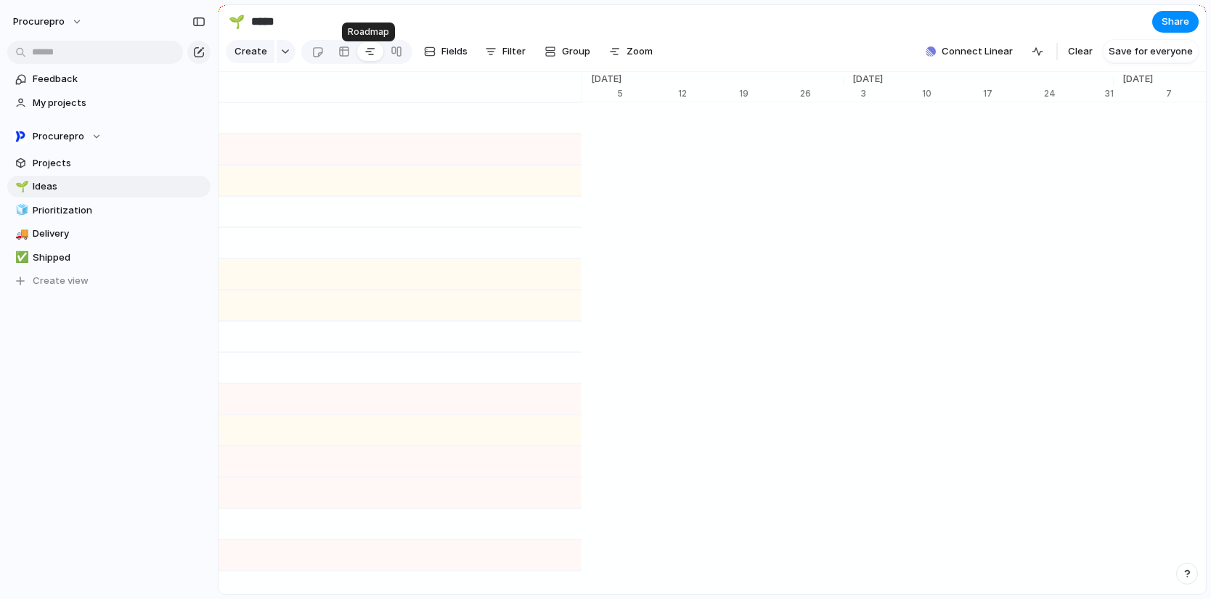
scroll to position [0, 9259]
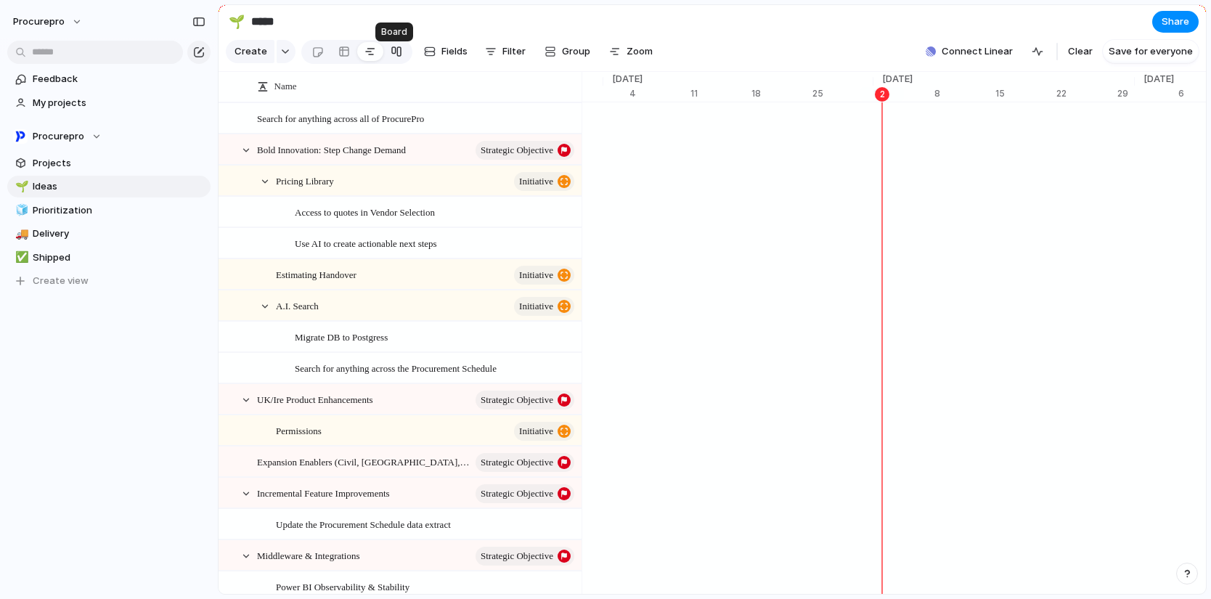
click at [396, 58] on div at bounding box center [397, 51] width 12 height 23
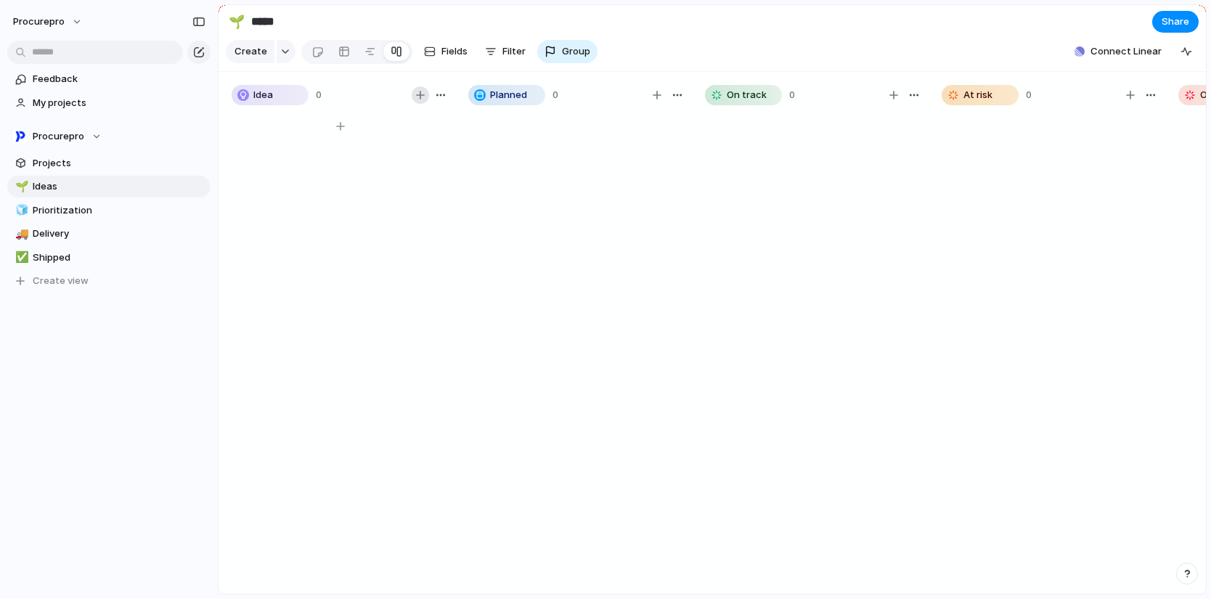
drag, startPoint x: 388, startPoint y: 112, endPoint x: 421, endPoint y: 105, distance: 33.5
click at [389, 105] on div "Idea 0" at bounding box center [341, 95] width 218 height 20
click at [423, 99] on div "button" at bounding box center [420, 95] width 9 height 9
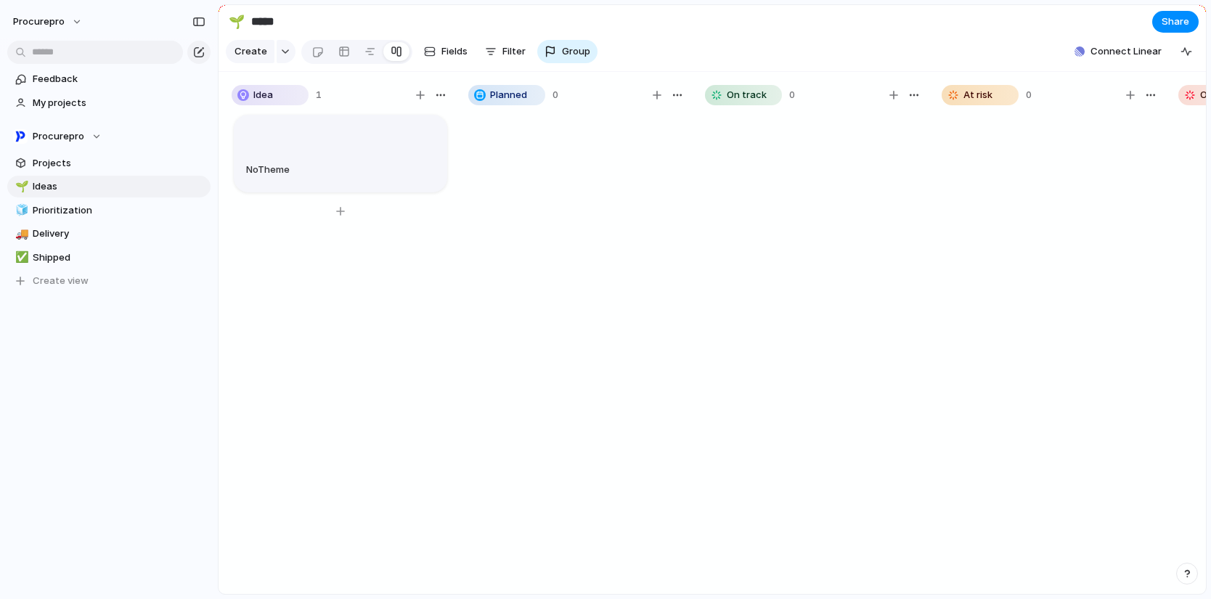
click at [286, 138] on textarea at bounding box center [340, 133] width 189 height 15
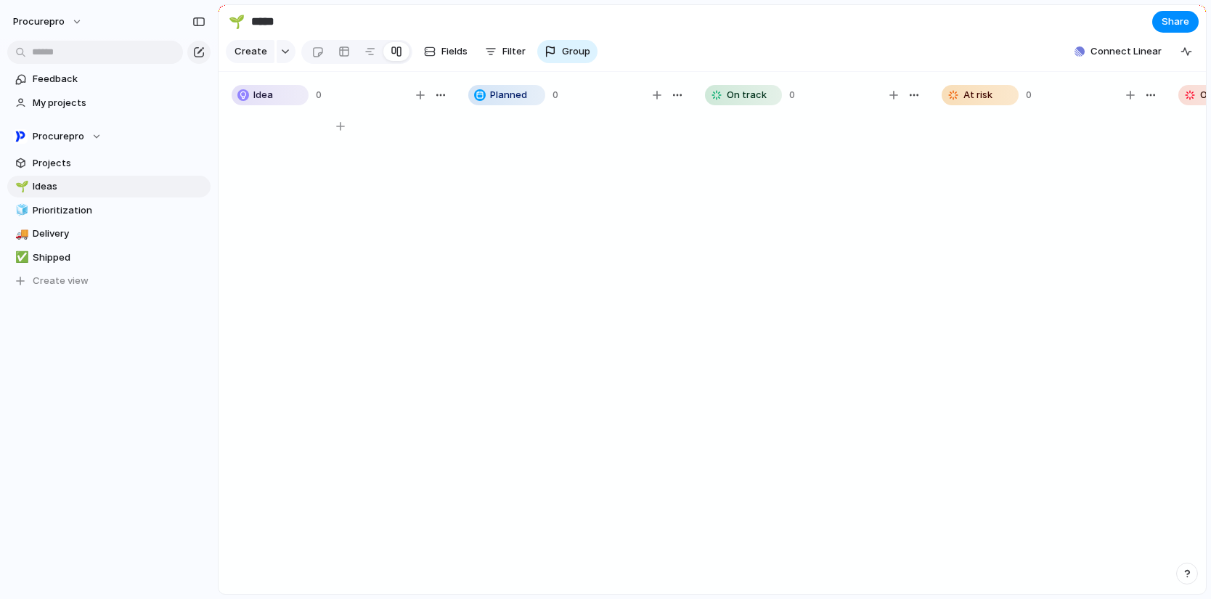
click at [257, 102] on span "Idea" at bounding box center [263, 95] width 20 height 15
click at [260, 102] on span "Idea" at bounding box center [263, 95] width 20 height 15
click at [74, 20] on button "procurepro" at bounding box center [49, 21] width 84 height 23
click at [65, 47] on span "Settings" at bounding box center [53, 54] width 40 height 15
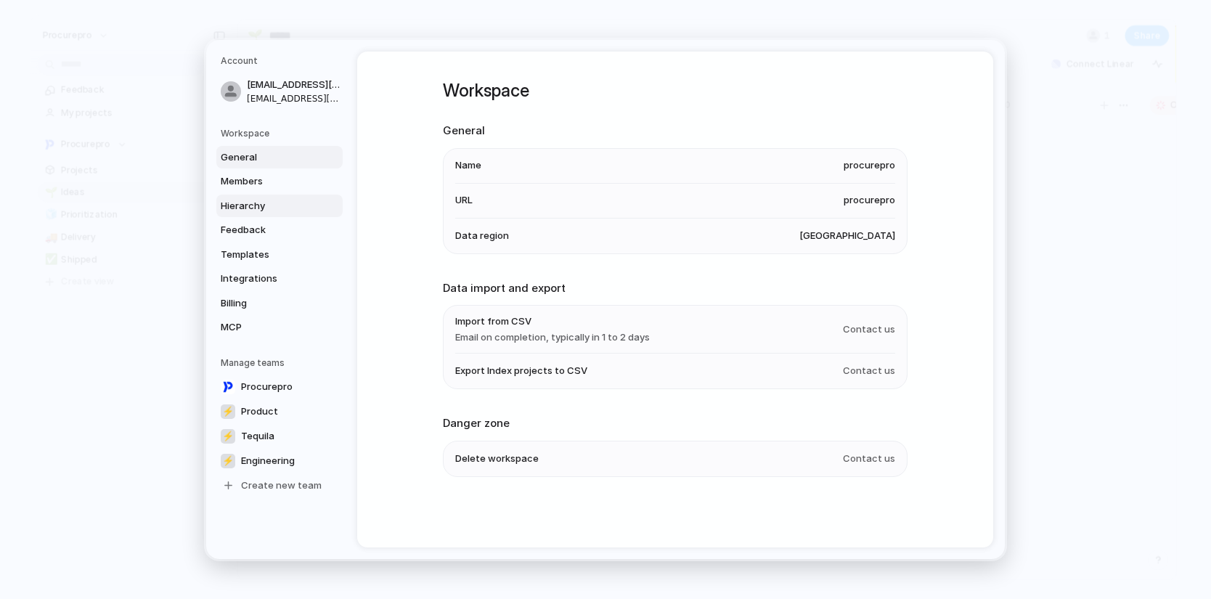
click at [242, 206] on span "Hierarchy" at bounding box center [267, 206] width 93 height 15
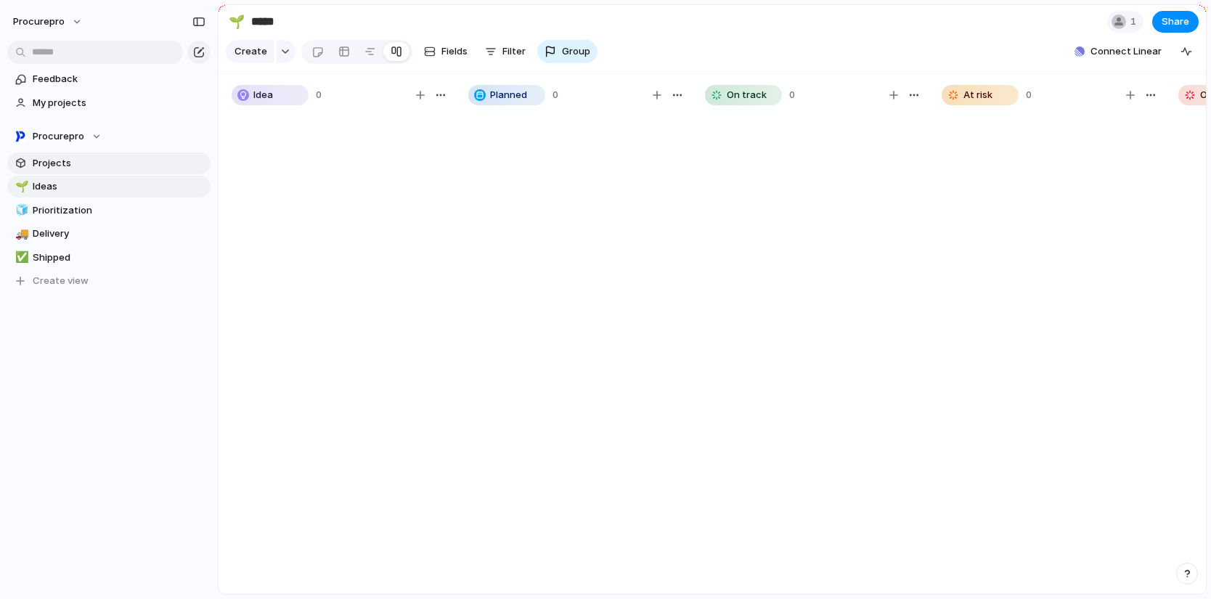
click at [47, 161] on span "Projects" at bounding box center [119, 163] width 173 height 15
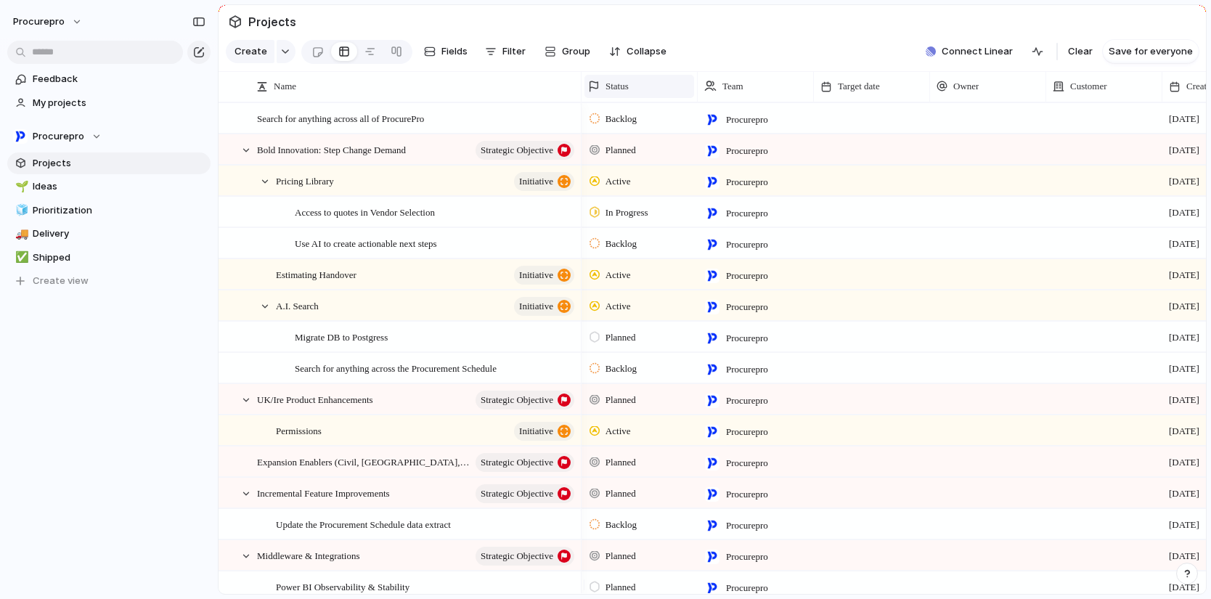
click at [627, 92] on span "Status" at bounding box center [617, 86] width 23 height 15
click at [606, 129] on div "Modify" at bounding box center [618, 130] width 50 height 15
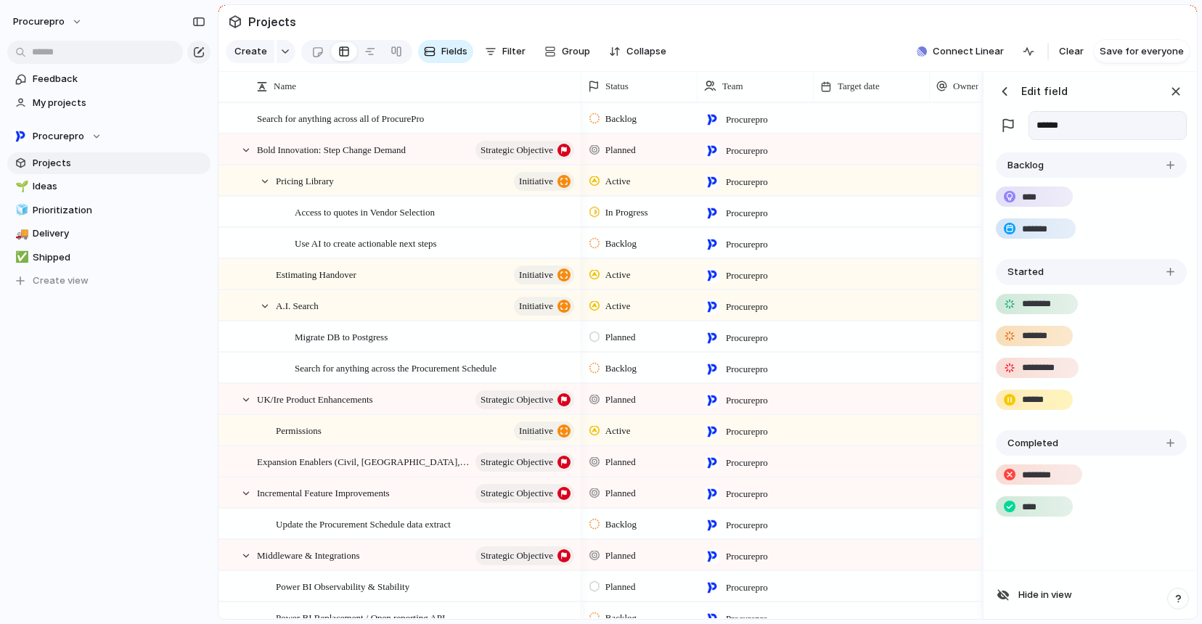
click at [1167, 169] on div "button" at bounding box center [1171, 165] width 8 height 8
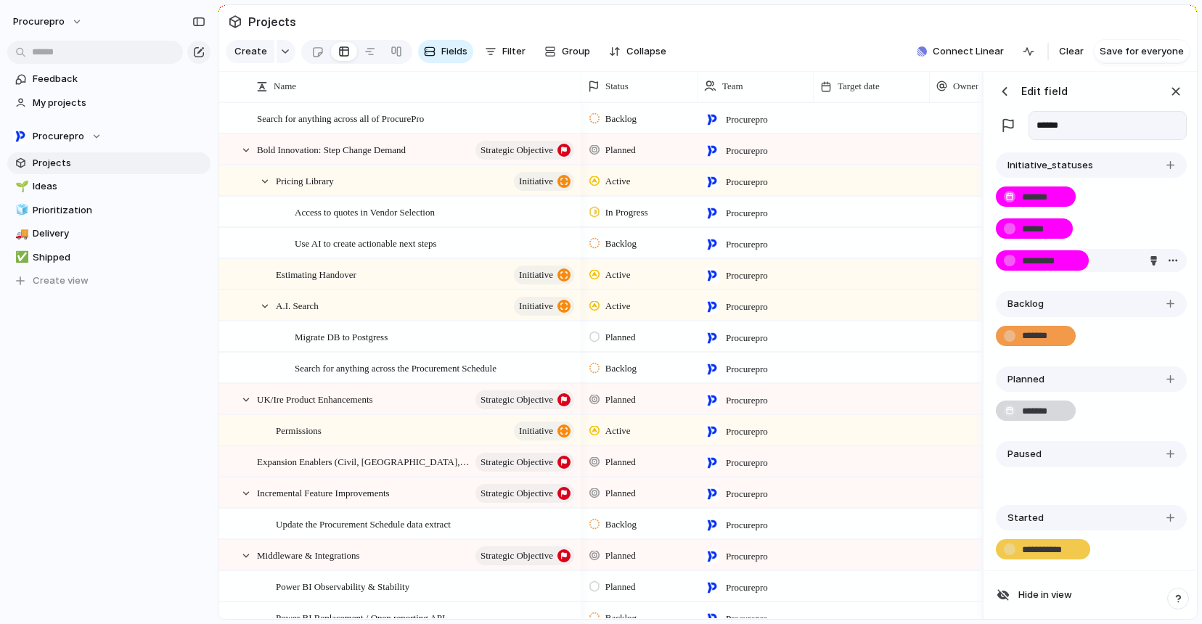
click at [1152, 266] on div "button" at bounding box center [1153, 260] width 9 height 9
click at [1149, 266] on div "button" at bounding box center [1153, 260] width 9 height 9
click at [1113, 356] on div at bounding box center [1110, 328] width 71 height 71
click at [1003, 99] on div "button" at bounding box center [1005, 91] width 15 height 15
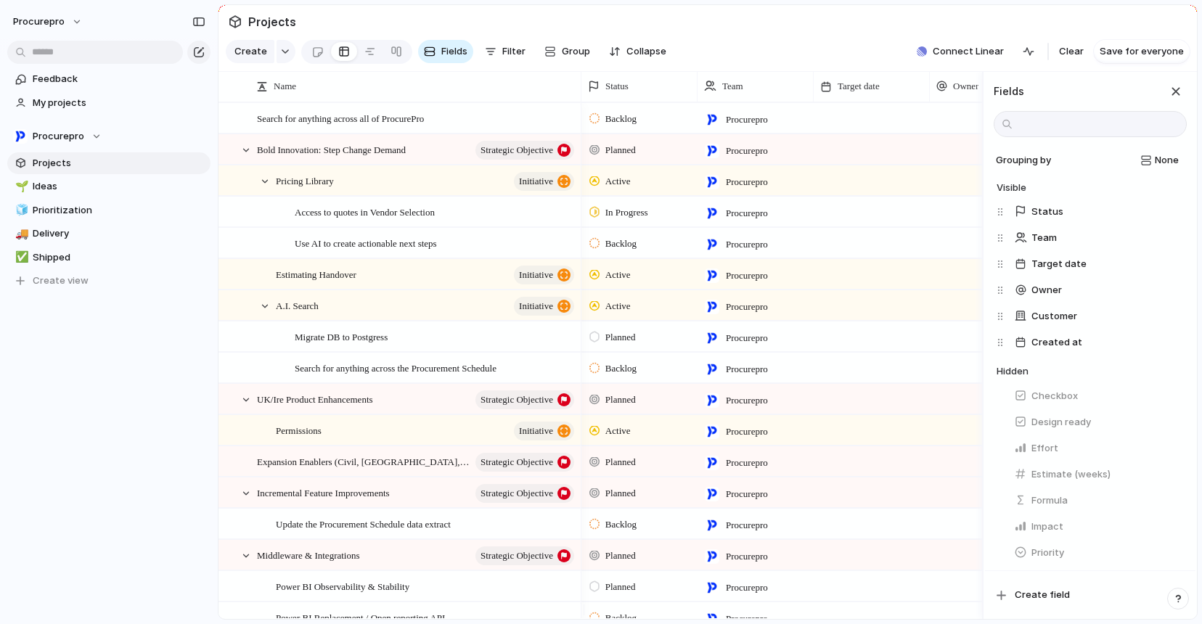
click at [1013, 99] on h3 "Fields" at bounding box center [1009, 91] width 30 height 15
click at [1174, 99] on div "button" at bounding box center [1176, 92] width 16 height 16
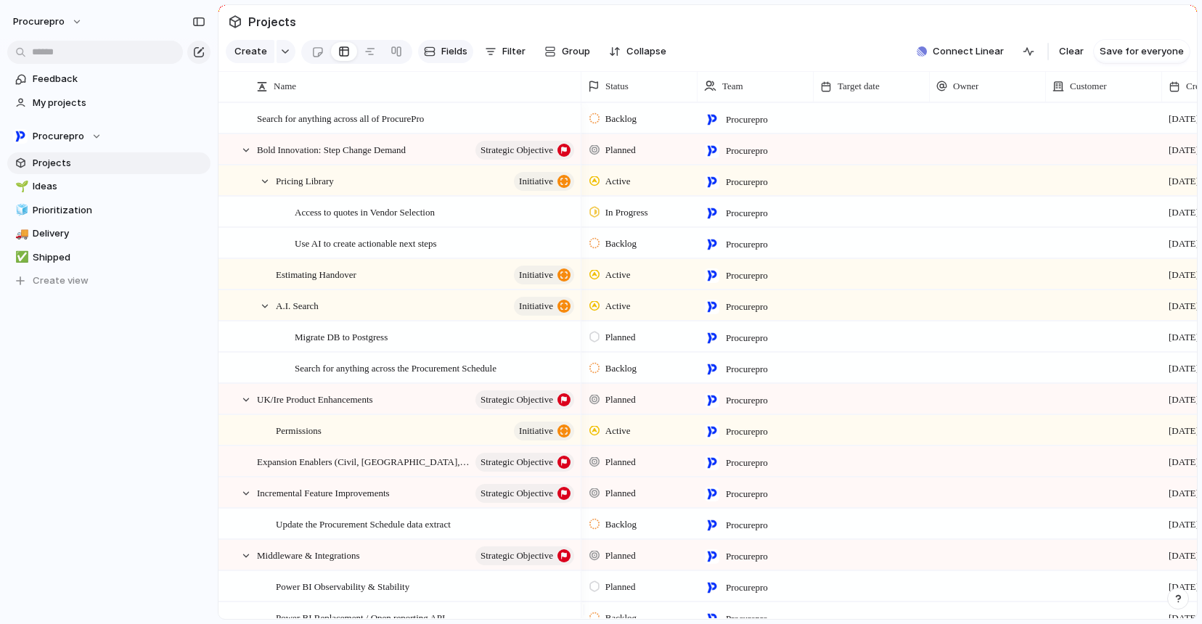
click at [455, 54] on span "Fields" at bounding box center [454, 51] width 26 height 15
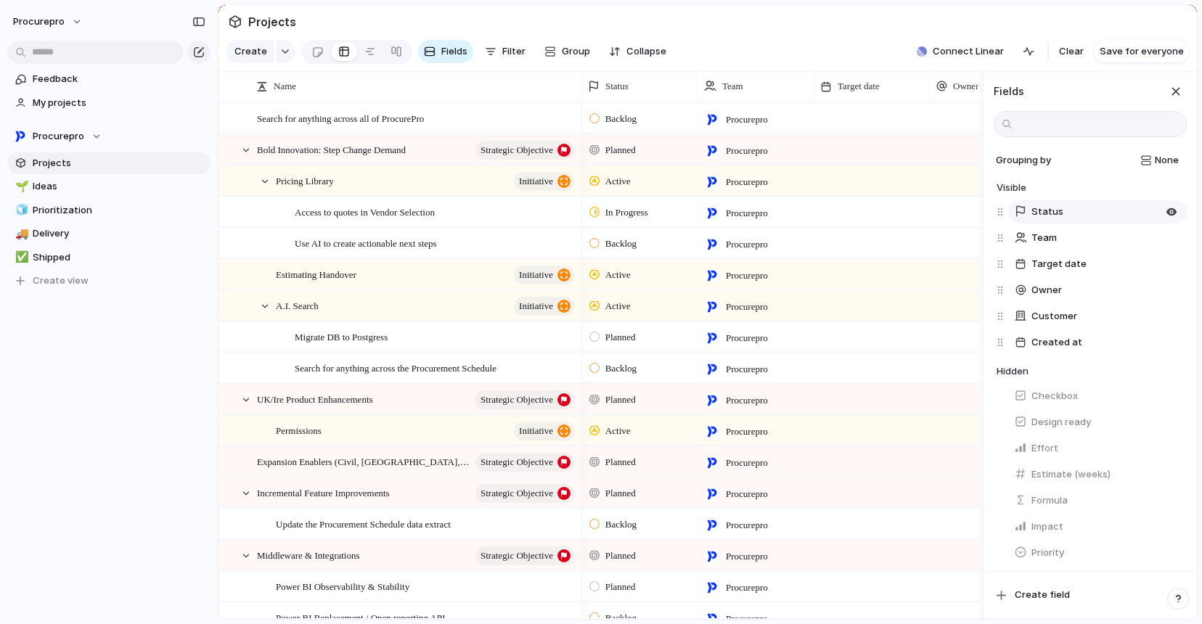
click at [1075, 224] on button "Status" at bounding box center [1098, 211] width 179 height 23
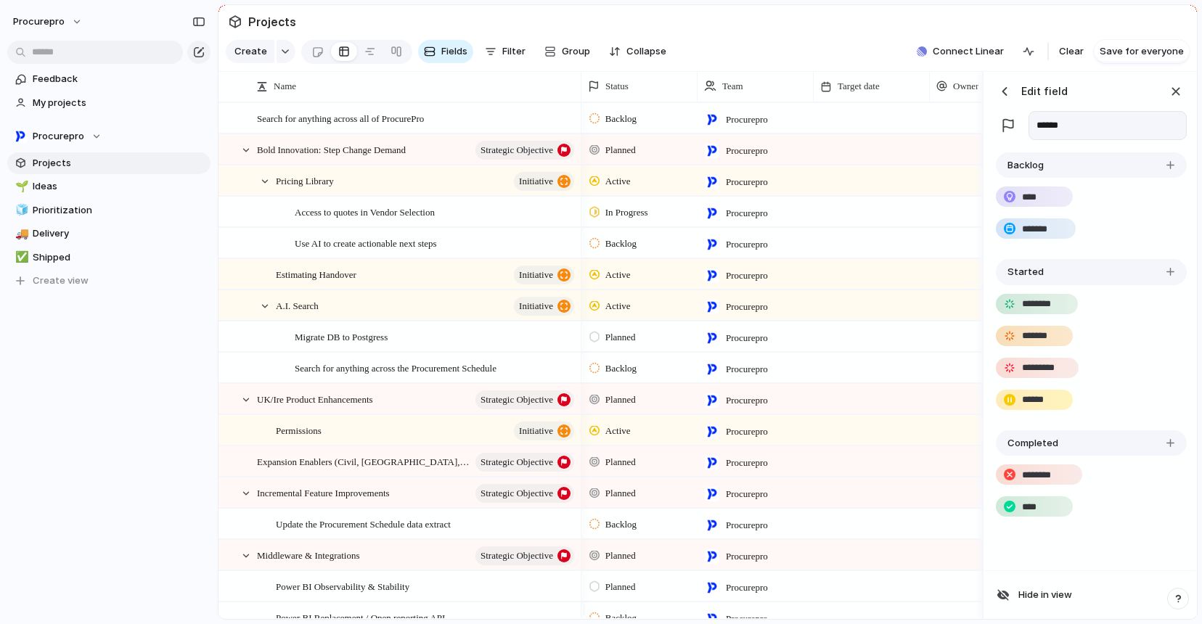
click at [1169, 171] on button "button" at bounding box center [1171, 165] width 12 height 12
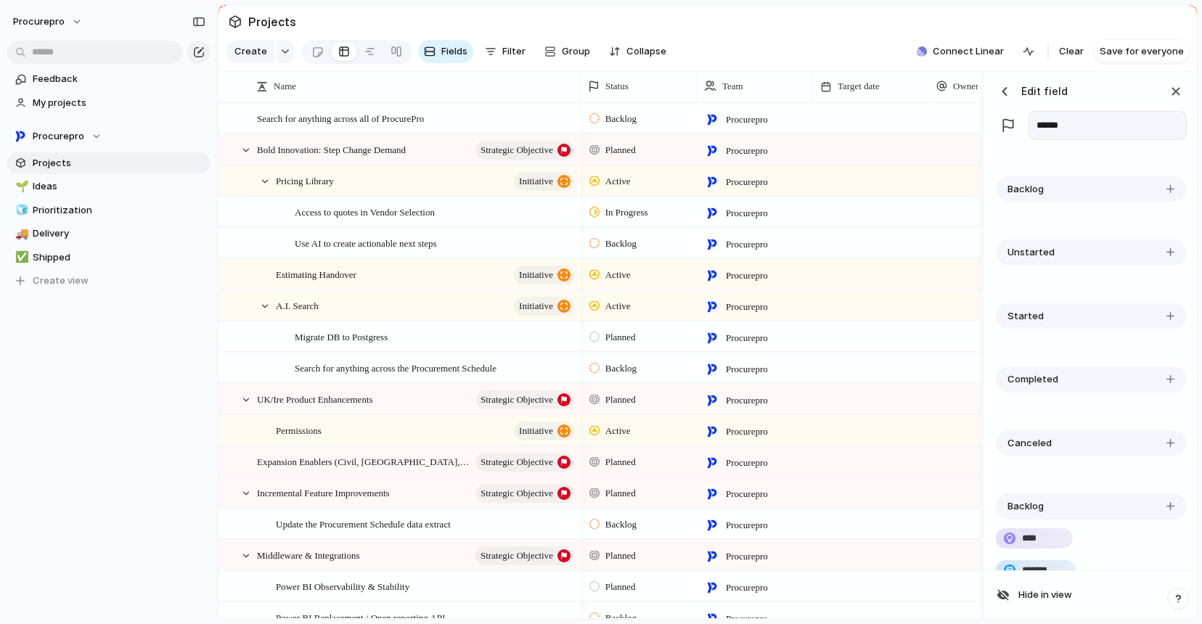
scroll to position [557, 0]
click at [834, 37] on section "Projects" at bounding box center [708, 21] width 979 height 33
